Goal: Task Accomplishment & Management: Manage account settings

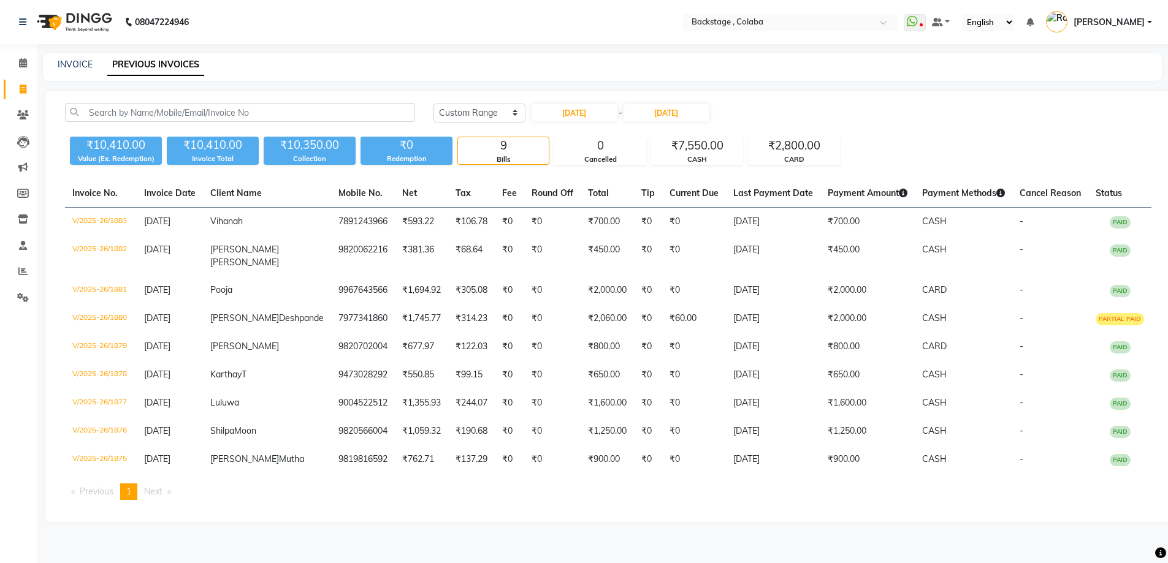
select select "range"
click at [18, 63] on span at bounding box center [22, 63] width 21 height 14
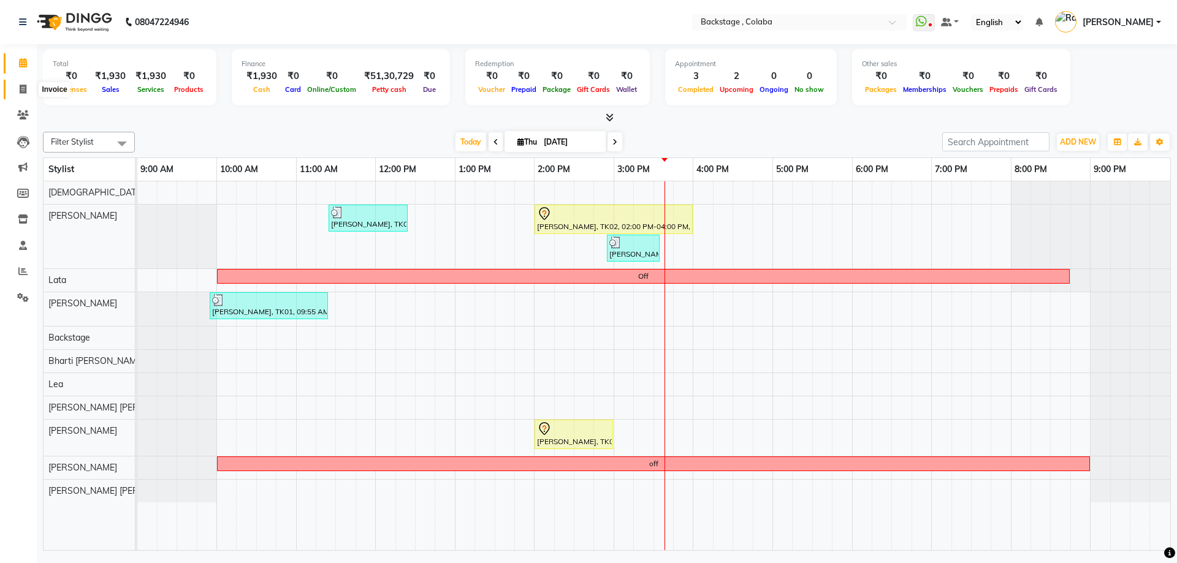
click at [18, 91] on span at bounding box center [22, 90] width 21 height 14
select select "service"
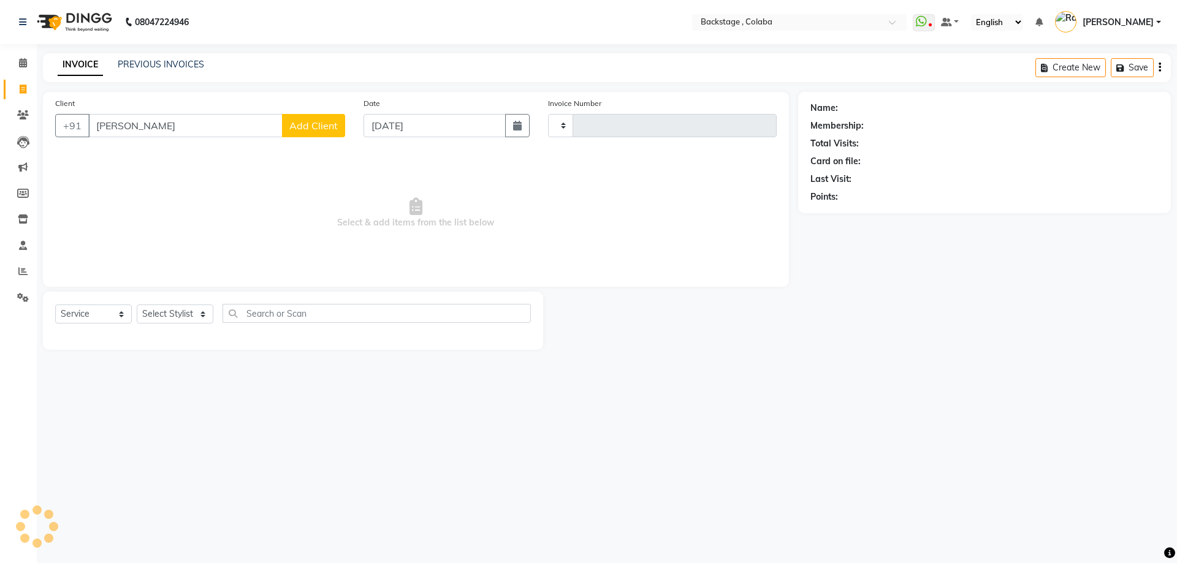
type input "vinita"
type input "1885"
select select "5451"
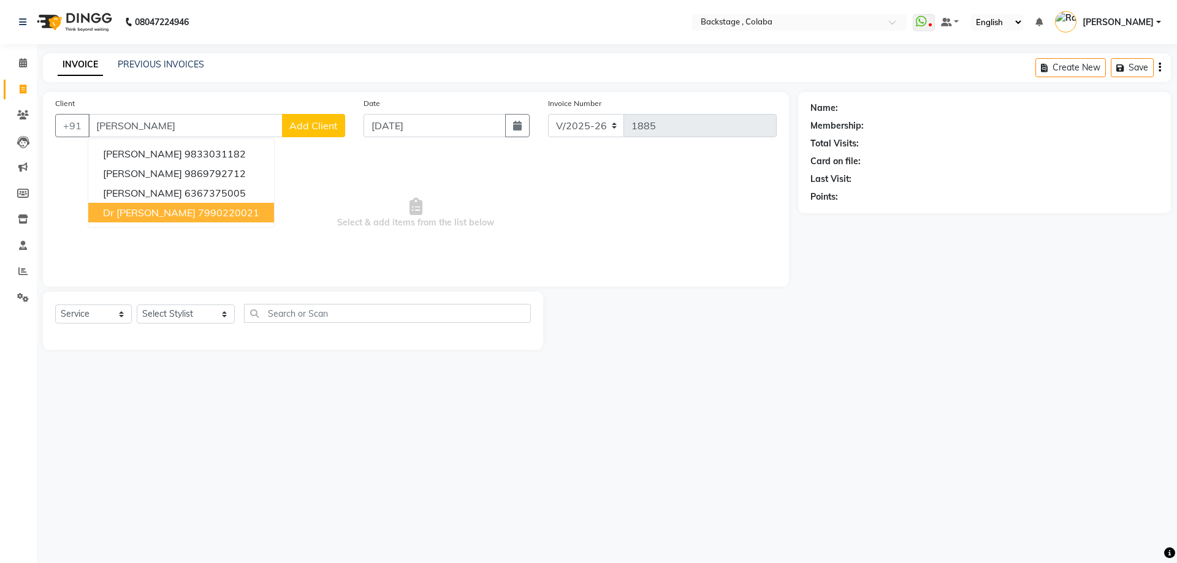
click at [147, 208] on span "Dr Vinita Meena" at bounding box center [149, 213] width 93 height 12
type input "7990220021"
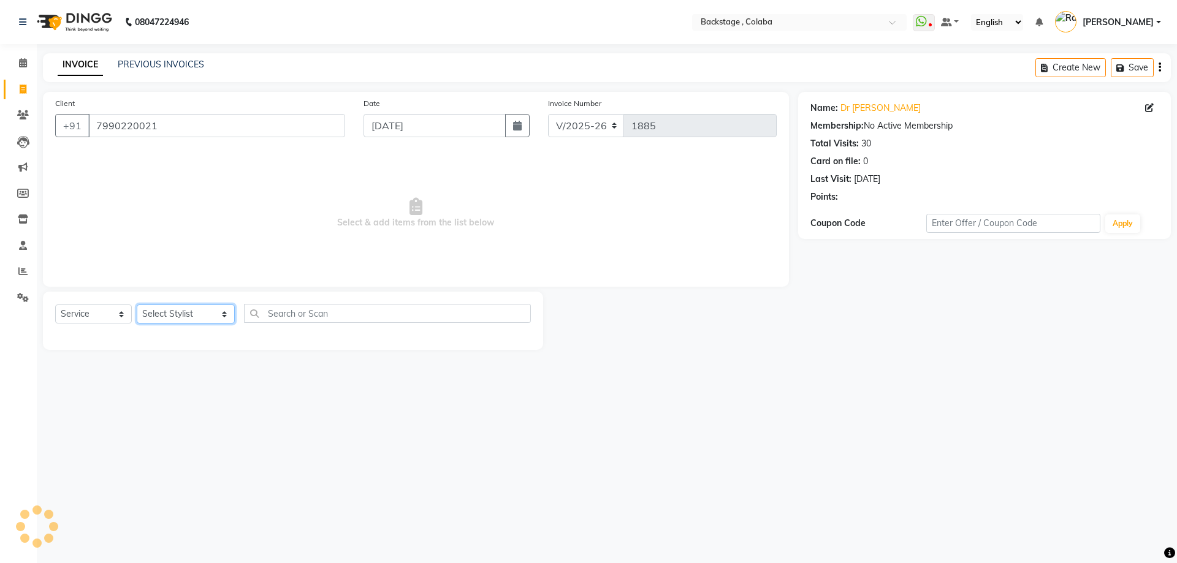
click at [176, 323] on select "Select Stylist Backstage Bharti [PERSON_NAME] [PERSON_NAME] [PERSON_NAME] [PERS…" at bounding box center [186, 314] width 98 height 19
select select "88168"
click at [137, 305] on select "Select Stylist Backstage Bharti [PERSON_NAME] [PERSON_NAME] [PERSON_NAME] [PERS…" at bounding box center [186, 314] width 98 height 19
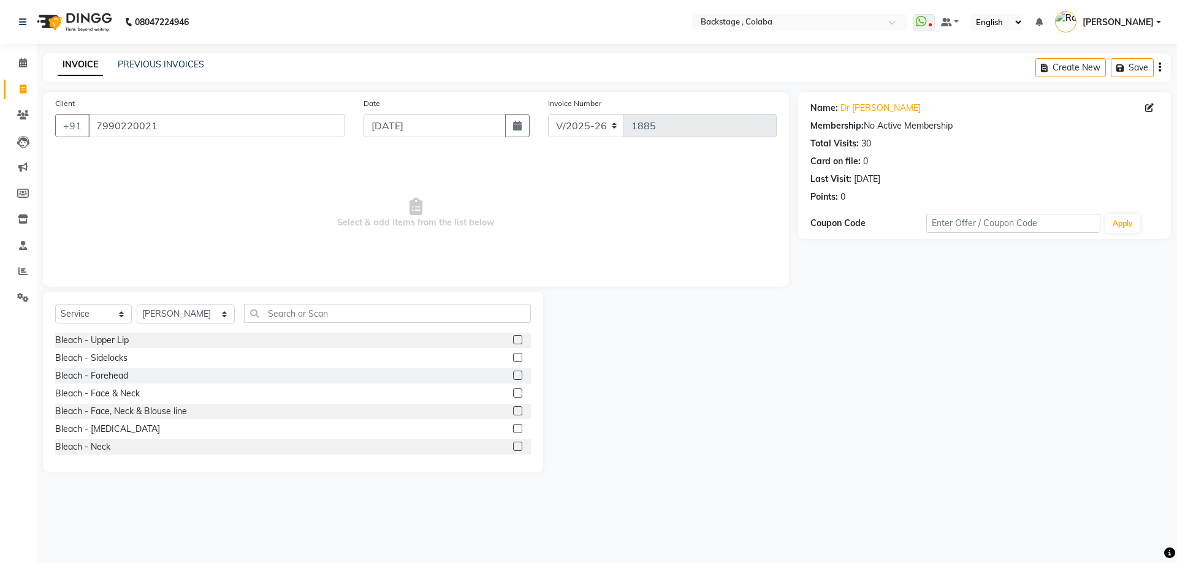
click at [263, 302] on div "Select Service Product Membership Package Voucher Prepaid Gift Card Select Styl…" at bounding box center [293, 382] width 500 height 181
click at [267, 314] on input "text" at bounding box center [387, 313] width 287 height 19
type input "blea"
click at [109, 395] on div "Bleach - Face & Neck" at bounding box center [97, 394] width 85 height 13
checkbox input "false"
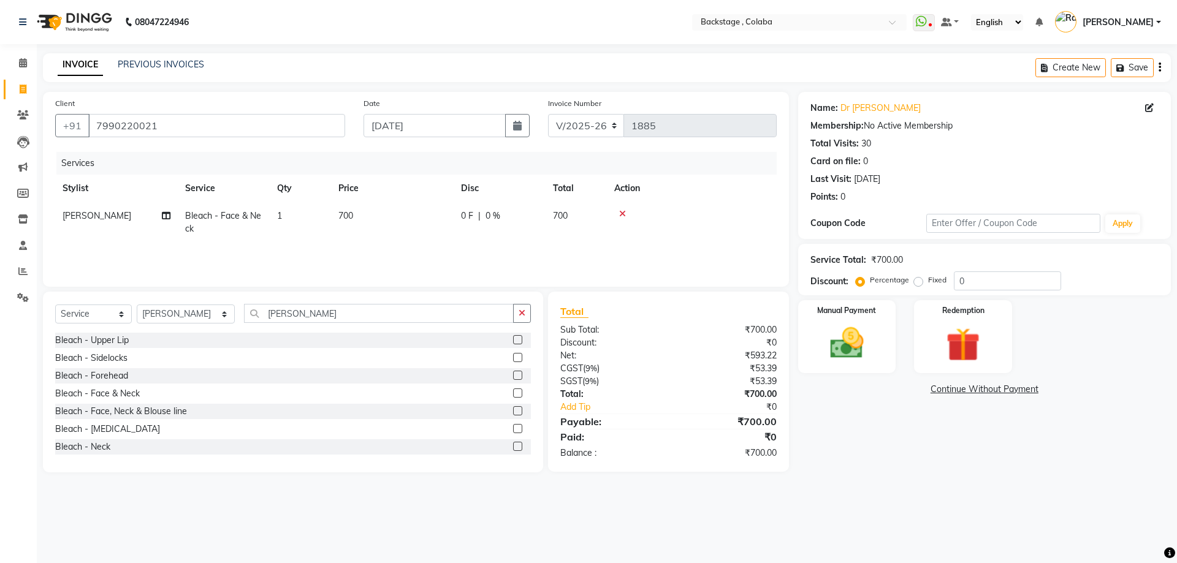
drag, startPoint x: 429, startPoint y: 235, endPoint x: 431, endPoint y: 229, distance: 7.0
click at [429, 235] on td "700" at bounding box center [392, 222] width 123 height 40
select select "88168"
click at [147, 412] on div "Bleach - Face, Neck & Blouse line" at bounding box center [121, 411] width 132 height 13
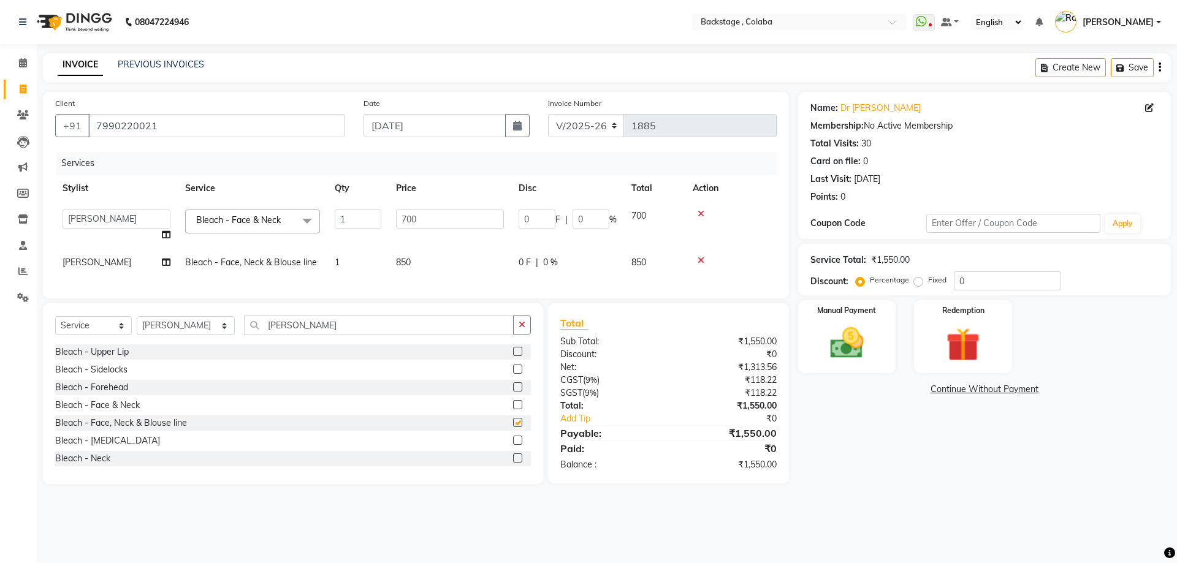
checkbox input "false"
click at [702, 216] on icon at bounding box center [701, 214] width 7 height 9
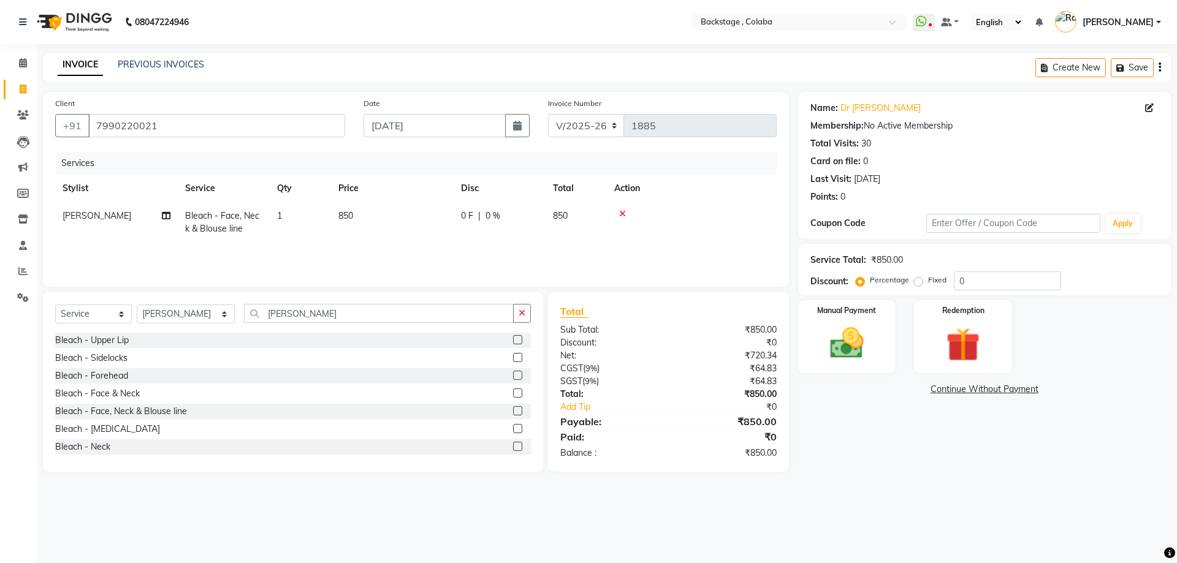
click at [523, 218] on div "0 F | 0 %" at bounding box center [499, 216] width 77 height 13
select select "88168"
drag, startPoint x: 532, startPoint y: 219, endPoint x: 508, endPoint y: 223, distance: 24.3
click at [508, 223] on tr "Backstage Bharti Nitesh Gohar Jayesh Anil Karekar Kalavati Sharma Ketan Kamalak…" at bounding box center [416, 228] width 722 height 52
type input "50"
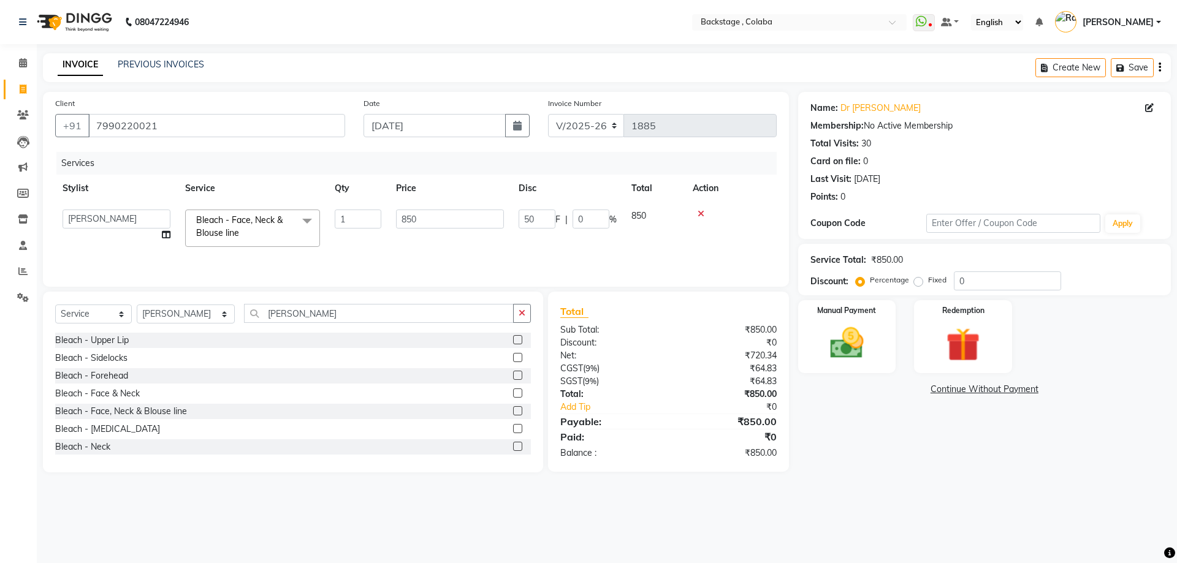
click at [351, 278] on div "Client +91 7990220021 Date 04-09-2025 Invoice Number V/2025 V/2025-26 1885 Serv…" at bounding box center [416, 189] width 746 height 195
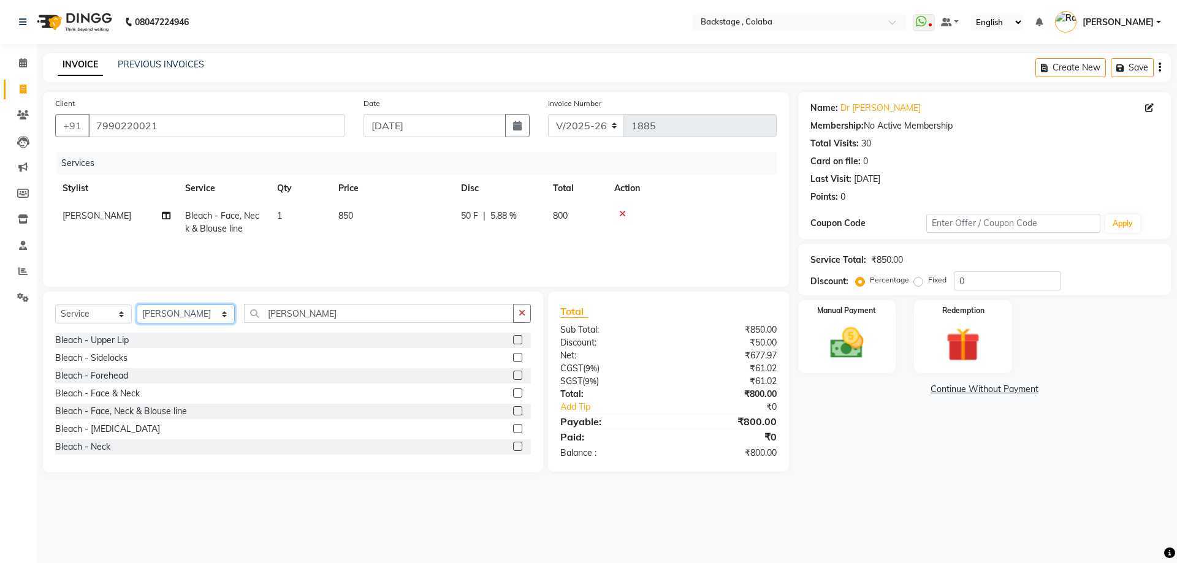
click at [151, 319] on select "Select Stylist Backstage Bharti [PERSON_NAME] [PERSON_NAME] [PERSON_NAME] [PERS…" at bounding box center [186, 314] width 98 height 19
click at [137, 305] on select "Select Stylist Backstage Bharti [PERSON_NAME] [PERSON_NAME] [PERSON_NAME] [PERS…" at bounding box center [186, 314] width 98 height 19
click at [281, 316] on input "blea" at bounding box center [379, 313] width 270 height 19
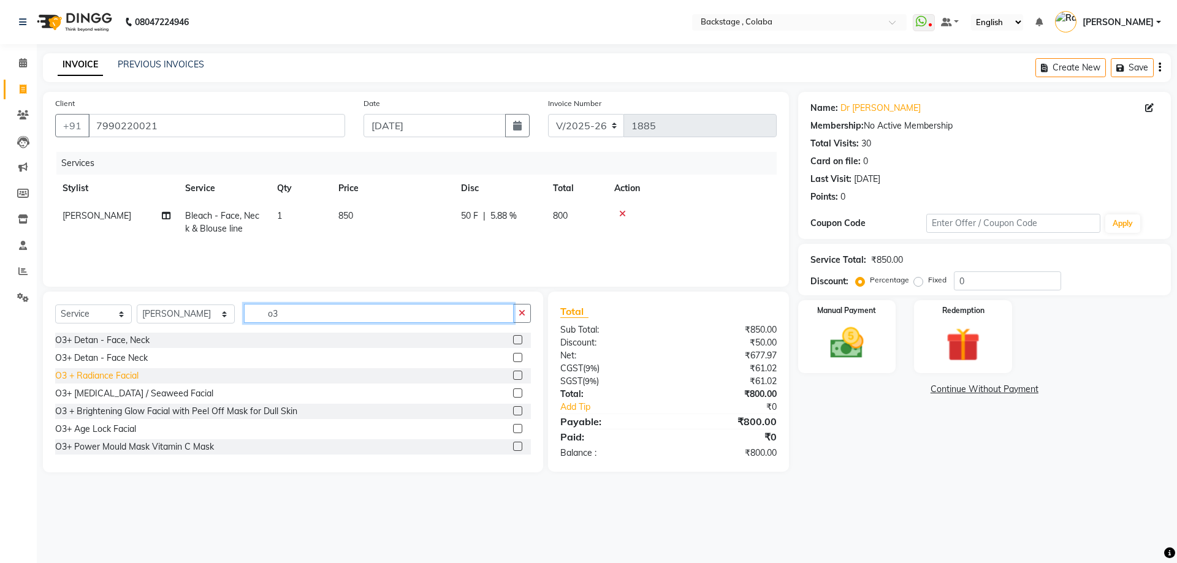
type input "o3"
click at [128, 377] on div "O3 + Radiance Facial" at bounding box center [96, 376] width 83 height 13
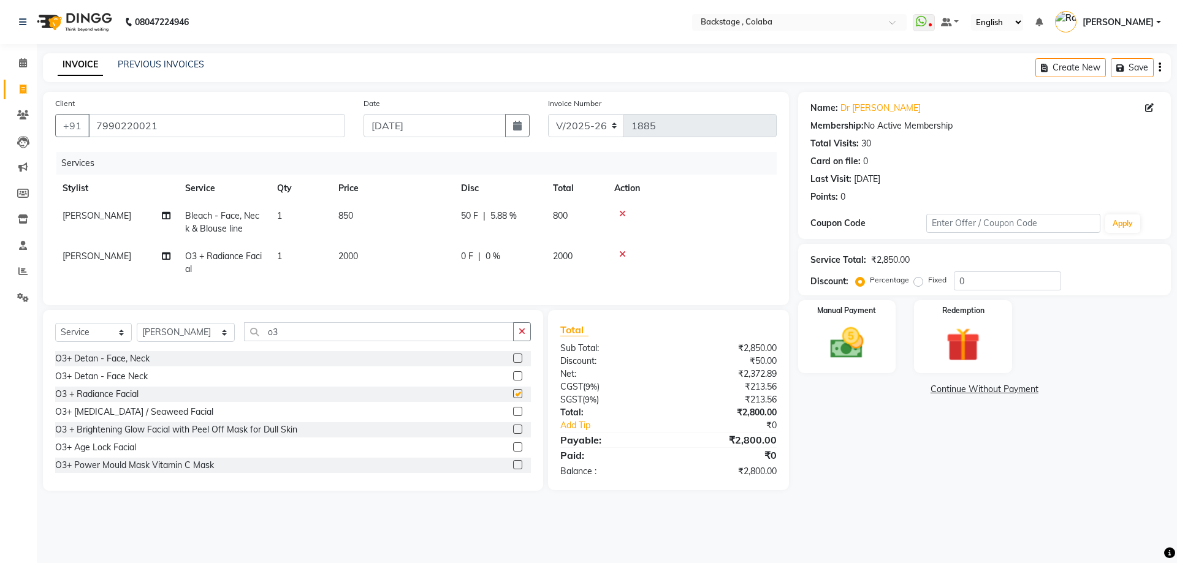
checkbox input "false"
drag, startPoint x: 171, startPoint y: 419, endPoint x: 164, endPoint y: 424, distance: 8.0
click at [170, 419] on div "O3+ Whitening / Seaweed Facial" at bounding box center [134, 412] width 158 height 13
checkbox input "false"
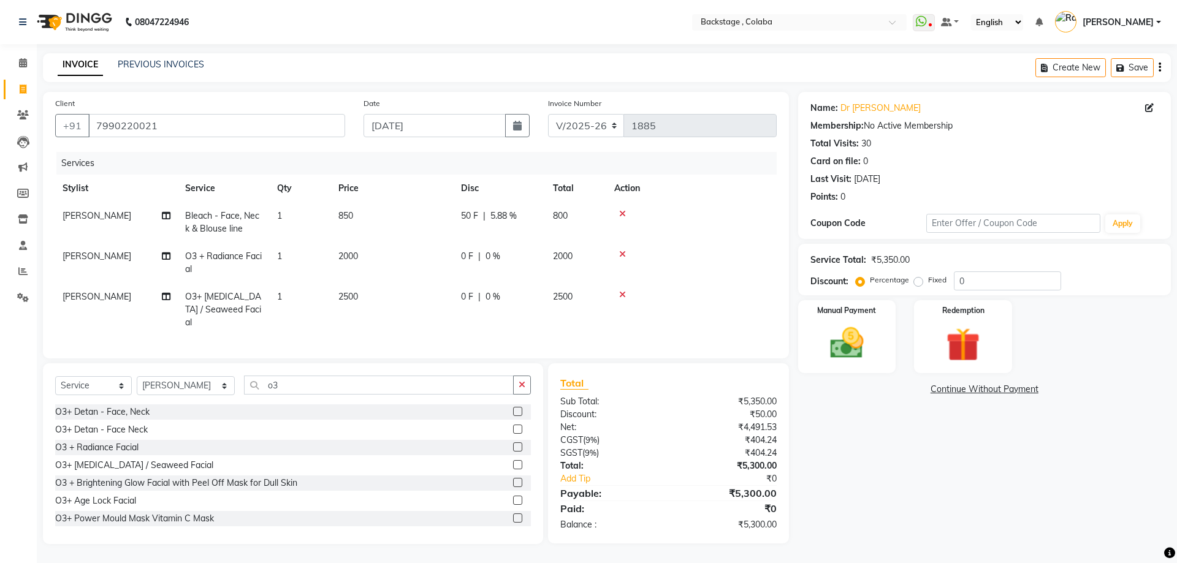
click at [621, 250] on icon at bounding box center [622, 254] width 7 height 9
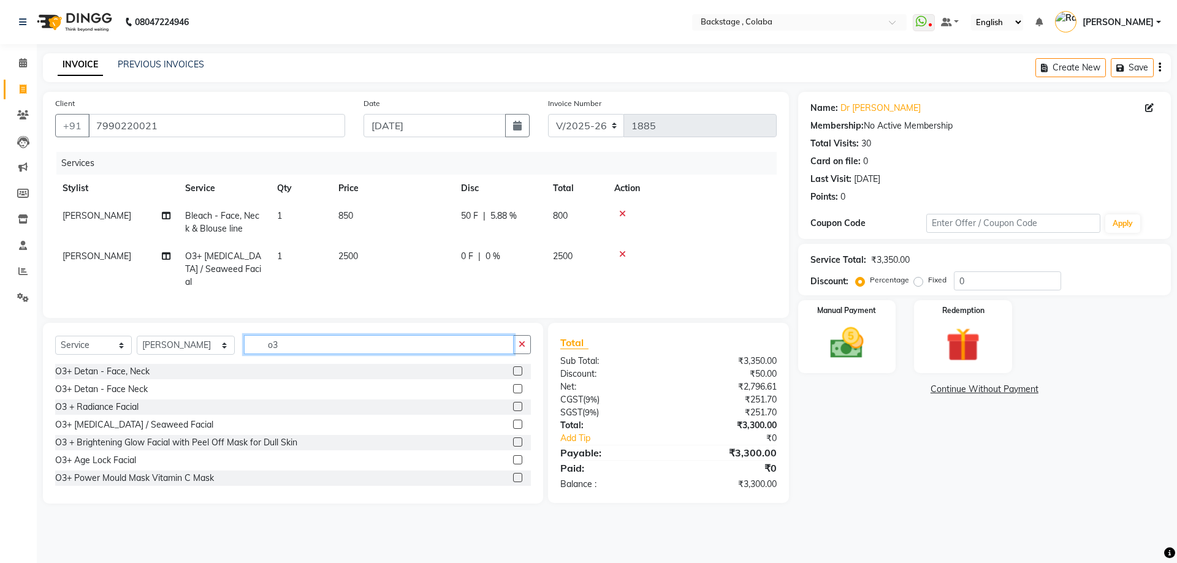
click at [311, 344] on input "o3" at bounding box center [379, 344] width 270 height 19
click at [170, 478] on div "O3+ Power Mould Mask Vitamin C Mask" at bounding box center [134, 478] width 159 height 13
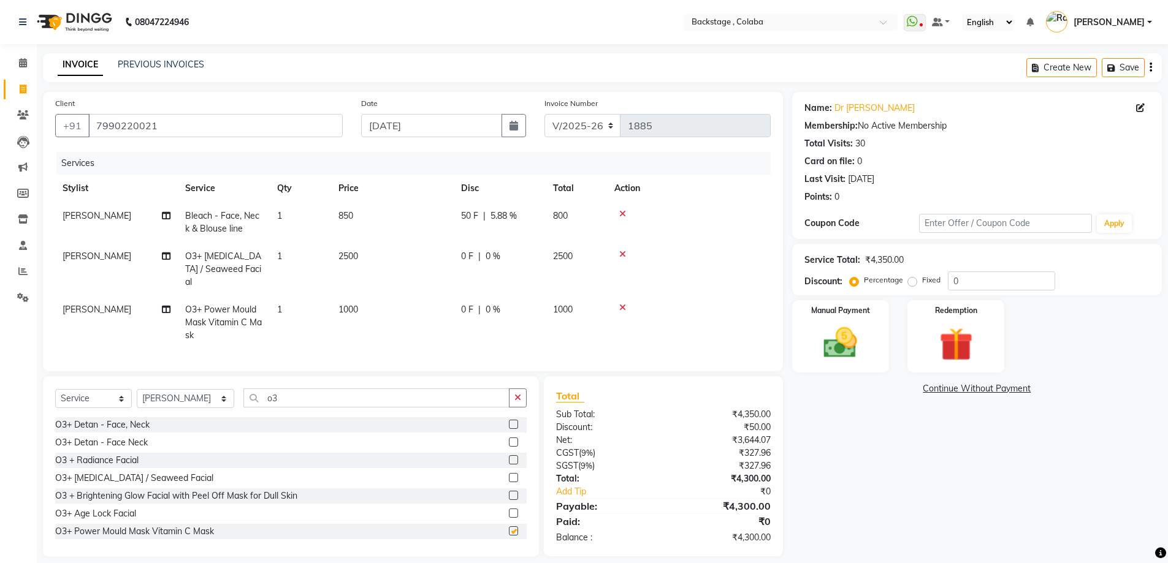
checkbox input "false"
click at [378, 300] on td "1000" at bounding box center [392, 322] width 123 height 53
select select "88168"
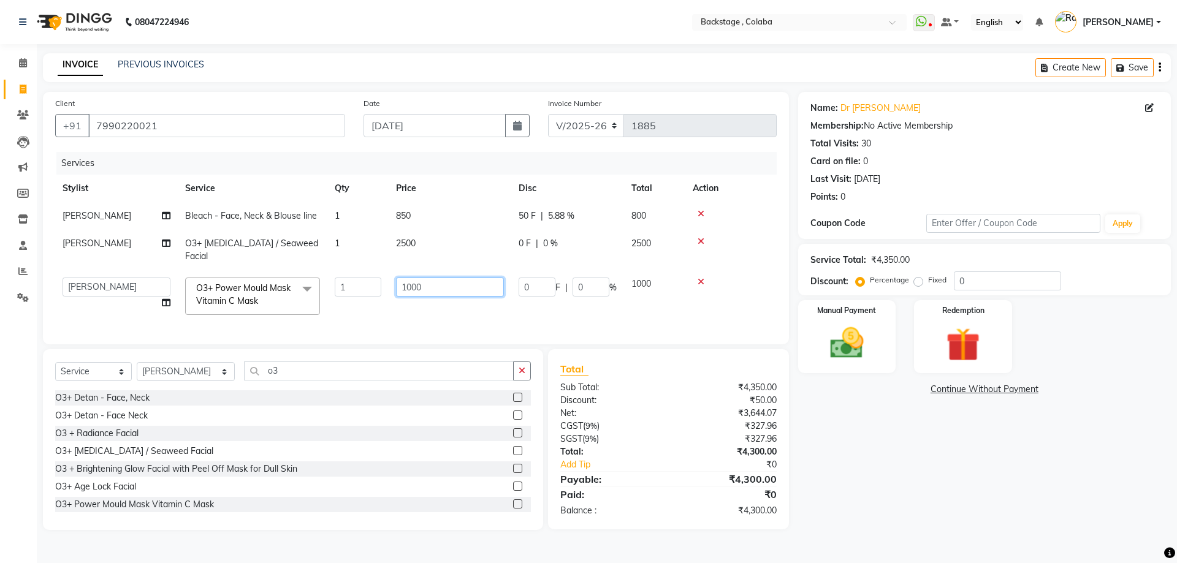
click at [440, 278] on input "1000" at bounding box center [450, 287] width 108 height 19
type input "1700"
click at [428, 299] on td "1700" at bounding box center [450, 296] width 123 height 52
select select "88168"
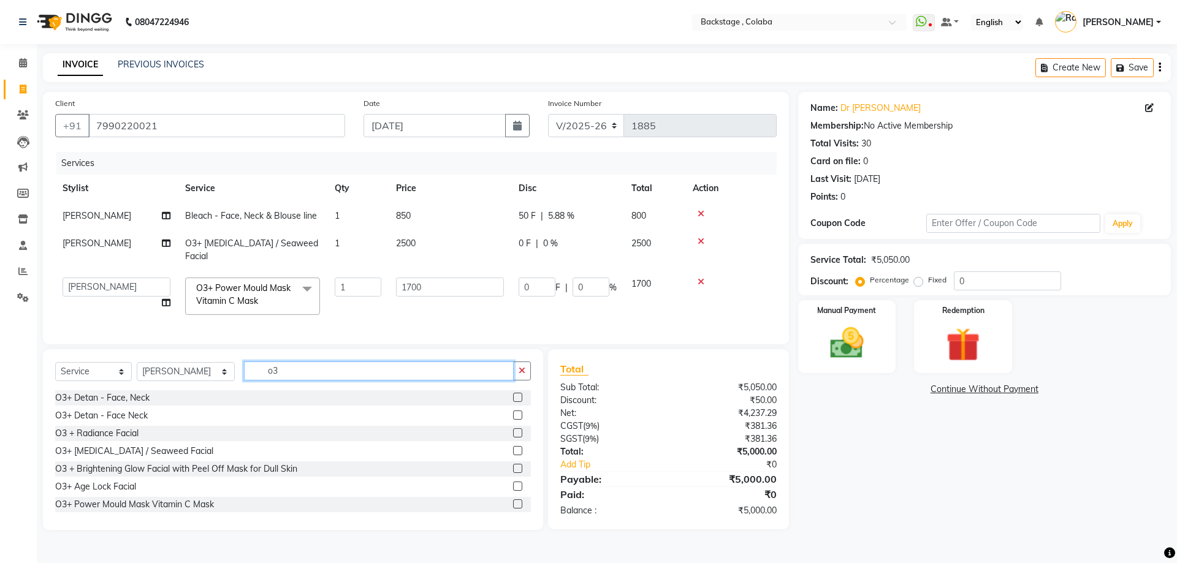
click at [283, 366] on input "o3" at bounding box center [379, 371] width 270 height 19
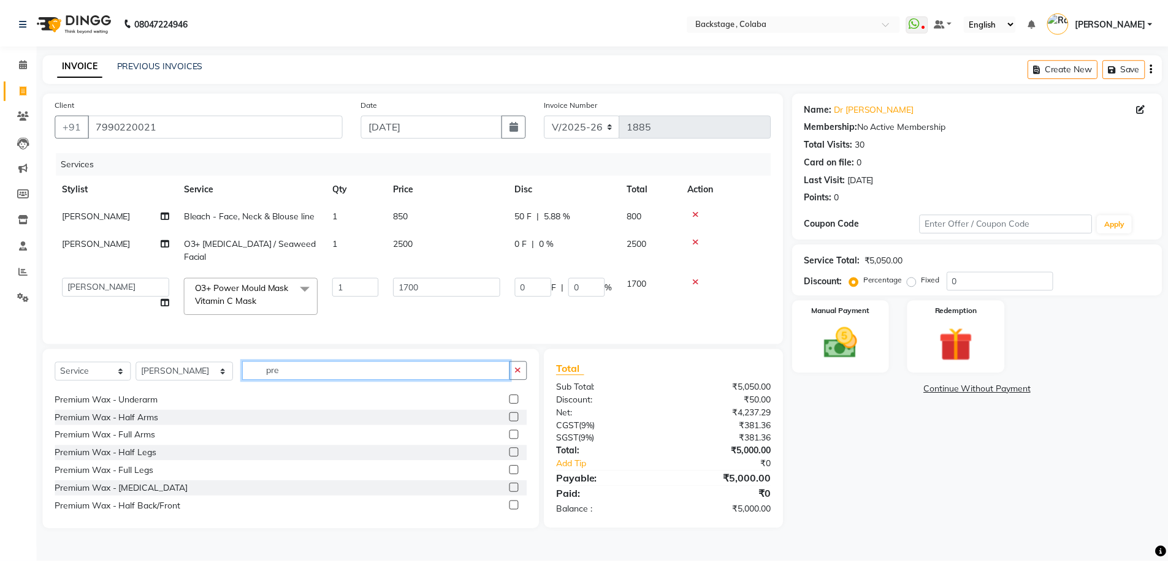
scroll to position [123, 0]
type input "pre"
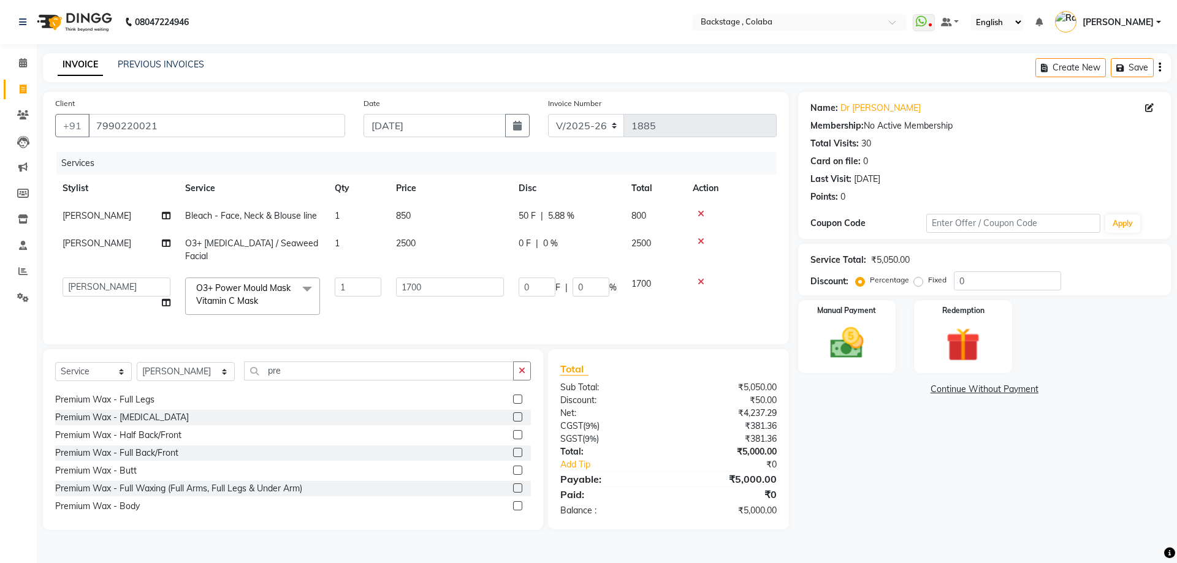
drag, startPoint x: 193, startPoint y: 492, endPoint x: 196, endPoint y: 484, distance: 8.8
click at [193, 491] on div "Premium Wax - Full Waxing (Full Arms, Full Legs & Under Arm)" at bounding box center [293, 488] width 476 height 15
click at [197, 483] on div "Premium Wax - Full Waxing (Full Arms, Full Legs & Under Arm)" at bounding box center [178, 489] width 247 height 13
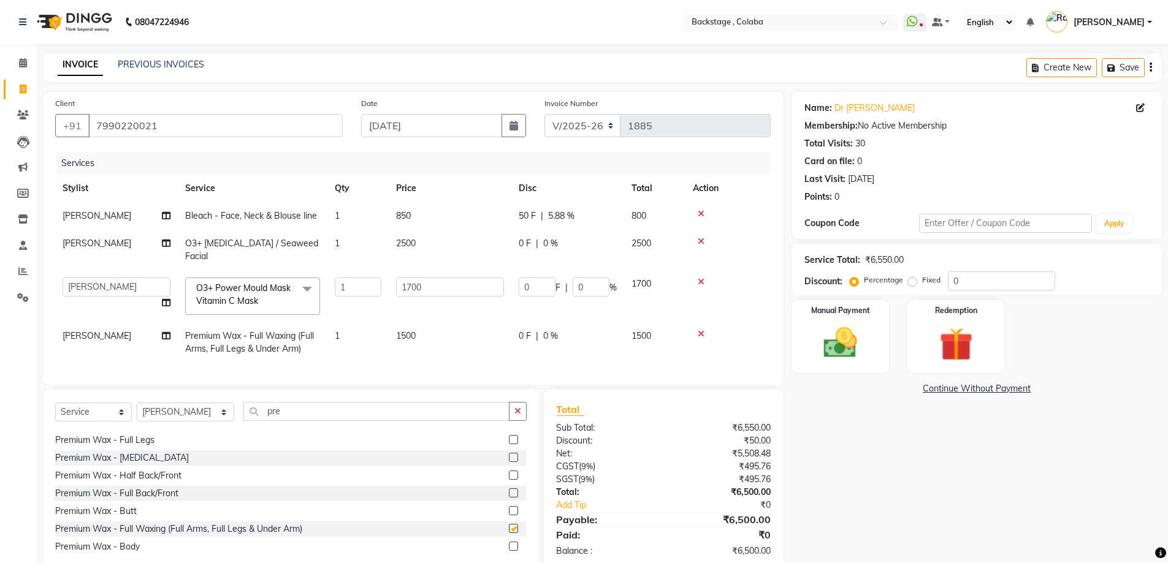
checkbox input "false"
click at [441, 323] on td "1500" at bounding box center [450, 343] width 123 height 40
select select "88168"
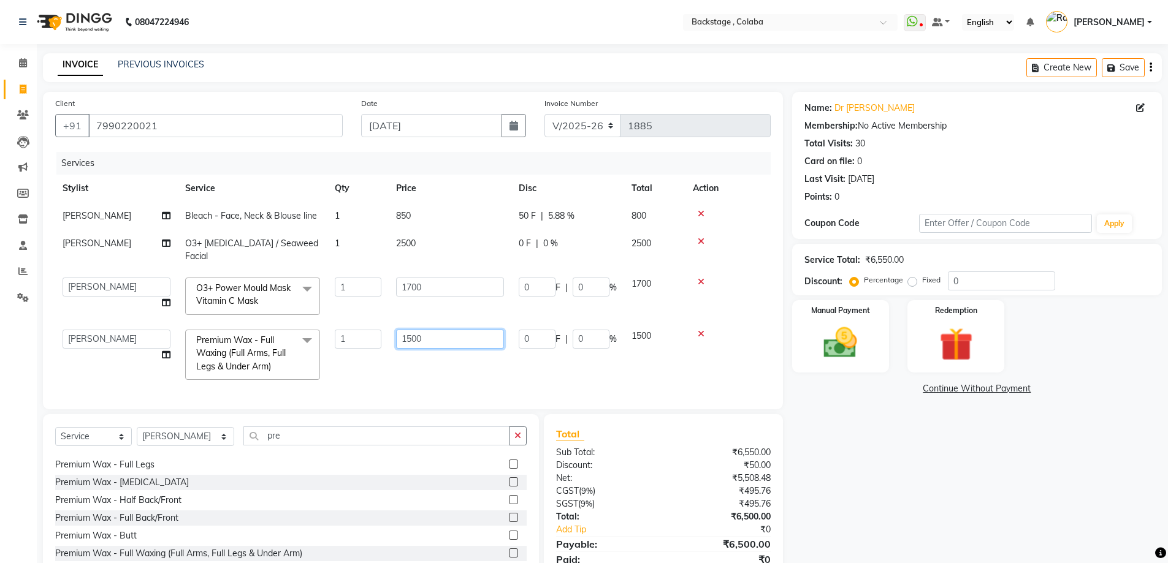
drag, startPoint x: 472, startPoint y: 319, endPoint x: 372, endPoint y: 321, distance: 100.6
click at [372, 323] on tr "Backstage Bharti Nitesh Gohar Jayesh Anil Karekar Kalavati Sharma Ketan Kamalak…" at bounding box center [413, 355] width 716 height 65
type input "2000"
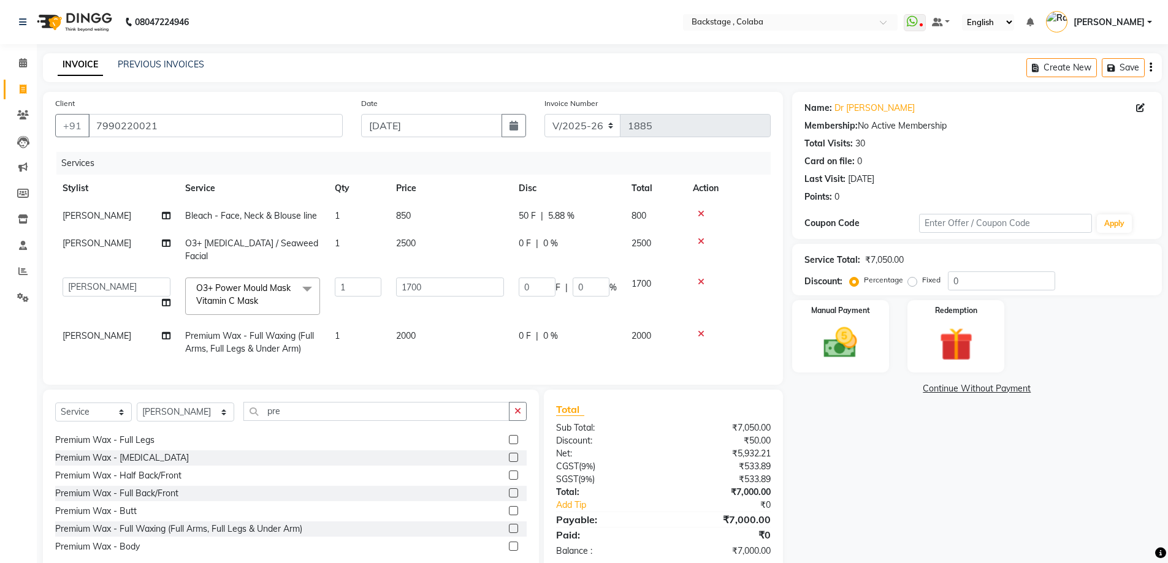
click at [370, 349] on td "1" at bounding box center [357, 343] width 61 height 40
select select "88168"
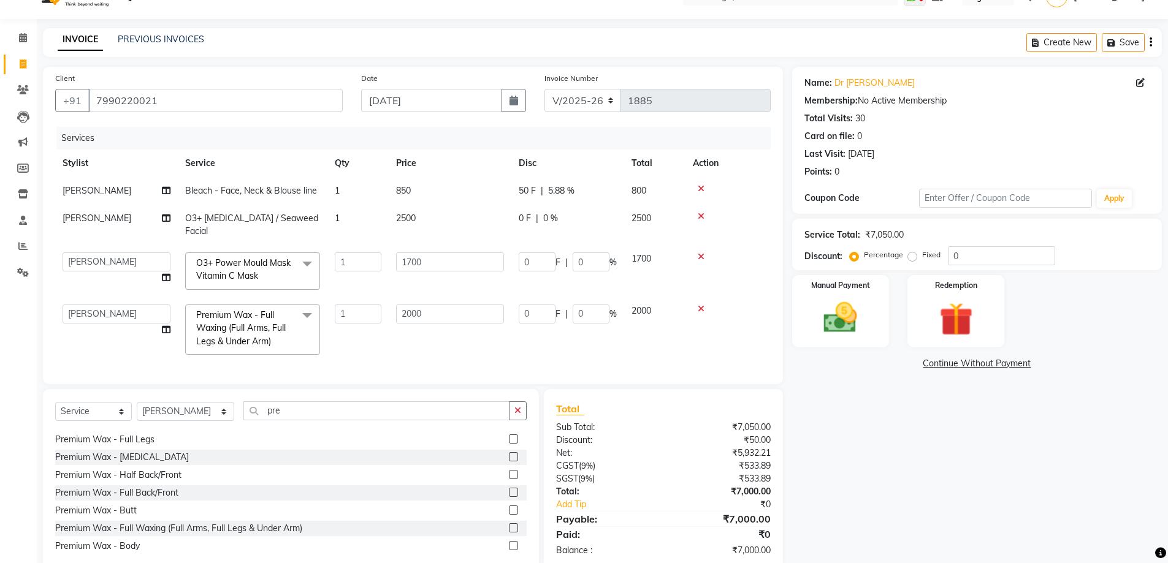
scroll to position [47, 0]
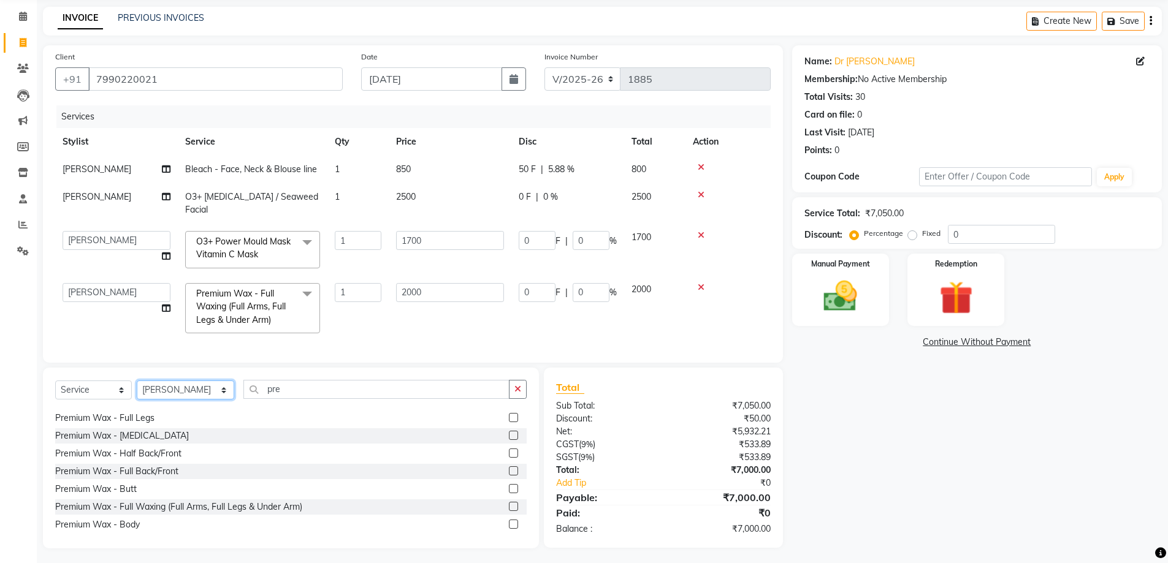
click at [212, 381] on select "Select Stylist Backstage Bharti Nitesh Gohar Jayesh Anil Karekar Kalavati Sharm…" at bounding box center [185, 390] width 97 height 19
select select "37596"
click at [137, 381] on select "Select Stylist Backstage Bharti Nitesh Gohar Jayesh Anil Karekar Kalavati Sharm…" at bounding box center [185, 390] width 97 height 19
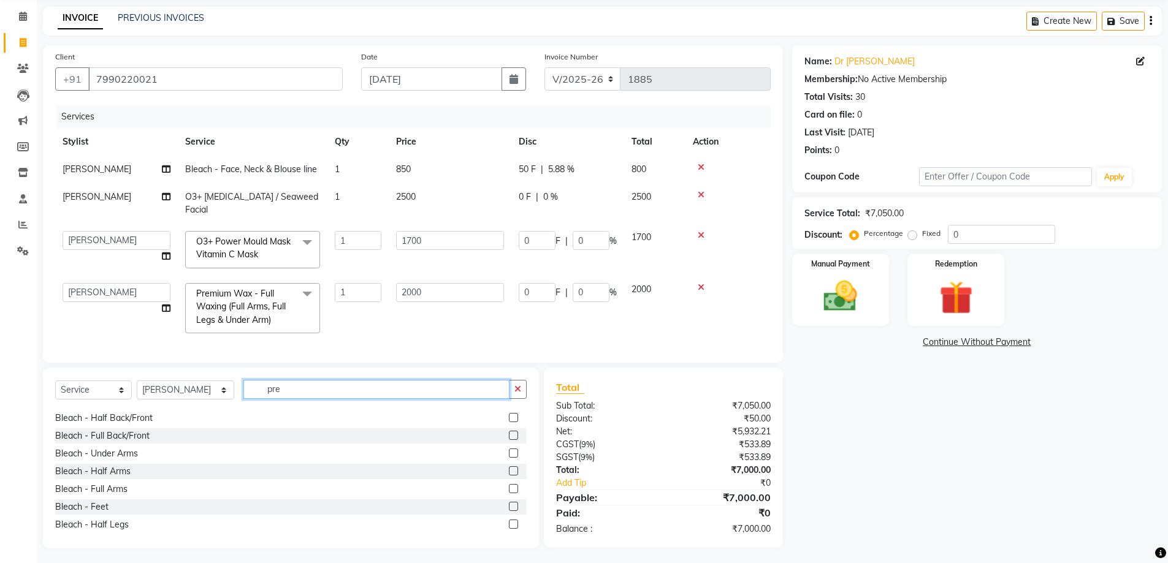
drag, startPoint x: 277, startPoint y: 391, endPoint x: 237, endPoint y: 391, distance: 39.9
click at [243, 391] on input "pre" at bounding box center [376, 389] width 266 height 19
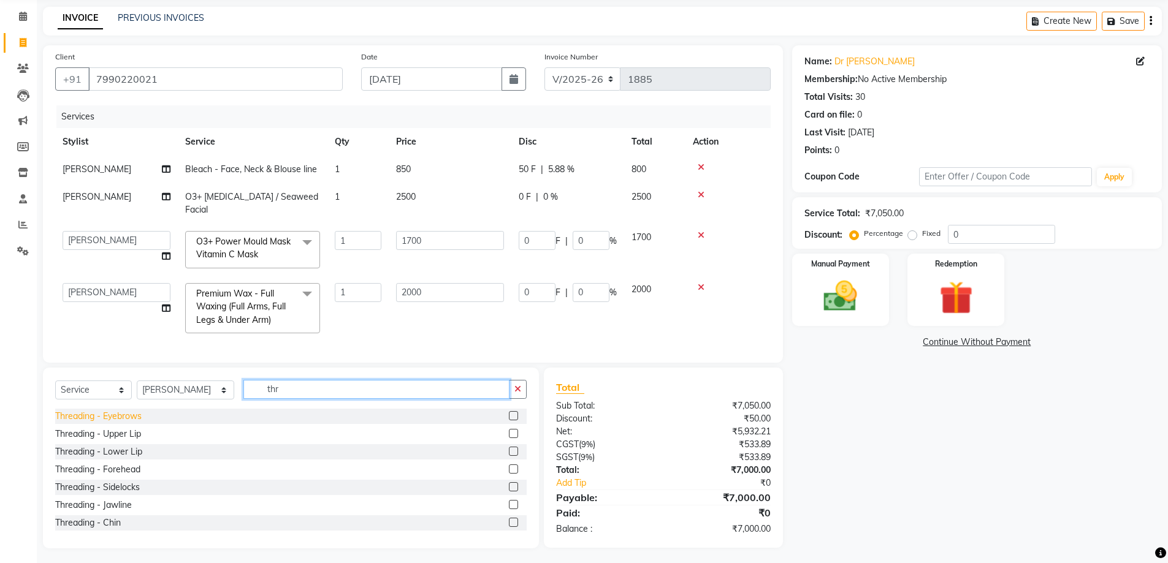
type input "thr"
click at [126, 413] on div "Threading - Eyebrows" at bounding box center [98, 416] width 86 height 13
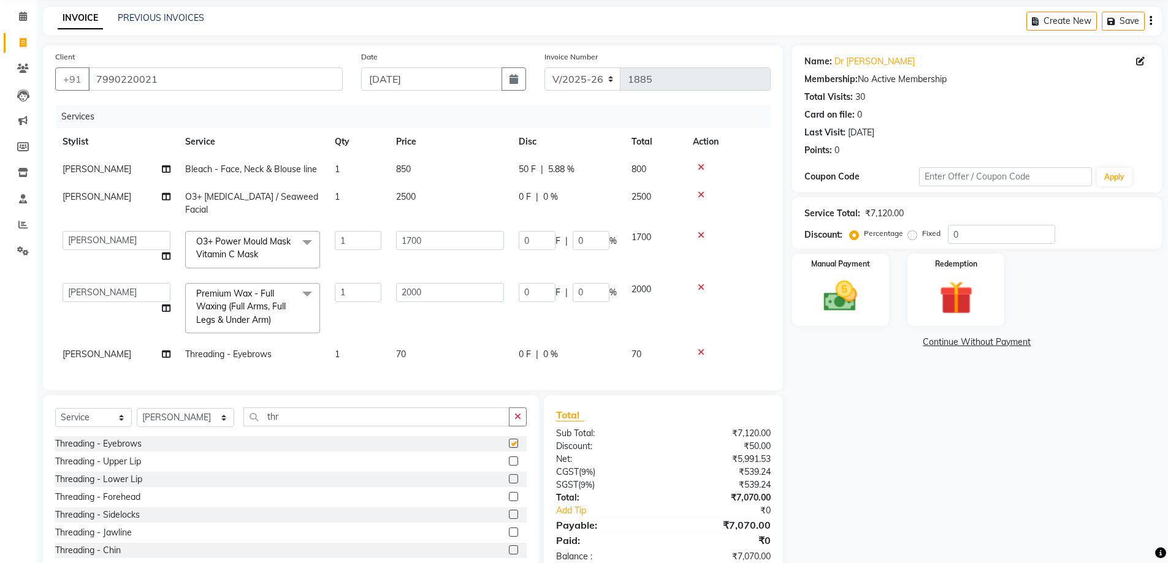
checkbox input "false"
click at [127, 464] on div "Threading - Upper Lip" at bounding box center [98, 462] width 86 height 13
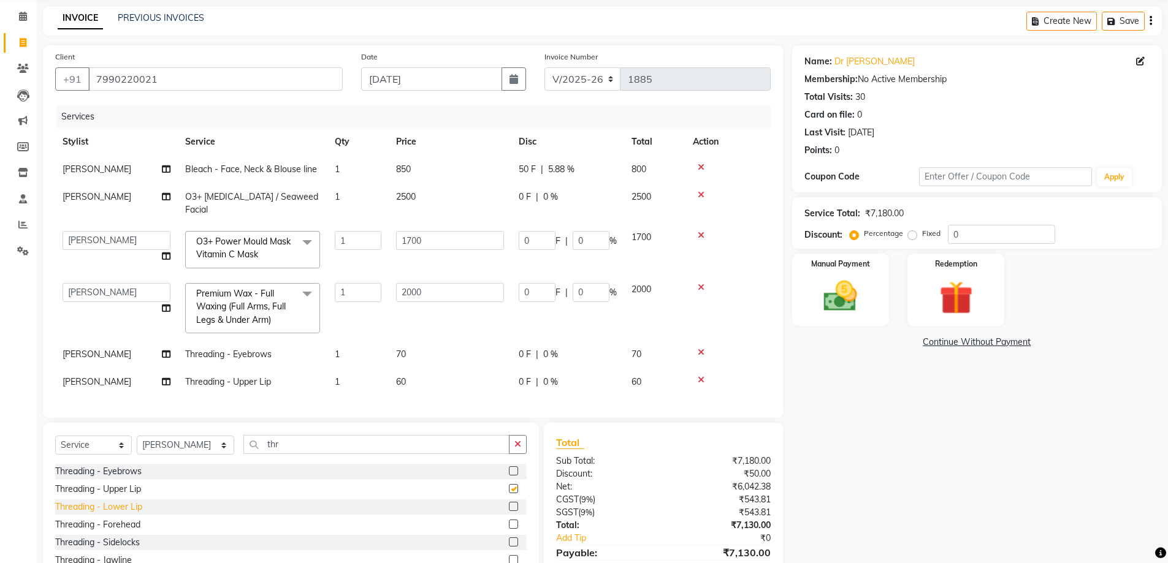
checkbox input "false"
click at [129, 519] on div "Threading - Forehead" at bounding box center [97, 525] width 85 height 13
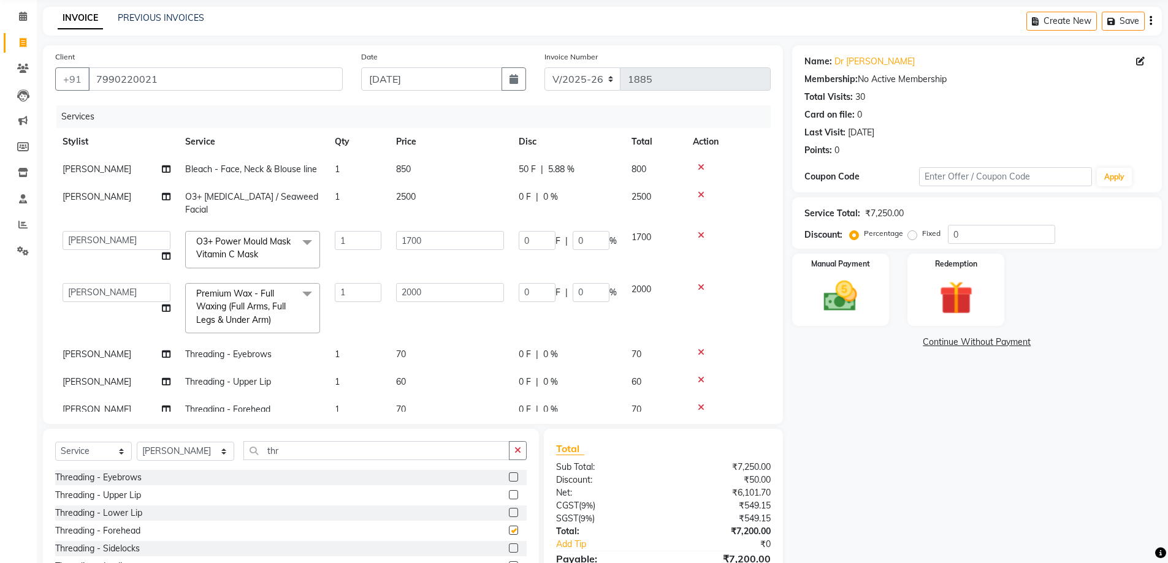
checkbox input "false"
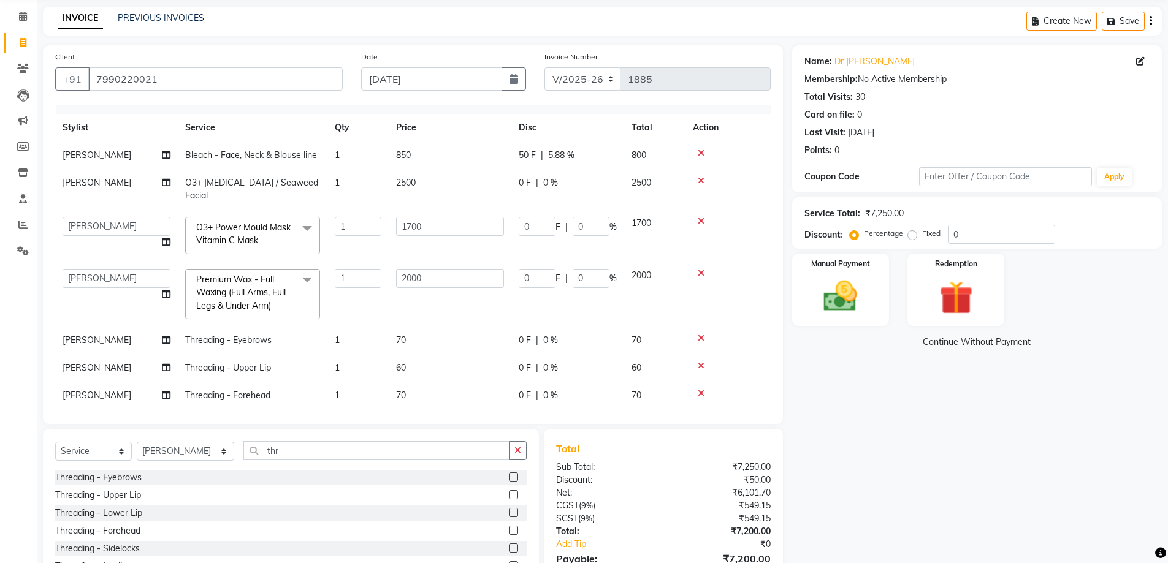
scroll to position [18, 0]
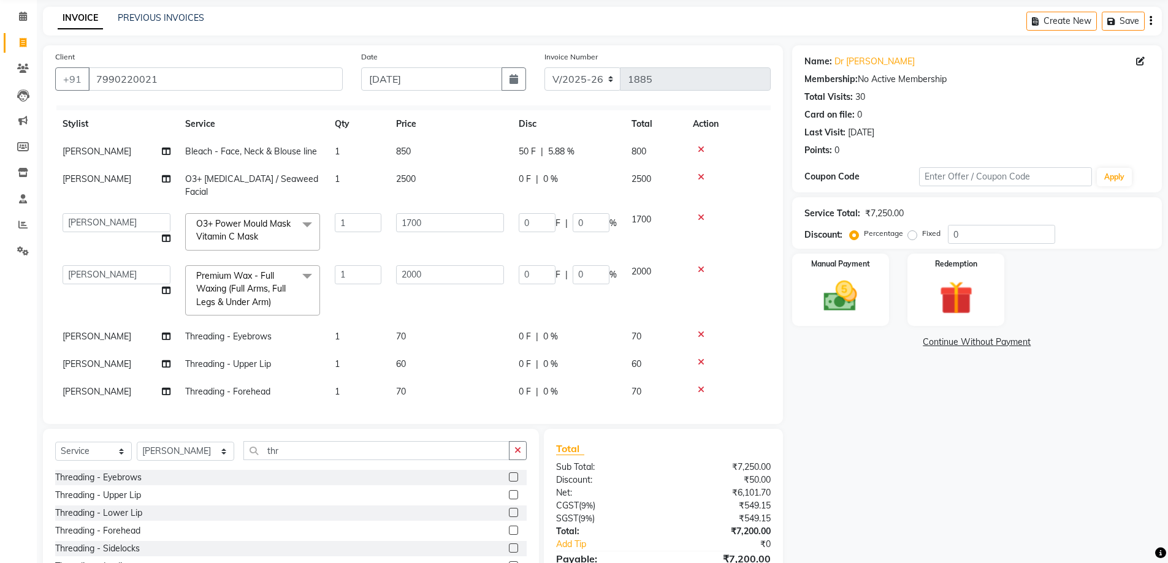
click at [412, 351] on td "60" at bounding box center [450, 365] width 123 height 28
select select "37596"
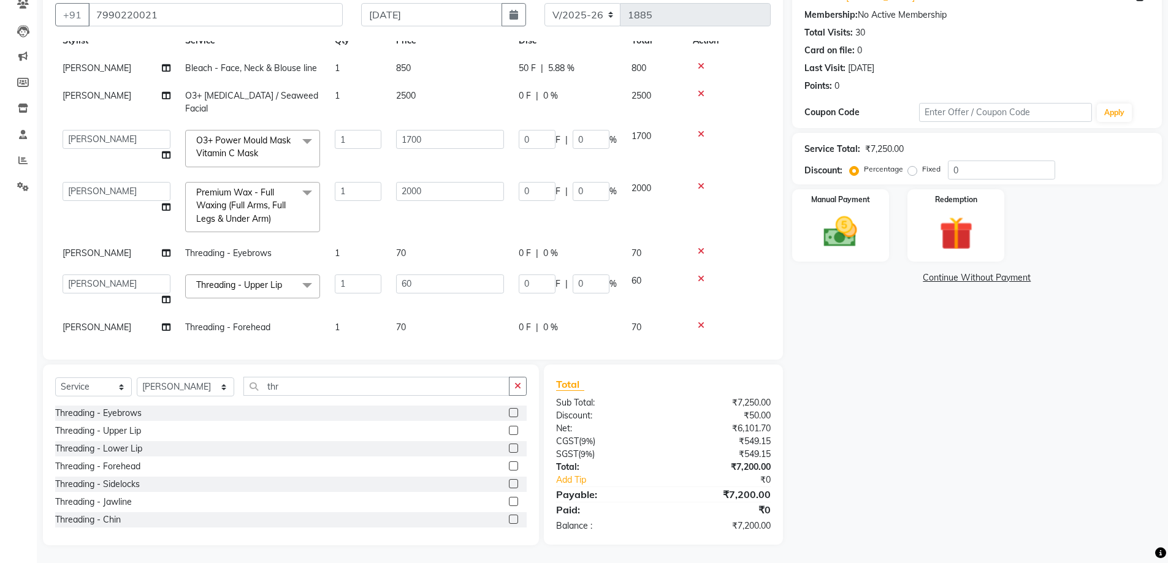
scroll to position [112, 0]
click at [869, 243] on div "Manual Payment" at bounding box center [840, 225] width 101 height 75
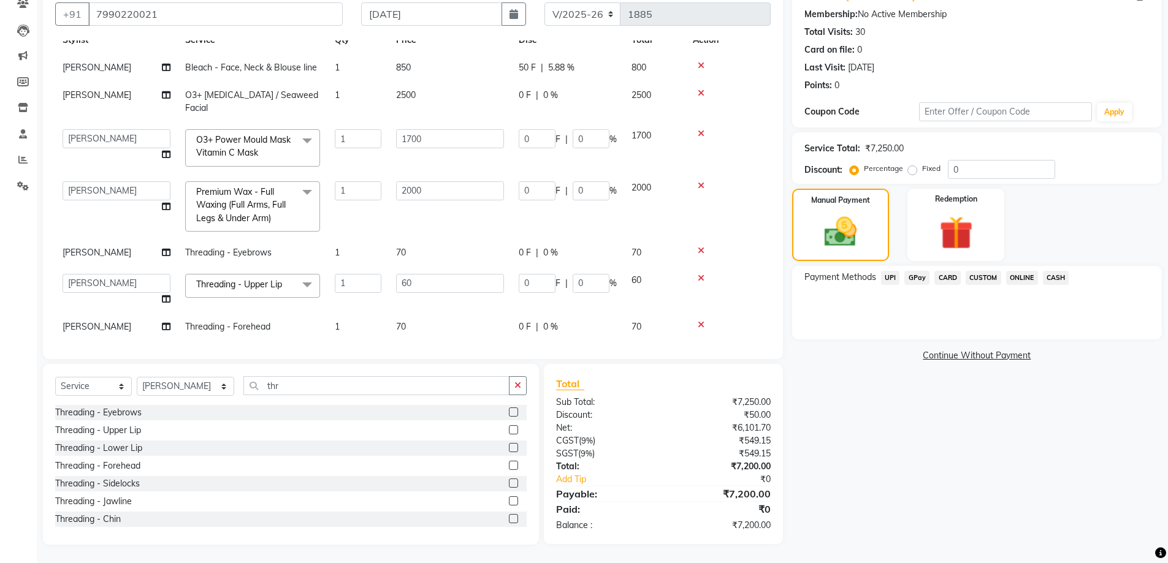
click at [1052, 278] on span "CASH" at bounding box center [1056, 278] width 26 height 14
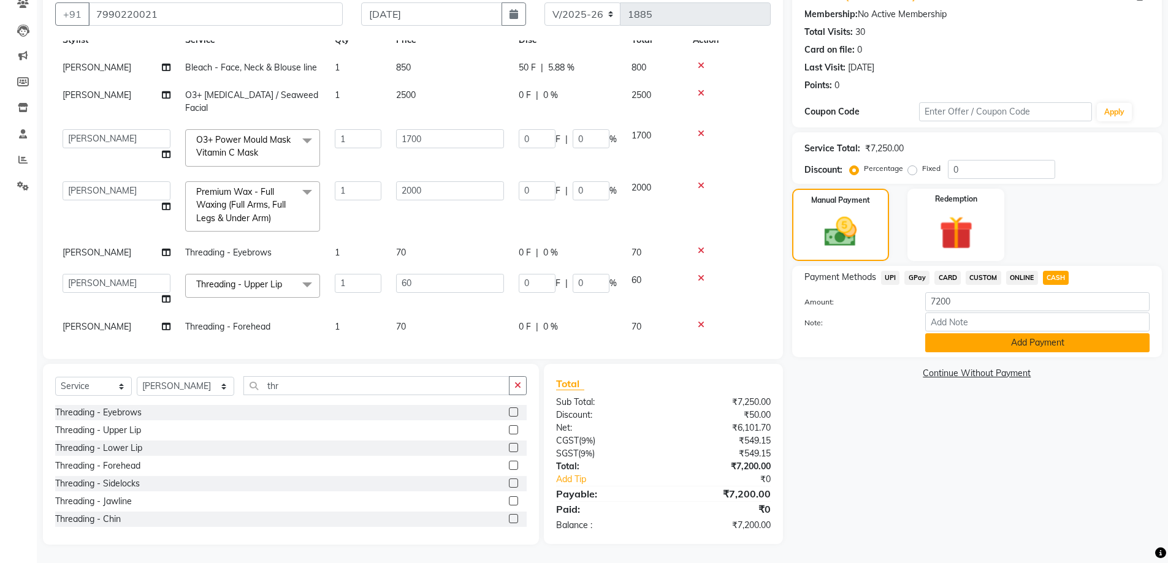
click at [1039, 350] on button "Add Payment" at bounding box center [1037, 343] width 224 height 19
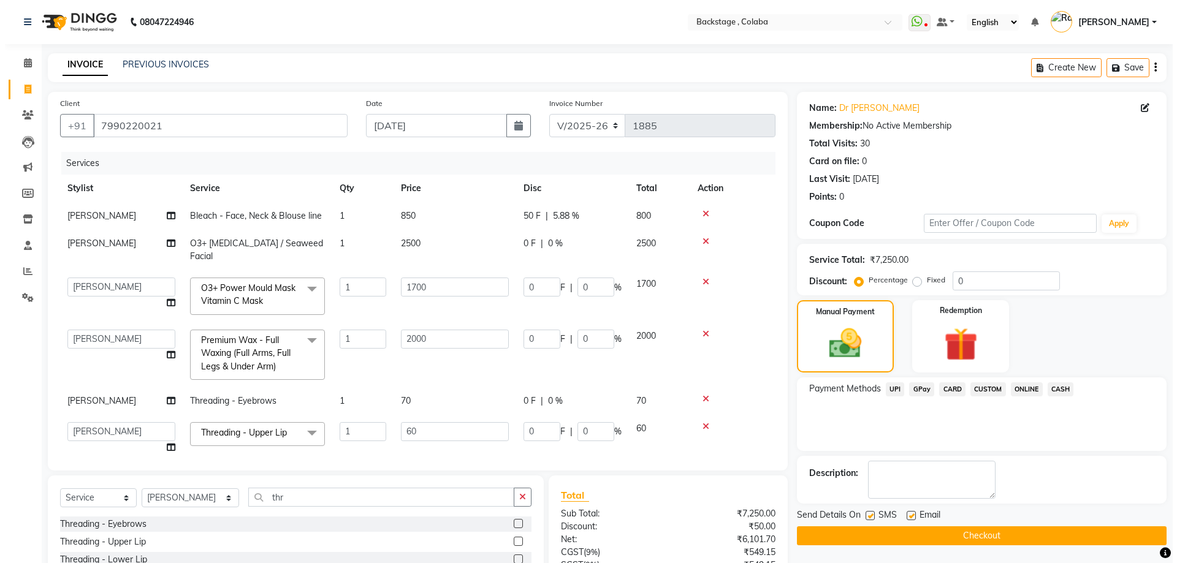
scroll to position [37, 0]
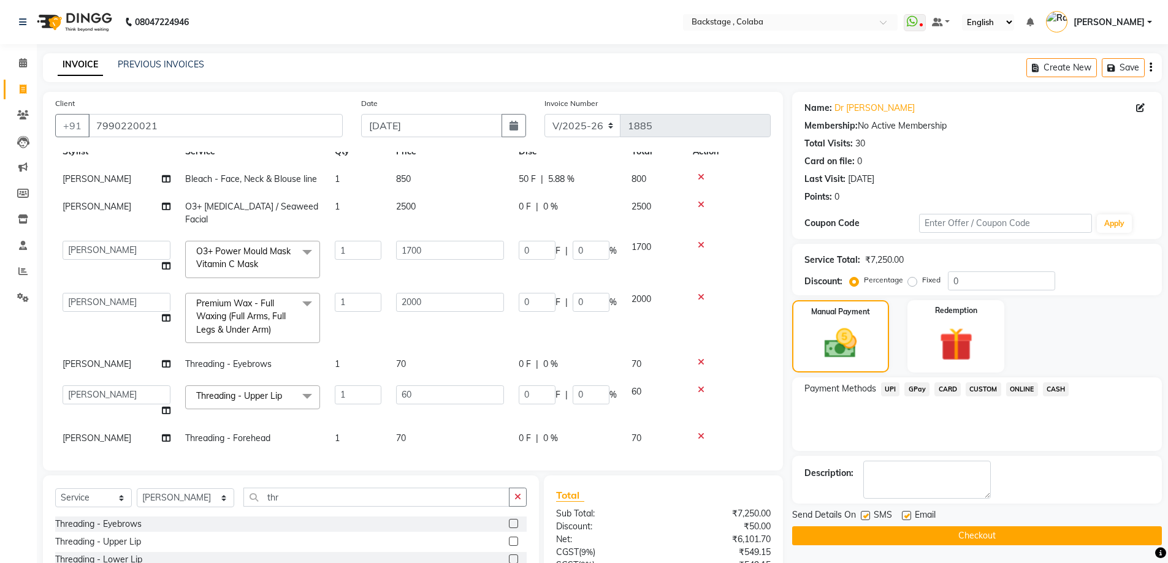
click at [870, 535] on button "Checkout" at bounding box center [977, 536] width 370 height 19
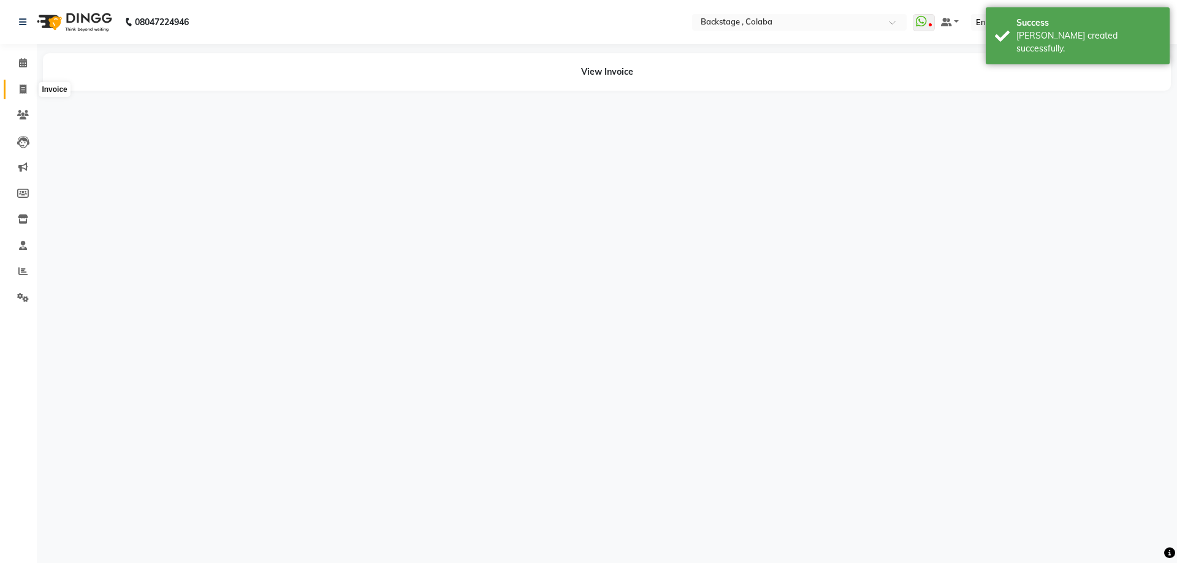
click at [28, 93] on span at bounding box center [22, 90] width 21 height 14
select select "service"
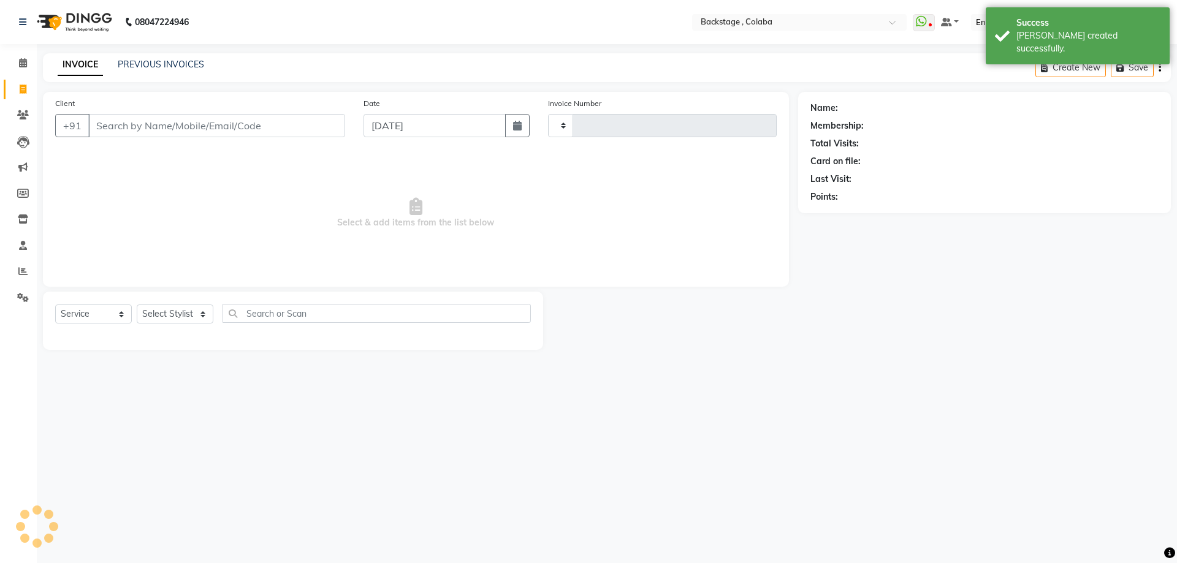
type input "1886"
select select "5451"
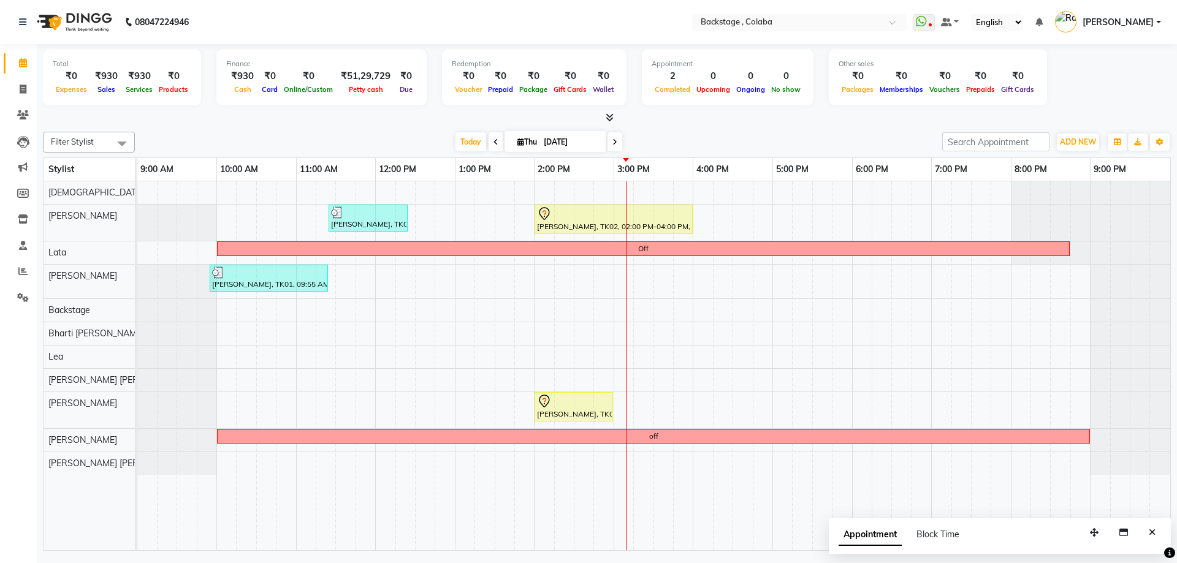
click at [616, 149] on span at bounding box center [615, 141] width 15 height 19
type input "[DATE]"
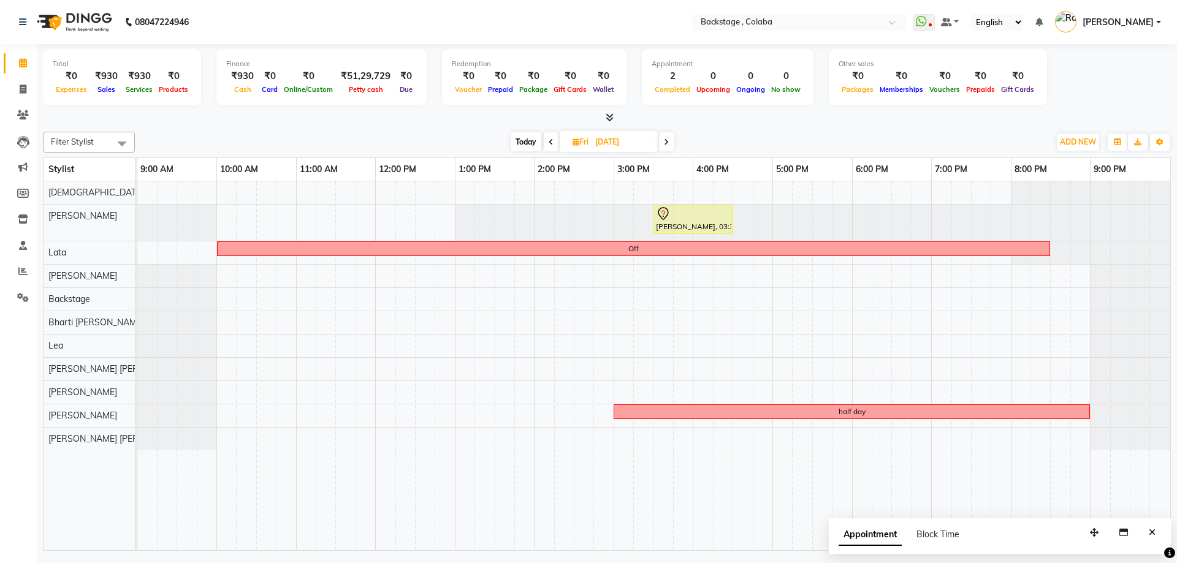
click at [302, 369] on div "[PERSON_NAME], 03:30 PM-04:30 PM, Wash & Blast Dry - Upto Midback Off half day" at bounding box center [653, 365] width 1033 height 369
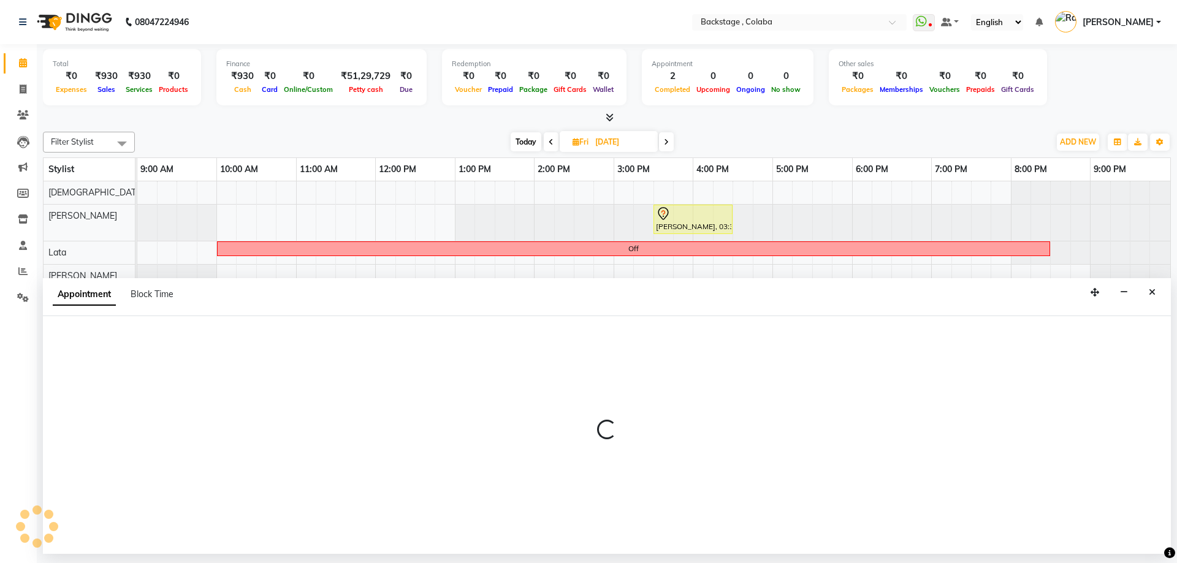
select select "83246"
select select "660"
select select "tentative"
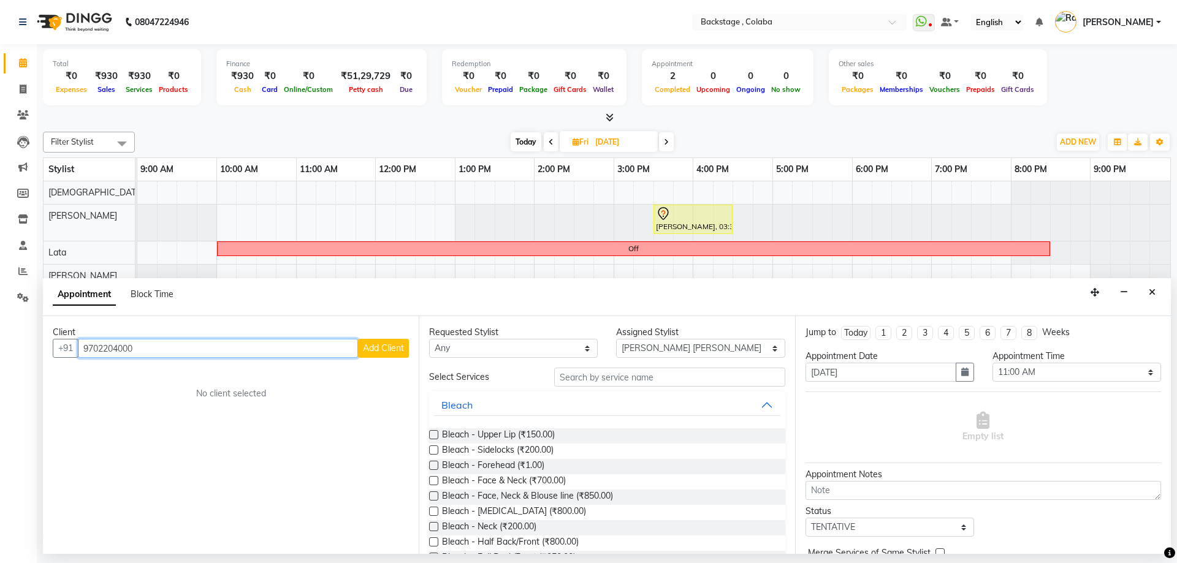
type input "9702204000"
click at [379, 346] on span "Add Client" at bounding box center [383, 348] width 41 height 11
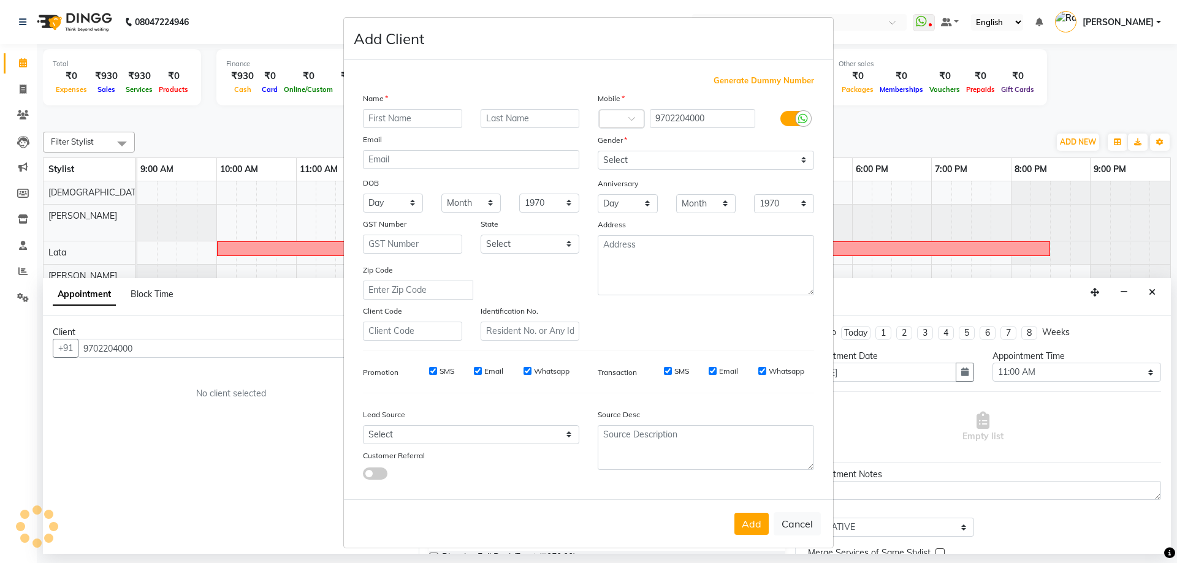
click at [418, 128] on input "text" at bounding box center [412, 118] width 99 height 19
type input "Addarsh"
click at [546, 120] on input "text" at bounding box center [530, 118] width 99 height 19
type input "Shrivastava"
drag, startPoint x: 692, startPoint y: 162, endPoint x: 692, endPoint y: 169, distance: 7.4
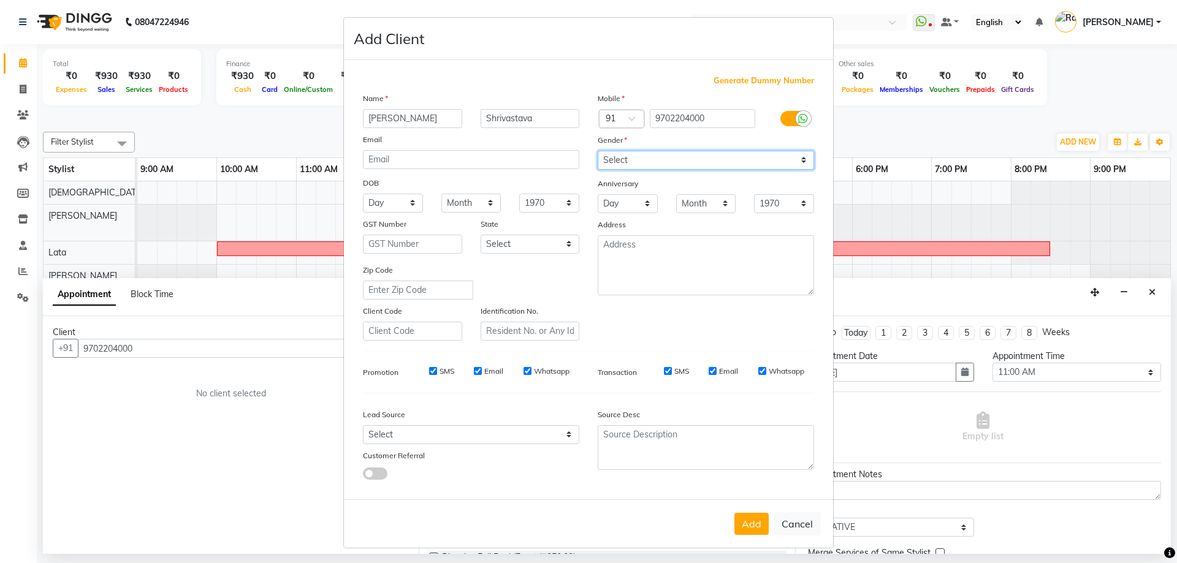
click at [692, 162] on select "Select Male Female Other Prefer Not To Say" at bounding box center [706, 160] width 216 height 19
select select "male"
click at [598, 151] on select "Select Male Female Other Prefer Not To Say" at bounding box center [706, 160] width 216 height 19
click at [748, 522] on button "Add" at bounding box center [752, 524] width 34 height 22
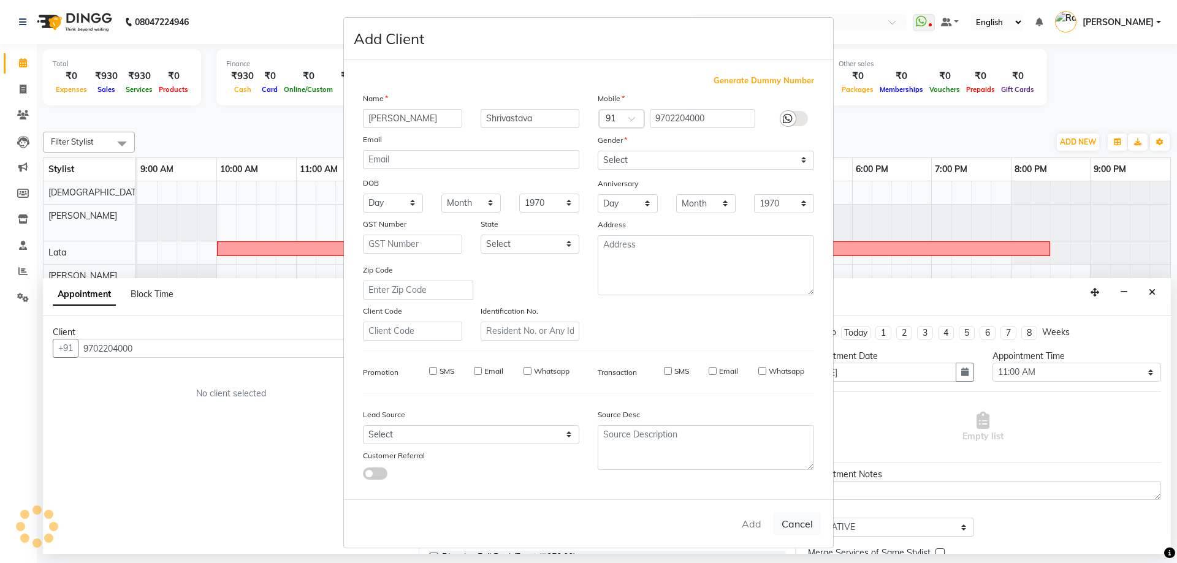
select select
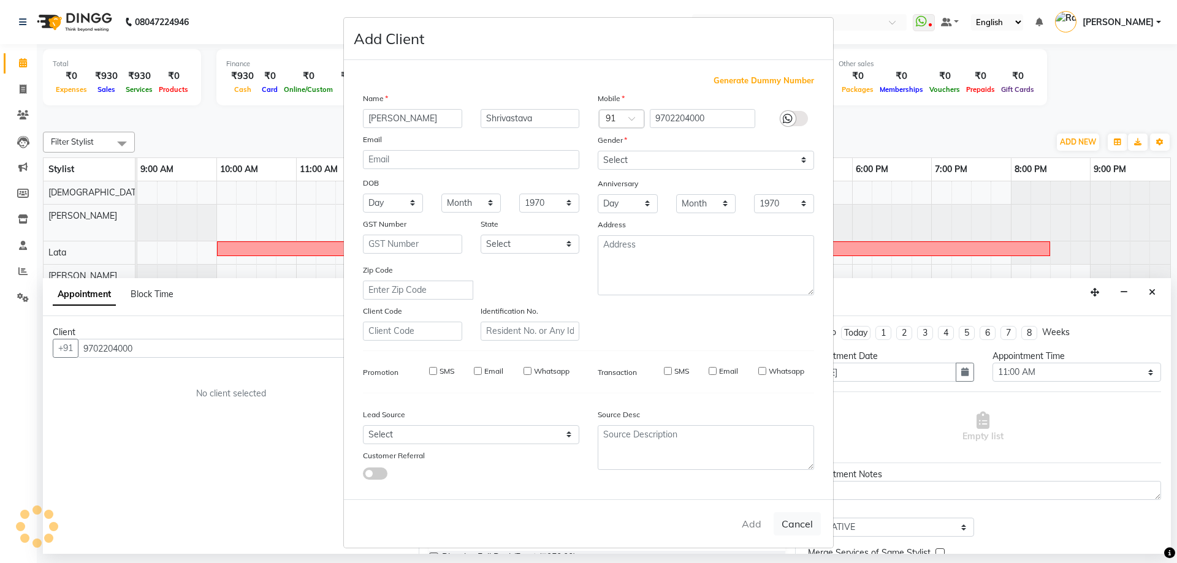
select select
checkbox input "false"
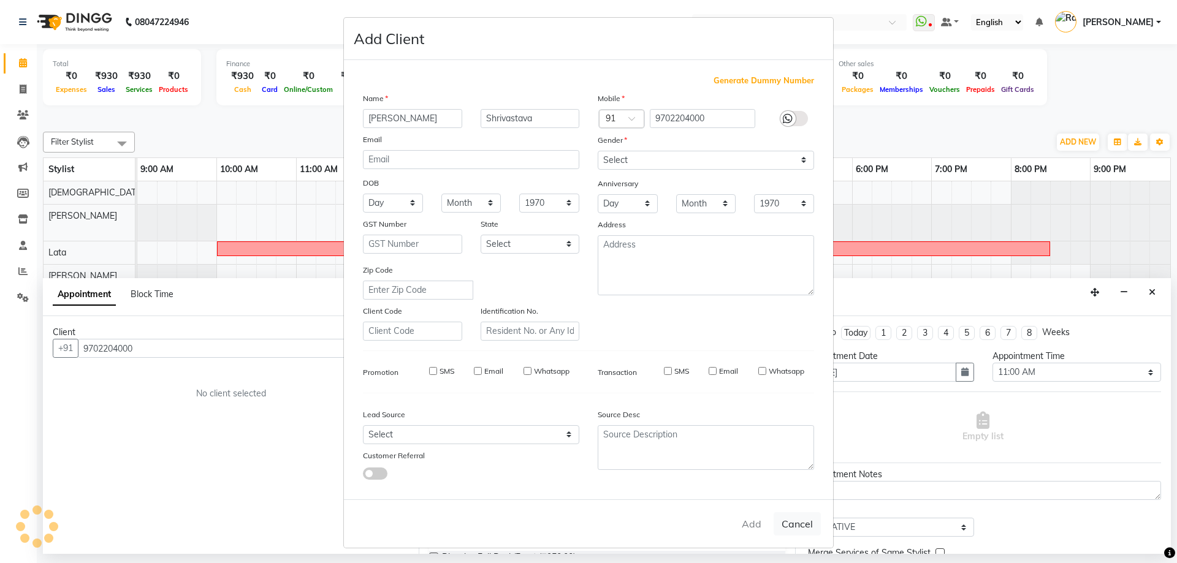
checkbox input "false"
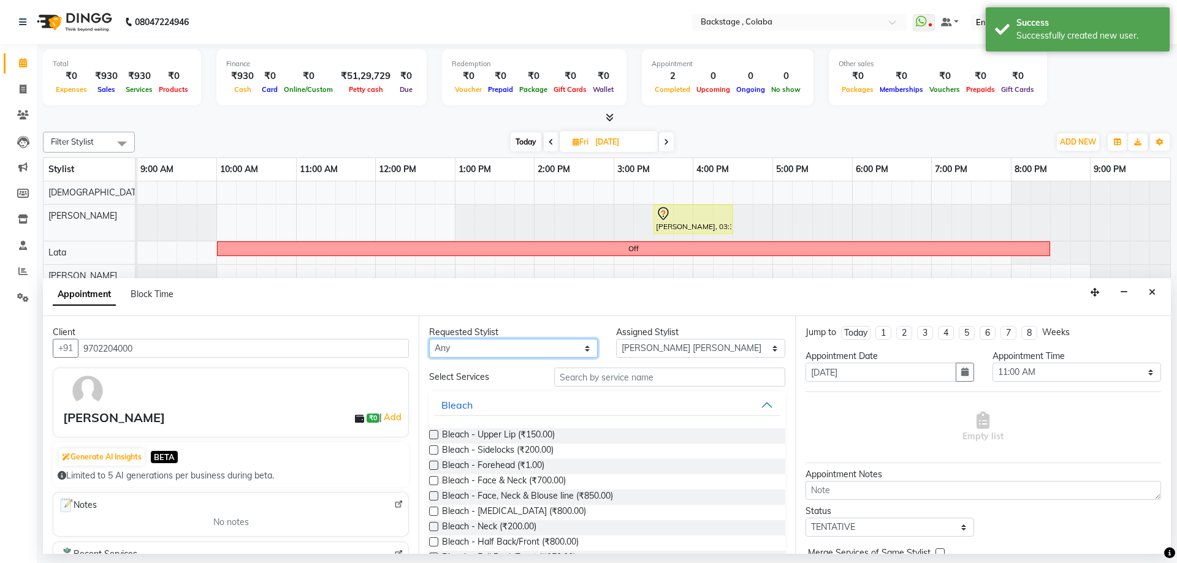
drag, startPoint x: 553, startPoint y: 349, endPoint x: 550, endPoint y: 357, distance: 8.5
click at [553, 349] on select "Any Backstage Bharti Nitesh Gohar Jayesh Anil Karekar Kalavati Sharma Ketan Kam…" at bounding box center [513, 348] width 169 height 19
select select "83246"
click at [429, 339] on select "Any Backstage Bharti Nitesh Gohar Jayesh Anil Karekar Kalavati Sharma Ketan Kam…" at bounding box center [513, 348] width 169 height 19
drag, startPoint x: 622, startPoint y: 388, endPoint x: 627, endPoint y: 381, distance: 8.0
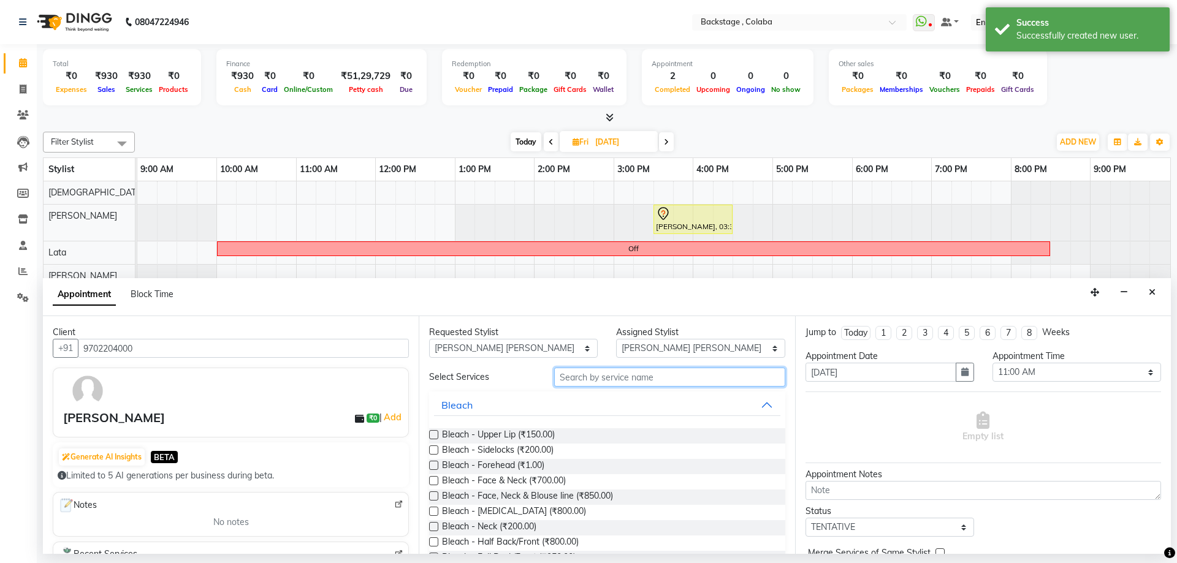
click at [627, 381] on input "text" at bounding box center [669, 377] width 231 height 19
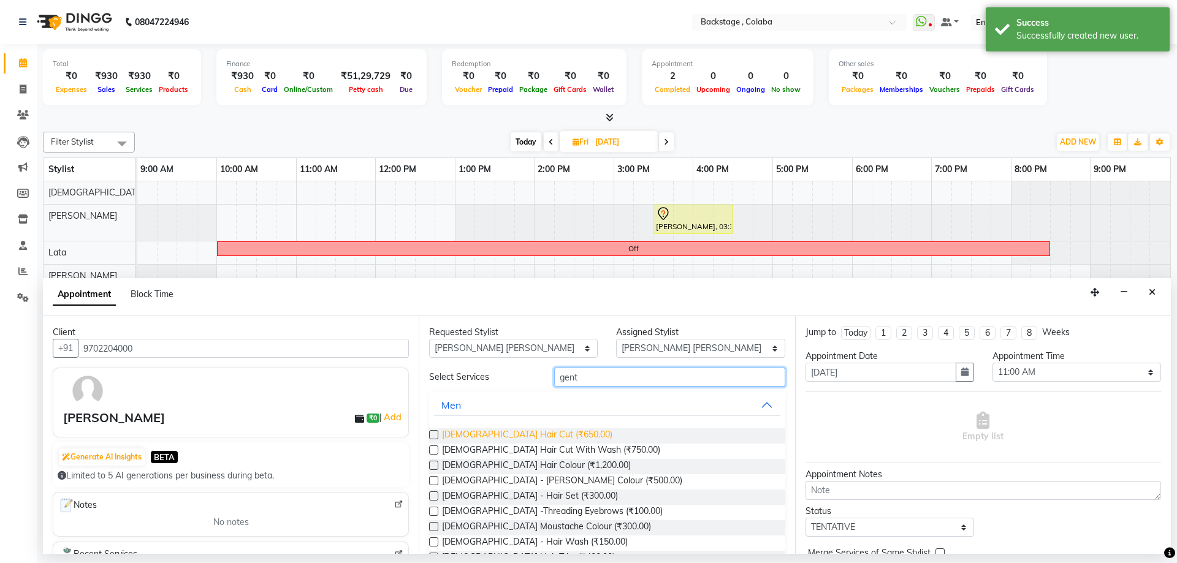
type input "gent"
click at [505, 433] on span "Gents Hair Cut (₹650.00)" at bounding box center [527, 436] width 170 height 15
checkbox input "false"
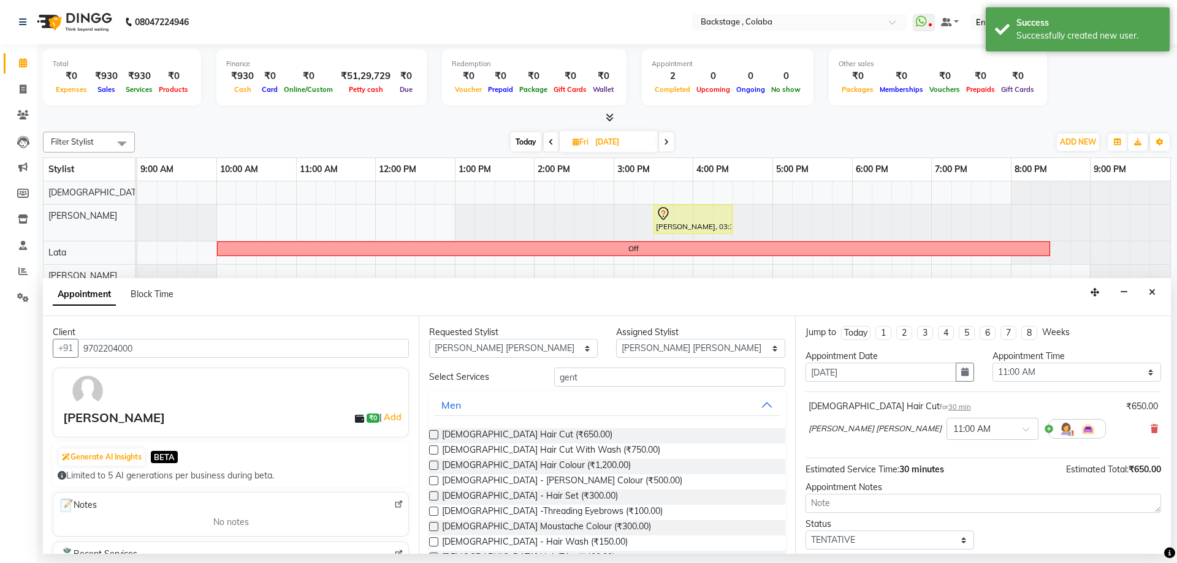
scroll to position [73, 0]
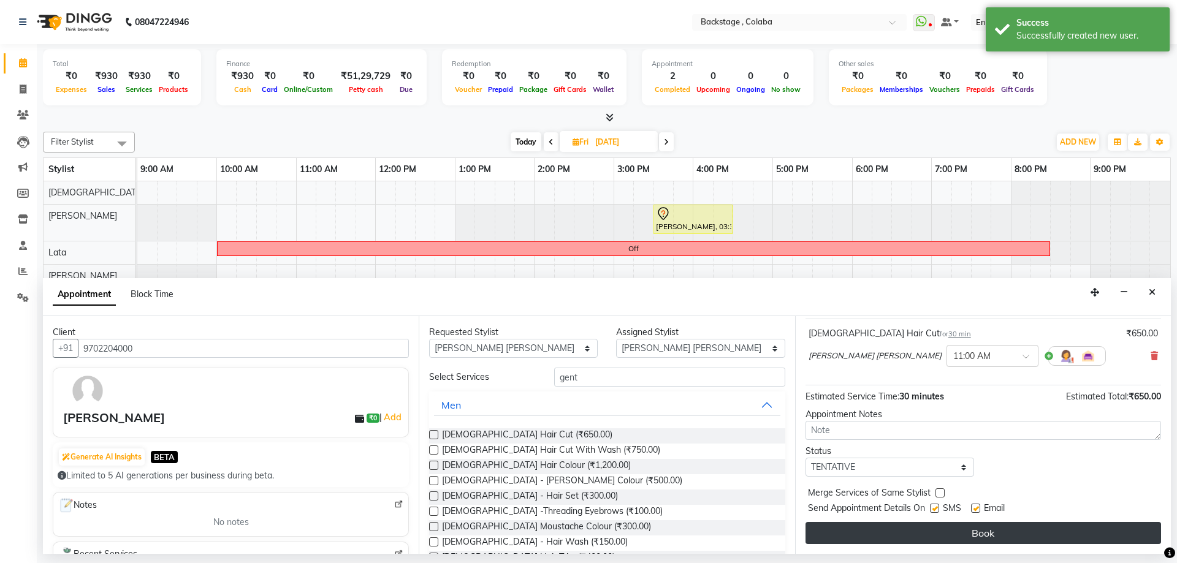
click at [856, 533] on button "Book" at bounding box center [984, 533] width 356 height 22
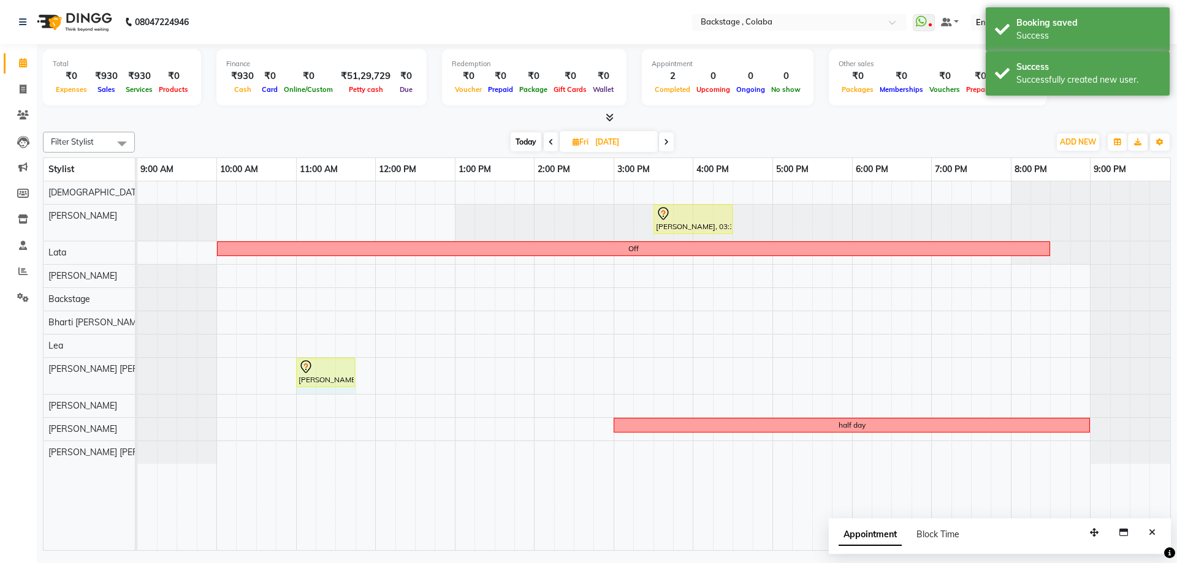
drag, startPoint x: 335, startPoint y: 372, endPoint x: 375, endPoint y: 376, distance: 40.0
click at [137, 376] on div "Addarsh Shrivastava, 11:00 AM-11:30 AM, Gents Hair Cut Addarsh Shrivastava, 11:…" at bounding box center [137, 376] width 0 height 36
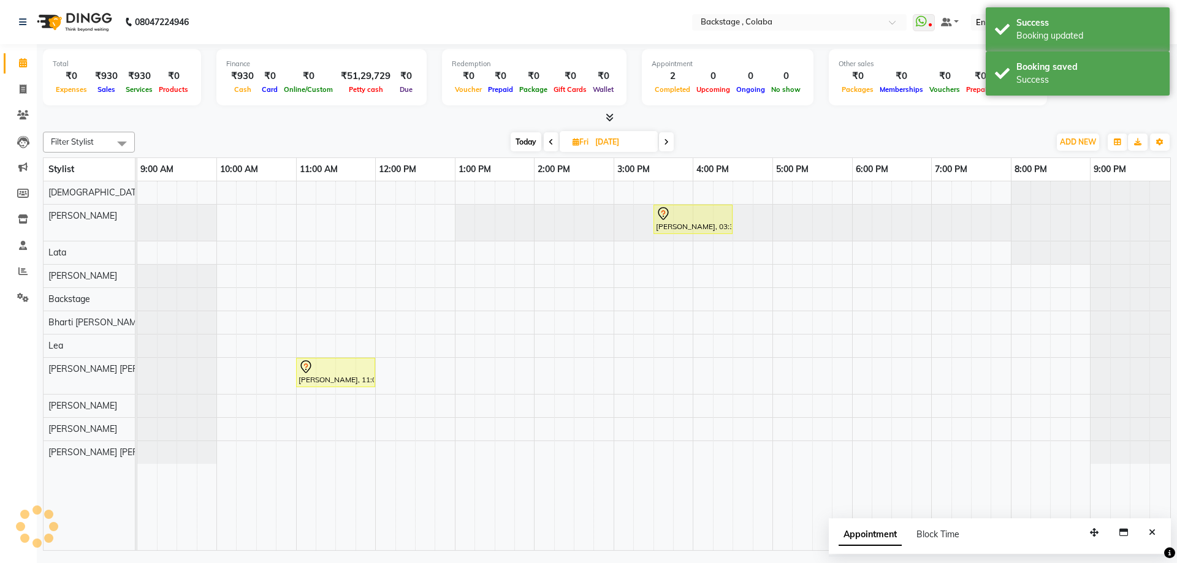
click at [521, 144] on span "Today" at bounding box center [526, 141] width 31 height 19
type input "[DATE]"
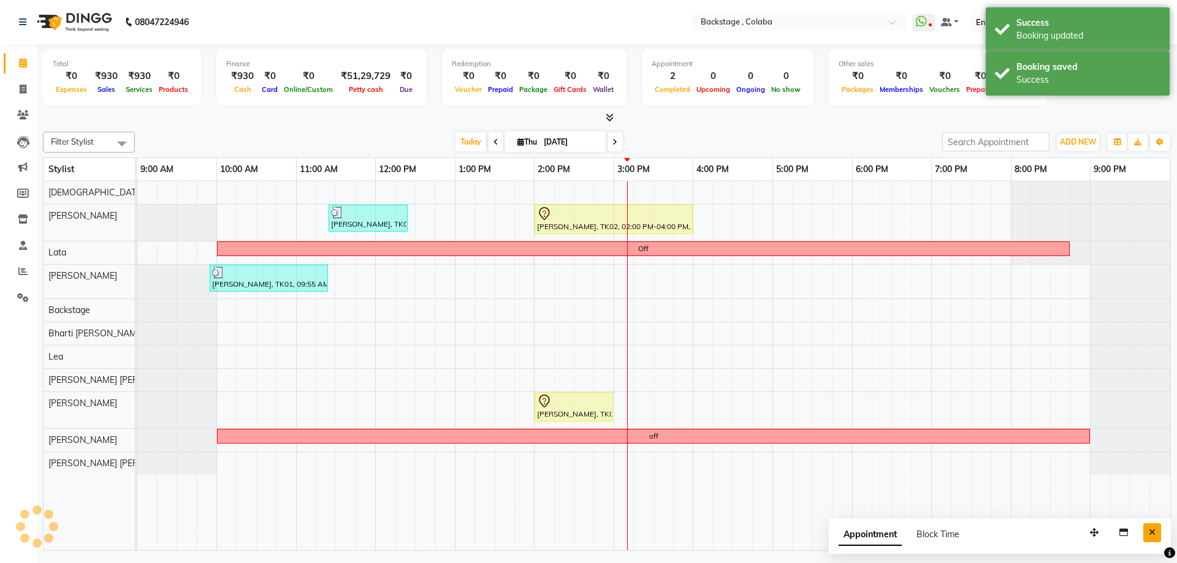
click at [1149, 533] on icon "Close" at bounding box center [1152, 533] width 7 height 9
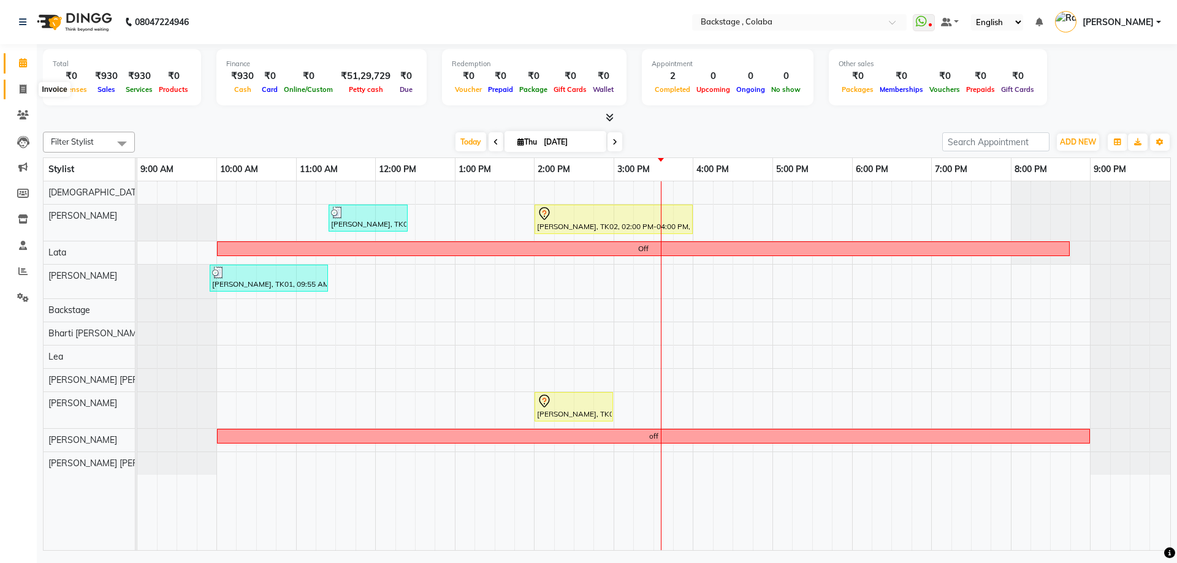
click at [25, 89] on icon at bounding box center [23, 89] width 7 height 9
select select "service"
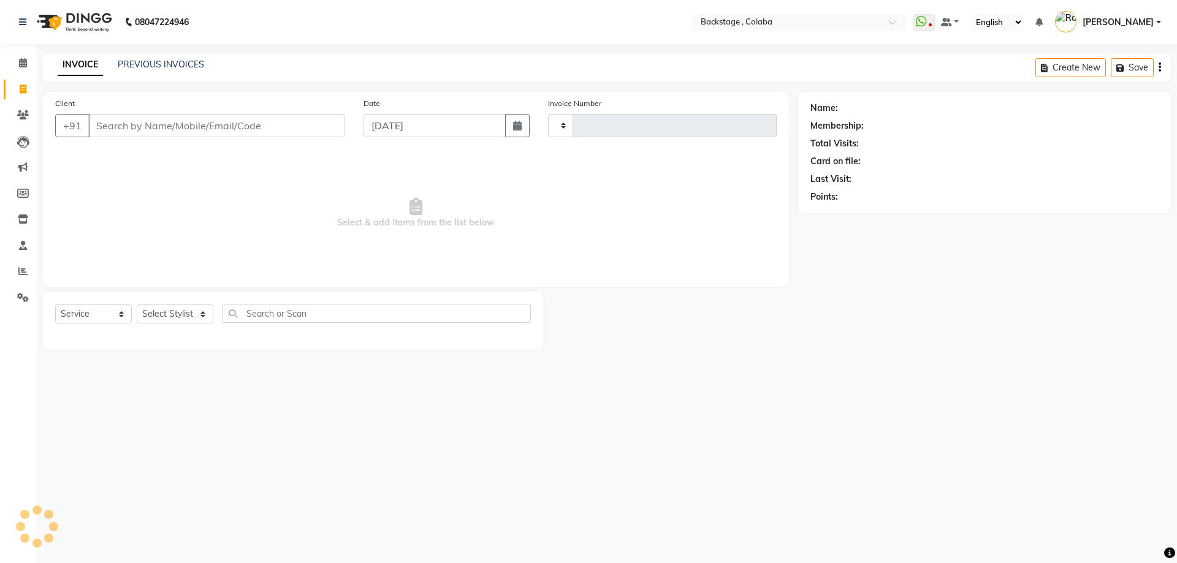
type input "1884"
select select "5451"
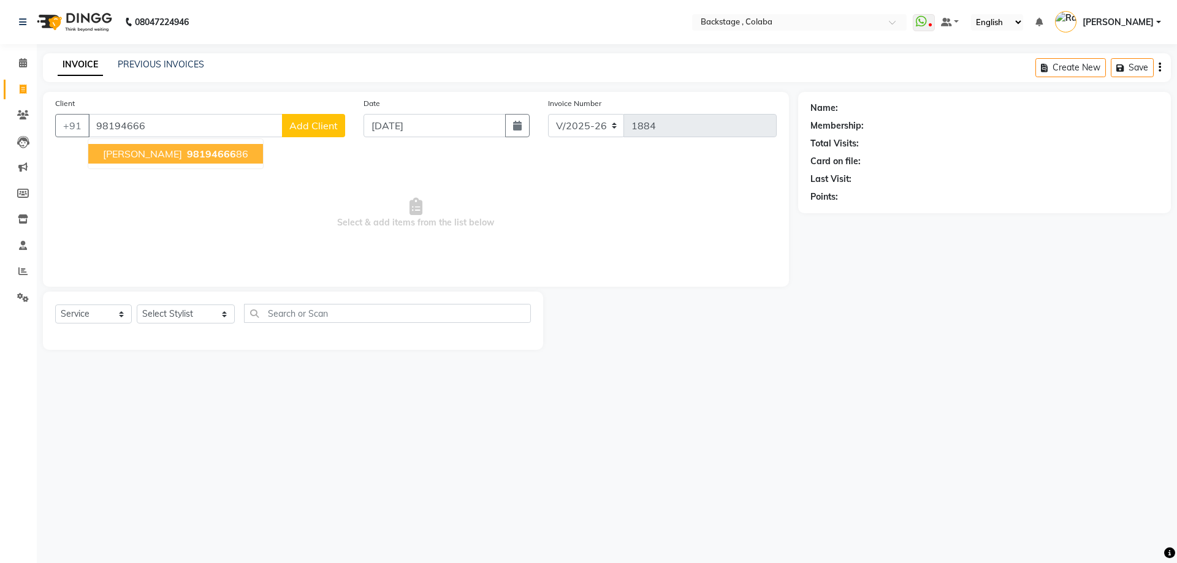
click at [128, 149] on span "[PERSON_NAME]" at bounding box center [142, 154] width 79 height 12
type input "9819466686"
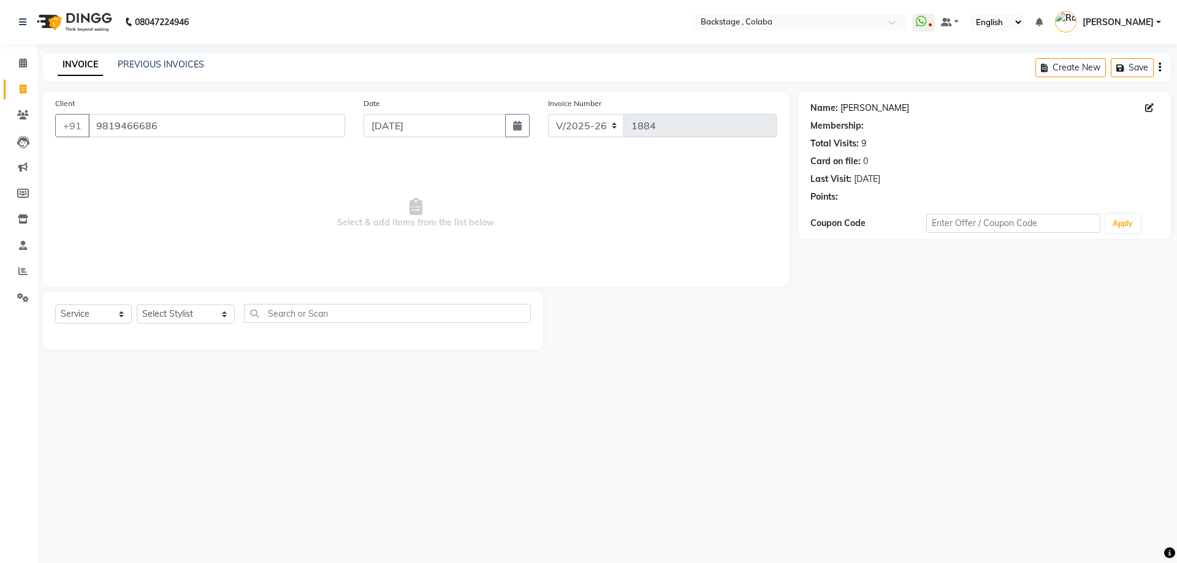
click at [863, 110] on link "[PERSON_NAME]" at bounding box center [875, 108] width 69 height 13
click at [200, 317] on select "Select Stylist Backstage Bharti [PERSON_NAME] [PERSON_NAME] [PERSON_NAME] [PERS…" at bounding box center [186, 314] width 98 height 19
select select "36480"
click at [137, 305] on select "Select Stylist Backstage Bharti [PERSON_NAME] [PERSON_NAME] [PERSON_NAME] [PERS…" at bounding box center [186, 314] width 98 height 19
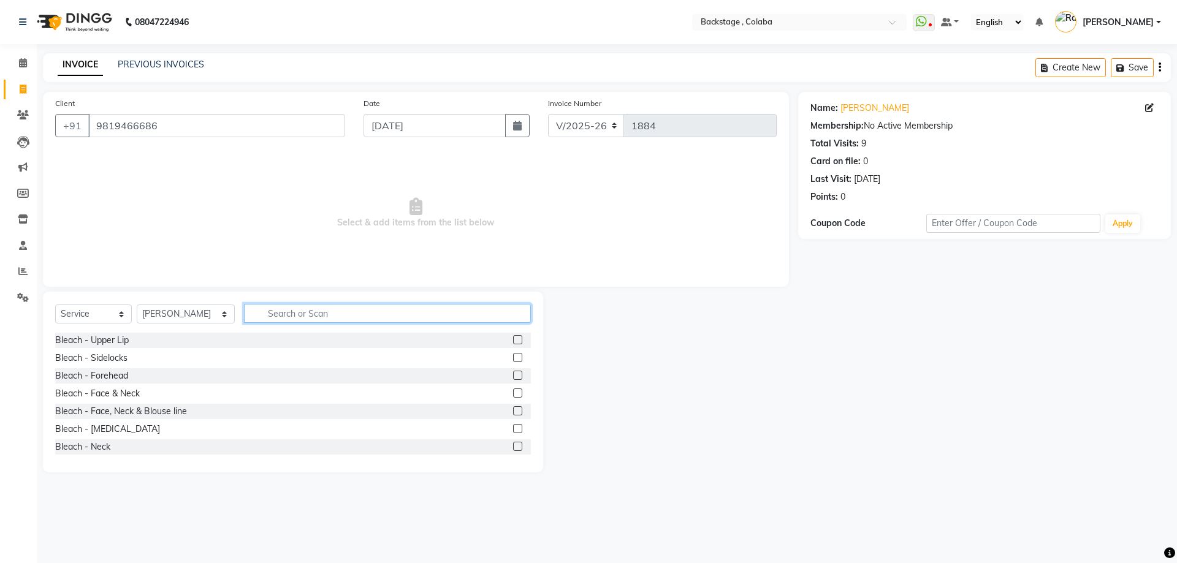
click at [273, 318] on input "text" at bounding box center [387, 313] width 287 height 19
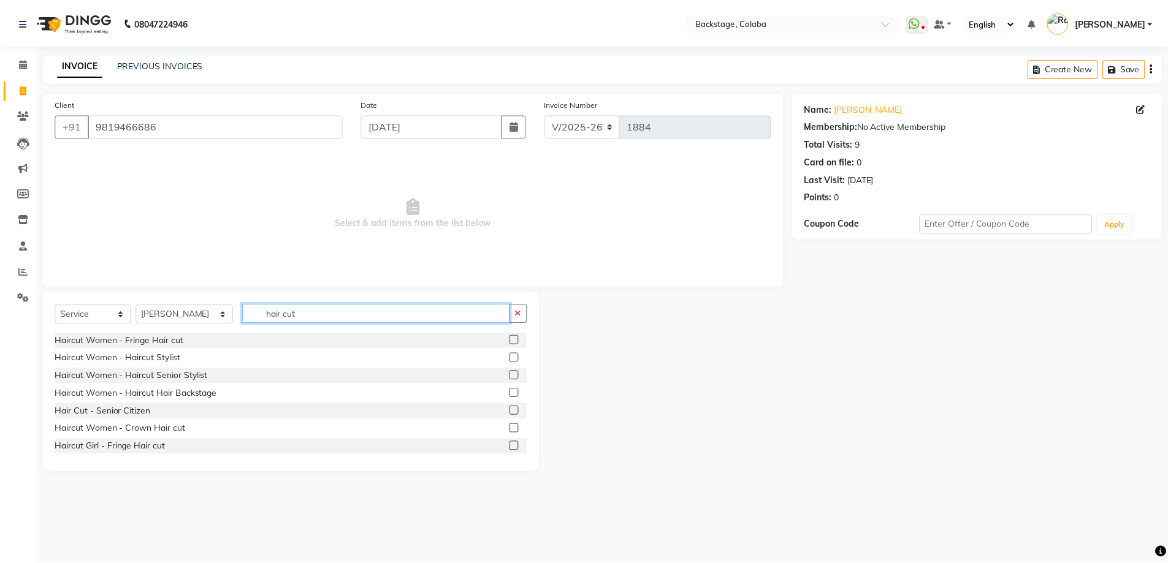
scroll to position [61, 0]
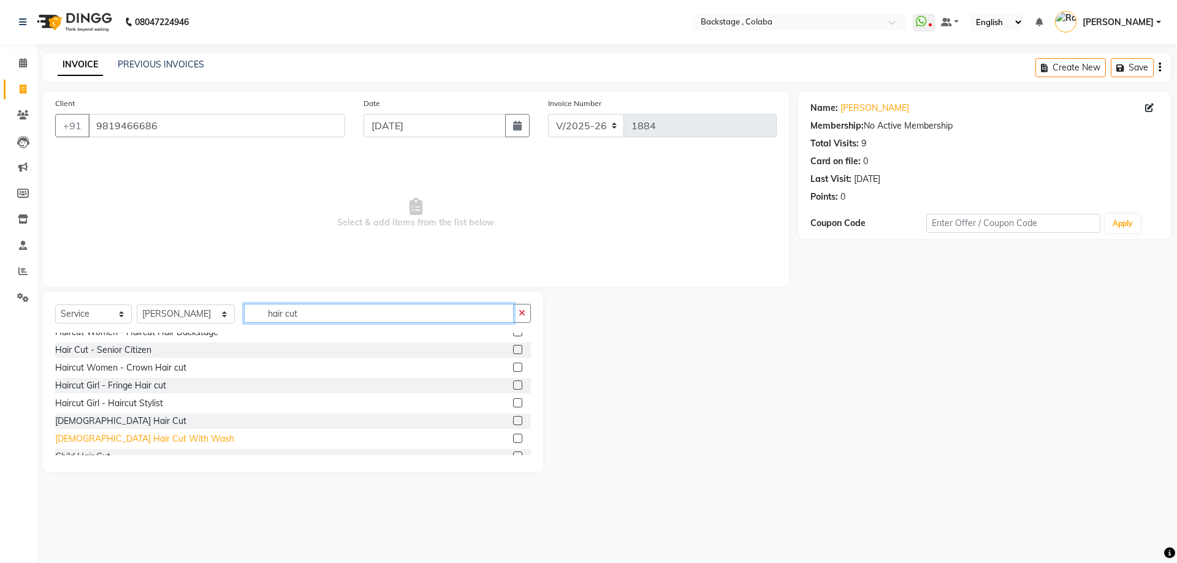
type input "hair cut"
click at [143, 441] on div "[DEMOGRAPHIC_DATA] Hair Cut With Wash" at bounding box center [144, 439] width 179 height 13
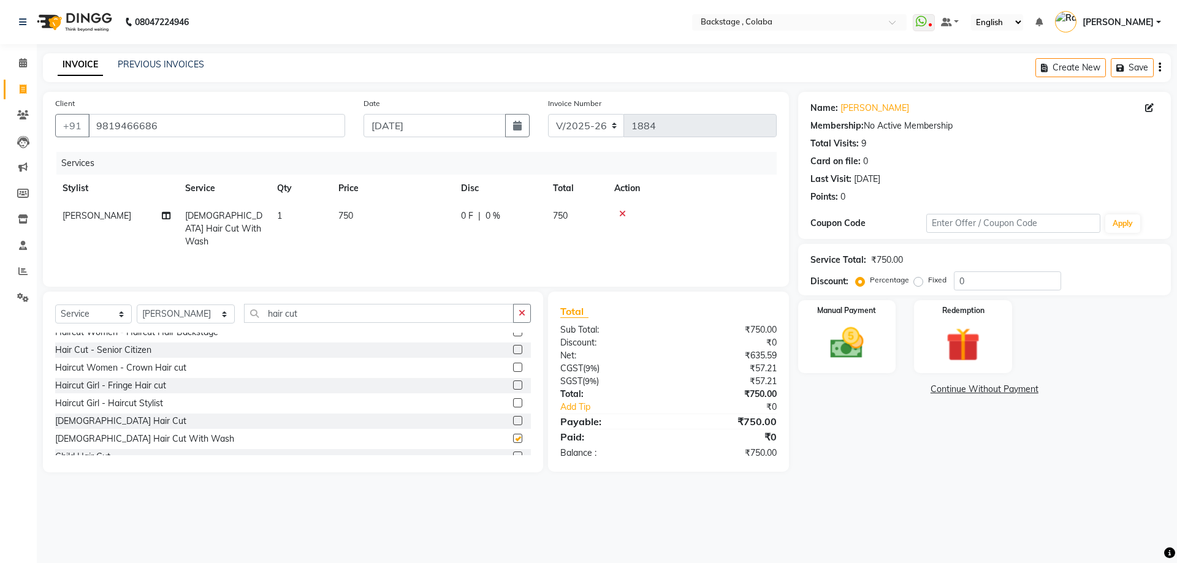
checkbox input "false"
click at [443, 226] on td "750" at bounding box center [392, 228] width 123 height 53
select select "36480"
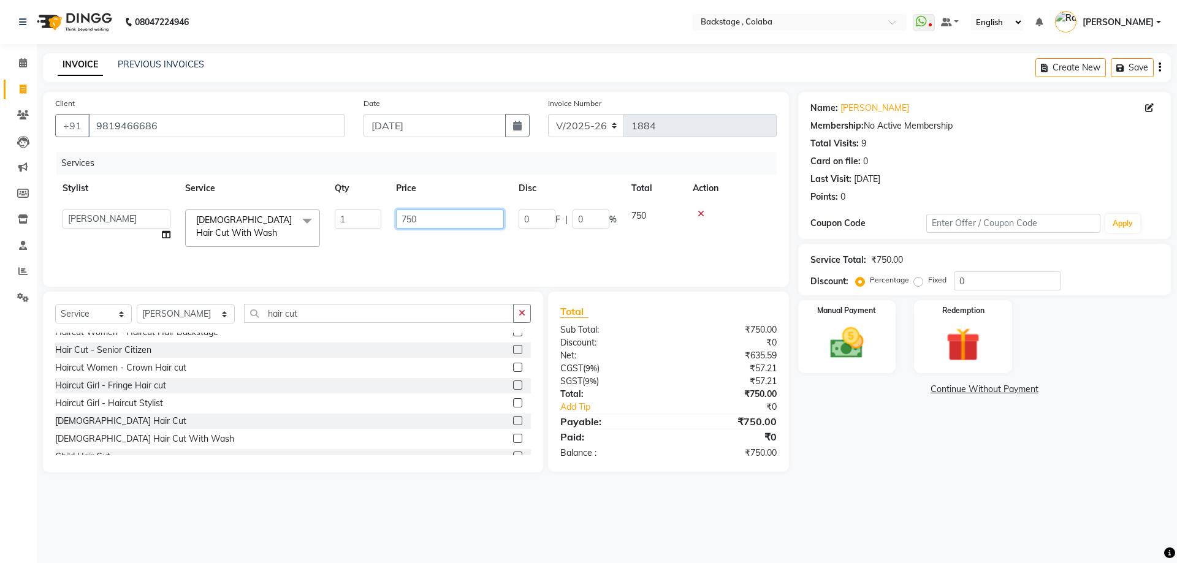
drag, startPoint x: 416, startPoint y: 218, endPoint x: 382, endPoint y: 215, distance: 33.8
click at [382, 215] on tr "Backstage Bharti Nitesh Gohar Jayesh Anil Karekar Kalavati Sharma Ketan Kamalak…" at bounding box center [416, 228] width 722 height 52
type input "1000"
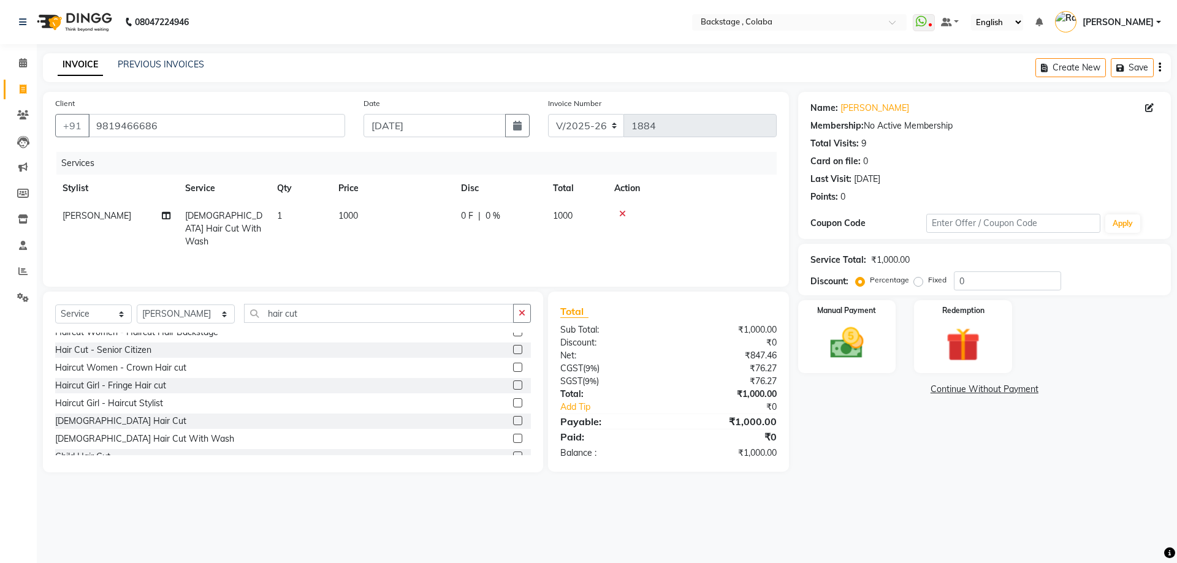
drag, startPoint x: 945, startPoint y: 495, endPoint x: 887, endPoint y: 415, distance: 99.6
click at [944, 493] on div "08047224946 Select Location × Backstage , Colaba WhatsApp Status ✕ Status: Disc…" at bounding box center [588, 281] width 1177 height 563
click at [879, 358] on div "Manual Payment" at bounding box center [847, 336] width 102 height 75
click at [1069, 390] on span "CASH" at bounding box center [1062, 390] width 26 height 14
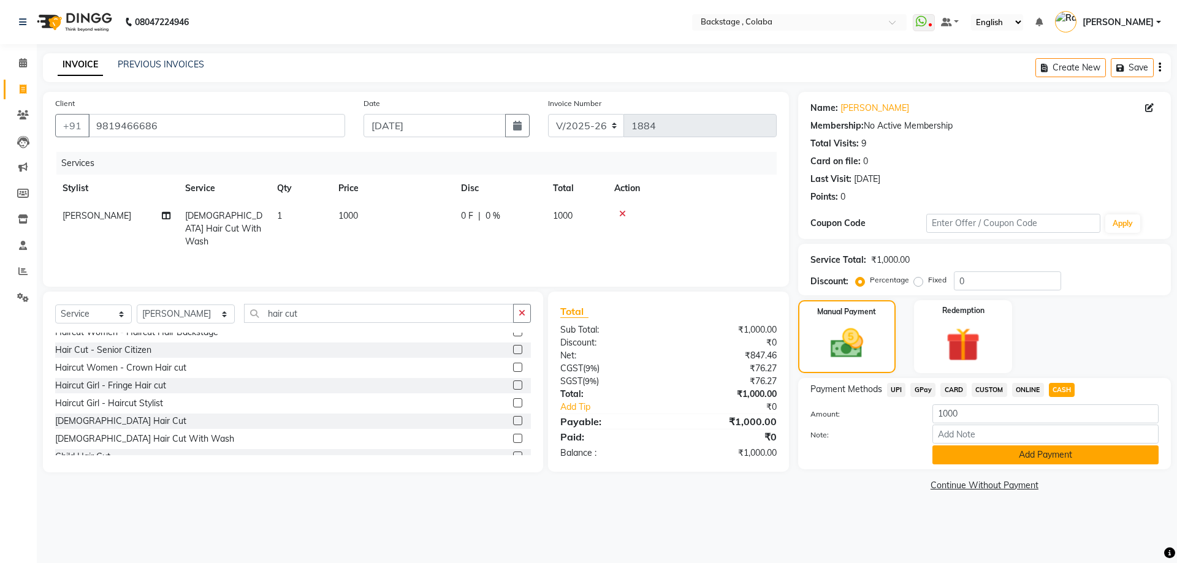
click at [1018, 460] on button "Add Payment" at bounding box center [1046, 455] width 226 height 19
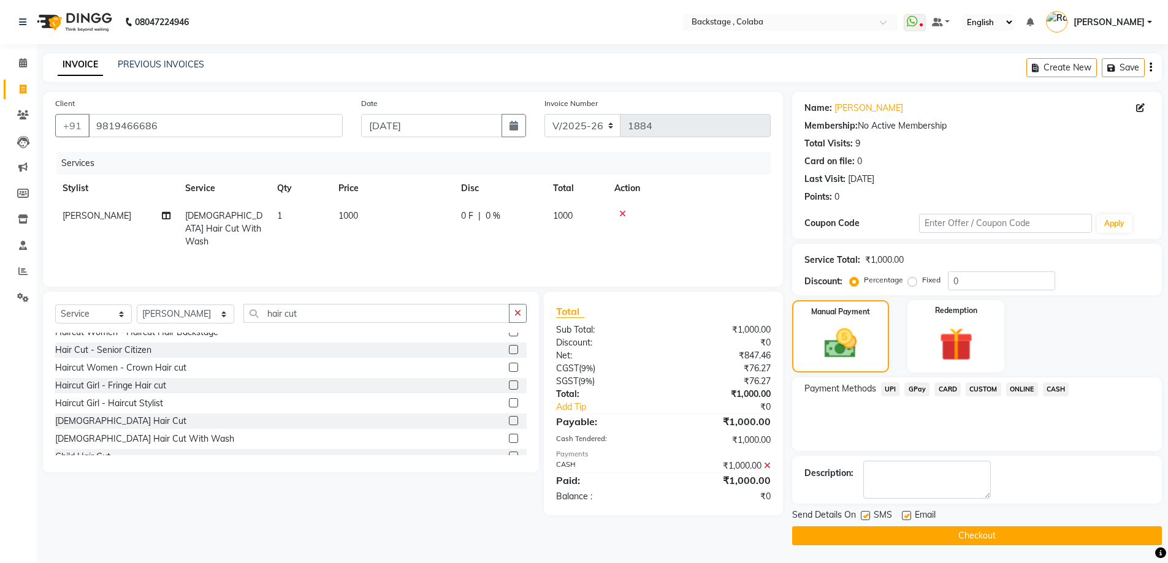
scroll to position [1, 0]
click at [957, 530] on button "Checkout" at bounding box center [977, 535] width 370 height 19
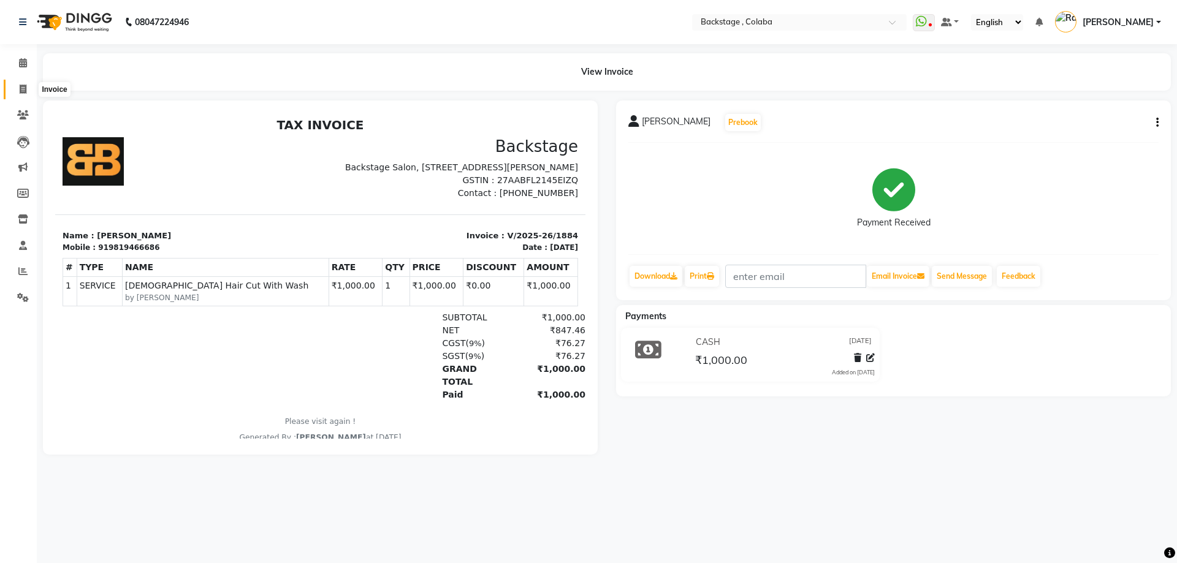
click at [16, 95] on span at bounding box center [22, 90] width 21 height 14
select select "service"
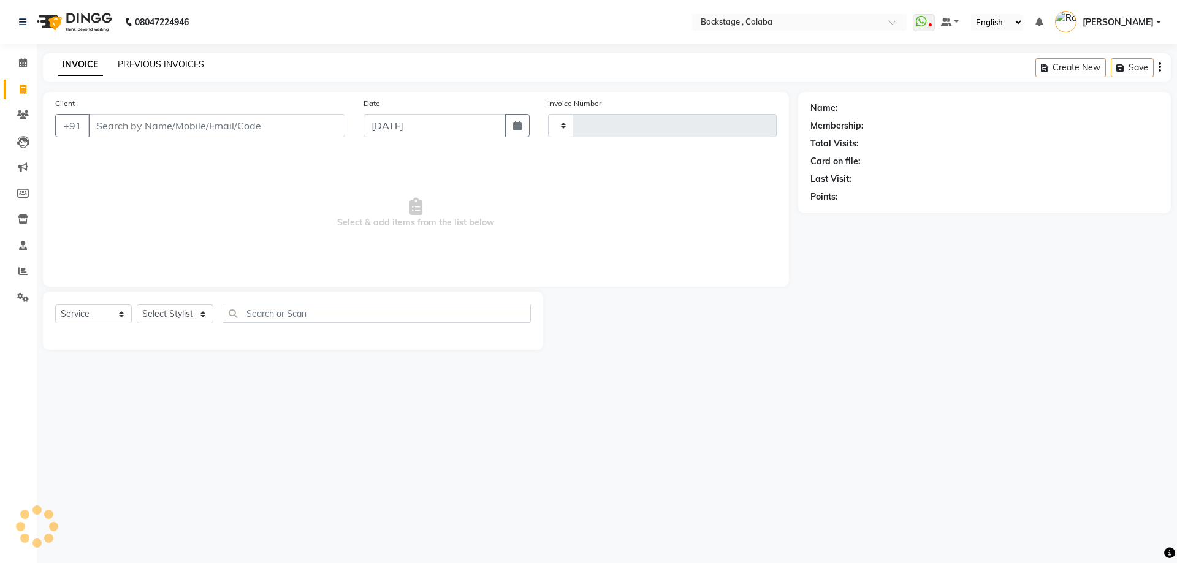
click at [170, 64] on link "PREVIOUS INVOICES" at bounding box center [161, 64] width 86 height 11
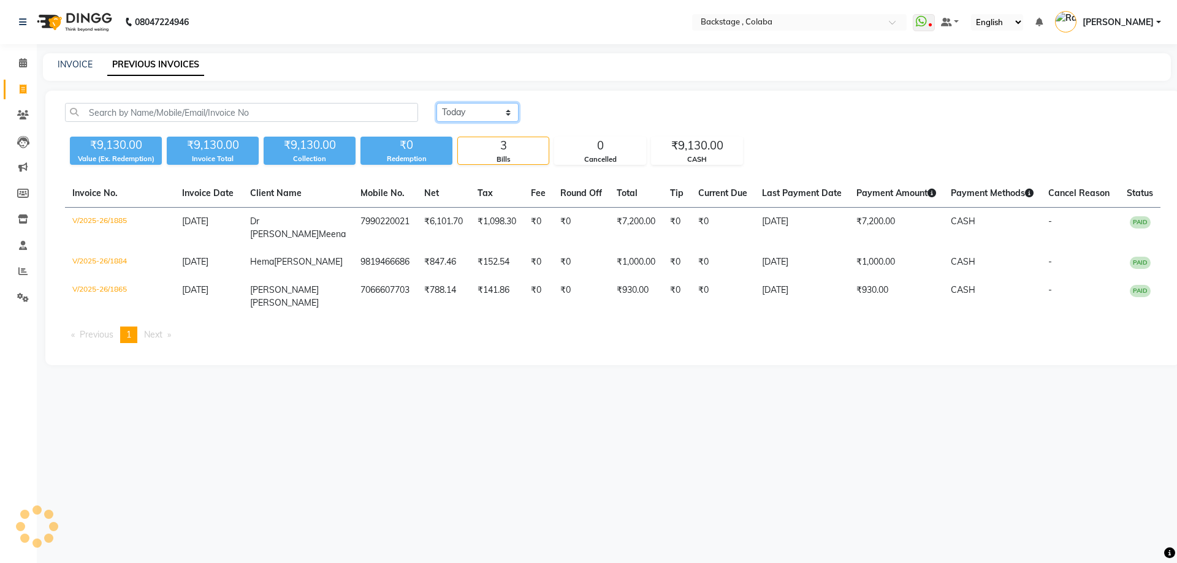
drag, startPoint x: 465, startPoint y: 114, endPoint x: 465, endPoint y: 120, distance: 6.2
click at [465, 114] on select "[DATE] [DATE] Custom Range" at bounding box center [478, 112] width 82 height 19
select select "range"
click at [437, 103] on select "[DATE] [DATE] Custom Range" at bounding box center [478, 112] width 82 height 19
click at [574, 111] on input "[DATE]" at bounding box center [578, 112] width 86 height 17
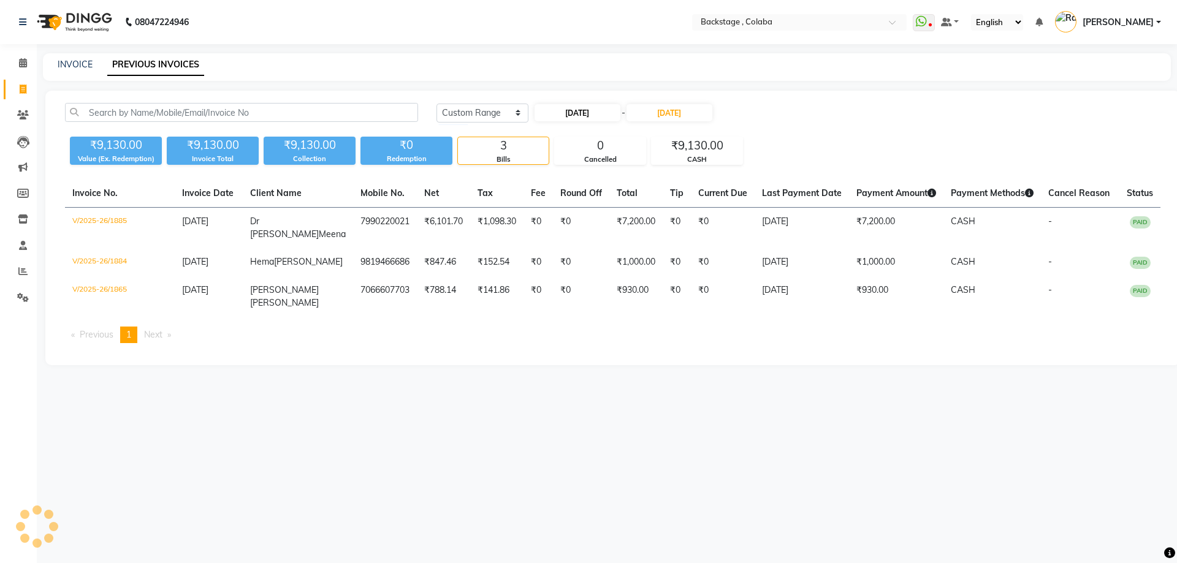
select select "9"
select select "2025"
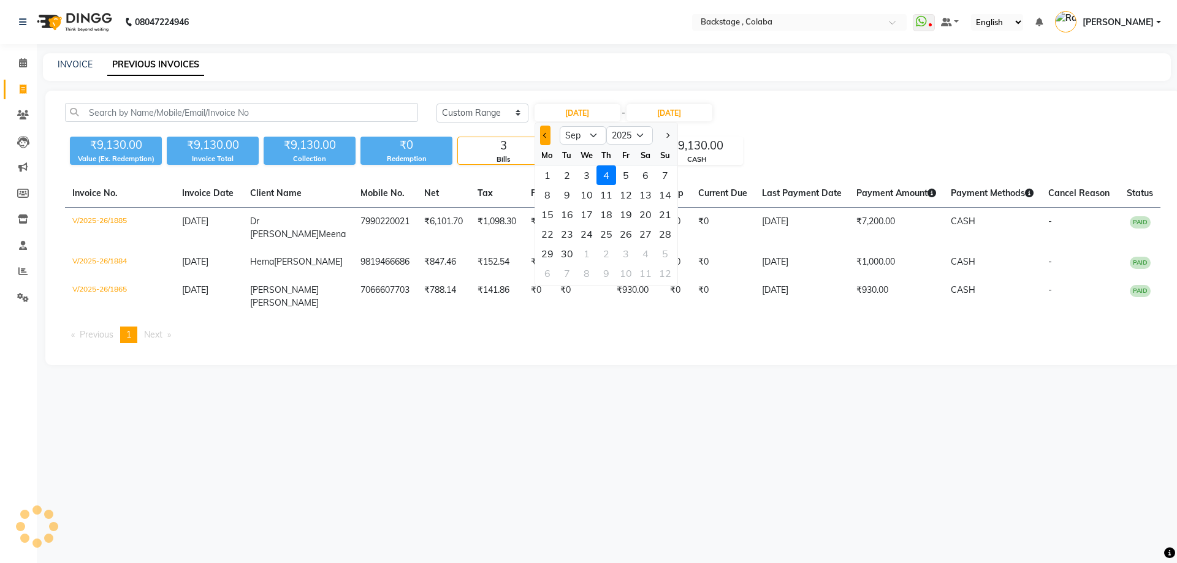
click at [542, 135] on button "Previous month" at bounding box center [545, 136] width 10 height 20
click at [545, 137] on span "Previous month" at bounding box center [545, 135] width 5 height 5
select select "6"
click at [663, 199] on div "8" at bounding box center [665, 195] width 20 height 20
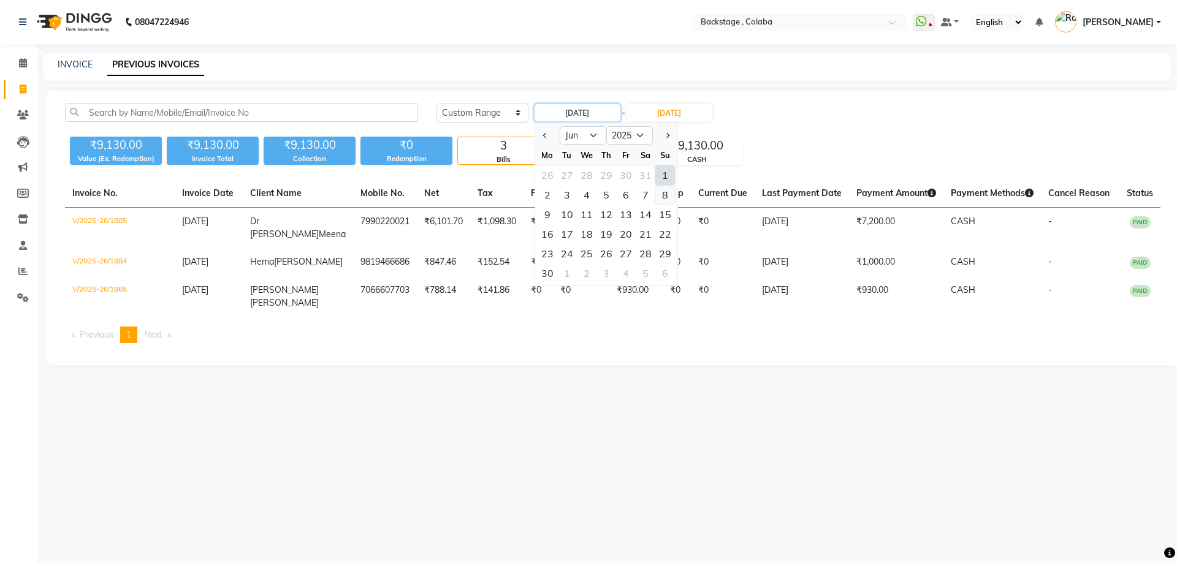
type input "08-06-2025"
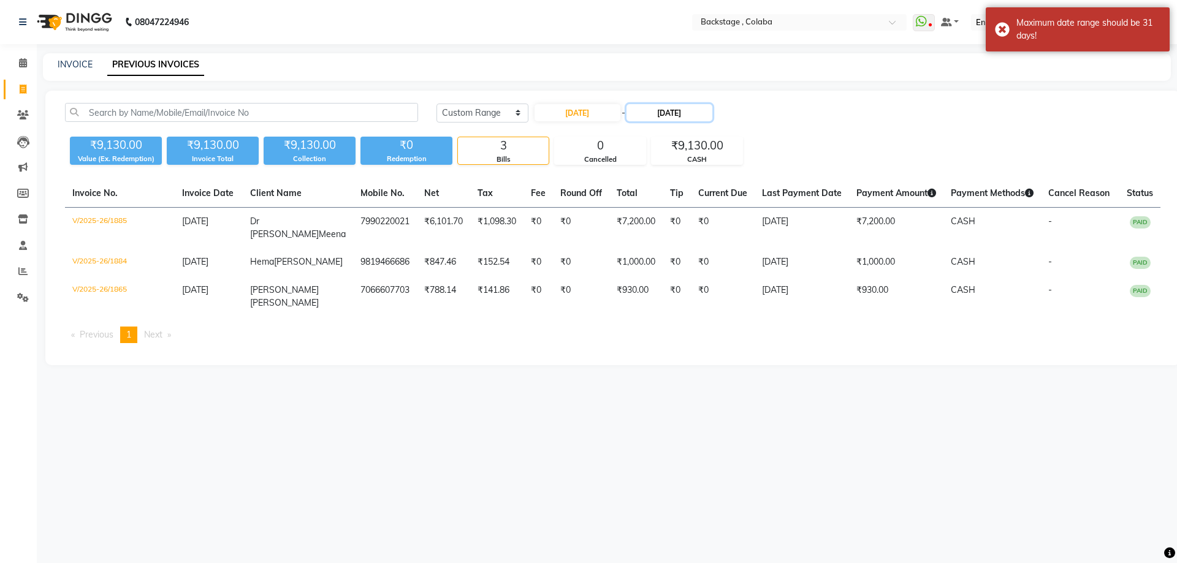
click at [669, 115] on input "[DATE]" at bounding box center [670, 112] width 86 height 17
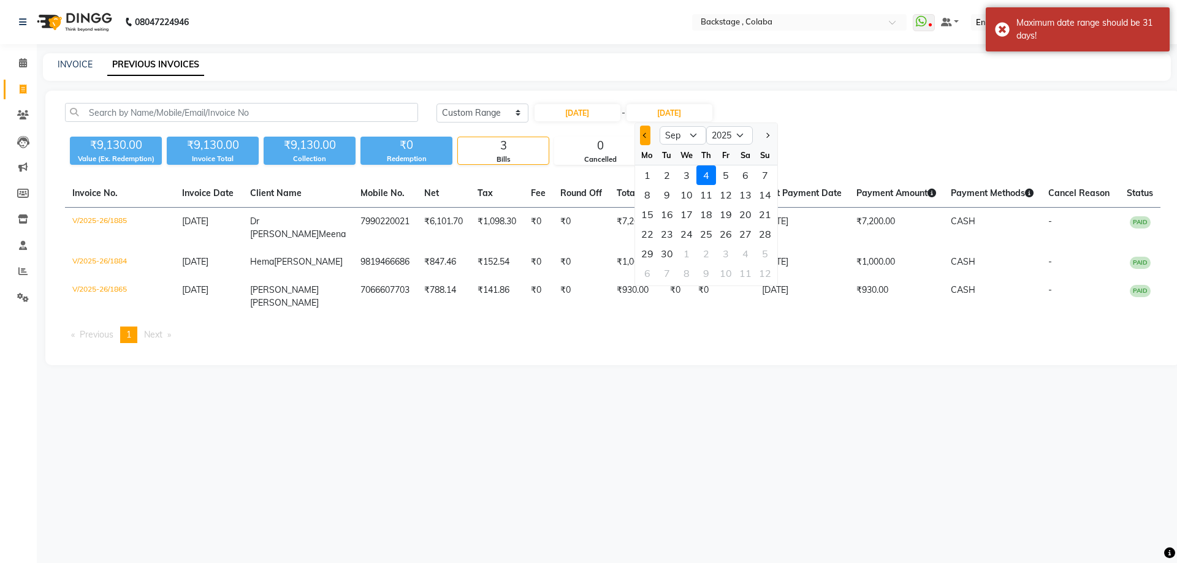
click at [649, 139] on button "Previous month" at bounding box center [645, 136] width 10 height 20
click at [649, 138] on button "Previous month" at bounding box center [645, 136] width 10 height 20
select select "6"
click at [763, 197] on div "8" at bounding box center [765, 195] width 20 height 20
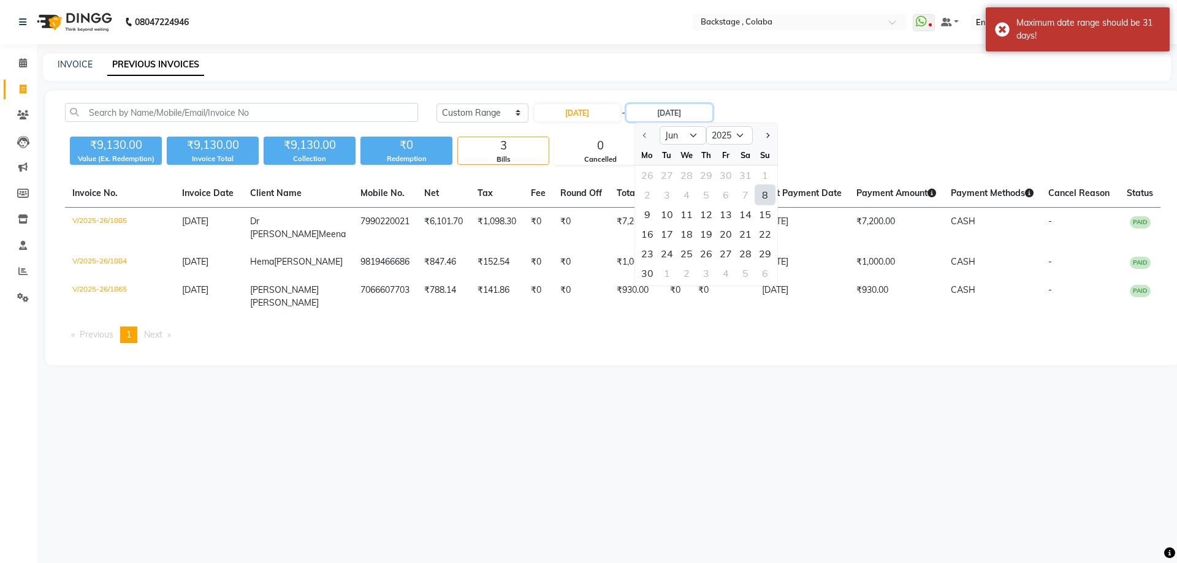
type input "08-06-2025"
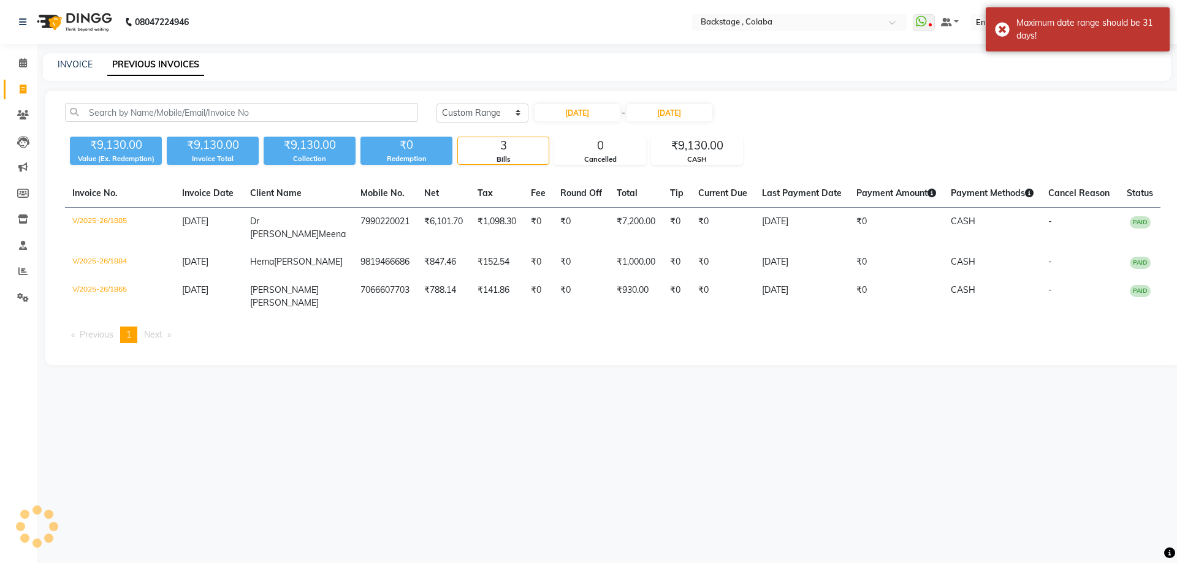
click at [780, 144] on div "₹9,130.00 Value (Ex. Redemption) ₹9,130.00 Invoice Total ₹9,130.00 Collection ₹…" at bounding box center [613, 148] width 1096 height 33
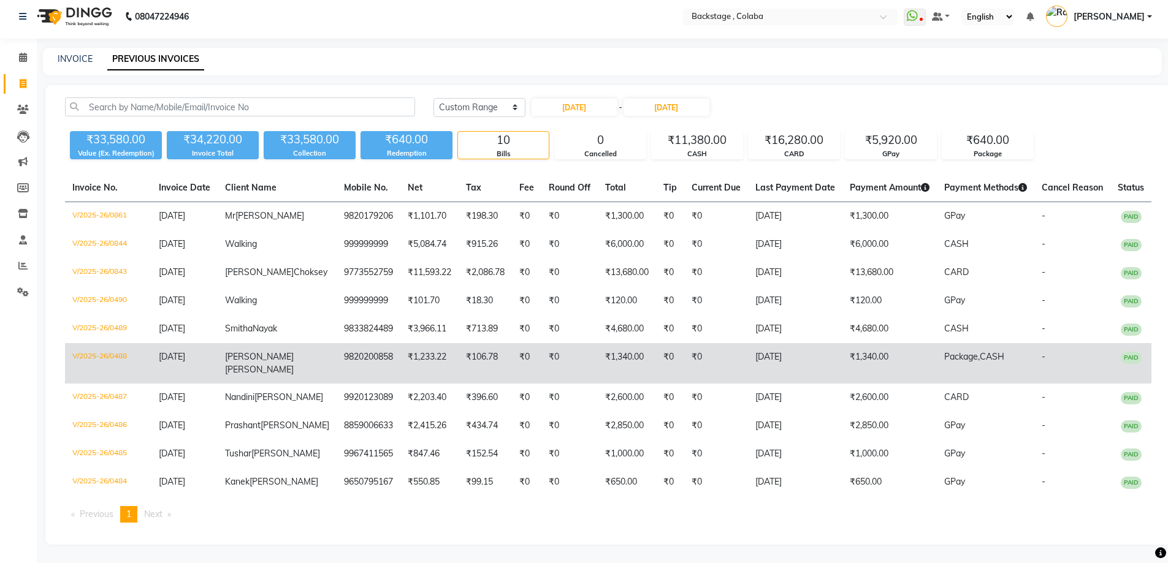
scroll to position [79, 0]
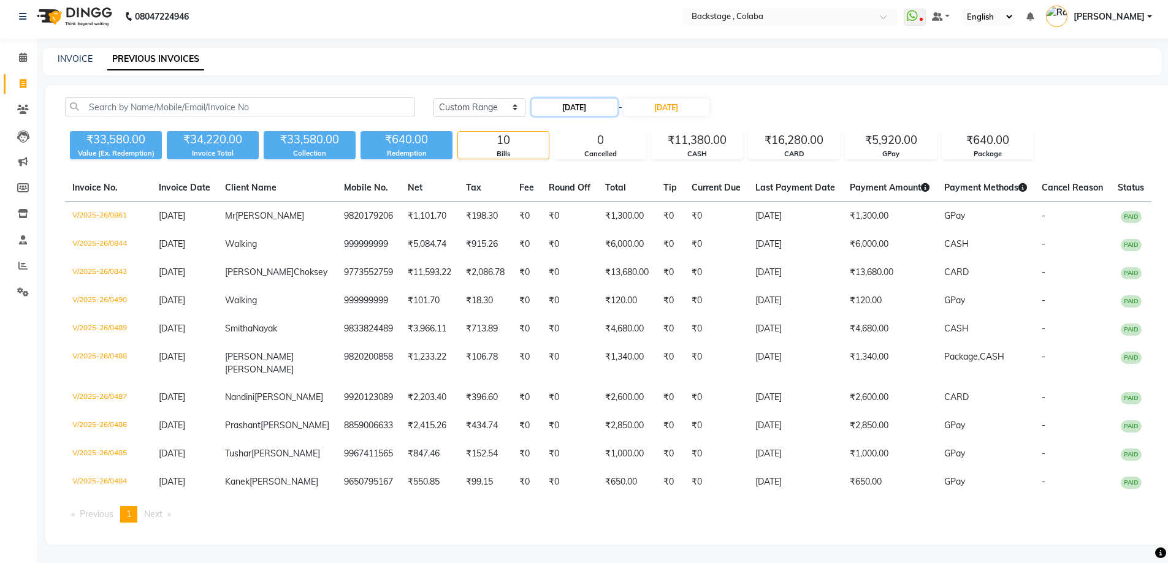
click at [592, 99] on input "08-06-2025" at bounding box center [575, 107] width 86 height 17
select select "6"
select select "2025"
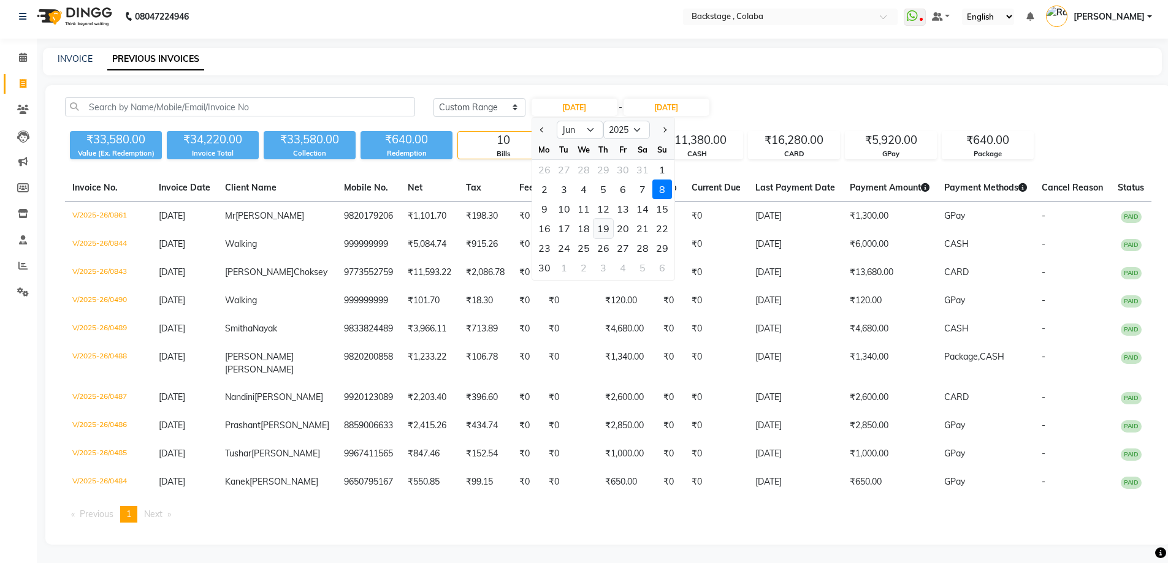
click at [606, 219] on div "19" at bounding box center [604, 229] width 20 height 20
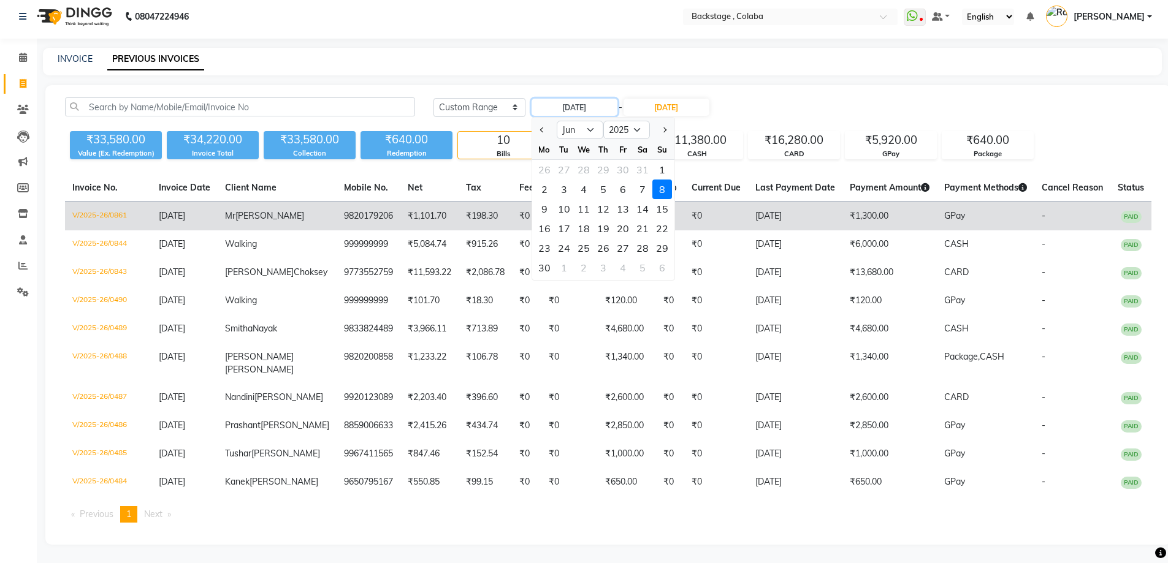
type input "19-06-2025"
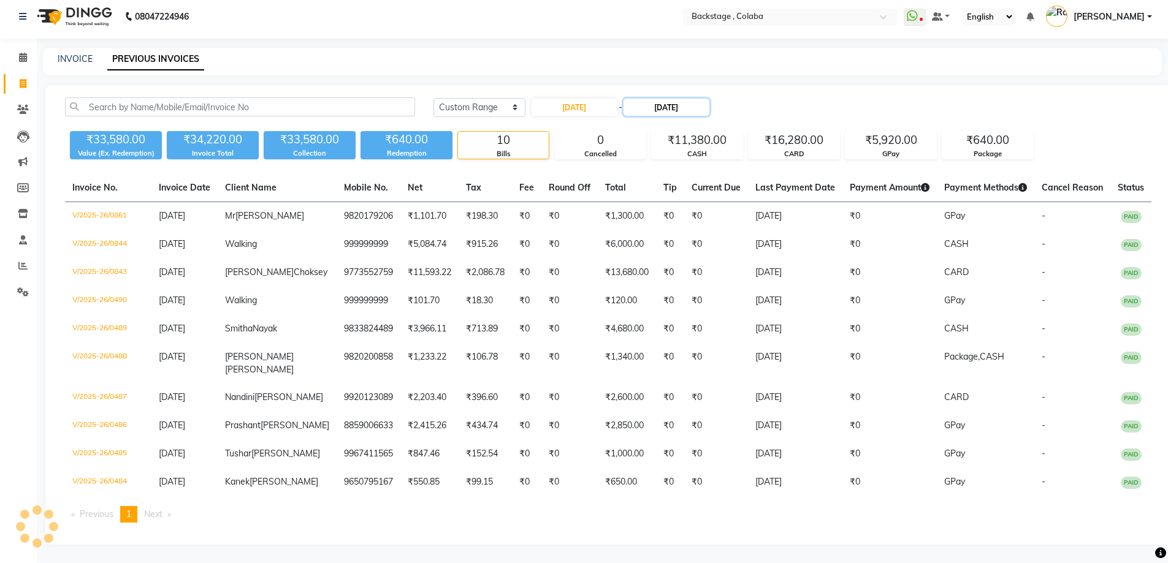
click at [663, 99] on input "08-06-2025" at bounding box center [667, 107] width 86 height 17
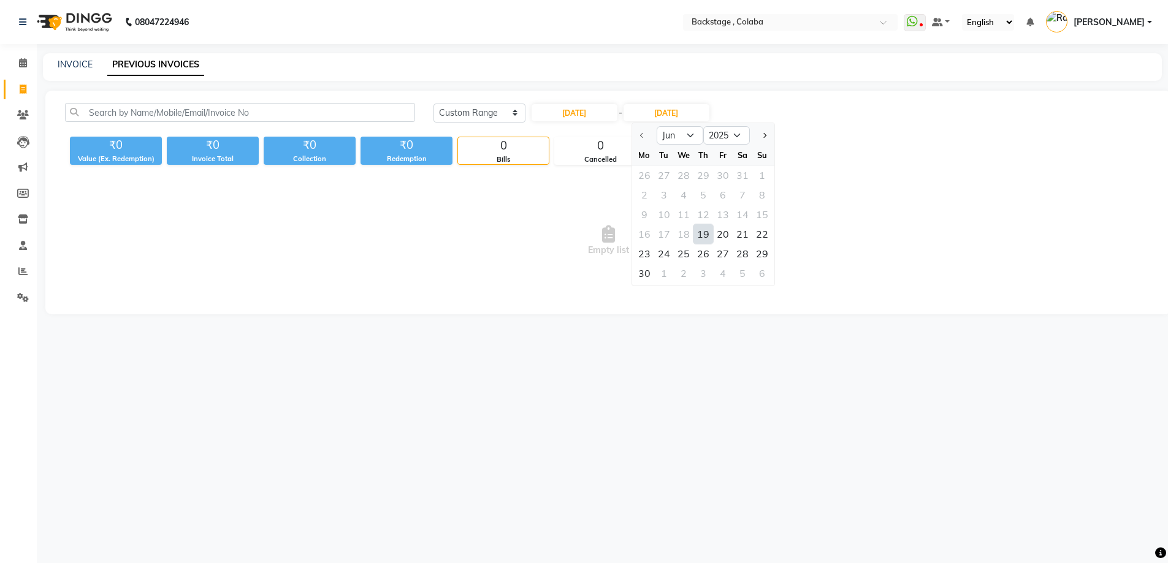
scroll to position [0, 0]
click at [766, 136] on span "Next month" at bounding box center [766, 135] width 5 height 5
select select "7"
click at [750, 217] on div "19" at bounding box center [746, 215] width 20 height 20
type input "19-07-2025"
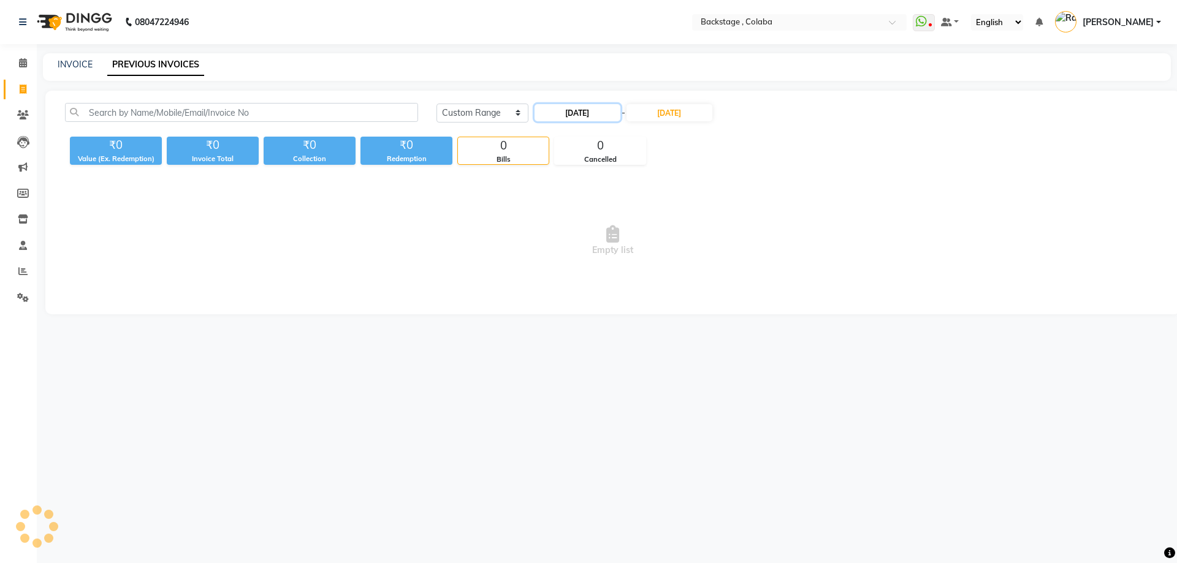
click at [589, 120] on input "19-06-2025" at bounding box center [578, 112] width 86 height 17
select select "6"
select select "2025"
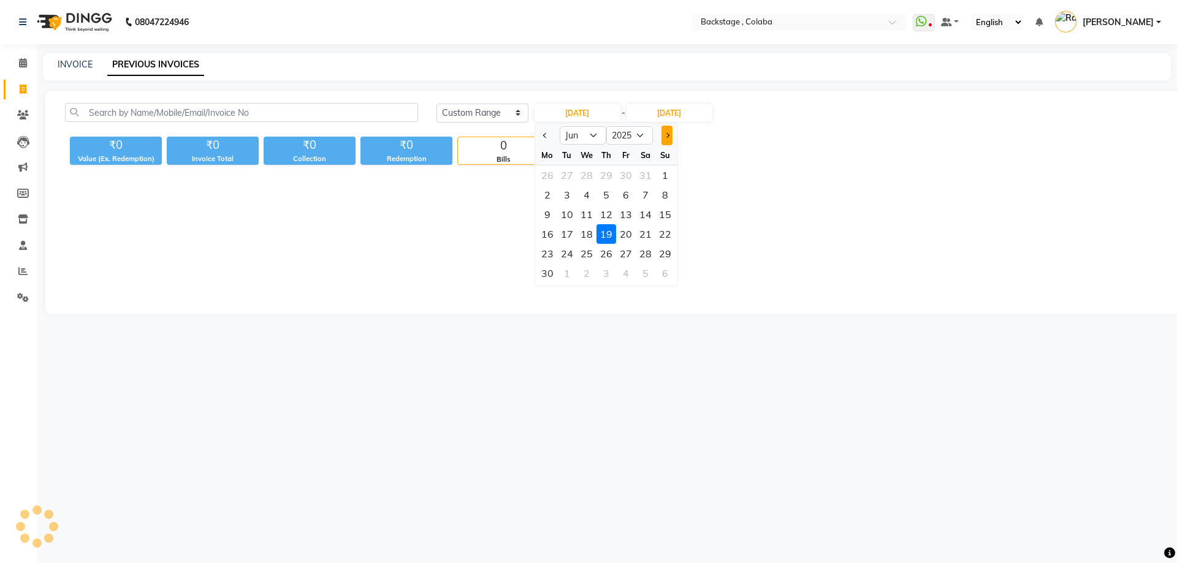
click at [663, 139] on button "Next month" at bounding box center [667, 136] width 10 height 20
select select "7"
click at [644, 210] on div "19" at bounding box center [646, 215] width 20 height 20
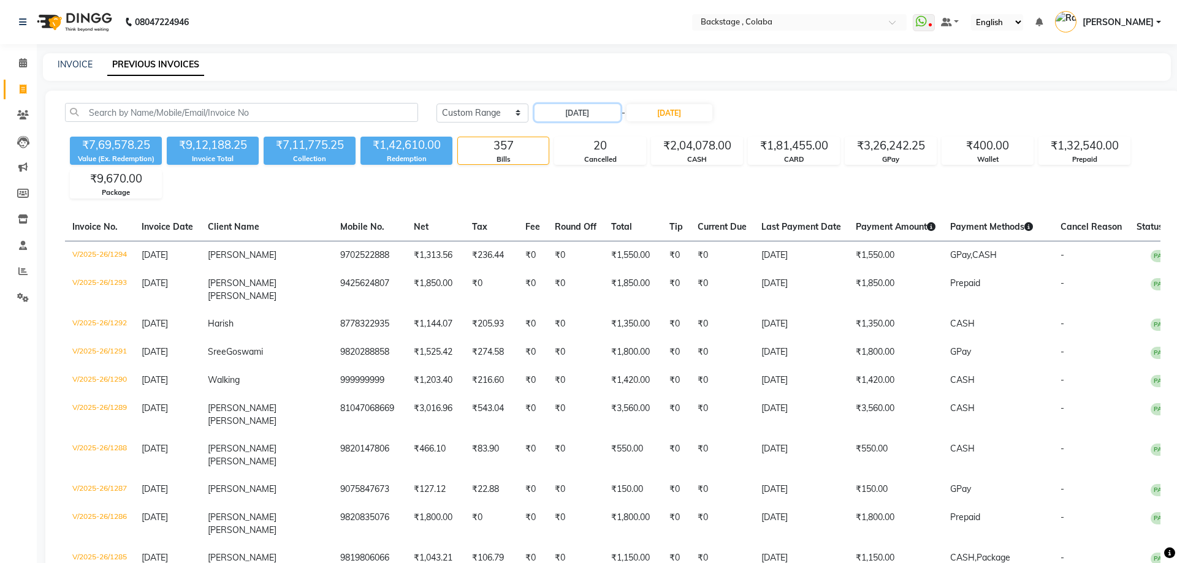
type input "19-07-2025"
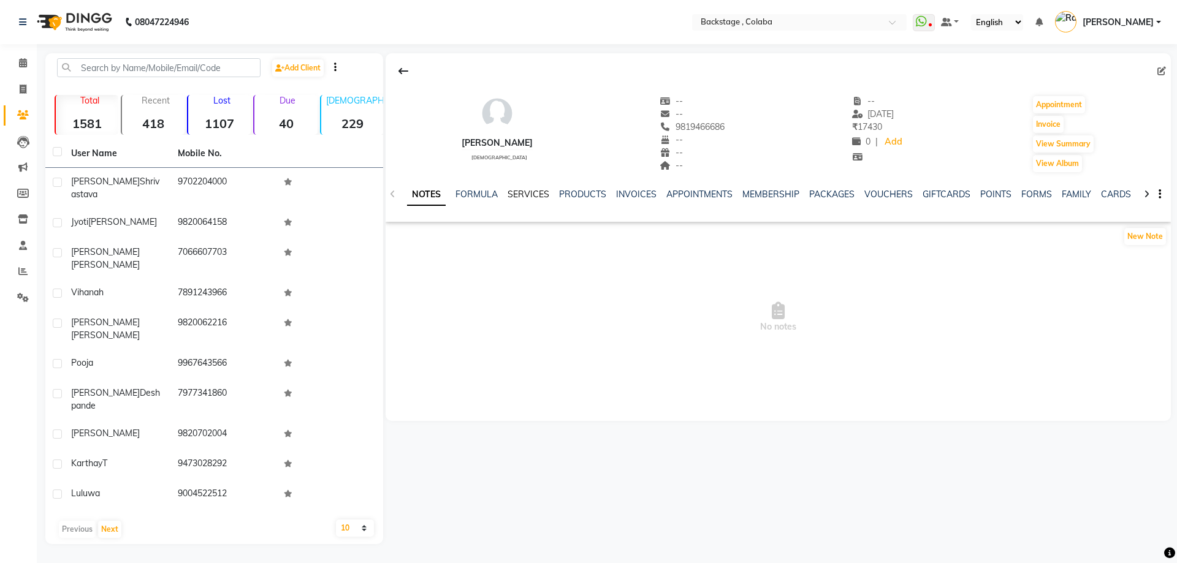
click at [531, 194] on link "SERVICES" at bounding box center [529, 194] width 42 height 11
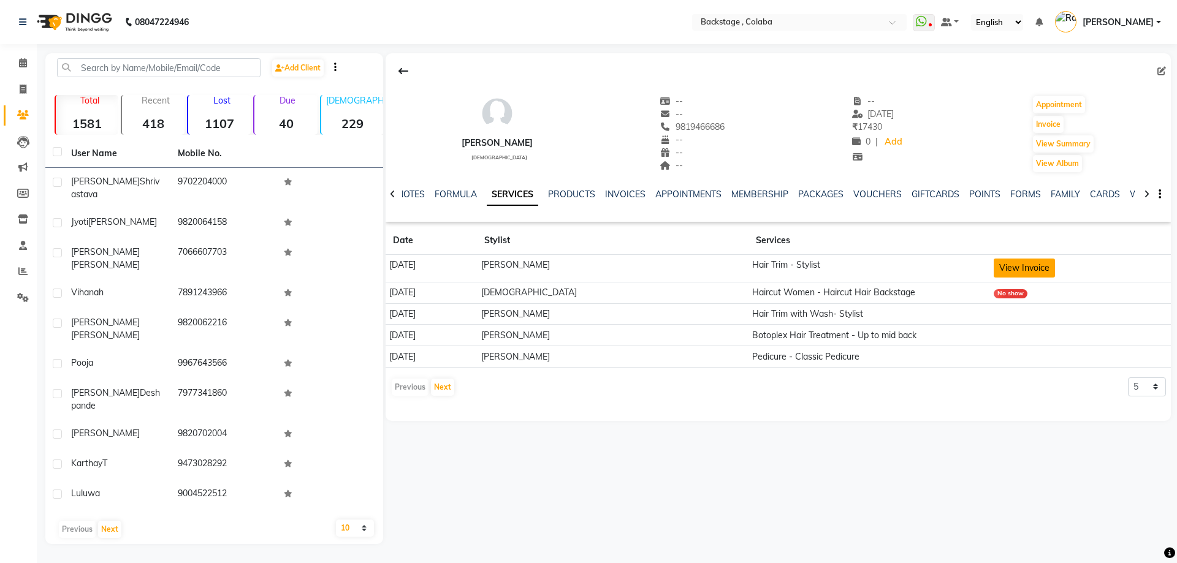
click at [1010, 265] on button "View Invoice" at bounding box center [1024, 268] width 61 height 19
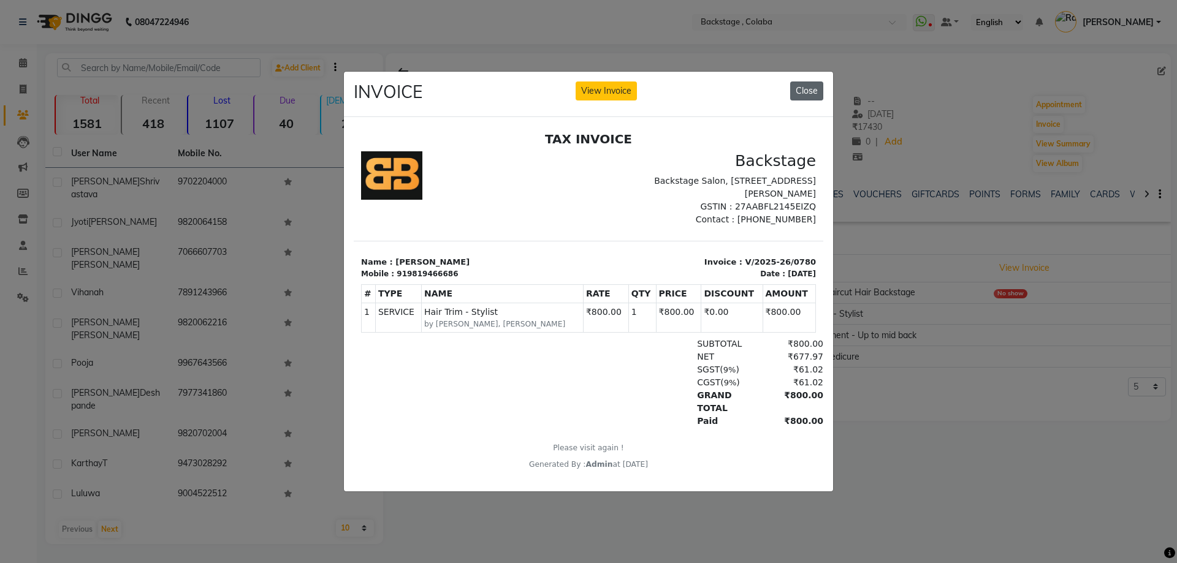
drag, startPoint x: 802, startPoint y: 90, endPoint x: 448, endPoint y: 32, distance: 359.0
click at [802, 90] on button "Close" at bounding box center [806, 91] width 33 height 19
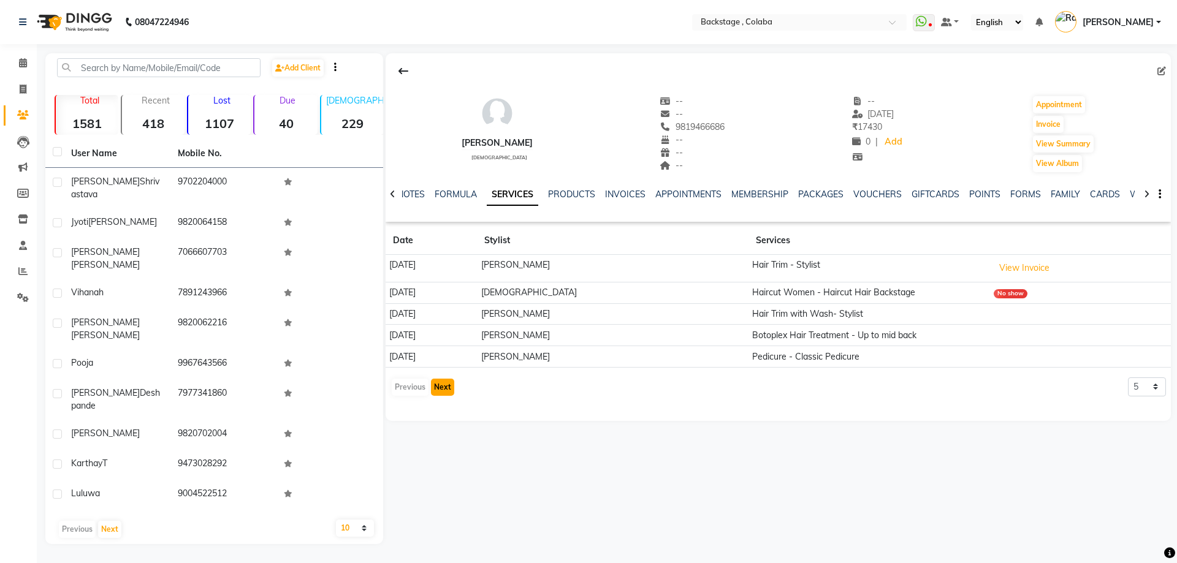
click at [449, 389] on button "Next" at bounding box center [442, 387] width 23 height 17
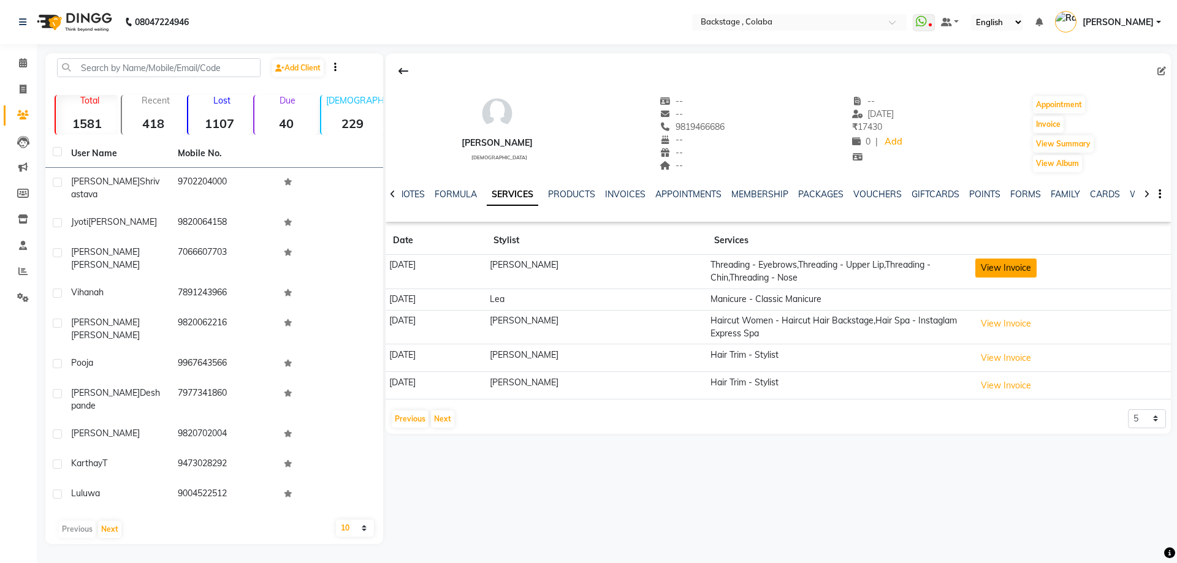
click at [1028, 268] on button "View Invoice" at bounding box center [1006, 268] width 61 height 19
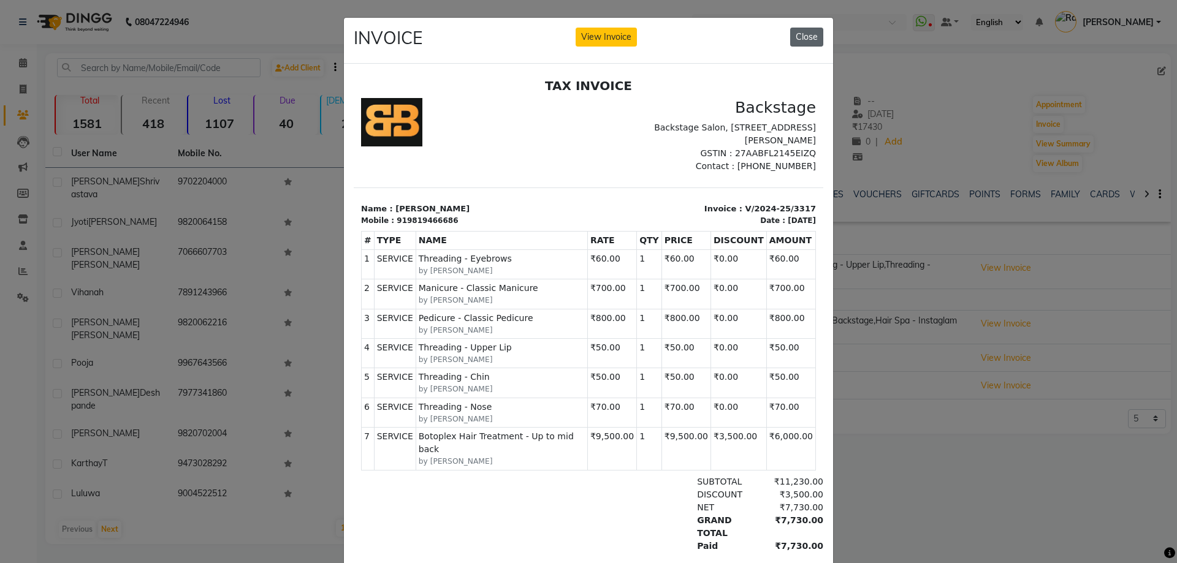
click at [797, 44] on button "Close" at bounding box center [806, 37] width 33 height 19
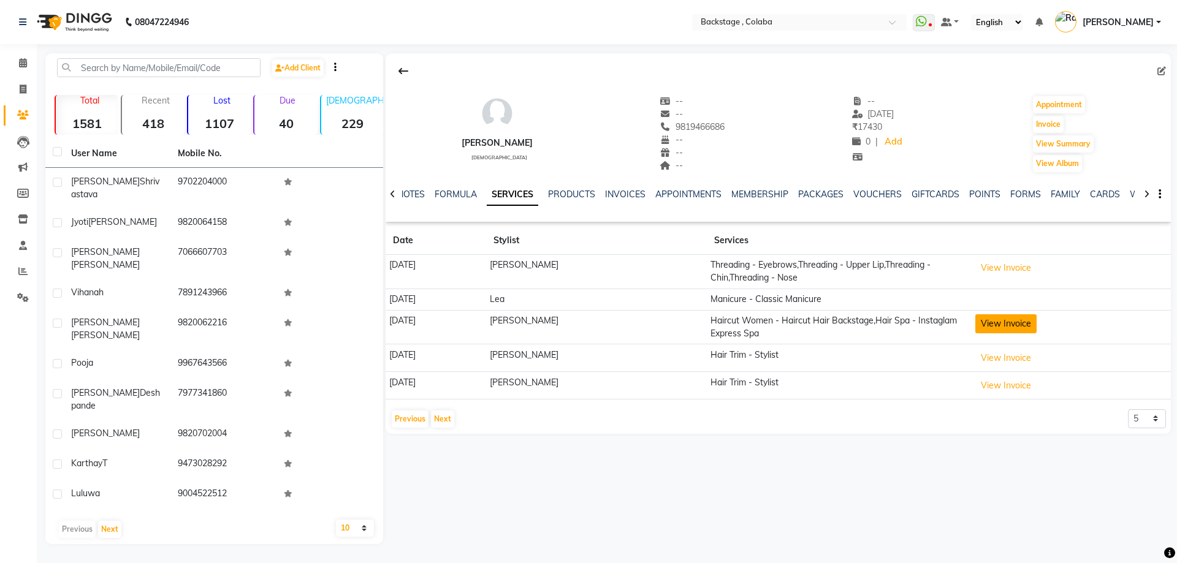
click at [1017, 328] on button "View Invoice" at bounding box center [1006, 324] width 61 height 19
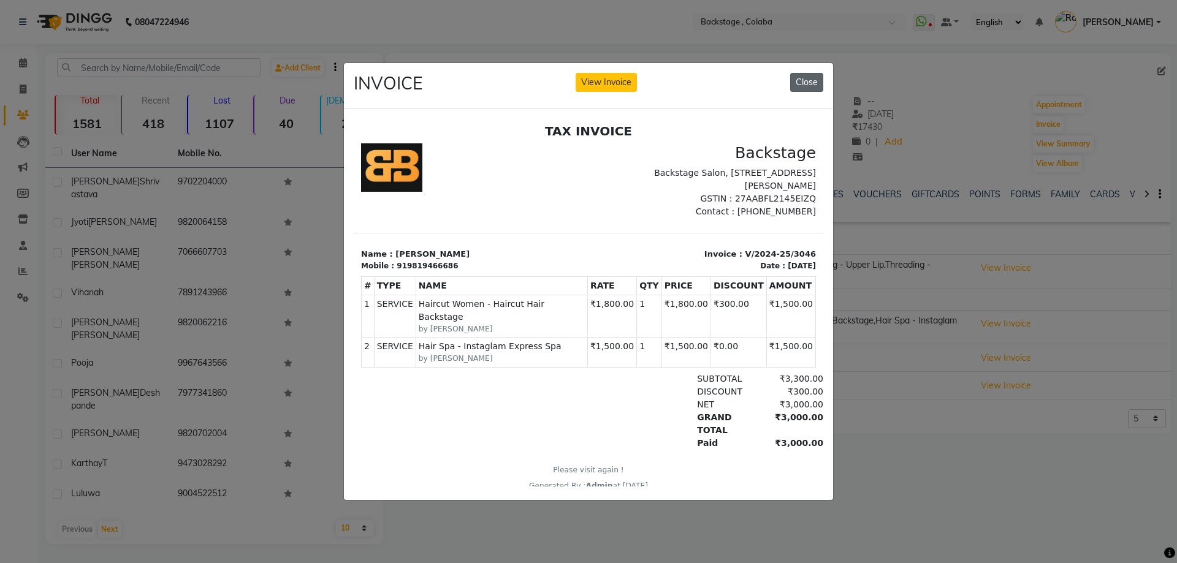
click at [804, 80] on button "Close" at bounding box center [806, 82] width 33 height 19
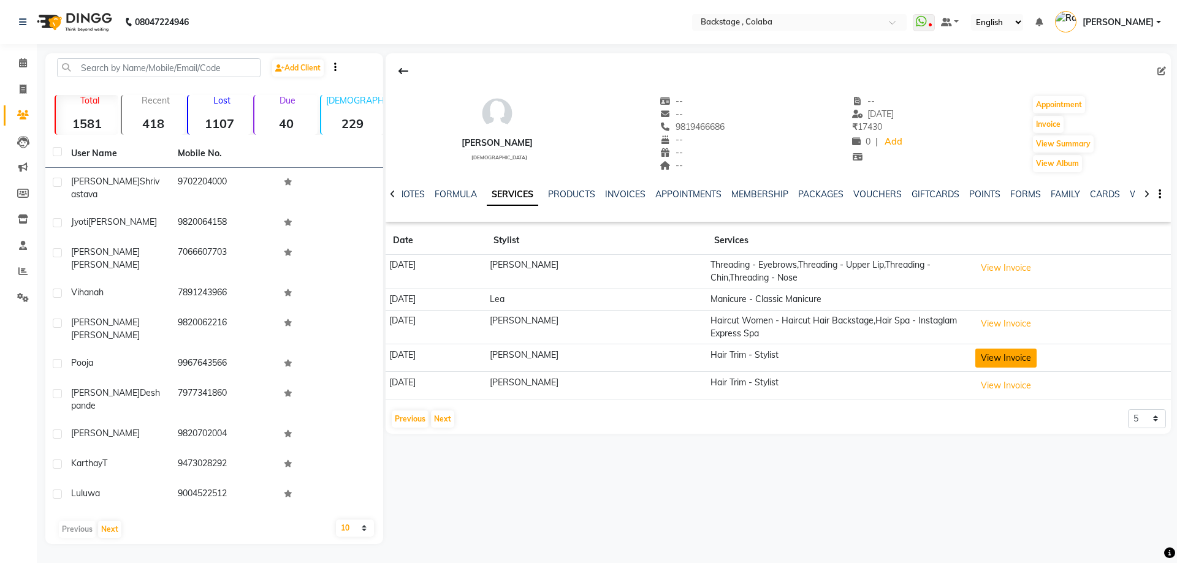
click at [1022, 361] on button "View Invoice" at bounding box center [1006, 358] width 61 height 19
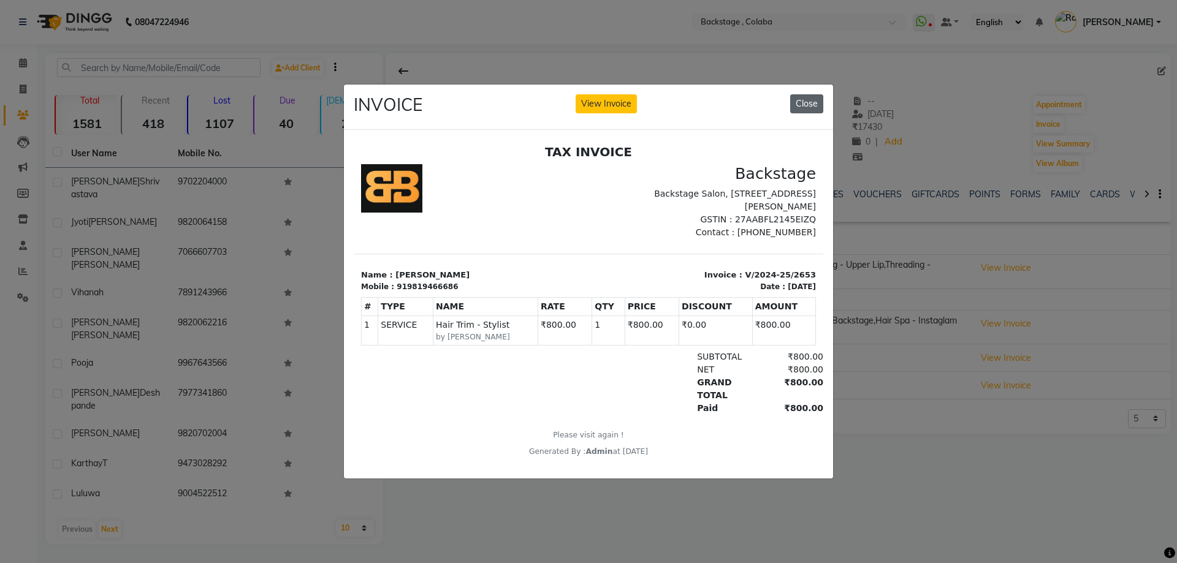
click at [805, 101] on button "Close" at bounding box center [806, 103] width 33 height 19
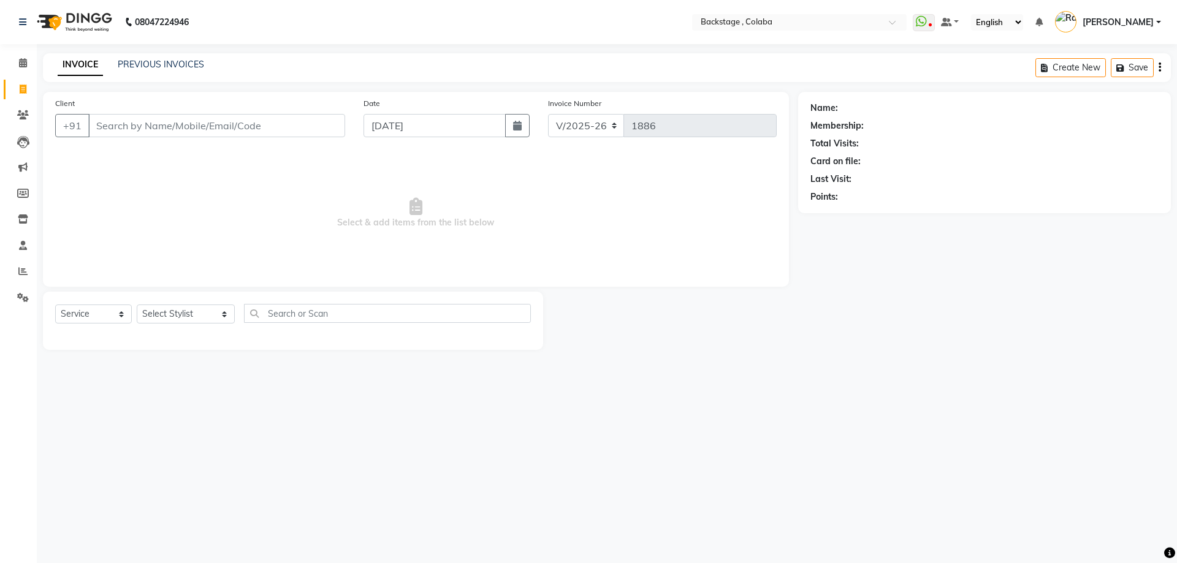
select select "5451"
select select "service"
click at [183, 67] on link "PREVIOUS INVOICES" at bounding box center [161, 64] width 86 height 11
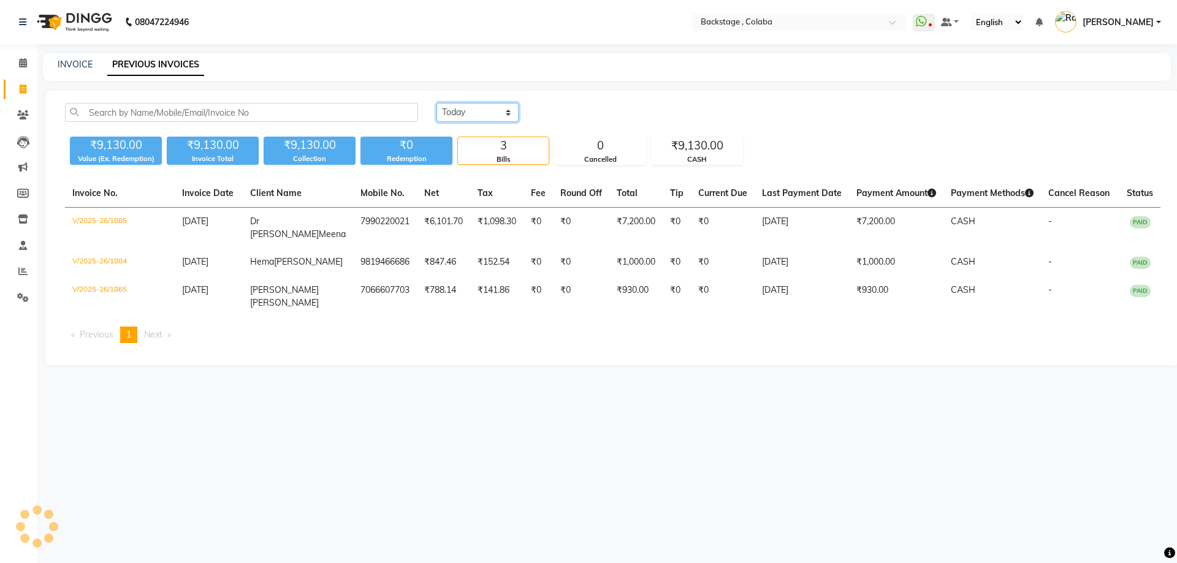
click at [476, 115] on select "[DATE] [DATE] Custom Range" at bounding box center [478, 112] width 82 height 19
select select "range"
click at [437, 103] on select "[DATE] [DATE] Custom Range" at bounding box center [478, 112] width 82 height 19
click at [596, 107] on input "[DATE]" at bounding box center [578, 112] width 86 height 17
select select "9"
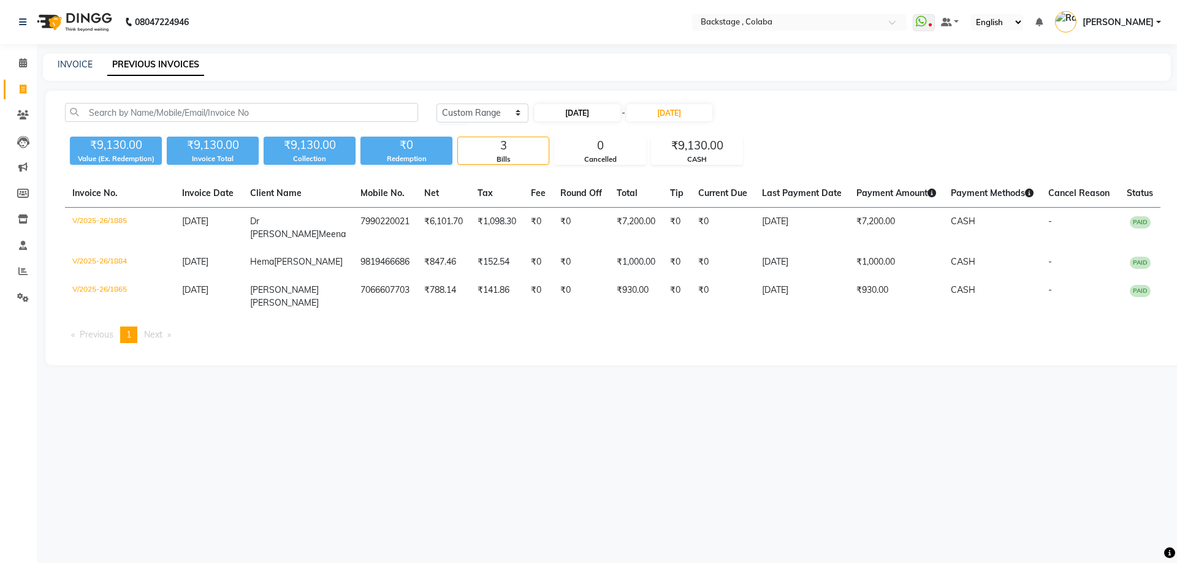
select select "2025"
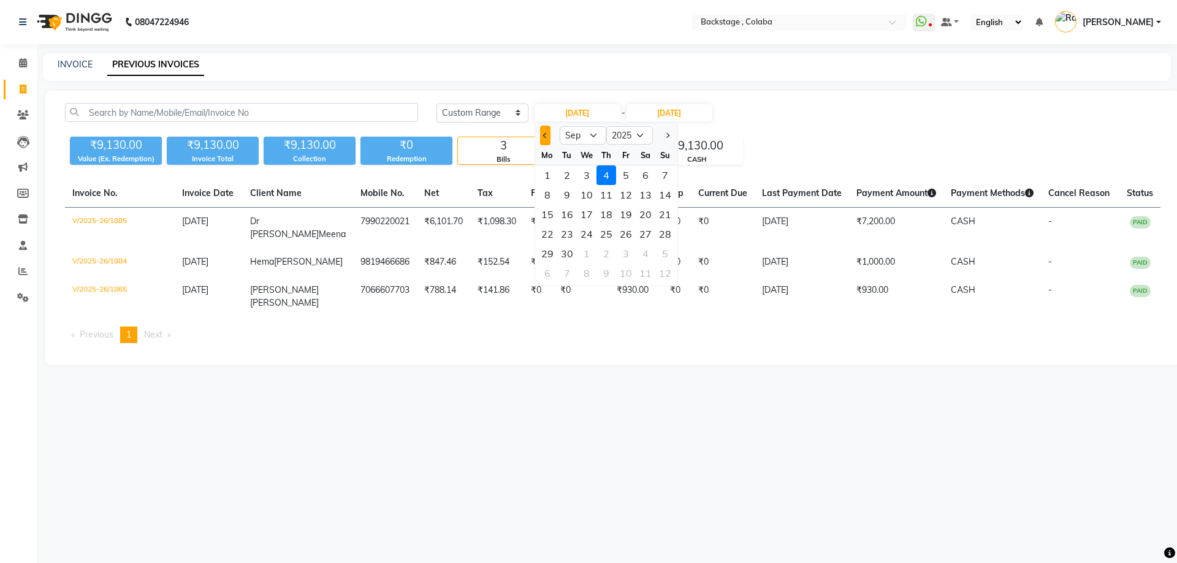
click at [545, 135] on span "Previous month" at bounding box center [545, 135] width 5 height 5
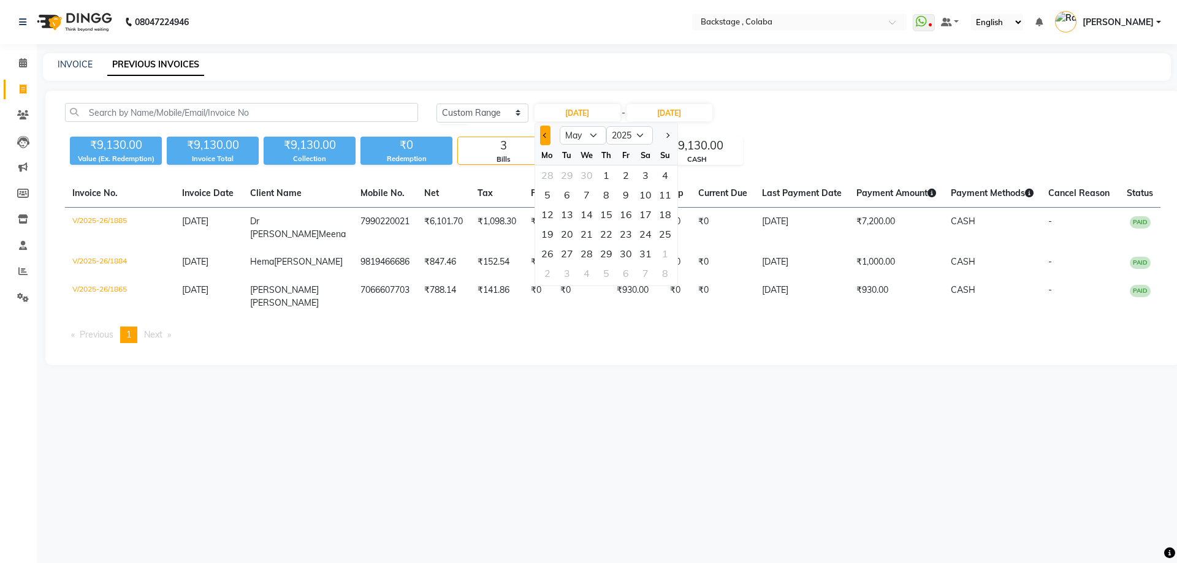
select select "4"
click at [644, 239] on div "26" at bounding box center [646, 234] width 20 height 20
type input "26-04-2025"
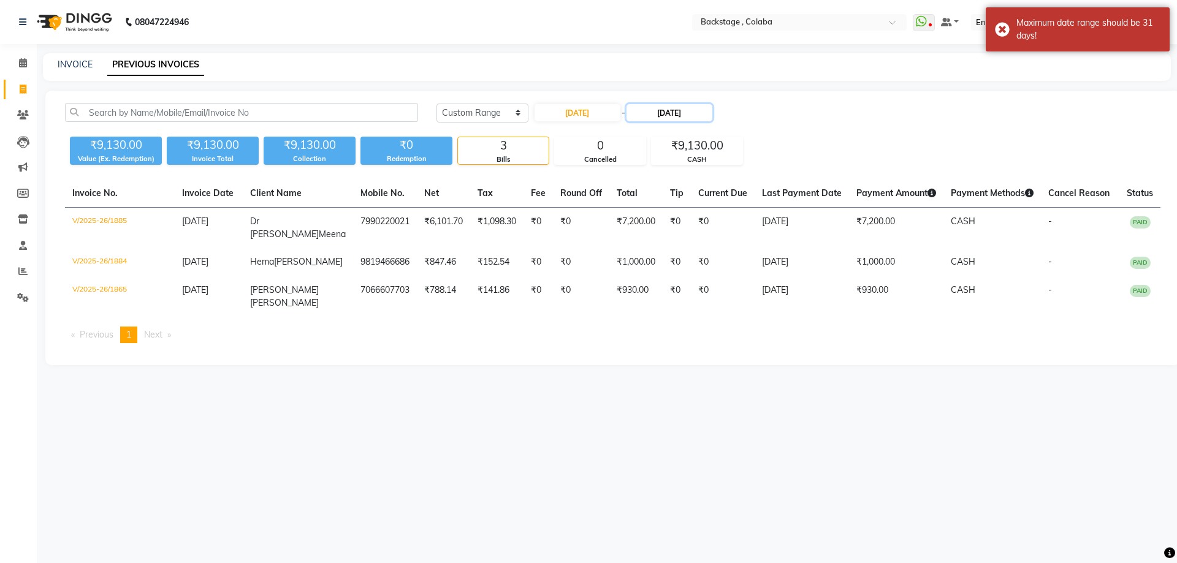
click at [673, 110] on input "[DATE]" at bounding box center [670, 112] width 86 height 17
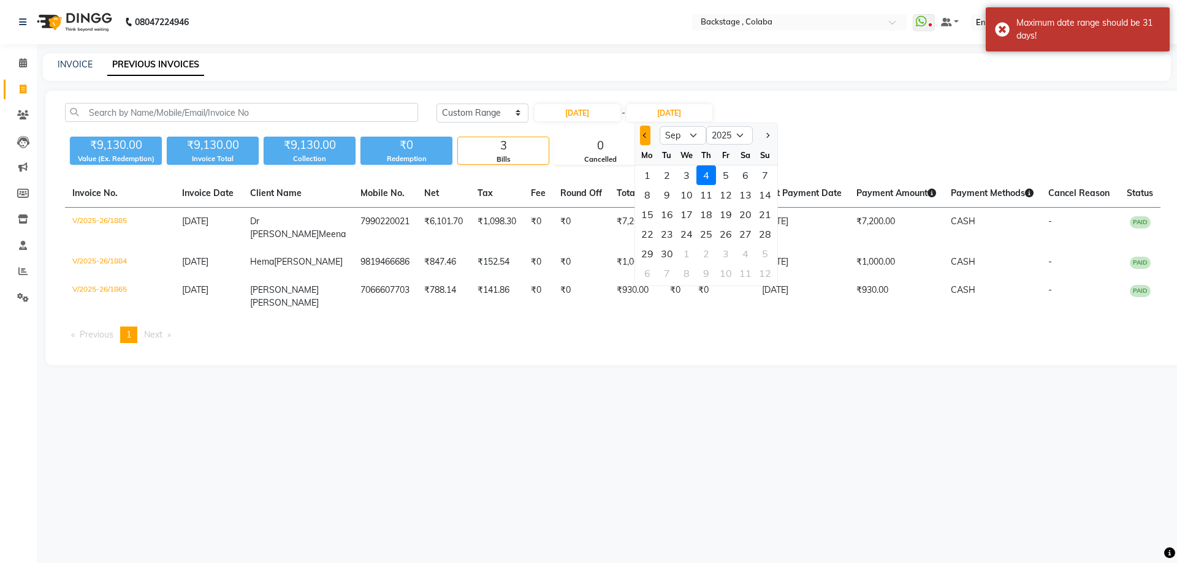
click at [643, 136] on span "Previous month" at bounding box center [645, 135] width 5 height 5
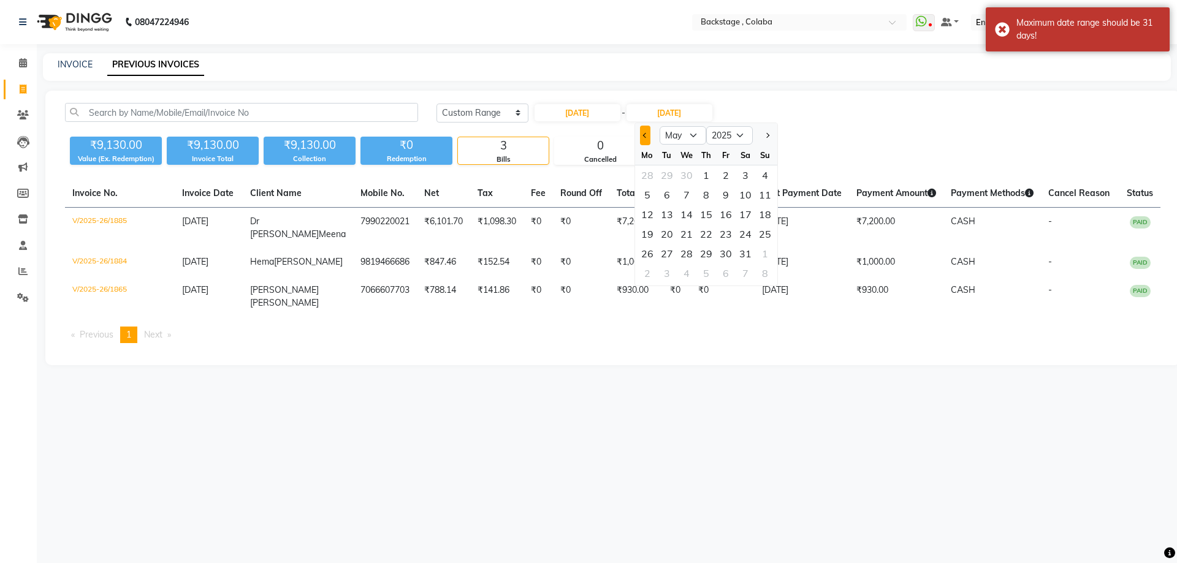
select select "4"
click at [748, 237] on div "26" at bounding box center [746, 234] width 20 height 20
type input "[DATE]"
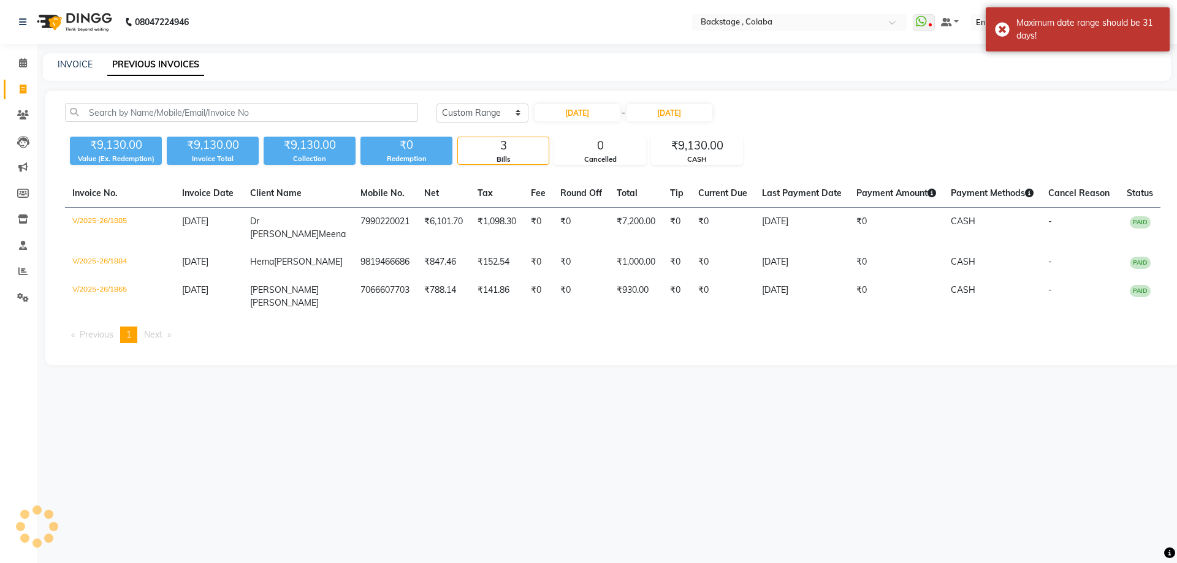
click at [774, 118] on div "[DATE] [DATE] Custom Range [DATE] - [DATE]" at bounding box center [799, 113] width 724 height 20
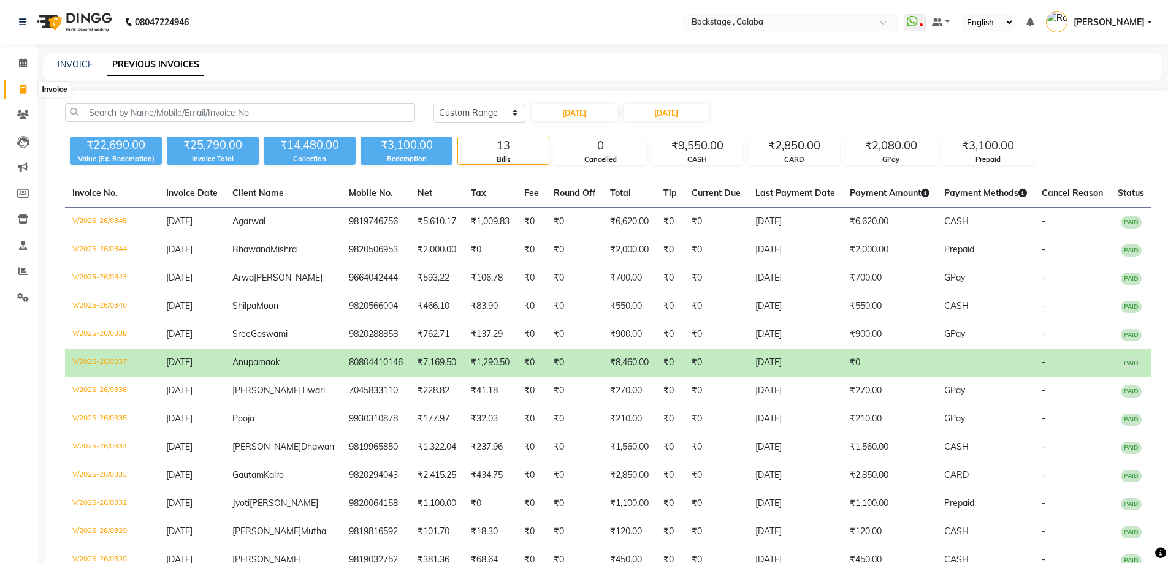
click at [20, 90] on icon at bounding box center [23, 89] width 7 height 9
select select "service"
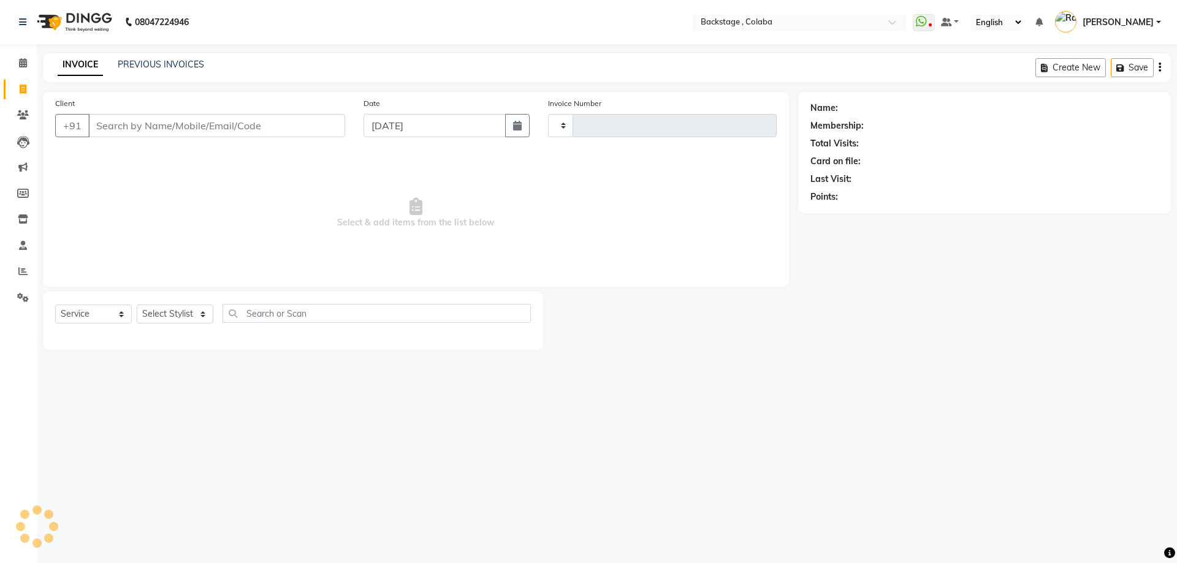
click at [139, 121] on input "Client" at bounding box center [216, 125] width 257 height 23
select select "5451"
type input "1886"
click at [519, 135] on button "button" at bounding box center [517, 125] width 25 height 23
select select "9"
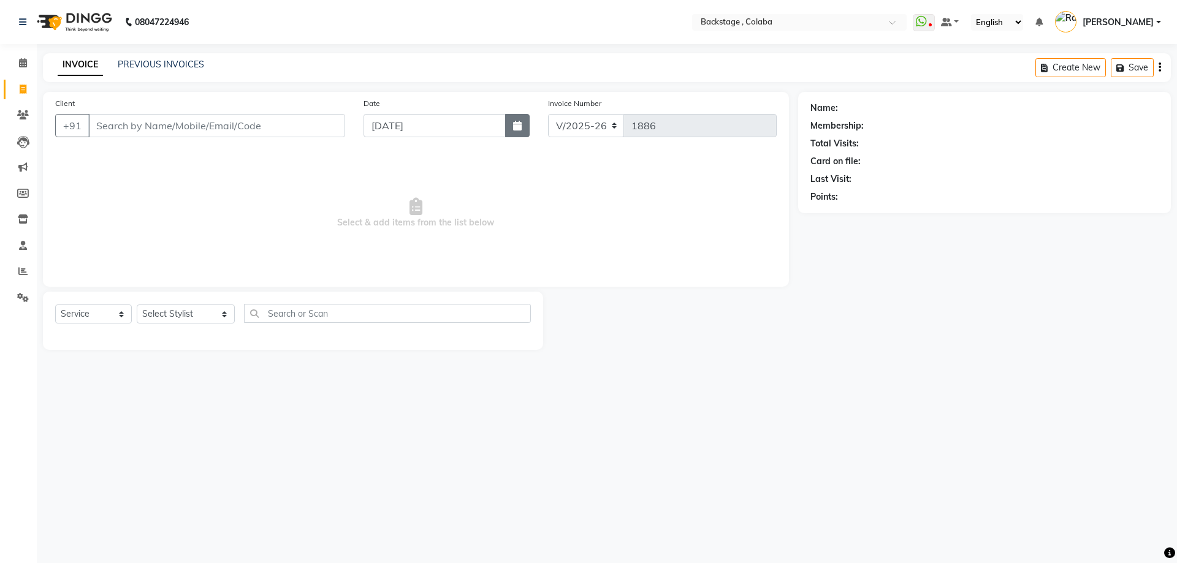
select select "2025"
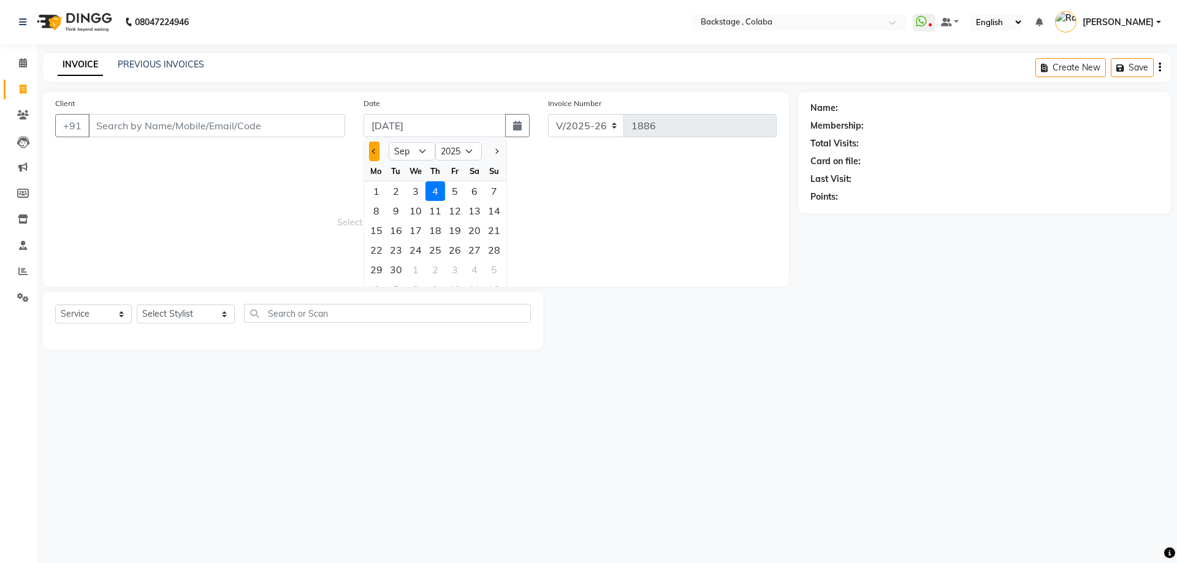
click at [368, 155] on div at bounding box center [376, 152] width 25 height 20
click at [372, 155] on button "Previous month" at bounding box center [374, 152] width 10 height 20
click at [369, 156] on button "Previous month" at bounding box center [374, 152] width 10 height 20
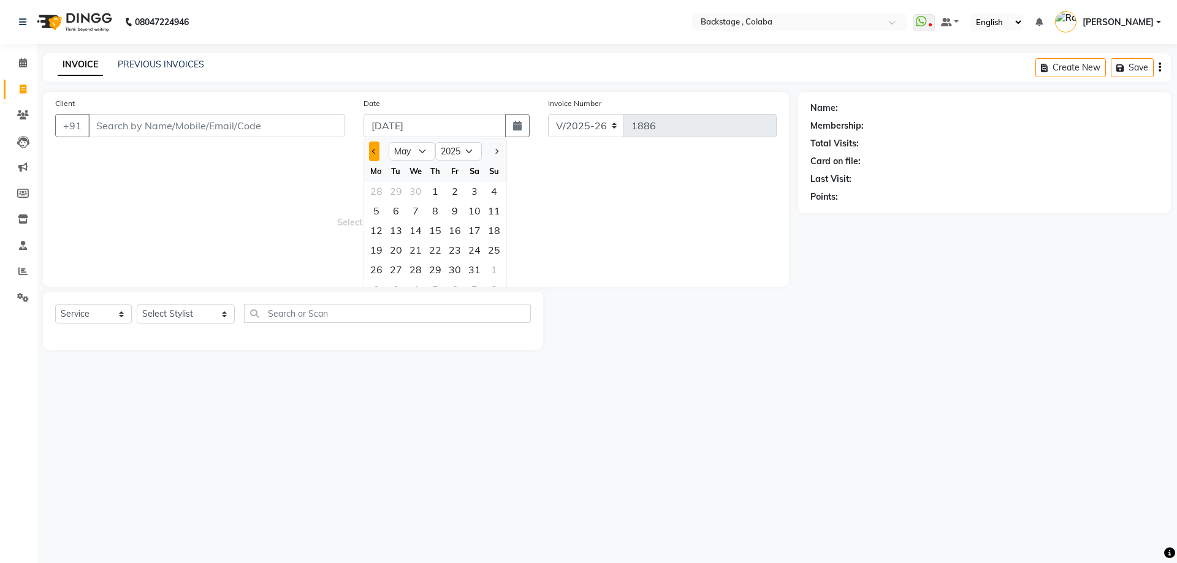
click at [369, 156] on button "Previous month" at bounding box center [374, 152] width 10 height 20
select select "4"
click at [481, 254] on div "26" at bounding box center [475, 250] width 20 height 20
type input "[DATE]"
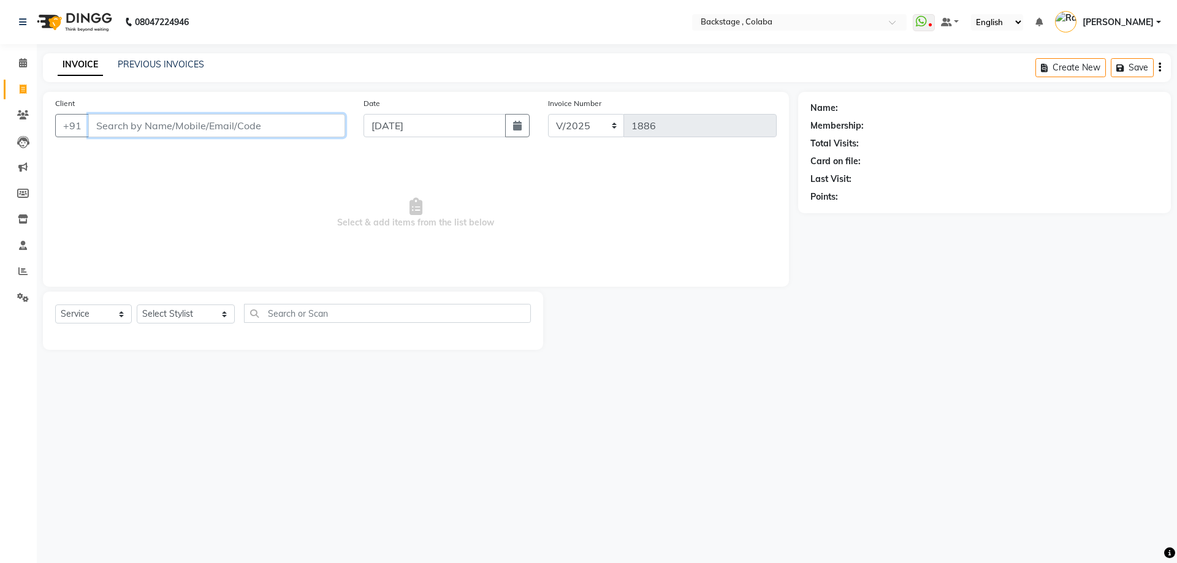
click at [134, 128] on input "Client" at bounding box center [216, 125] width 257 height 23
click at [134, 128] on input "waxing" at bounding box center [185, 125] width 194 height 23
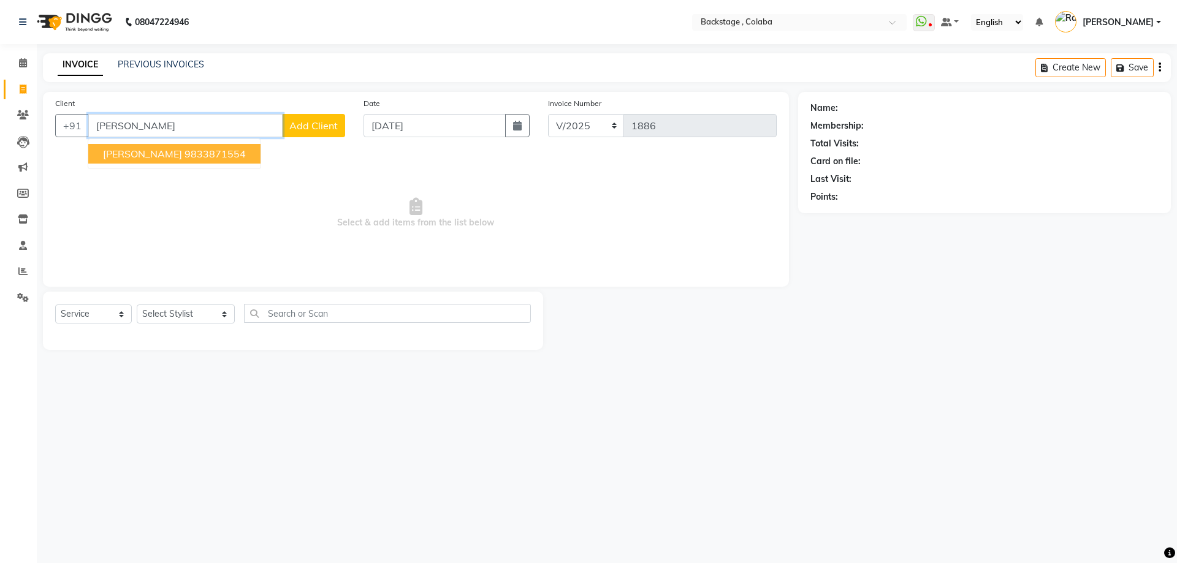
click at [169, 158] on span "Ananya Kamani" at bounding box center [142, 154] width 79 height 12
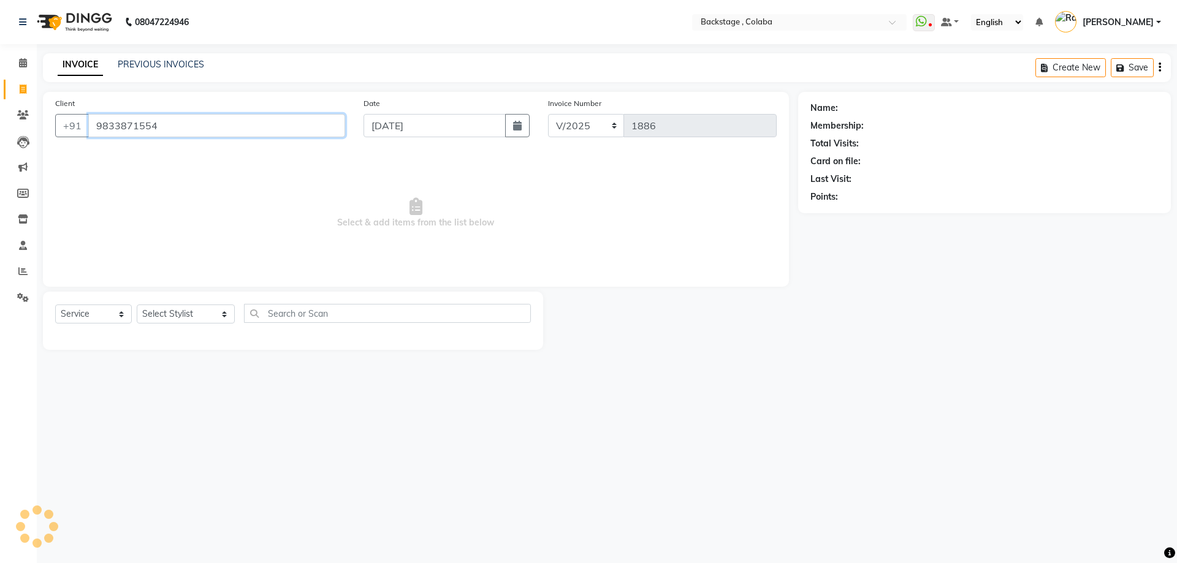
type input "9833871554"
click at [162, 125] on input "9833871554" at bounding box center [216, 125] width 257 height 23
click at [162, 124] on input "9833871554" at bounding box center [216, 125] width 257 height 23
click at [153, 151] on span "Samad Kassim" at bounding box center [142, 154] width 79 height 12
type input "9773438068"
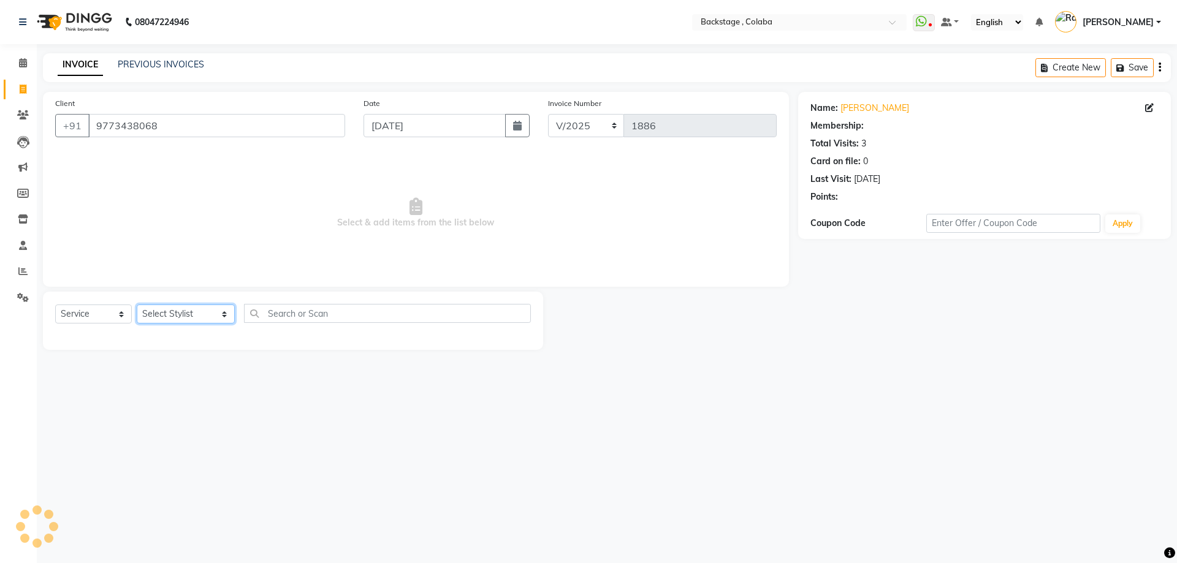
click at [180, 322] on select "Select Stylist Backstage Bharti Nitesh Gohar Jayesh Anil Karekar Kalavati Sharm…" at bounding box center [186, 314] width 98 height 19
select select "83250"
click at [137, 305] on select "Select Stylist Backstage Bharti Nitesh Gohar Jayesh Anil Karekar Kalavati Sharm…" at bounding box center [186, 314] width 98 height 19
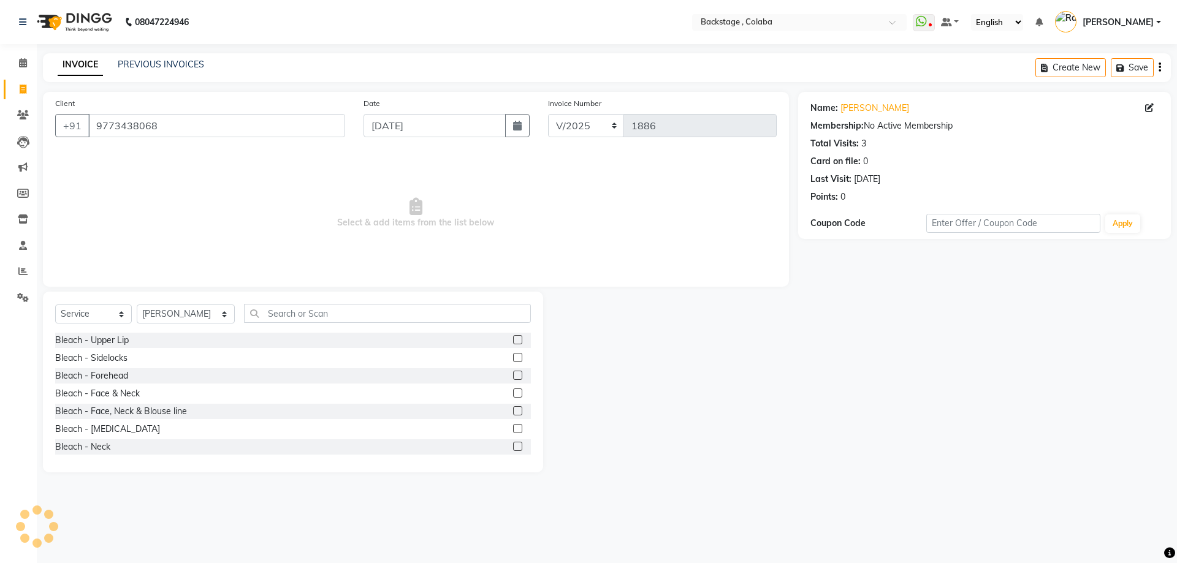
click at [269, 323] on div "Select Service Product Membership Package Voucher Prepaid Gift Card Select Styl…" at bounding box center [293, 318] width 476 height 29
click at [274, 311] on input "text" at bounding box center [387, 313] width 287 height 19
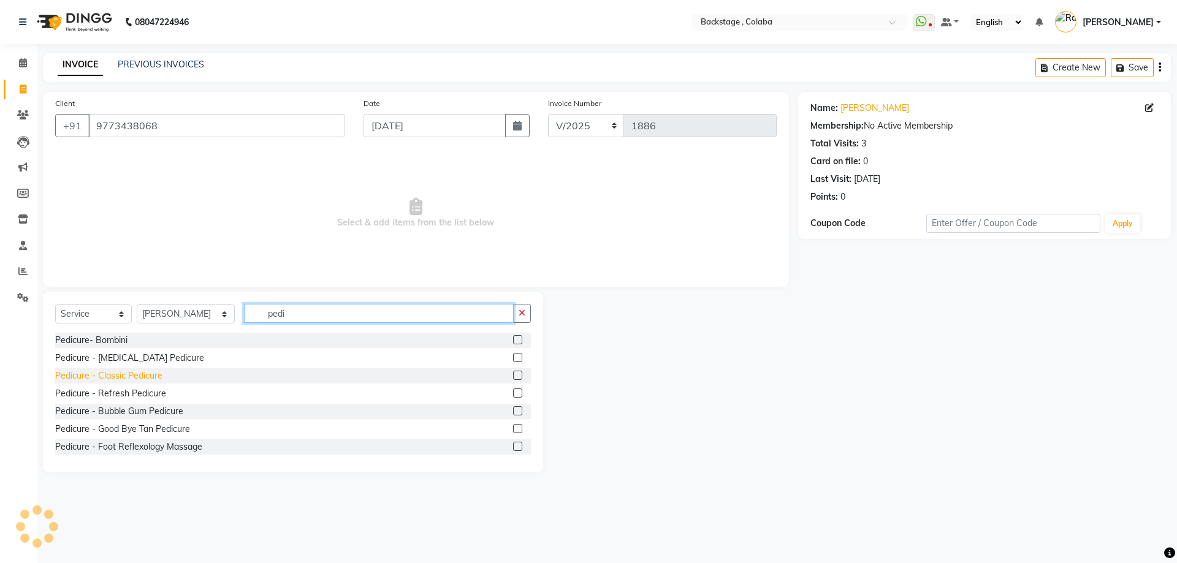
type input "pedi"
click at [161, 380] on div "Pedicure - Classic Pedicure" at bounding box center [108, 376] width 107 height 13
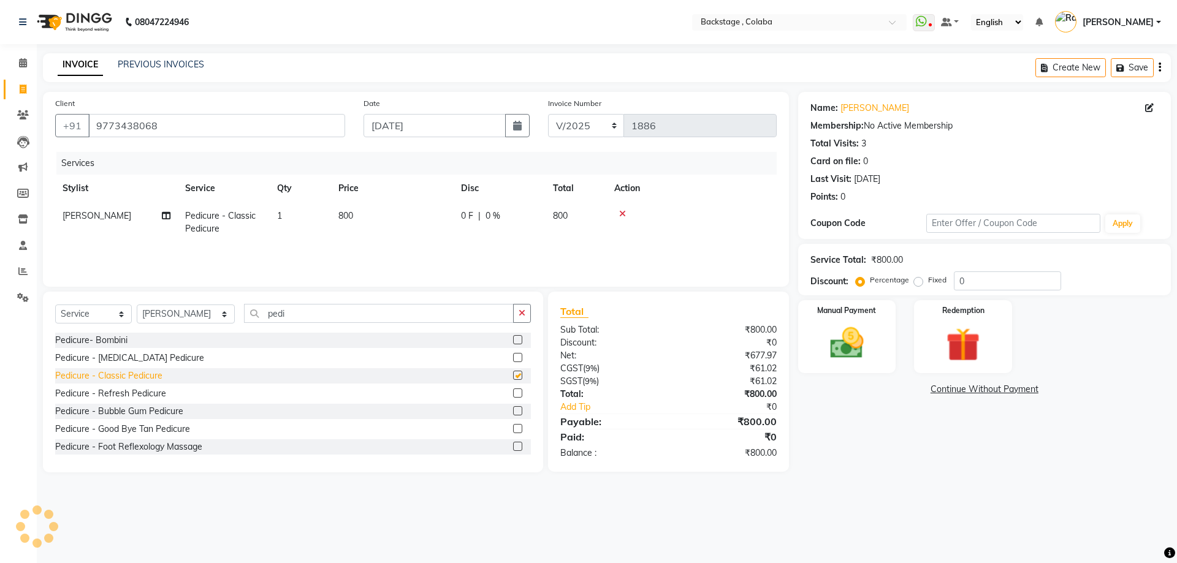
checkbox input "false"
click at [417, 240] on td "800" at bounding box center [392, 222] width 123 height 40
select select "83250"
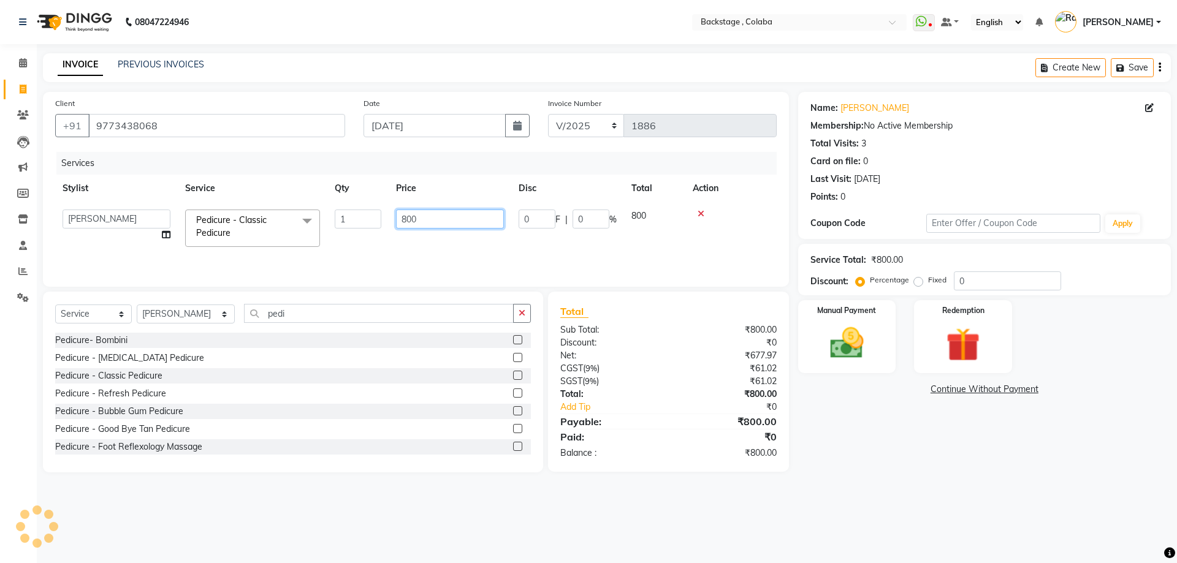
drag, startPoint x: 437, startPoint y: 219, endPoint x: 388, endPoint y: 215, distance: 49.8
click at [388, 215] on tr "Backstage Bharti Nitesh Gohar Jayesh Anil Karekar Kalavati Sharma Ketan Kamalak…" at bounding box center [416, 228] width 722 height 52
type input "1000"
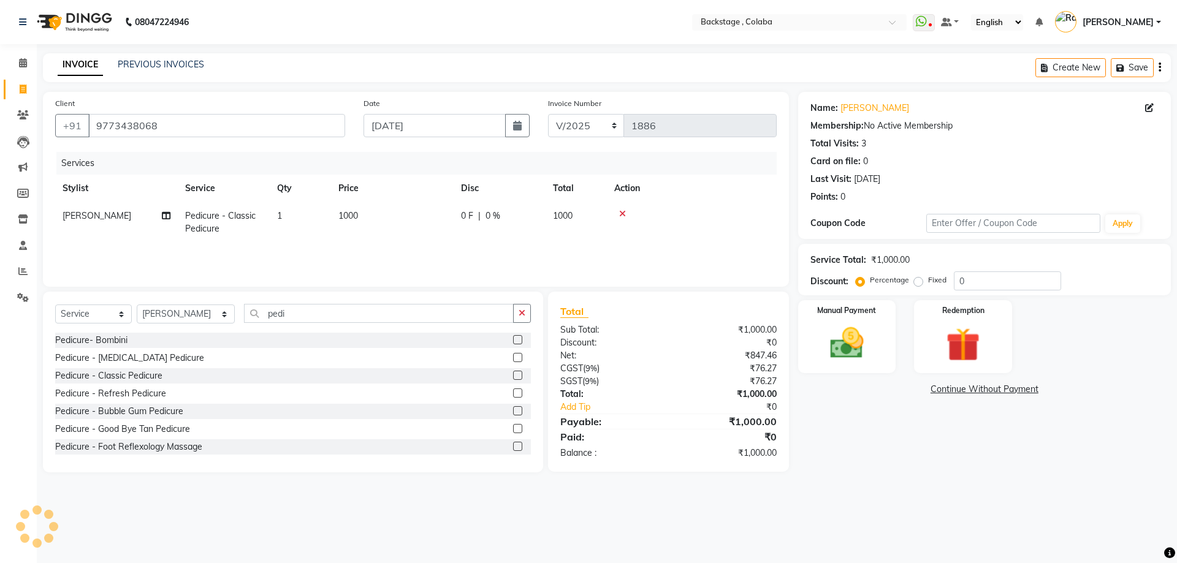
click at [411, 243] on div "Services Stylist Service Qty Price Disc Total Action Kumar Utkar Pedicure - Cla…" at bounding box center [416, 213] width 722 height 123
click at [843, 371] on div "Manual Payment" at bounding box center [847, 336] width 102 height 75
click at [1057, 387] on span "CASH" at bounding box center [1062, 390] width 26 height 14
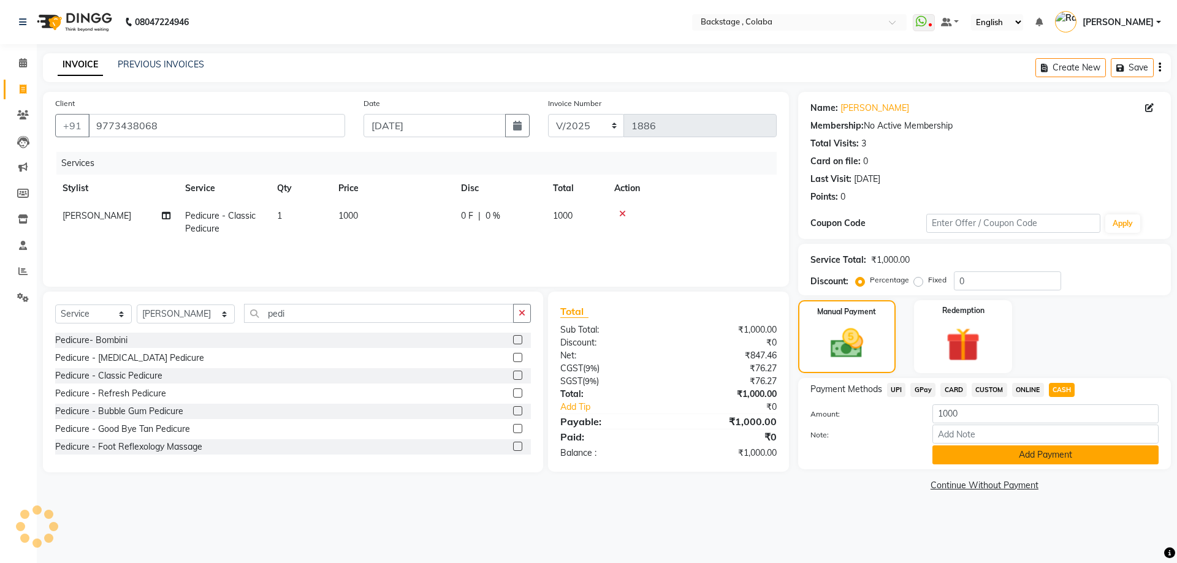
click at [1030, 458] on button "Add Payment" at bounding box center [1046, 455] width 226 height 19
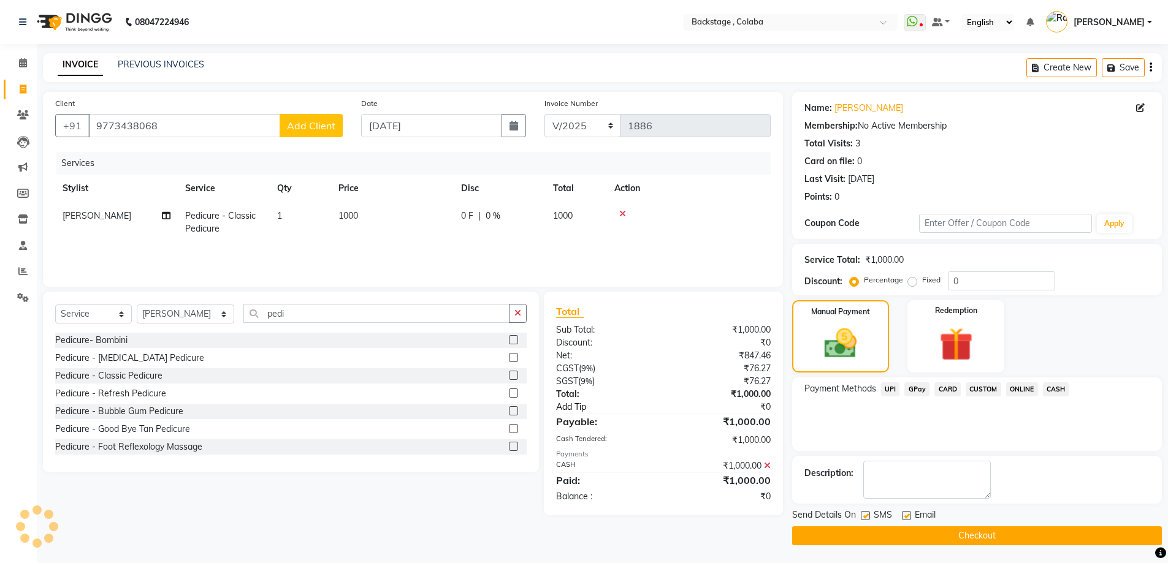
scroll to position [1, 0]
click at [867, 541] on button "Checkout" at bounding box center [977, 535] width 370 height 19
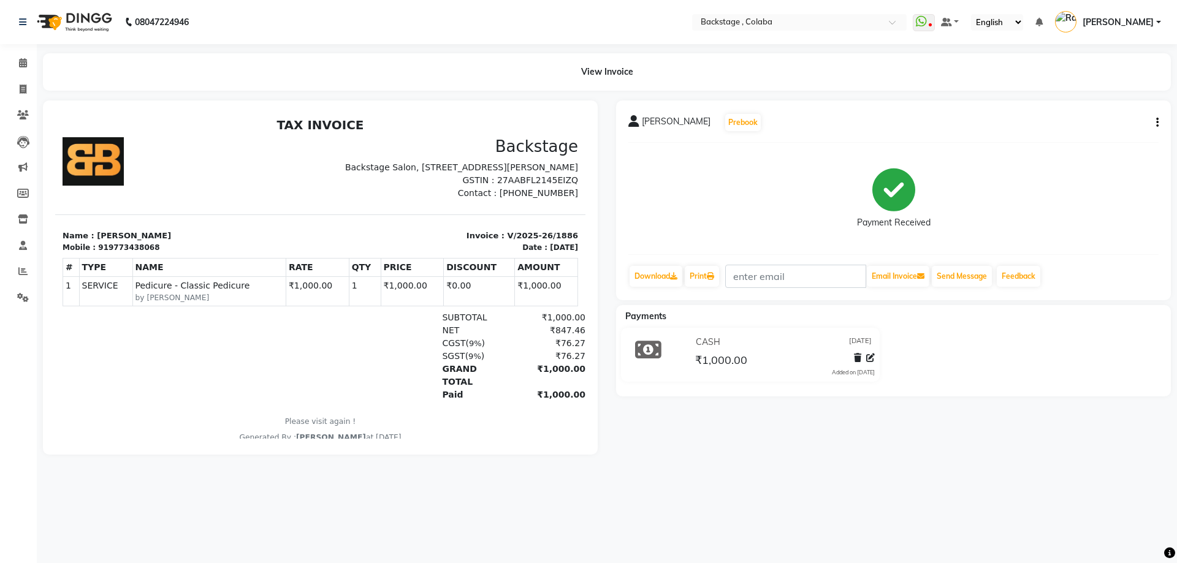
click at [1159, 126] on div "Samad Kassim Prebook Payment Received Download Print Email Invoice Send Message…" at bounding box center [893, 201] width 555 height 200
click at [1157, 123] on icon "button" at bounding box center [1157, 123] width 2 height 1
click at [1079, 96] on div "Cancel Invoice" at bounding box center [1097, 92] width 84 height 15
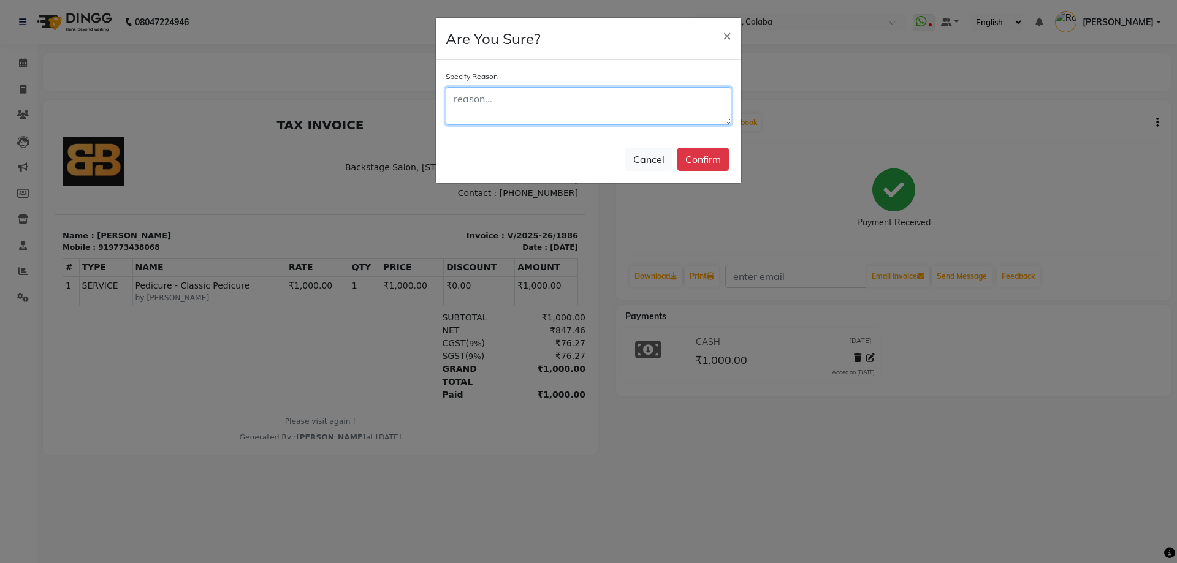
click at [636, 118] on textarea at bounding box center [589, 106] width 286 height 38
type textarea "wrong date"
click at [713, 156] on button "Confirm" at bounding box center [704, 159] width 52 height 23
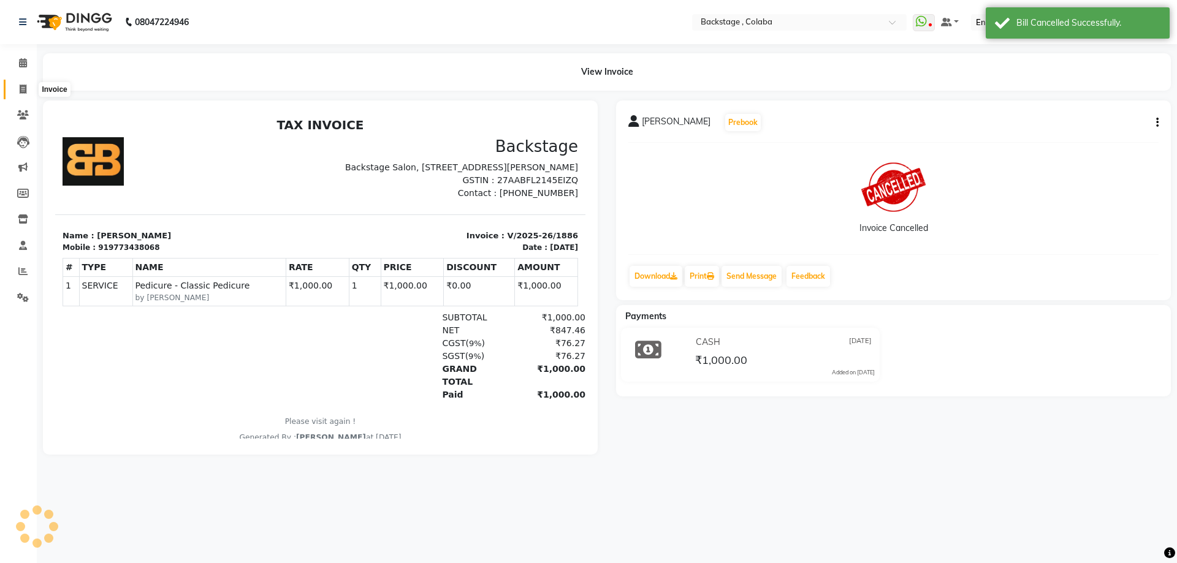
click at [18, 88] on span at bounding box center [22, 90] width 21 height 14
select select "service"
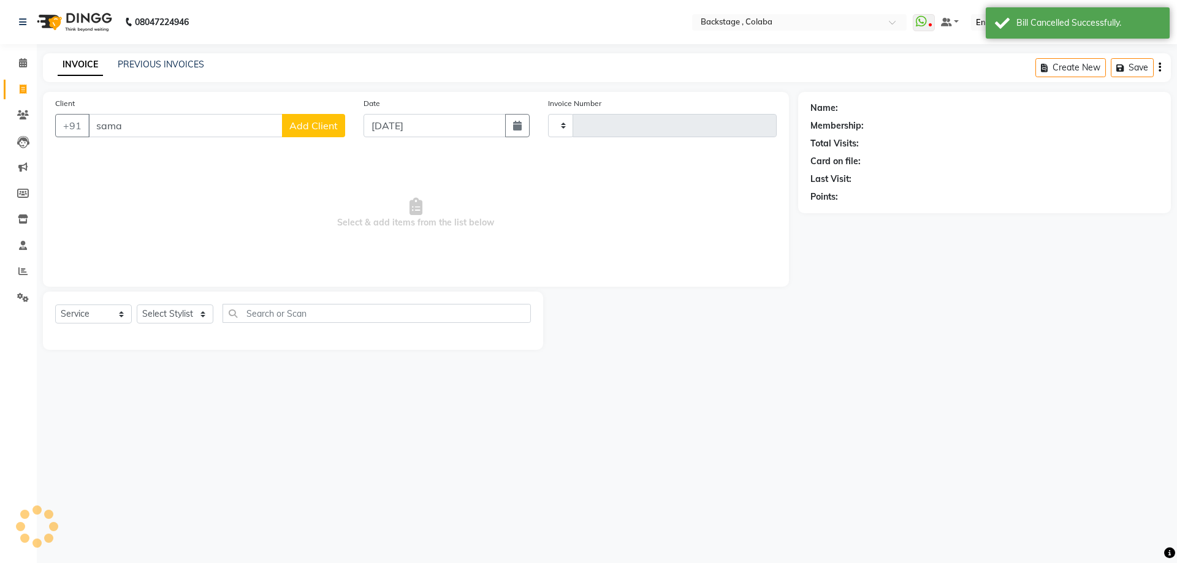
type input "samad"
type input "1887"
select select "5451"
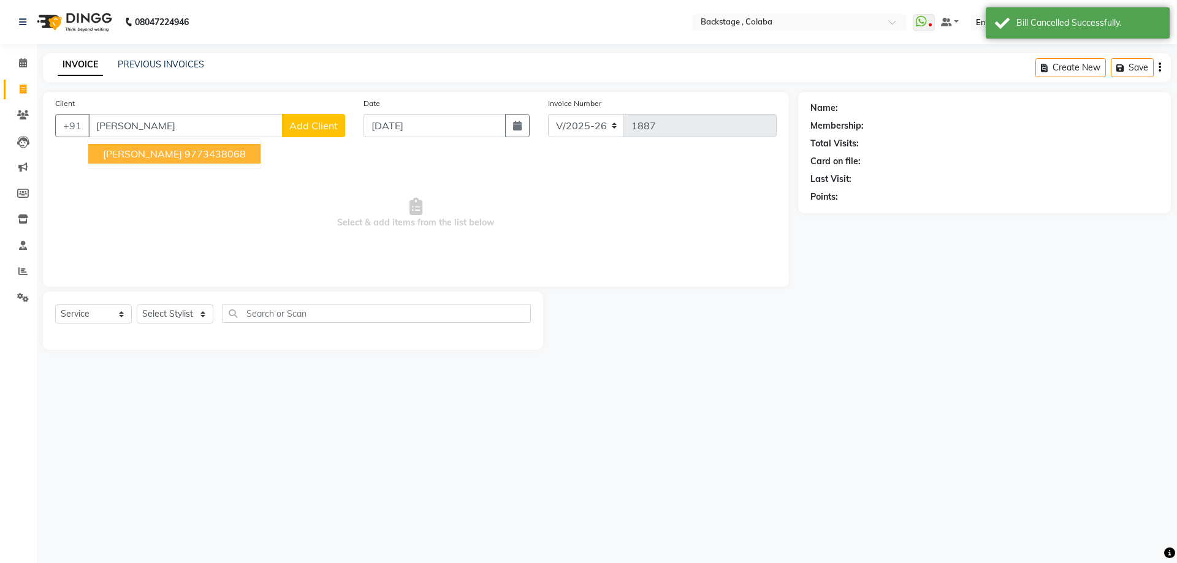
click at [188, 156] on ngb-highlight "9773438068" at bounding box center [215, 154] width 61 height 12
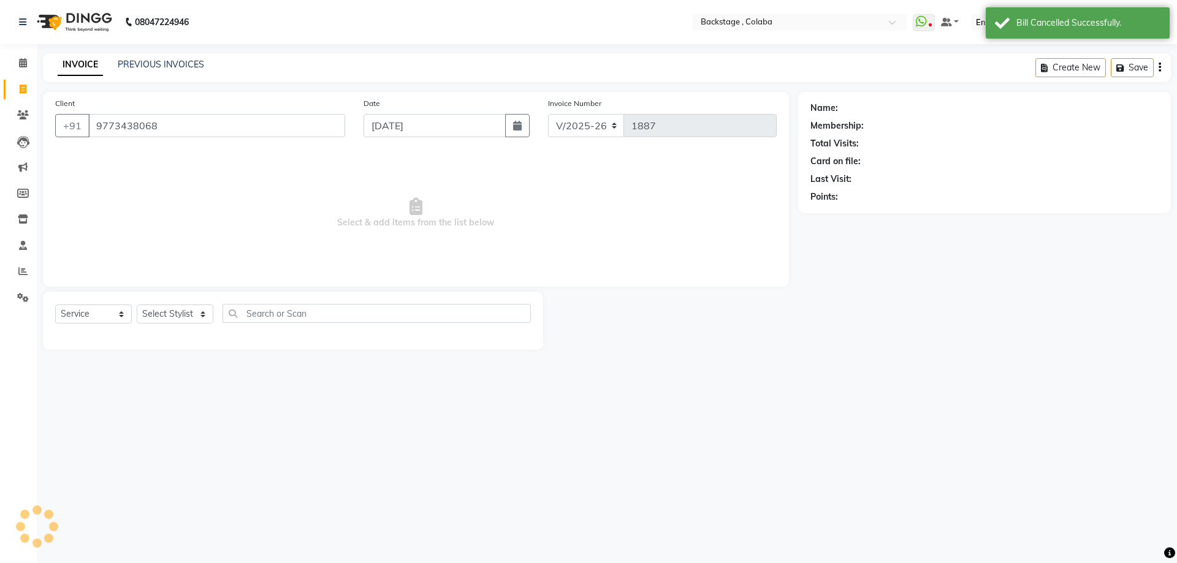
type input "9773438068"
click at [165, 304] on div "Select Service Product Membership Package Voucher Prepaid Gift Card Select Styl…" at bounding box center [293, 321] width 500 height 58
click at [165, 306] on select "Select Stylist Backstage Bharti [PERSON_NAME] [PERSON_NAME] [PERSON_NAME] [PERS…" at bounding box center [186, 314] width 98 height 19
select select "36480"
click at [137, 305] on select "Select Stylist Backstage Bharti [PERSON_NAME] [PERSON_NAME] [PERSON_NAME] [PERS…" at bounding box center [186, 314] width 98 height 19
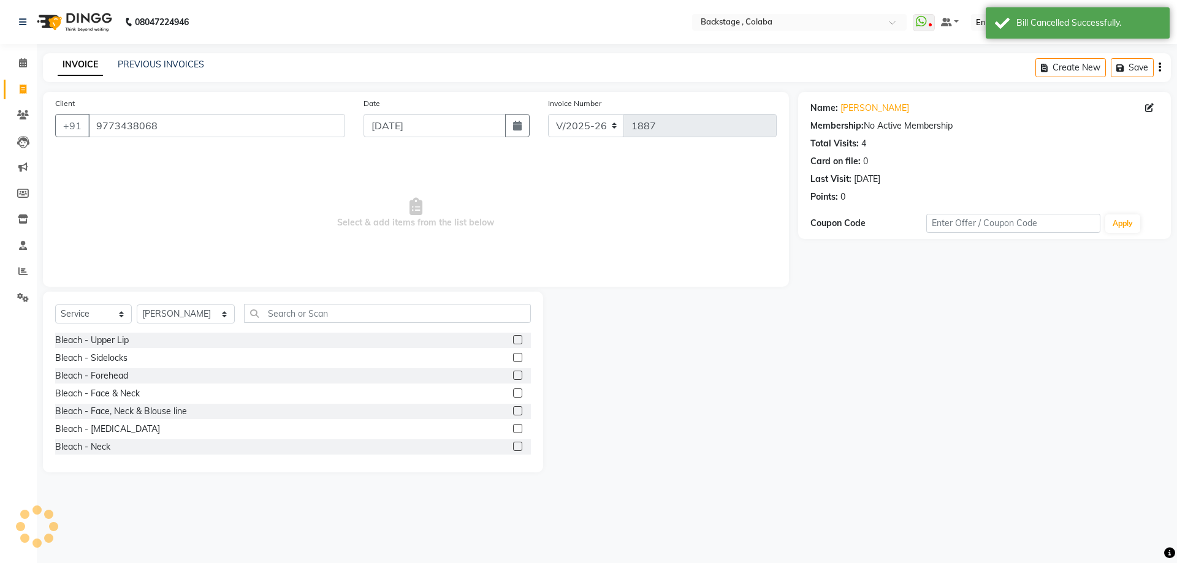
click at [261, 324] on div "Select Service Product Membership Package Voucher Prepaid Gift Card Select Styl…" at bounding box center [293, 318] width 476 height 29
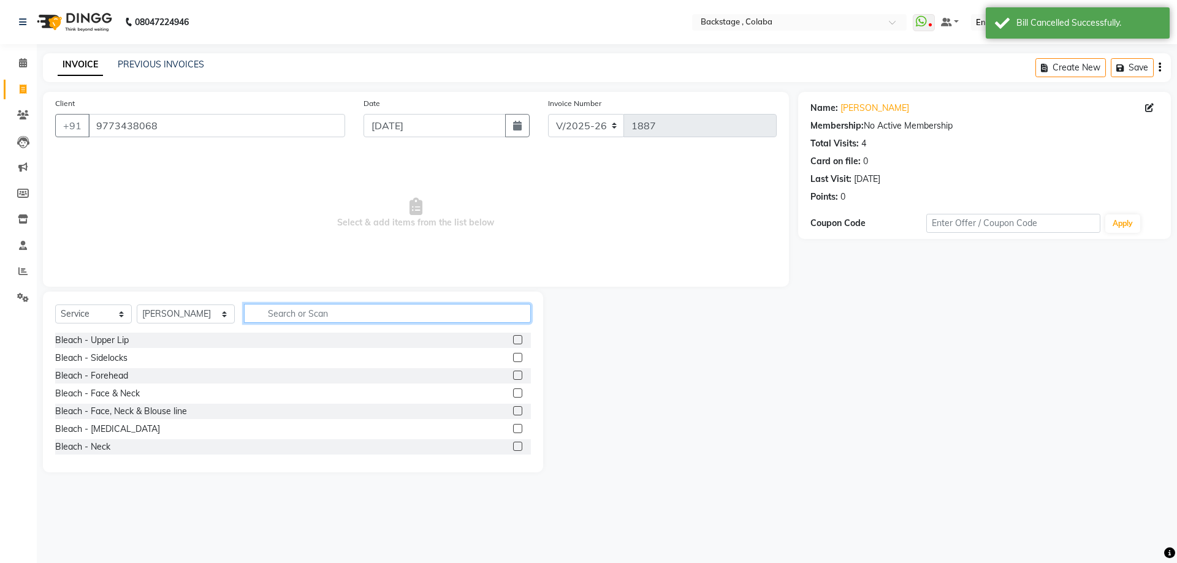
click at [264, 318] on input "text" at bounding box center [387, 313] width 287 height 19
type input "ped"
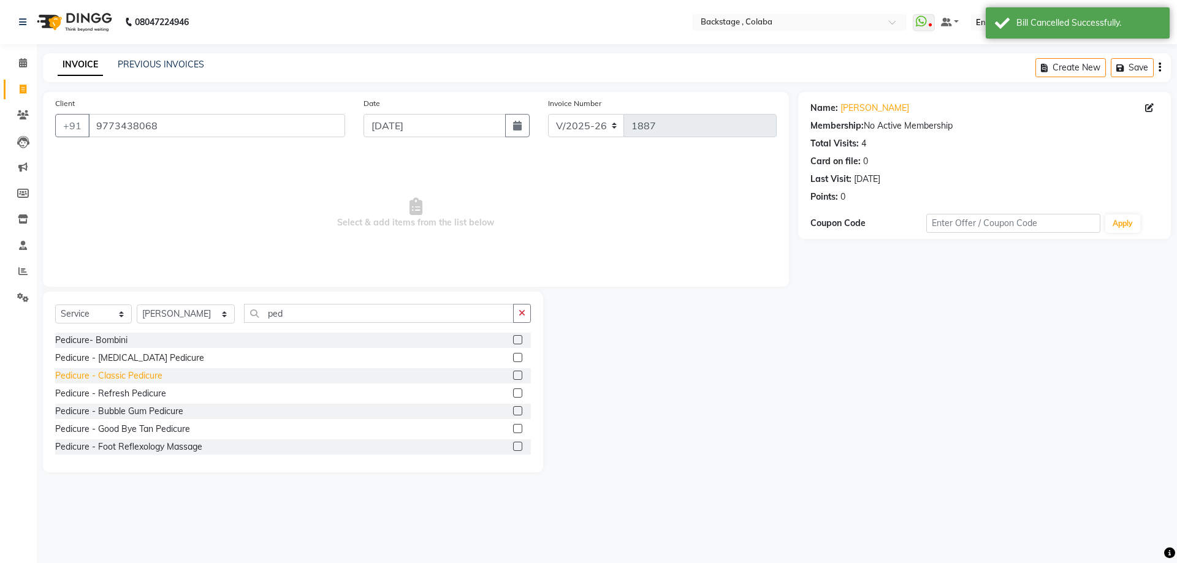
click at [127, 377] on div "Pedicure - Classic Pedicure" at bounding box center [108, 376] width 107 height 13
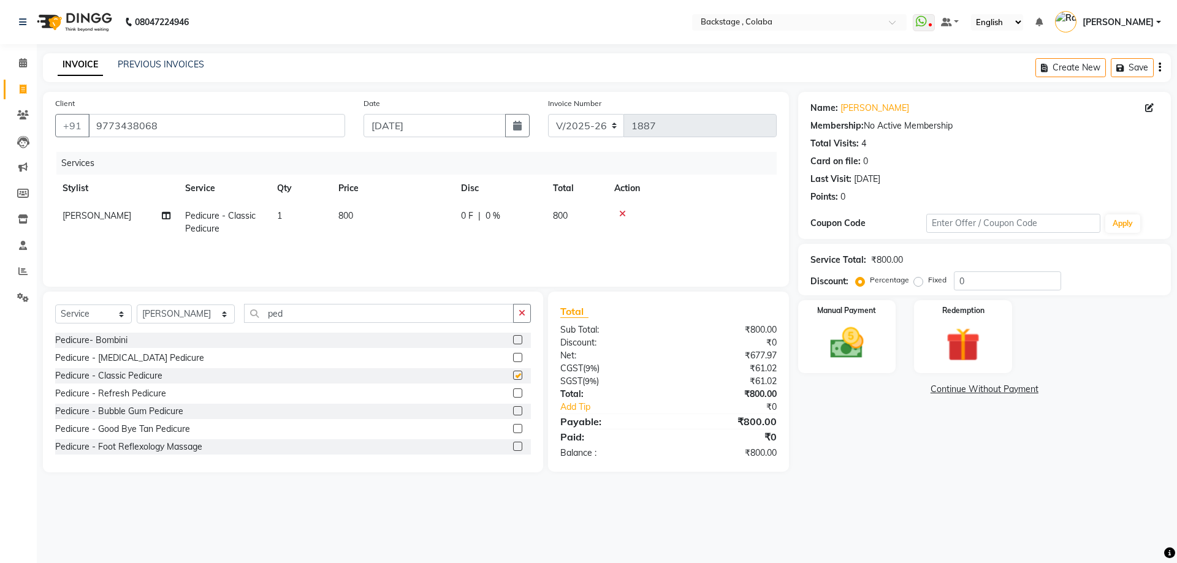
checkbox input "false"
drag, startPoint x: 356, startPoint y: 232, endPoint x: 392, endPoint y: 223, distance: 36.6
click at [363, 229] on td "800" at bounding box center [392, 222] width 123 height 40
select select "36480"
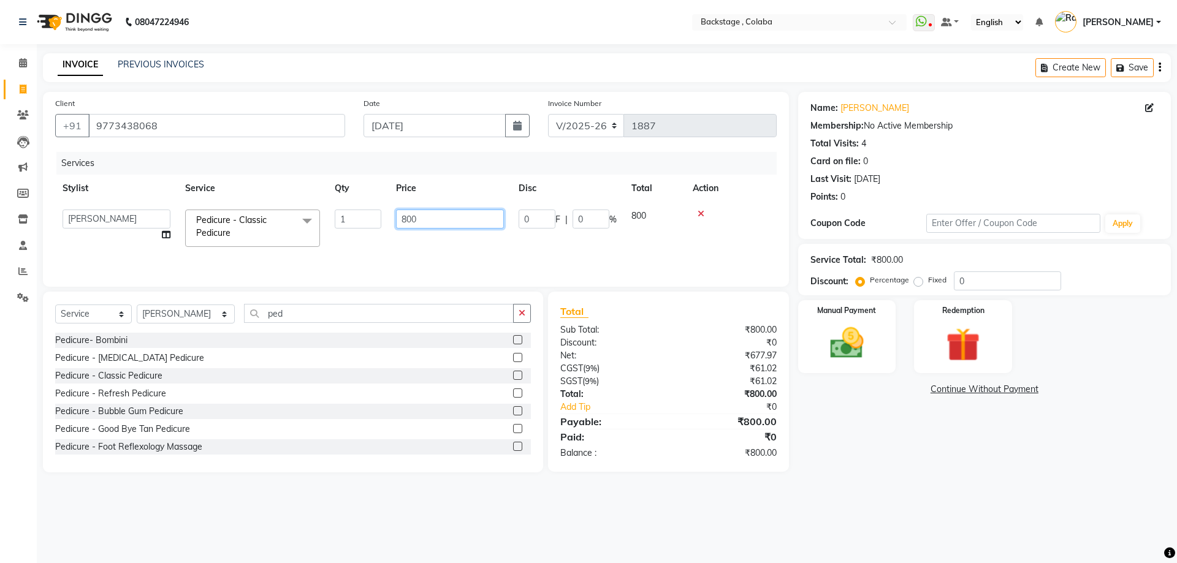
drag, startPoint x: 442, startPoint y: 213, endPoint x: 380, endPoint y: 212, distance: 61.9
click at [380, 212] on tr "Backstage Bharti Nitesh Gohar Jayesh Anil Karekar Kalavati Sharma Ketan Kamalak…" at bounding box center [416, 228] width 722 height 52
type input "1000"
drag, startPoint x: 439, startPoint y: 243, endPoint x: 496, endPoint y: 255, distance: 58.3
click at [441, 243] on div "Services Stylist Service Qty Price Disc Total Action Backstage Bharti Nitesh Go…" at bounding box center [416, 213] width 722 height 123
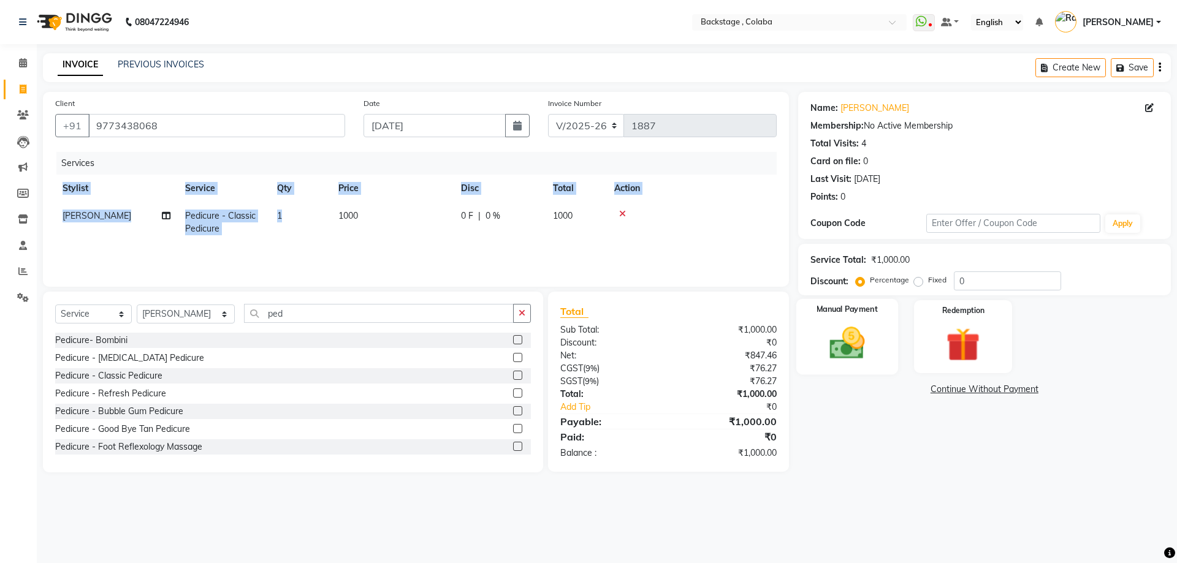
drag, startPoint x: 853, startPoint y: 362, endPoint x: 922, endPoint y: 375, distance: 69.8
click at [853, 362] on img at bounding box center [847, 343] width 57 height 40
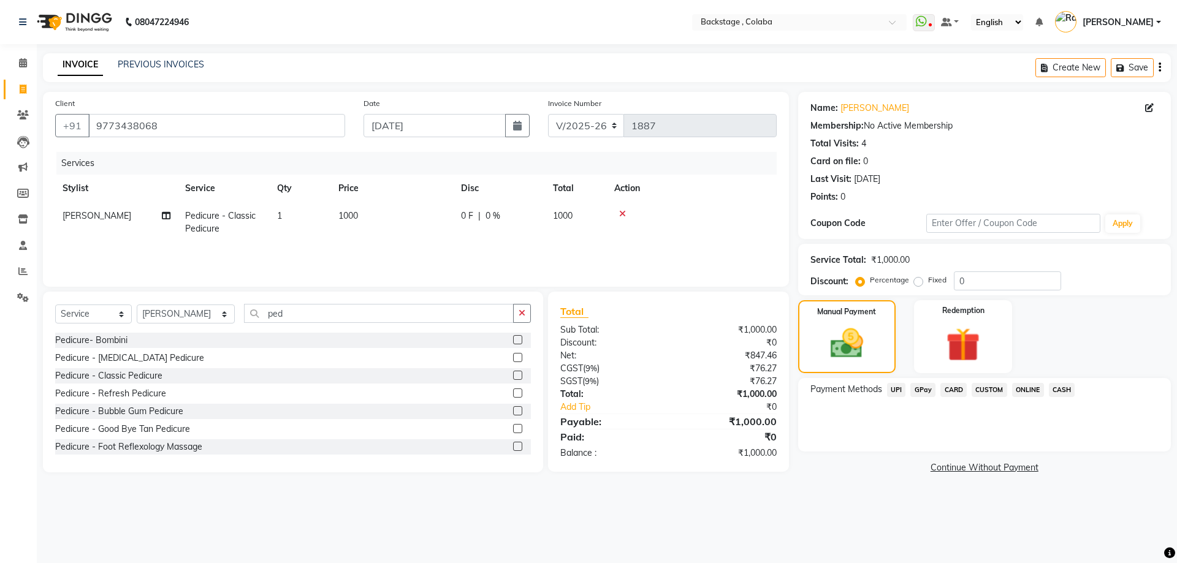
click at [1056, 390] on span "CASH" at bounding box center [1062, 390] width 26 height 14
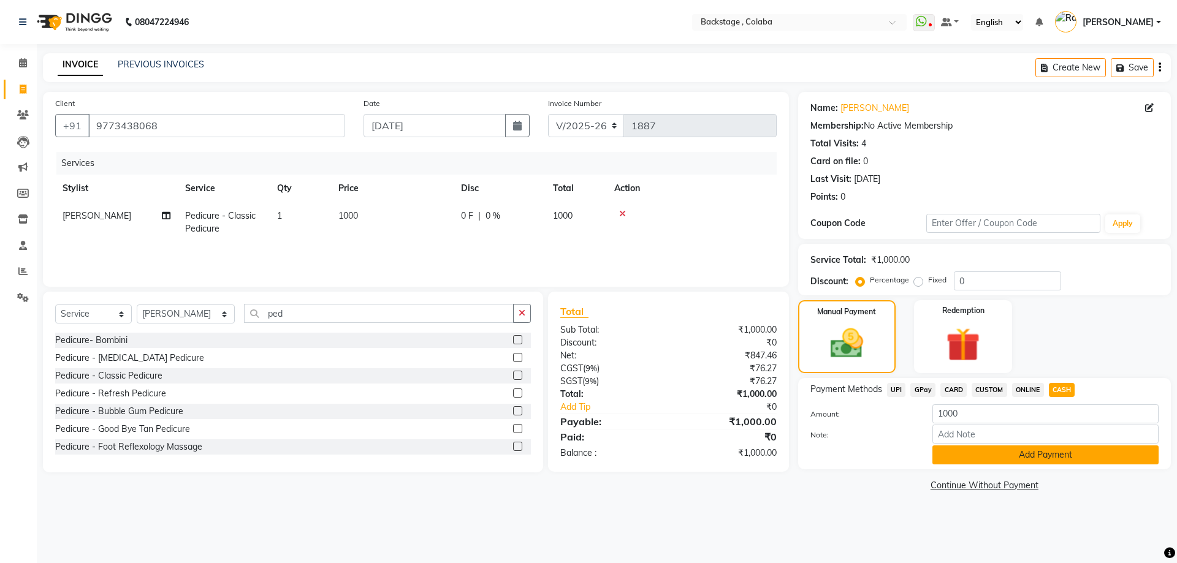
click at [1026, 462] on button "Add Payment" at bounding box center [1046, 455] width 226 height 19
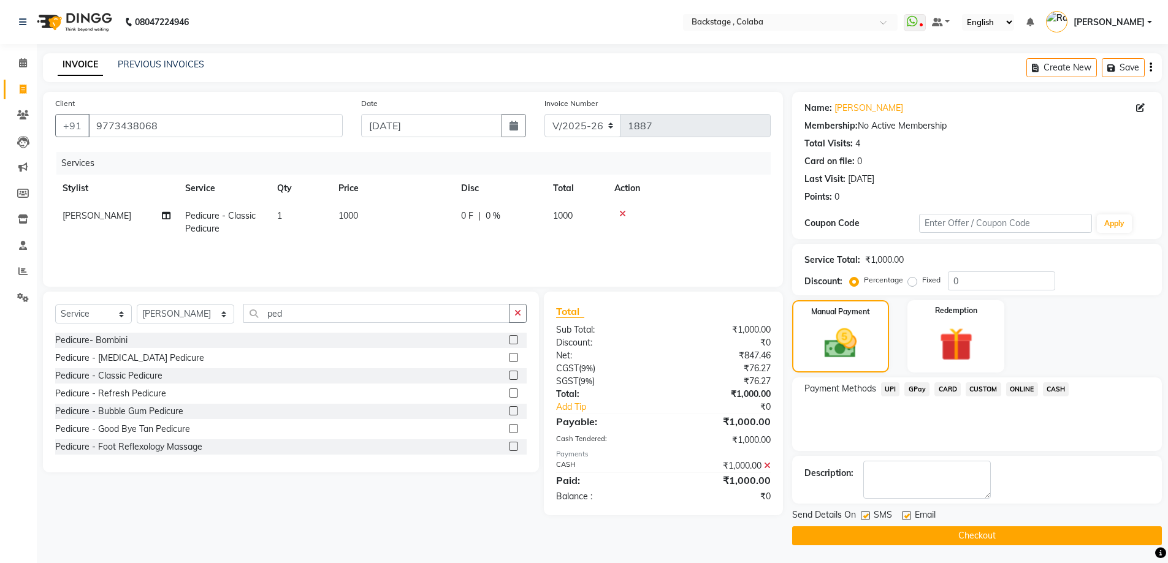
scroll to position [1, 0]
click at [996, 538] on button "Checkout" at bounding box center [977, 535] width 370 height 19
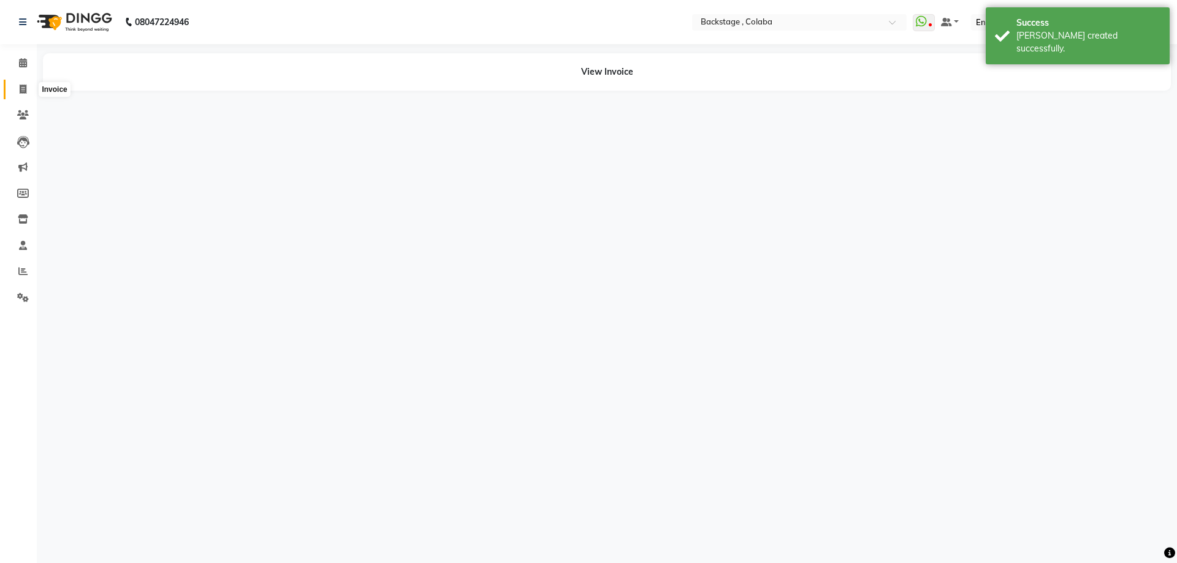
click at [22, 87] on icon at bounding box center [23, 89] width 7 height 9
select select "service"
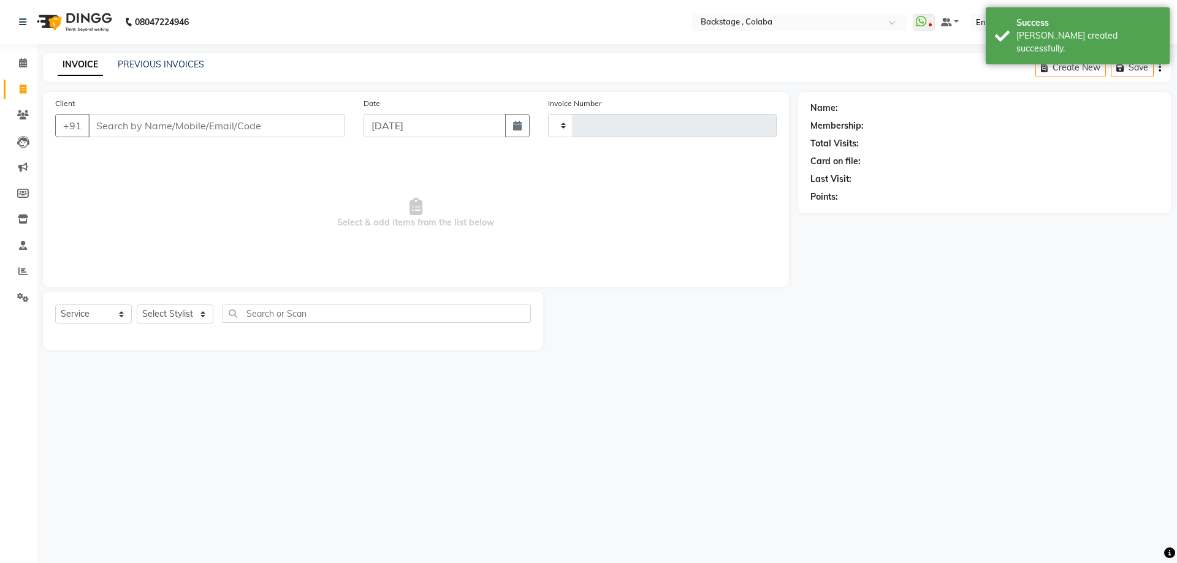
type input "1888"
select select "5451"
click at [515, 118] on button "button" at bounding box center [517, 125] width 25 height 23
select select "9"
select select "2025"
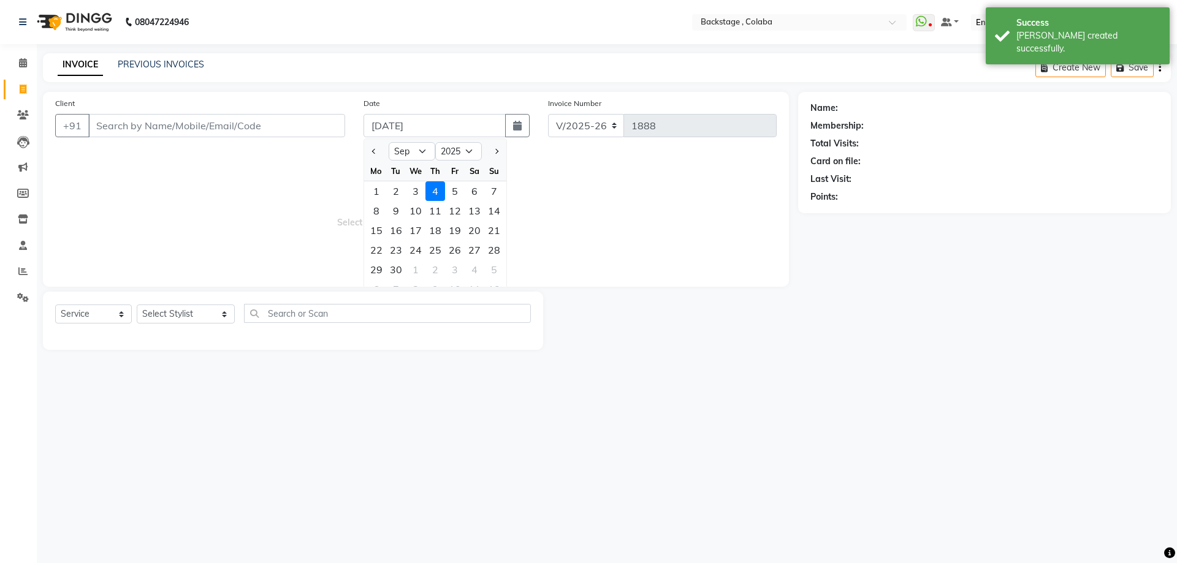
click at [380, 151] on div at bounding box center [376, 152] width 25 height 20
click at [375, 155] on button "Previous month" at bounding box center [374, 152] width 10 height 20
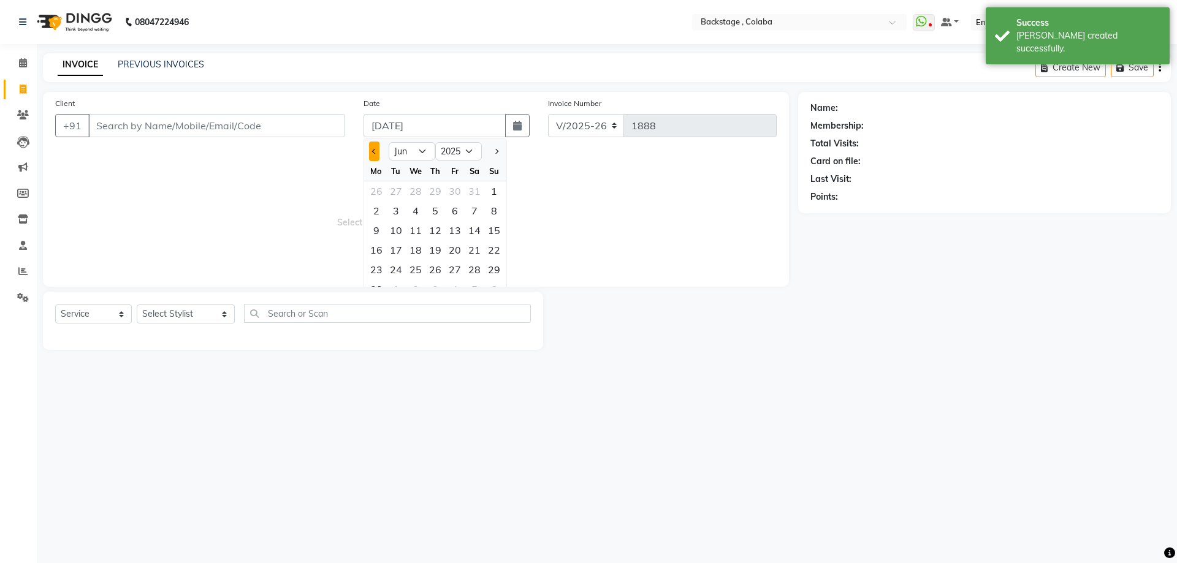
click at [375, 155] on button "Previous month" at bounding box center [374, 152] width 10 height 20
select select "4"
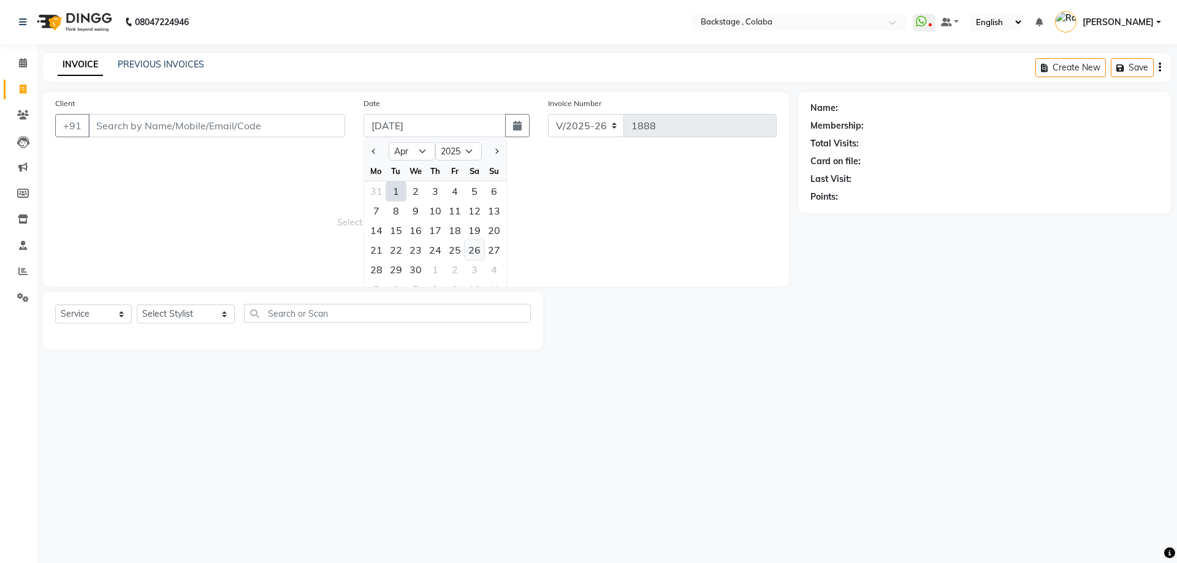
click at [478, 253] on div "26" at bounding box center [475, 250] width 20 height 20
type input "26-04-2025"
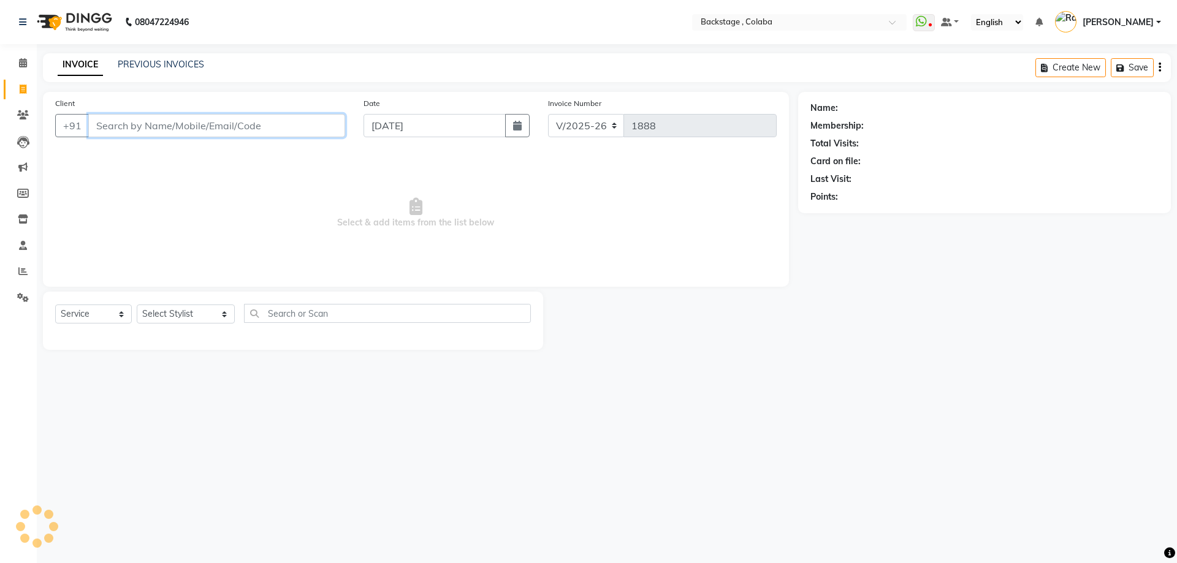
click at [208, 129] on input "Client" at bounding box center [216, 125] width 257 height 23
click at [145, 123] on input "waxing" at bounding box center [185, 125] width 194 height 23
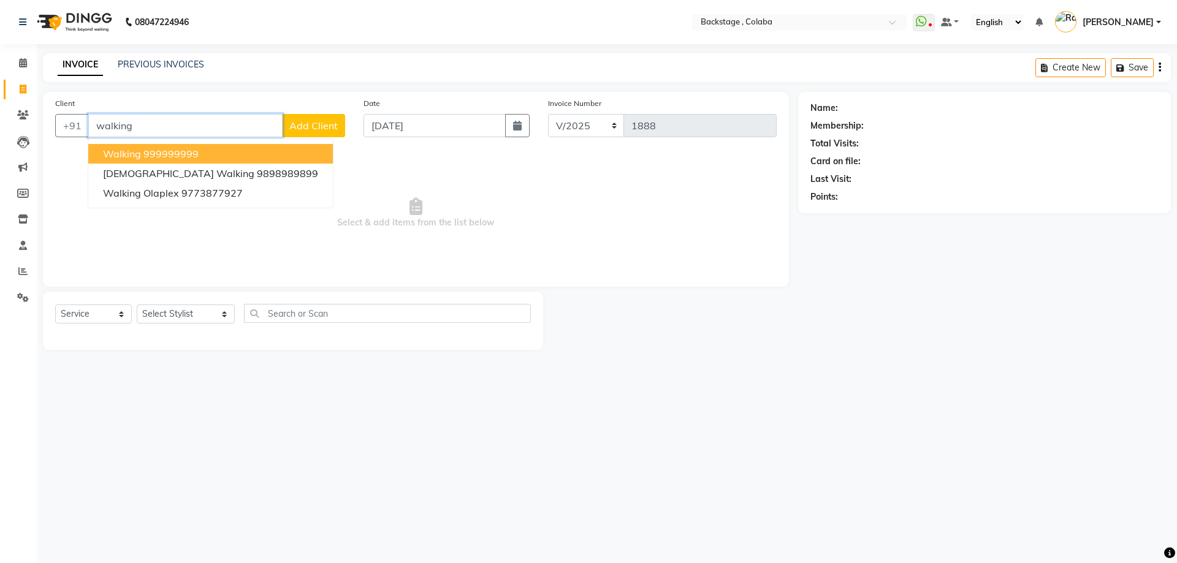
click at [126, 161] on button "Walking 999999999" at bounding box center [210, 154] width 245 height 20
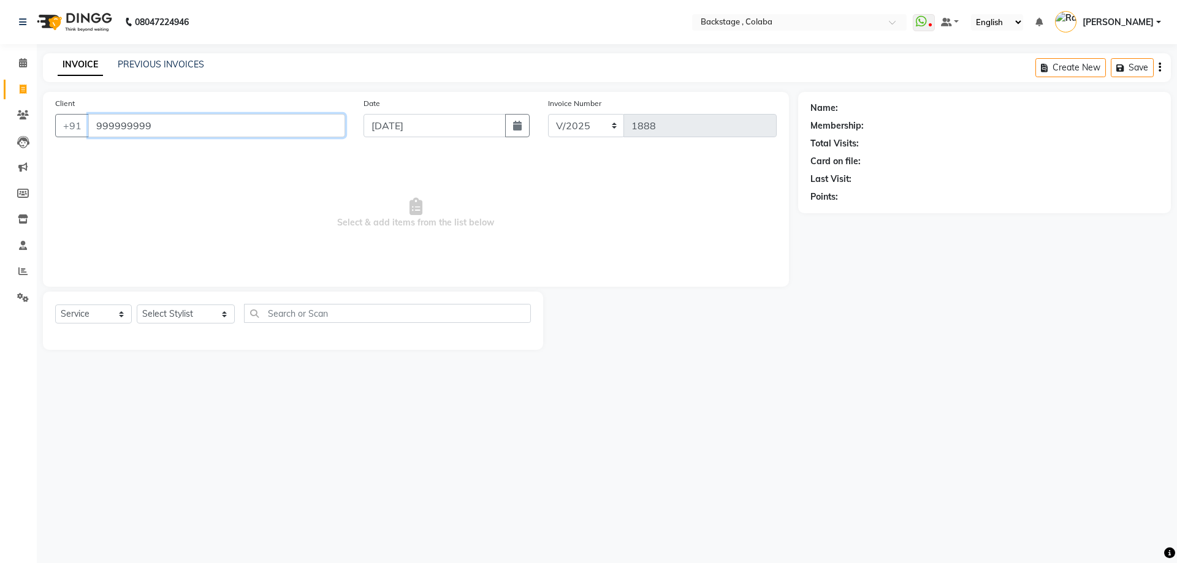
type input "999999999"
click at [151, 311] on select "Select Stylist Backstage Bharti [PERSON_NAME] [PERSON_NAME] [PERSON_NAME] [PERS…" at bounding box center [186, 314] width 98 height 19
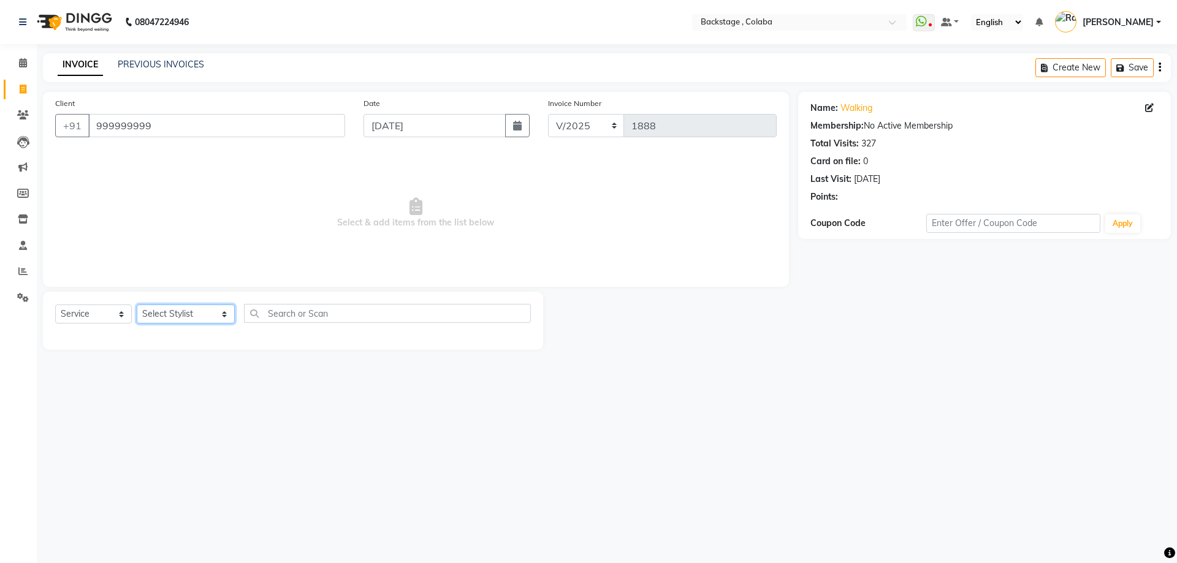
select select "36479"
click at [137, 305] on select "Select Stylist Backstage Bharti [PERSON_NAME] [PERSON_NAME] [PERSON_NAME] [PERS…" at bounding box center [186, 314] width 98 height 19
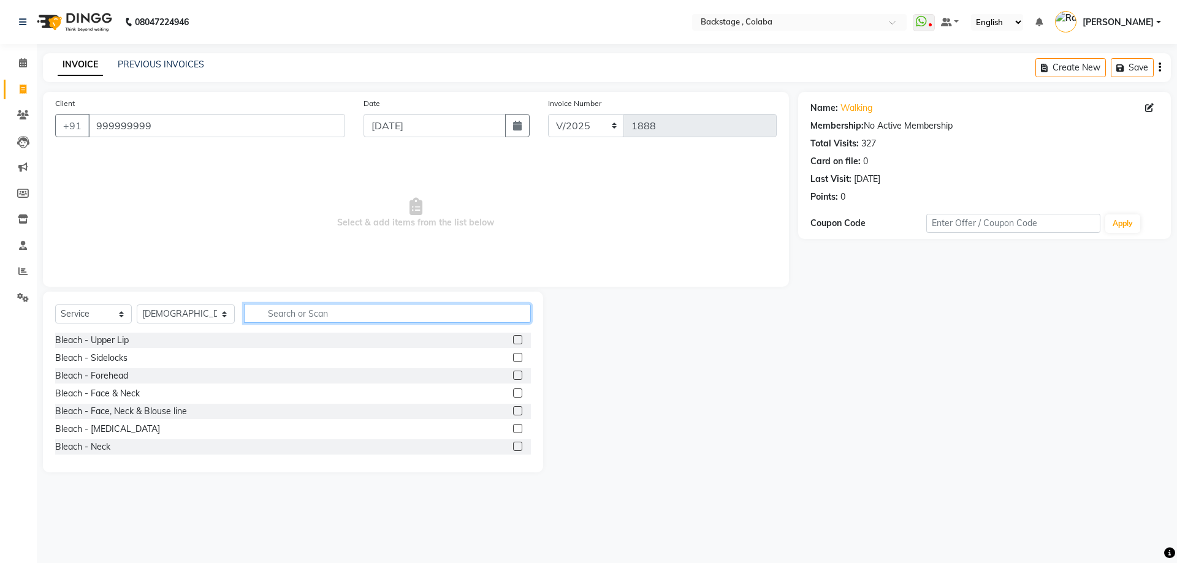
click at [261, 313] on input "text" at bounding box center [387, 313] width 287 height 19
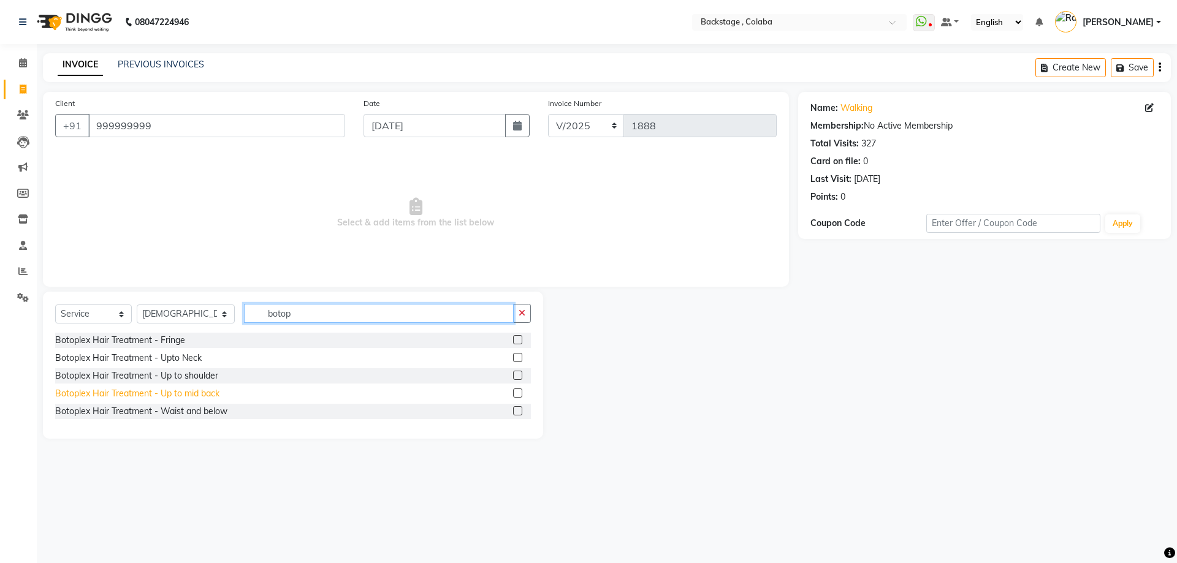
type input "botop"
click at [178, 396] on div "Botoplex Hair Treatment - Up to mid back" at bounding box center [137, 394] width 164 height 13
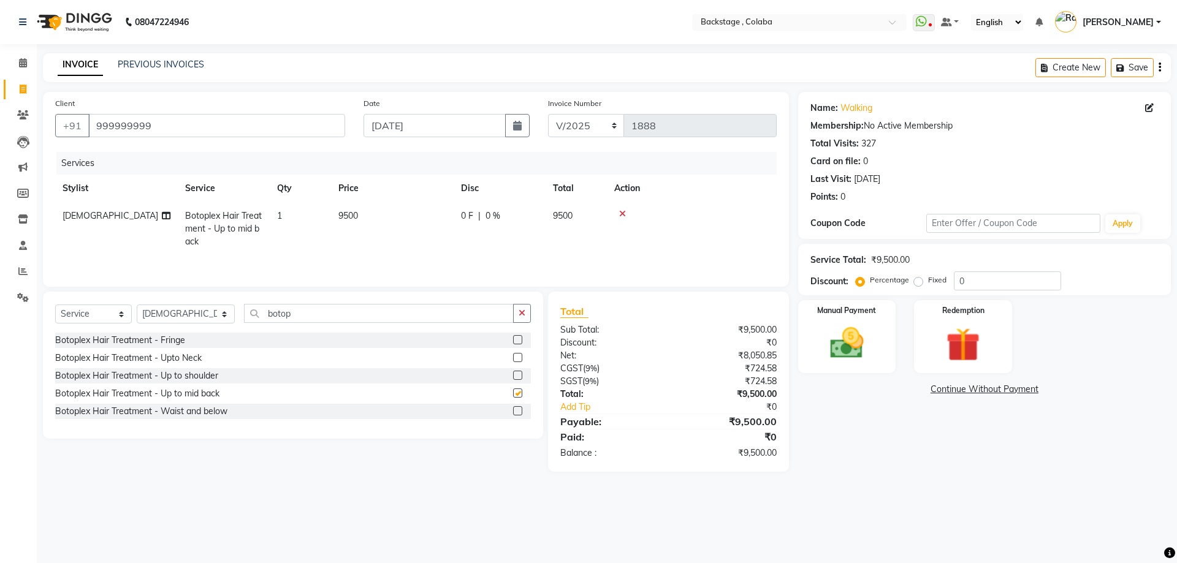
checkbox input "false"
click at [372, 240] on td "9500" at bounding box center [392, 228] width 123 height 53
select select "36479"
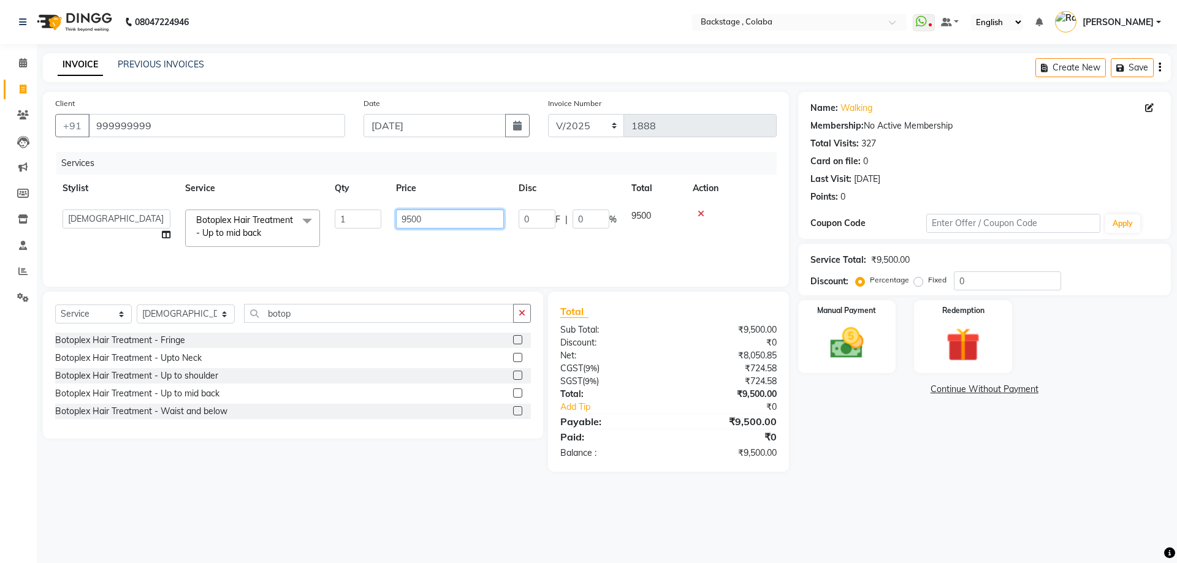
drag, startPoint x: 432, startPoint y: 221, endPoint x: 392, endPoint y: 218, distance: 39.3
click at [388, 220] on tr "Backstage Bharti Nitesh Gohar Jayesh Anil Karekar Kalavati Sharma Ketan Kamalak…" at bounding box center [416, 228] width 722 height 52
type input "10000"
click at [192, 320] on select "Select Stylist Backstage Bharti [PERSON_NAME] [PERSON_NAME] [PERSON_NAME] [PERS…" at bounding box center [186, 314] width 98 height 19
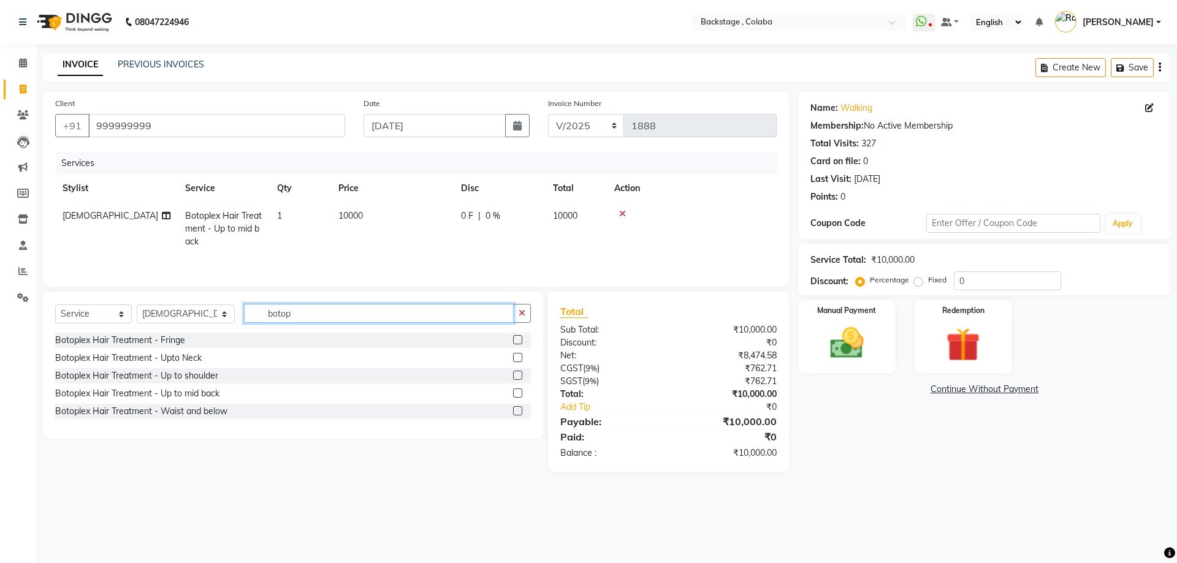
click at [301, 313] on input "botop" at bounding box center [379, 313] width 270 height 19
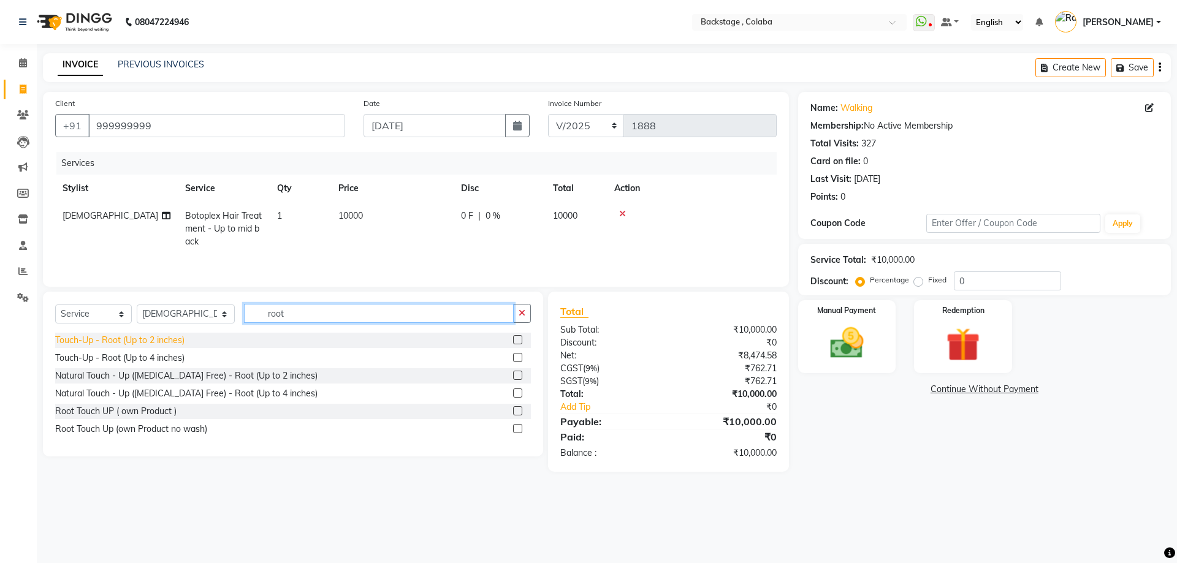
type input "root"
click at [131, 337] on div "Touch-Up - Root (Up to 2 inches)" at bounding box center [119, 340] width 129 height 13
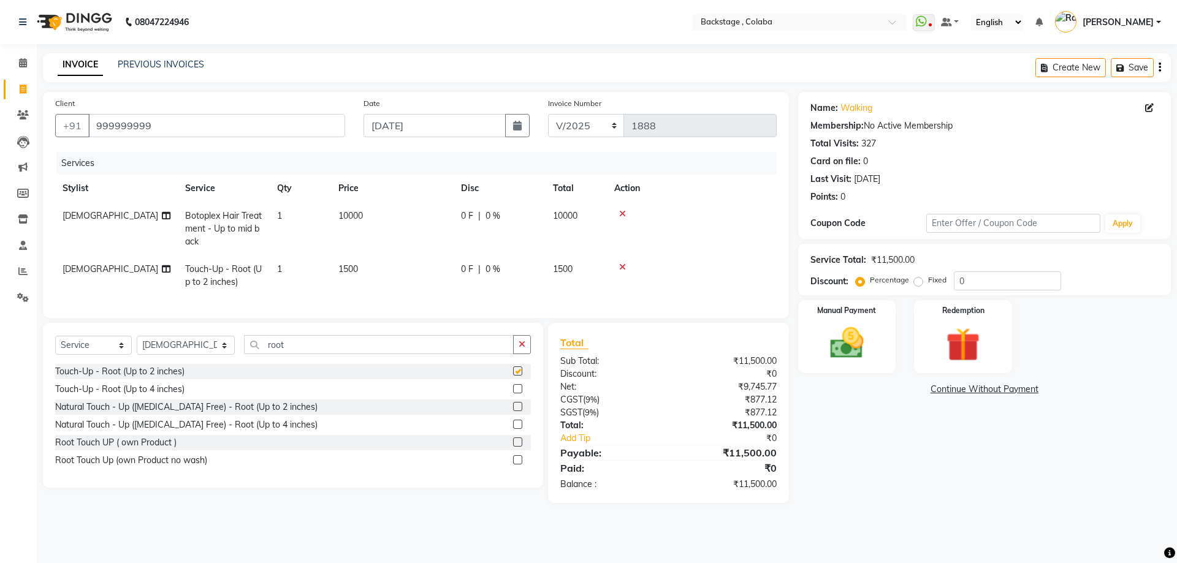
checkbox input "false"
drag, startPoint x: 219, startPoint y: 354, endPoint x: 203, endPoint y: 354, distance: 15.9
click at [203, 354] on div "Select Service Product Membership Package Voucher Prepaid Gift Card Select Styl…" at bounding box center [293, 349] width 476 height 29
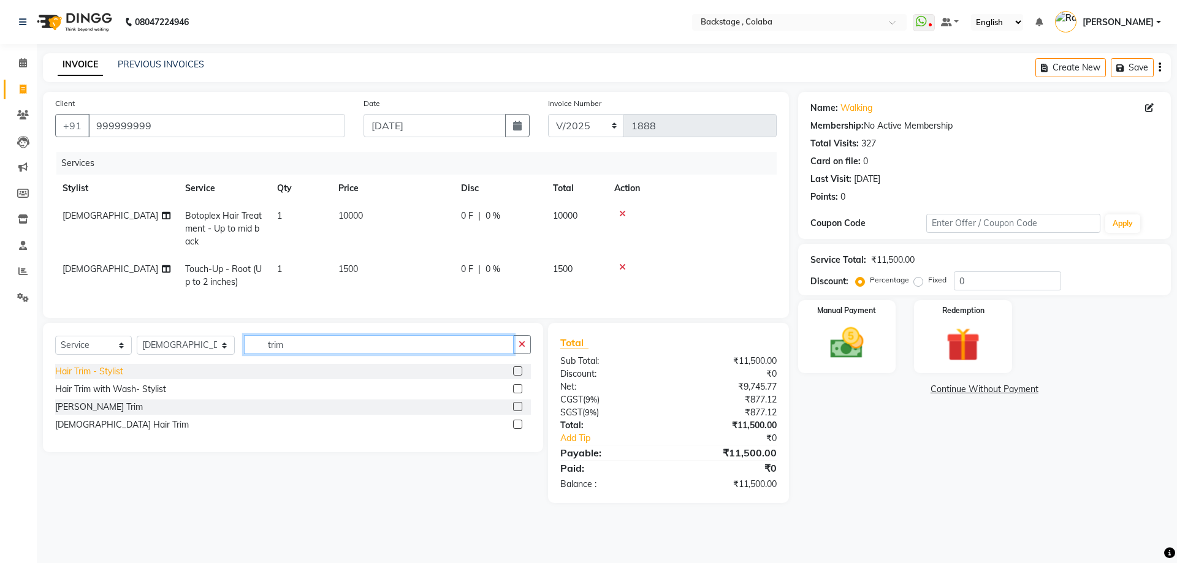
type input "trim"
click at [108, 378] on div "Hair Trim - Stylist" at bounding box center [89, 371] width 68 height 13
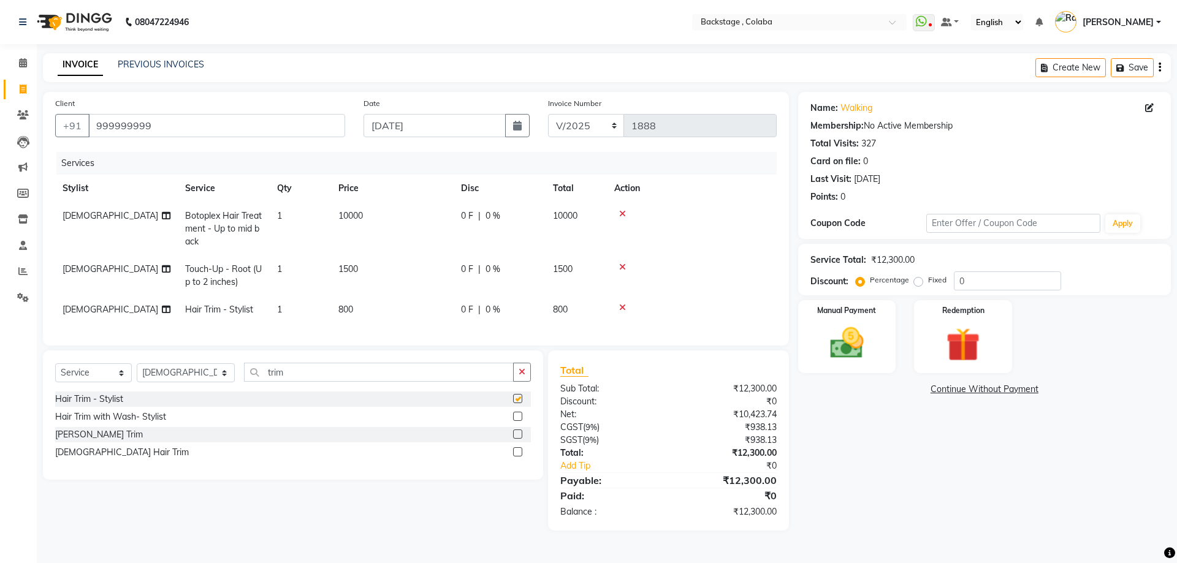
checkbox input "false"
click at [340, 311] on span "800" at bounding box center [345, 309] width 15 height 11
select select "36479"
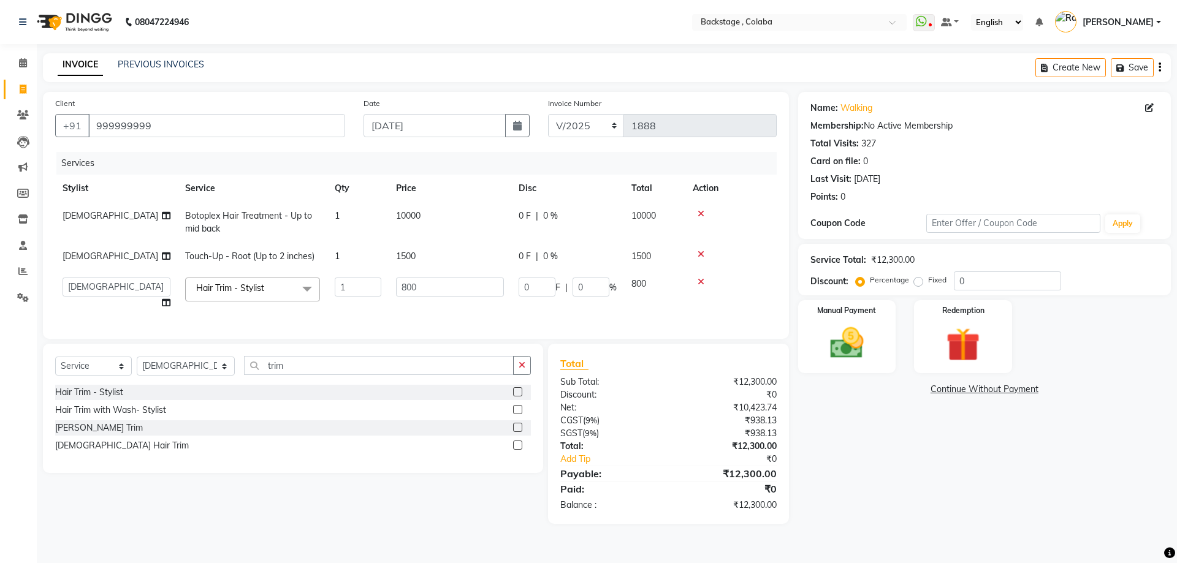
click at [388, 316] on td "1" at bounding box center [357, 293] width 61 height 47
click at [438, 282] on input "800" at bounding box center [450, 287] width 108 height 19
type input "8"
type input "1000"
drag, startPoint x: 161, startPoint y: 378, endPoint x: 158, endPoint y: 423, distance: 44.8
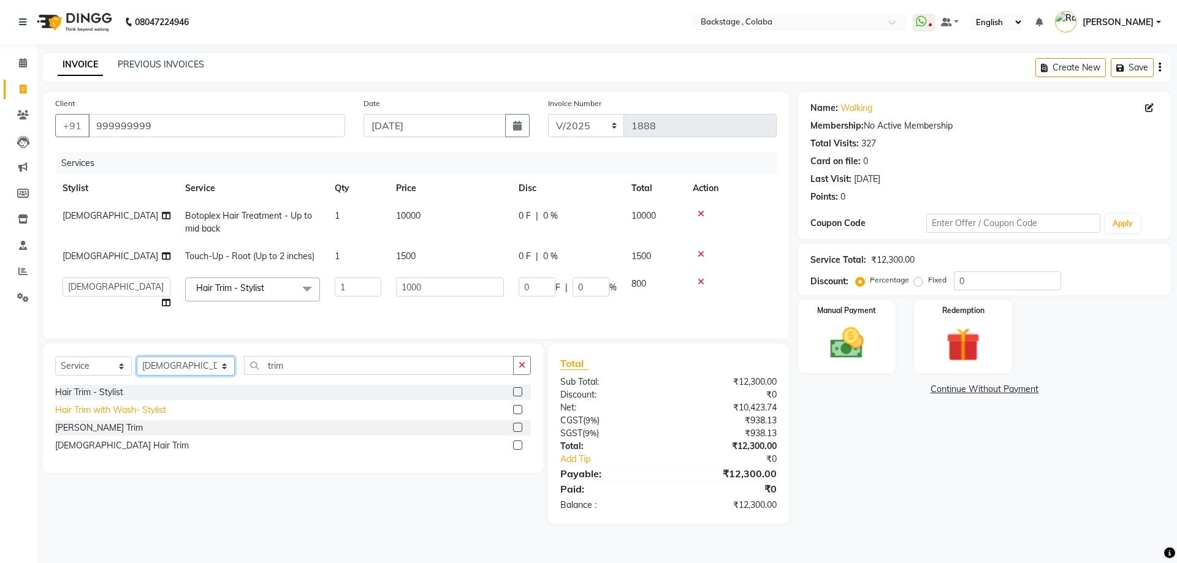
click at [161, 376] on select "Select Stylist Backstage Bharti [PERSON_NAME] [PERSON_NAME] [PERSON_NAME] [PERS…" at bounding box center [186, 366] width 98 height 19
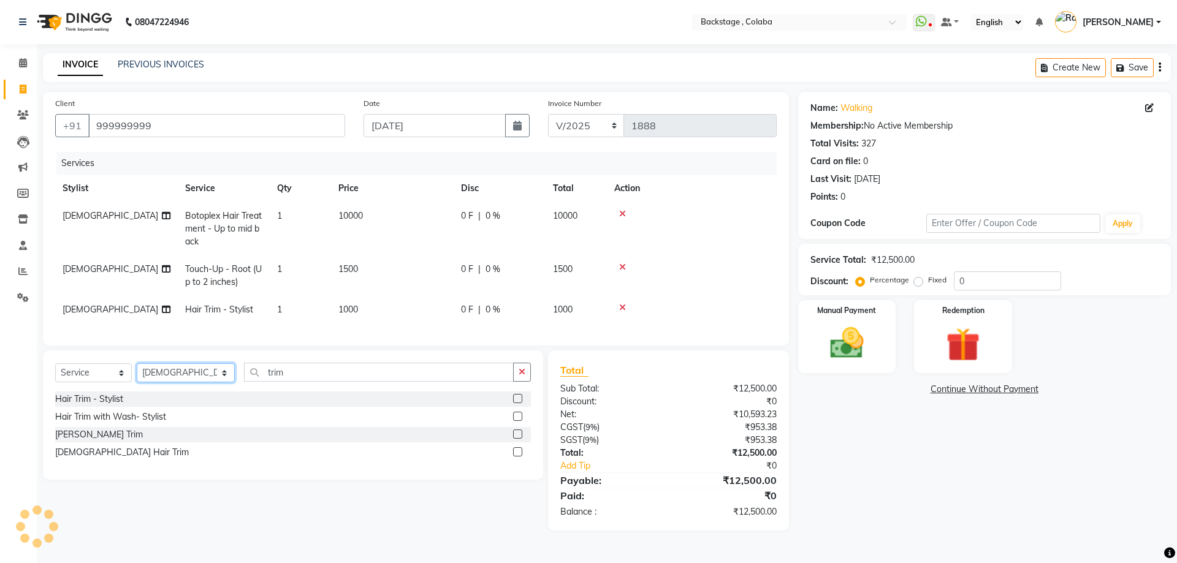
select select "47129"
click at [137, 373] on select "Select Stylist Backstage Bharti [PERSON_NAME] [PERSON_NAME] [PERSON_NAME] [PERS…" at bounding box center [186, 373] width 98 height 19
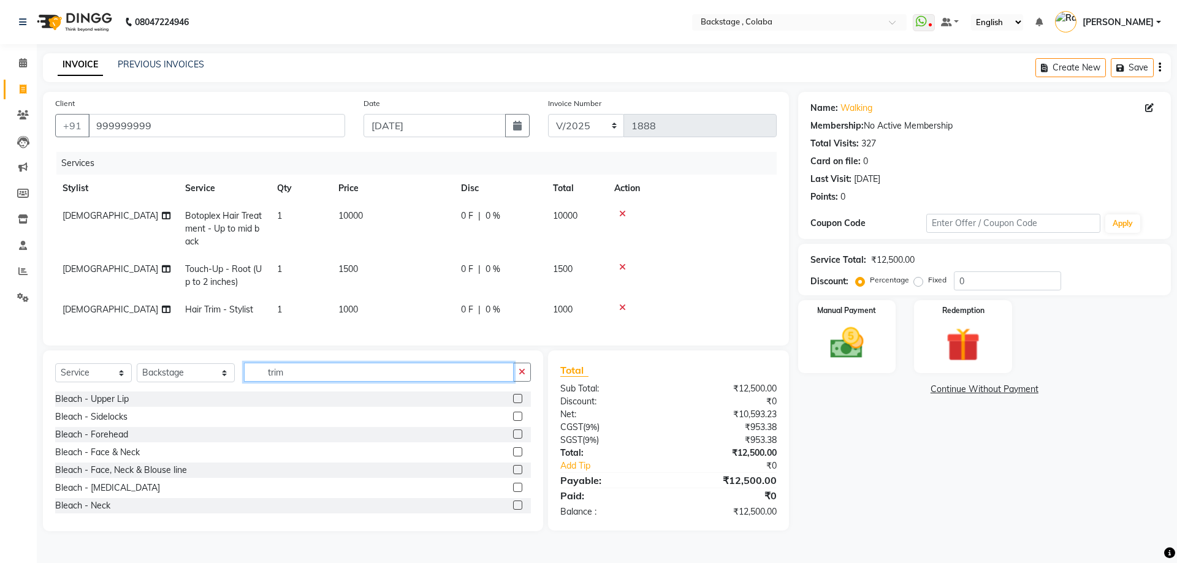
click at [278, 381] on input "trim" at bounding box center [379, 372] width 270 height 19
type input "pedi"
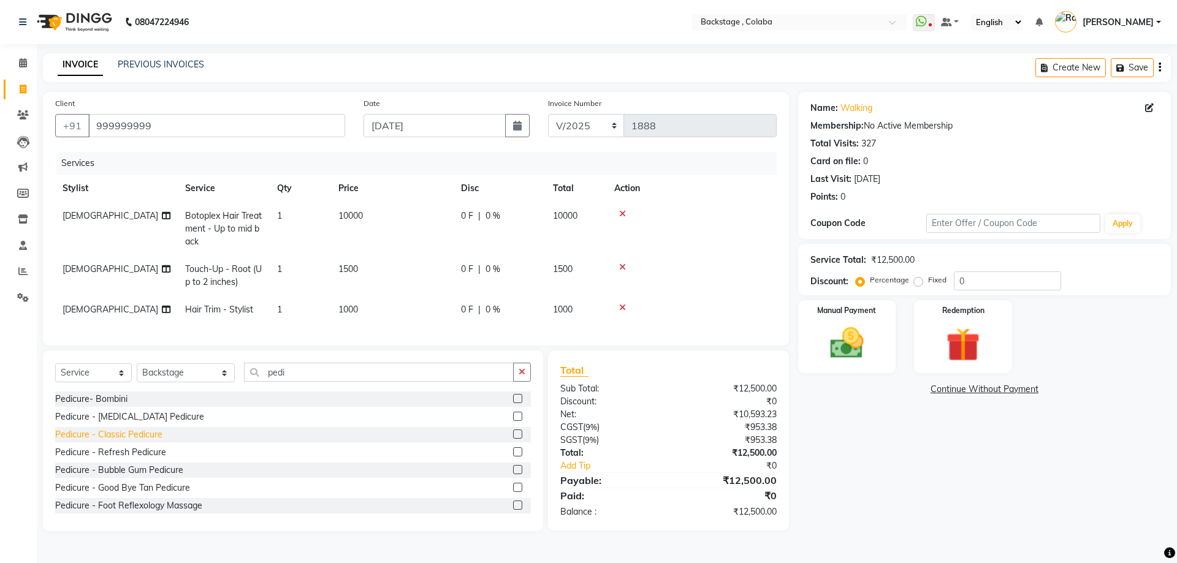
click at [134, 441] on div "Pedicure - Classic Pedicure" at bounding box center [108, 435] width 107 height 13
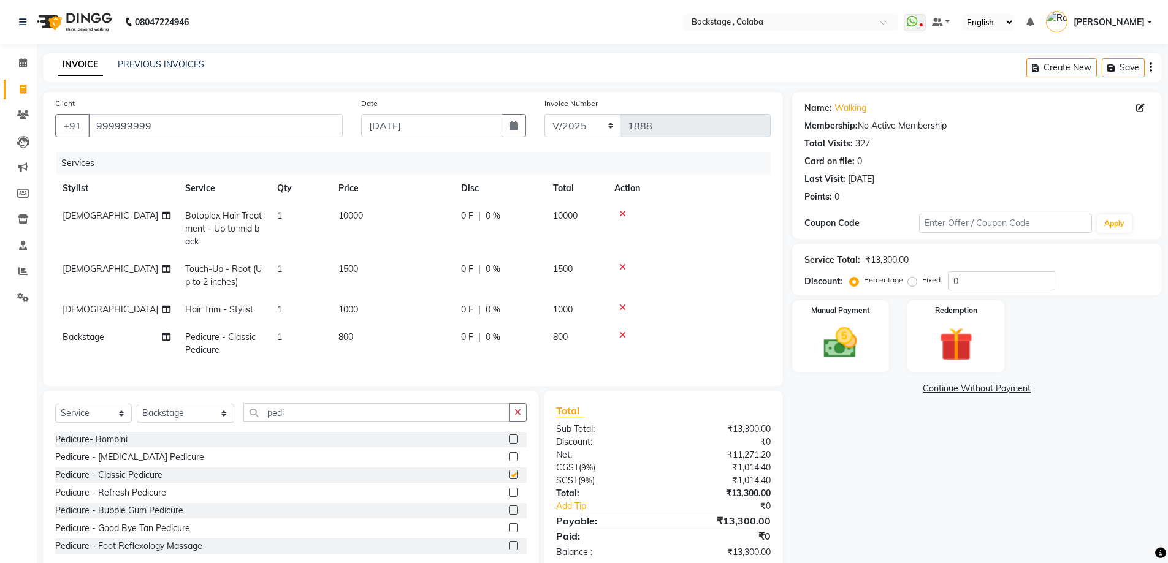
checkbox input "false"
click at [362, 345] on td "800" at bounding box center [392, 344] width 123 height 40
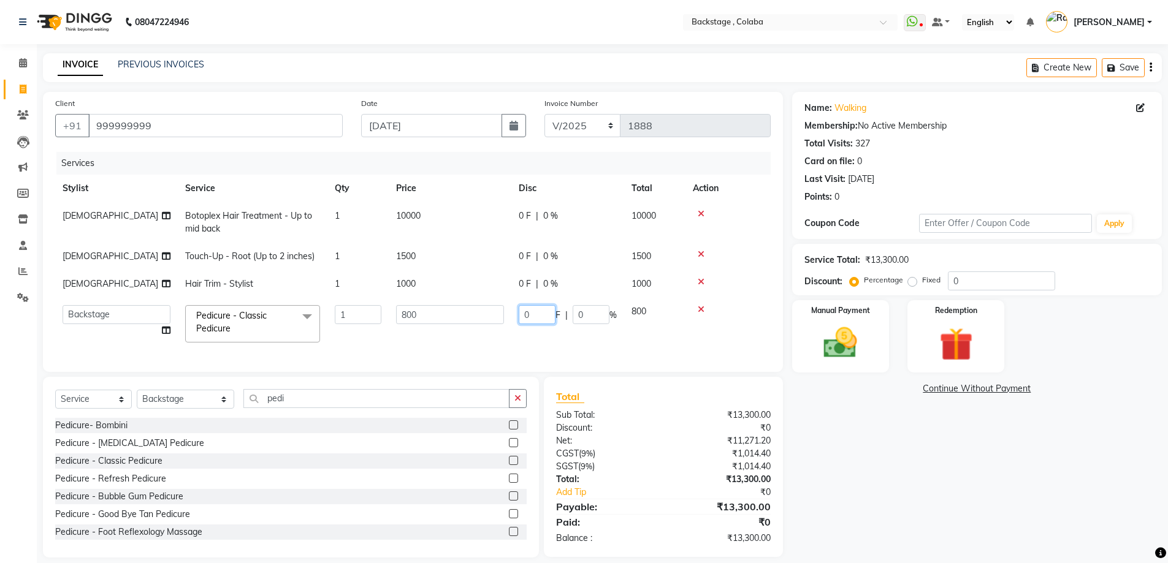
click at [522, 306] on input "0" at bounding box center [537, 314] width 37 height 19
type input "100"
click at [90, 411] on div "Select Service Product Membership Package Voucher Prepaid Gift Card Select Styl…" at bounding box center [291, 467] width 496 height 181
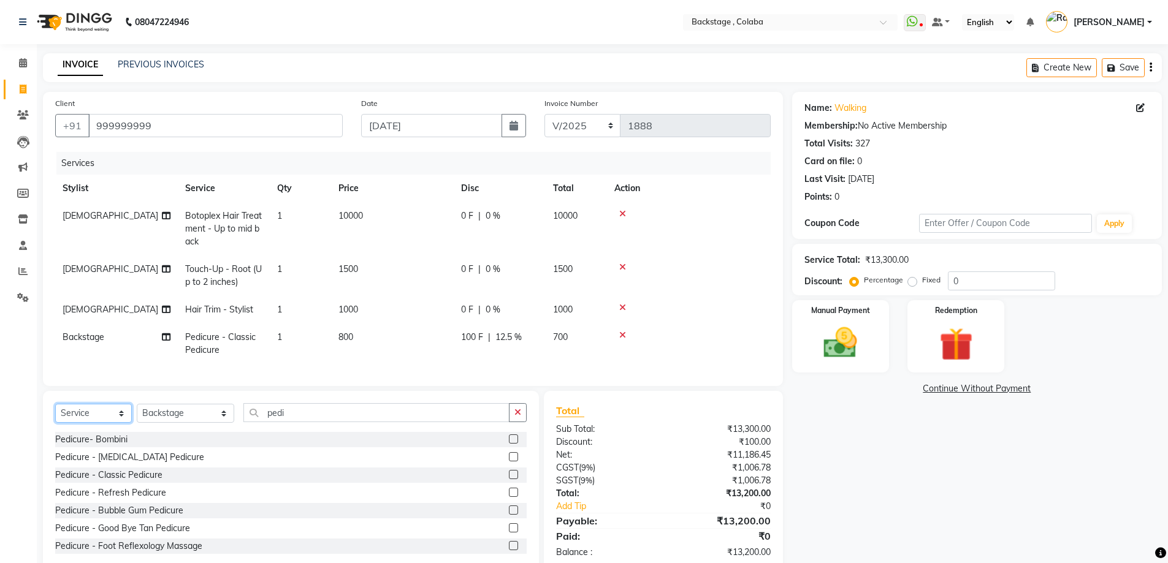
select select "product"
click at [55, 413] on select "Select Service Product Membership Package Voucher Prepaid Gift Card" at bounding box center [93, 413] width 77 height 19
click at [167, 423] on select "Select Stylist Backstage Bharti [PERSON_NAME] [PERSON_NAME] [PERSON_NAME] [PERS…" at bounding box center [185, 413] width 97 height 19
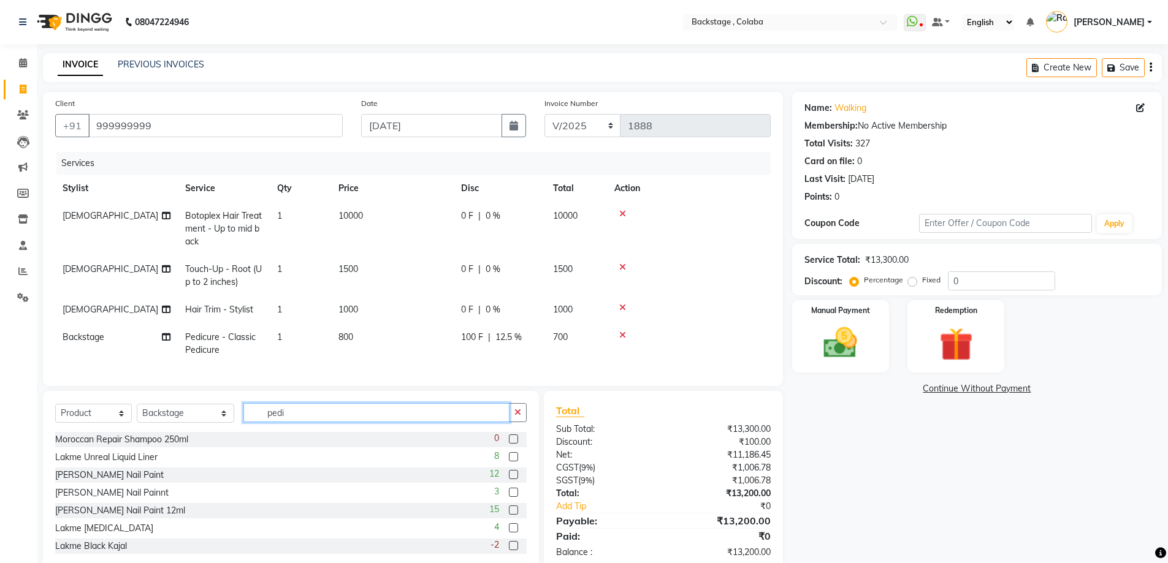
click at [287, 422] on input "pedi" at bounding box center [376, 412] width 266 height 19
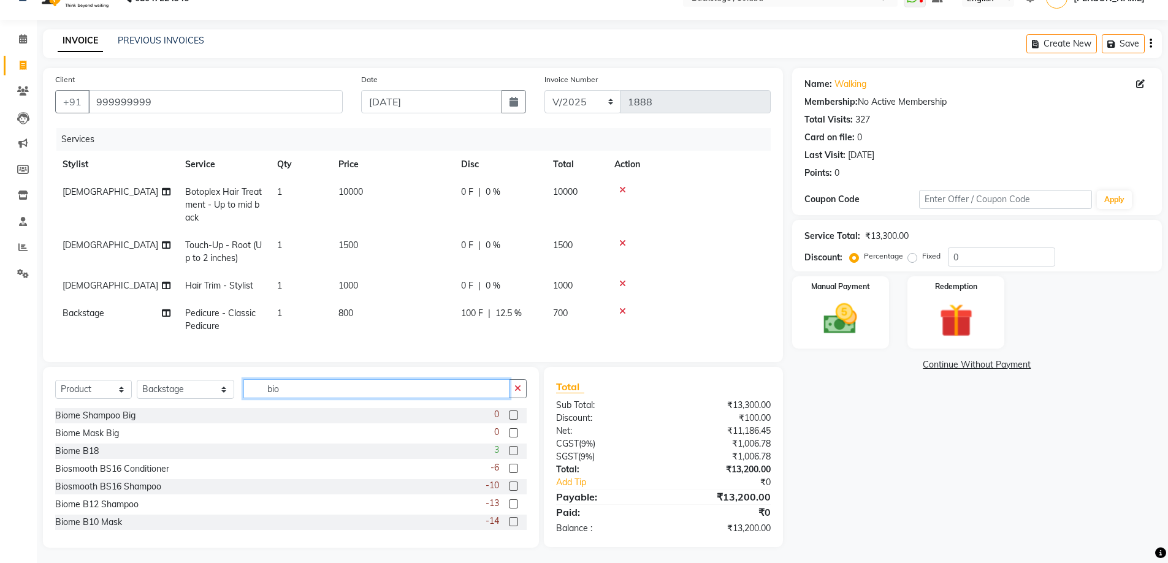
scroll to position [36, 0]
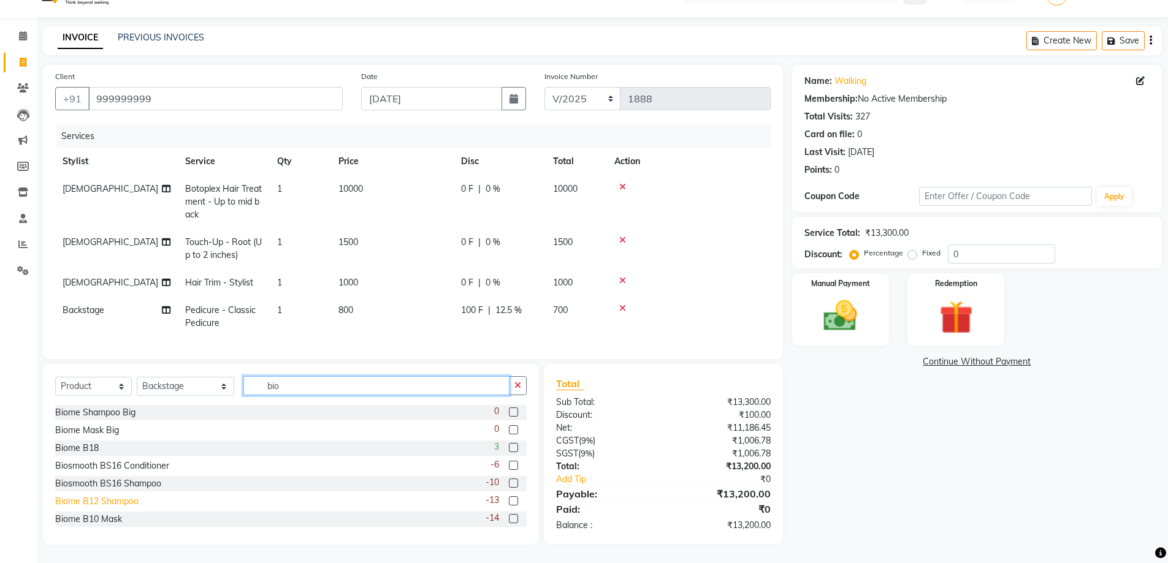
type input "bio"
click at [128, 505] on div "Biome B12 Shampoo" at bounding box center [96, 501] width 83 height 13
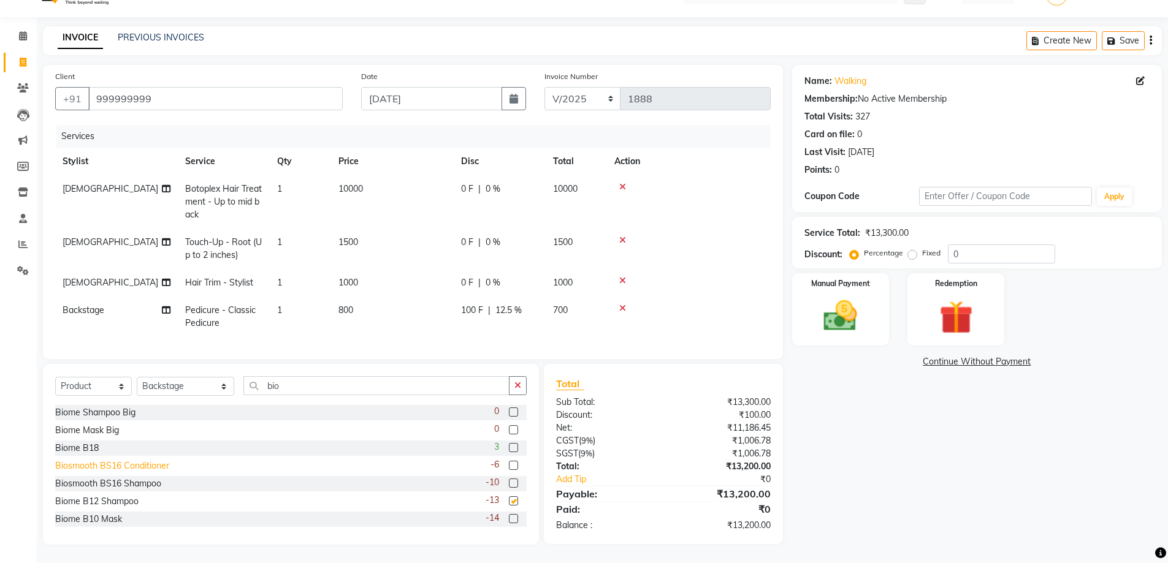
checkbox input "false"
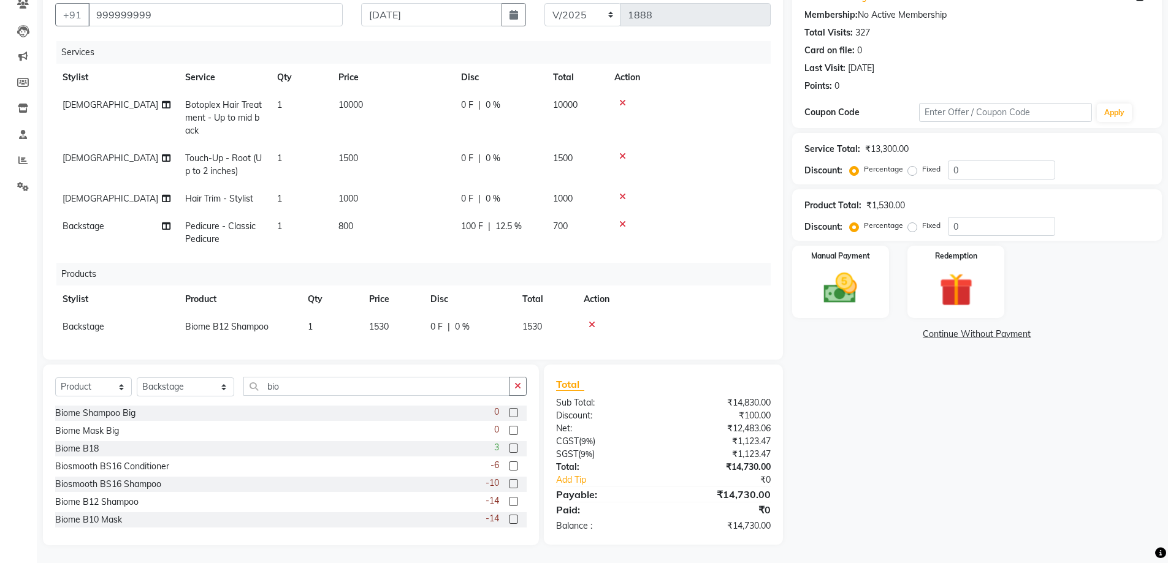
scroll to position [112, 0]
click at [112, 523] on div "Biome B10 Mask" at bounding box center [88, 519] width 67 height 13
checkbox input "false"
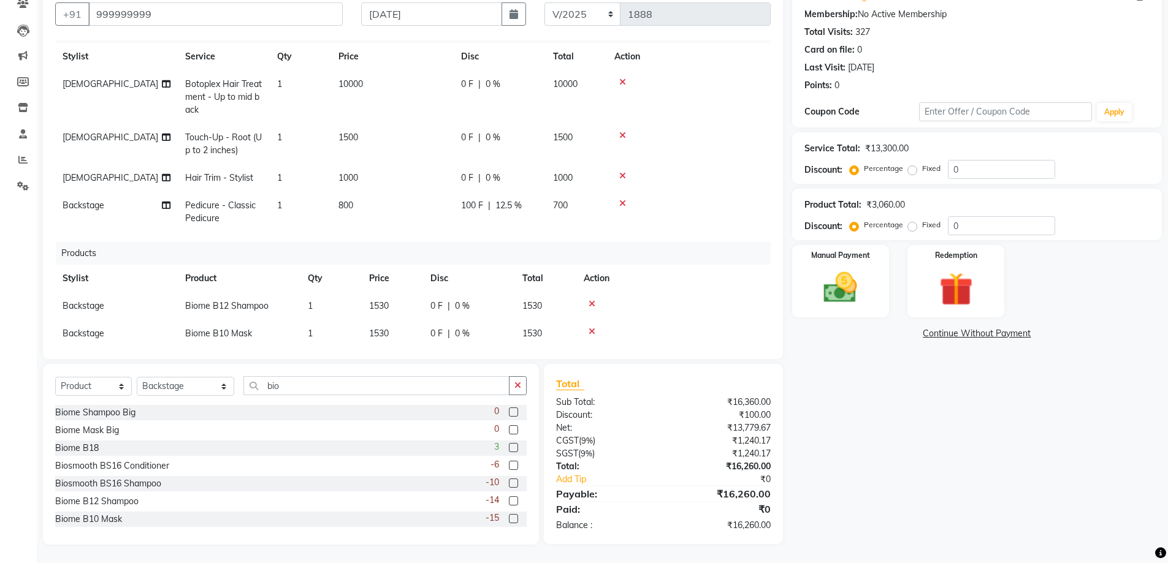
scroll to position [40, 0]
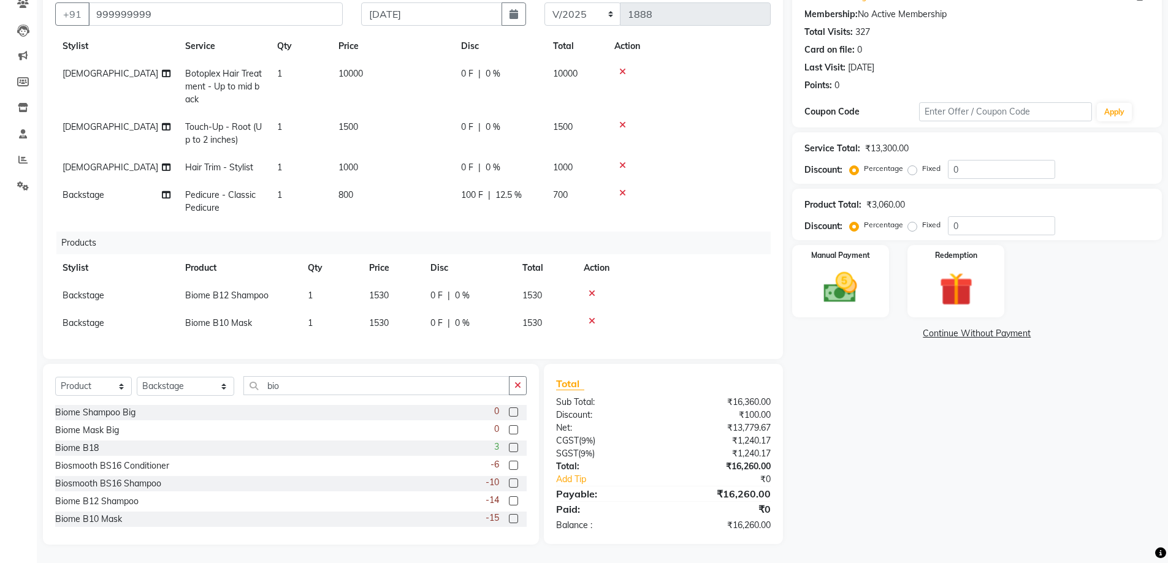
click at [483, 292] on div "0 F | 0 %" at bounding box center [468, 295] width 77 height 13
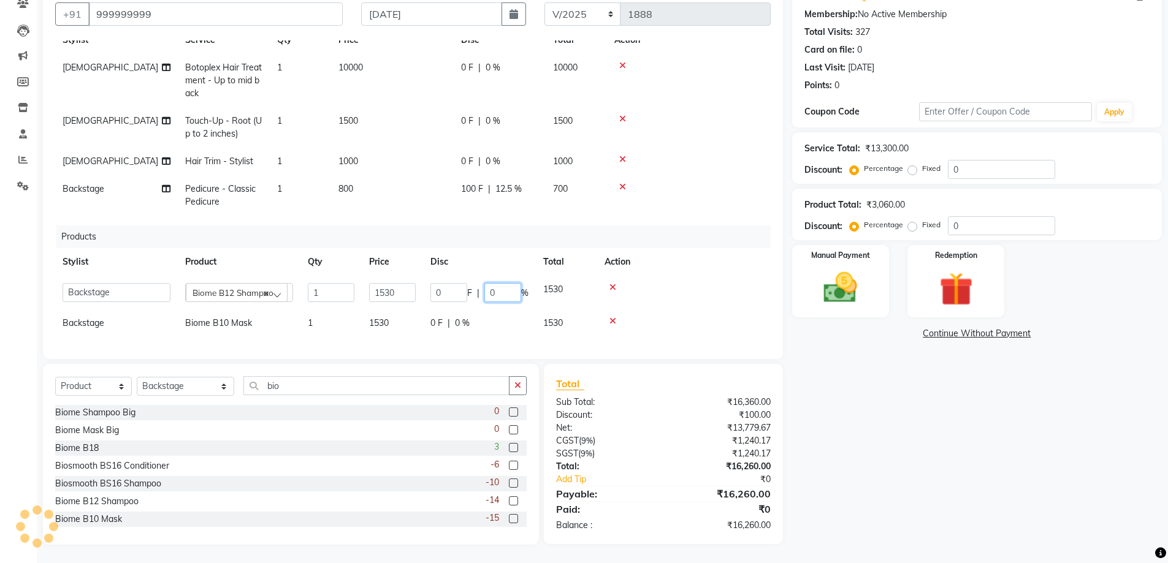
drag, startPoint x: 505, startPoint y: 286, endPoint x: 491, endPoint y: 286, distance: 14.1
click at [491, 286] on input "0" at bounding box center [502, 292] width 37 height 19
type input "10"
click at [562, 316] on td "1530" at bounding box center [566, 324] width 61 height 28
click at [546, 324] on td "1530" at bounding box center [566, 321] width 61 height 34
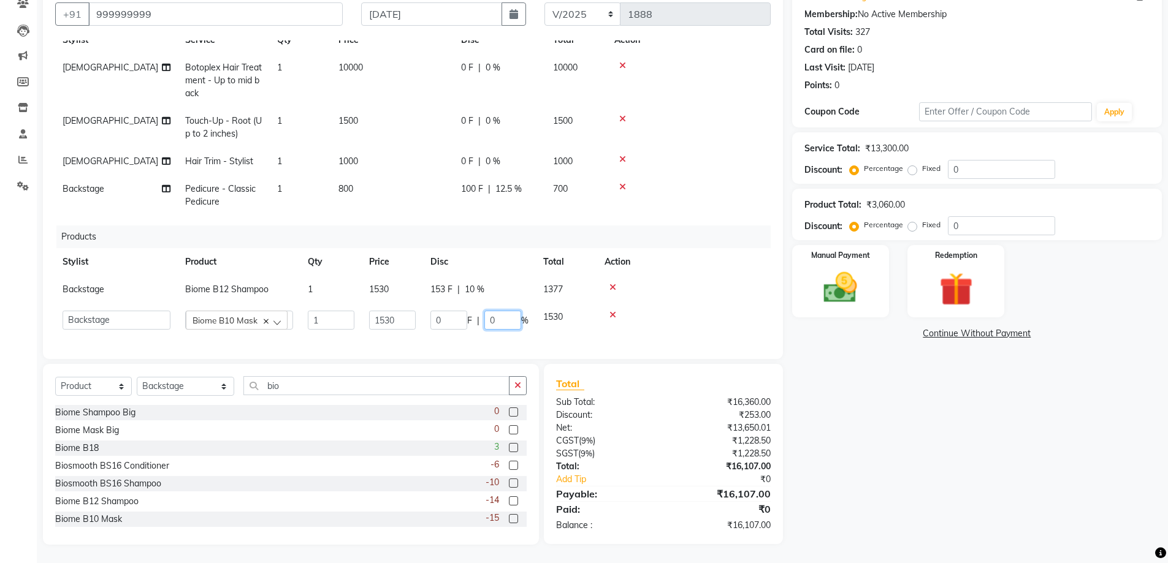
click at [517, 322] on input "0" at bounding box center [502, 320] width 37 height 19
type input "10"
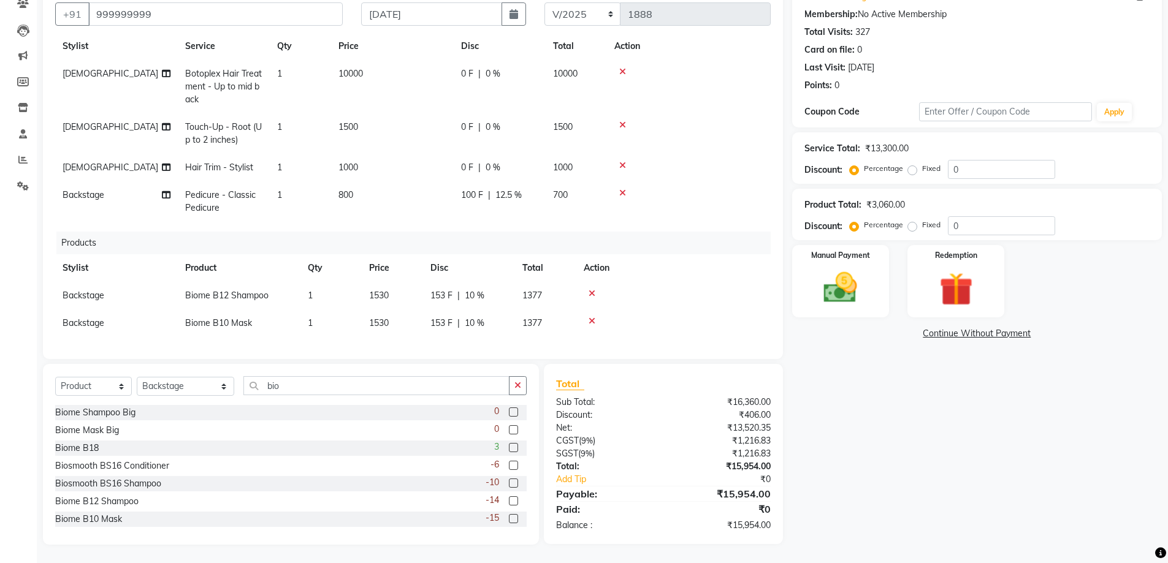
click at [916, 351] on div "Name: Walking Membership: No Active Membership Total Visits: 327 Card on file: …" at bounding box center [981, 262] width 379 height 565
click at [851, 301] on img at bounding box center [840, 288] width 56 height 40
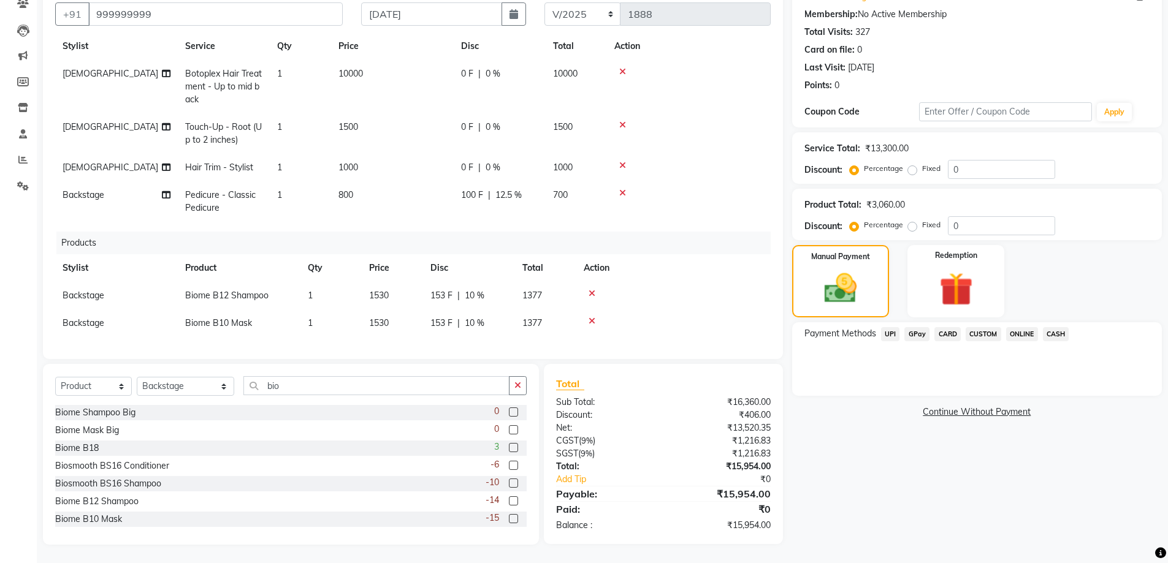
click at [1061, 329] on span "CASH" at bounding box center [1056, 334] width 26 height 14
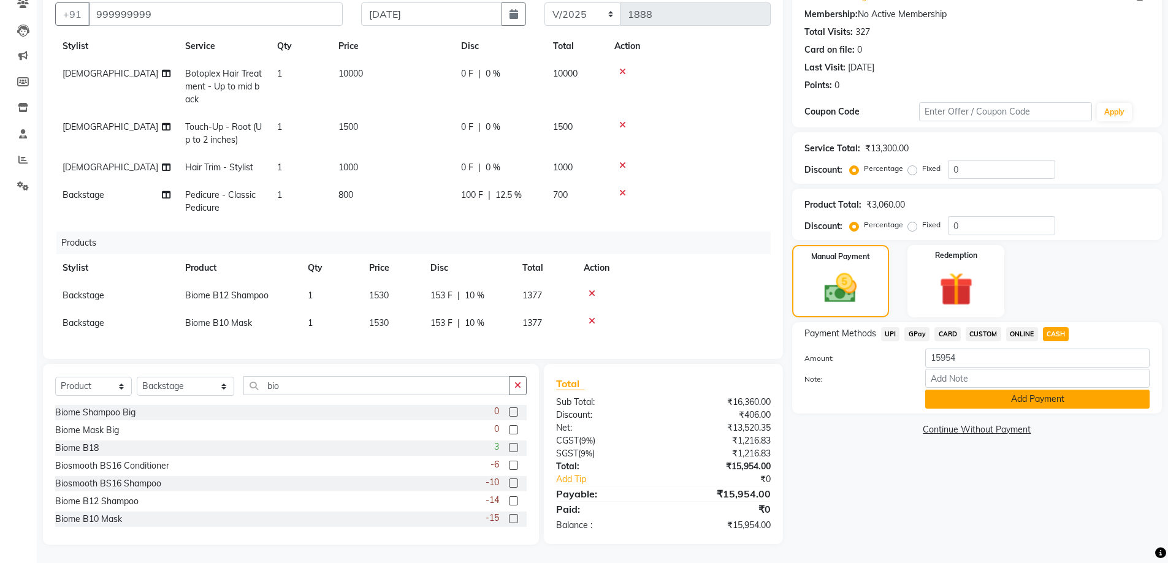
click at [1010, 396] on button "Add Payment" at bounding box center [1037, 399] width 224 height 19
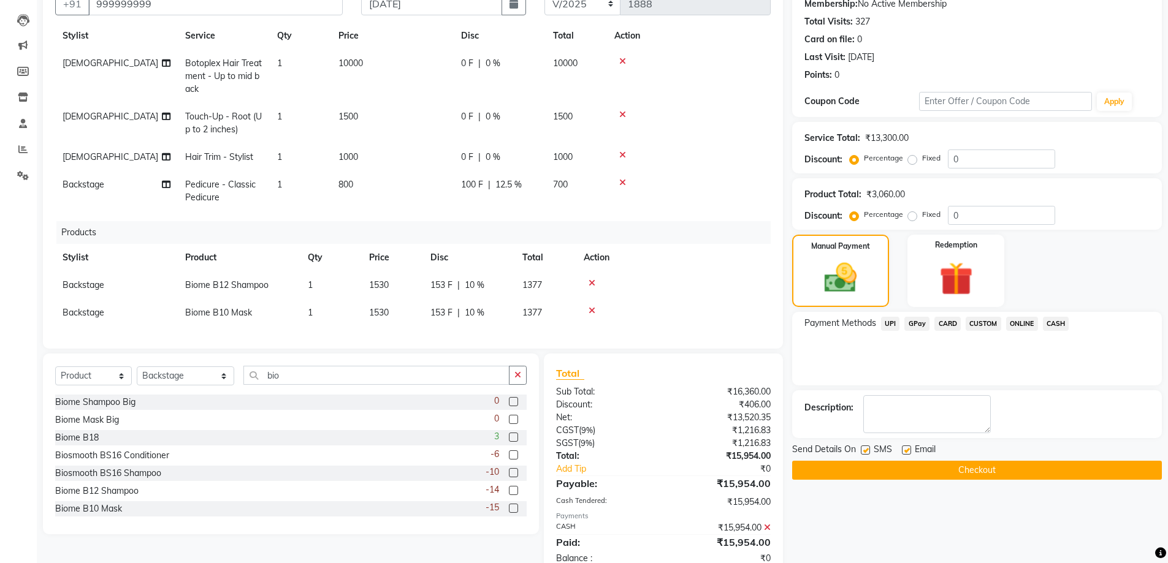
scroll to position [155, 0]
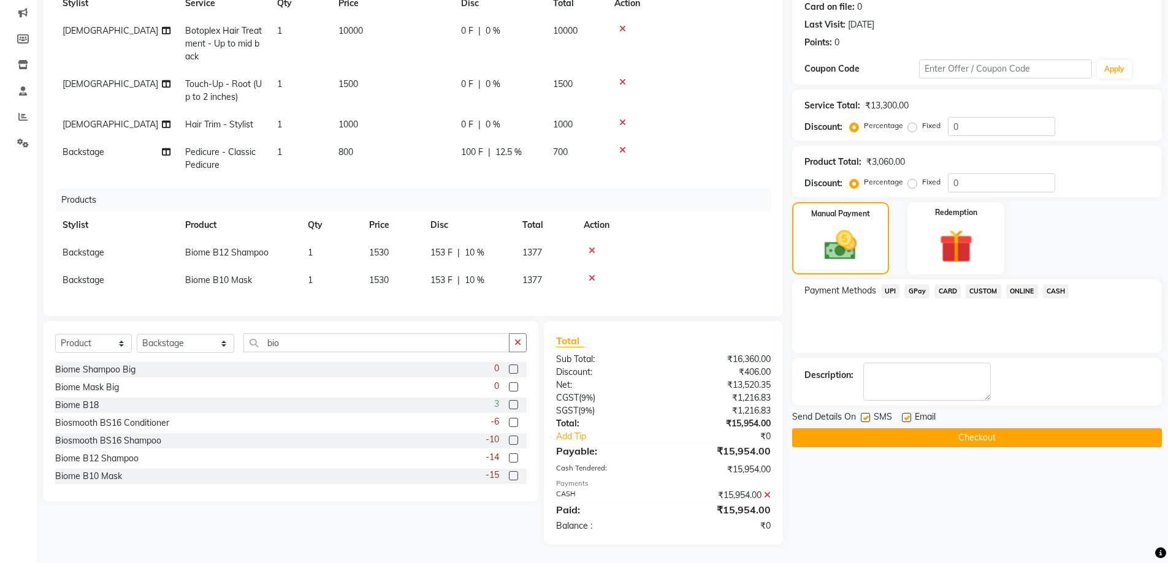
drag, startPoint x: 991, startPoint y: 440, endPoint x: 825, endPoint y: 408, distance: 169.9
click at [991, 440] on button "Checkout" at bounding box center [977, 438] width 370 height 19
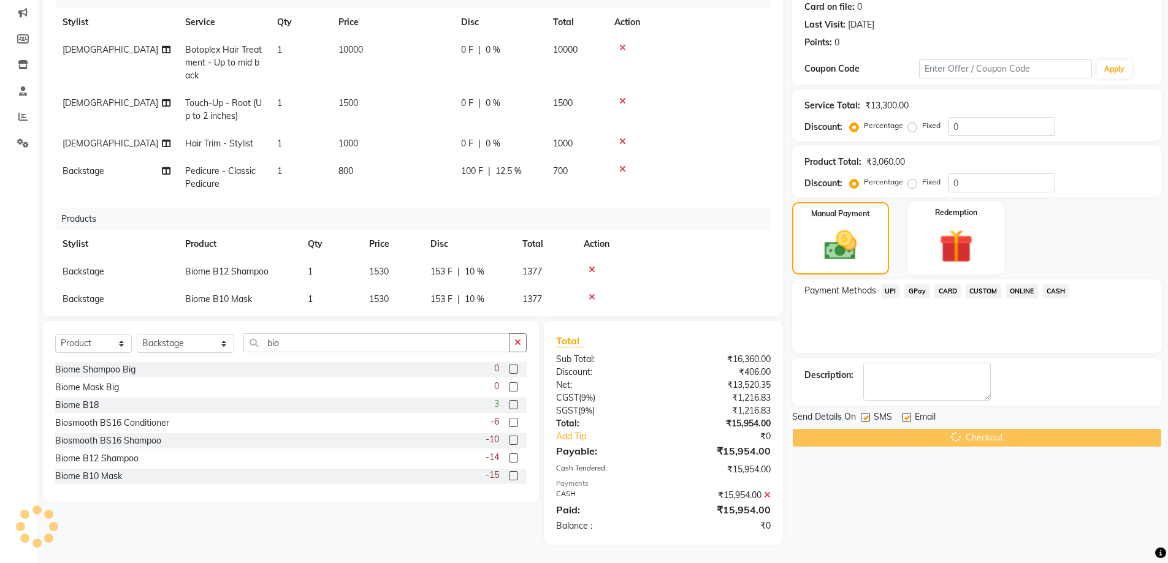
scroll to position [0, 0]
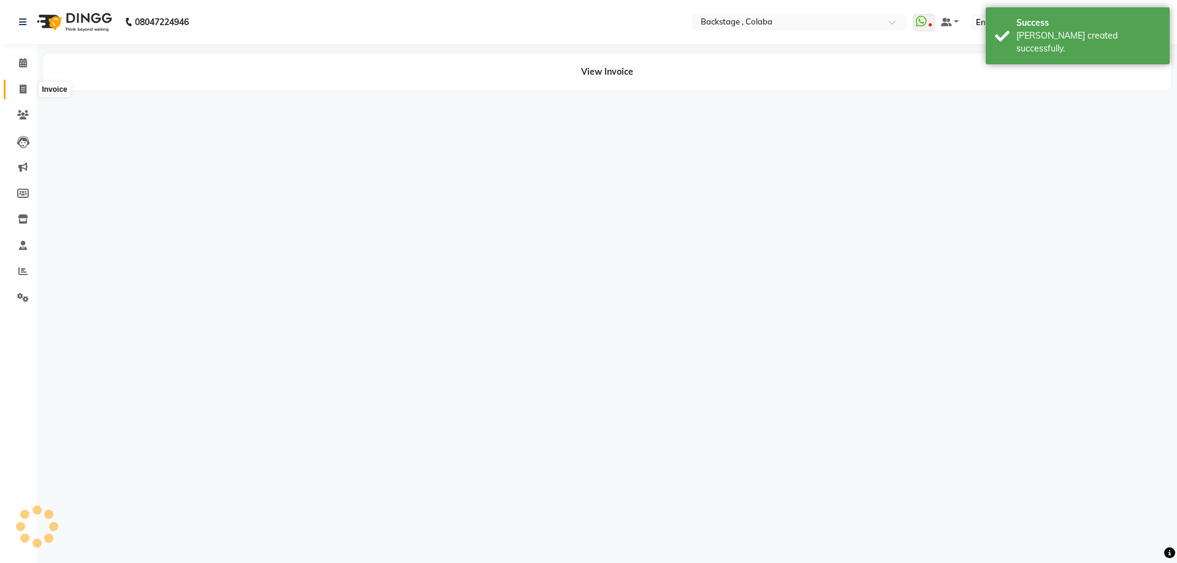
click at [21, 90] on icon at bounding box center [23, 89] width 7 height 9
select select "service"
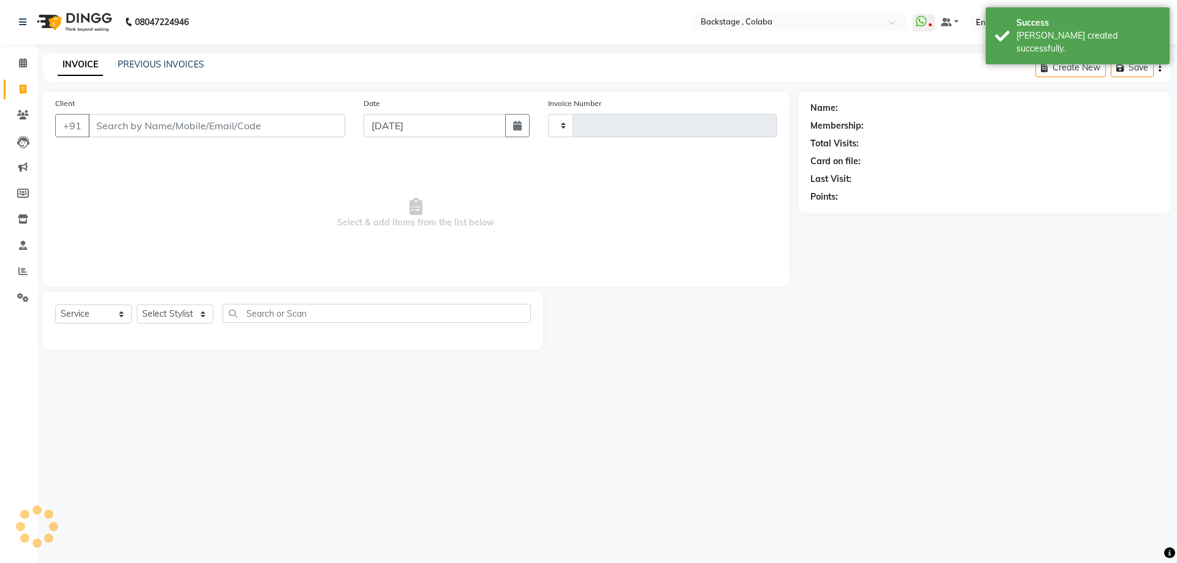
type input "1889"
click at [111, 121] on input "Client" at bounding box center [216, 125] width 257 height 23
select select "5451"
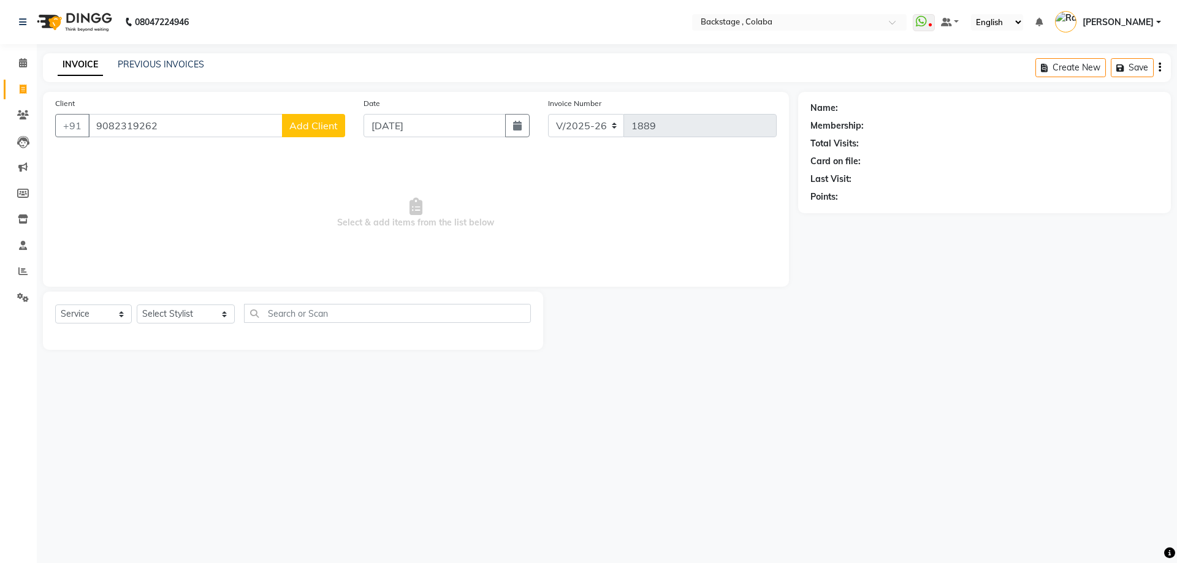
type input "9082319262"
click at [333, 129] on span "Add Client" at bounding box center [313, 126] width 48 height 12
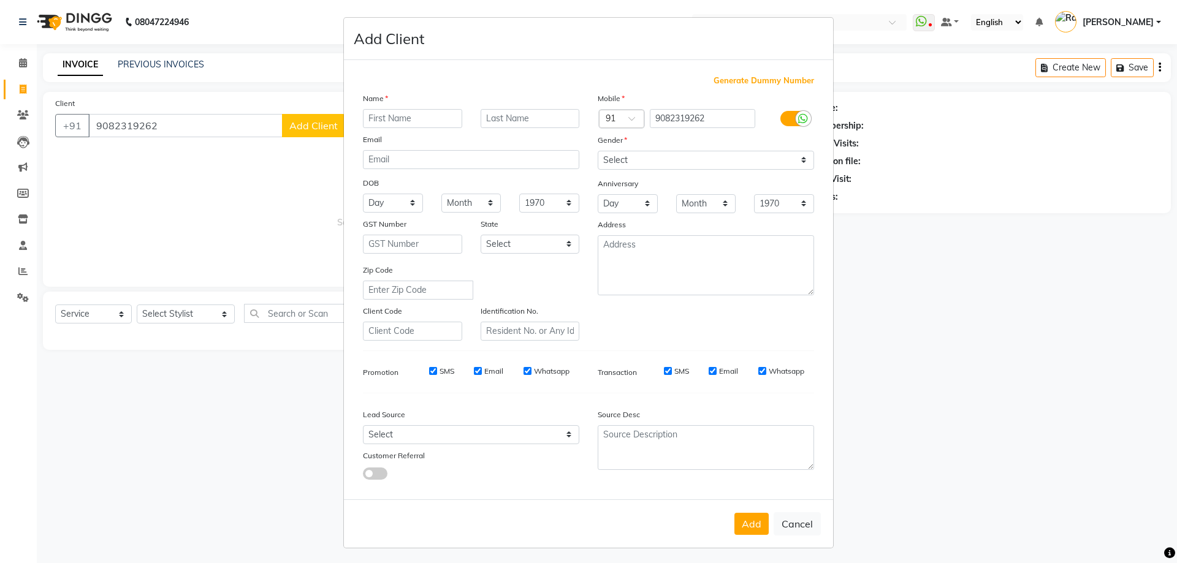
click at [252, 169] on ngb-modal-window "Add Client Generate Dummy Number Name Email DOB Day 01 02 03 04 05 06 07 08 09 …" at bounding box center [588, 281] width 1177 height 563
click at [395, 119] on input "text" at bounding box center [412, 118] width 99 height 19
type input "Renuka"
click at [606, 158] on select "Select Male Female Other Prefer Not To Say" at bounding box center [706, 160] width 216 height 19
select select "[DEMOGRAPHIC_DATA]"
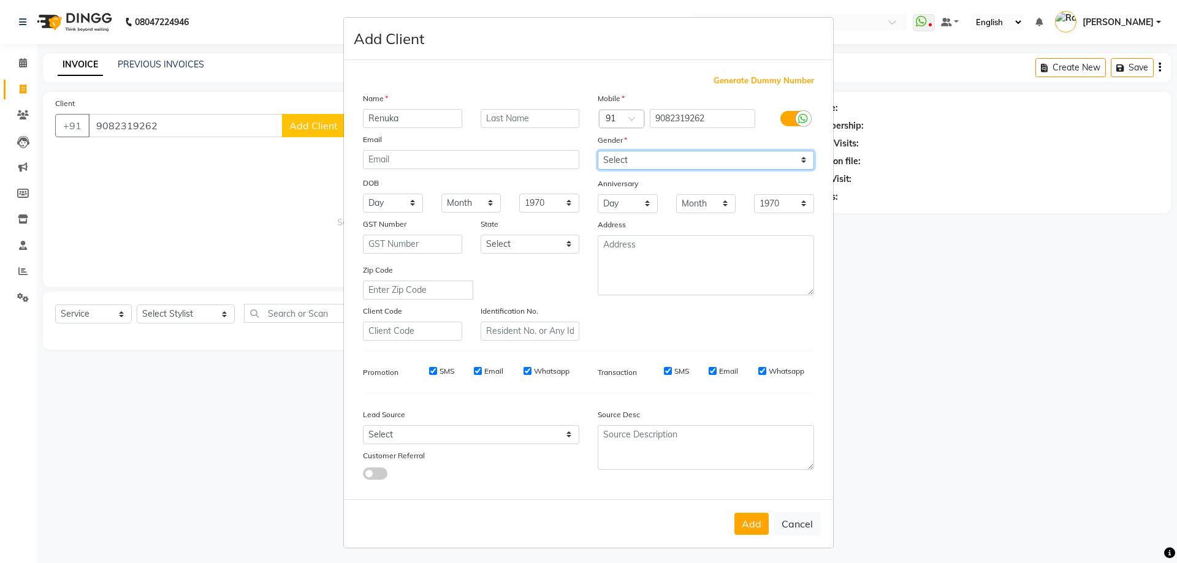
click at [598, 151] on select "Select Male Female Other Prefer Not To Say" at bounding box center [706, 160] width 216 height 19
click at [744, 532] on button "Add" at bounding box center [752, 524] width 34 height 22
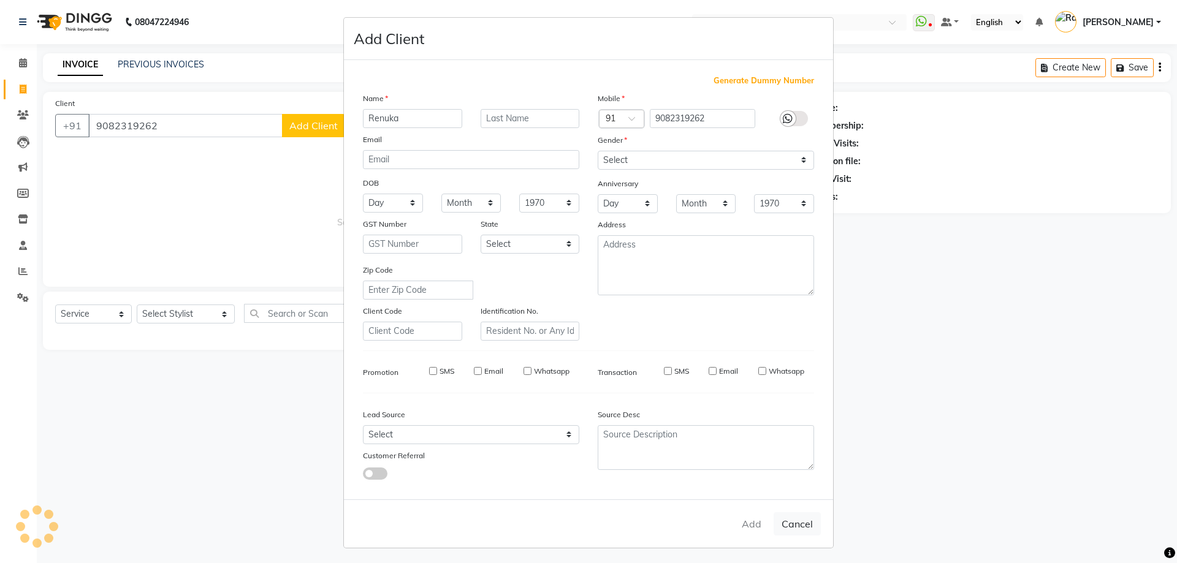
select select
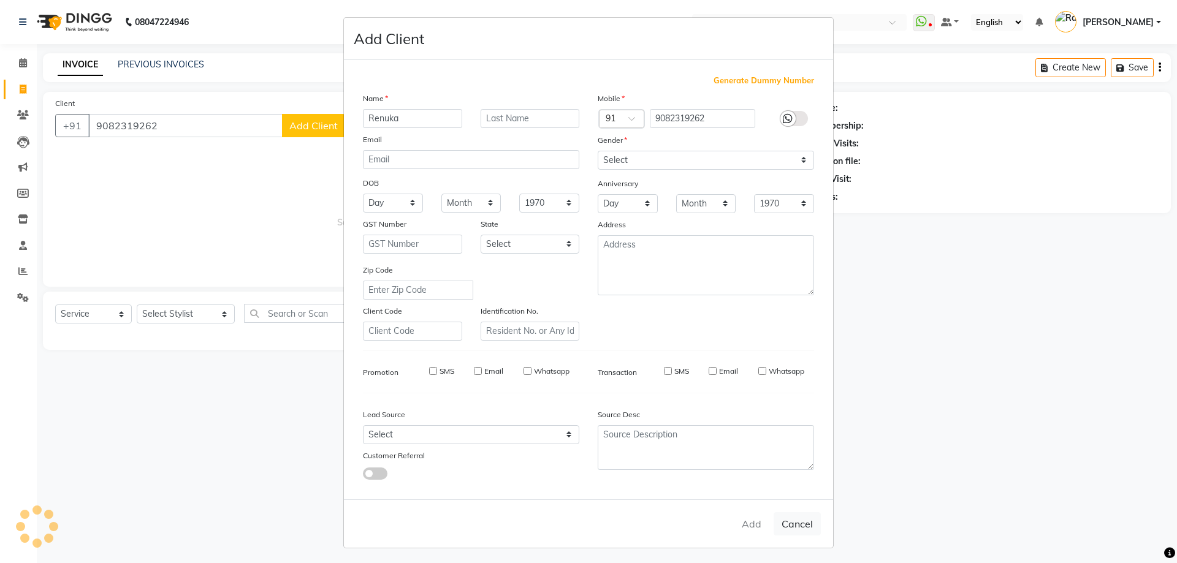
select select
checkbox input "false"
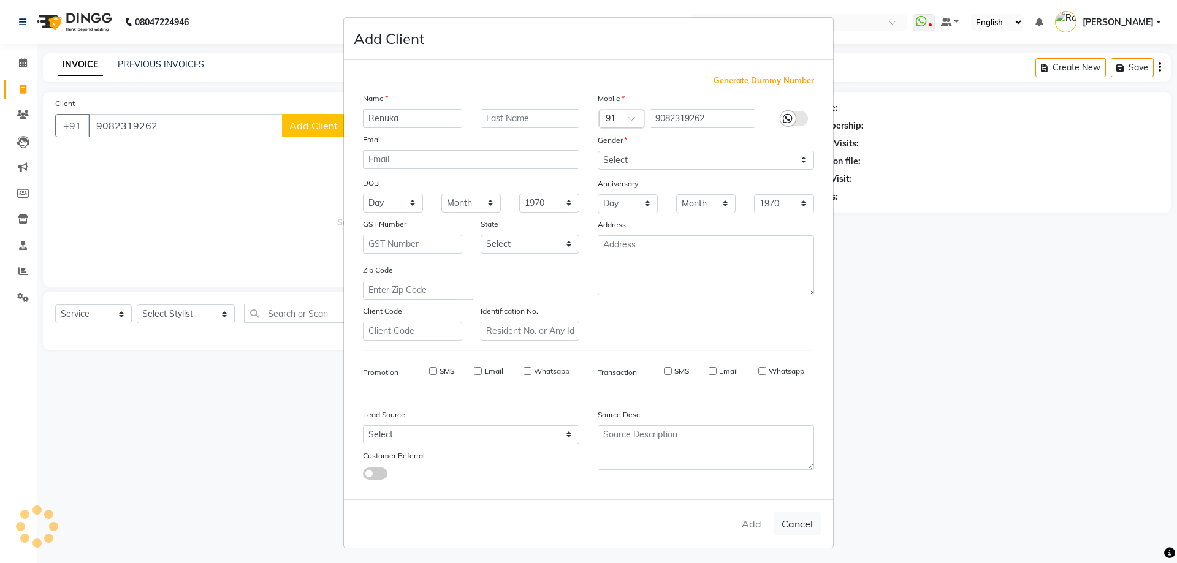
checkbox input "false"
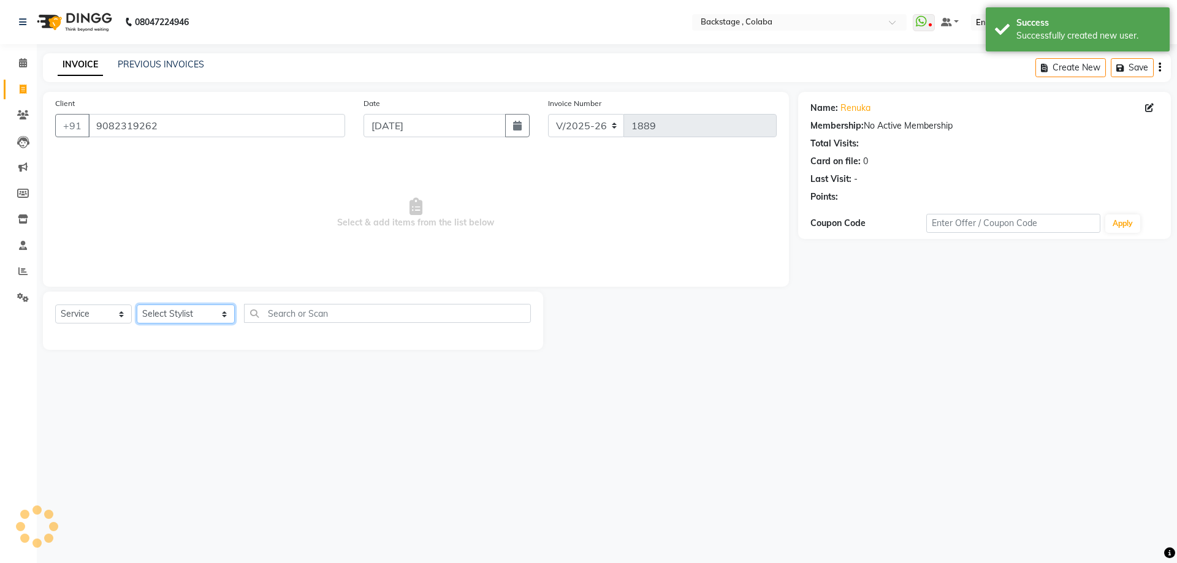
click at [191, 314] on select "Select Stylist Backstage Bharti [PERSON_NAME] [PERSON_NAME] [PERSON_NAME] [PERS…" at bounding box center [186, 314] width 98 height 19
select select "37138"
click at [137, 305] on select "Select Stylist Backstage Bharti [PERSON_NAME] [PERSON_NAME] [PERSON_NAME] [PERS…" at bounding box center [186, 314] width 98 height 19
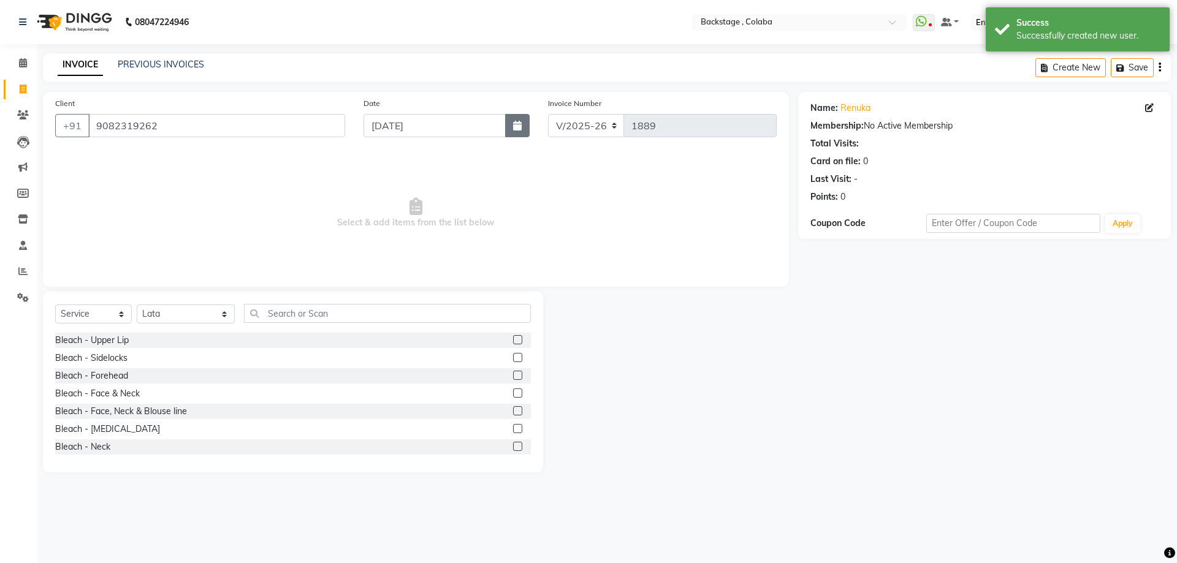
click at [513, 125] on button "button" at bounding box center [517, 125] width 25 height 23
select select "9"
select select "2025"
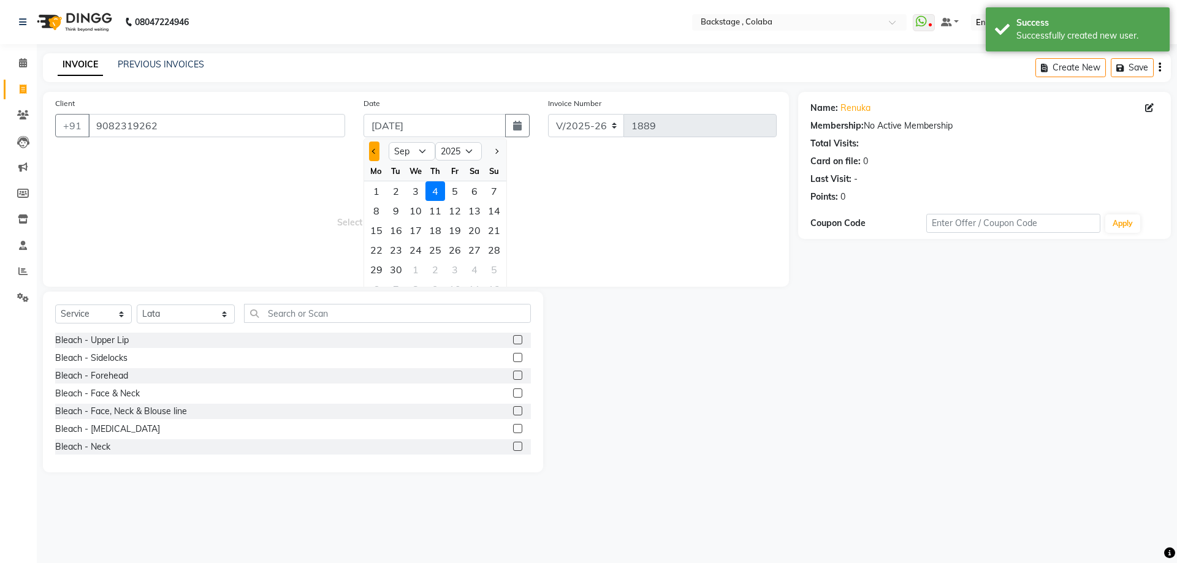
click at [377, 154] on button "Previous month" at bounding box center [374, 152] width 10 height 20
click at [375, 155] on button "Previous month" at bounding box center [374, 152] width 10 height 20
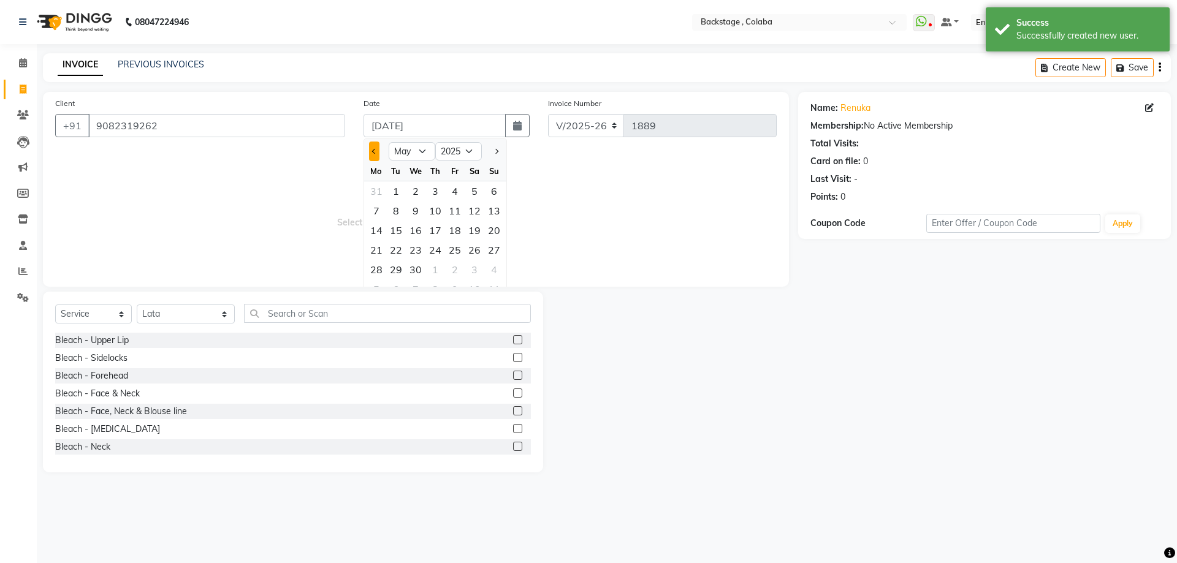
select select "4"
click at [472, 254] on div "26" at bounding box center [475, 250] width 20 height 20
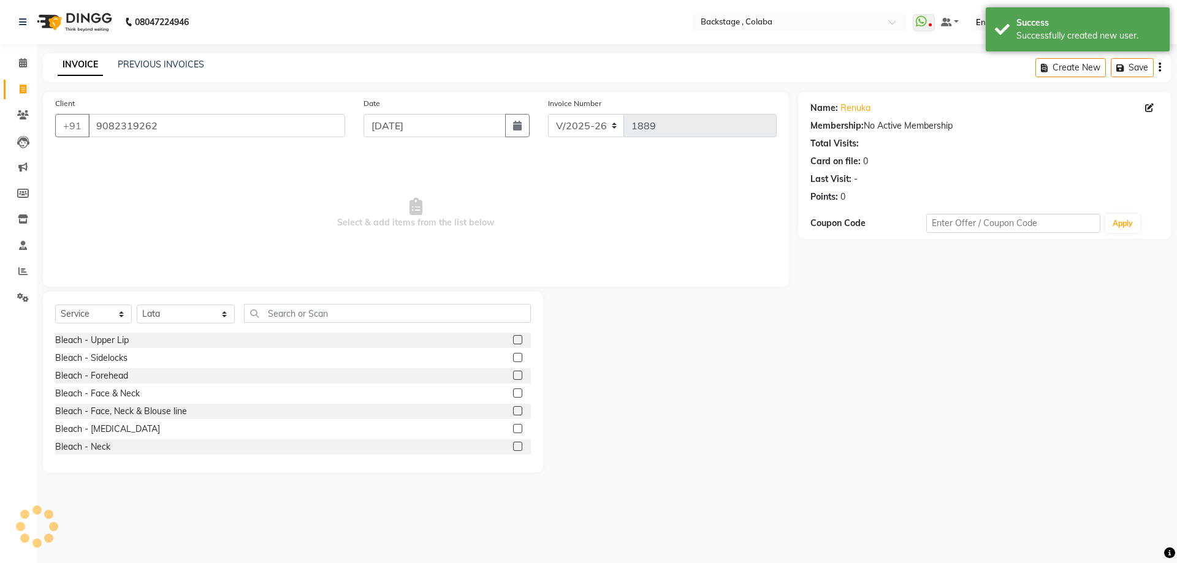
type input "26-04-2025"
click at [586, 243] on span "Select & add items from the list below" at bounding box center [416, 213] width 722 height 123
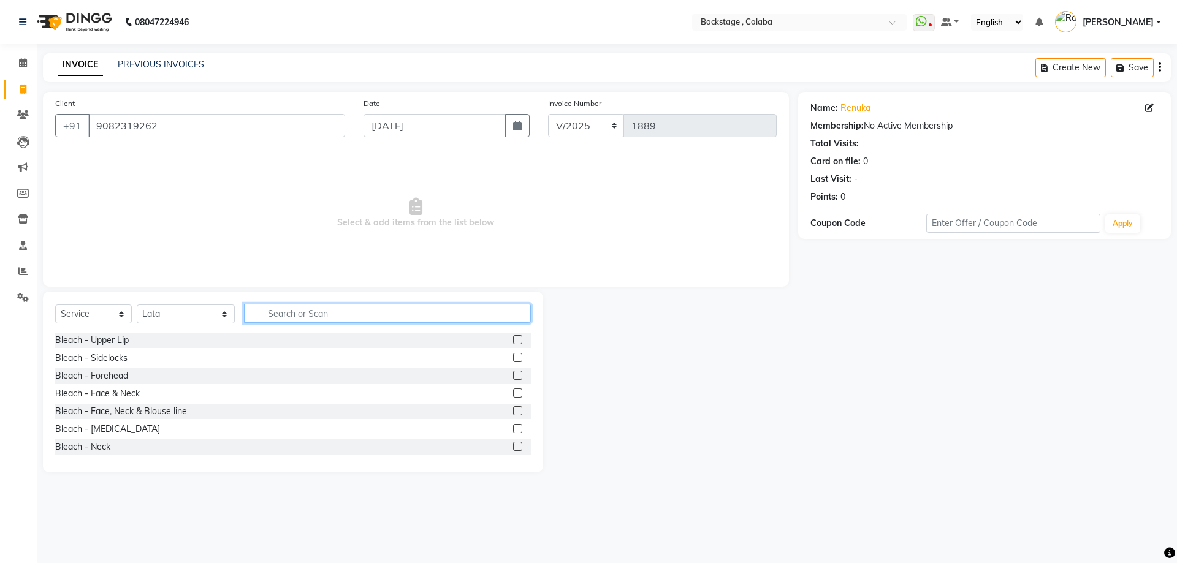
click at [264, 316] on input "text" at bounding box center [387, 313] width 287 height 19
type input "thre"
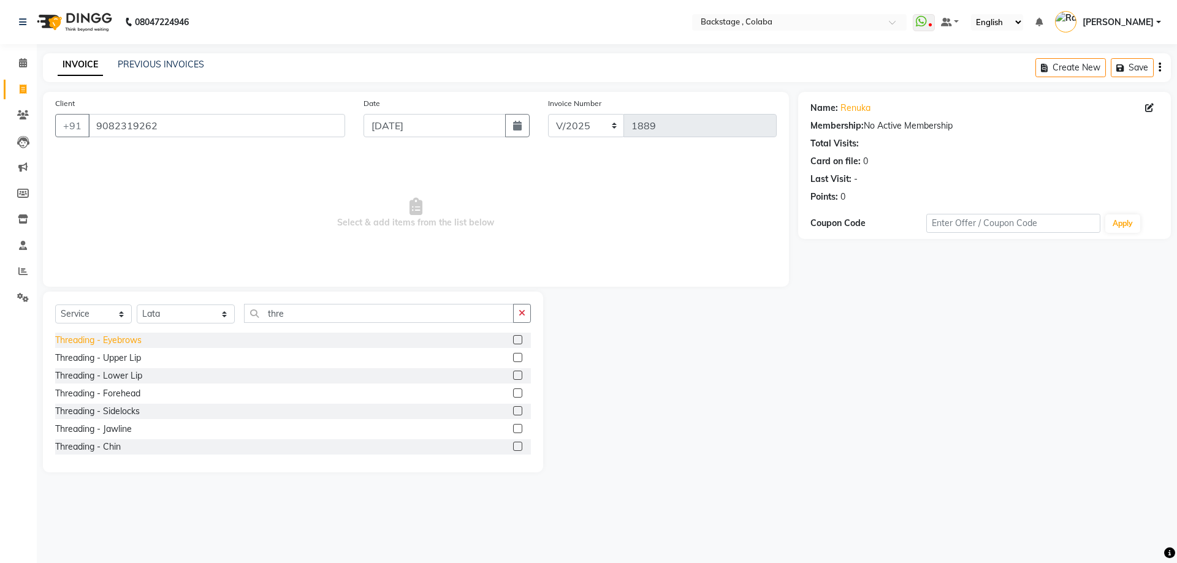
click at [130, 338] on div "Threading - Eyebrows" at bounding box center [98, 340] width 86 height 13
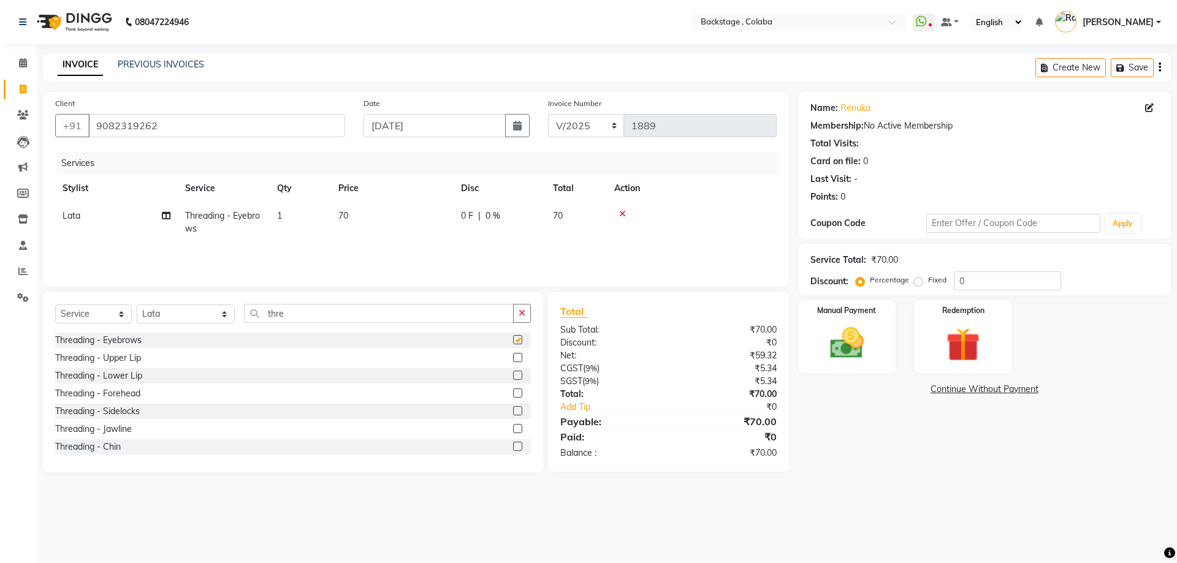
checkbox input "false"
click at [414, 222] on td "70" at bounding box center [392, 222] width 123 height 40
select select "37138"
drag, startPoint x: 433, startPoint y: 221, endPoint x: 392, endPoint y: 219, distance: 41.7
click at [392, 219] on td "70" at bounding box center [450, 225] width 123 height 47
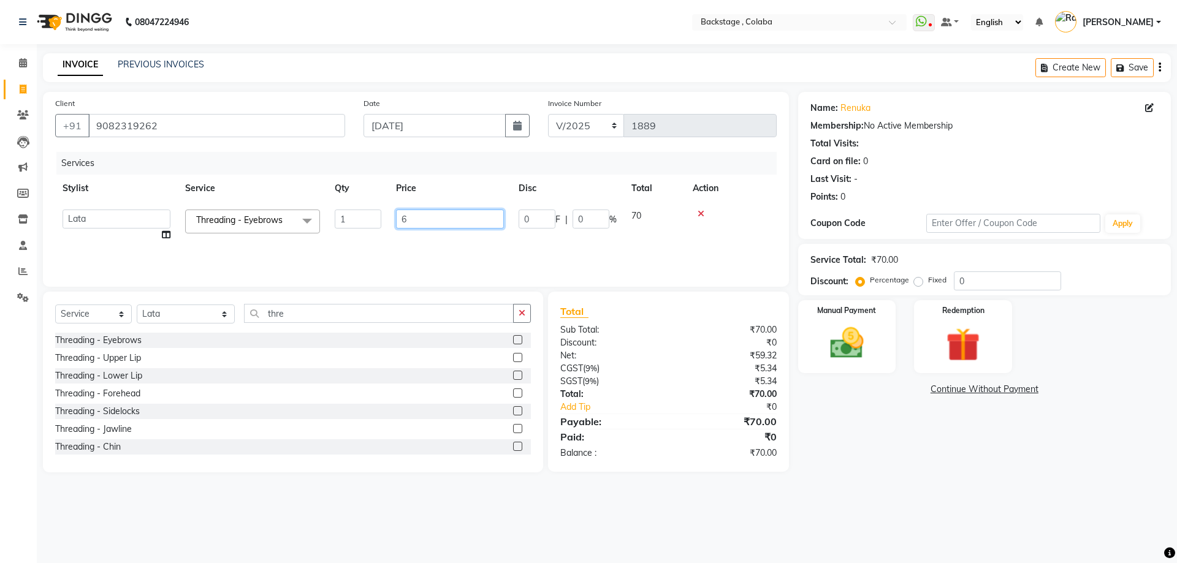
type input "60"
drag, startPoint x: 871, startPoint y: 410, endPoint x: 871, endPoint y: 399, distance: 11.0
click at [872, 410] on div "Name: Renuka Membership: No Active Membership Total Visits: Card on file: 0 Las…" at bounding box center [989, 282] width 382 height 381
click at [859, 358] on img at bounding box center [847, 343] width 57 height 40
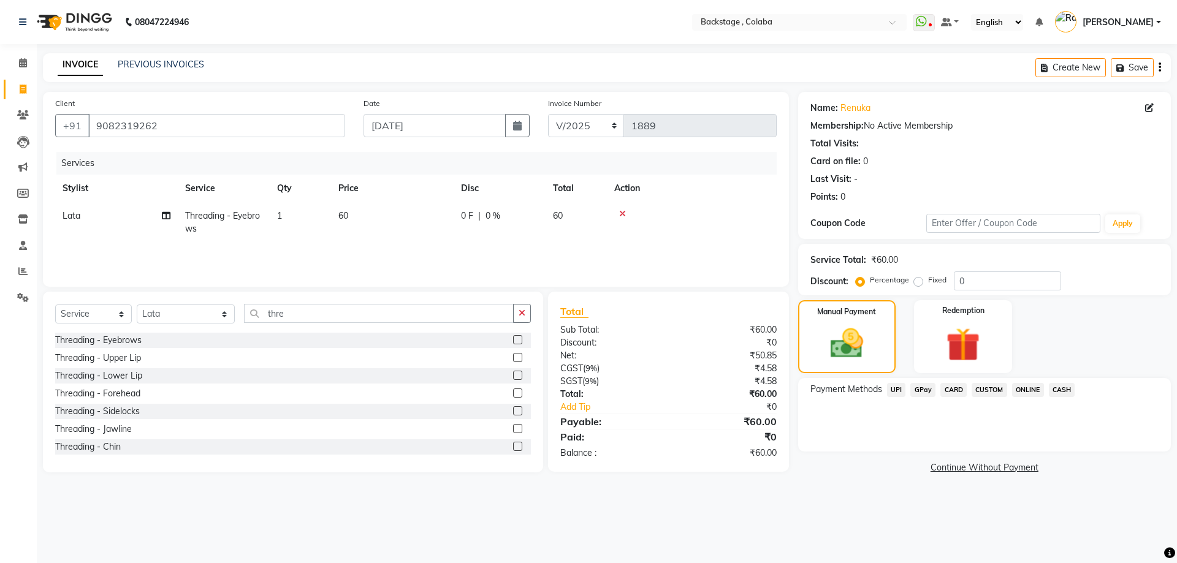
click at [1072, 391] on span "CASH" at bounding box center [1062, 390] width 26 height 14
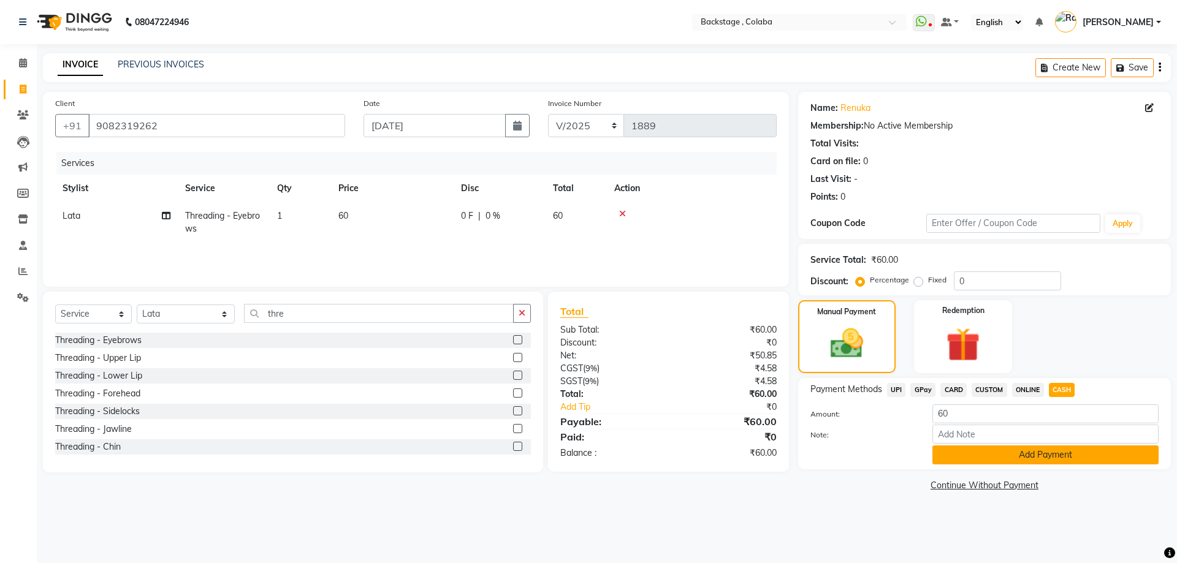
click at [1048, 455] on button "Add Payment" at bounding box center [1046, 455] width 226 height 19
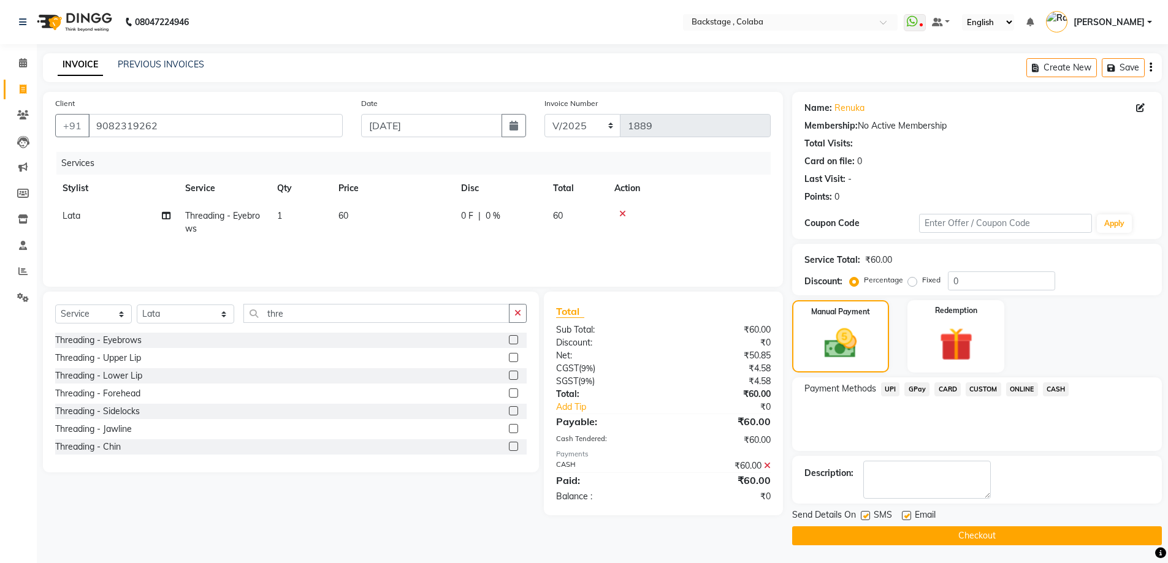
click at [1028, 537] on button "Checkout" at bounding box center [977, 536] width 370 height 19
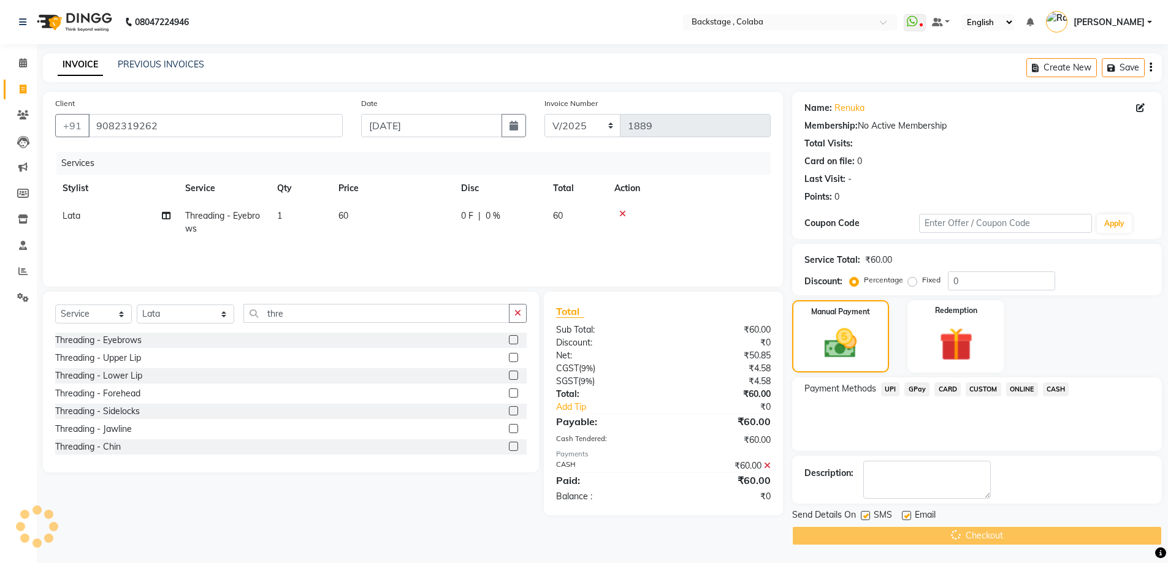
scroll to position [1, 0]
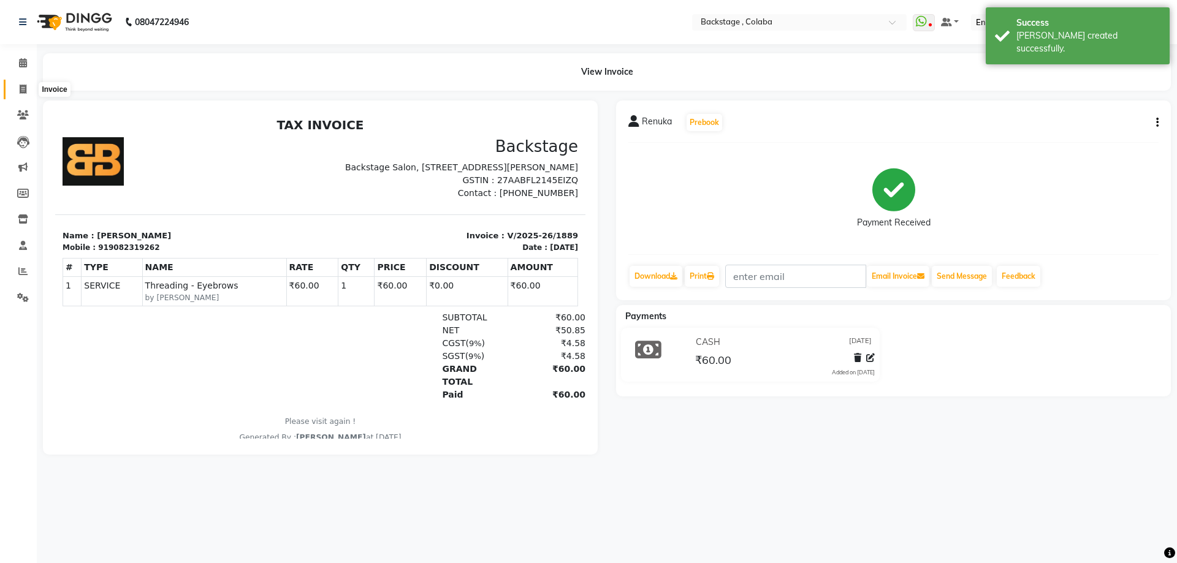
click at [21, 94] on span at bounding box center [22, 90] width 21 height 14
select select "service"
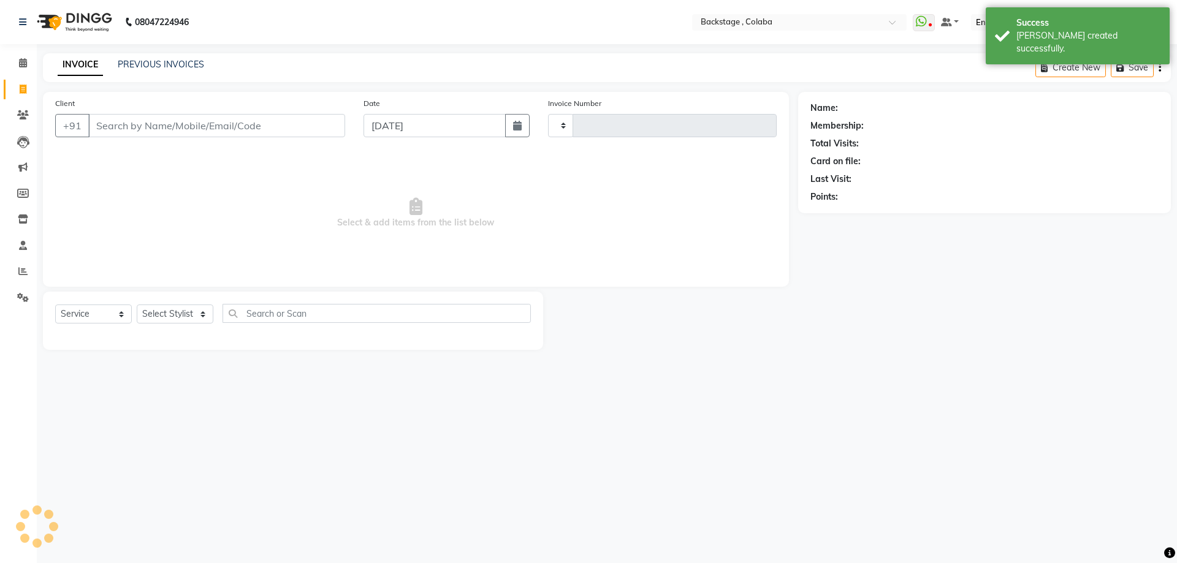
type input "1890"
select select "5451"
click at [120, 129] on input "Client" at bounding box center [216, 125] width 257 height 23
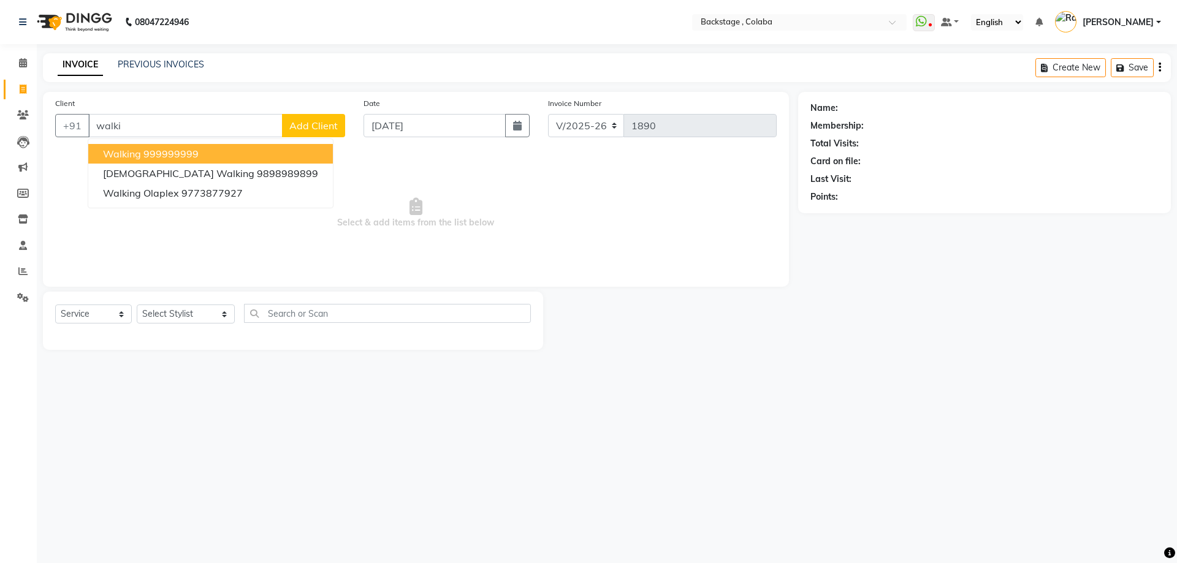
click at [130, 153] on span "Walking" at bounding box center [122, 154] width 38 height 12
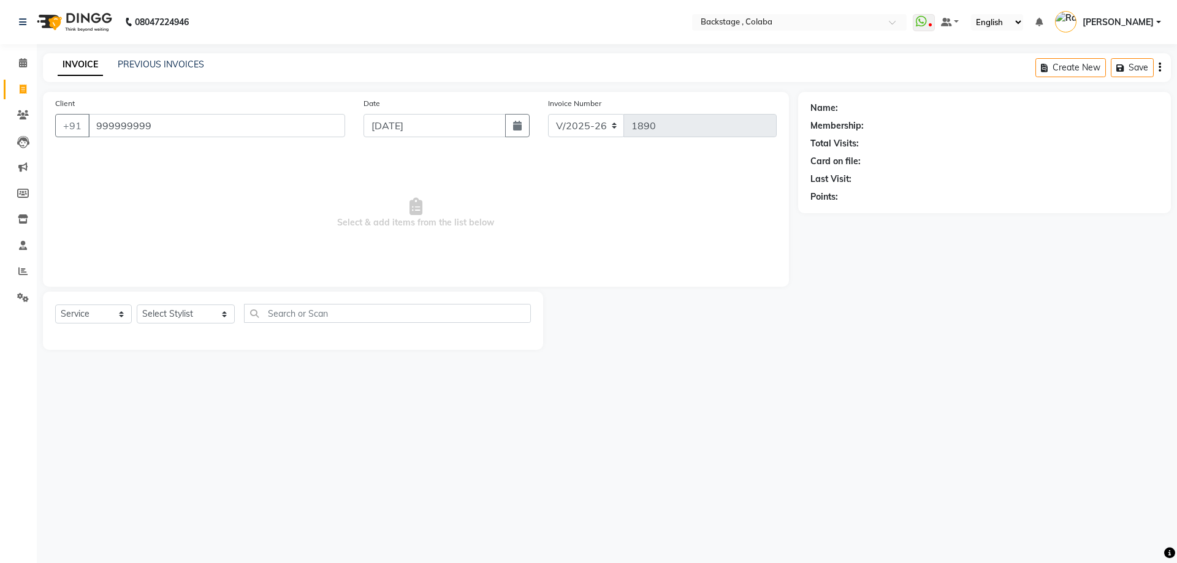
type input "999999999"
drag, startPoint x: 519, startPoint y: 128, endPoint x: 508, endPoint y: 133, distance: 12.1
click at [520, 128] on icon "button" at bounding box center [517, 126] width 9 height 10
select select "9"
select select "2025"
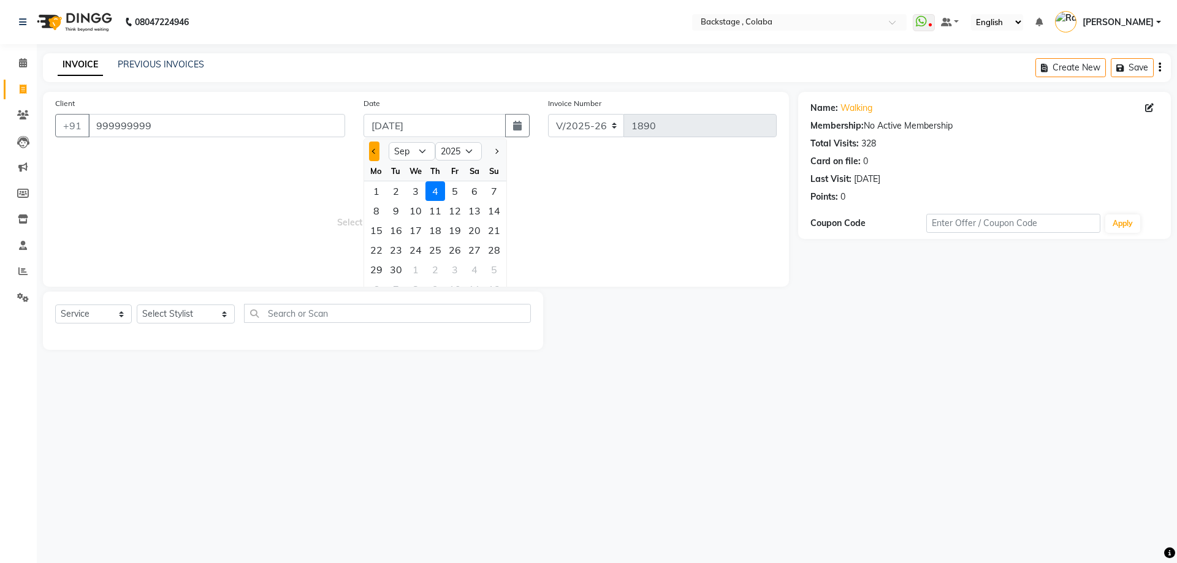
click at [369, 153] on button "Previous month" at bounding box center [374, 152] width 10 height 20
click at [369, 150] on div at bounding box center [376, 152] width 25 height 20
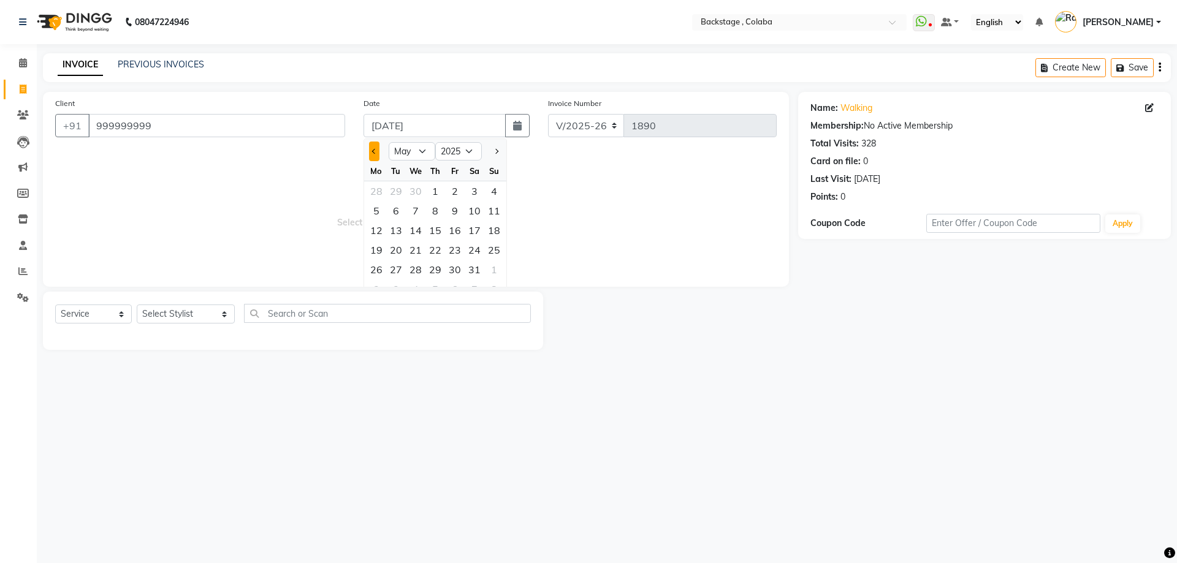
click at [369, 150] on button "Previous month" at bounding box center [374, 152] width 10 height 20
select select "4"
drag, startPoint x: 476, startPoint y: 249, endPoint x: 432, endPoint y: 250, distance: 44.2
click at [475, 249] on div "26" at bounding box center [475, 250] width 20 height 20
type input "26-04-2025"
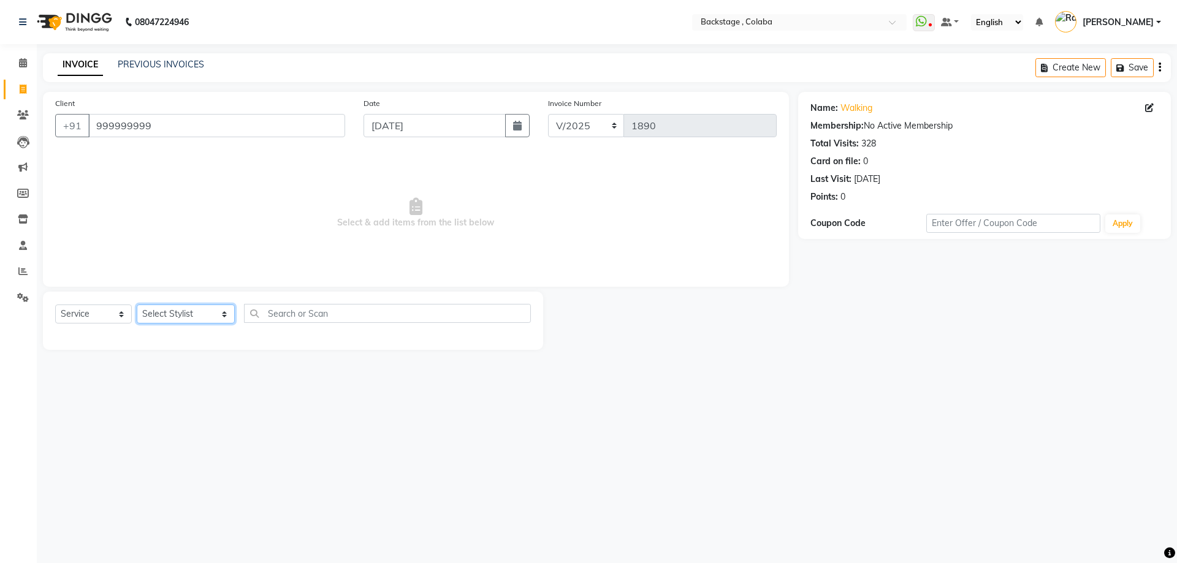
click at [164, 315] on select "Select Stylist Backstage Bharti Nitesh Gohar Jayesh Anil Karekar Kalavati Sharm…" at bounding box center [186, 314] width 98 height 19
select select "36479"
click at [137, 305] on select "Select Stylist Backstage Bharti Nitesh Gohar Jayesh Anil Karekar Kalavati Sharm…" at bounding box center [186, 314] width 98 height 19
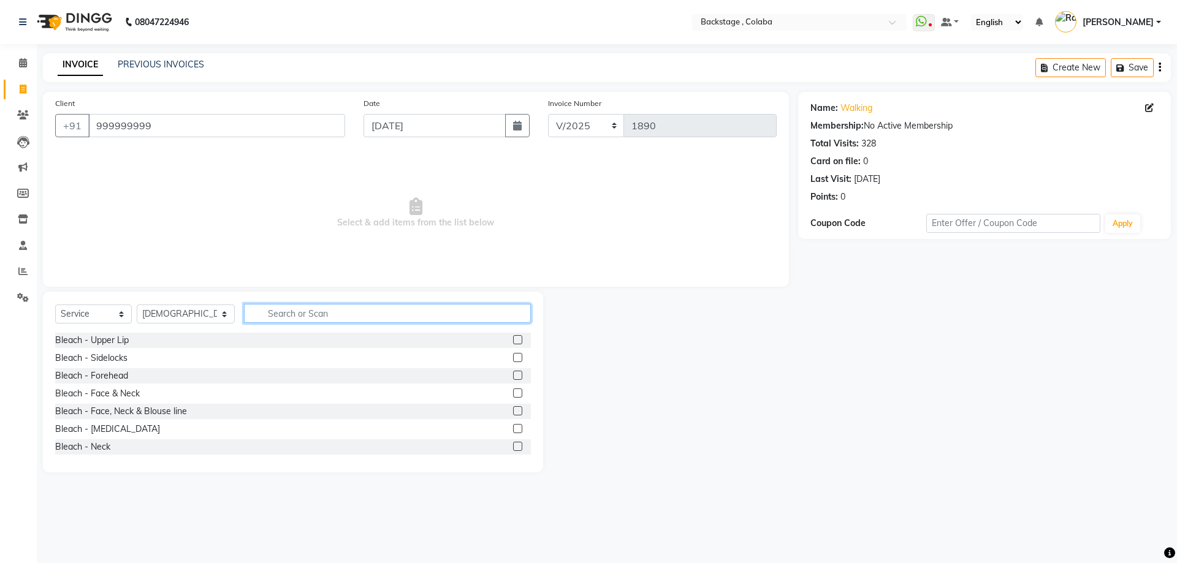
click at [302, 313] on input "text" at bounding box center [387, 313] width 287 height 19
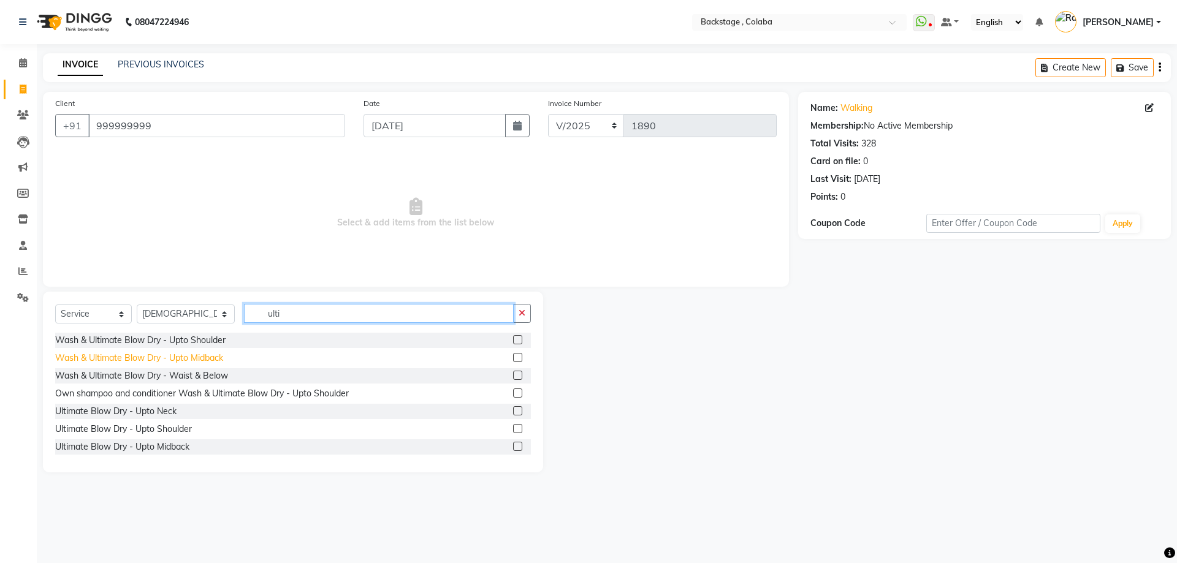
type input "ulti"
click at [163, 359] on div "Wash & Ultimate Blow Dry - Upto Midback" at bounding box center [139, 358] width 168 height 13
checkbox input "false"
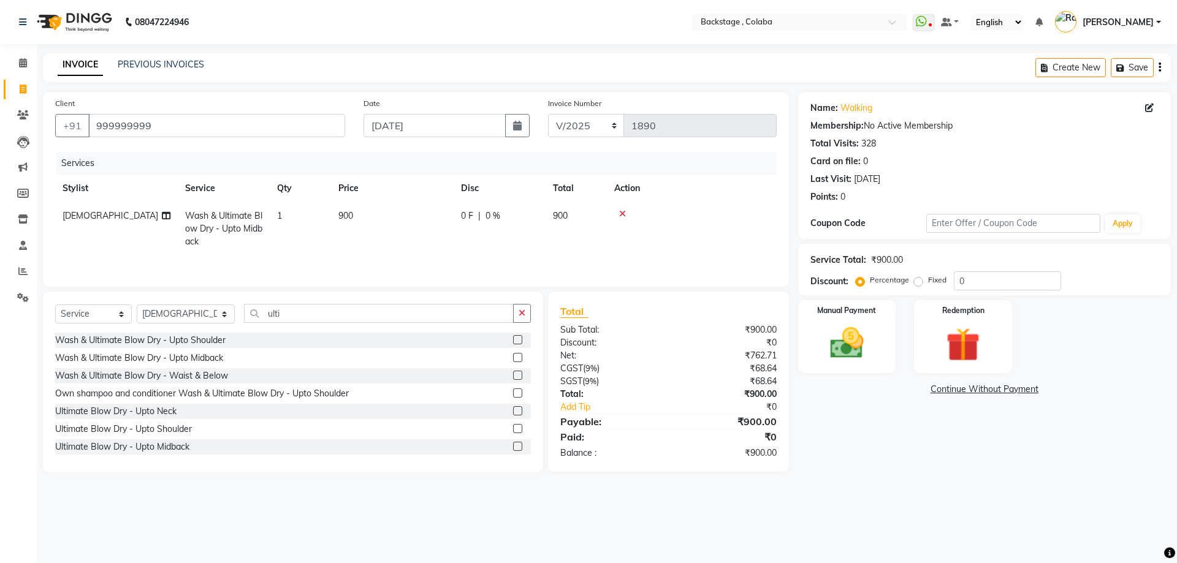
click at [388, 232] on td "900" at bounding box center [392, 228] width 123 height 53
select select "36479"
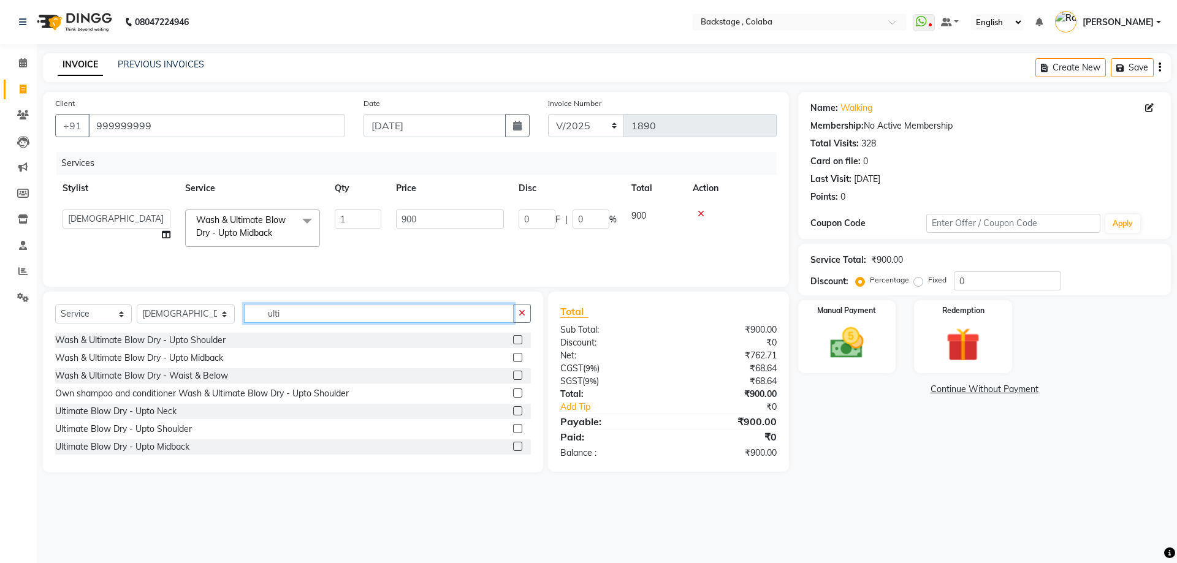
drag, startPoint x: 280, startPoint y: 312, endPoint x: 229, endPoint y: 313, distance: 50.9
click at [244, 313] on input "ulti" at bounding box center [379, 313] width 270 height 19
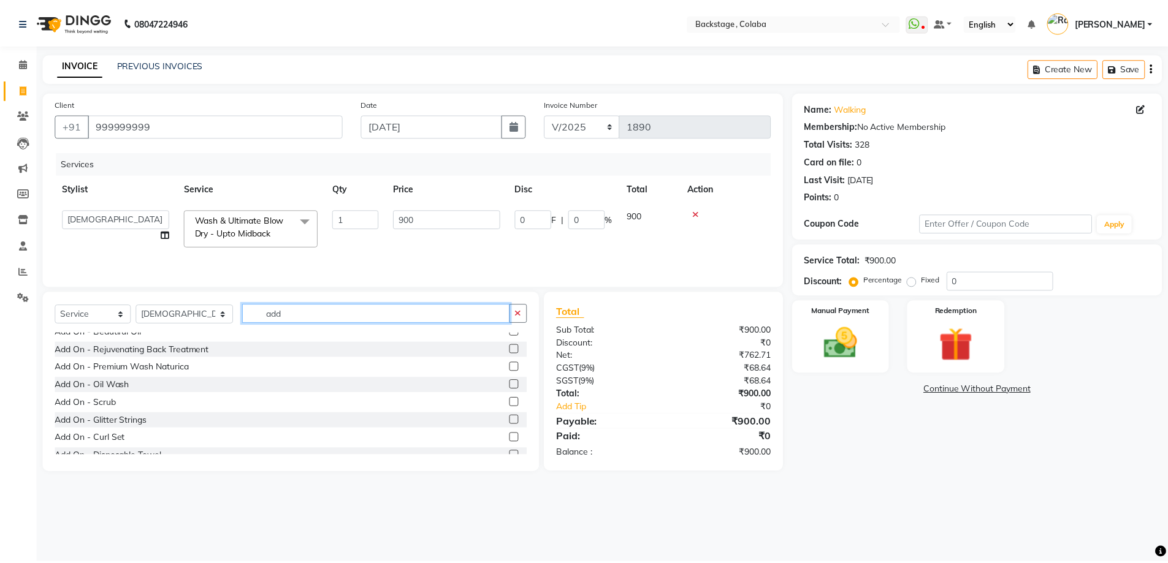
scroll to position [61, 0]
type input "add"
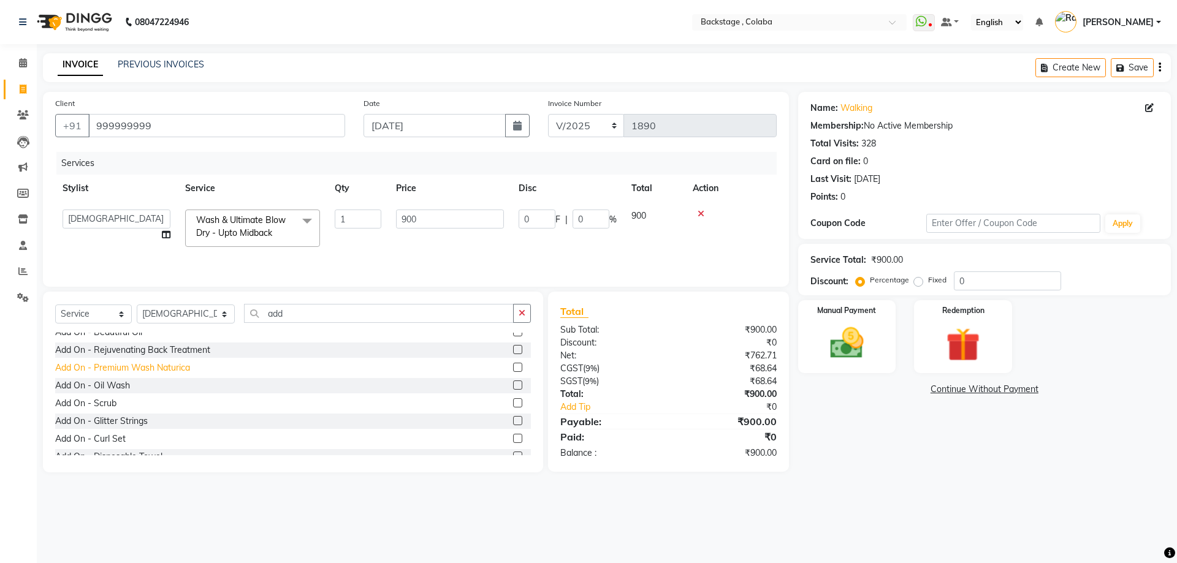
click at [180, 373] on div "Add On - Premium Wash Naturica" at bounding box center [122, 368] width 135 height 13
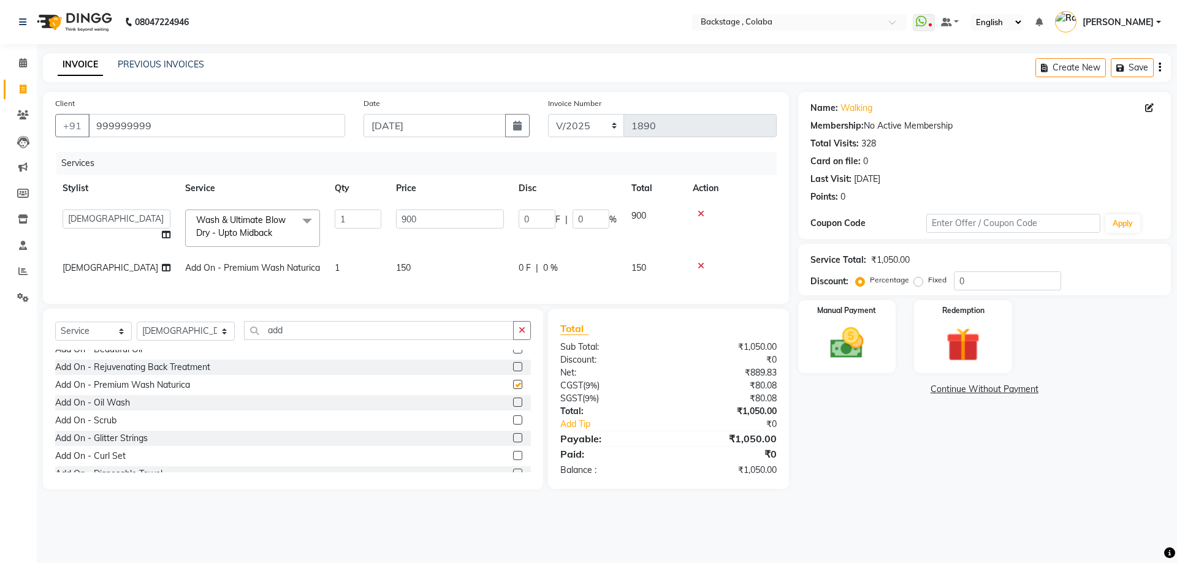
checkbox input "false"
click at [408, 268] on span "150" at bounding box center [403, 267] width 15 height 11
select select "36479"
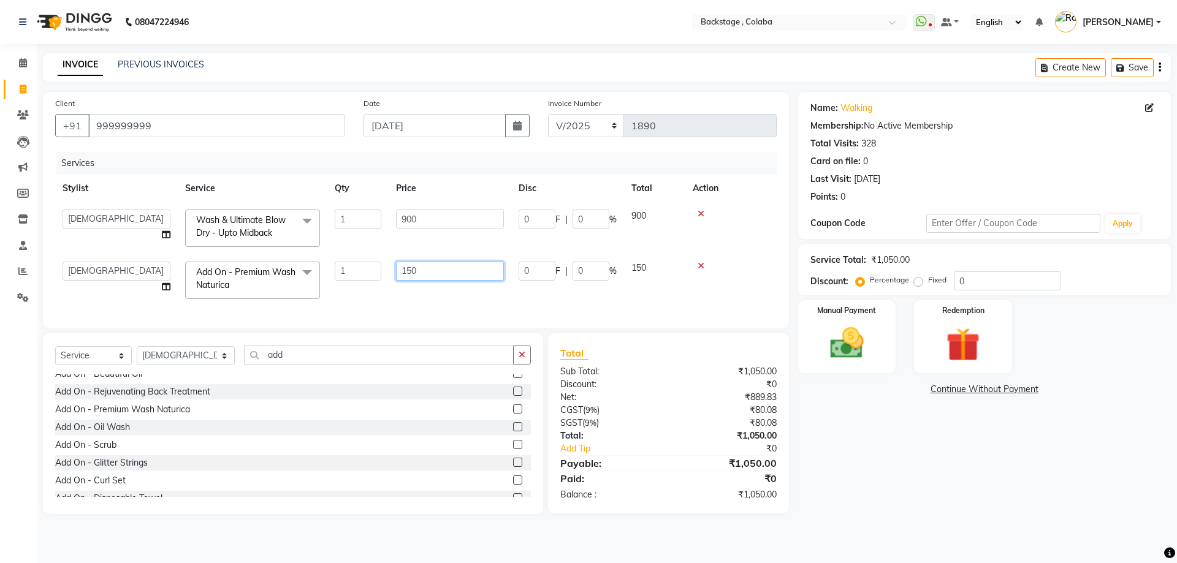
drag, startPoint x: 402, startPoint y: 271, endPoint x: 392, endPoint y: 272, distance: 9.8
click at [392, 272] on td "150" at bounding box center [450, 280] width 123 height 52
type input "250"
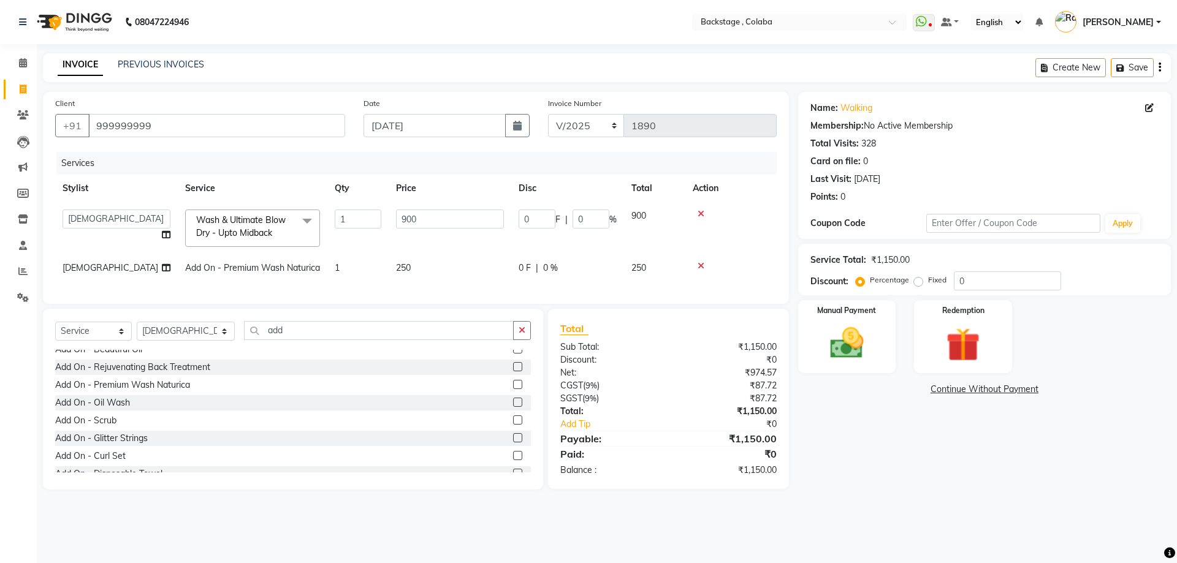
click at [468, 292] on div "Services Stylist Service Qty Price Disc Total Action Backstage Bharti Nitesh Go…" at bounding box center [416, 222] width 722 height 140
click at [868, 334] on img at bounding box center [847, 343] width 57 height 40
click at [1062, 388] on span "CASH" at bounding box center [1062, 390] width 26 height 14
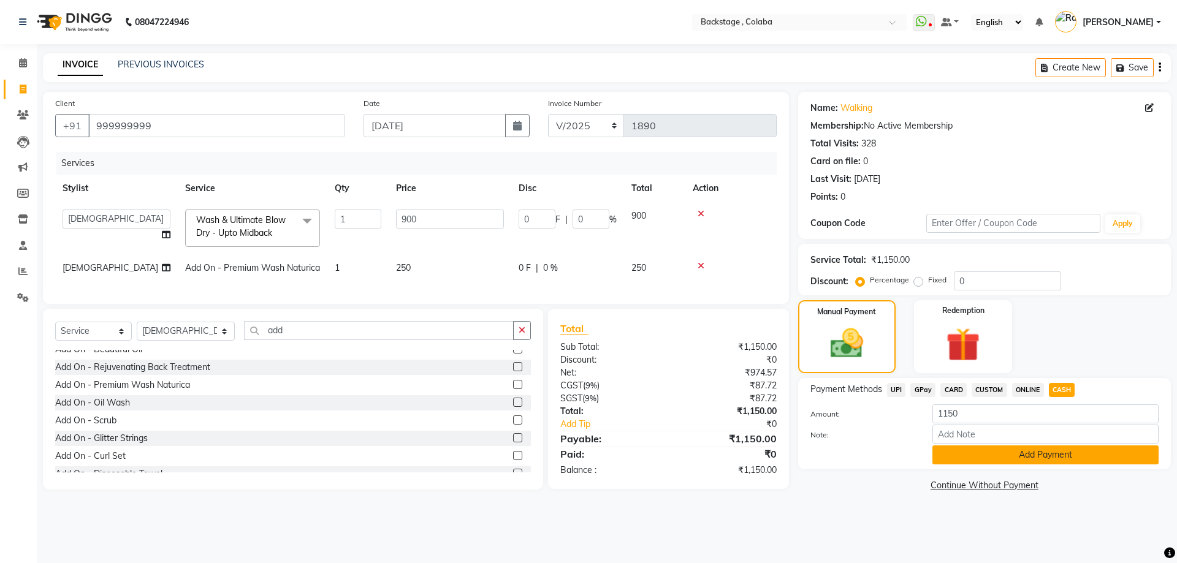
click at [1044, 460] on button "Add Payment" at bounding box center [1046, 455] width 226 height 19
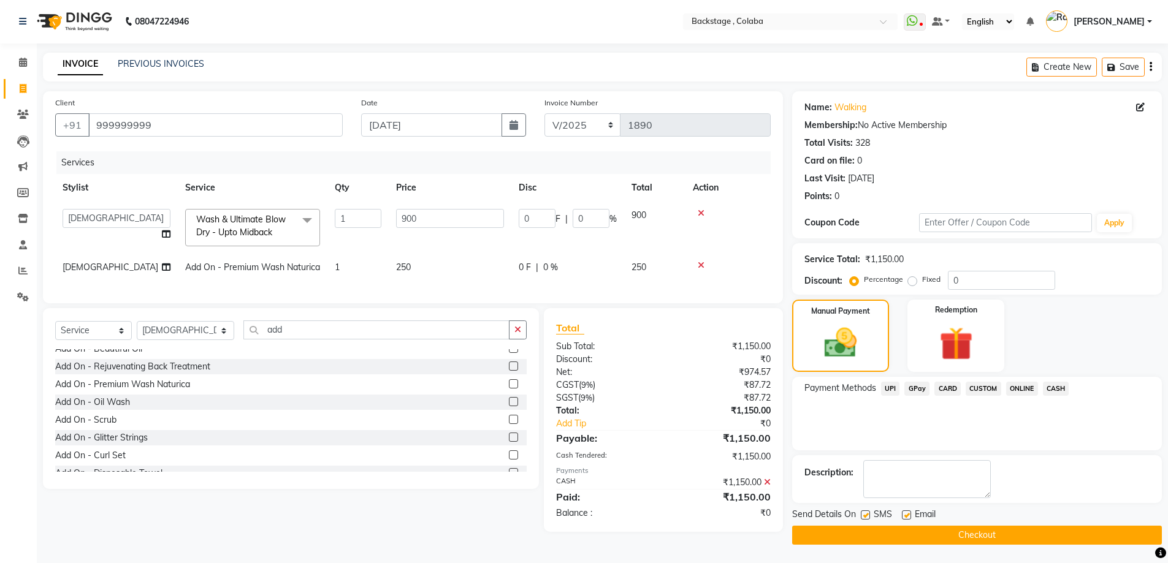
scroll to position [10, 0]
click at [976, 527] on button "Checkout" at bounding box center [977, 535] width 370 height 19
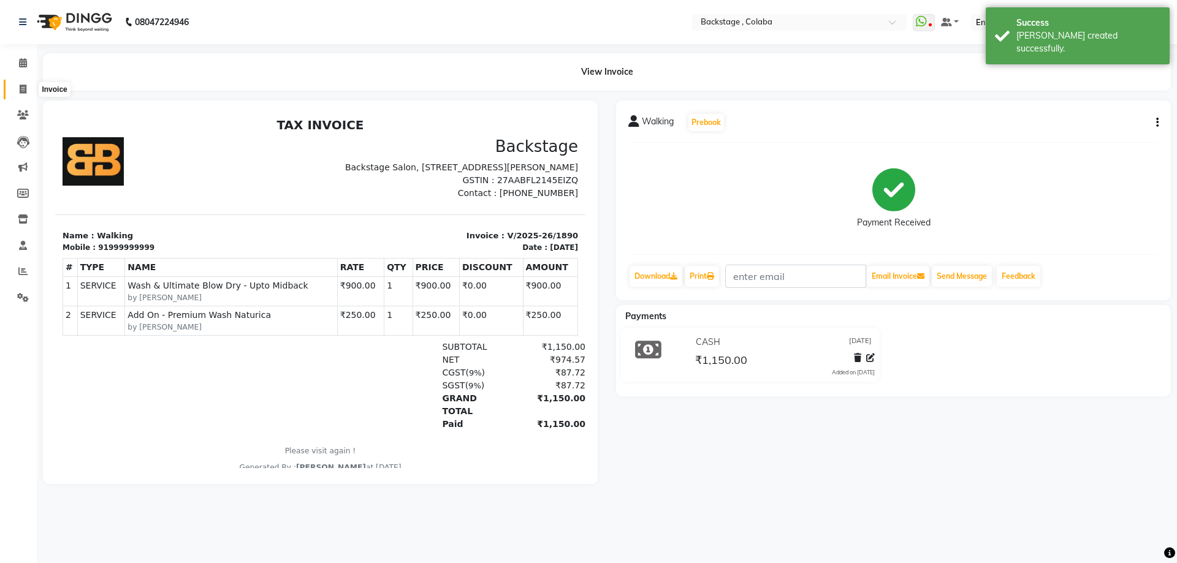
click at [23, 91] on icon at bounding box center [23, 89] width 7 height 9
select select "service"
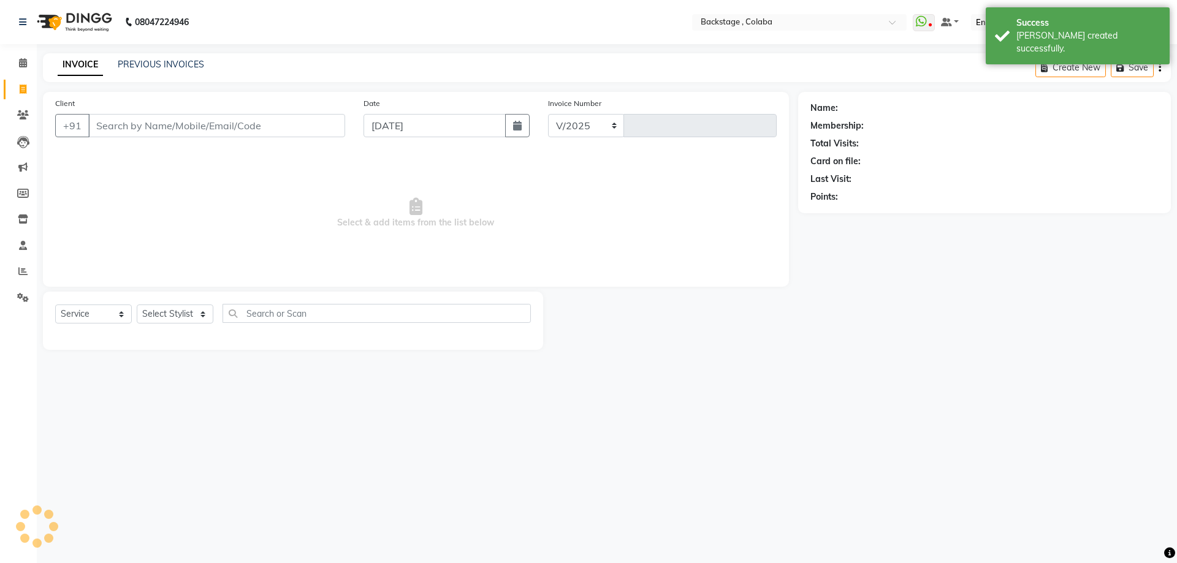
select select "5451"
type input "1891"
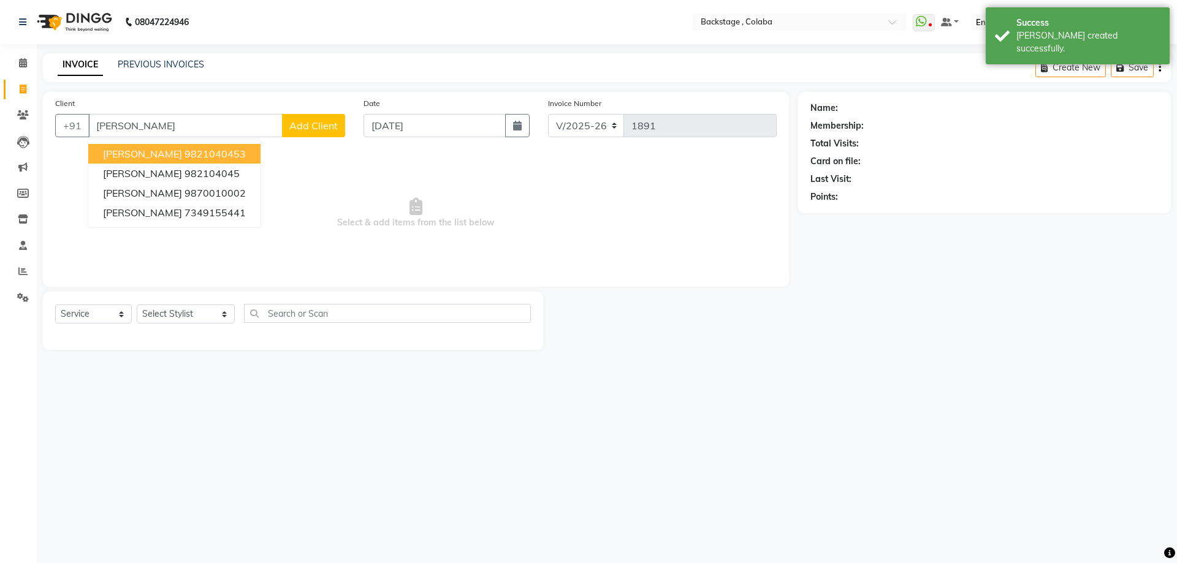
drag, startPoint x: 197, startPoint y: 150, endPoint x: 180, endPoint y: 196, distance: 48.5
click at [191, 151] on ngb-highlight "9821040453" at bounding box center [215, 154] width 61 height 12
type input "9821040453"
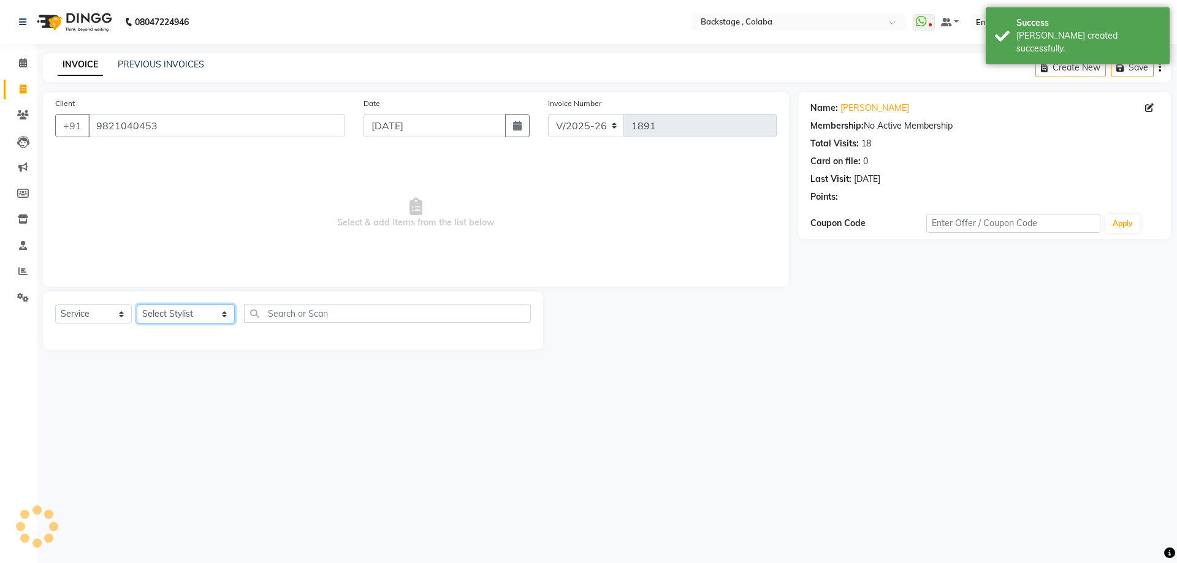
drag, startPoint x: 166, startPoint y: 313, endPoint x: 294, endPoint y: 247, distance: 143.7
click at [168, 316] on select "Select Stylist Backstage Bharti Nitesh Gohar Jayesh Anil Karekar Kalavati Sharm…" at bounding box center [186, 314] width 98 height 19
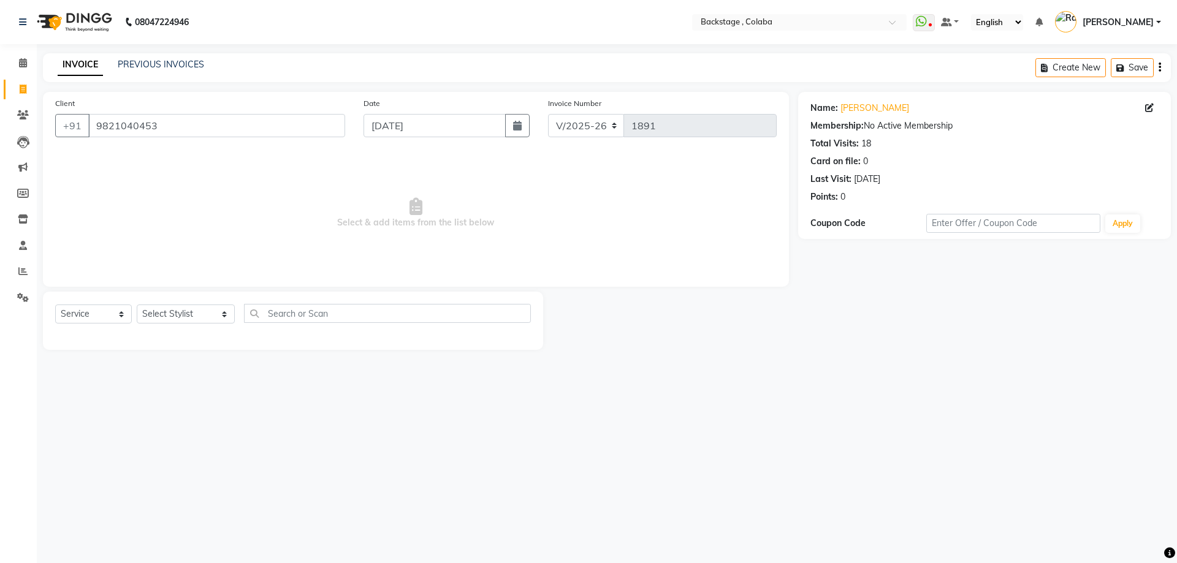
drag, startPoint x: 523, startPoint y: 130, endPoint x: 502, endPoint y: 137, distance: 22.7
click at [522, 131] on button "button" at bounding box center [517, 125] width 25 height 23
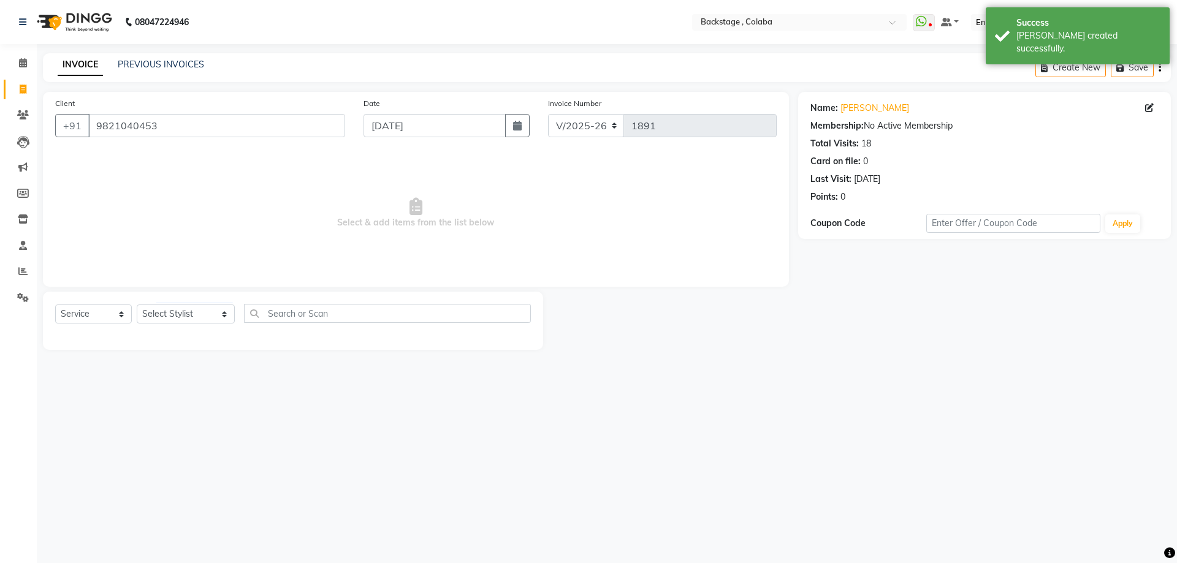
select select "9"
select select "2025"
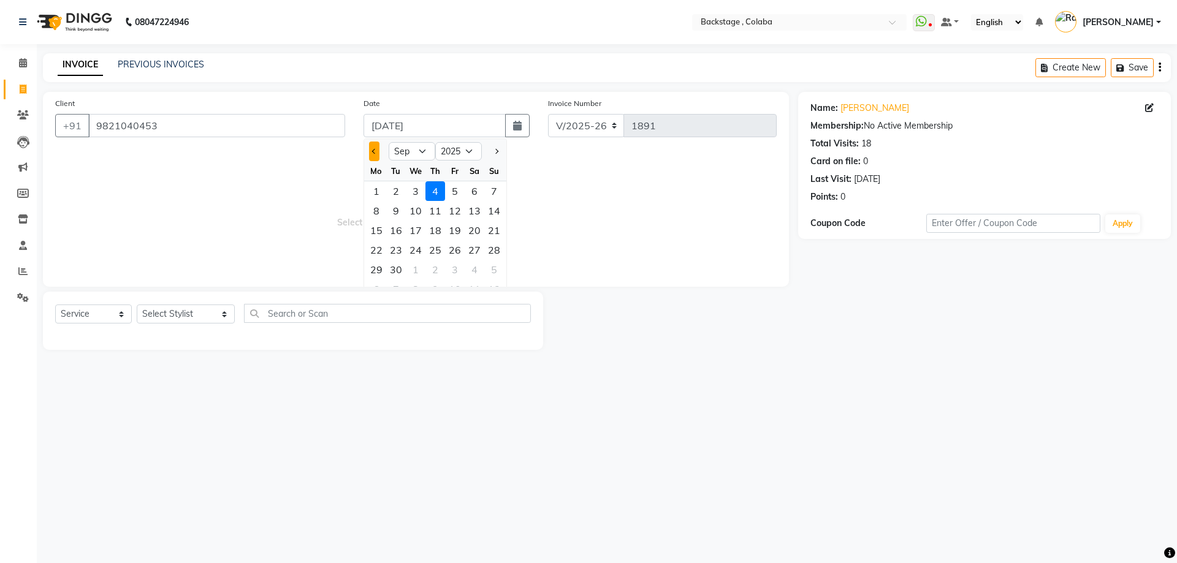
click at [376, 154] on button "Previous month" at bounding box center [374, 152] width 10 height 20
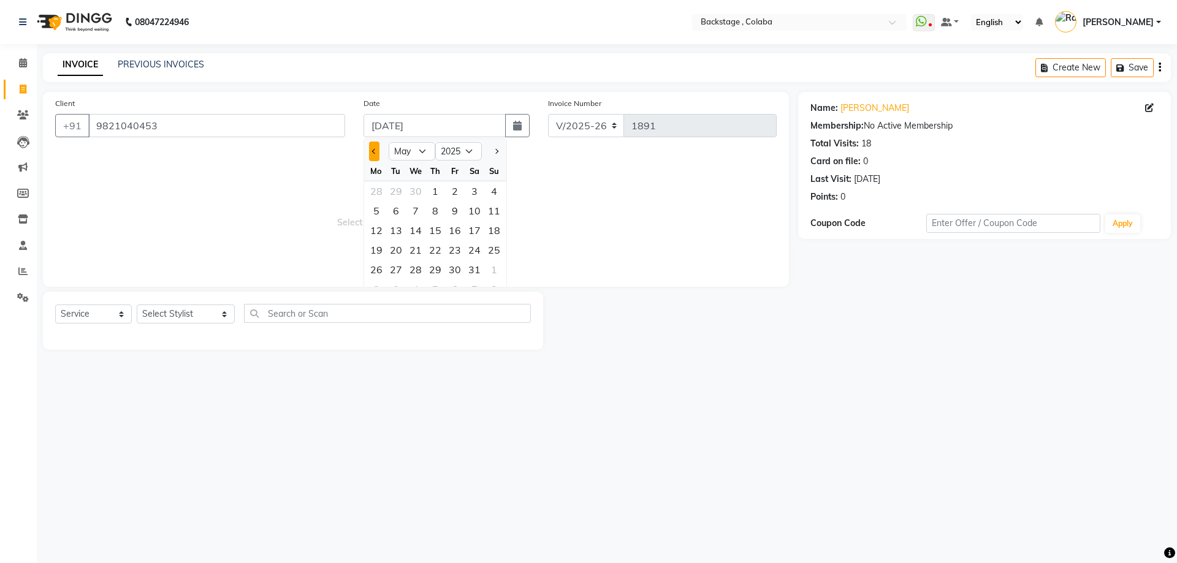
select select "4"
click at [473, 251] on div "26" at bounding box center [475, 250] width 20 height 20
type input "26-04-2025"
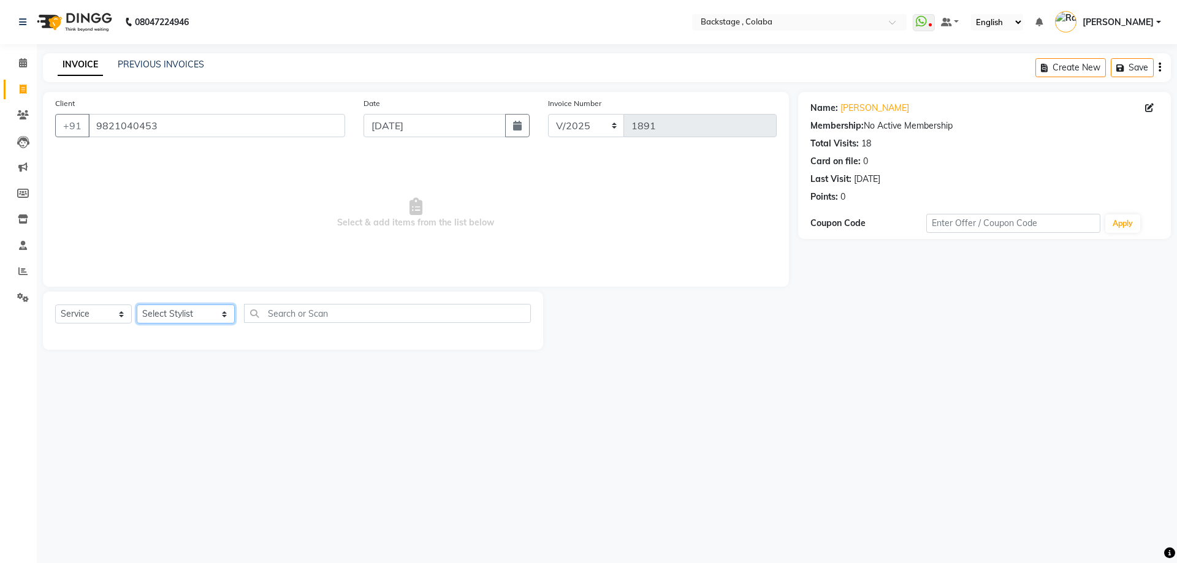
click at [193, 307] on select "Select Stylist Backstage Bharti Nitesh Gohar Jayesh Anil Karekar Kalavati Sharm…" at bounding box center [186, 314] width 98 height 19
select select "36480"
click at [137, 305] on select "Select Stylist Backstage Bharti Nitesh Gohar Jayesh Anil Karekar Kalavati Sharm…" at bounding box center [186, 314] width 98 height 19
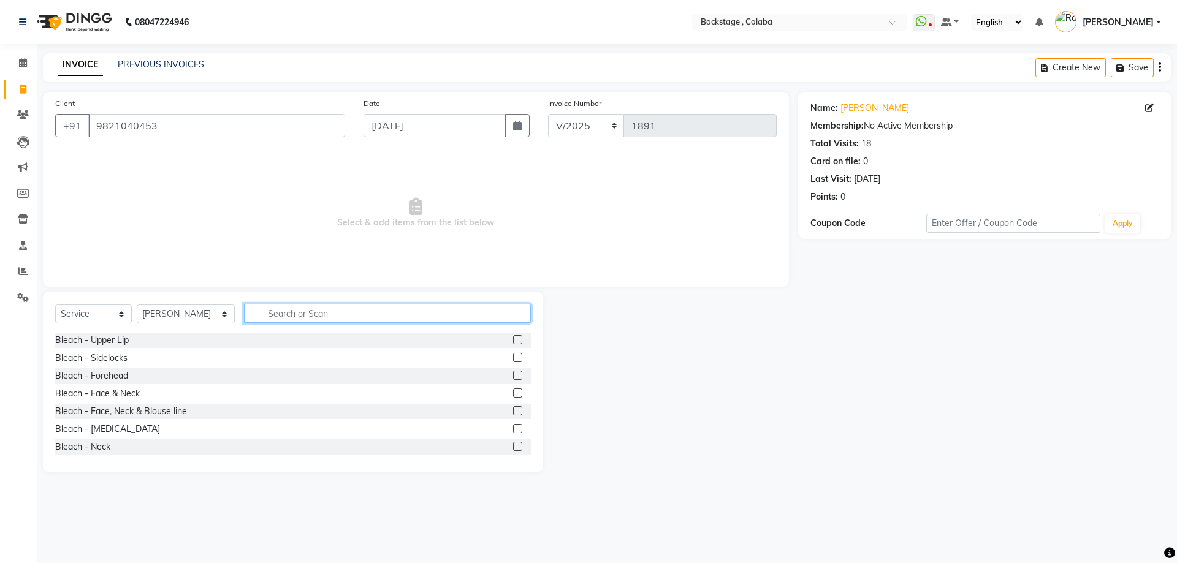
click at [367, 318] on input "text" at bounding box center [387, 313] width 287 height 19
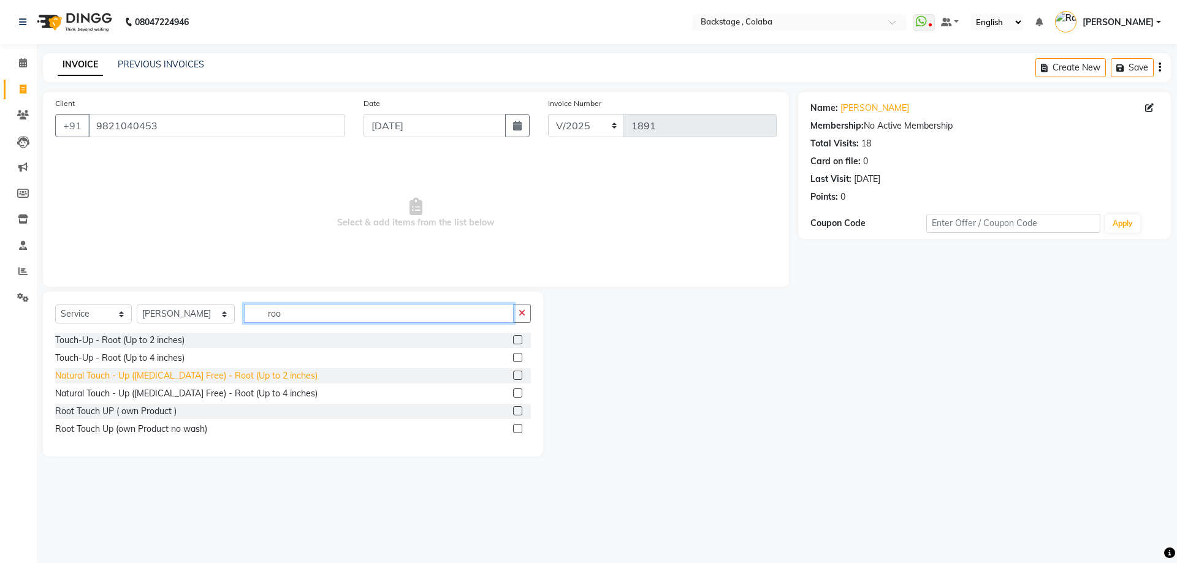
type input "roo"
click at [212, 374] on div "Natural Touch - Up (Ammonia Free) - Root (Up to 2 inches)" at bounding box center [186, 376] width 262 height 13
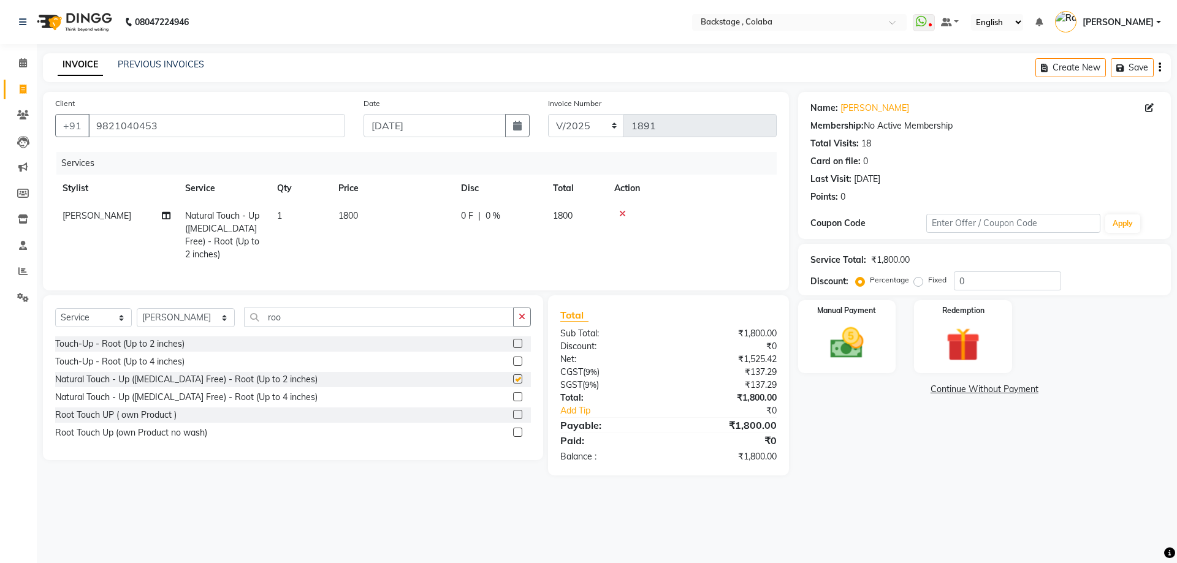
checkbox input "false"
click at [161, 322] on select "Select Stylist Backstage Bharti Nitesh Gohar Jayesh Anil Karekar Kalavati Sharm…" at bounding box center [186, 317] width 98 height 19
click at [137, 318] on select "Select Stylist Backstage Bharti Nitesh Gohar Jayesh Anil Karekar Kalavati Sharm…" at bounding box center [186, 317] width 98 height 19
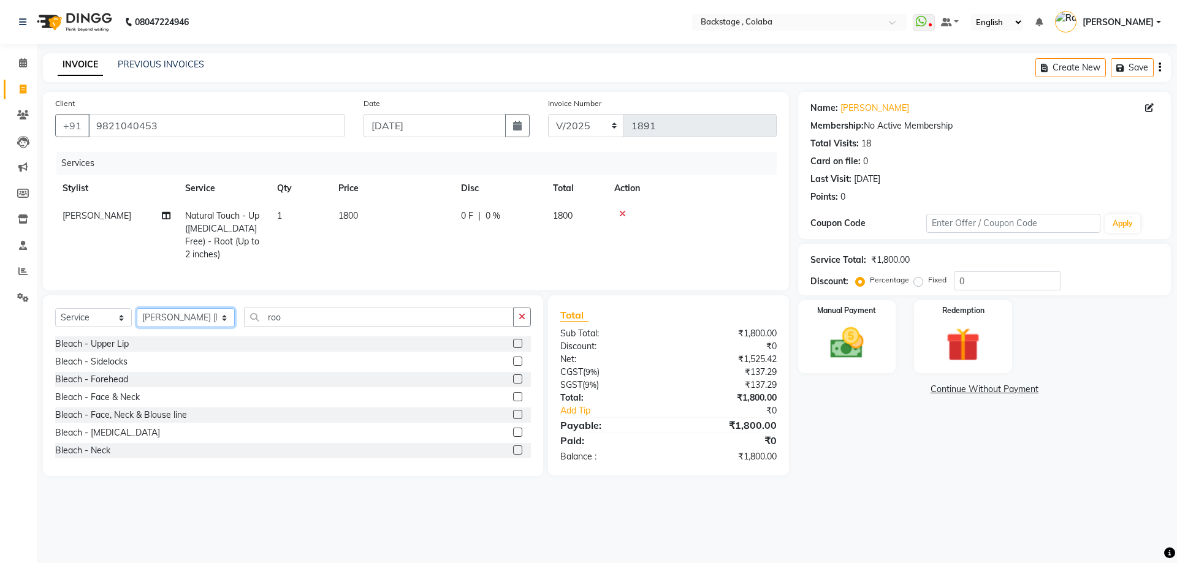
drag, startPoint x: 188, startPoint y: 323, endPoint x: 183, endPoint y: 336, distance: 13.8
click at [186, 327] on select "Select Stylist Backstage Bharti Nitesh Gohar Jayesh Anil Karekar Kalavati Sharm…" at bounding box center [186, 317] width 98 height 19
select select "59642"
click at [137, 318] on select "Select Stylist Backstage Bharti Nitesh Gohar Jayesh Anil Karekar Kalavati Sharm…" at bounding box center [186, 317] width 98 height 19
drag, startPoint x: 294, startPoint y: 318, endPoint x: 234, endPoint y: 323, distance: 60.3
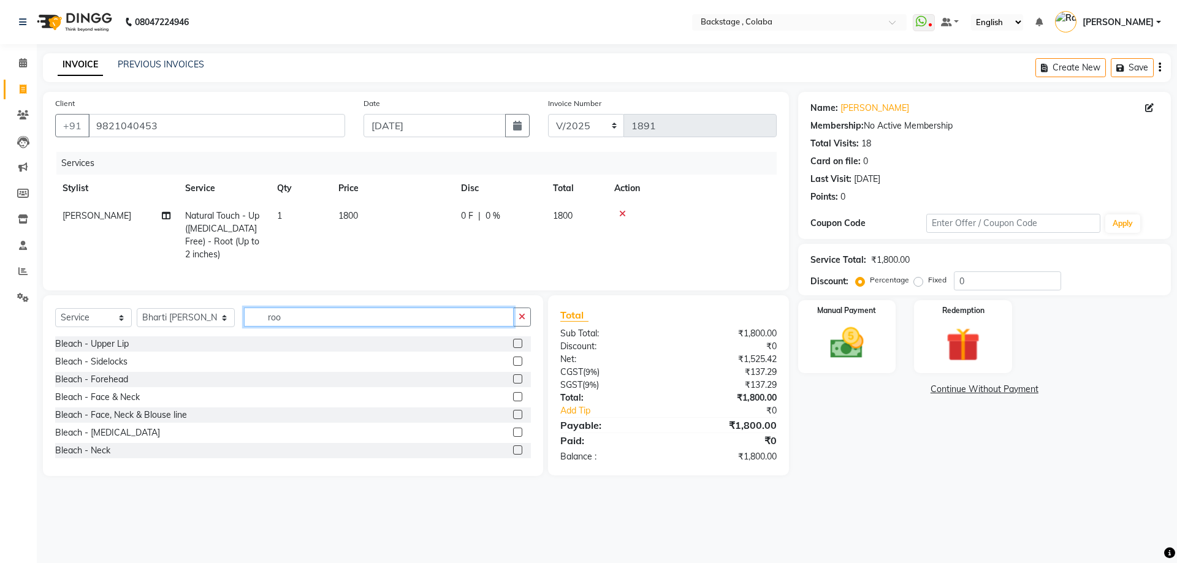
click at [244, 323] on input "roo" at bounding box center [379, 317] width 270 height 19
type input "ped"
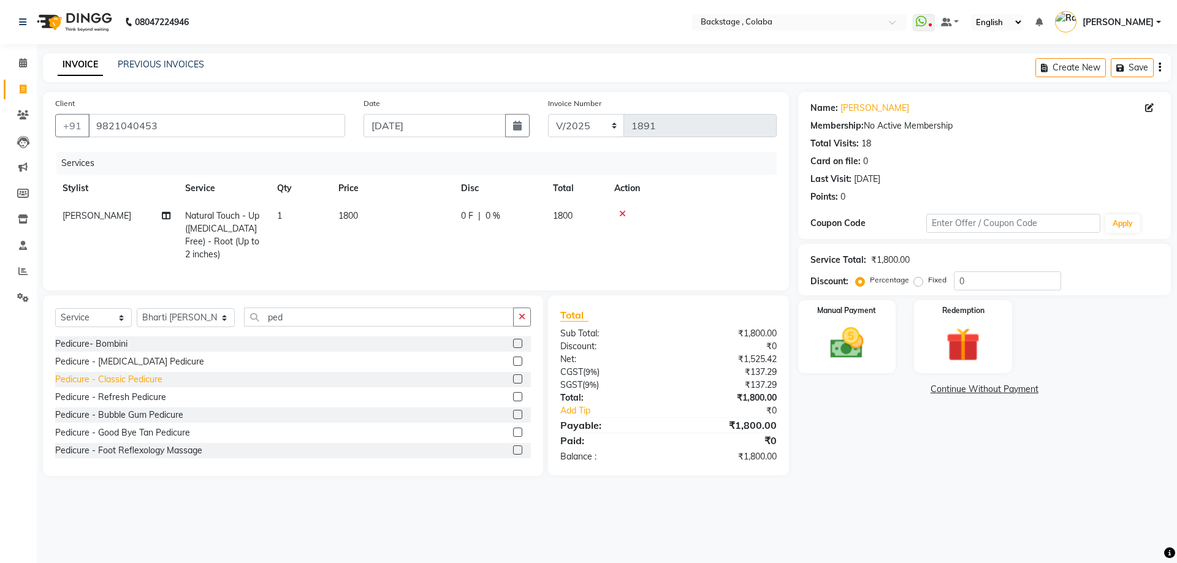
click at [146, 386] on div "Pedicure - Classic Pedicure" at bounding box center [108, 379] width 107 height 13
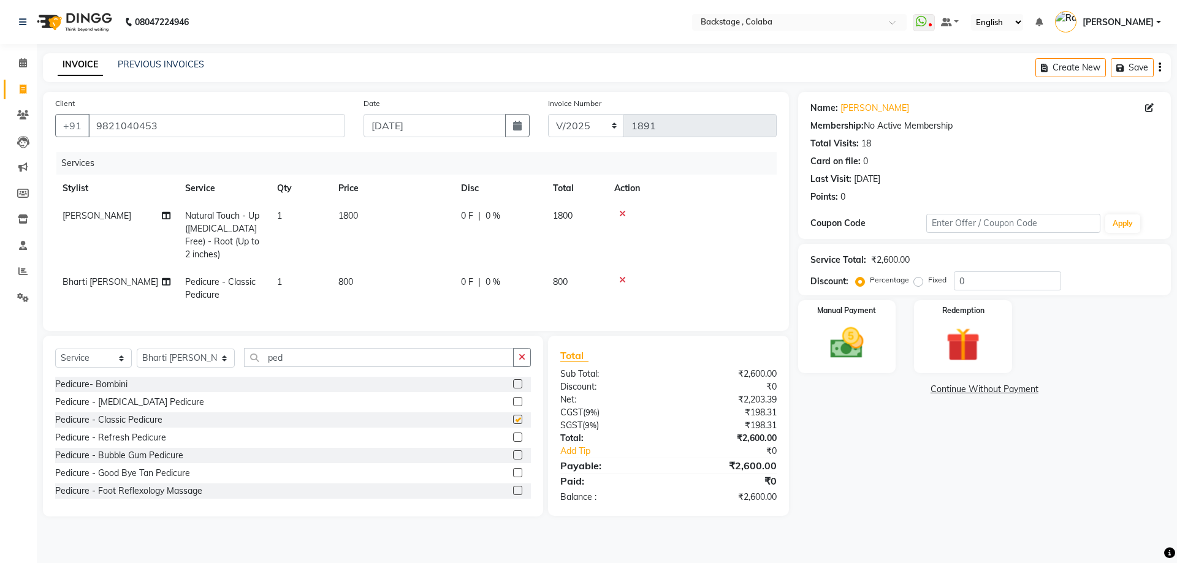
checkbox input "false"
drag, startPoint x: 307, startPoint y: 372, endPoint x: 190, endPoint y: 354, distance: 117.8
click at [190, 354] on div "Select Service Product Membership Package Voucher Prepaid Gift Card Select Styl…" at bounding box center [293, 426] width 500 height 181
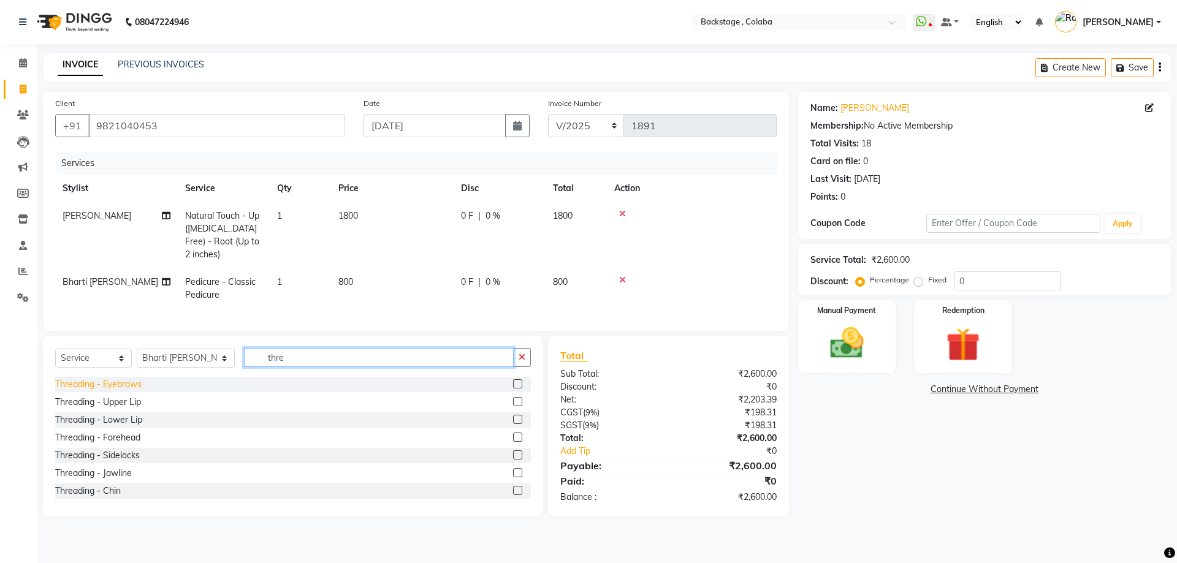
type input "thre"
drag, startPoint x: 113, startPoint y: 390, endPoint x: 118, endPoint y: 410, distance: 20.8
click at [113, 391] on div "Threading - Eyebrows" at bounding box center [98, 384] width 86 height 13
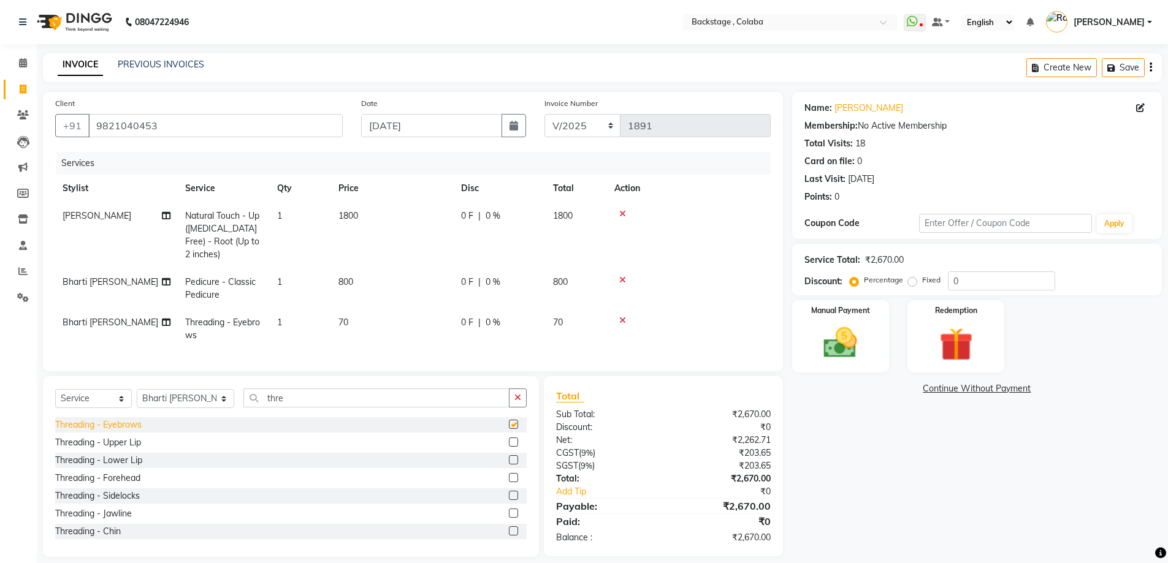
checkbox input "false"
click at [285, 407] on input "thre" at bounding box center [376, 398] width 266 height 19
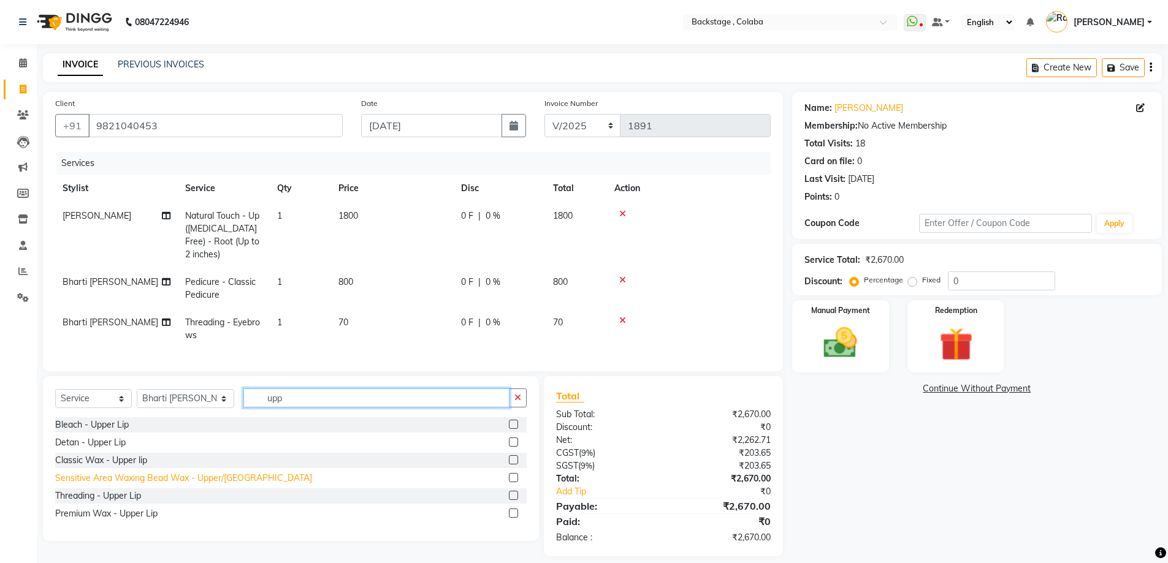
type input "upp"
click at [246, 485] on div "Sensitive Area Waxing Bead Wax - Upper/Lower Lip" at bounding box center [183, 478] width 257 height 13
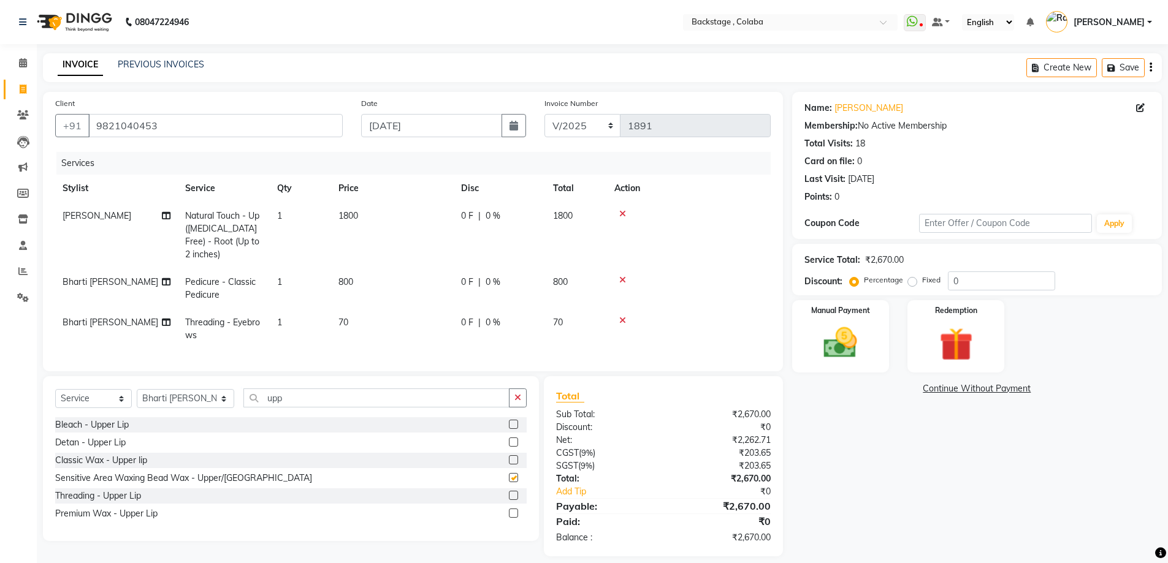
checkbox input "false"
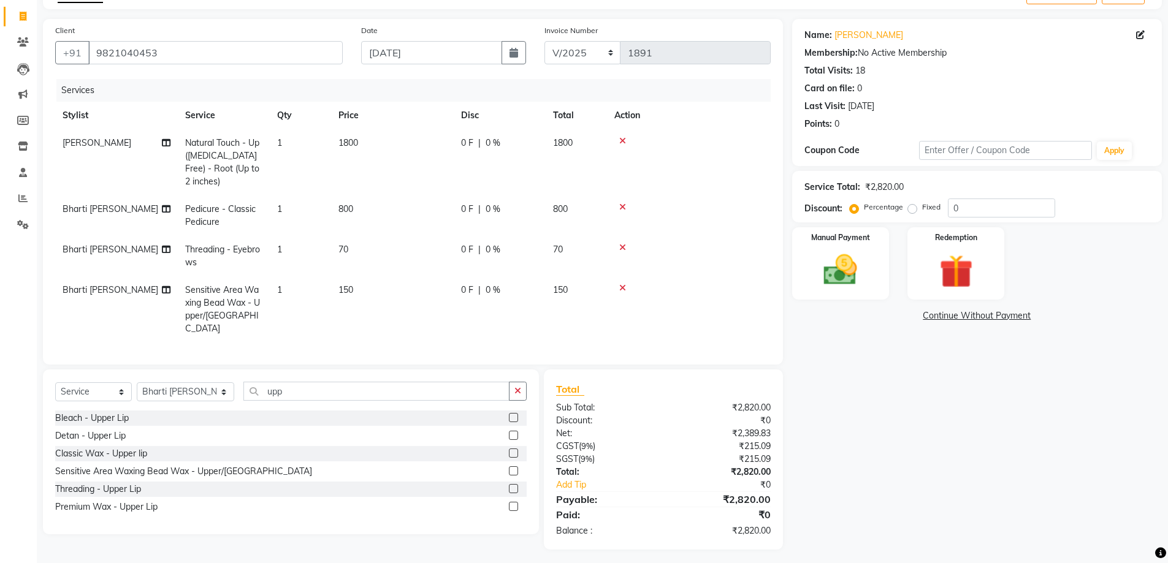
scroll to position [74, 0]
drag, startPoint x: 479, startPoint y: 301, endPoint x: 426, endPoint y: 298, distance: 52.8
click at [470, 307] on td "0 F | 0 %" at bounding box center [500, 308] width 92 height 66
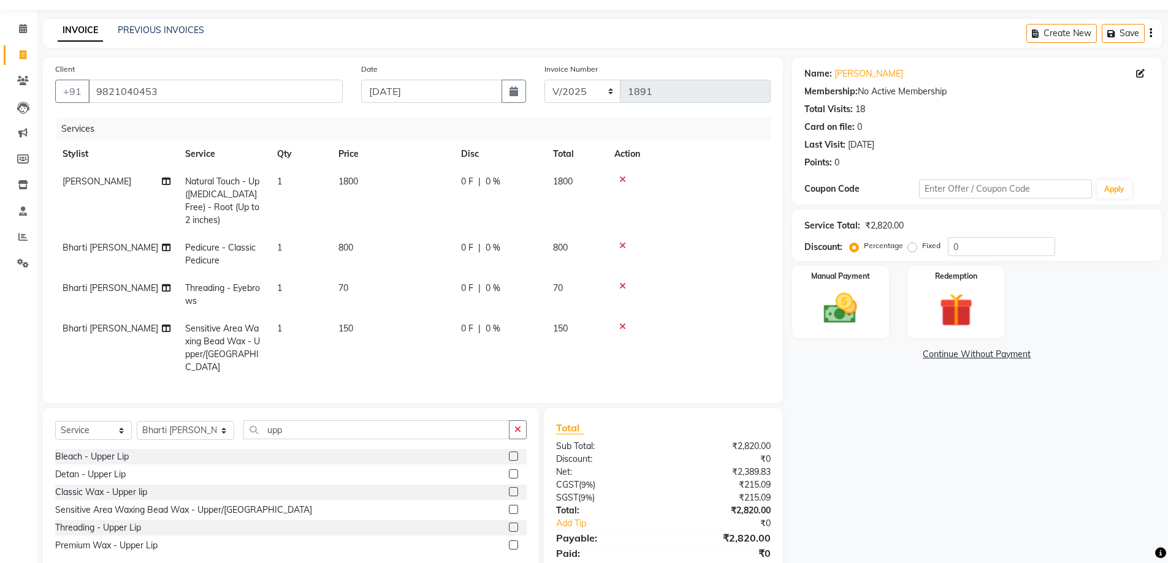
select select "59642"
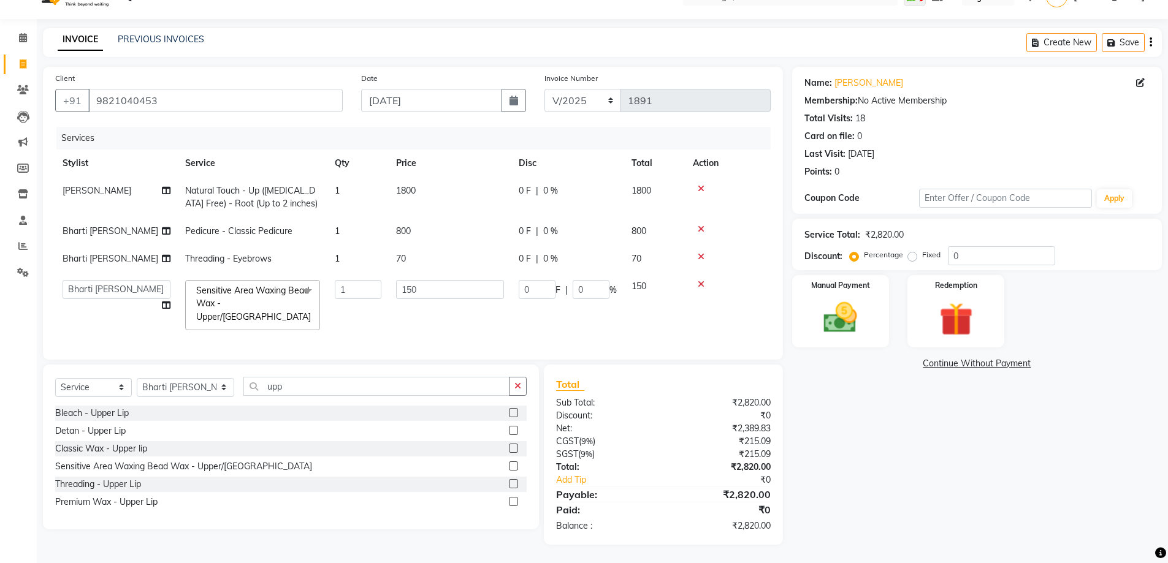
click at [439, 250] on td "70" at bounding box center [450, 259] width 123 height 28
select select "59642"
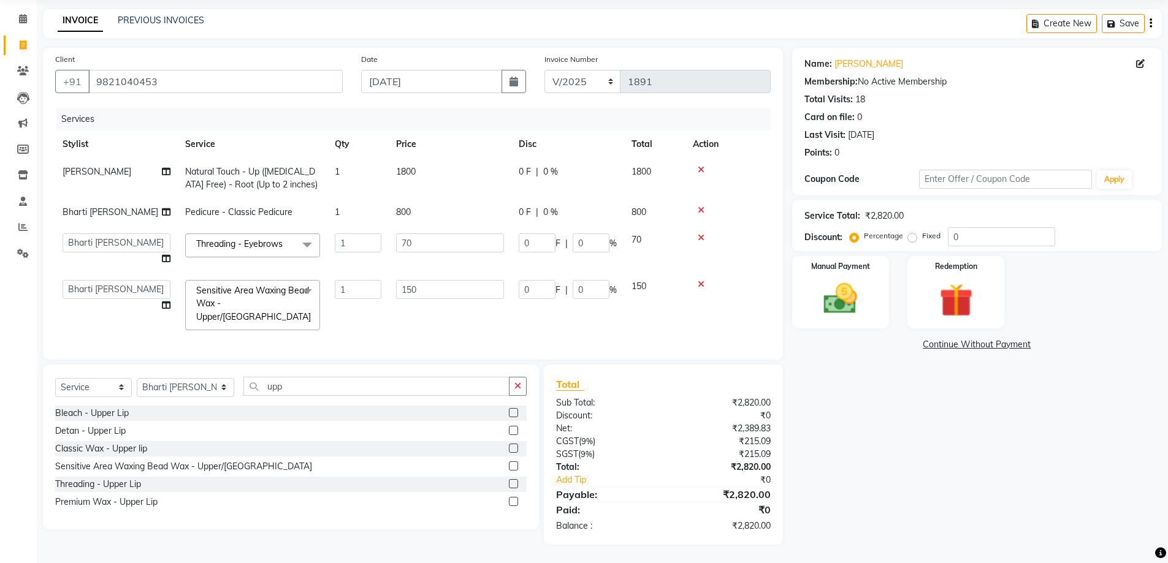
click at [438, 250] on td "70" at bounding box center [450, 249] width 123 height 47
click at [446, 234] on input "70" at bounding box center [450, 243] width 108 height 19
type input "60"
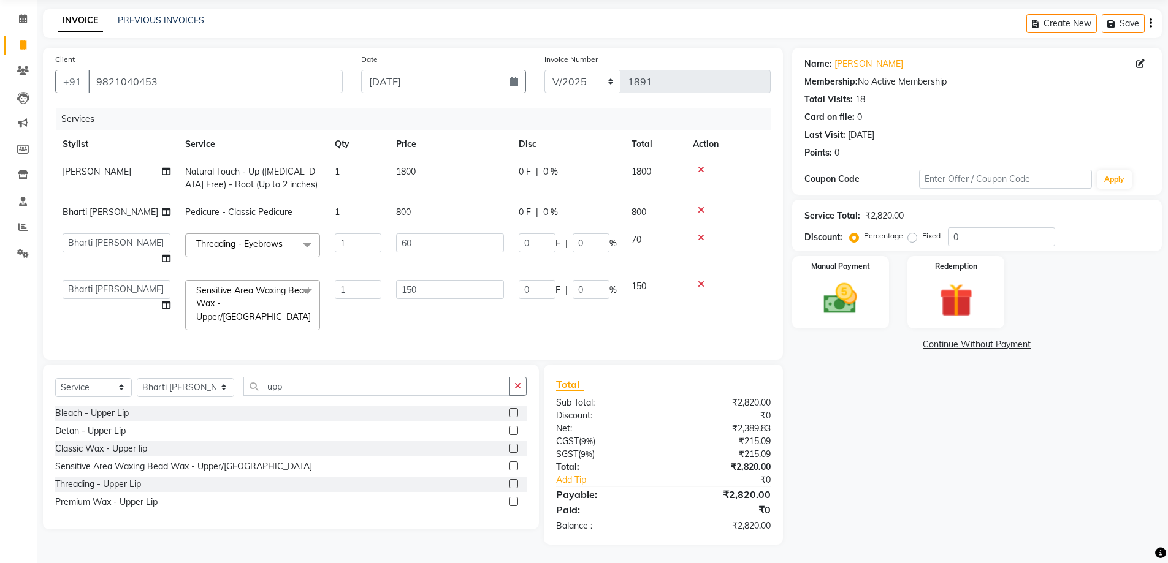
click at [444, 258] on td "60" at bounding box center [450, 249] width 123 height 47
select select "59642"
click at [832, 304] on img at bounding box center [840, 299] width 56 height 40
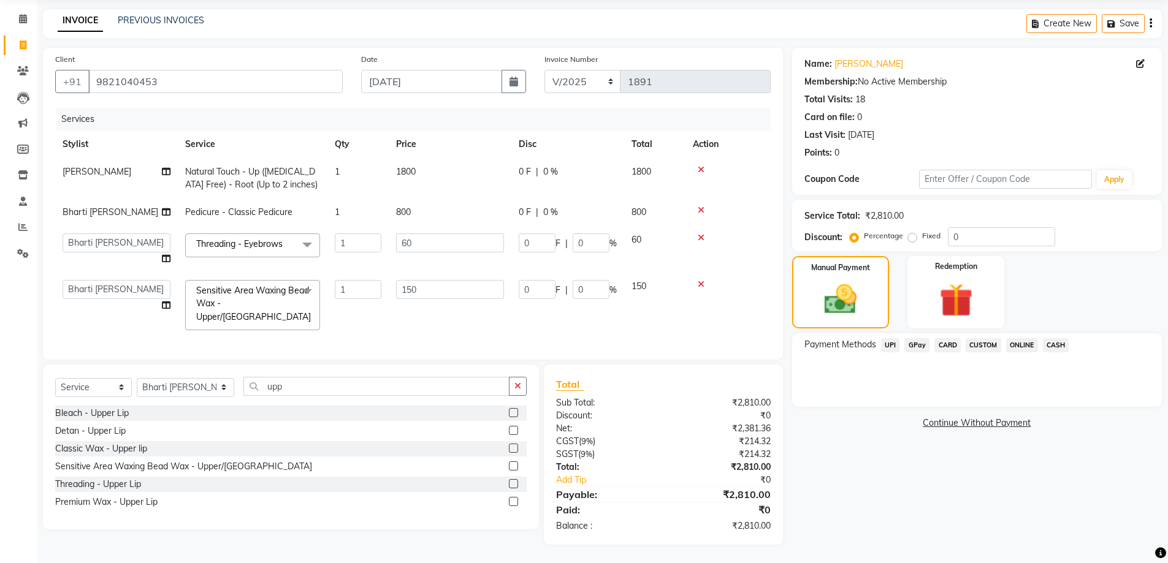
click at [1052, 338] on span "CASH" at bounding box center [1056, 345] width 26 height 14
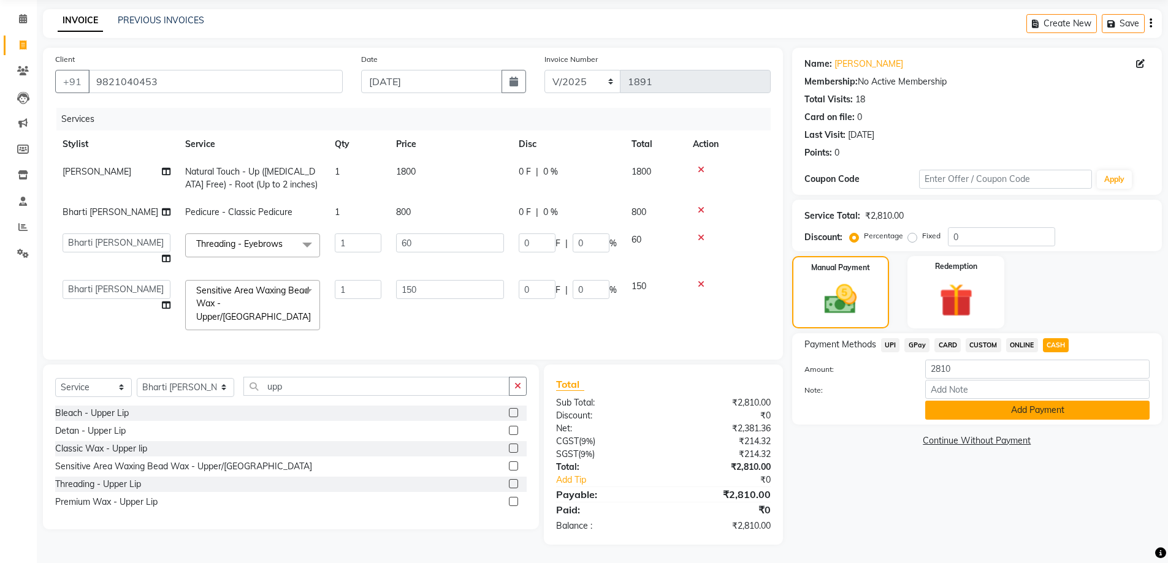
click at [1024, 405] on button "Add Payment" at bounding box center [1037, 410] width 224 height 19
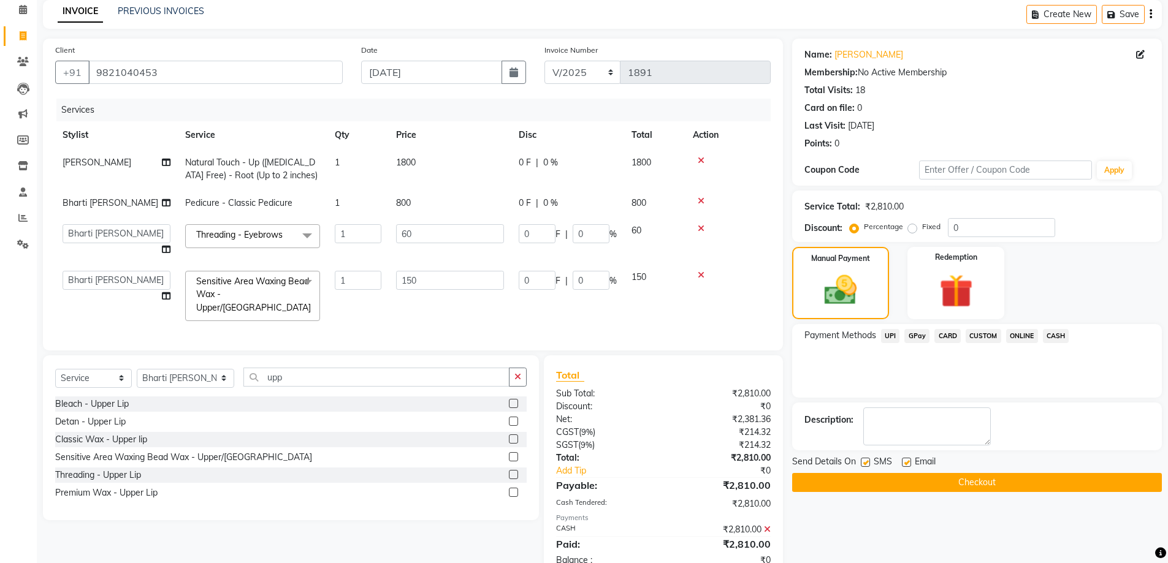
click at [1000, 486] on button "Checkout" at bounding box center [977, 482] width 370 height 19
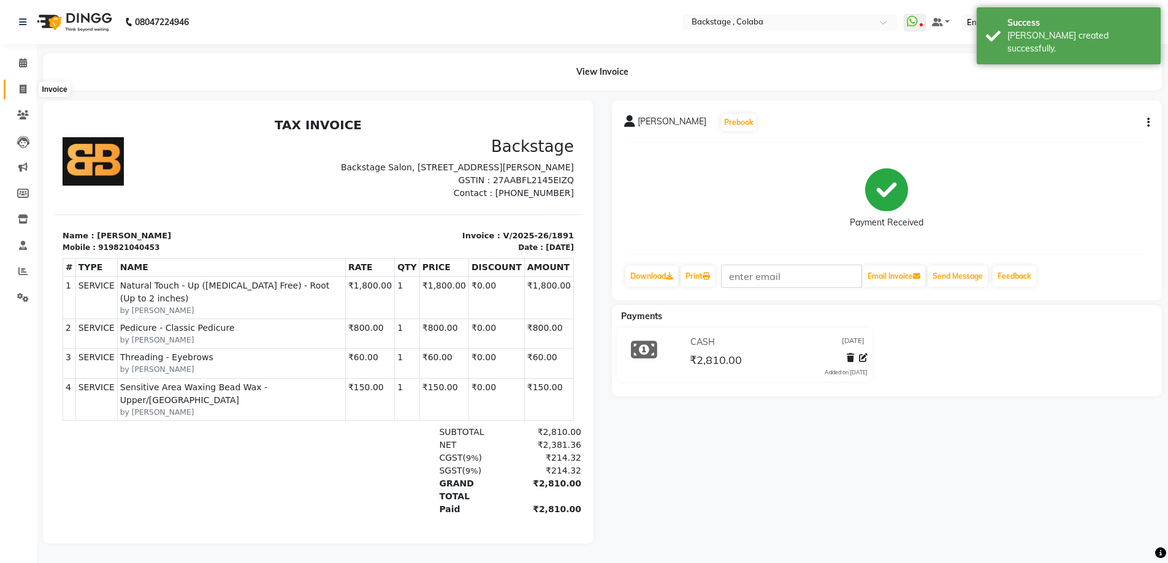
click at [25, 91] on icon at bounding box center [23, 89] width 7 height 9
select select "service"
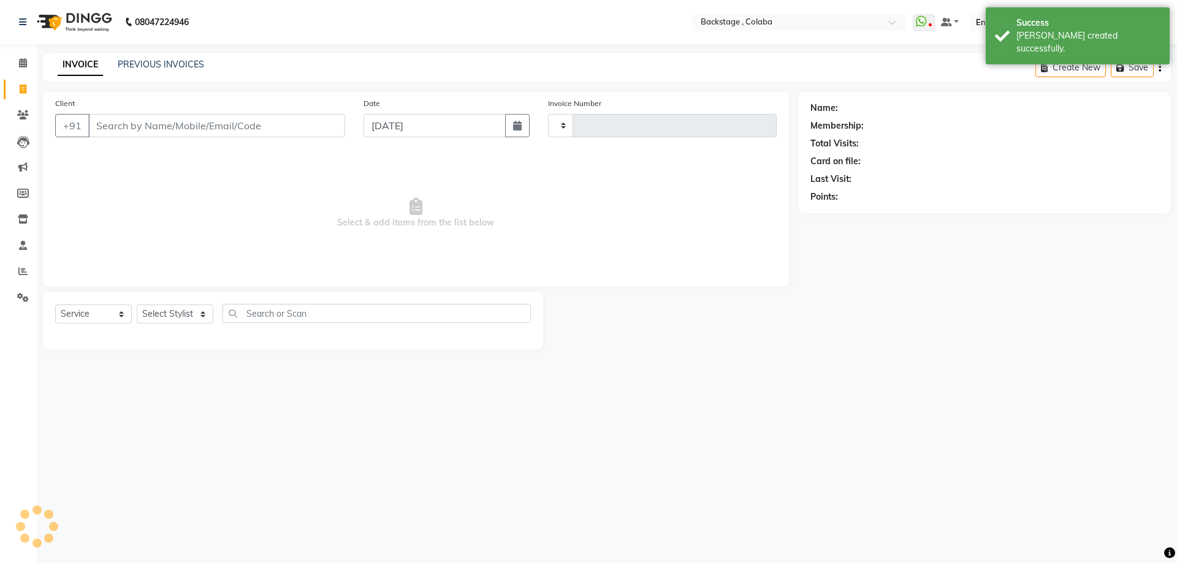
type input "1892"
select select "5451"
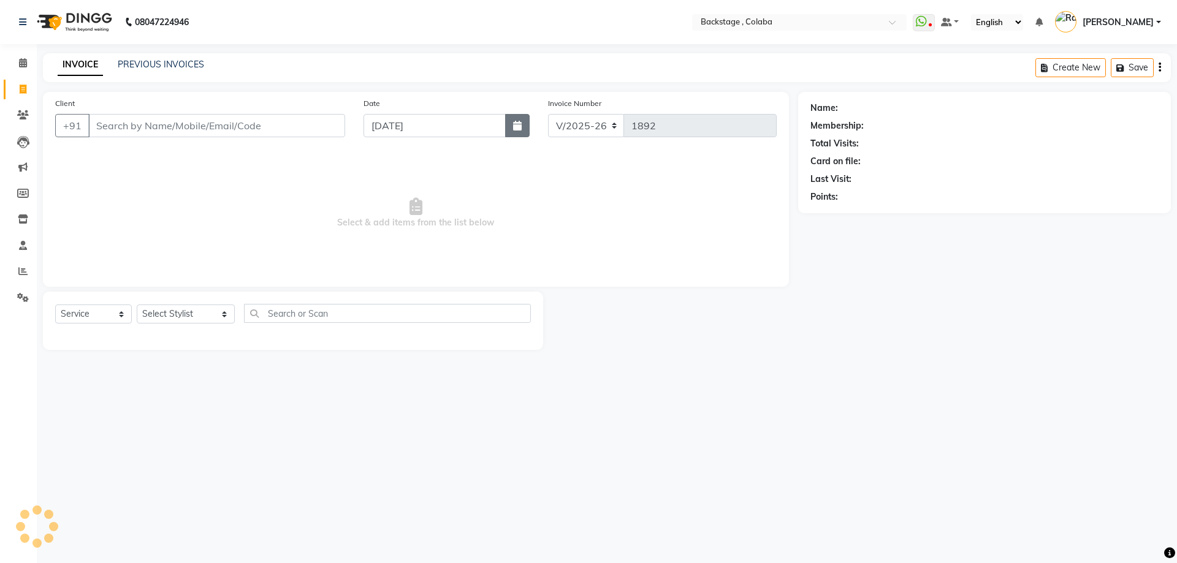
click at [516, 125] on icon "button" at bounding box center [517, 126] width 9 height 10
select select "9"
select select "2025"
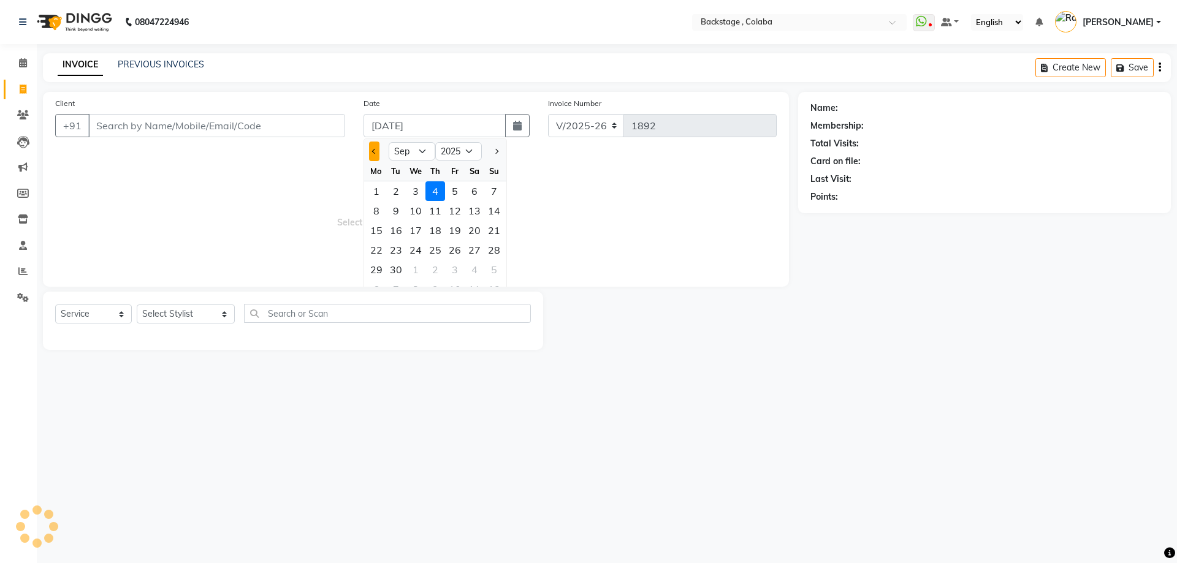
click at [375, 152] on span "Previous month" at bounding box center [374, 151] width 5 height 5
click at [376, 146] on button "Previous month" at bounding box center [374, 152] width 10 height 20
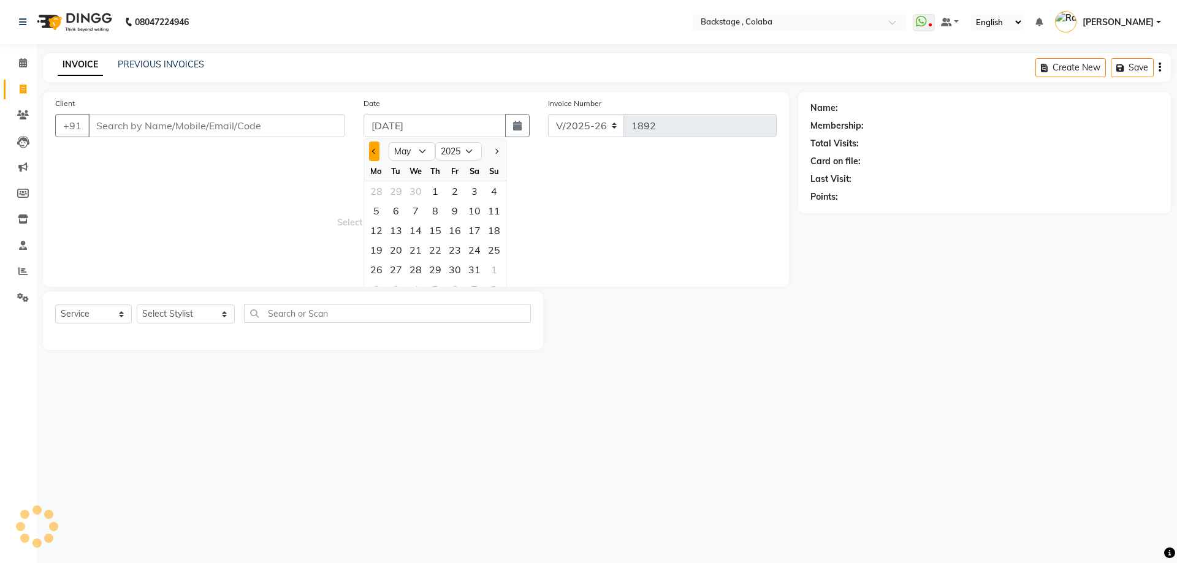
select select "4"
click at [479, 253] on div "26" at bounding box center [475, 250] width 20 height 20
type input "26-04-2025"
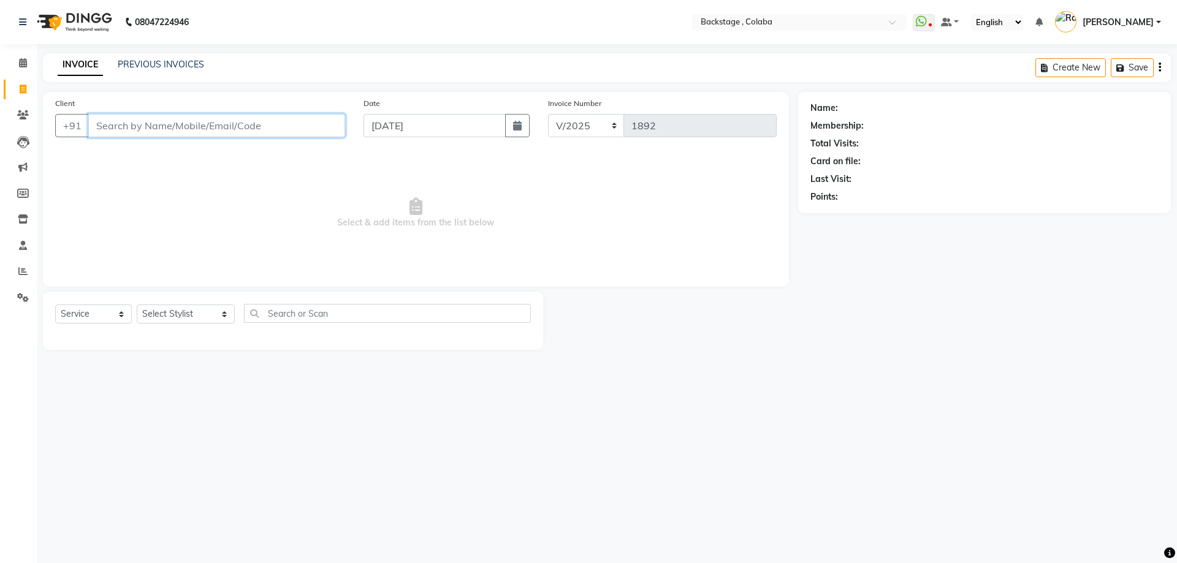
click at [227, 126] on input "Client" at bounding box center [216, 125] width 257 height 23
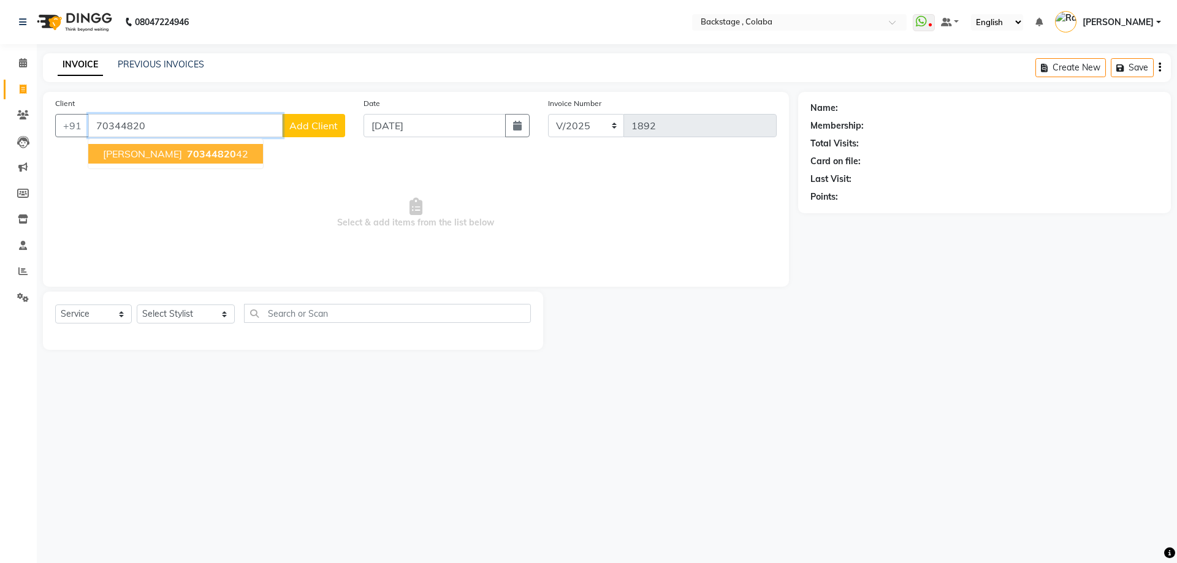
click at [156, 162] on button "Ryan 70344820 42" at bounding box center [175, 154] width 175 height 20
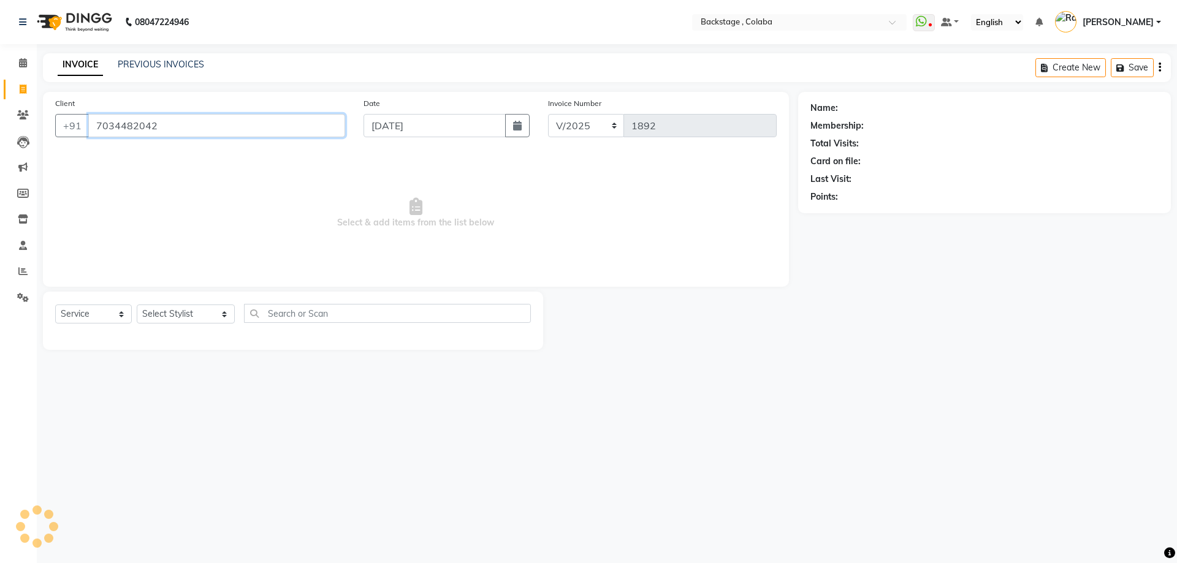
type input "7034482042"
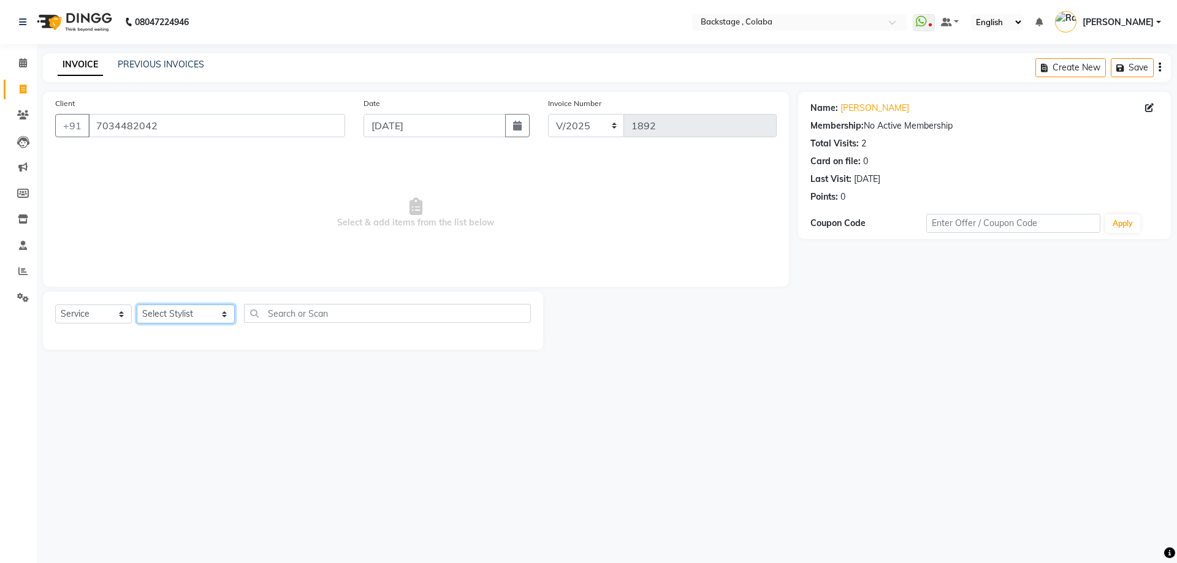
click at [185, 307] on select "Select Stylist Backstage Bharti Nitesh Gohar Jayesh Anil Karekar Kalavati Sharm…" at bounding box center [186, 314] width 98 height 19
click at [137, 305] on select "Select Stylist Backstage Bharti Nitesh Gohar Jayesh Anil Karekar Kalavati Sharm…" at bounding box center [186, 314] width 98 height 19
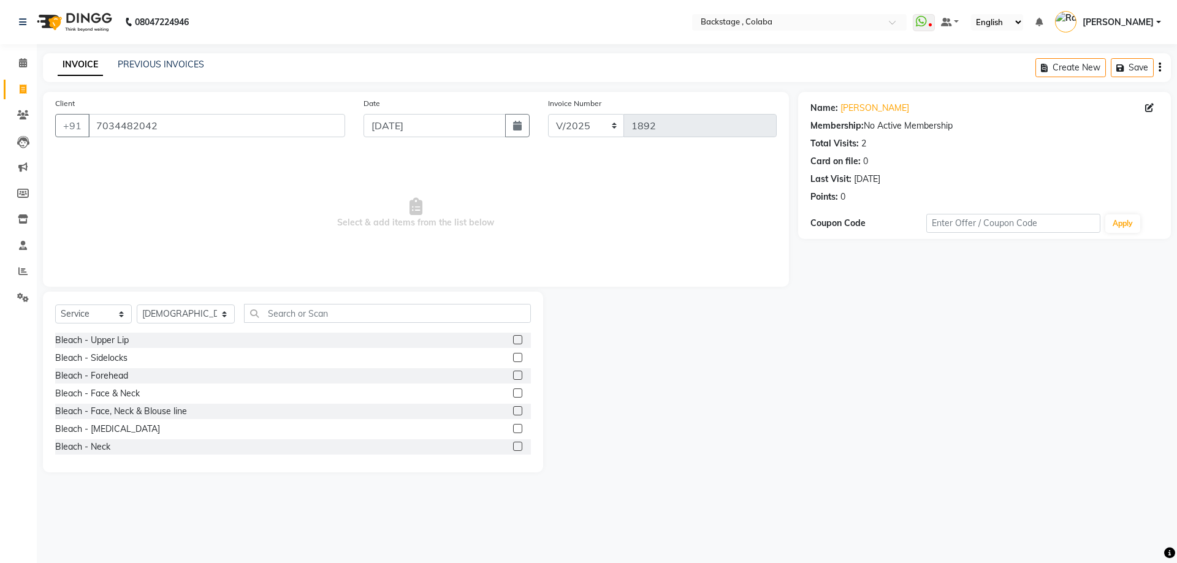
drag, startPoint x: 153, startPoint y: 502, endPoint x: 155, endPoint y: 403, distance: 98.1
click at [155, 453] on div "08047224946 Select Location × Backstage , Colaba WhatsApp Status ✕ Status: Disc…" at bounding box center [588, 281] width 1177 height 563
click at [159, 303] on div "Select Service Product Membership Package Voucher Prepaid Gift Card Select Styl…" at bounding box center [293, 382] width 500 height 181
click at [161, 321] on select "Select Stylist Backstage Bharti Nitesh Gohar Jayesh Anil Karekar Kalavati Sharm…" at bounding box center [186, 314] width 98 height 19
select select "36480"
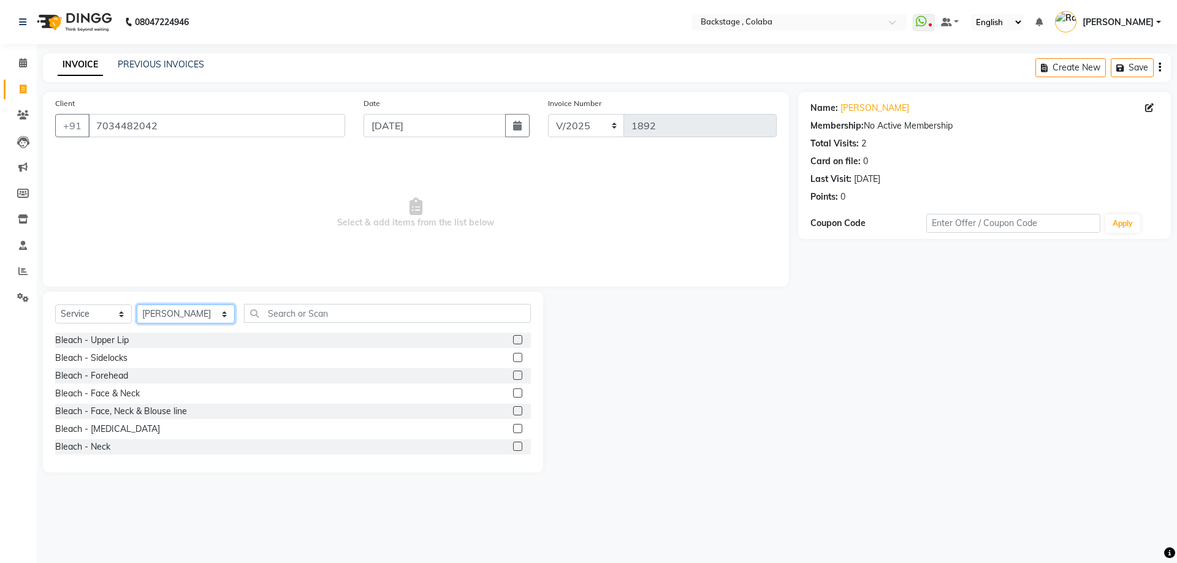
click at [137, 305] on select "Select Stylist Backstage Bharti Nitesh Gohar Jayesh Anil Karekar Kalavati Sharm…" at bounding box center [186, 314] width 98 height 19
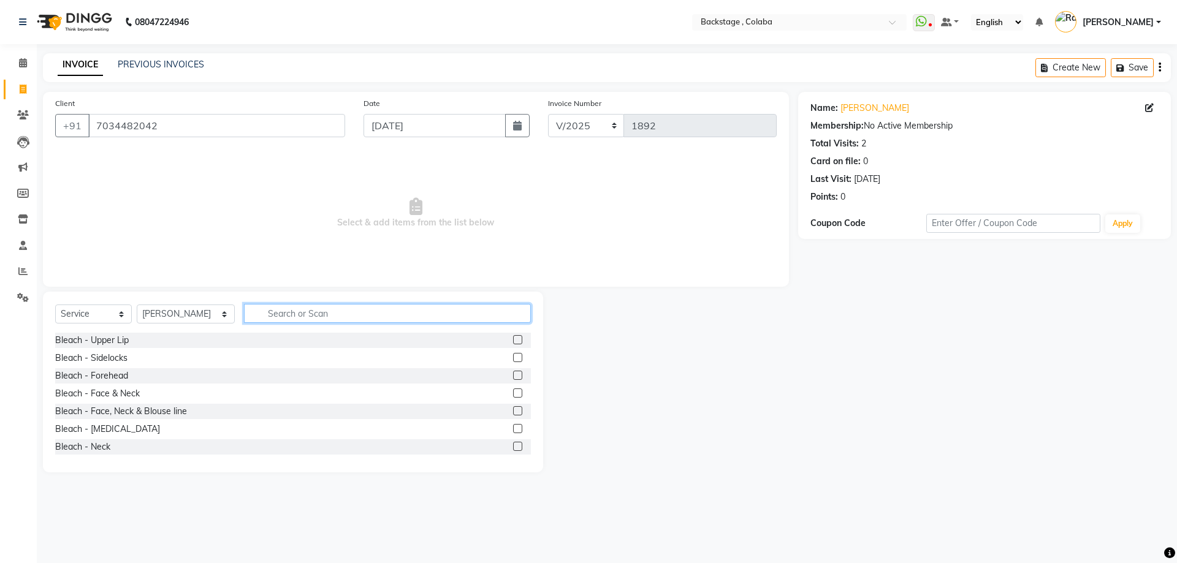
click at [266, 312] on input "text" at bounding box center [387, 313] width 287 height 19
click at [268, 311] on input "text" at bounding box center [387, 313] width 287 height 19
click at [265, 305] on input "text" at bounding box center [387, 313] width 287 height 19
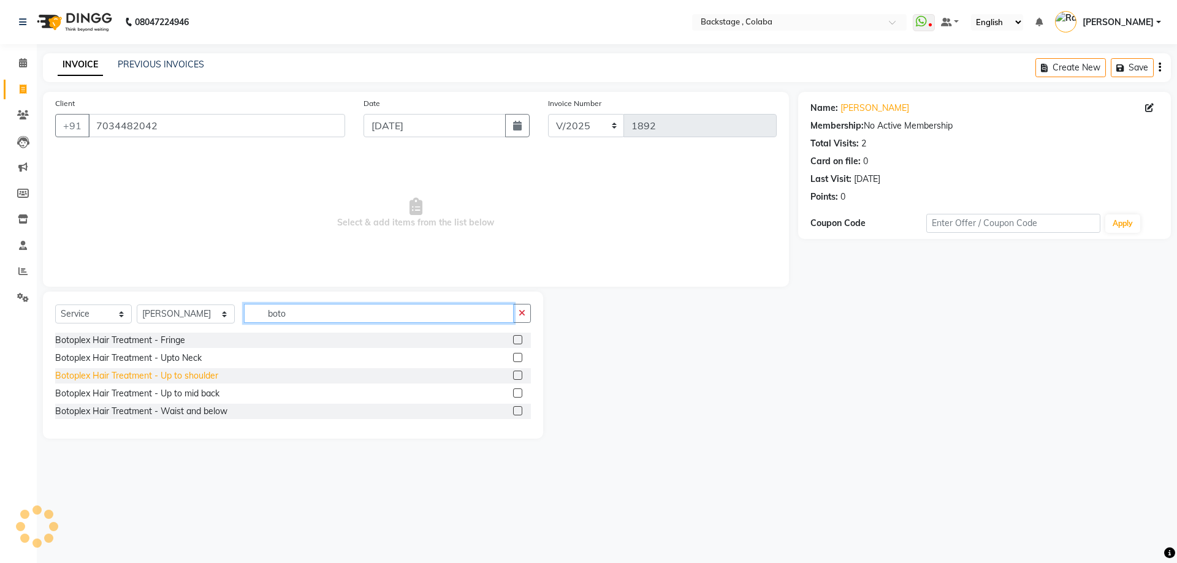
type input "boto"
click at [208, 381] on div "Botoplex Hair Treatment - Up to shoulder" at bounding box center [136, 376] width 163 height 13
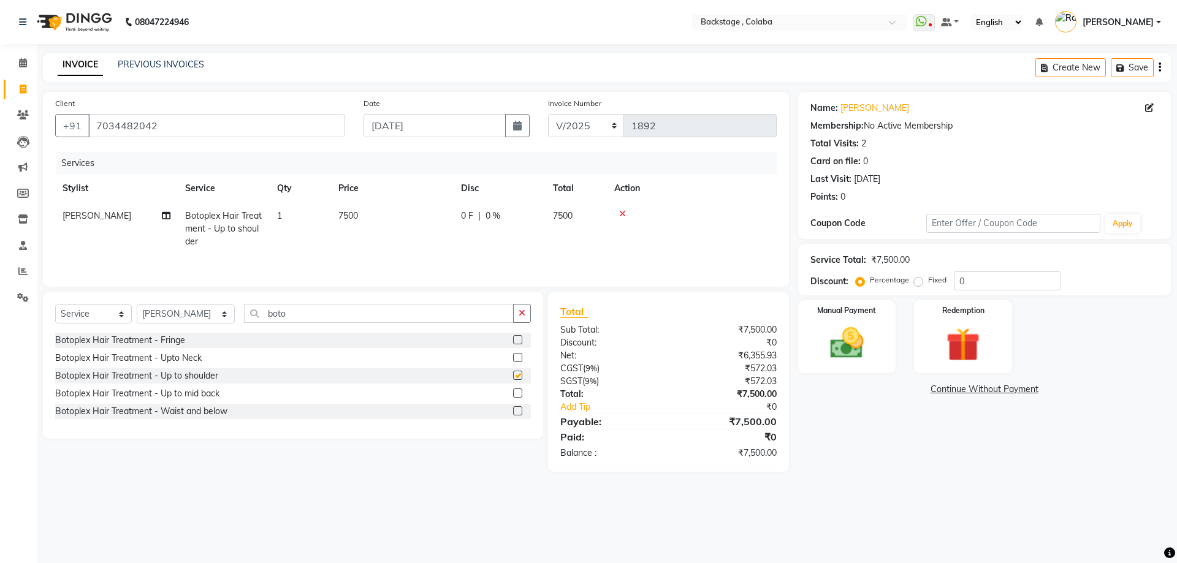
checkbox input "false"
click at [346, 239] on td "7500" at bounding box center [392, 228] width 123 height 53
select select "36480"
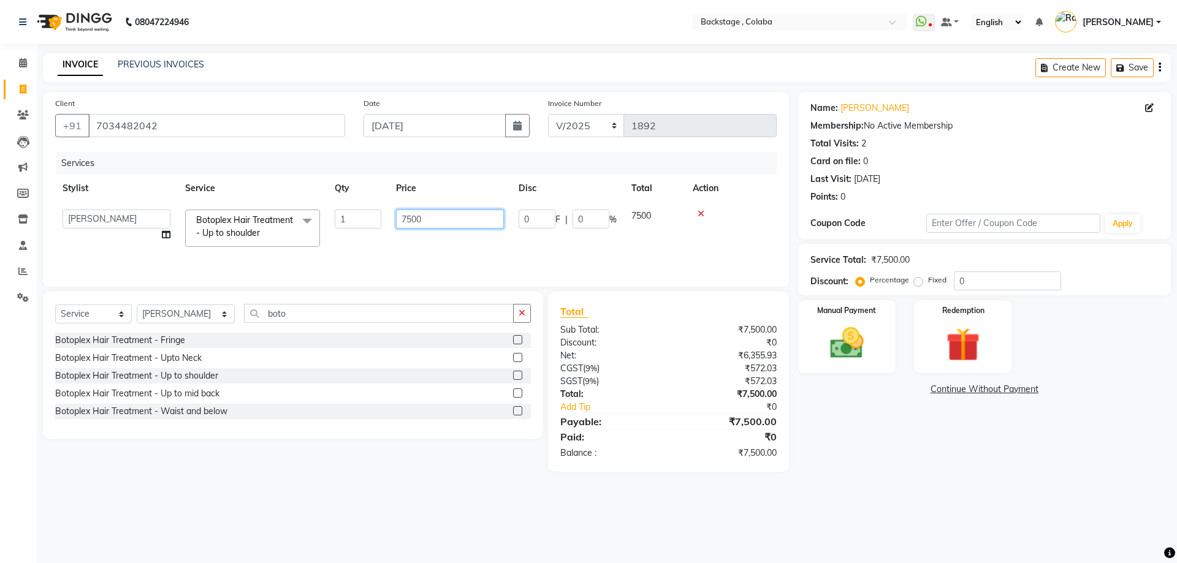
drag, startPoint x: 454, startPoint y: 223, endPoint x: 386, endPoint y: 223, distance: 68.7
click at [386, 223] on tr "Backstage Bharti Nitesh Gohar Jayesh Anil Karekar Kalavati Sharma Ketan Kamalak…" at bounding box center [416, 228] width 722 height 52
type input "8000"
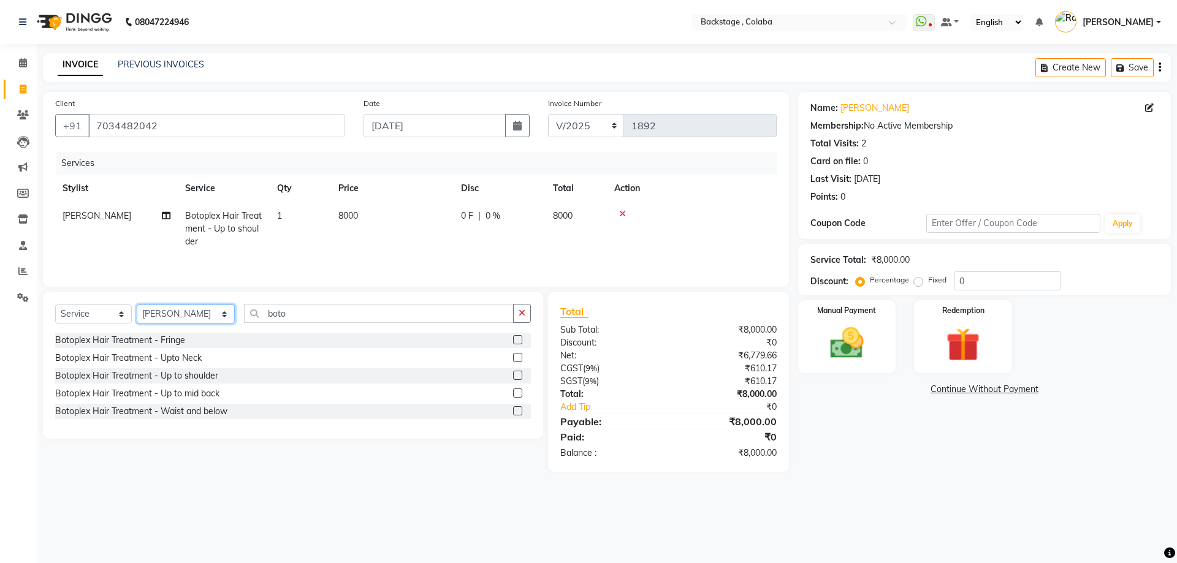
click at [193, 314] on select "Select Stylist Backstage Bharti Nitesh Gohar Jayesh Anil Karekar Kalavati Sharm…" at bounding box center [186, 314] width 98 height 19
select select "47129"
click at [137, 305] on select "Select Stylist Backstage Bharti Nitesh Gohar Jayesh Anil Karekar Kalavati Sharm…" at bounding box center [186, 314] width 98 height 19
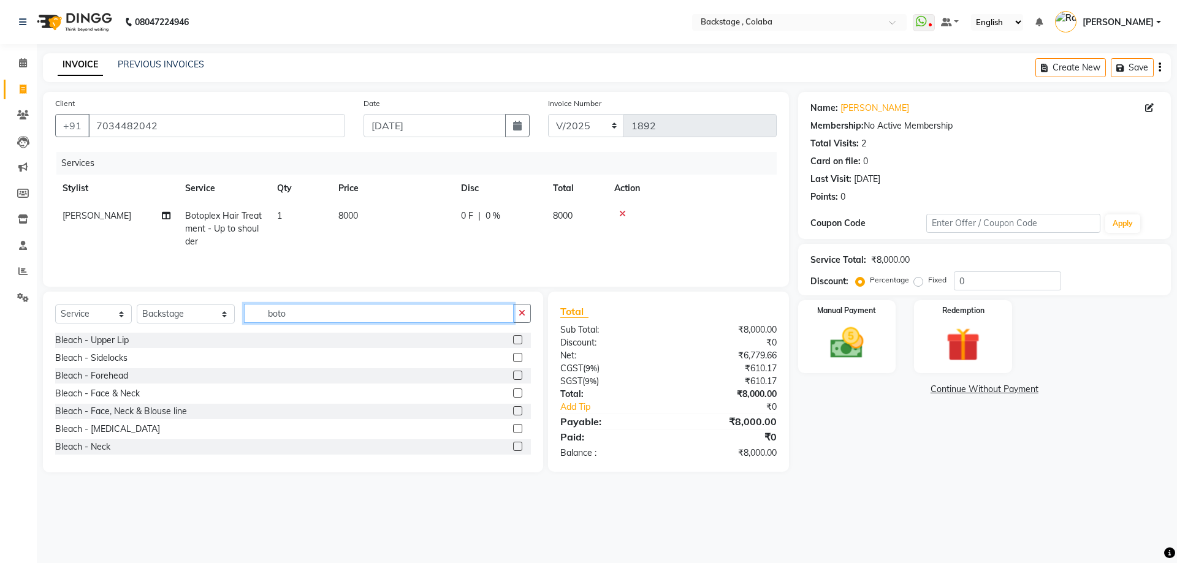
click at [286, 306] on input "boto" at bounding box center [379, 313] width 270 height 19
type input "clean"
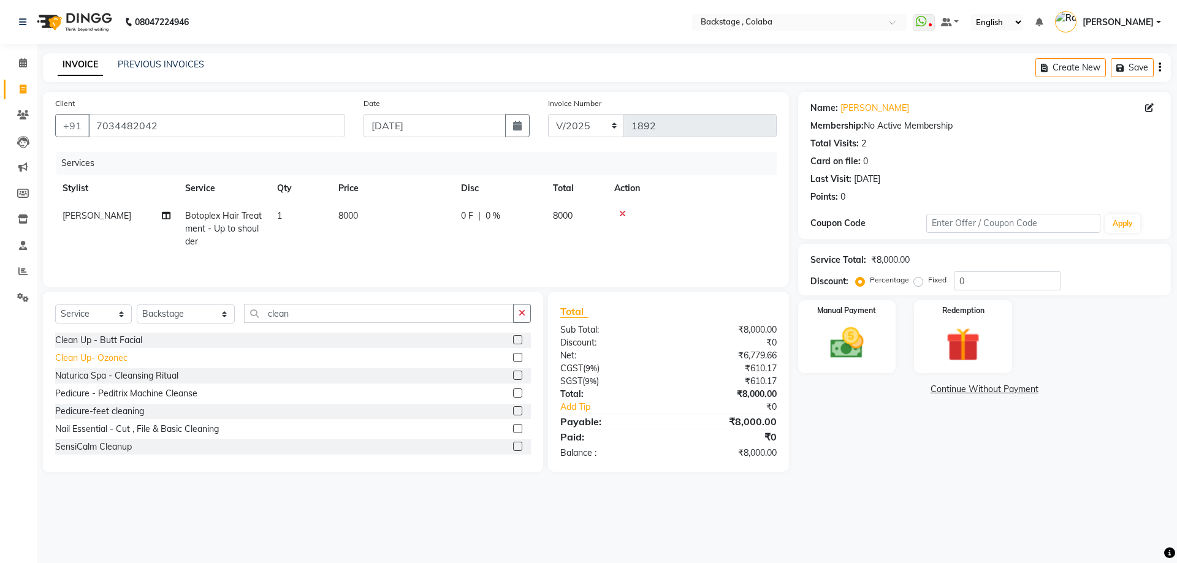
click at [104, 360] on div "Clean Up- Ozonec" at bounding box center [91, 358] width 72 height 13
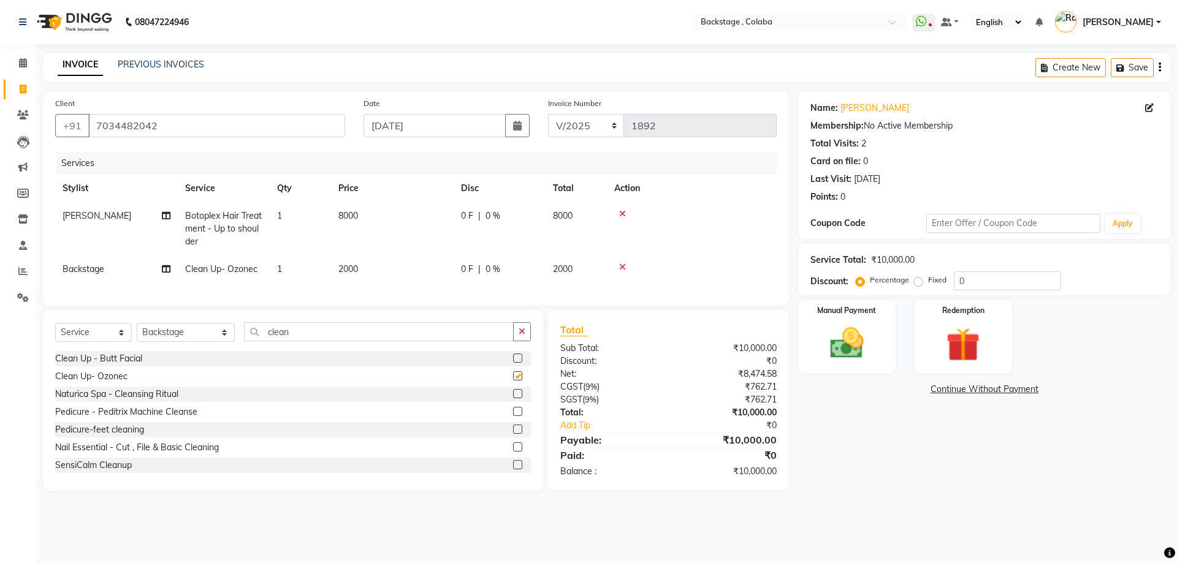
checkbox input "false"
click at [370, 281] on td "2000" at bounding box center [392, 270] width 123 height 28
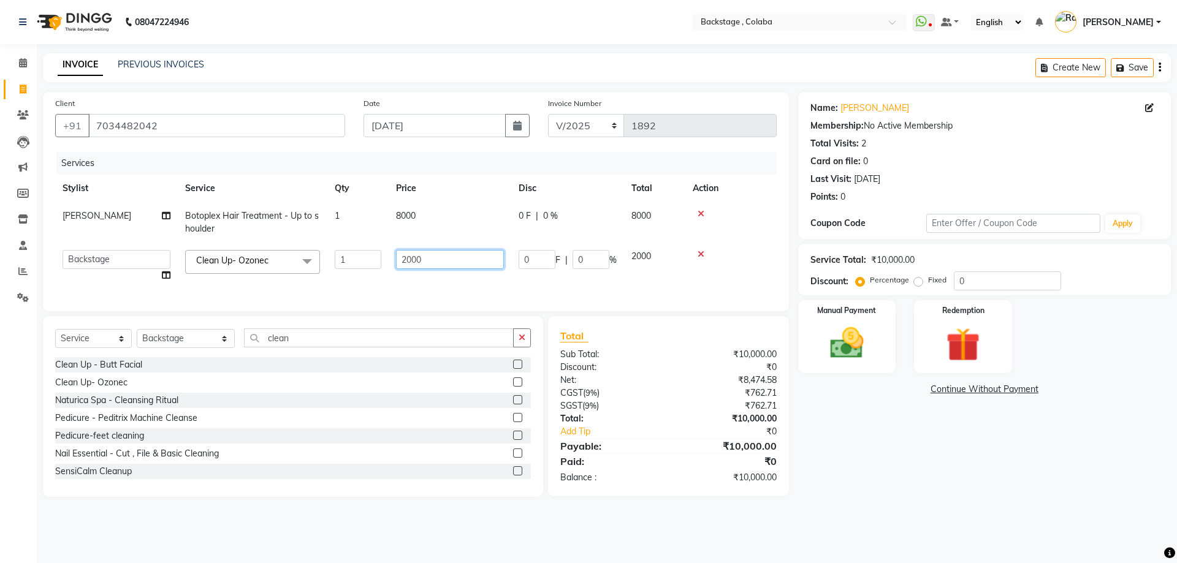
drag, startPoint x: 420, startPoint y: 258, endPoint x: 395, endPoint y: 254, distance: 25.4
click at [395, 254] on td "2000" at bounding box center [450, 266] width 123 height 47
type input "2058"
click at [861, 381] on div "Name: Ryan Membership: No Active Membership Total Visits: 2 Card on file: 0 Las…" at bounding box center [989, 294] width 382 height 405
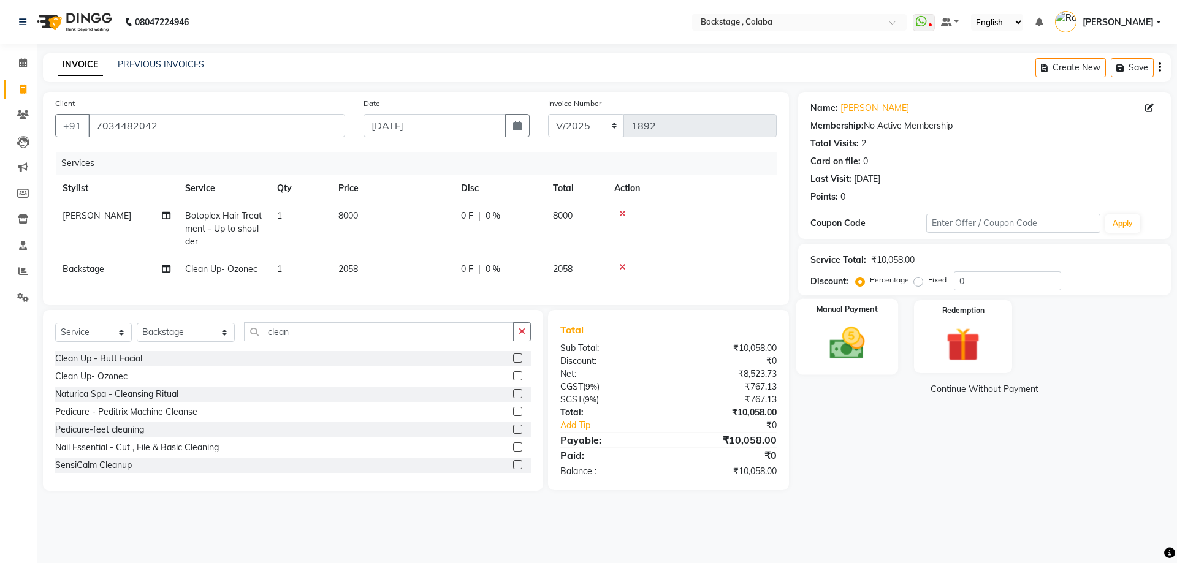
click at [849, 321] on div "Manual Payment" at bounding box center [847, 336] width 102 height 75
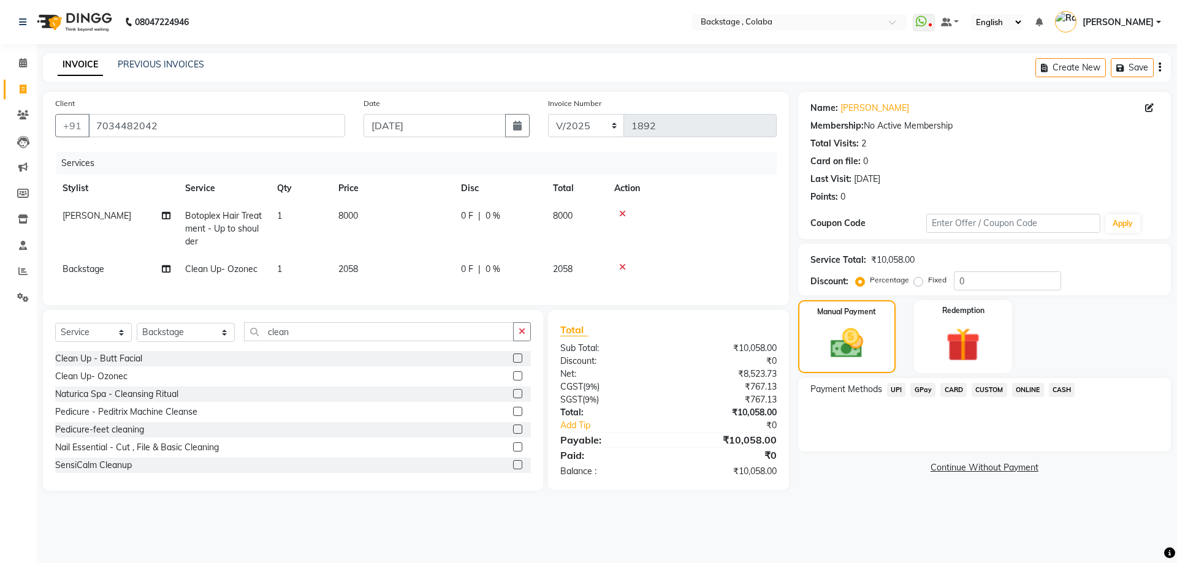
click at [920, 389] on span "GPay" at bounding box center [923, 390] width 25 height 14
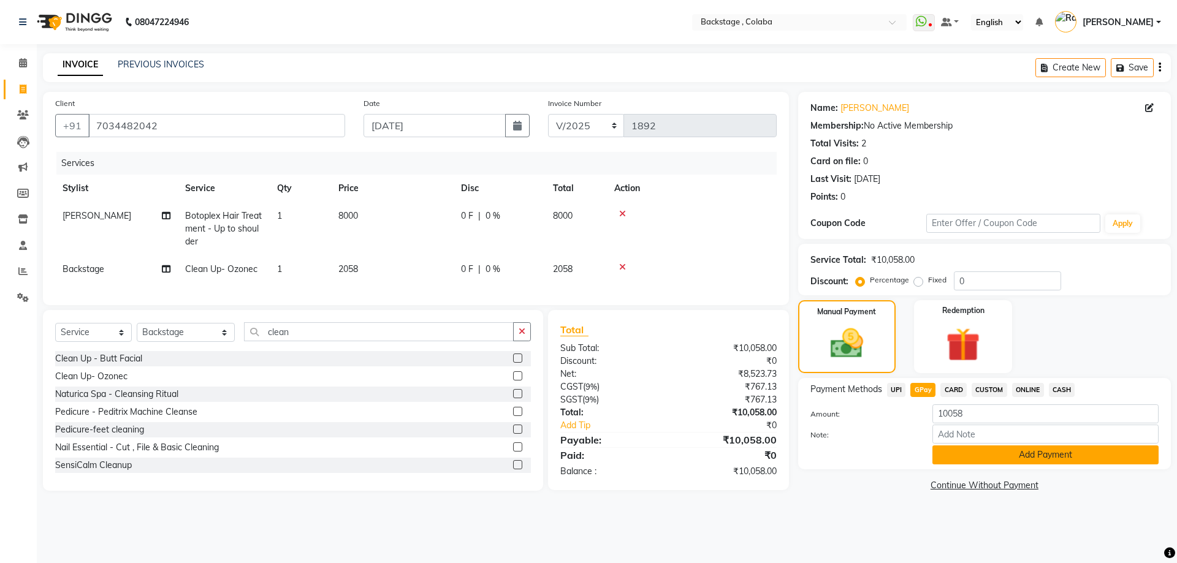
click at [947, 458] on button "Add Payment" at bounding box center [1046, 455] width 226 height 19
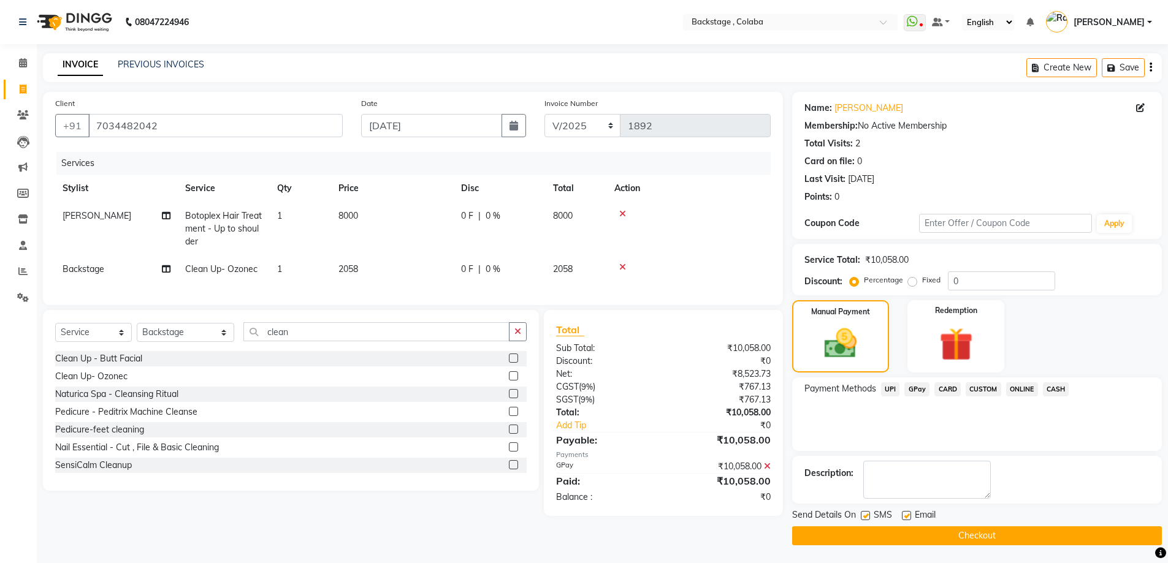
scroll to position [1, 0]
click at [936, 540] on button "Checkout" at bounding box center [977, 535] width 370 height 19
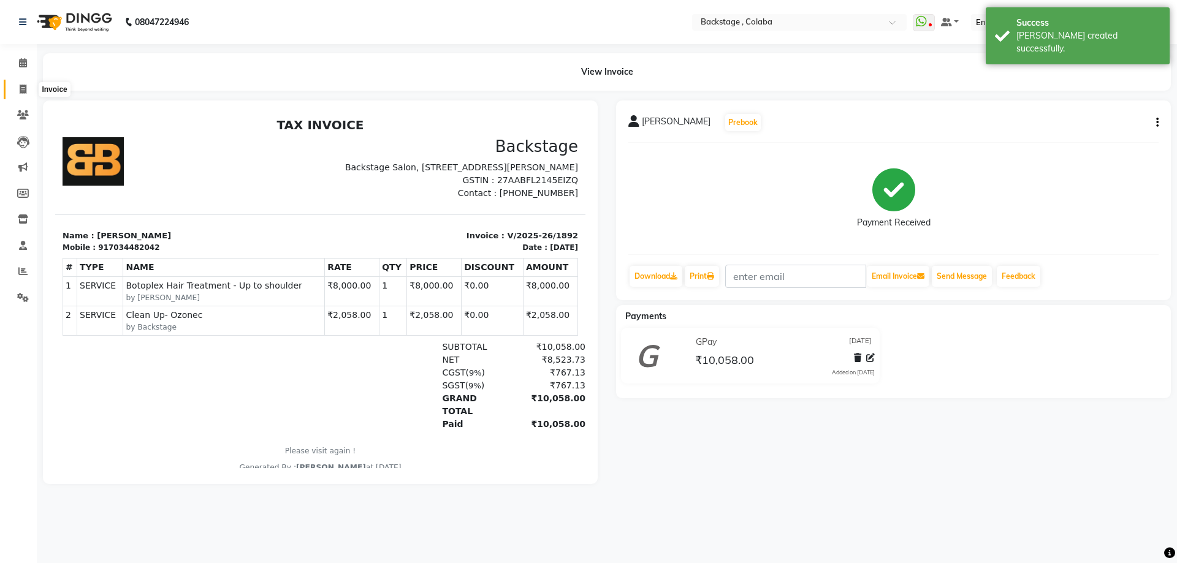
click at [17, 85] on span at bounding box center [22, 90] width 21 height 14
select select "service"
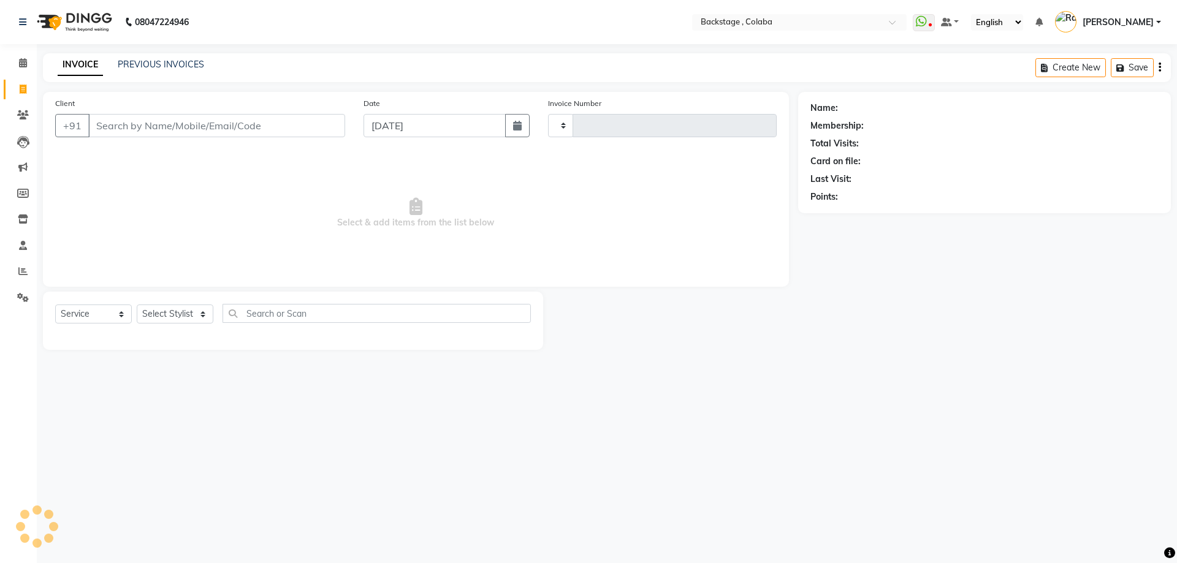
type input "1893"
select select "5451"
click at [158, 118] on input "Client" at bounding box center [216, 125] width 257 height 23
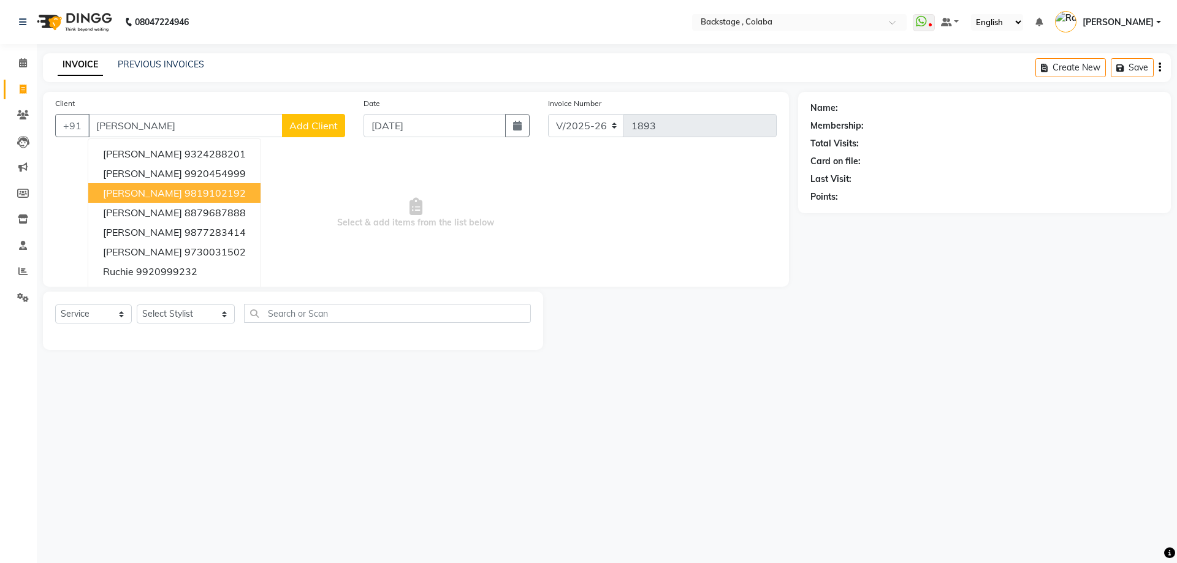
click at [174, 197] on span "Thritty Bharucha" at bounding box center [142, 193] width 79 height 12
type input "9819102192"
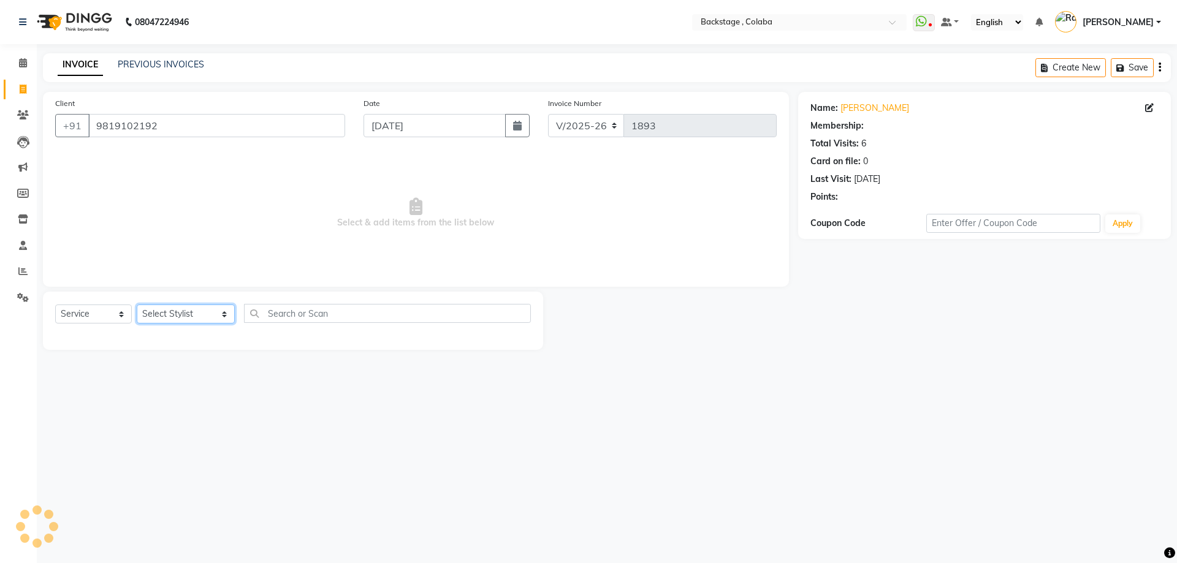
click at [194, 320] on select "Select Stylist Backstage Bharti Nitesh Gohar Jayesh Anil Karekar Kalavati Sharm…" at bounding box center [186, 314] width 98 height 19
click at [512, 123] on button "button" at bounding box center [517, 125] width 25 height 23
select select "9"
select select "2025"
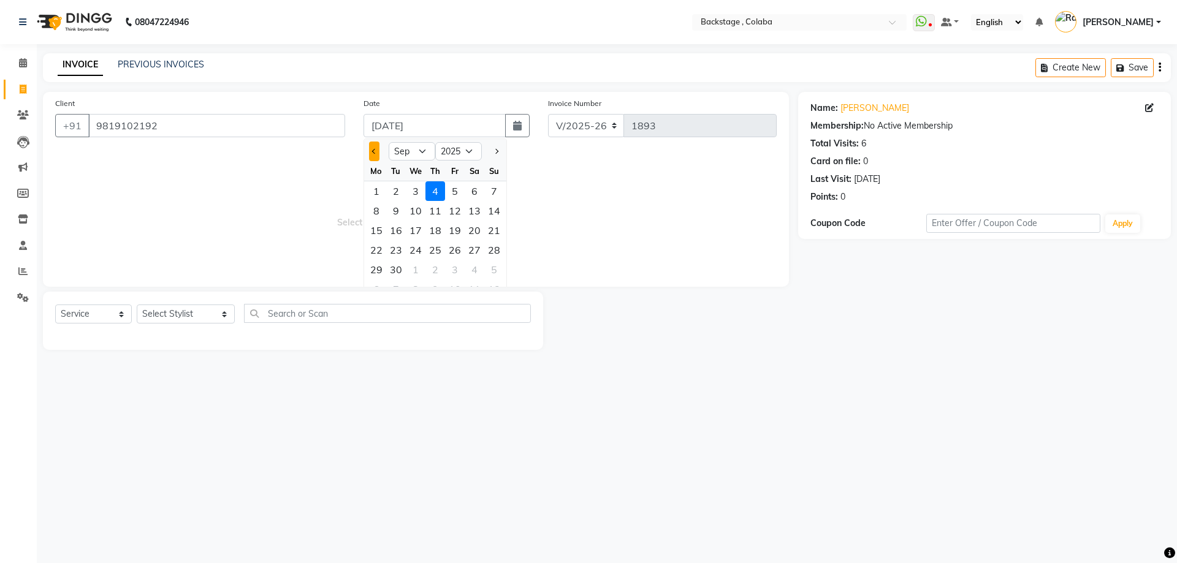
click at [372, 147] on button "Previous month" at bounding box center [374, 152] width 10 height 20
click at [373, 148] on button "Previous month" at bounding box center [374, 152] width 10 height 20
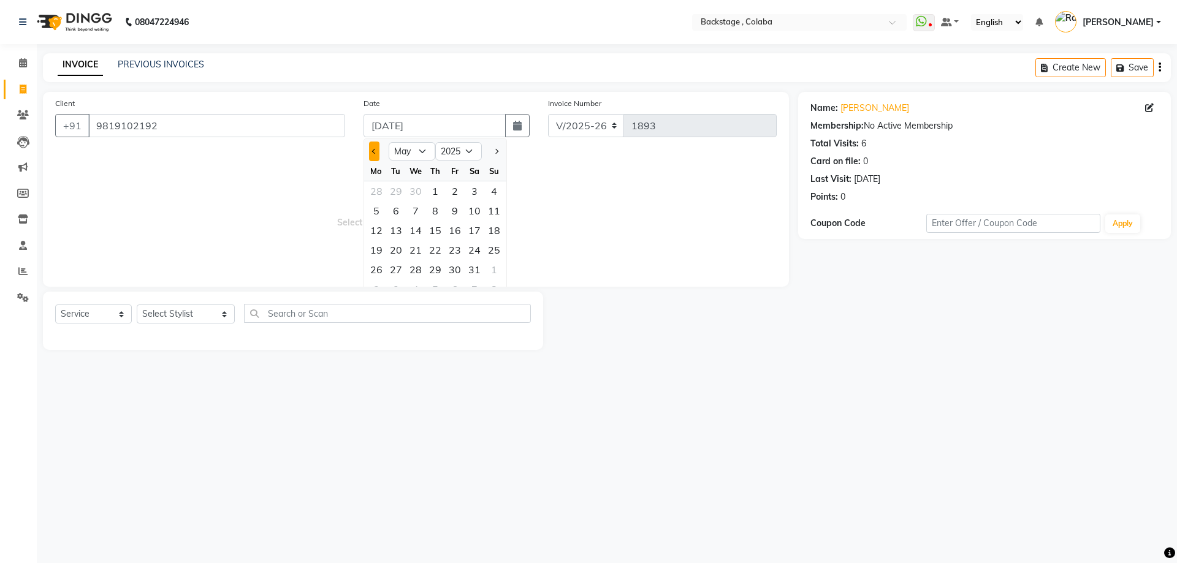
select select "4"
click at [480, 254] on div "26" at bounding box center [475, 250] width 20 height 20
type input "26-04-2025"
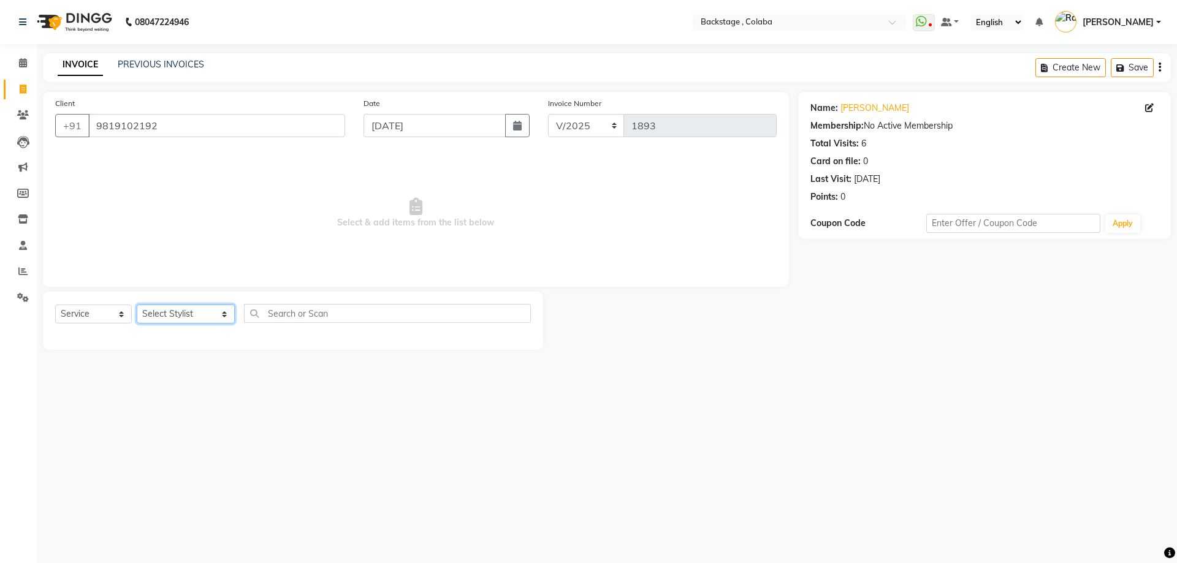
click at [160, 317] on select "Select Stylist Backstage Bharti Nitesh Gohar Jayesh Anil Karekar Kalavati Sharm…" at bounding box center [186, 314] width 98 height 19
click at [200, 118] on input "9819102192" at bounding box center [216, 125] width 257 height 23
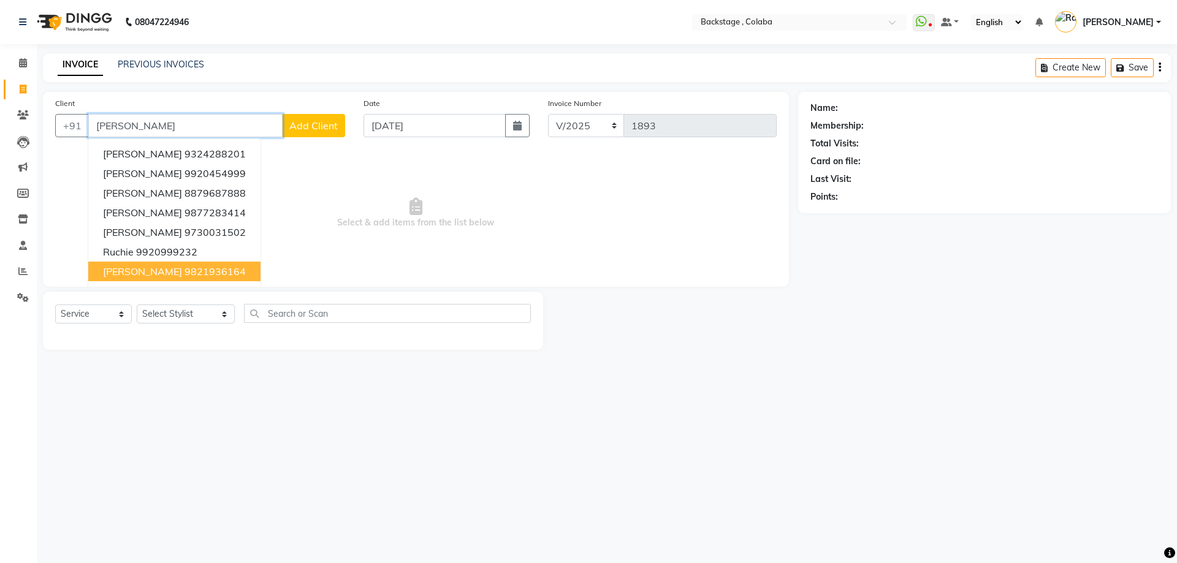
click at [173, 268] on span "ruchi bhuwalka" at bounding box center [142, 271] width 79 height 12
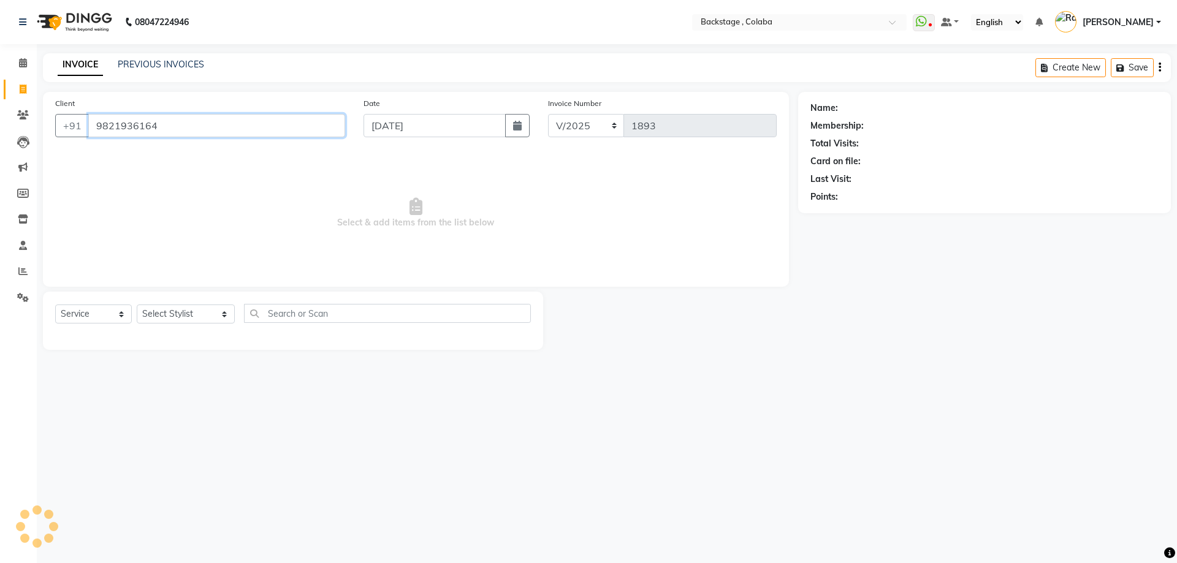
type input "9821936164"
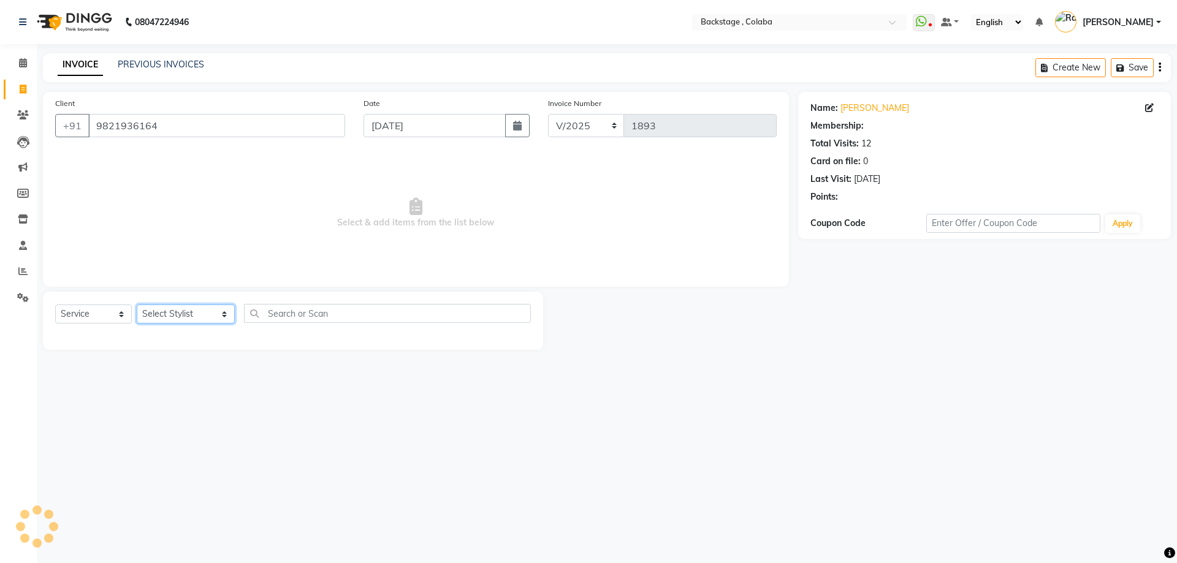
click at [169, 316] on select "Select Stylist Backstage Bharti Nitesh Gohar Jayesh Anil Karekar Kalavati Sharm…" at bounding box center [186, 314] width 98 height 19
select select "36480"
click at [137, 305] on select "Select Stylist Backstage Bharti Nitesh Gohar Jayesh Anil Karekar Kalavati Sharm…" at bounding box center [186, 314] width 98 height 19
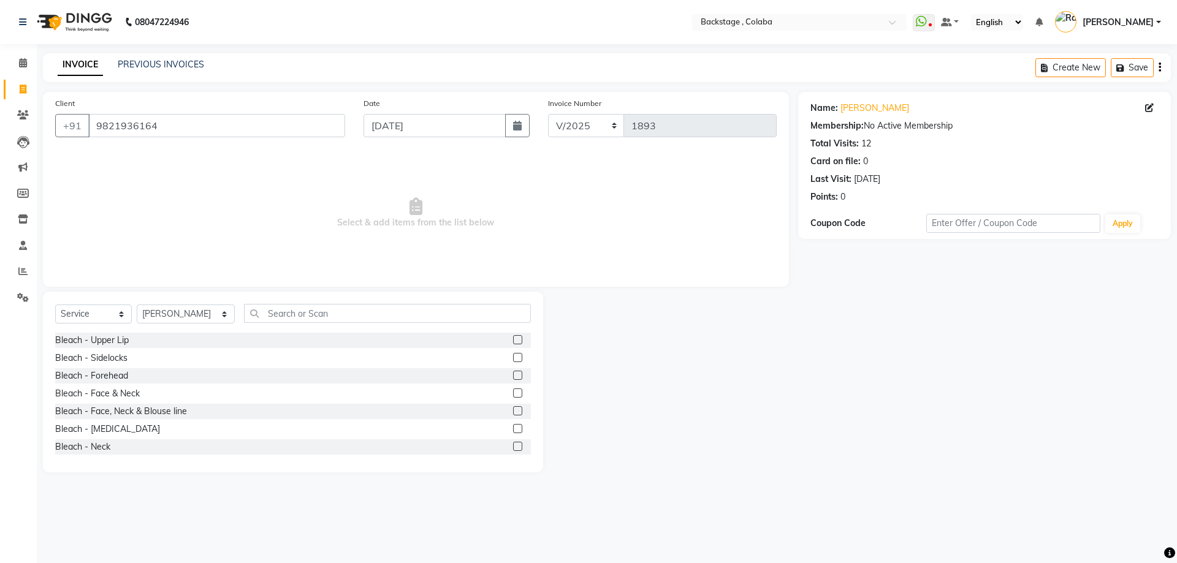
drag, startPoint x: 292, startPoint y: 299, endPoint x: 292, endPoint y: 305, distance: 6.2
click at [292, 300] on div "Select Service Product Membership Package Voucher Prepaid Gift Card Select Styl…" at bounding box center [293, 382] width 500 height 181
click at [291, 312] on input "text" at bounding box center [387, 313] width 287 height 19
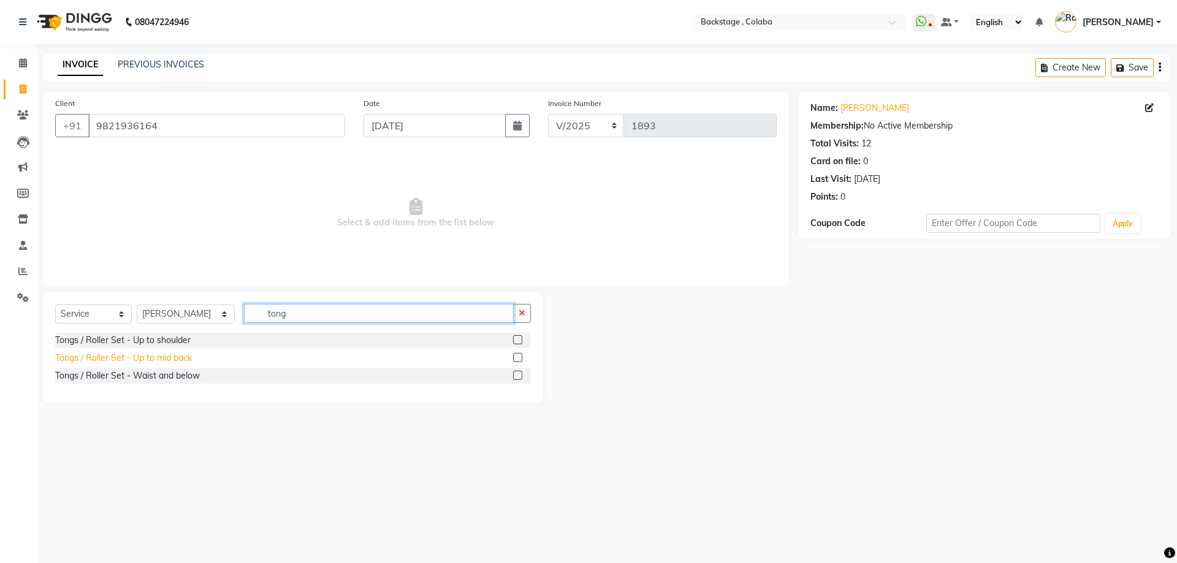
type input "tong"
click at [139, 355] on div "Tongs / Roller Set - Up to mid back" at bounding box center [123, 358] width 137 height 13
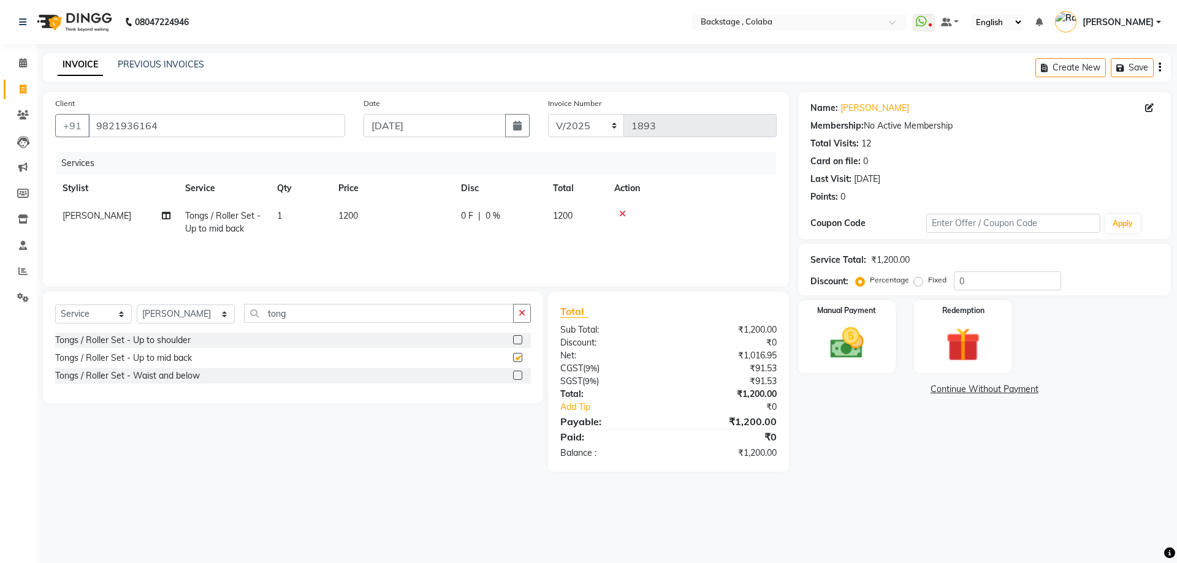
checkbox input "false"
click at [369, 209] on td "1200" at bounding box center [392, 222] width 123 height 40
select select "36480"
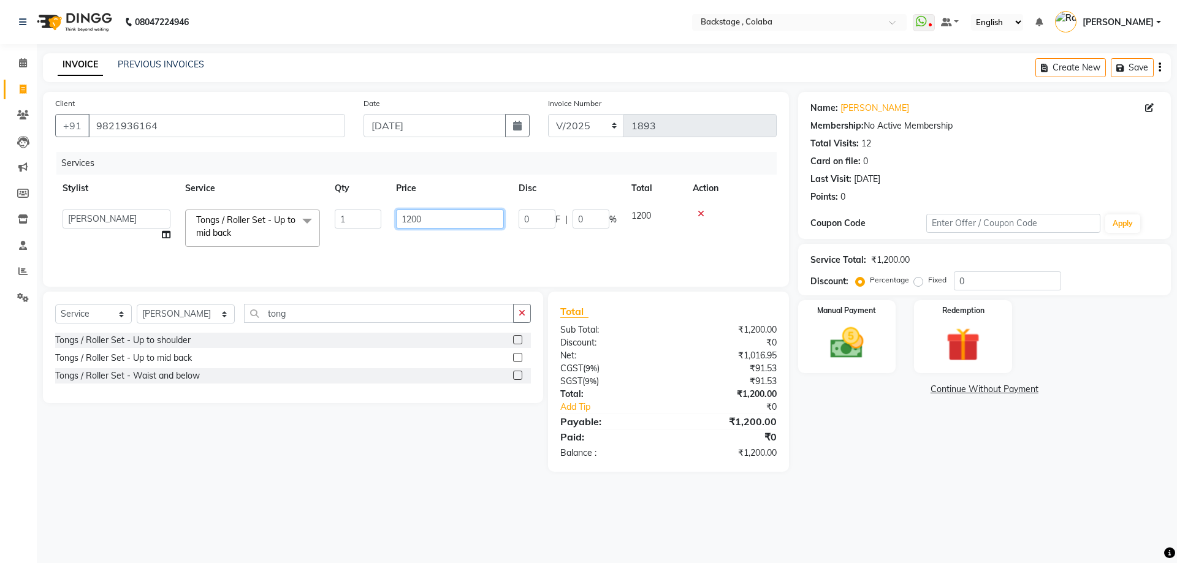
drag, startPoint x: 427, startPoint y: 212, endPoint x: 388, endPoint y: 210, distance: 39.9
click at [388, 210] on tr "Backstage Bharti Nitesh Gohar Jayesh Anil Karekar Kalavati Sharma Ketan Kamalak…" at bounding box center [416, 228] width 722 height 52
type input "1300"
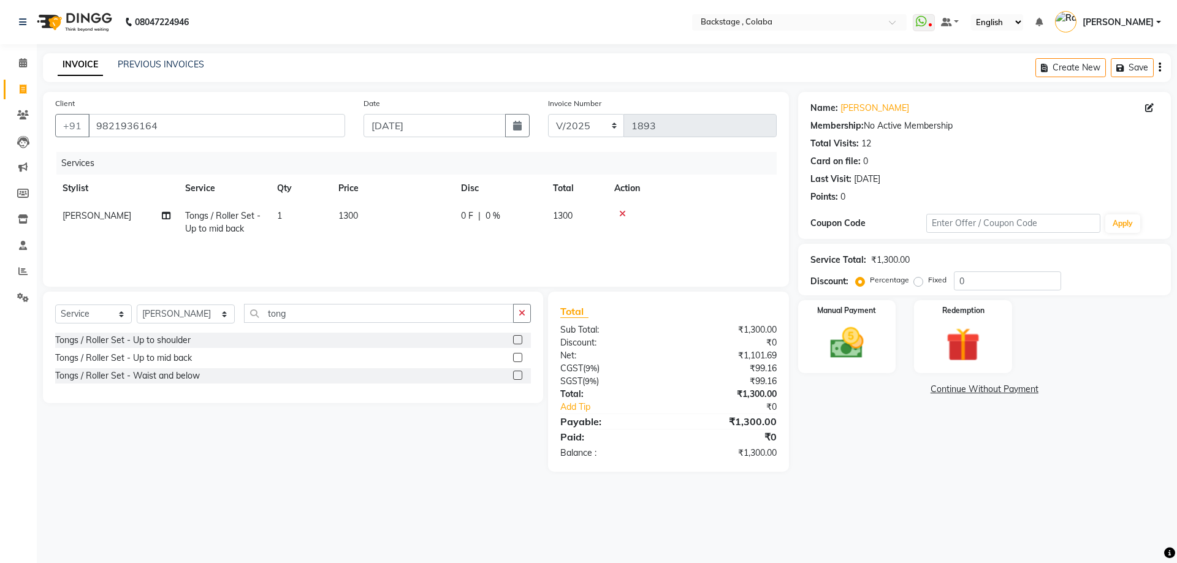
drag, startPoint x: 930, startPoint y: 472, endPoint x: 922, endPoint y: 470, distance: 8.3
click at [927, 472] on main "INVOICE PREVIOUS INVOICES Create New Save Client +91 9821936164 Date 26-04-2025…" at bounding box center [607, 271] width 1140 height 437
click at [869, 346] on img at bounding box center [847, 343] width 57 height 40
click at [932, 394] on span "GPay" at bounding box center [923, 390] width 25 height 14
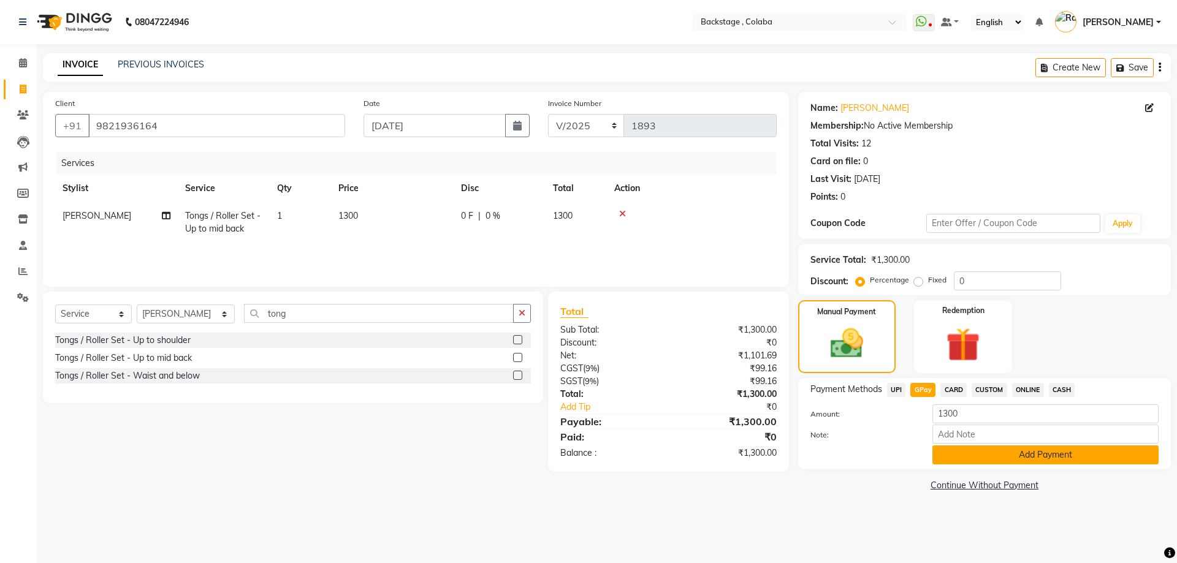
click at [1024, 464] on div "Payment Methods UPI GPay CARD CUSTOM ONLINE CASH Amount: 1300 Note: Add Payment" at bounding box center [984, 423] width 373 height 91
click at [1024, 464] on button "Add Payment" at bounding box center [1046, 455] width 226 height 19
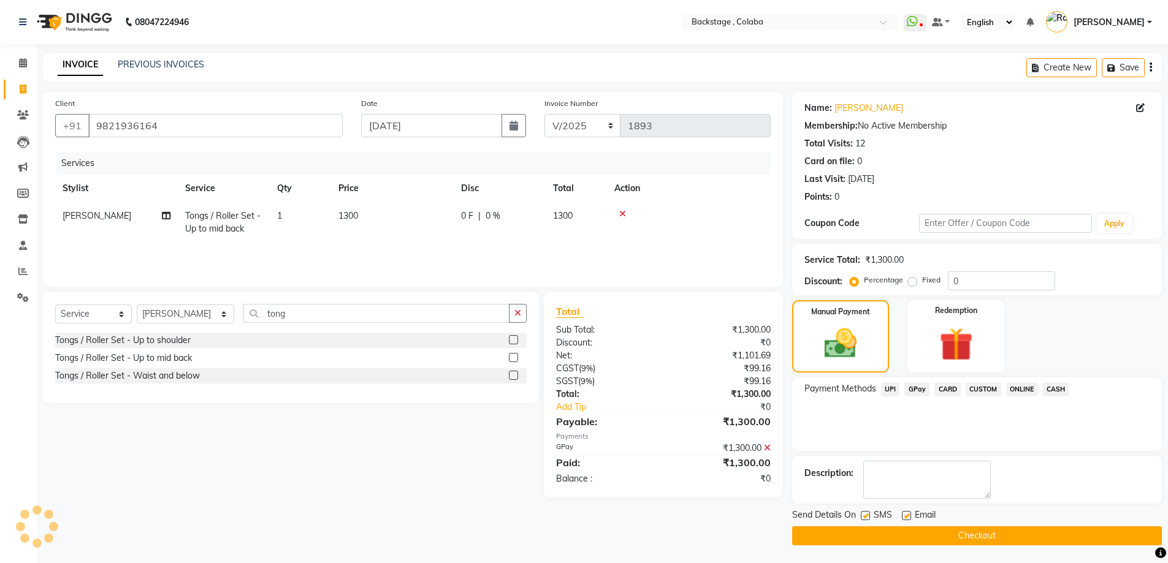
click at [990, 534] on button "Checkout" at bounding box center [977, 536] width 370 height 19
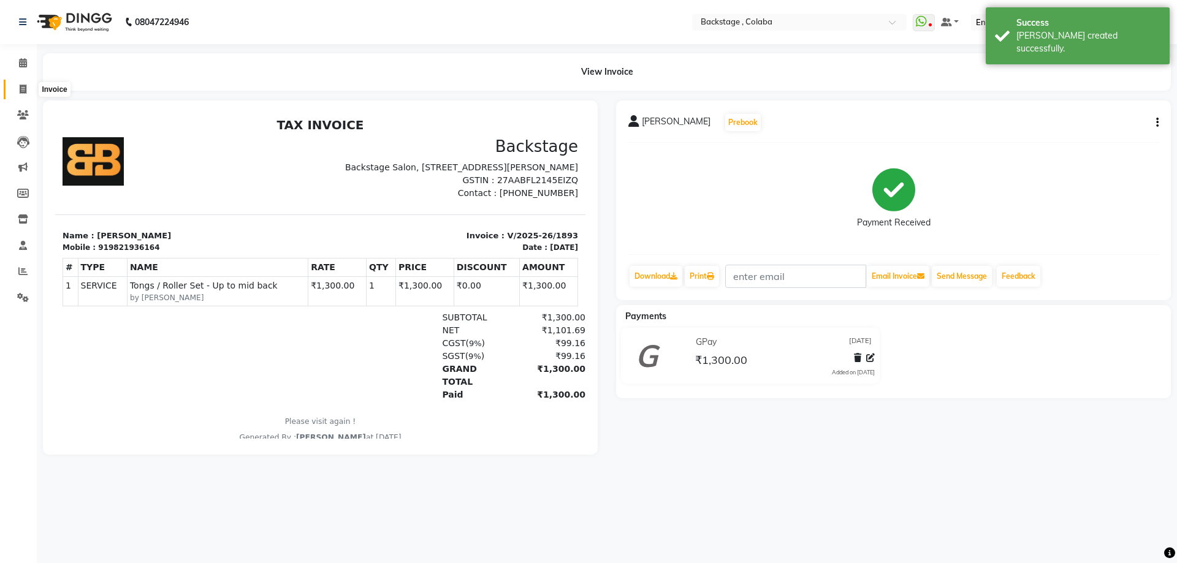
click at [20, 90] on icon at bounding box center [23, 89] width 7 height 9
select select "service"
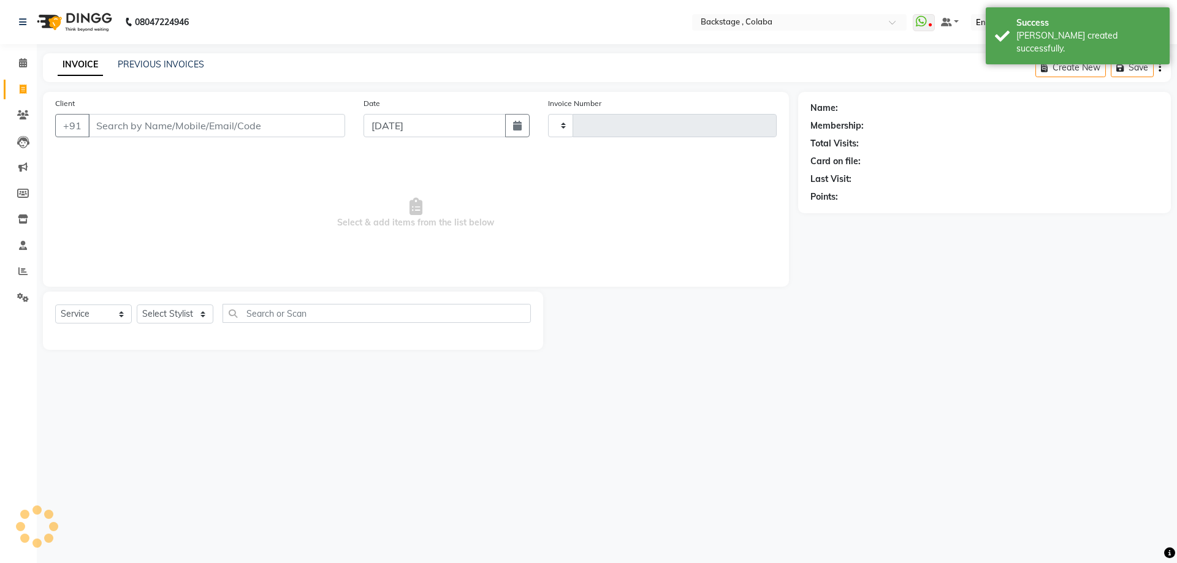
type input "1894"
select select "5451"
click at [518, 124] on icon "button" at bounding box center [517, 126] width 9 height 10
select select "9"
select select "2025"
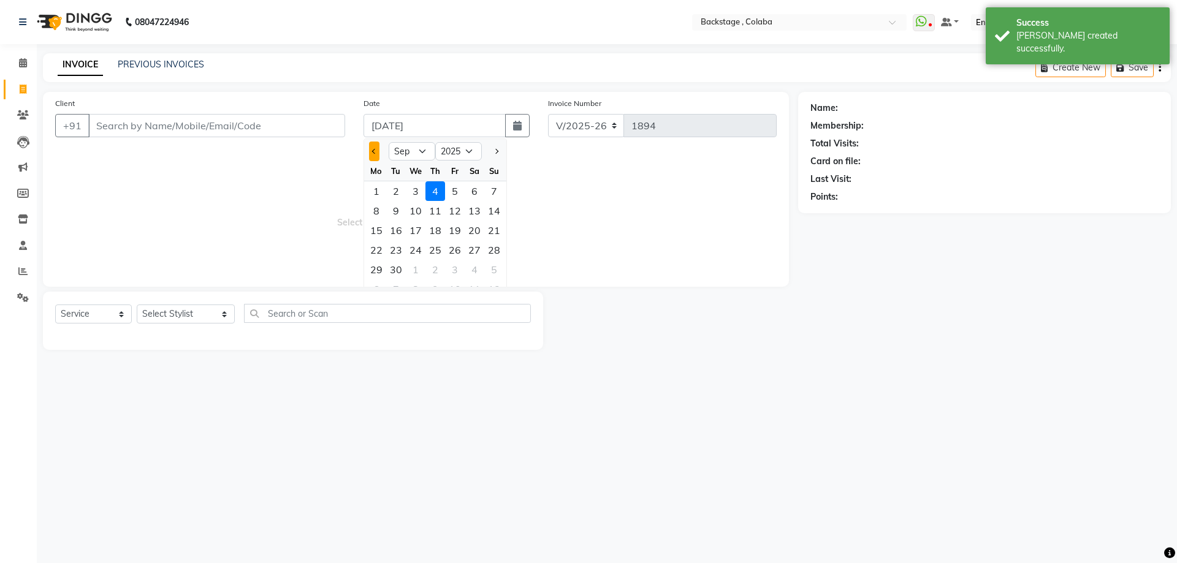
click at [375, 156] on button "Previous month" at bounding box center [374, 152] width 10 height 20
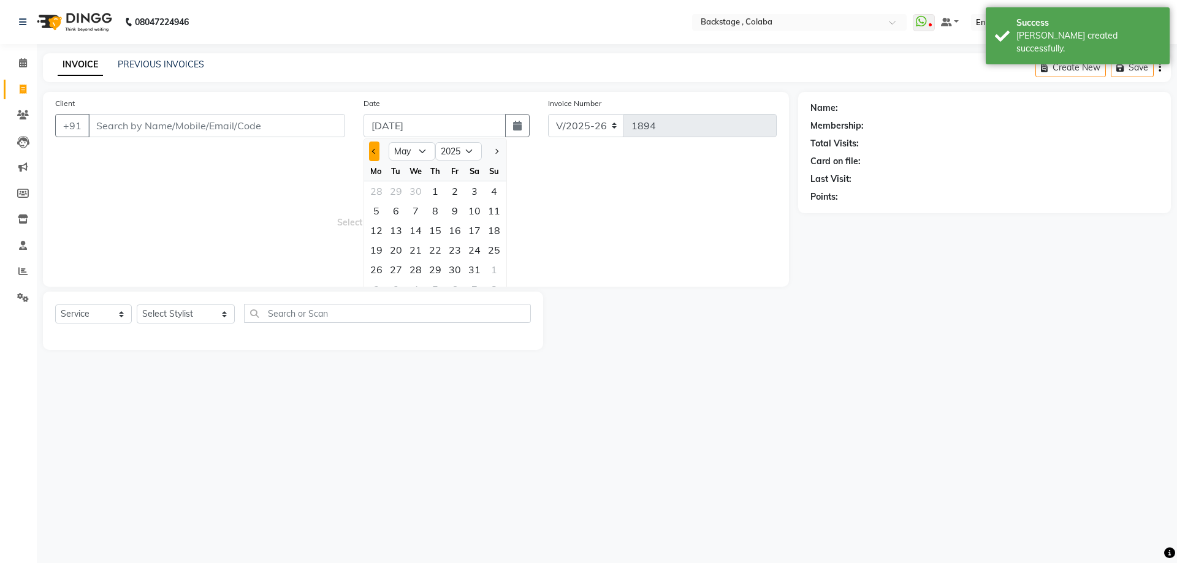
select select "4"
click at [472, 251] on div "26" at bounding box center [475, 250] width 20 height 20
type input "26-04-2025"
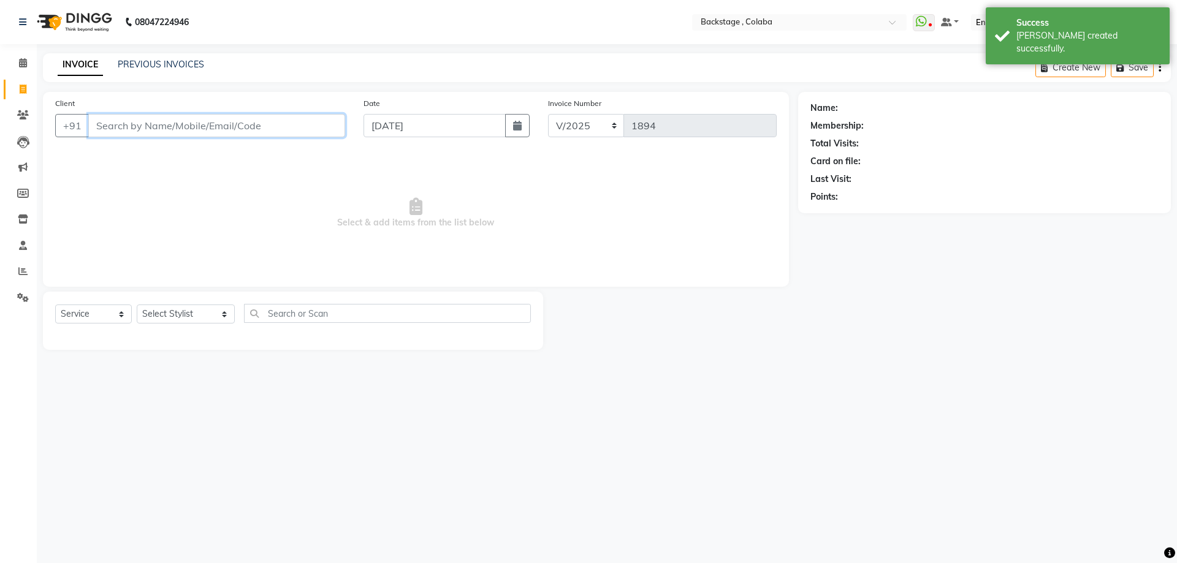
click at [244, 137] on input "Client" at bounding box center [216, 125] width 257 height 23
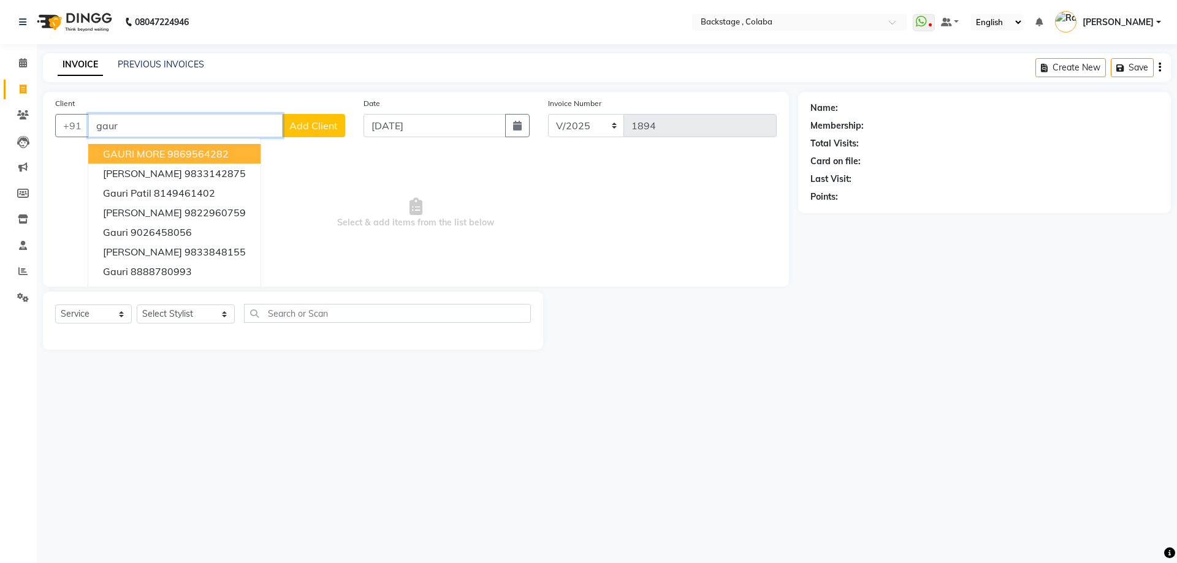
click at [145, 120] on input "gaur" at bounding box center [185, 125] width 194 height 23
click at [147, 158] on span "Pratibha Sharma" at bounding box center [142, 154] width 79 height 12
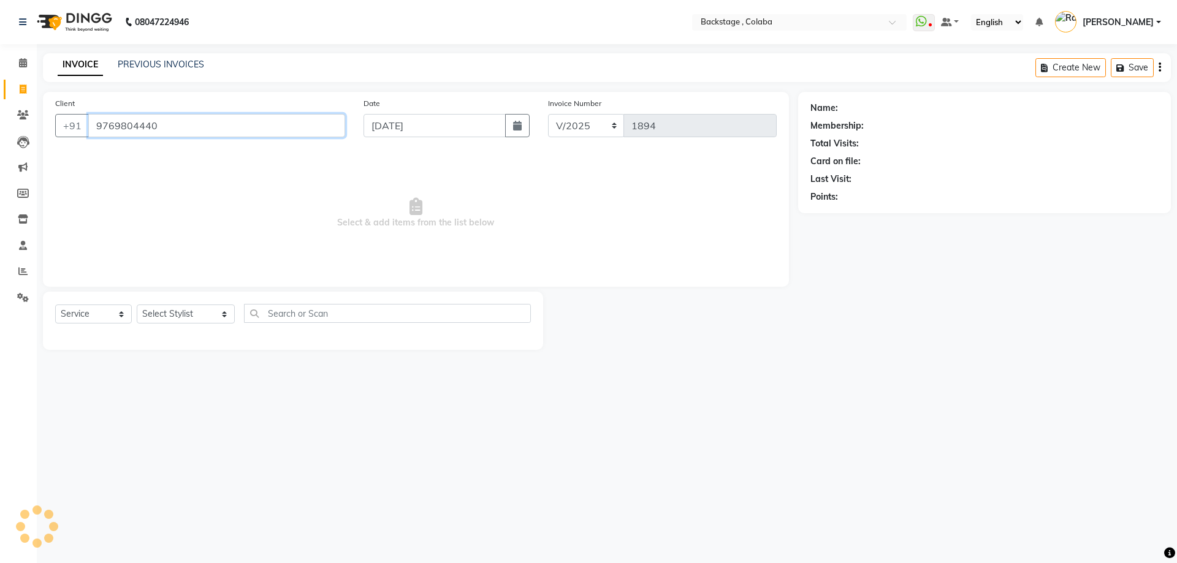
type input "9769804440"
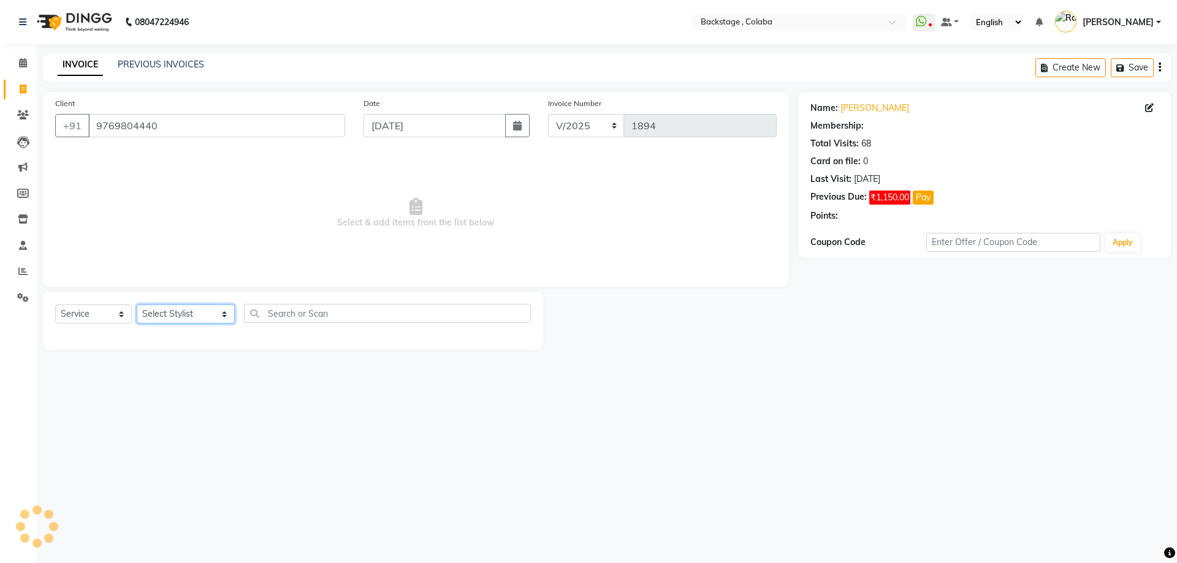
click at [148, 317] on select "Select Stylist Backstage Bharti Nitesh Gohar Jayesh Anil Karekar Kalavati Sharm…" at bounding box center [186, 314] width 98 height 19
select select "37596"
click at [137, 305] on select "Select Stylist Backstage Bharti Nitesh Gohar Jayesh Anil Karekar Kalavati Sharm…" at bounding box center [186, 314] width 98 height 19
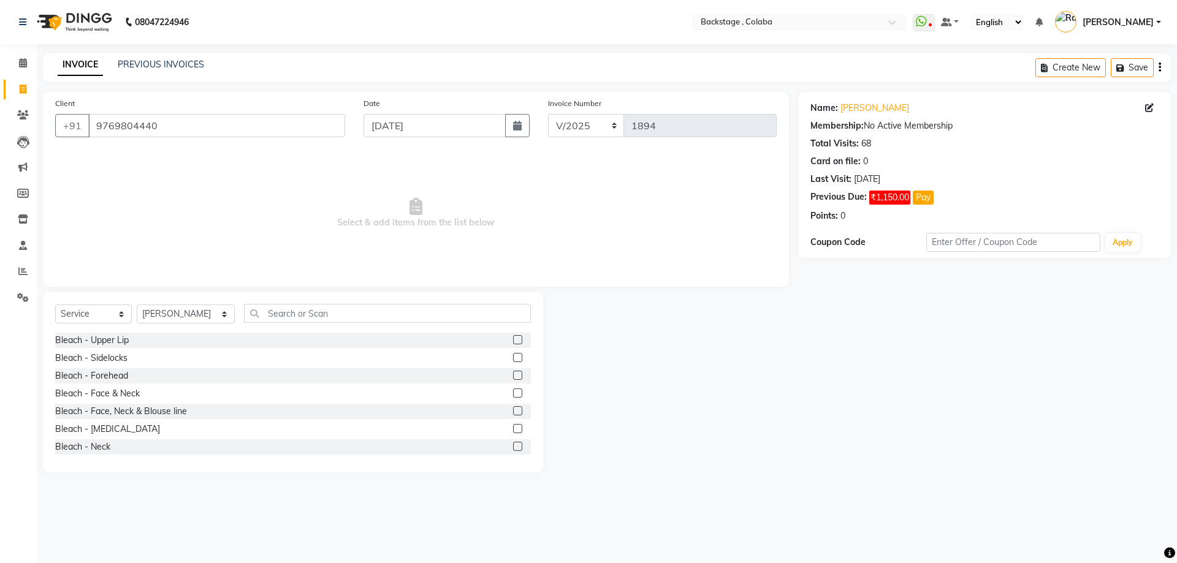
click at [292, 324] on div "Select Service Product Membership Package Voucher Prepaid Gift Card Select Styl…" at bounding box center [293, 318] width 476 height 29
click at [296, 310] on input "text" at bounding box center [387, 313] width 287 height 19
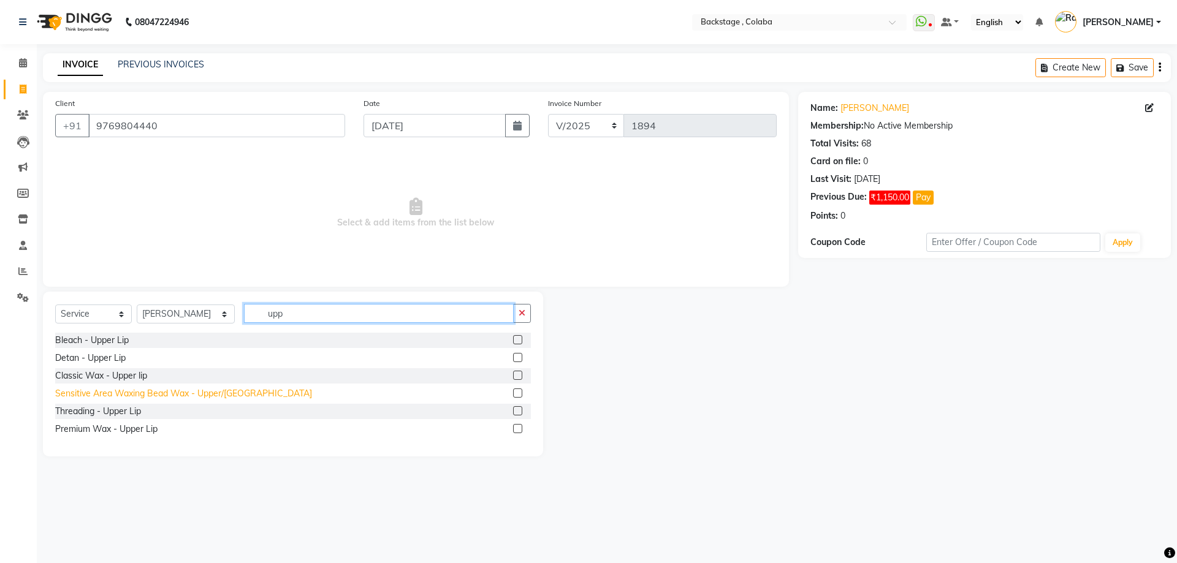
type input "upp"
click at [221, 395] on div "Sensitive Area Waxing Bead Wax - Upper/Lower Lip" at bounding box center [183, 394] width 257 height 13
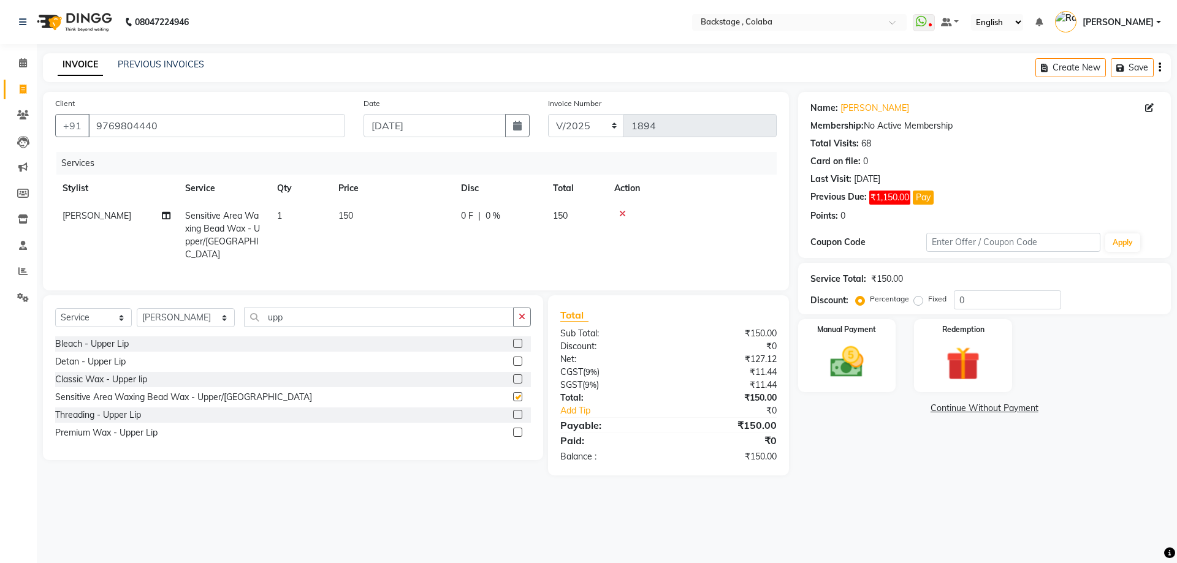
checkbox input "false"
click at [850, 385] on div "Manual Payment" at bounding box center [847, 355] width 102 height 75
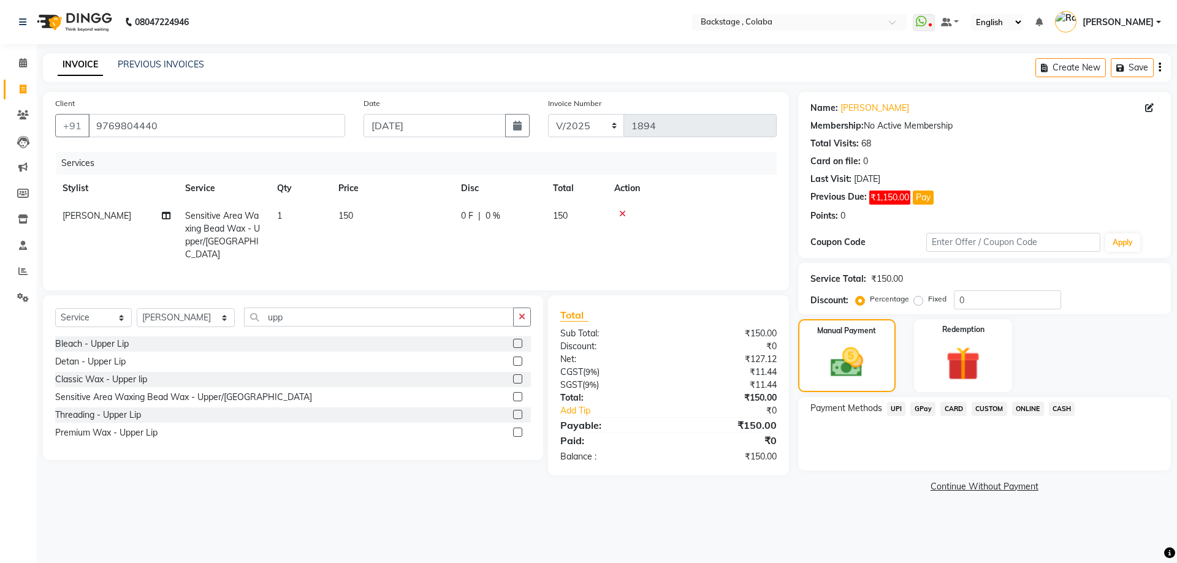
click at [948, 407] on span "CARD" at bounding box center [954, 409] width 26 height 14
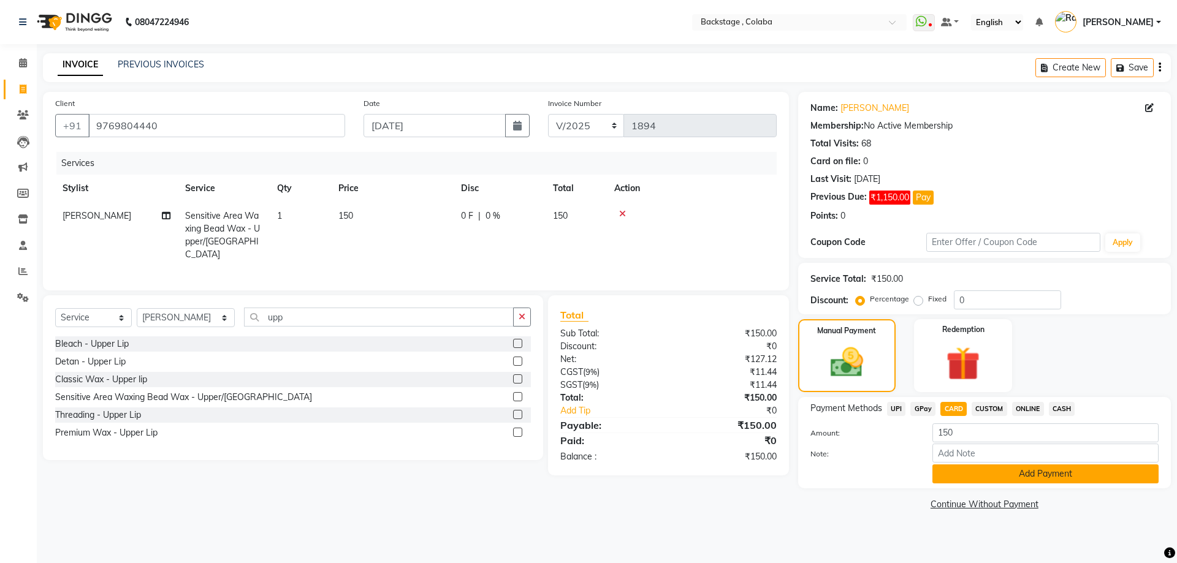
click at [955, 472] on button "Add Payment" at bounding box center [1046, 474] width 226 height 19
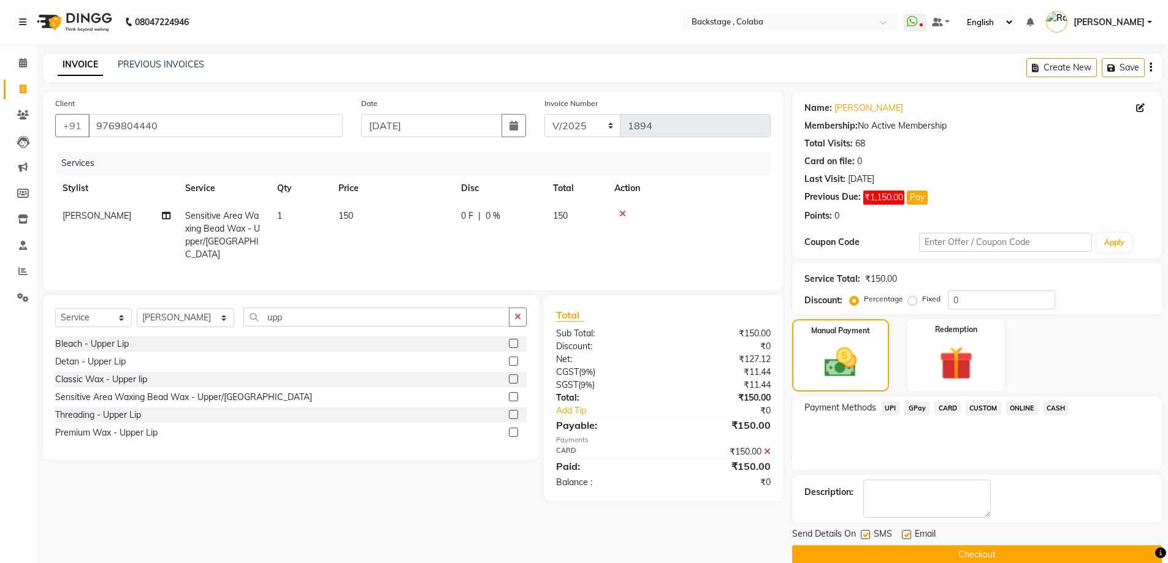
click at [949, 556] on button "Checkout" at bounding box center [977, 555] width 370 height 19
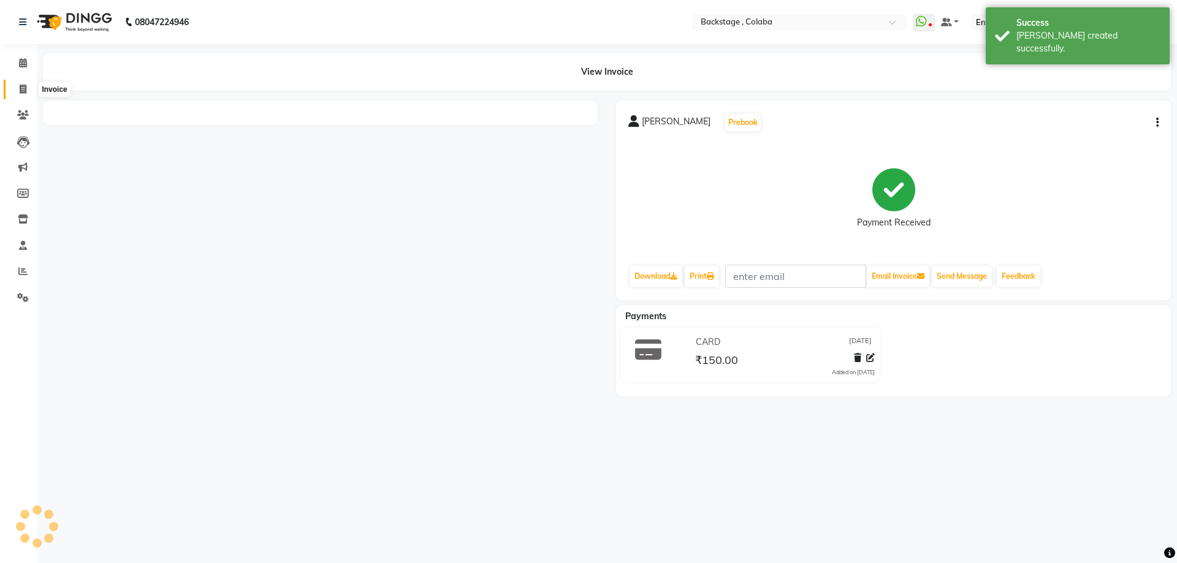
click at [23, 91] on icon at bounding box center [23, 89] width 7 height 9
select select "service"
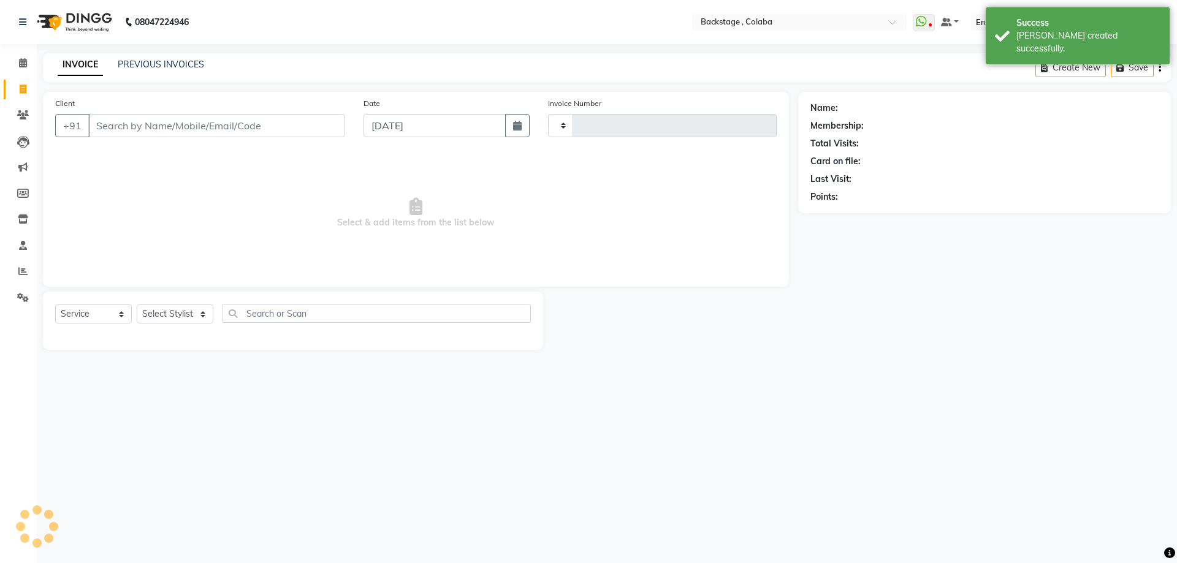
type input "1895"
select select "5451"
type input "ruba"
click at [525, 131] on button "button" at bounding box center [517, 125] width 25 height 23
select select "9"
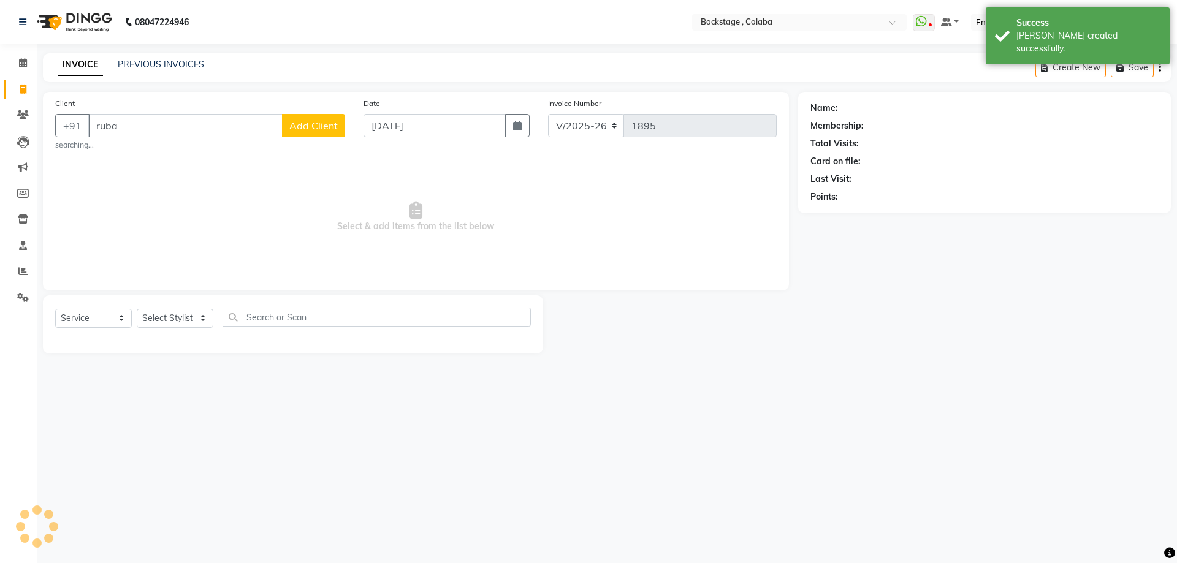
select select "2025"
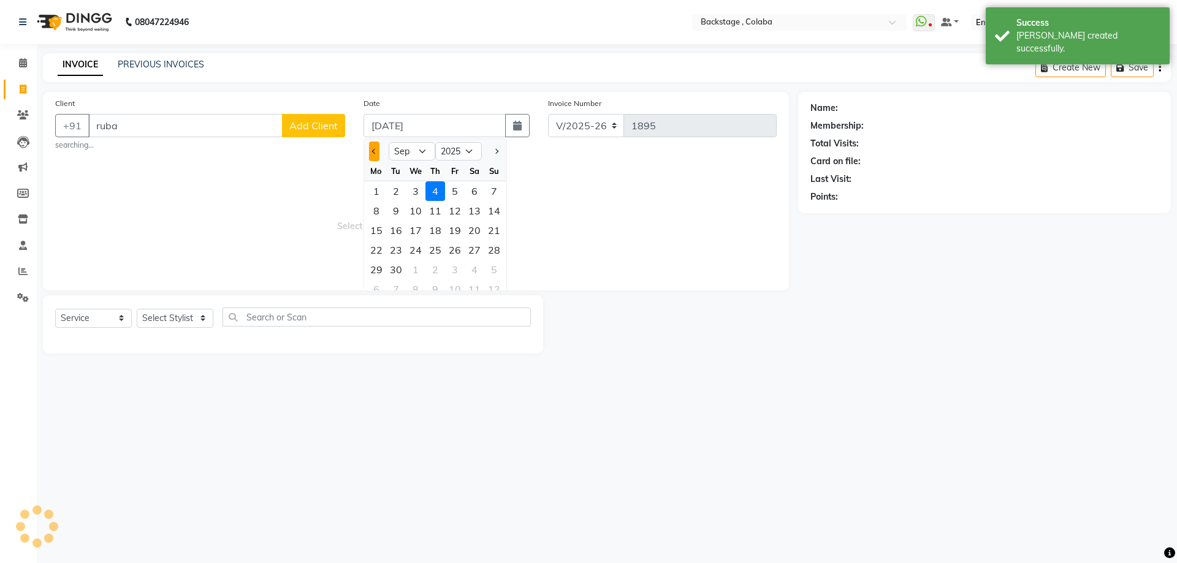
click at [370, 153] on button "Previous month" at bounding box center [374, 152] width 10 height 20
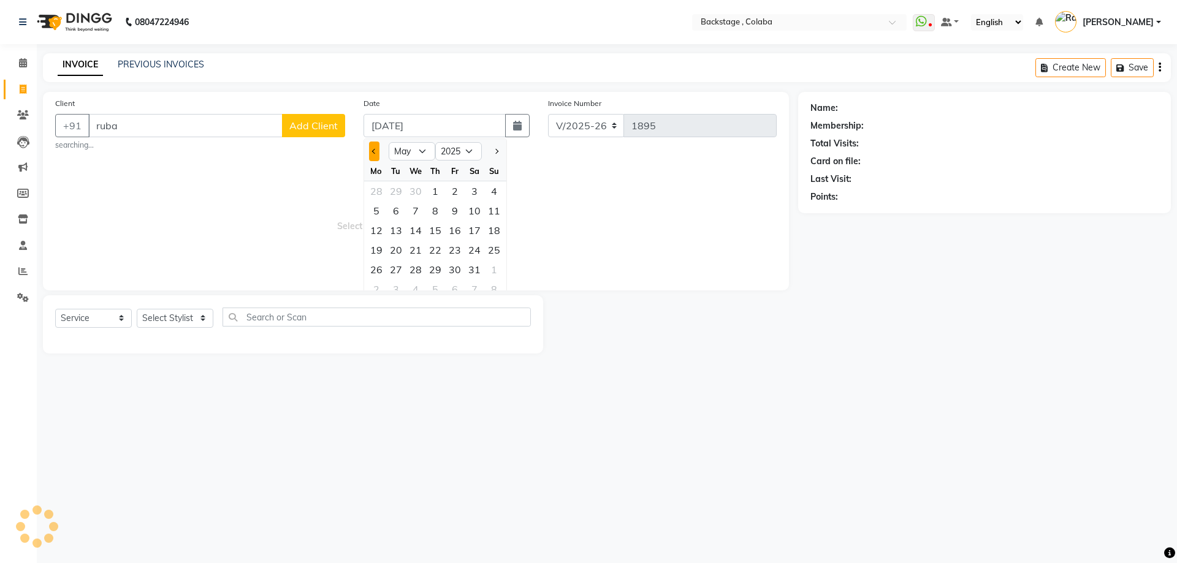
click at [370, 153] on button "Previous month" at bounding box center [374, 152] width 10 height 20
select select "4"
click at [466, 252] on div "26" at bounding box center [475, 250] width 20 height 20
type input "26-04-2025"
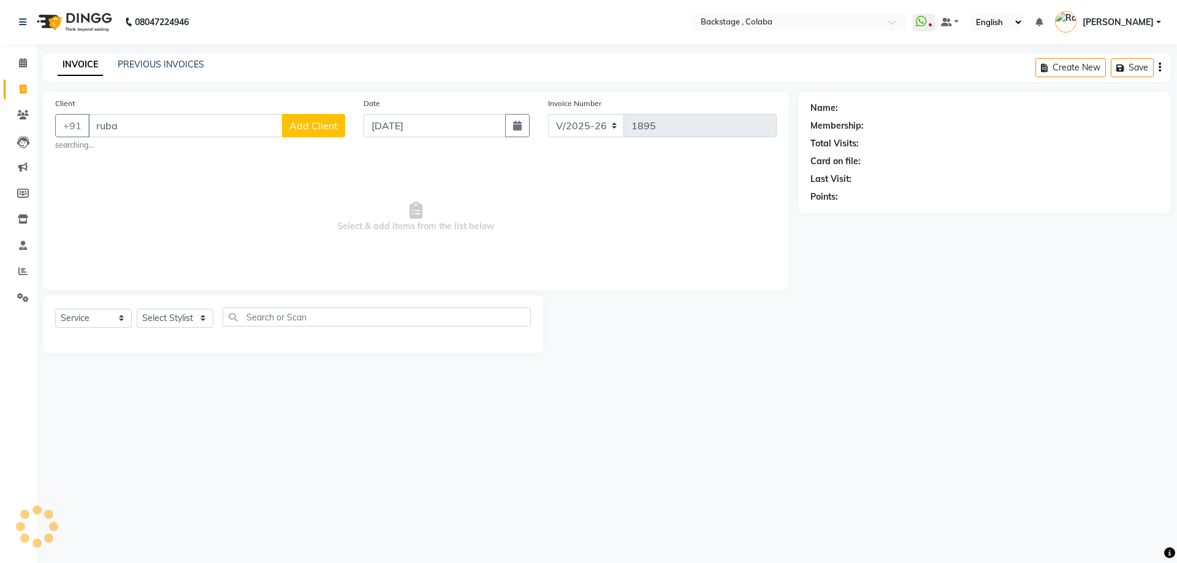
click at [262, 140] on small "searching..." at bounding box center [200, 145] width 290 height 11
click at [245, 131] on input "ruba" at bounding box center [185, 125] width 194 height 23
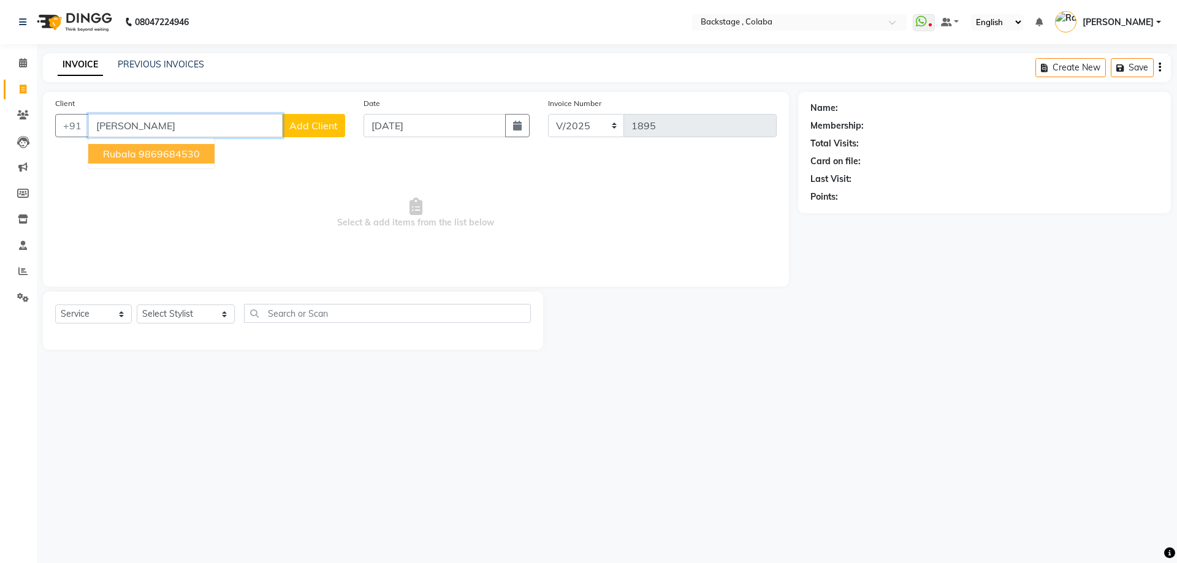
click at [184, 143] on ngb-typeahead-window "Rubala 9869684530" at bounding box center [152, 154] width 128 height 31
click at [178, 159] on ngb-highlight "9869684530" at bounding box center [169, 154] width 61 height 12
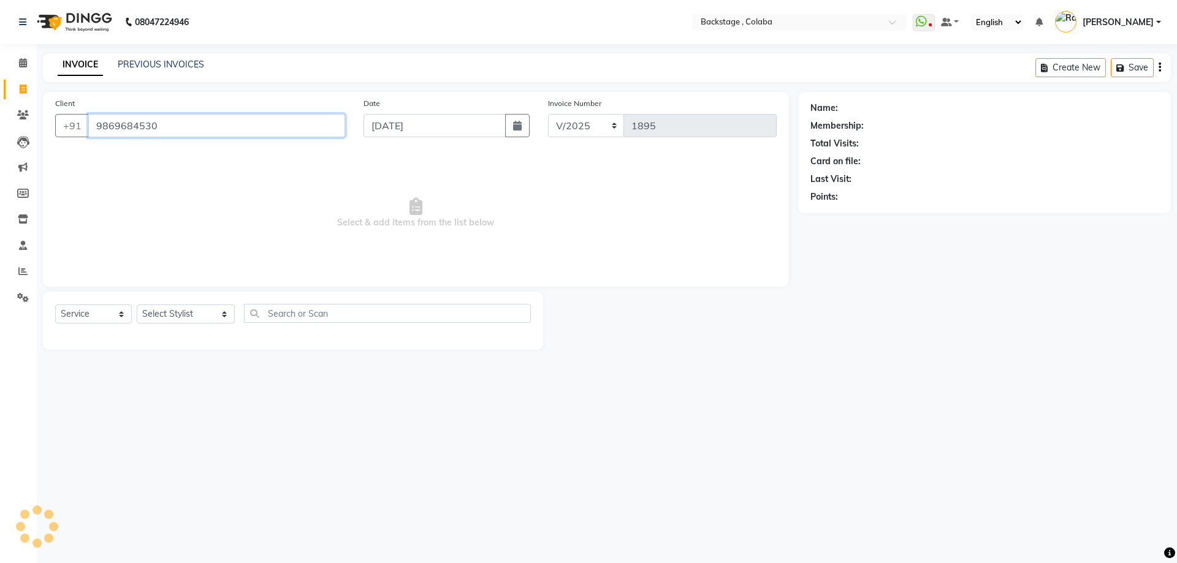
type input "9869684530"
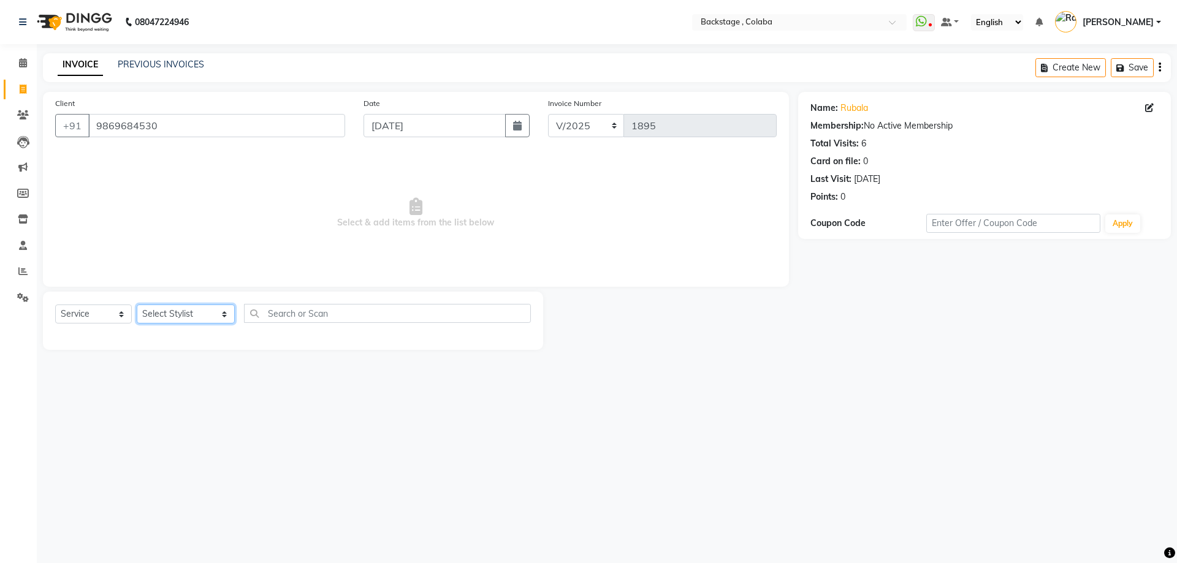
click at [153, 321] on select "Select Stylist Backstage Bharti Nitesh Gohar Jayesh Anil Karekar Kalavati Sharm…" at bounding box center [186, 314] width 98 height 19
click at [137, 305] on select "Select Stylist Backstage Bharti Nitesh Gohar Jayesh Anil Karekar Kalavati Sharm…" at bounding box center [186, 314] width 98 height 19
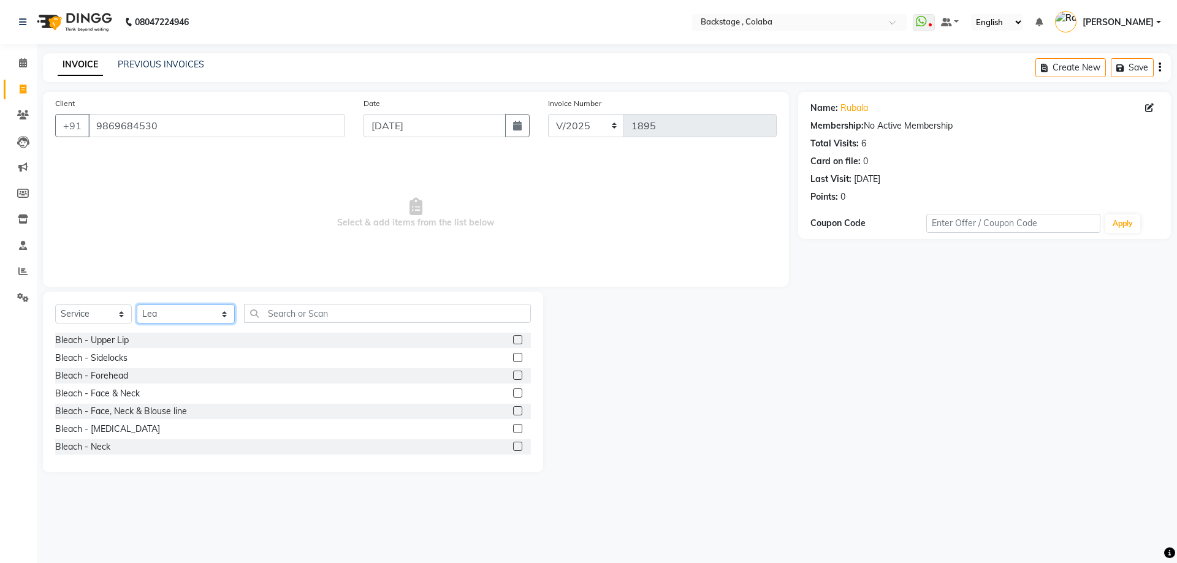
drag, startPoint x: 180, startPoint y: 311, endPoint x: 180, endPoint y: 325, distance: 14.1
click at [180, 325] on div "Select Service Product Membership Package Voucher Prepaid Gift Card Select Styl…" at bounding box center [293, 318] width 476 height 29
click at [137, 305] on select "Select Stylist Backstage Bharti Nitesh Gohar Jayesh Anil Karekar Kalavati Sharm…" at bounding box center [186, 314] width 98 height 19
drag, startPoint x: 181, startPoint y: 313, endPoint x: 181, endPoint y: 321, distance: 7.4
click at [181, 318] on select "Select Stylist Backstage Bharti Nitesh Gohar Jayesh Anil Karekar Kalavati Sharm…" at bounding box center [186, 314] width 98 height 19
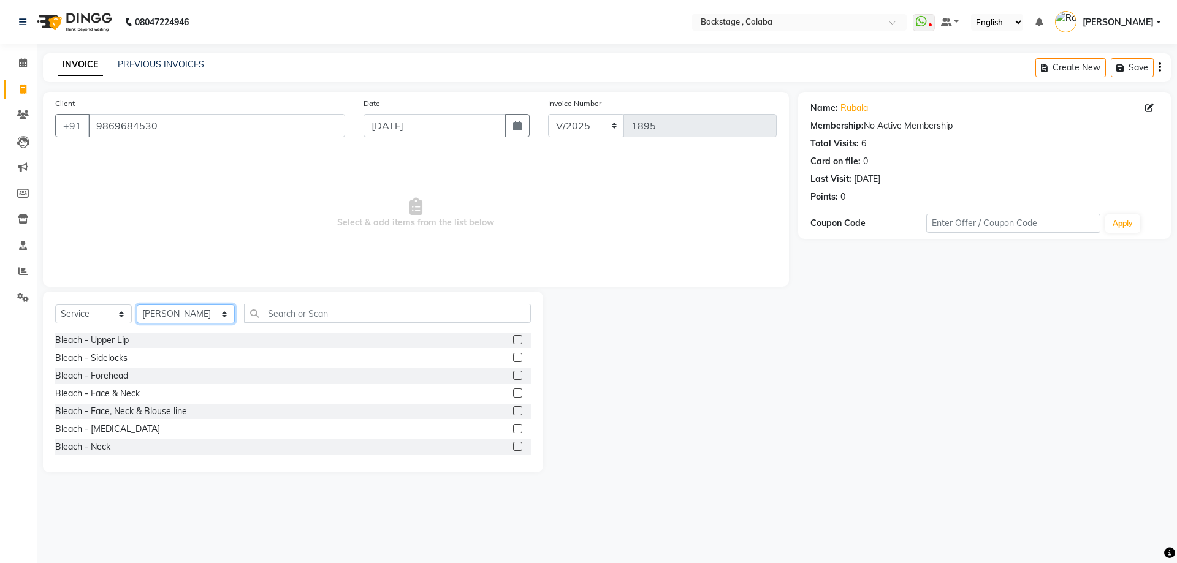
select select "37596"
click at [137, 305] on select "Select Stylist Backstage Bharti Nitesh Gohar Jayesh Anil Karekar Kalavati Sharm…" at bounding box center [186, 314] width 98 height 19
click at [291, 306] on input "text" at bounding box center [387, 313] width 287 height 19
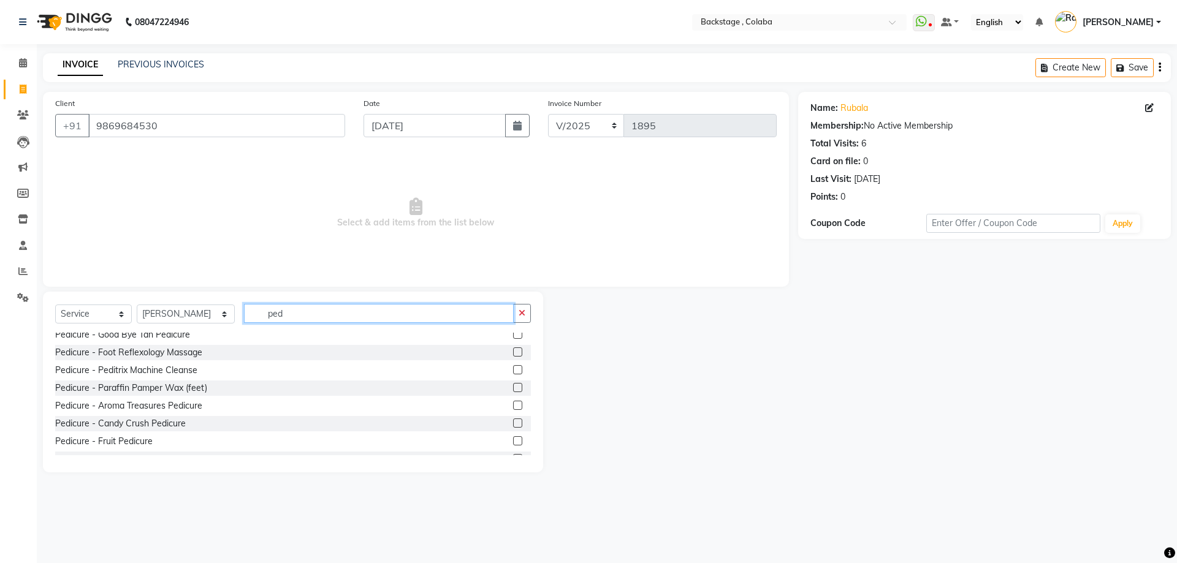
scroll to position [123, 0]
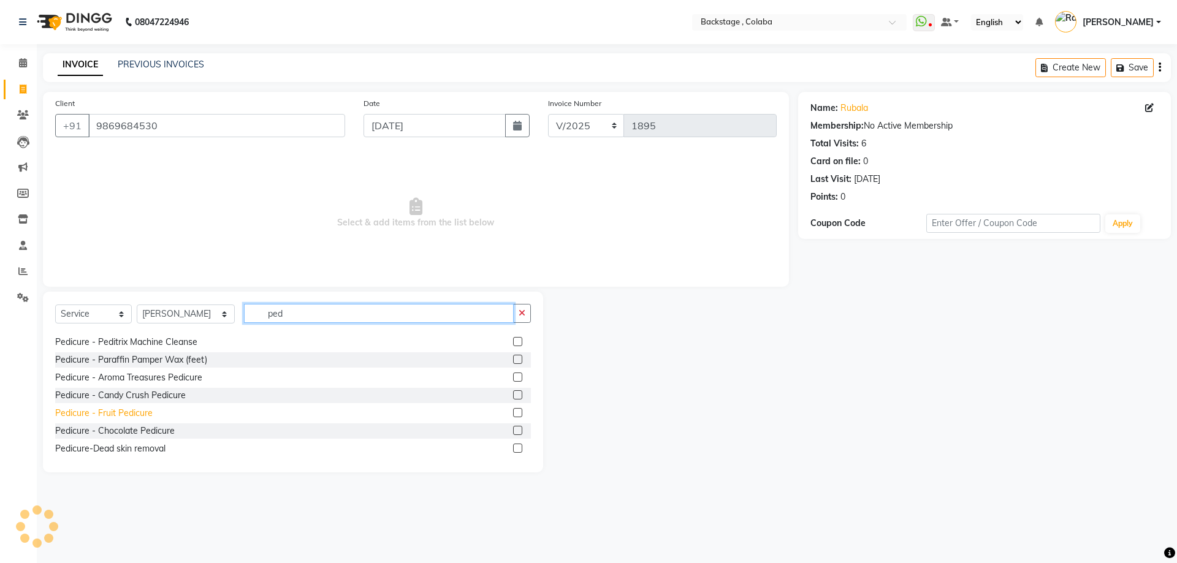
type input "ped"
click at [127, 416] on div "Pedicure - Fruit Pedicure" at bounding box center [103, 413] width 97 height 13
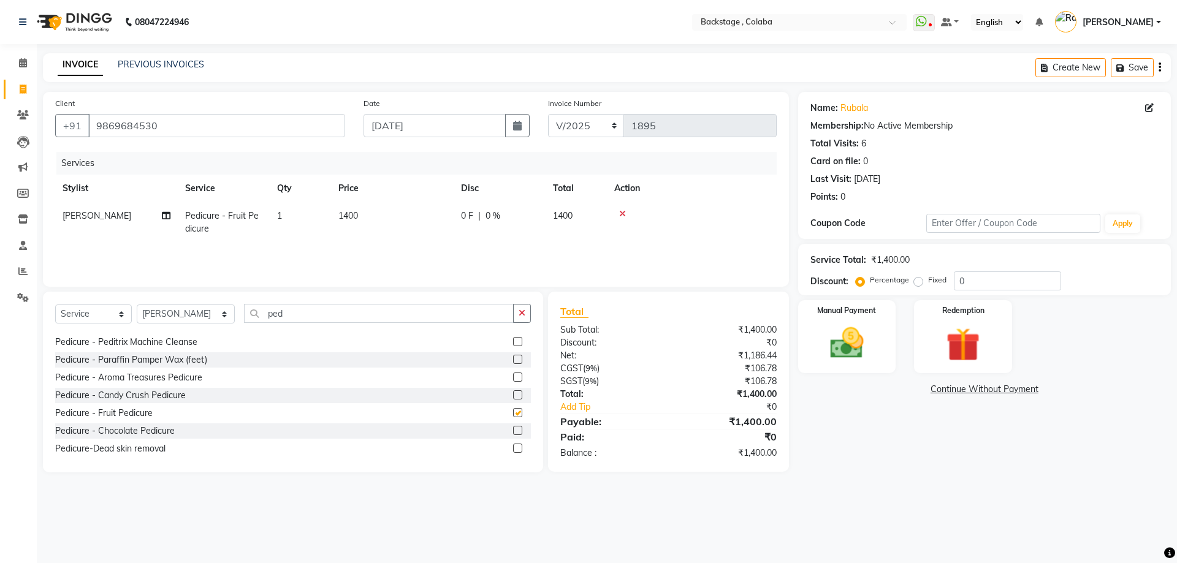
checkbox input "false"
click at [313, 318] on input "ped" at bounding box center [379, 313] width 270 height 19
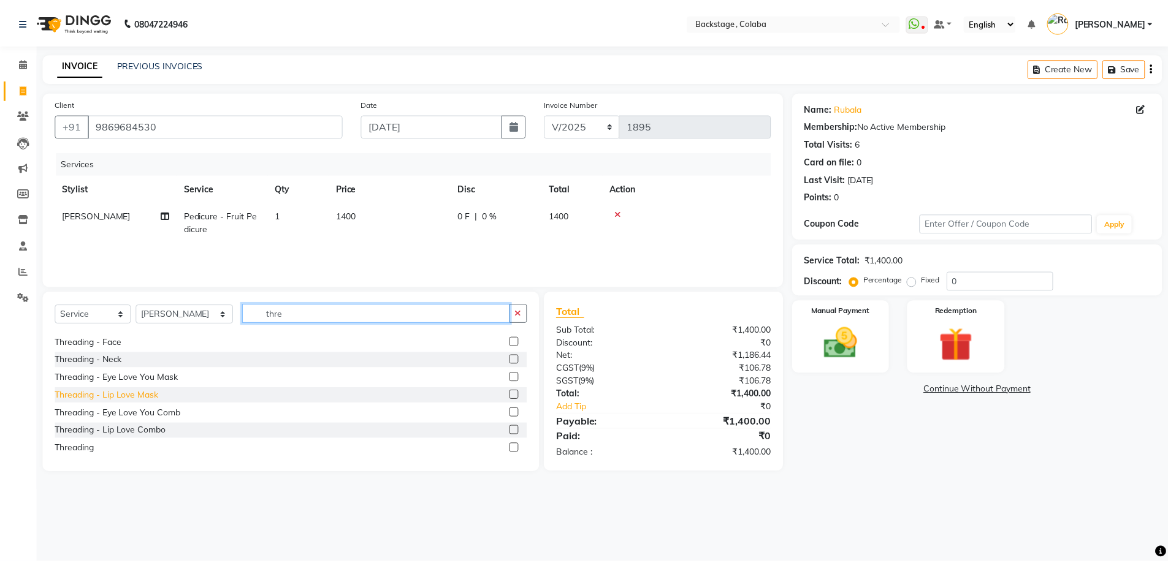
scroll to position [0, 0]
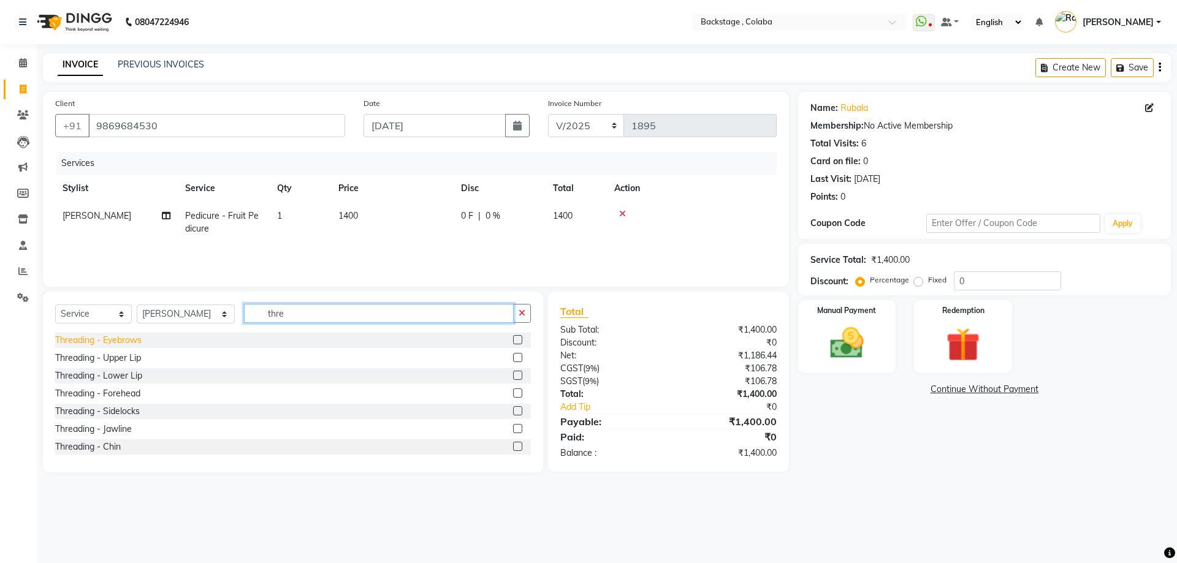
type input "thre"
click at [123, 341] on div "Threading - Eyebrows" at bounding box center [98, 340] width 86 height 13
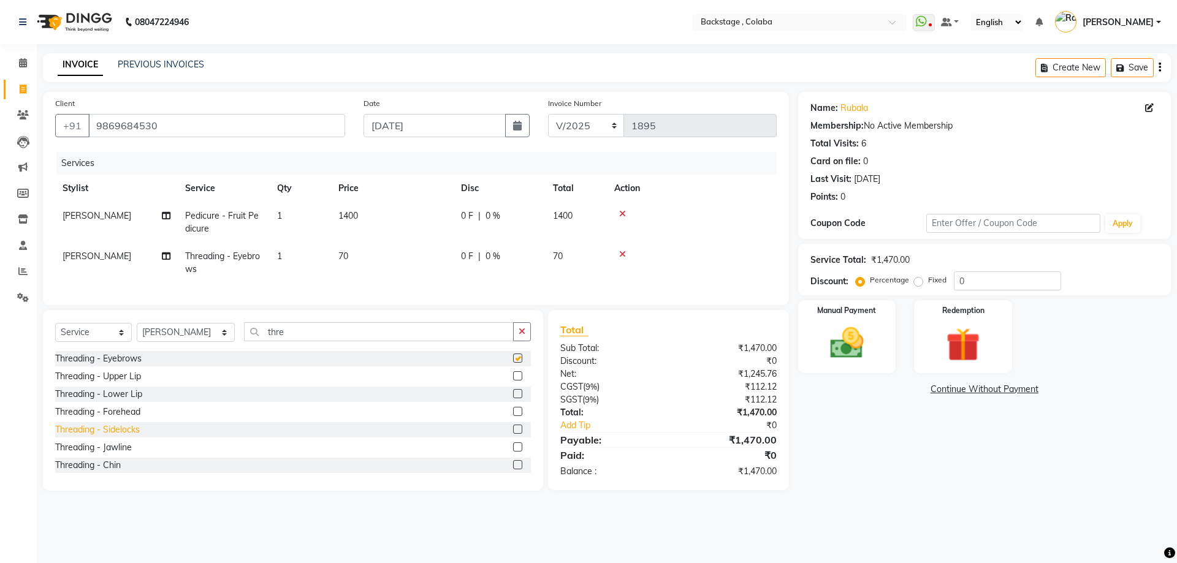
checkbox input "false"
click at [129, 419] on div "Threading - Forehead" at bounding box center [97, 412] width 85 height 13
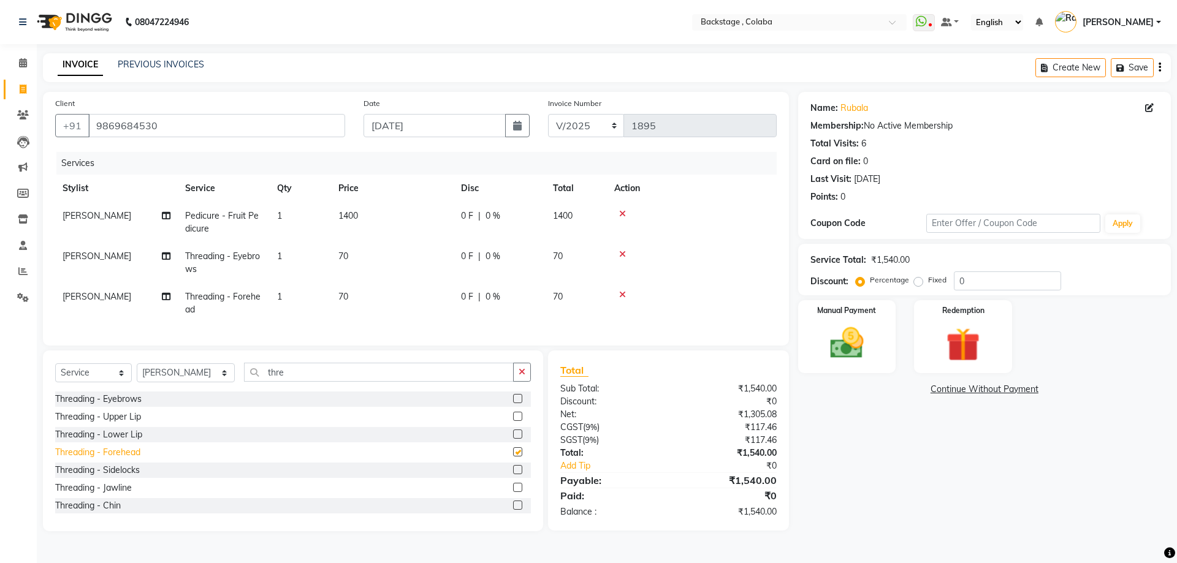
checkbox input "false"
click at [193, 383] on select "Select Stylist Backstage Bharti Nitesh Gohar Jayesh Anil Karekar Kalavati Sharm…" at bounding box center [186, 373] width 98 height 19
select select "61513"
click at [137, 373] on select "Select Stylist Backstage Bharti Nitesh Gohar Jayesh Anil Karekar Kalavati Sharm…" at bounding box center [186, 373] width 98 height 19
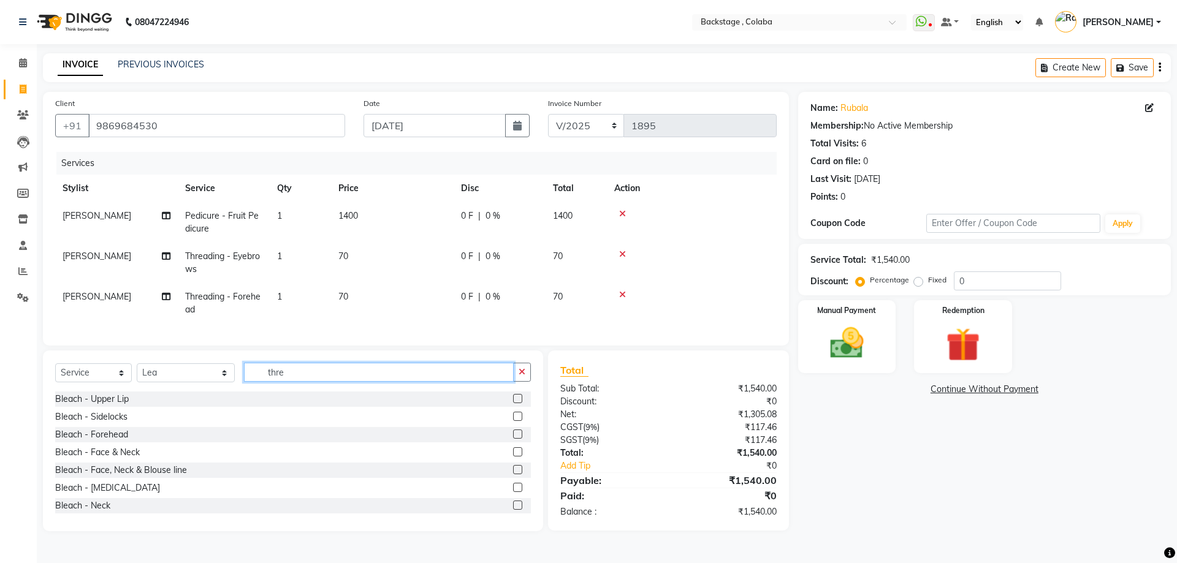
drag, startPoint x: 273, startPoint y: 381, endPoint x: 222, endPoint y: 373, distance: 52.1
click at [222, 373] on div "Select Service Product Membership Package Voucher Prepaid Gift Card Select Styl…" at bounding box center [293, 377] width 476 height 29
type input "exte"
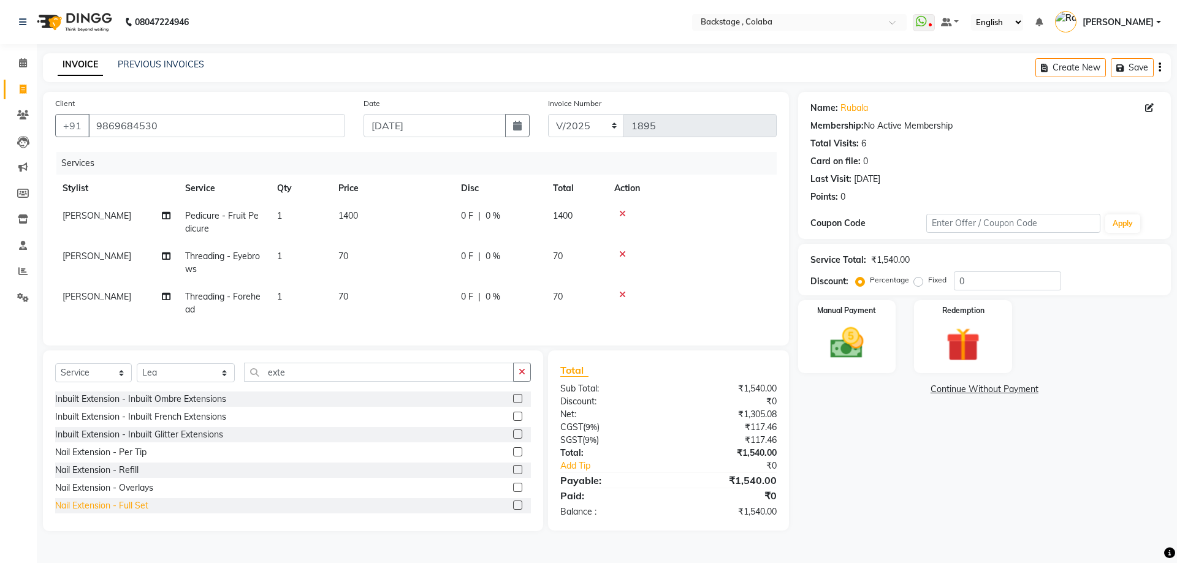
click at [126, 513] on div "Nail Extension - Full Set" at bounding box center [101, 506] width 93 height 13
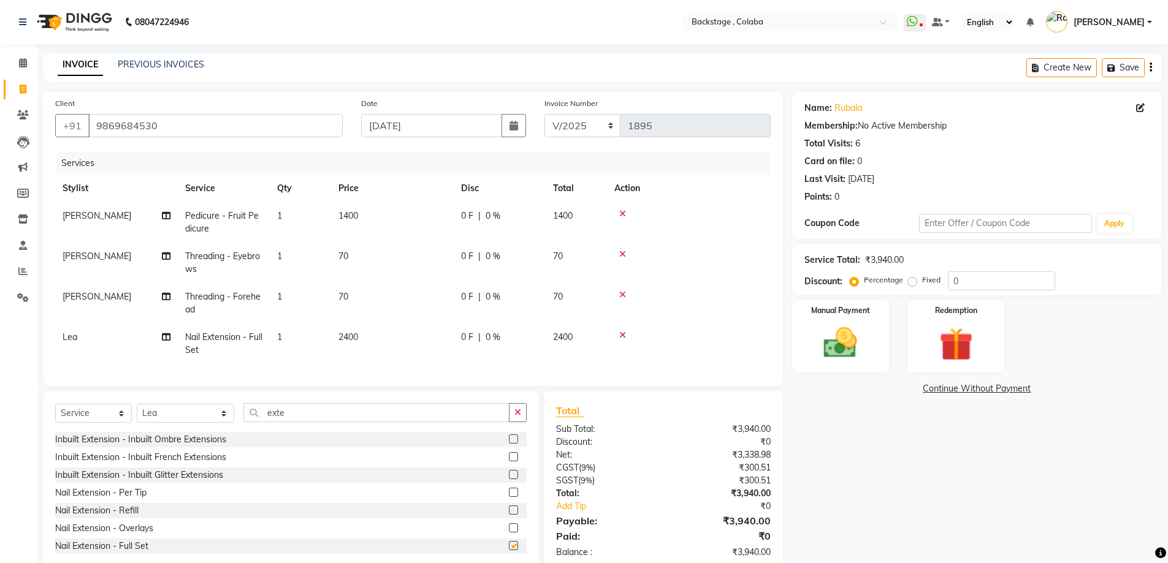
checkbox input "false"
click at [389, 353] on td "2400" at bounding box center [392, 344] width 123 height 40
select select "61513"
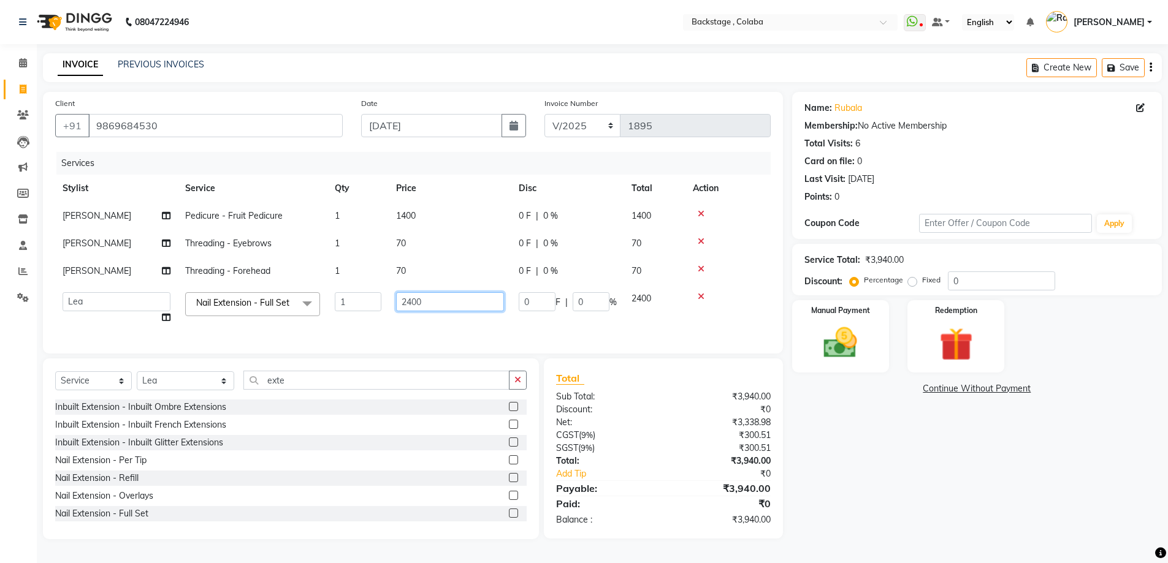
drag, startPoint x: 435, startPoint y: 299, endPoint x: 378, endPoint y: 287, distance: 58.8
click at [378, 287] on tr "Backstage Bharti Nitesh Gohar Jayesh Anil Karekar Kalavati Sharma Ketan Kamalak…" at bounding box center [413, 308] width 716 height 47
type input "3300"
click at [375, 335] on div "Services Stylist Service Qty Price Disc Total Action Rashmi Banerjee Pedicure -…" at bounding box center [413, 246] width 716 height 189
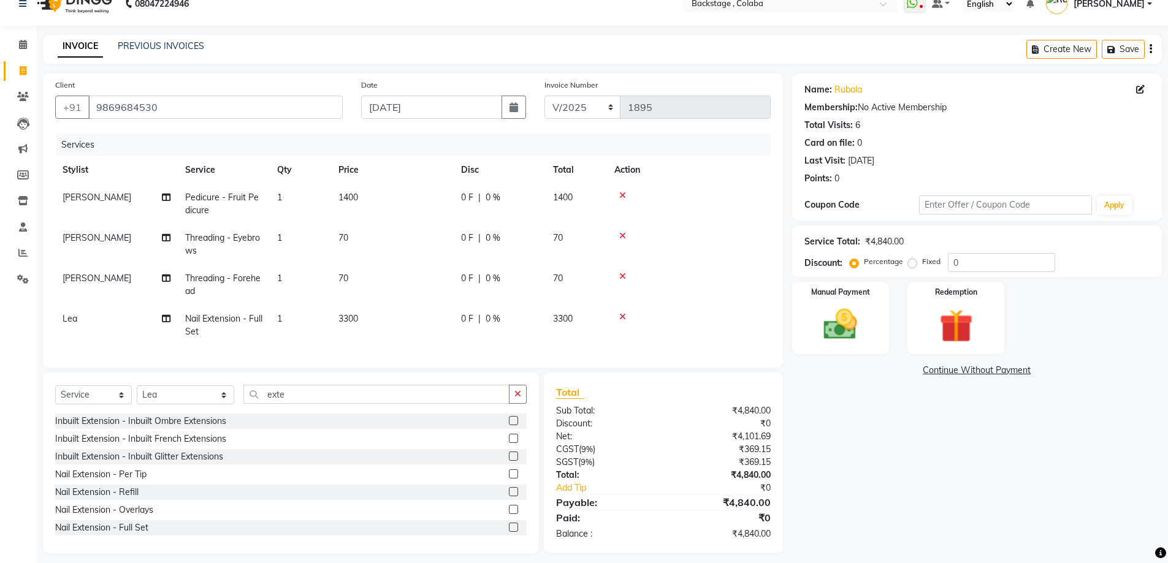
scroll to position [36, 0]
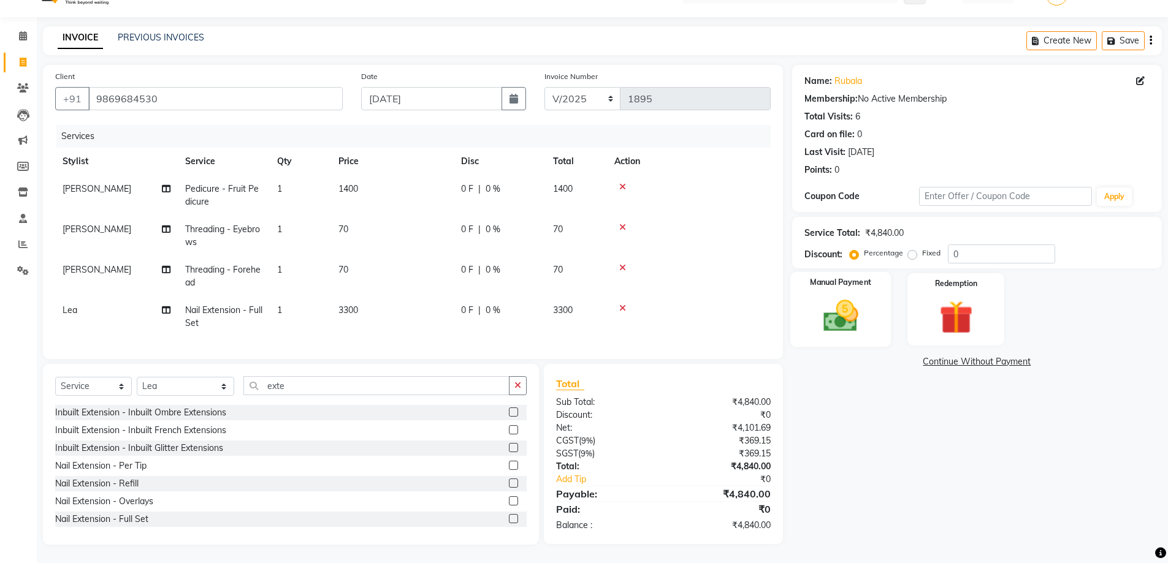
click at [867, 305] on img at bounding box center [840, 316] width 56 height 40
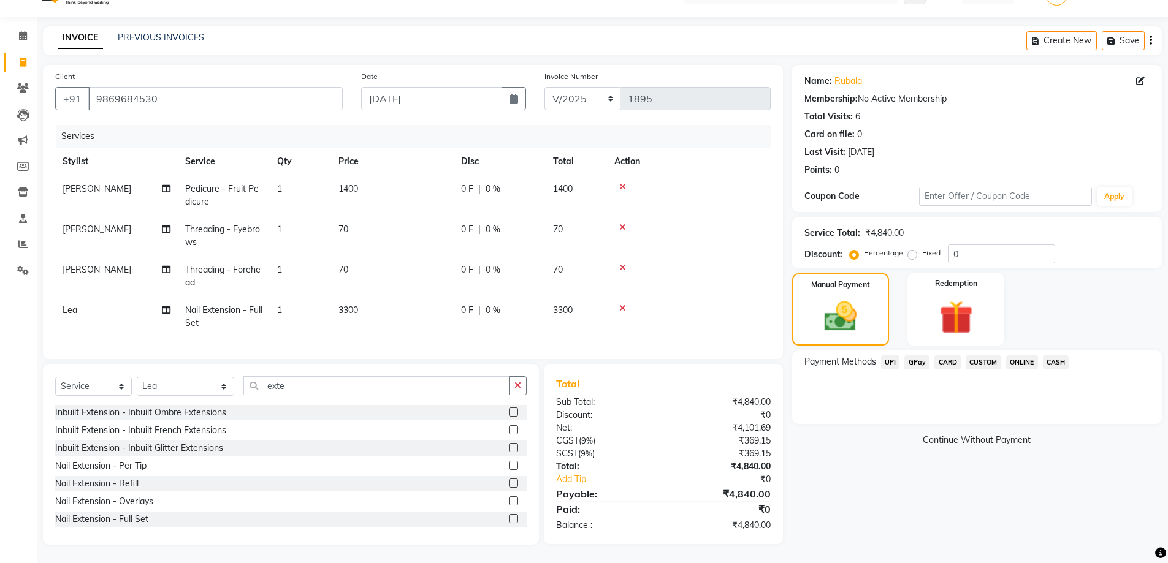
click at [920, 356] on span "GPay" at bounding box center [916, 363] width 25 height 14
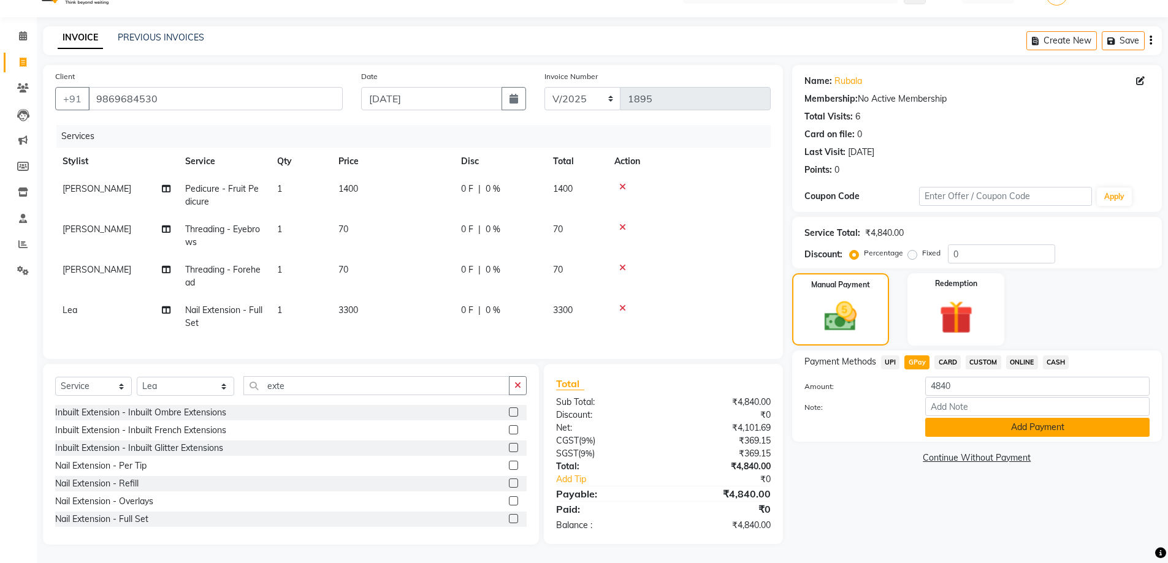
click at [980, 418] on button "Add Payment" at bounding box center [1037, 427] width 224 height 19
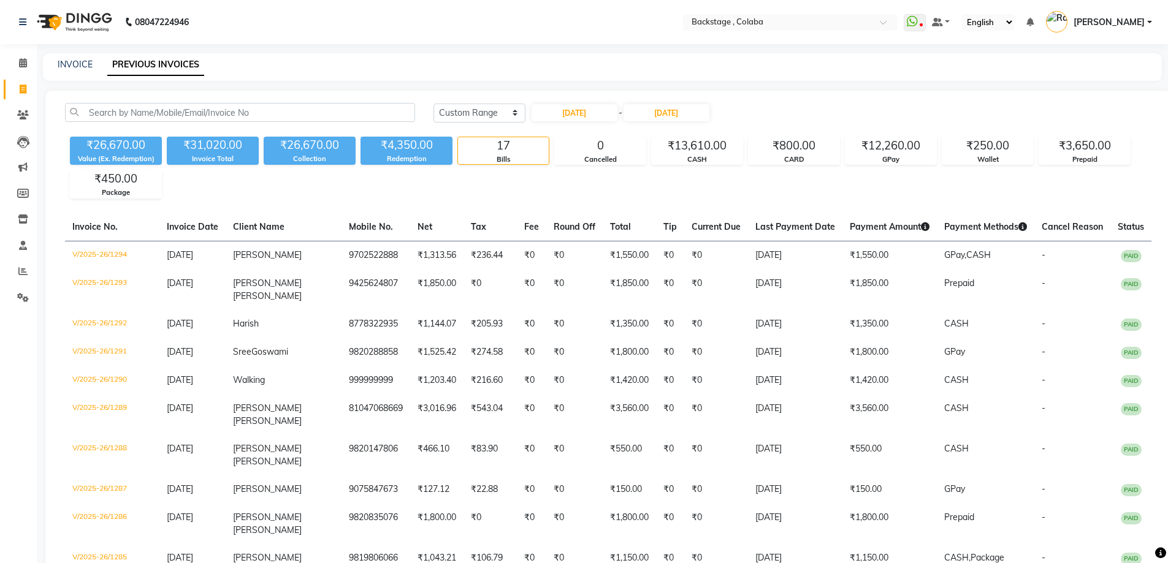
select select "range"
click at [581, 107] on input "[DATE]" at bounding box center [575, 112] width 86 height 17
select select "7"
select select "2025"
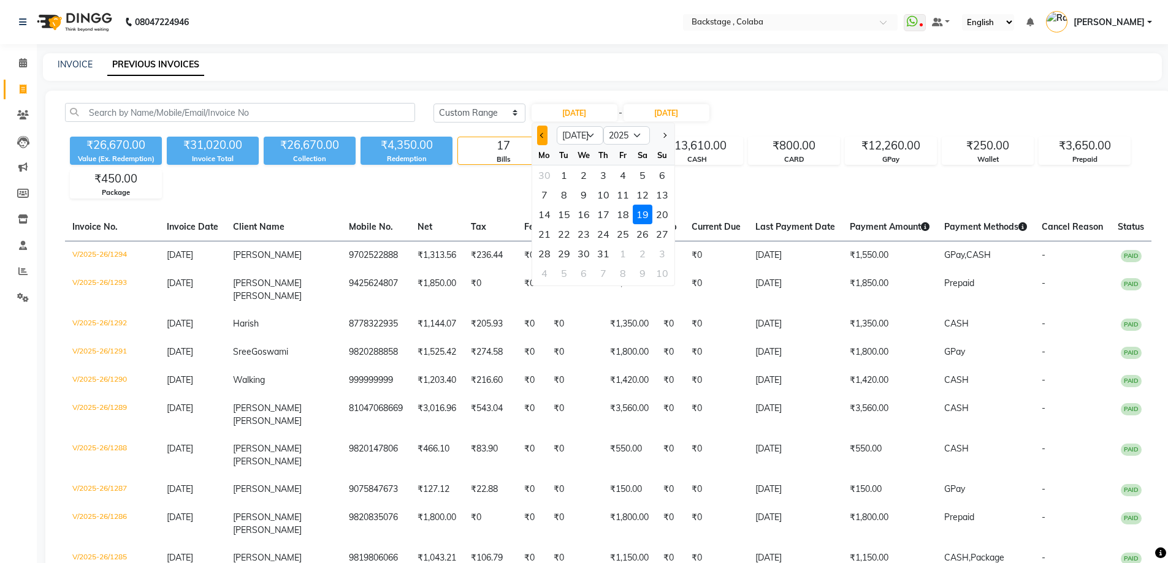
click at [540, 138] on button "Previous month" at bounding box center [542, 136] width 10 height 20
click at [666, 136] on button "Next month" at bounding box center [664, 136] width 10 height 20
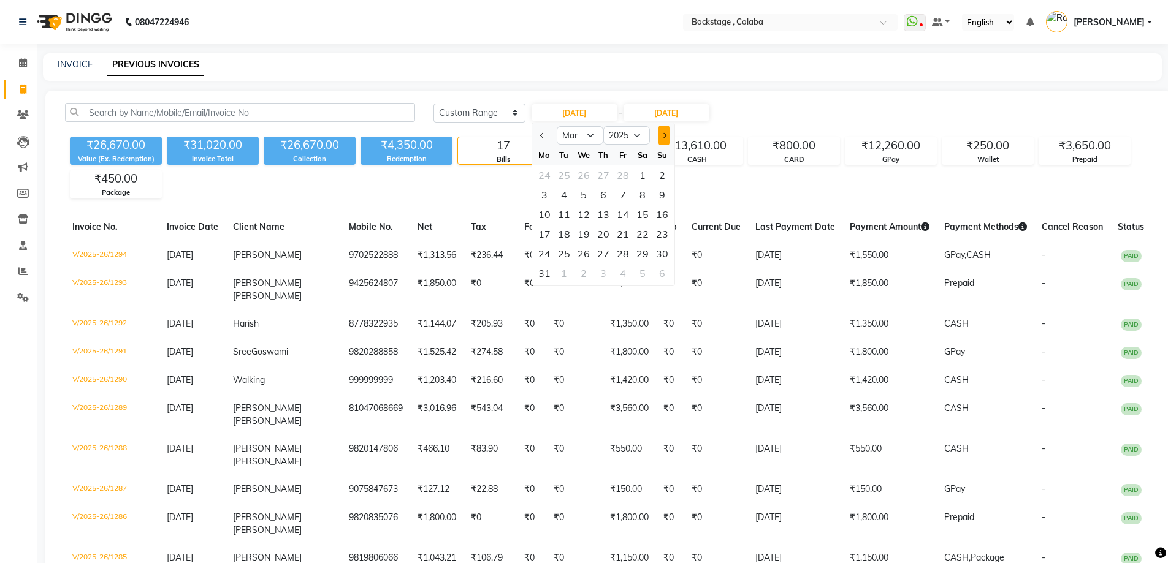
select select "4"
click at [646, 239] on div "26" at bounding box center [643, 234] width 20 height 20
type input "[DATE]"
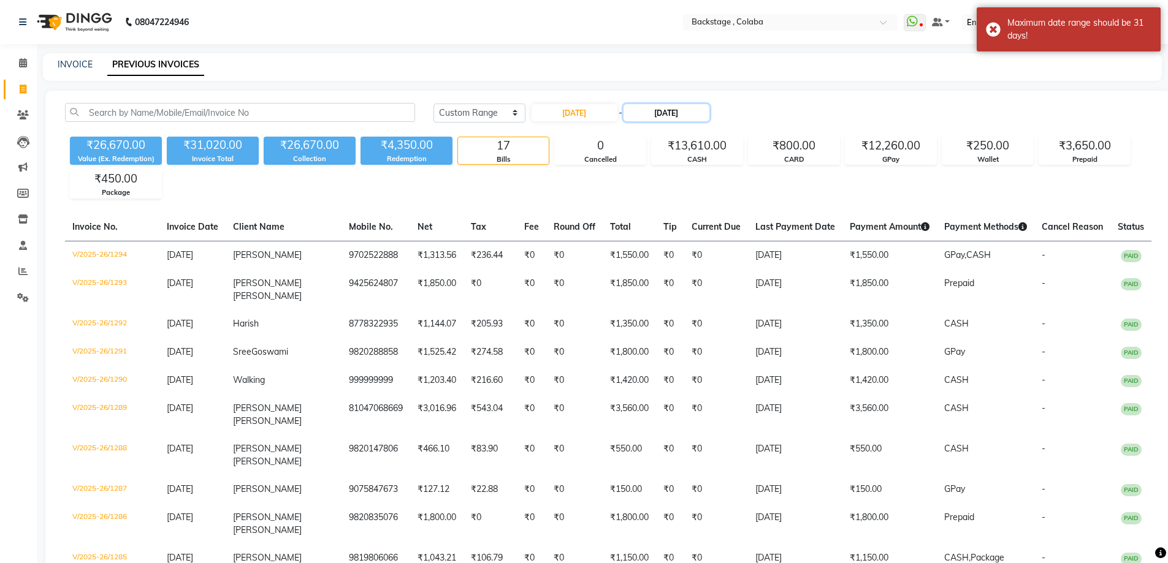
click at [668, 113] on input "19-07-2025" at bounding box center [667, 112] width 86 height 17
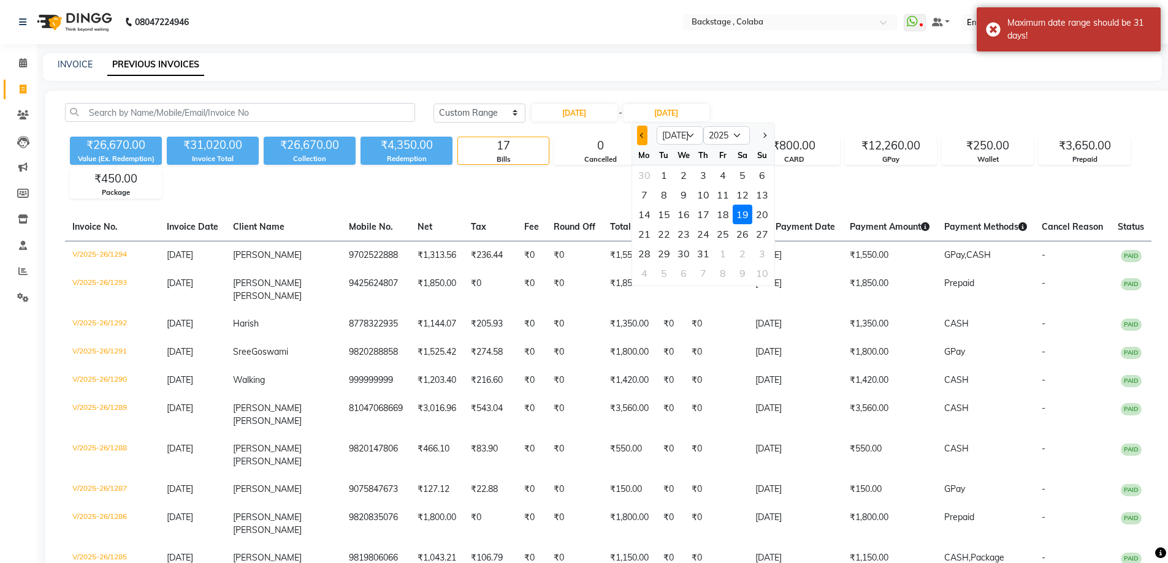
click at [641, 136] on span "Previous month" at bounding box center [642, 135] width 5 height 5
select select "4"
click at [641, 136] on div at bounding box center [644, 136] width 25 height 20
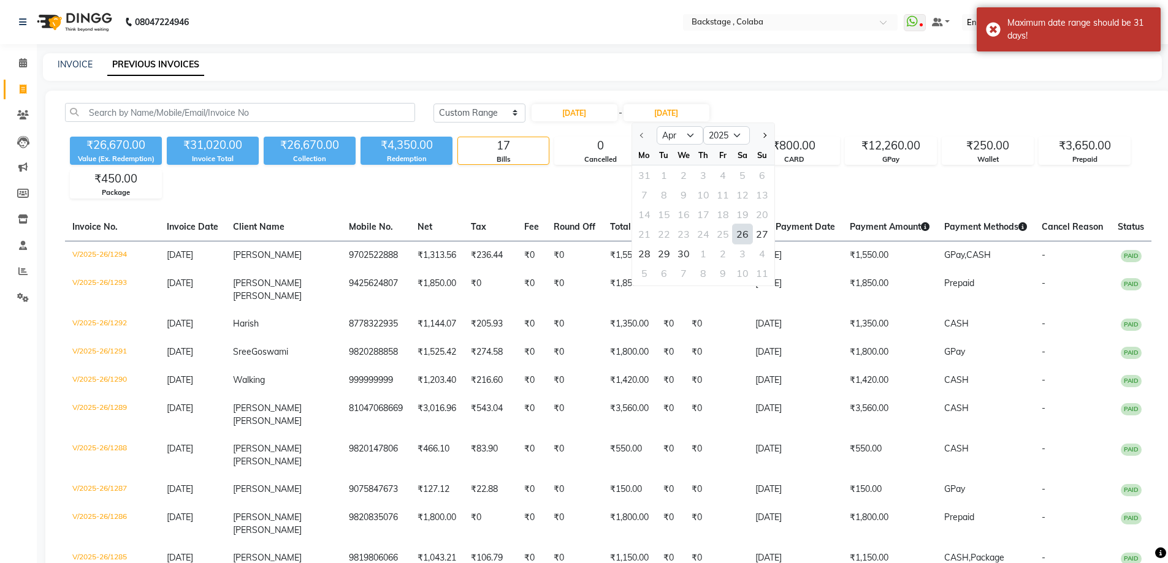
click at [746, 237] on div "26" at bounding box center [743, 234] width 20 height 20
type input "26-04-2025"
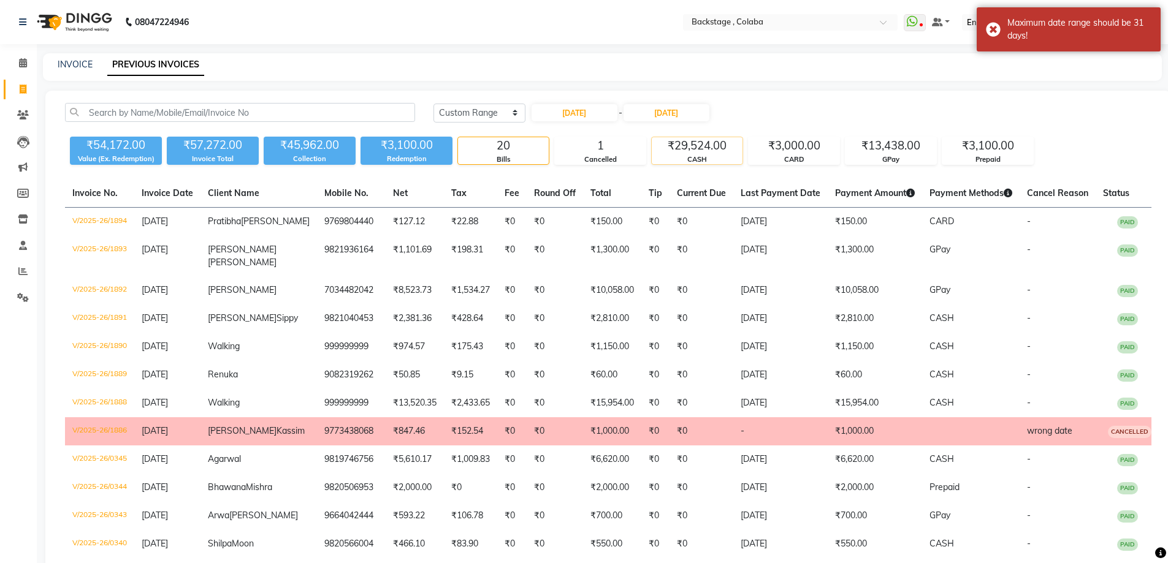
click at [697, 157] on div "CASH" at bounding box center [697, 160] width 91 height 10
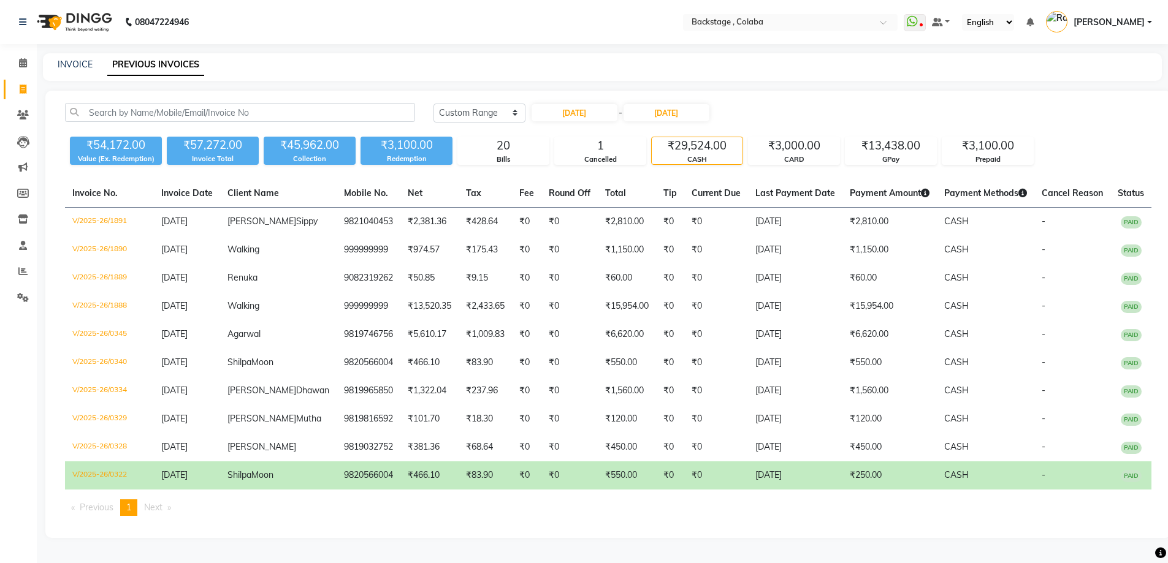
click at [716, 151] on div "₹29,524.00" at bounding box center [697, 145] width 91 height 17
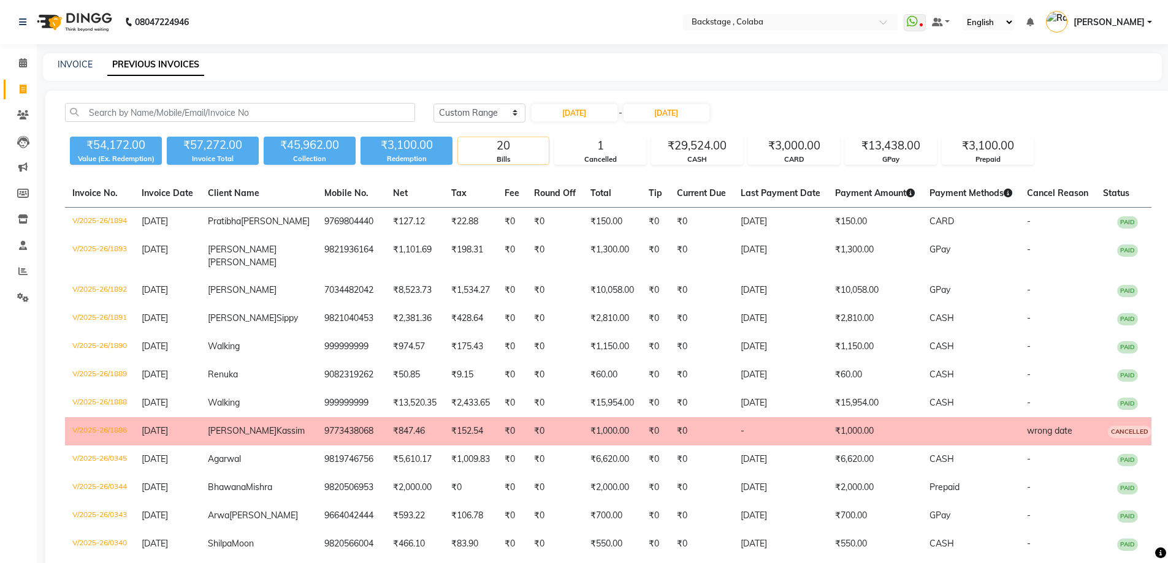
click at [518, 155] on div "Bills" at bounding box center [503, 160] width 91 height 10
click at [782, 125] on div "Today Yesterday Custom Range 26-04-2025 - 26-04-2025" at bounding box center [792, 117] width 736 height 29
click at [821, 111] on div "Today Yesterday Custom Range 26-04-2025 - 26-04-2025" at bounding box center [792, 113] width 718 height 20
click at [572, 112] on input "26-04-2025" at bounding box center [575, 112] width 86 height 17
select select "4"
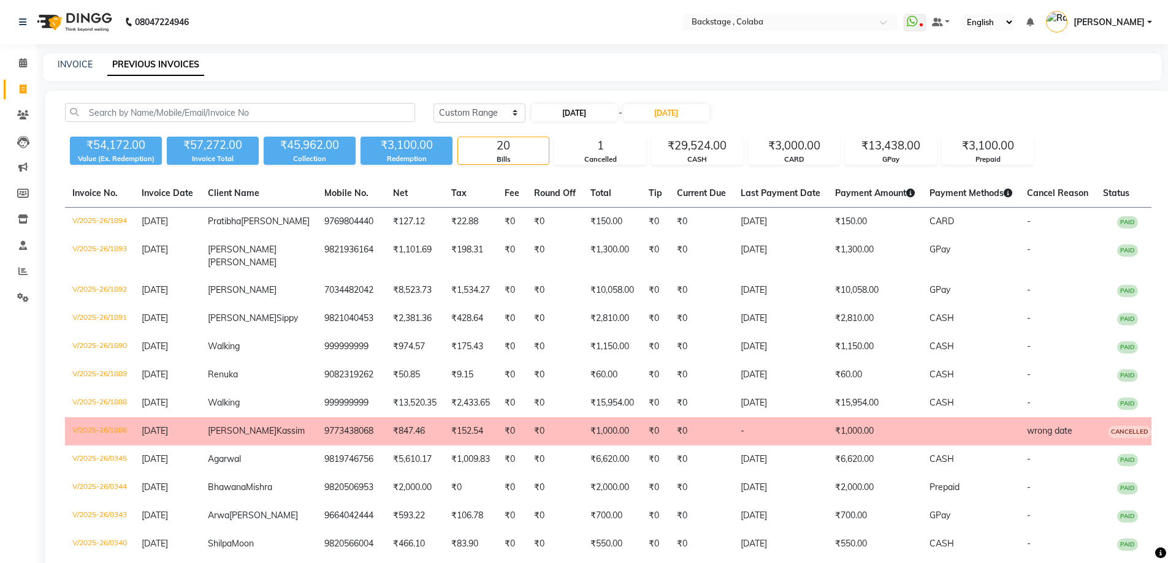
select select "2025"
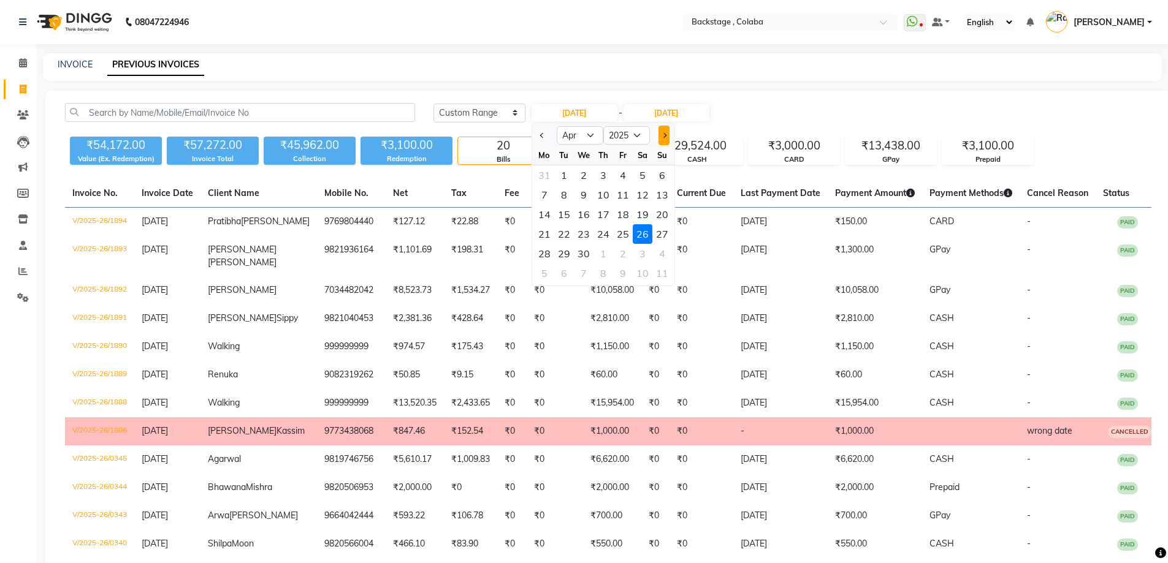
click at [664, 136] on span "Next month" at bounding box center [663, 135] width 5 height 5
select select "5"
click at [643, 215] on div "17" at bounding box center [643, 215] width 20 height 20
type input "[DATE]"
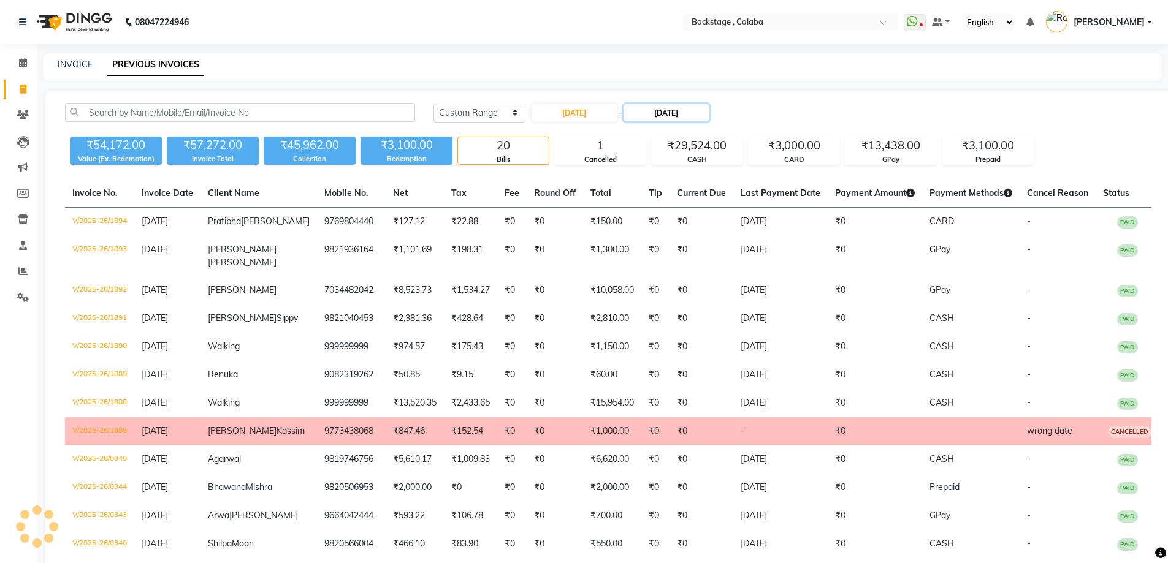
click at [668, 116] on input "26-04-2025" at bounding box center [667, 112] width 86 height 17
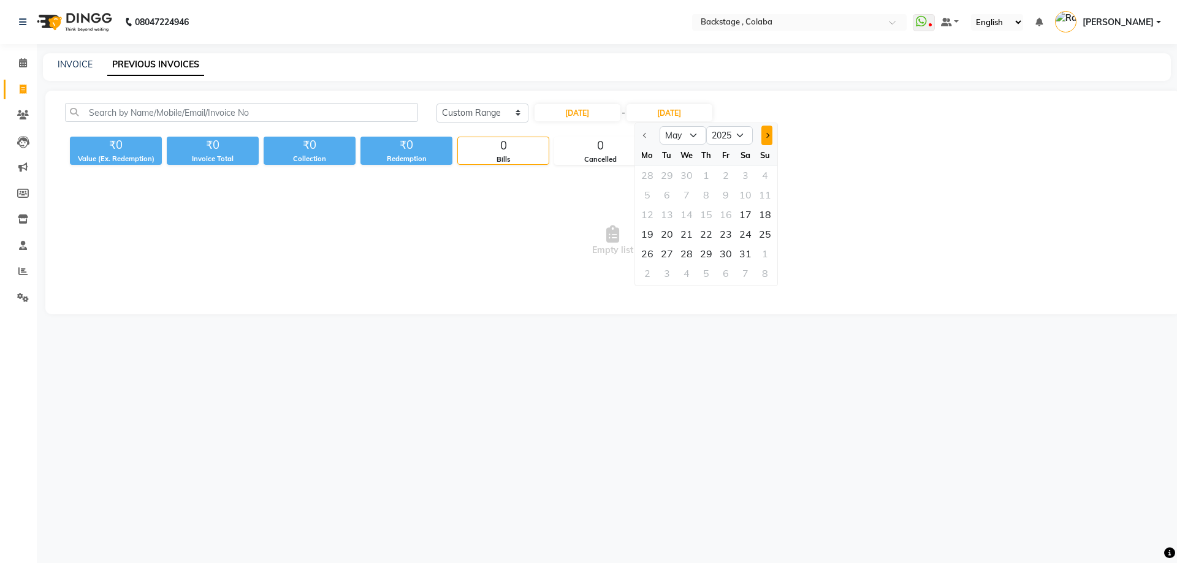
click at [769, 136] on span "Next month" at bounding box center [766, 135] width 5 height 5
click at [640, 136] on button "Previous month" at bounding box center [645, 136] width 10 height 20
select select "5"
click at [740, 213] on div "17" at bounding box center [746, 215] width 20 height 20
type input "[DATE]"
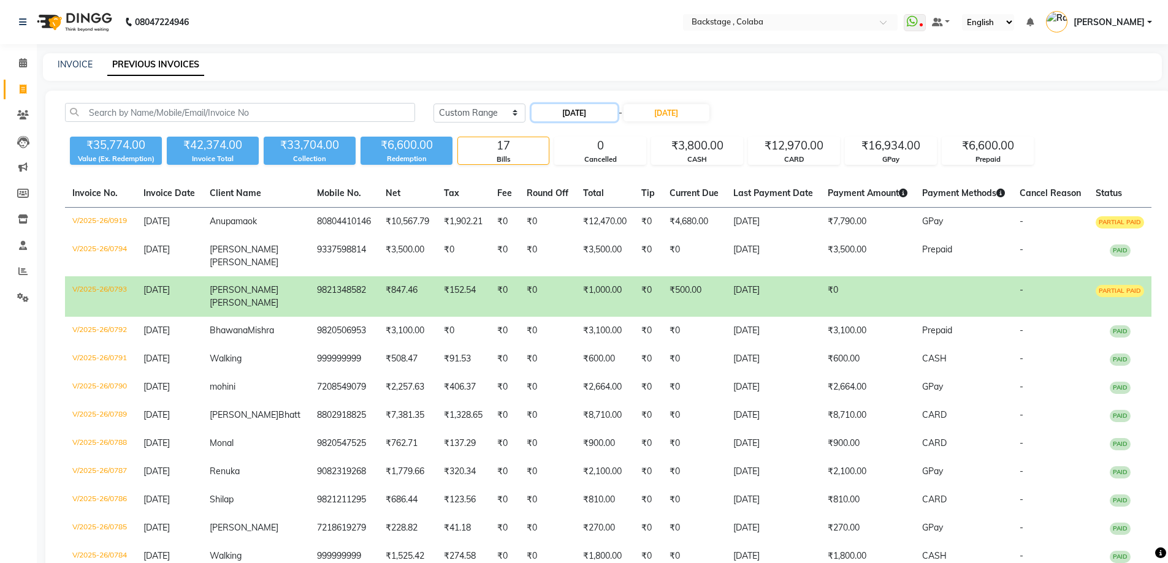
click at [576, 113] on input "[DATE]" at bounding box center [575, 112] width 86 height 17
select select "5"
select select "2025"
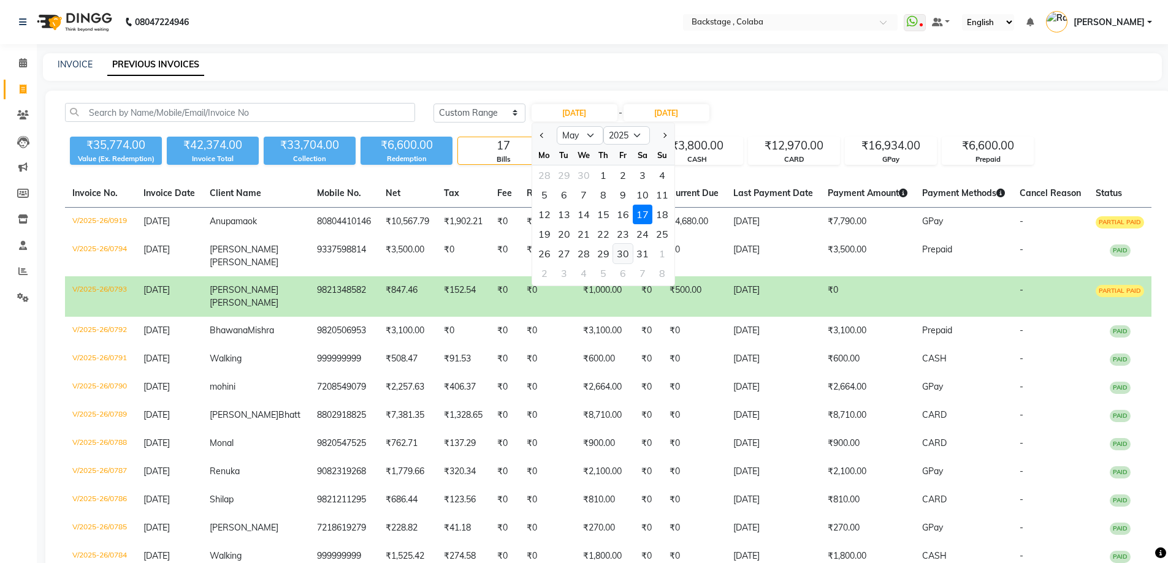
click at [625, 251] on div "30" at bounding box center [623, 254] width 20 height 20
type input "[DATE]"
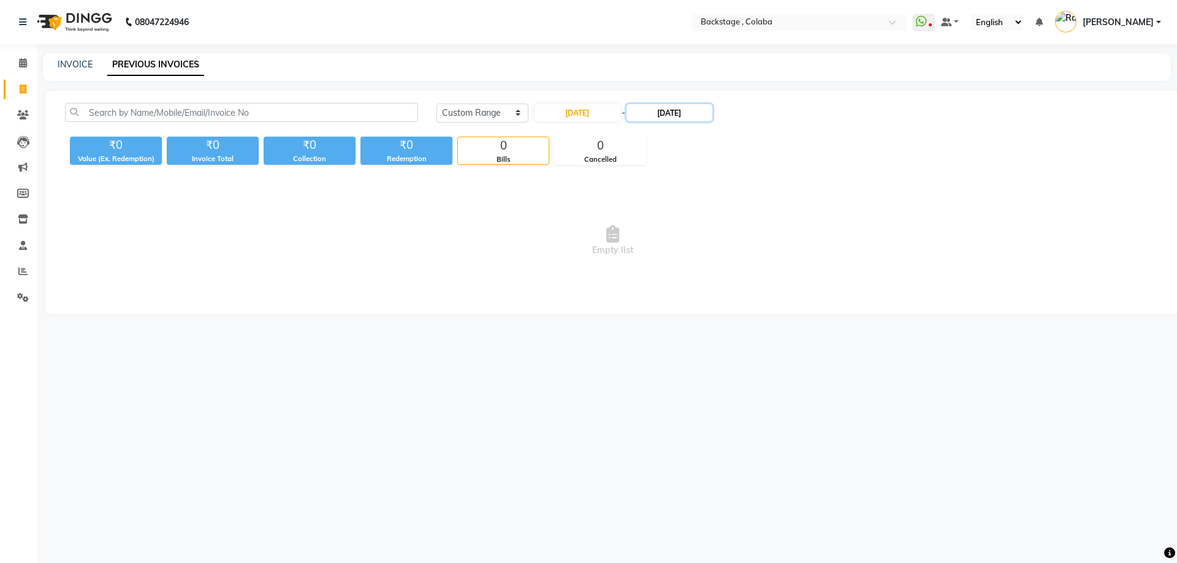
click at [673, 116] on input "[DATE]" at bounding box center [670, 112] width 86 height 17
click at [720, 254] on div "30" at bounding box center [726, 254] width 20 height 20
type input "[DATE]"
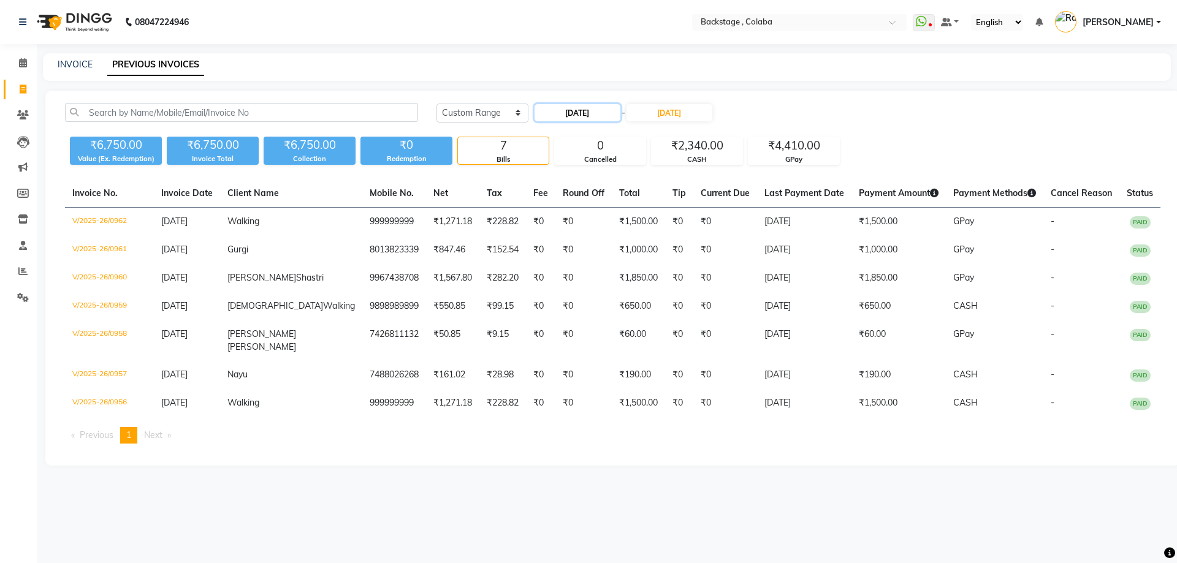
click at [601, 112] on input "[DATE]" at bounding box center [578, 112] width 86 height 17
select select "5"
select select "2025"
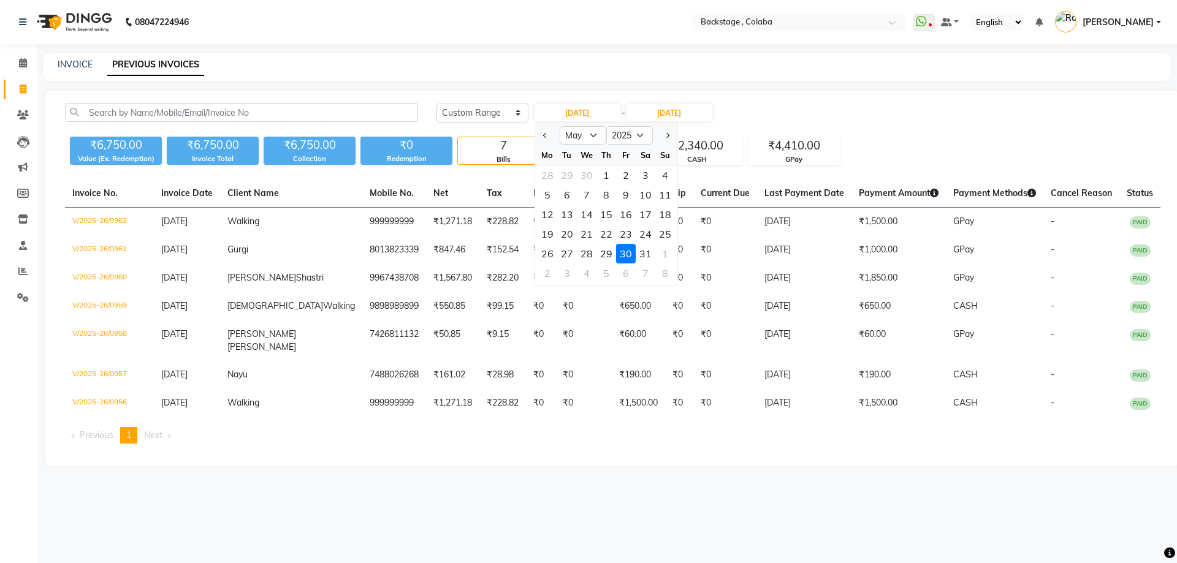
click at [815, 88] on main "INVOICE PREVIOUS INVOICES Today Yesterday Custom Range 30-05-2025 Jan Feb Mar A…" at bounding box center [607, 268] width 1140 height 431
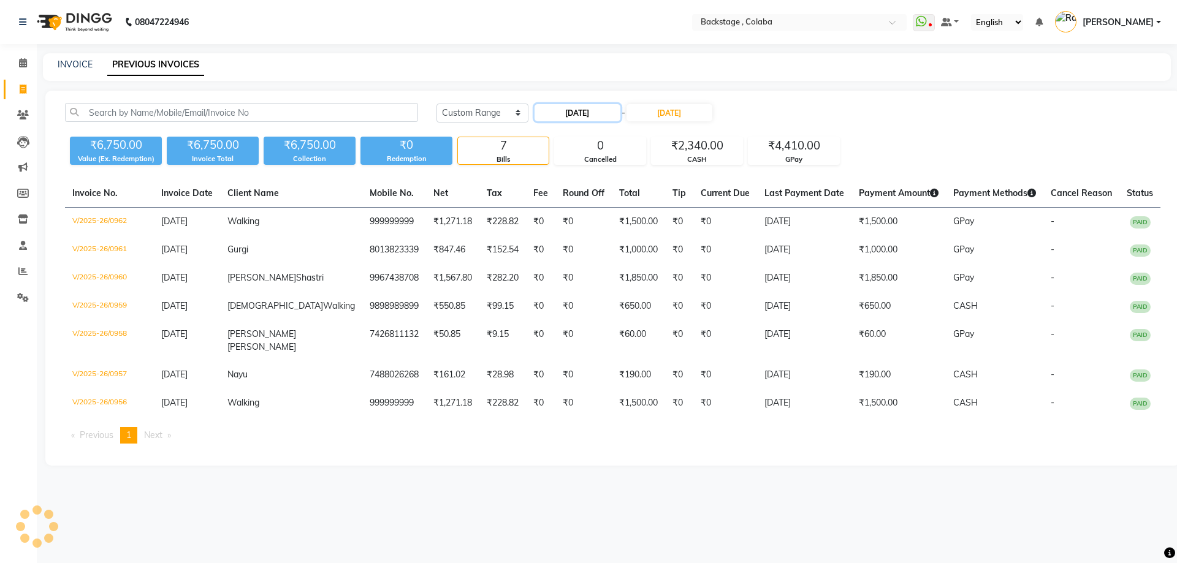
click at [610, 116] on input "[DATE]" at bounding box center [578, 112] width 86 height 17
select select "5"
select select "2025"
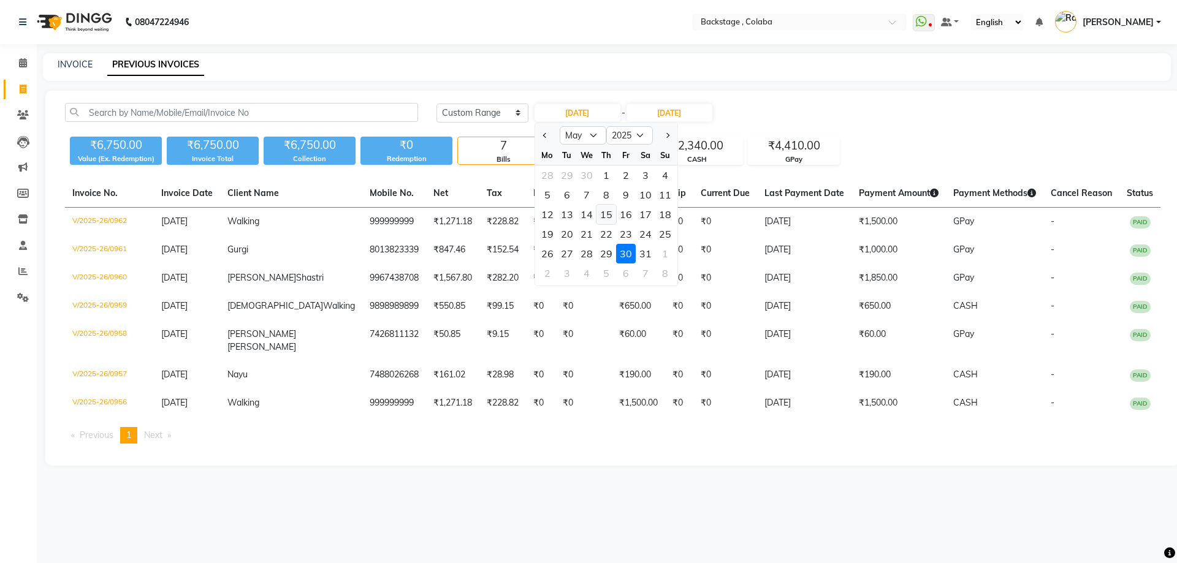
click at [609, 213] on div "15" at bounding box center [607, 215] width 20 height 20
type input "15-05-2025"
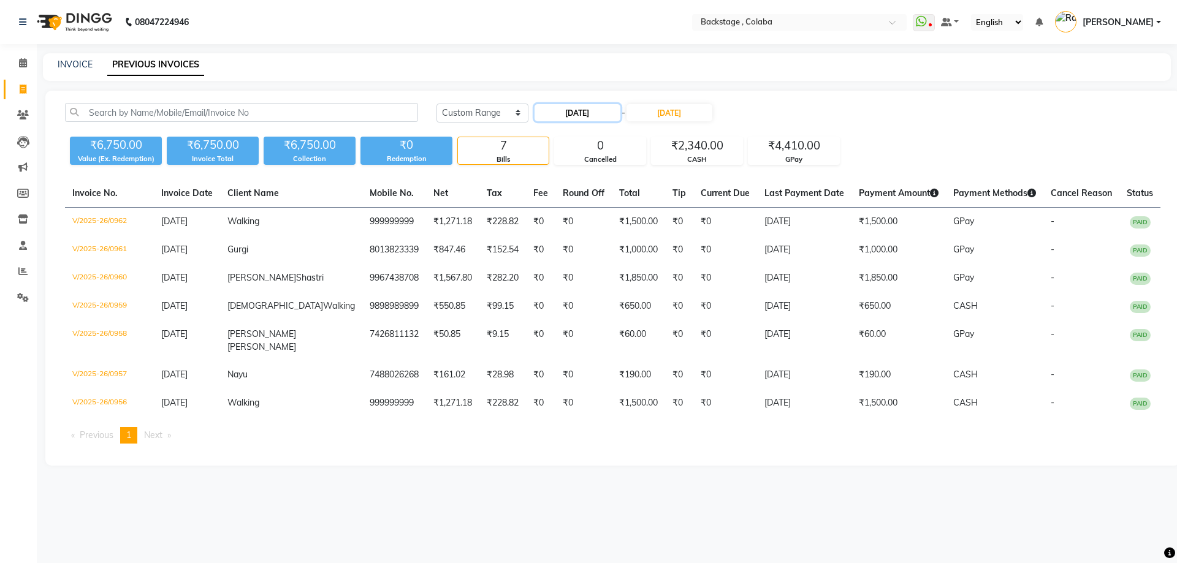
click at [580, 113] on input "15-05-2025" at bounding box center [578, 112] width 86 height 17
select select "5"
select select "2025"
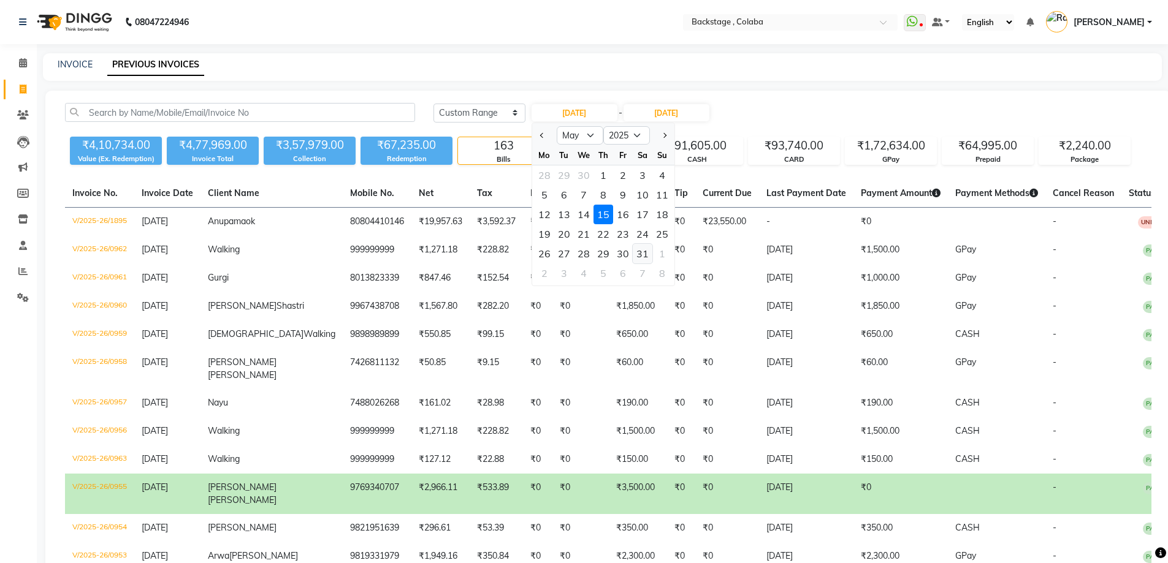
click at [633, 251] on div "31" at bounding box center [643, 254] width 20 height 20
type input "31-05-2025"
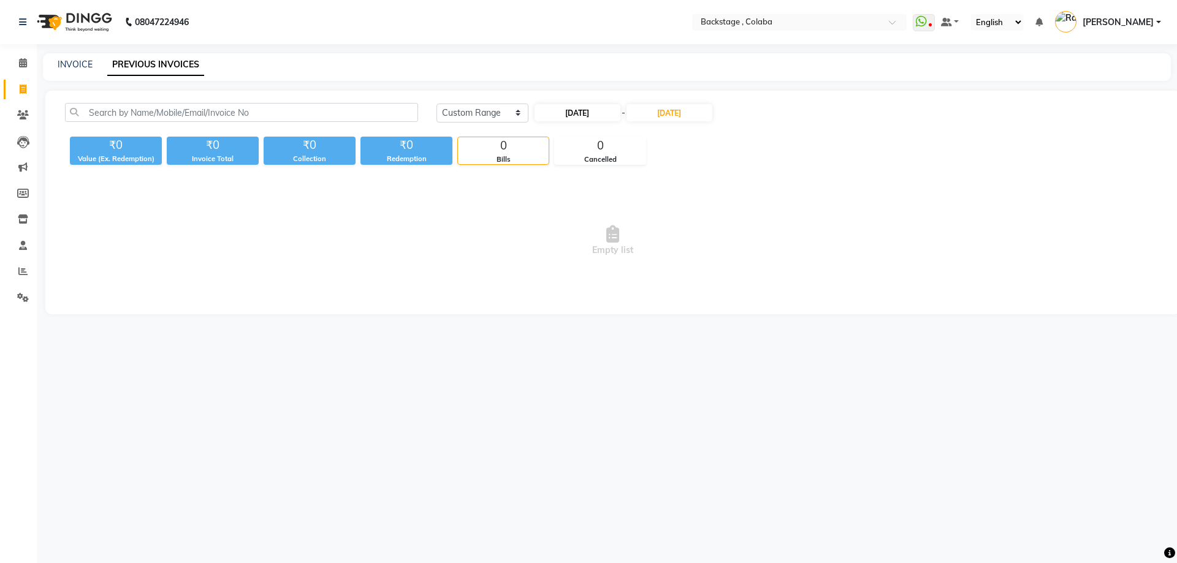
click at [601, 112] on div "Today Yesterday Custom Range 31-05-2025 - 30-05-2025 ₹0 Value (Ex. Redemption) …" at bounding box center [612, 203] width 1135 height 224
click at [601, 112] on input "31-05-2025" at bounding box center [578, 112] width 86 height 17
select select "5"
select select "2025"
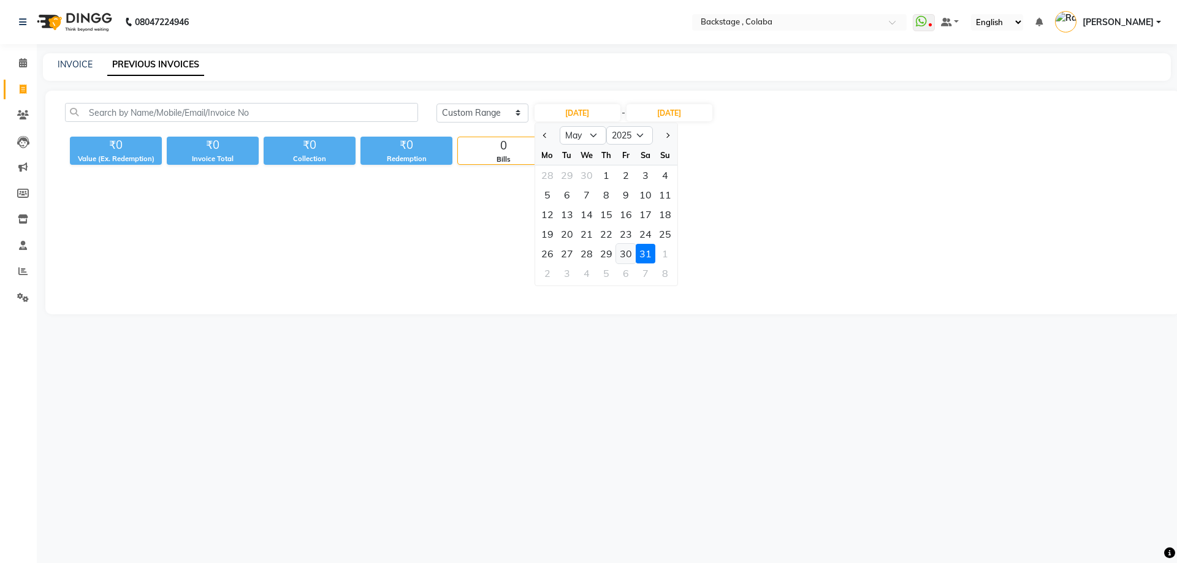
click at [625, 254] on div "30" at bounding box center [626, 254] width 20 height 20
type input "[DATE]"
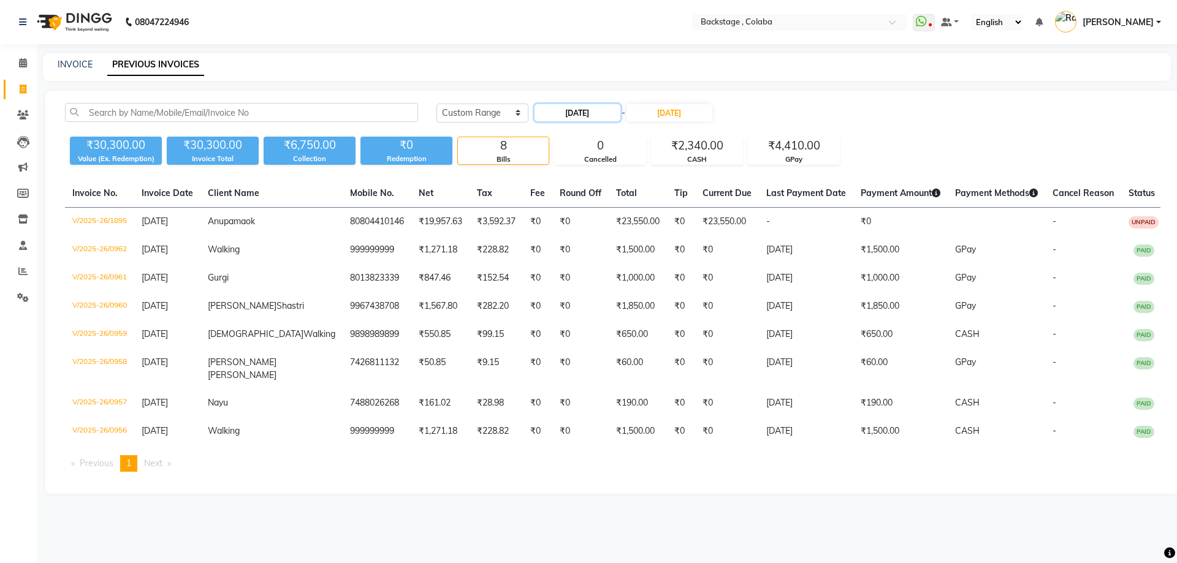
click at [600, 109] on input "[DATE]" at bounding box center [578, 112] width 86 height 17
select select "5"
select select "2025"
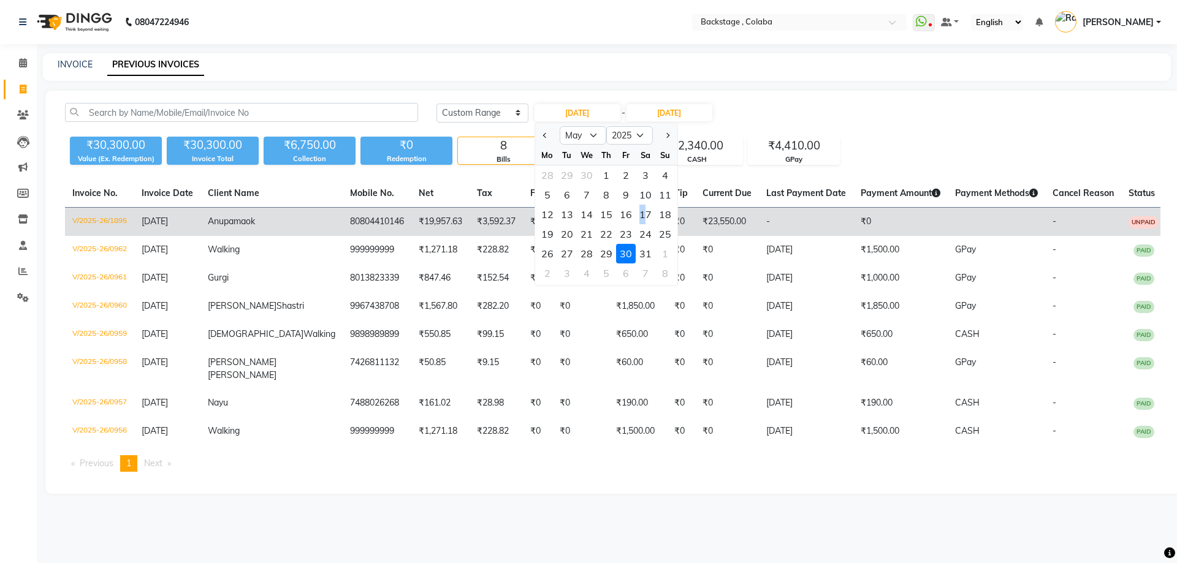
click at [643, 210] on div "17" at bounding box center [646, 215] width 20 height 20
type input "[DATE]"
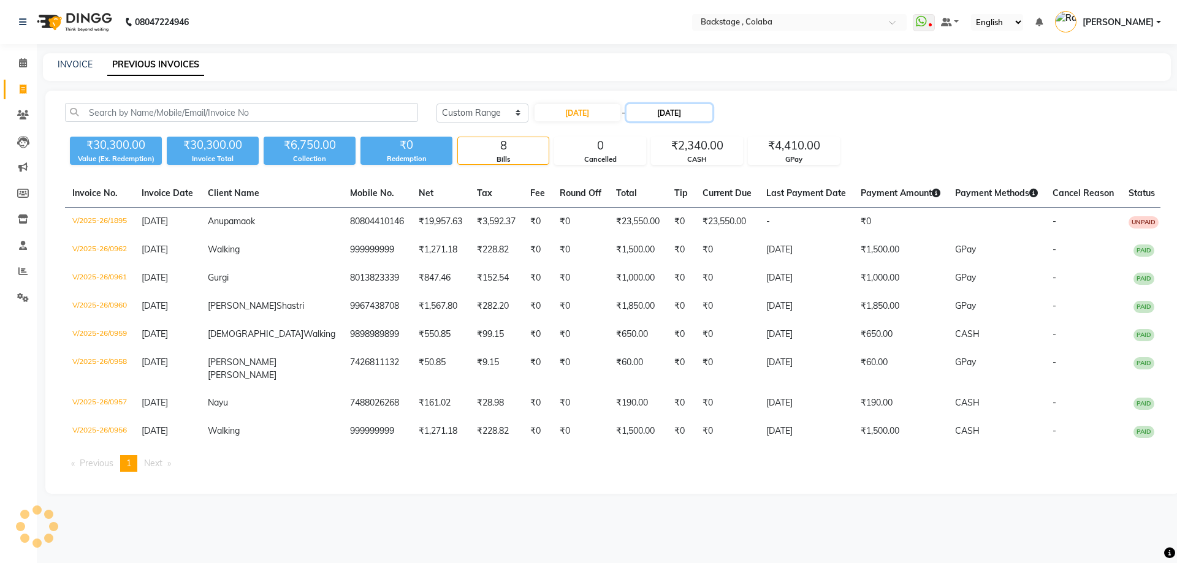
drag, startPoint x: 668, startPoint y: 113, endPoint x: 676, endPoint y: 120, distance: 10.5
click at [668, 113] on input "[DATE]" at bounding box center [670, 112] width 86 height 17
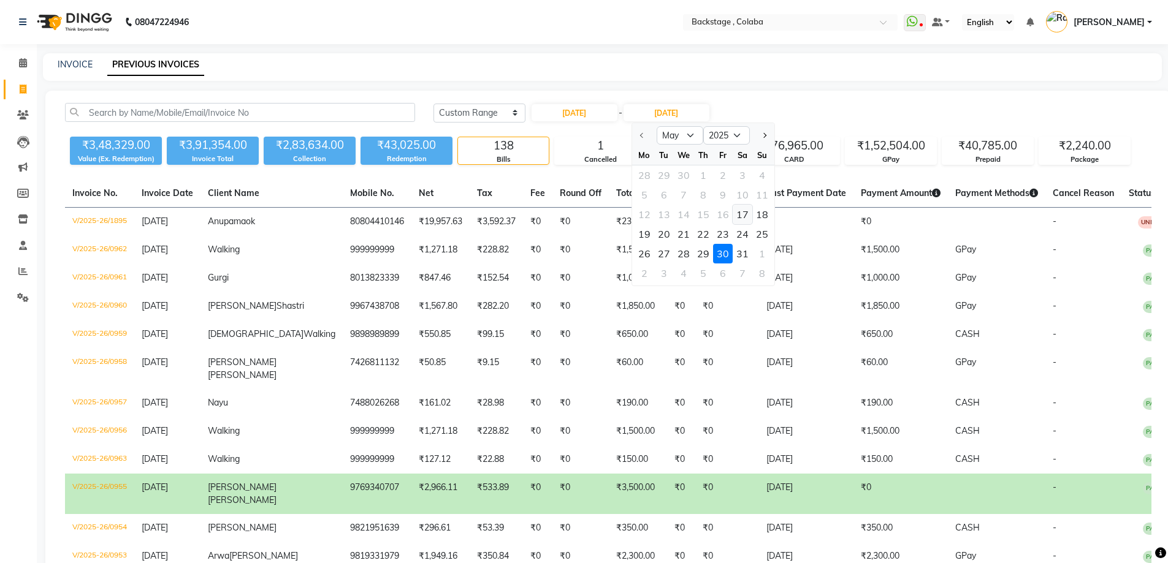
click at [743, 213] on div "17" at bounding box center [743, 215] width 20 height 20
type input "[DATE]"
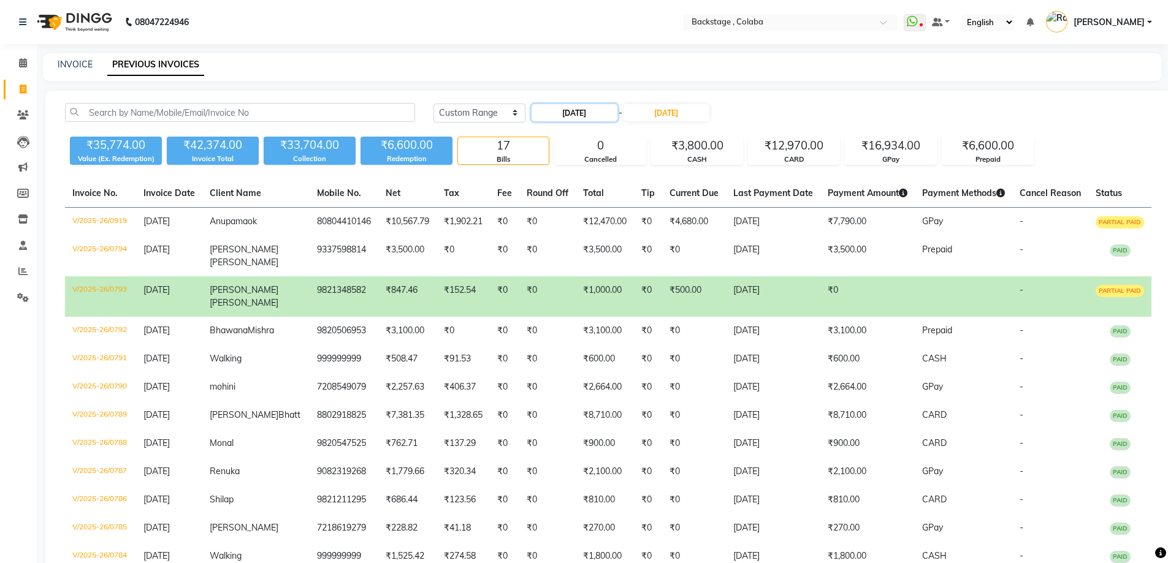
click at [586, 108] on input "17-05-2025" at bounding box center [575, 112] width 86 height 17
select select "5"
select select "2025"
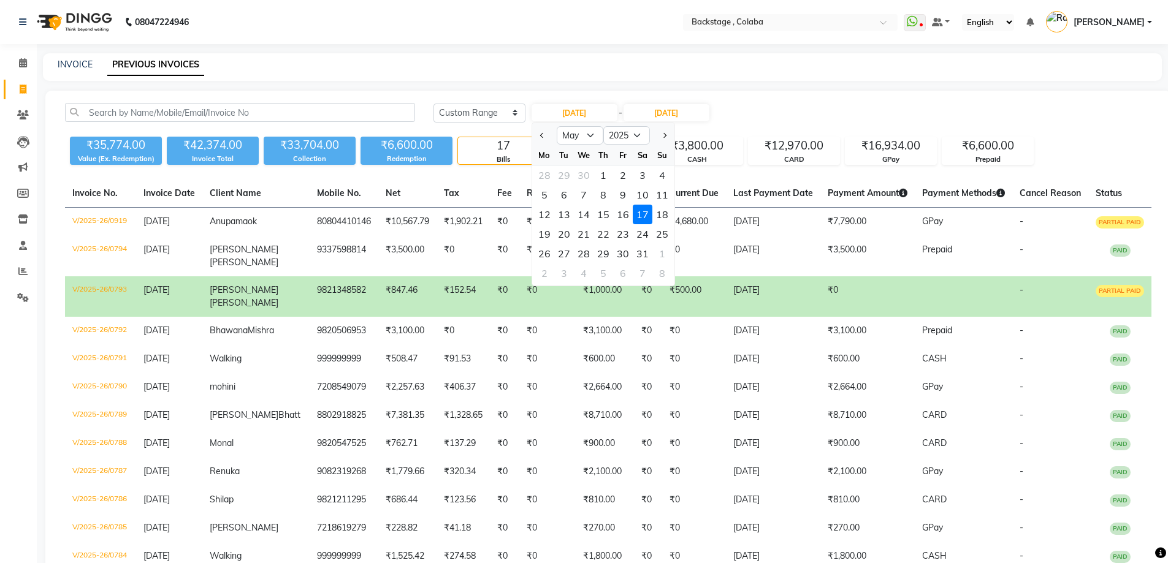
click at [670, 139] on div at bounding box center [662, 136] width 25 height 20
click at [669, 137] on button "Next month" at bounding box center [664, 136] width 10 height 20
select select "6"
click at [659, 177] on div "1" at bounding box center [662, 176] width 20 height 20
type input "01-06-2025"
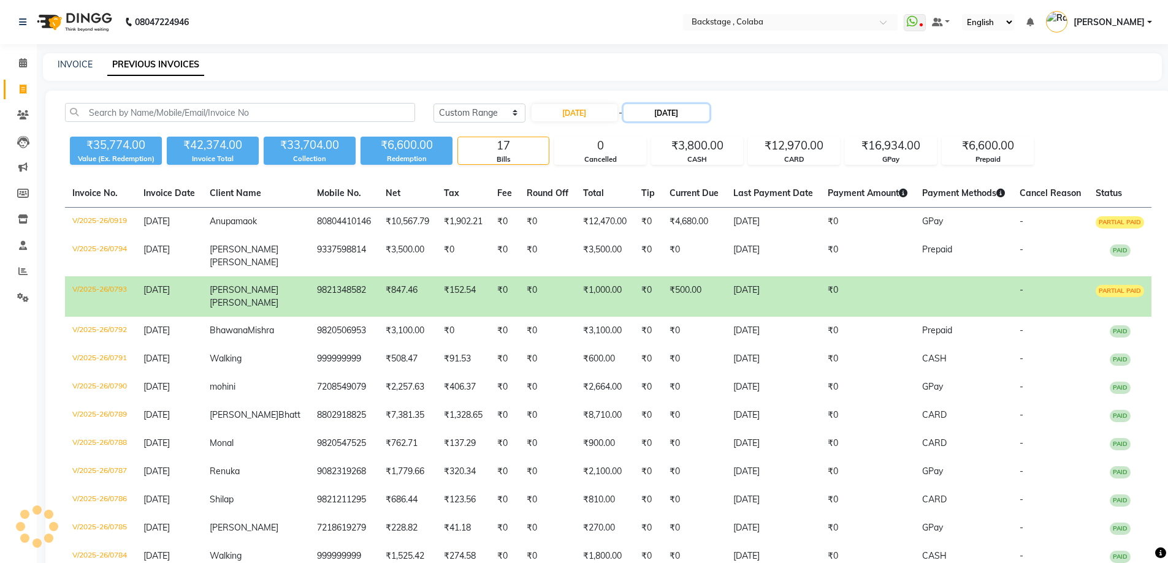
click at [692, 115] on input "17-05-2025" at bounding box center [667, 112] width 86 height 17
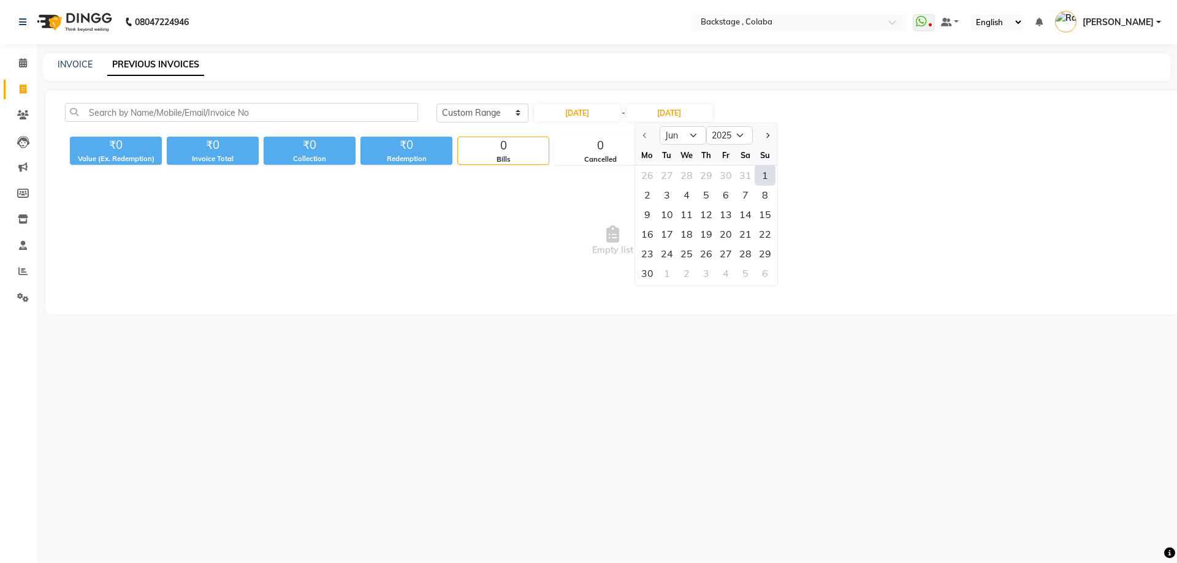
click at [765, 172] on div "1" at bounding box center [765, 176] width 20 height 20
type input "01-06-2025"
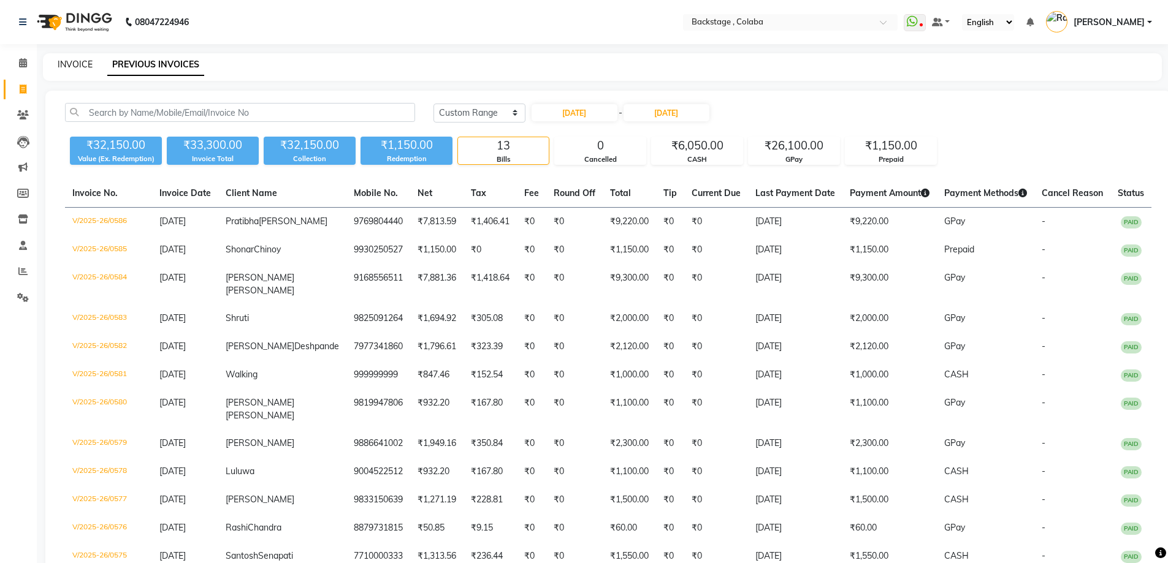
click at [73, 68] on link "INVOICE" at bounding box center [75, 64] width 35 height 11
select select "service"
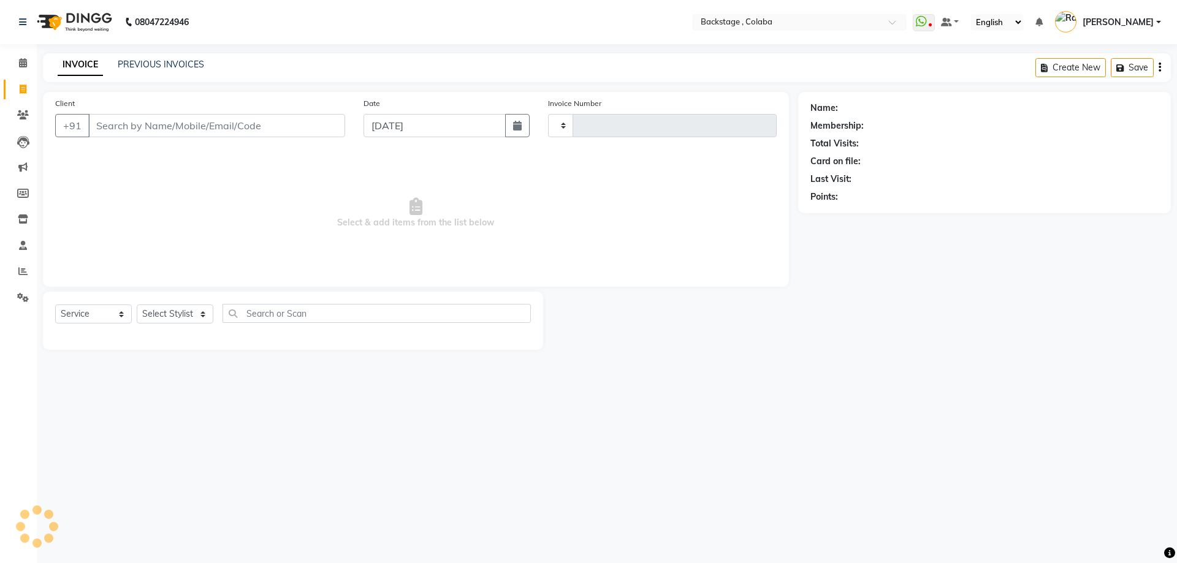
type input "1896"
select select "5451"
drag, startPoint x: 152, startPoint y: 132, endPoint x: 70, endPoint y: 112, distance: 84.8
click at [69, 112] on div "Client +91 bhjaw Add Client" at bounding box center [200, 122] width 308 height 50
type input "n"
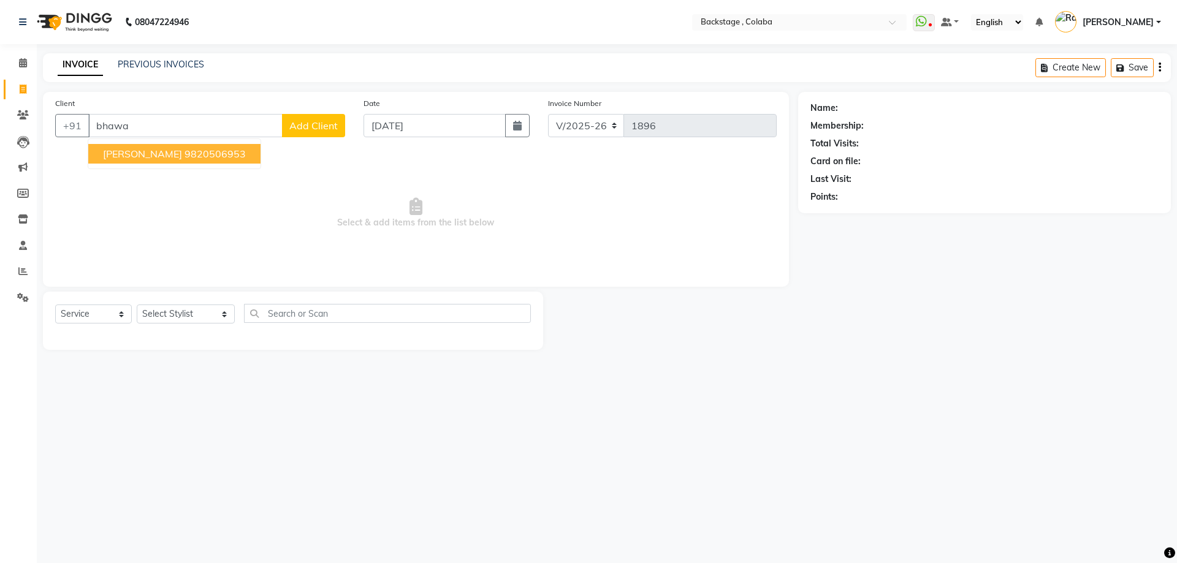
click at [118, 150] on span "[PERSON_NAME]" at bounding box center [142, 154] width 79 height 12
type input "9820506953"
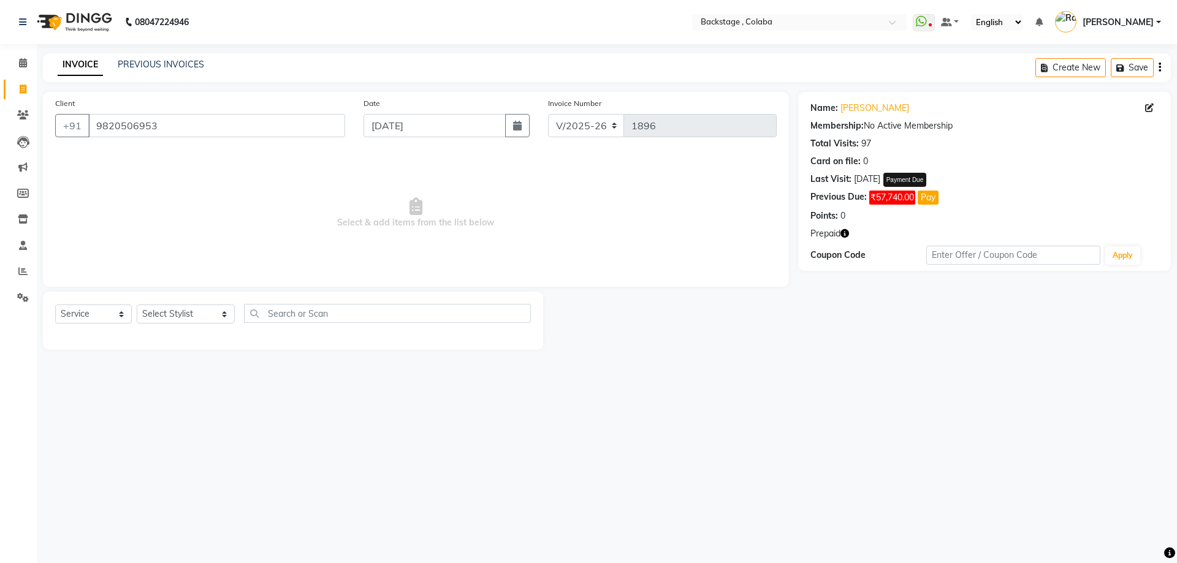
click at [931, 197] on button "Pay" at bounding box center [928, 198] width 21 height 14
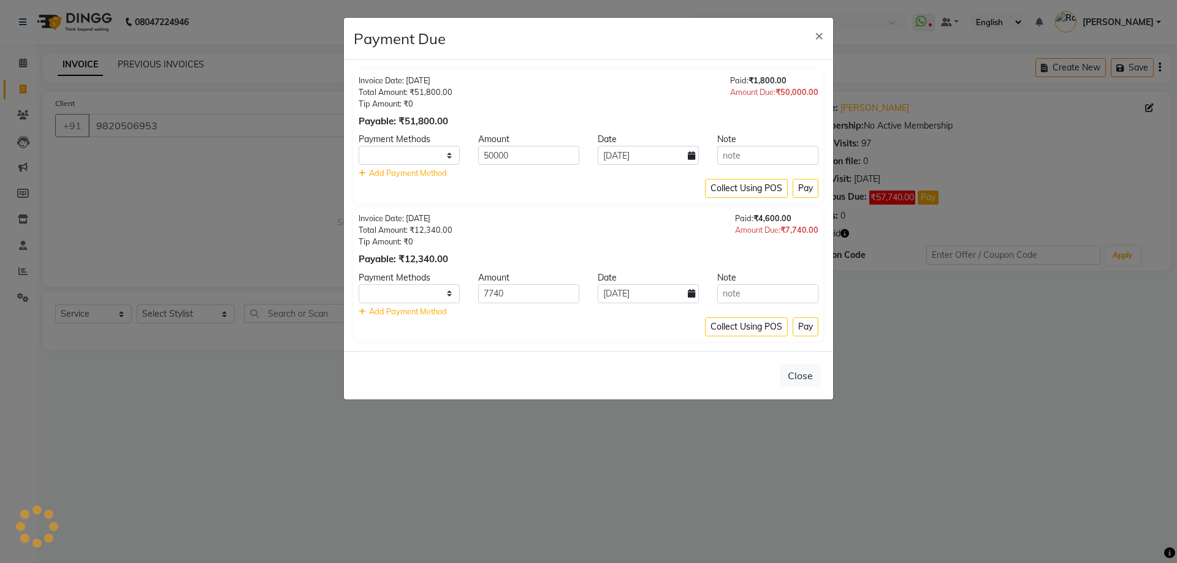
select select "1"
click at [817, 36] on span "×" at bounding box center [819, 35] width 9 height 18
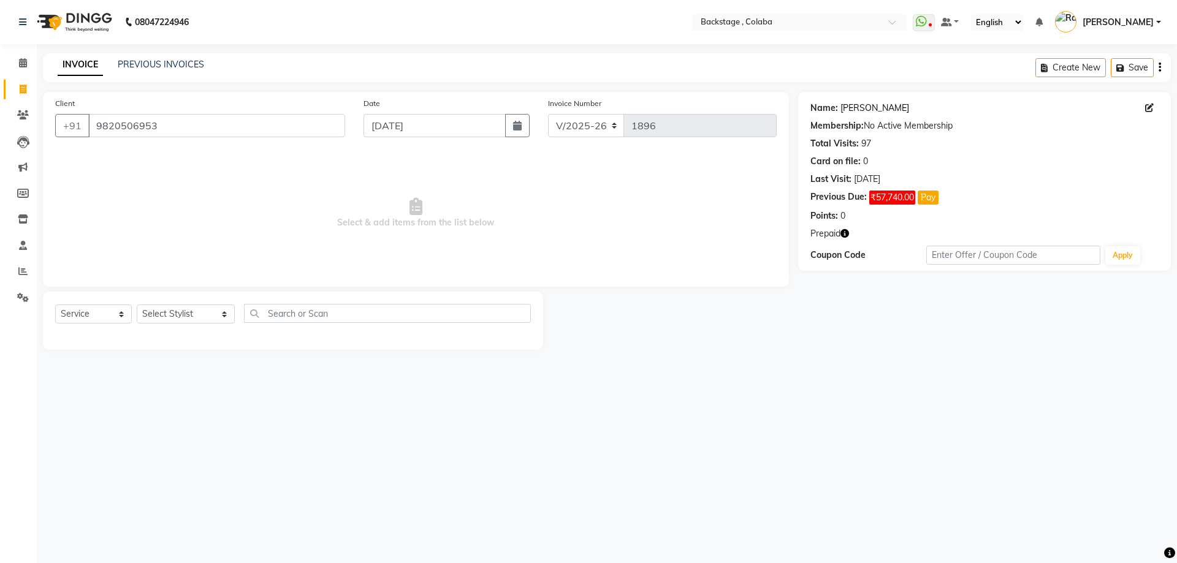
click at [856, 105] on link "[PERSON_NAME]" at bounding box center [875, 108] width 69 height 13
click at [931, 197] on button "Pay" at bounding box center [928, 198] width 21 height 14
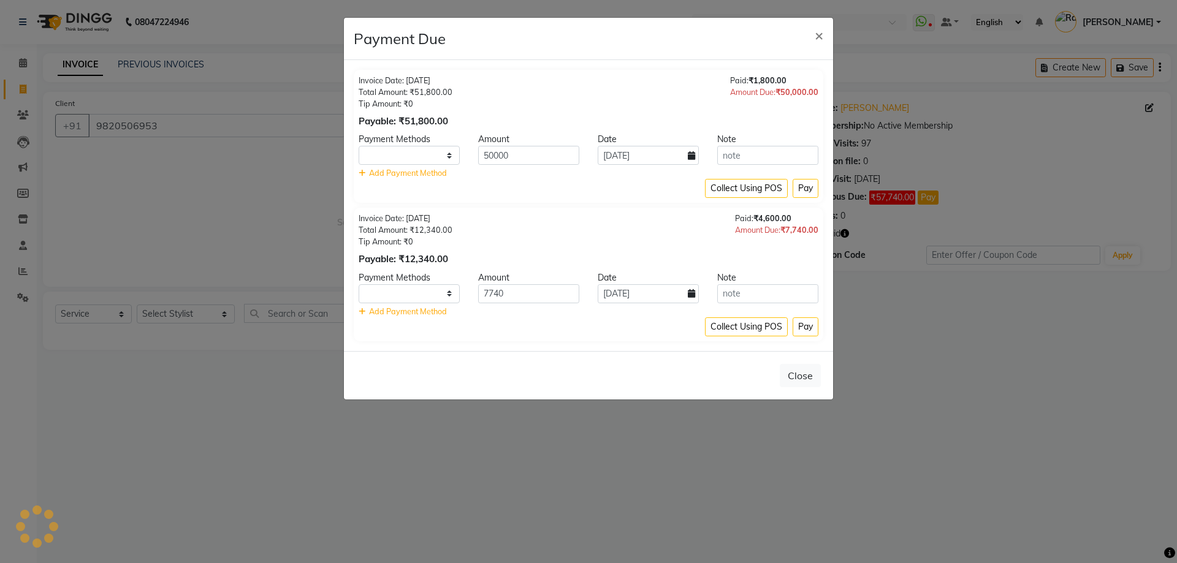
select select "1"
click at [404, 292] on select "UPI GPay CARD CUSTOM ONLINE CASH" at bounding box center [409, 294] width 101 height 19
click at [384, 297] on select "UPI GPay CARD CUSTOM ONLINE CASH" at bounding box center [409, 294] width 101 height 19
select select "5"
click at [359, 285] on select "UPI GPay CARD CUSTOM ONLINE CASH" at bounding box center [409, 294] width 101 height 19
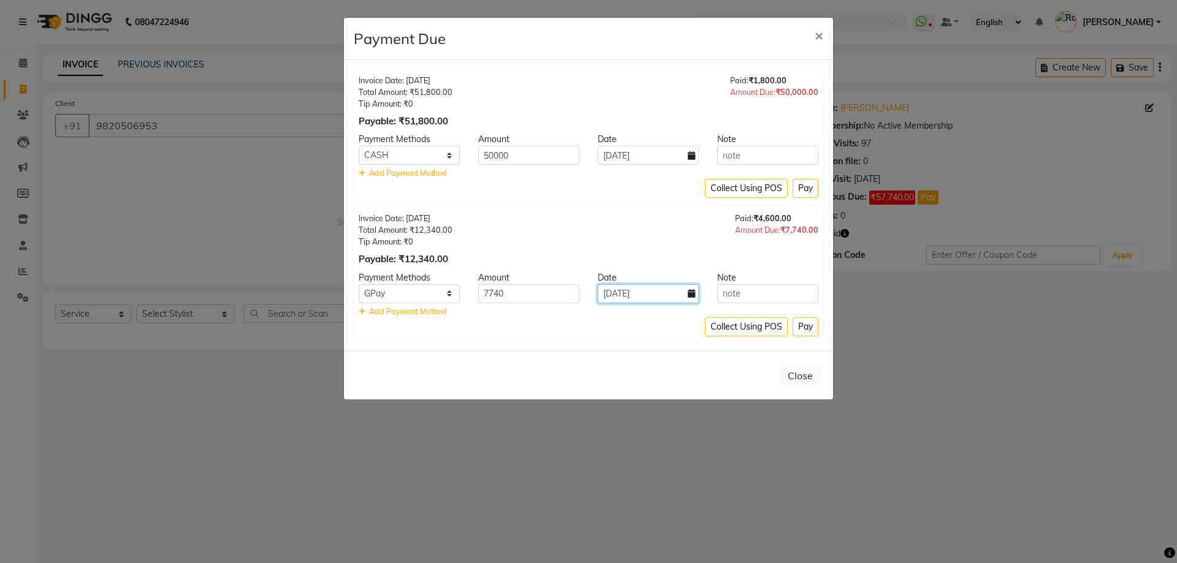
click at [615, 293] on input "04-09-2025" at bounding box center [648, 294] width 101 height 19
select select "9"
select select "2025"
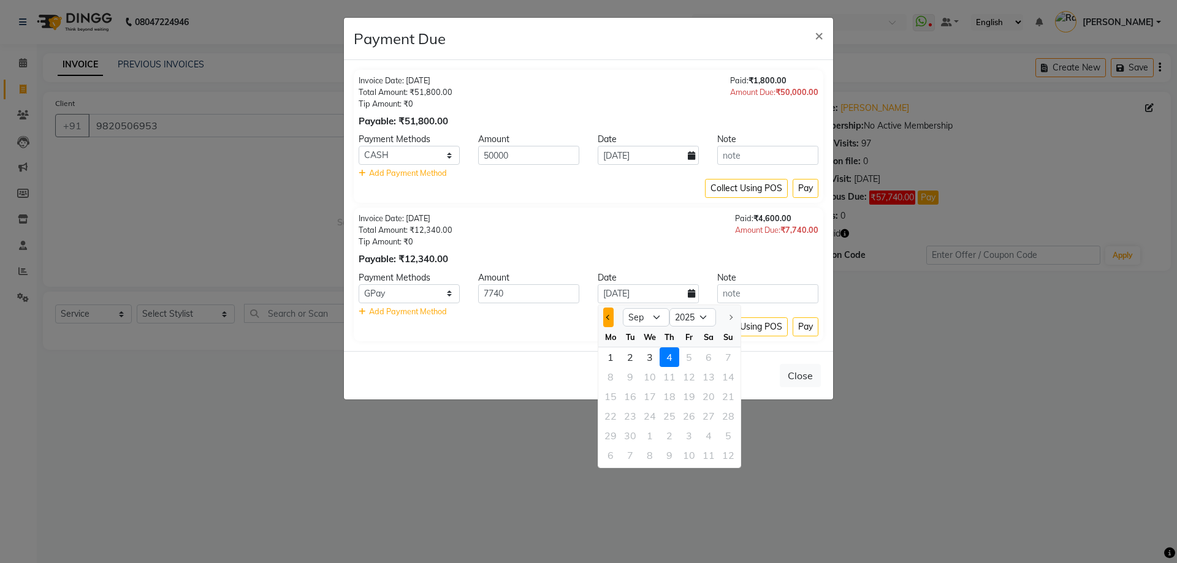
click at [605, 319] on button "Previous month" at bounding box center [608, 318] width 10 height 20
select select "6"
click at [628, 375] on div "3" at bounding box center [631, 377] width 20 height 20
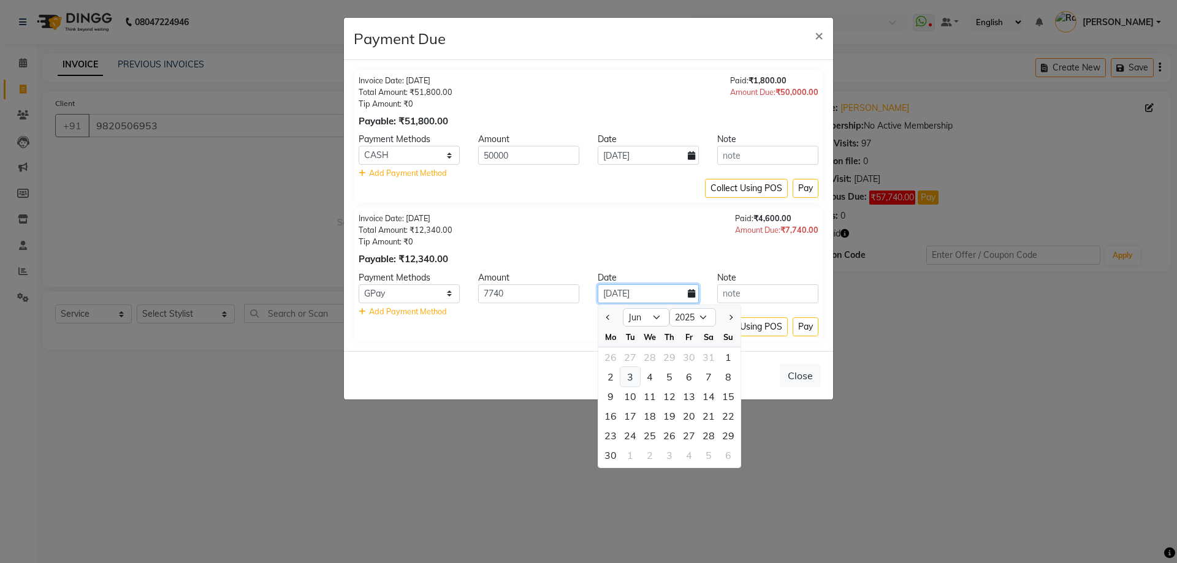
type input "03-06-2025"
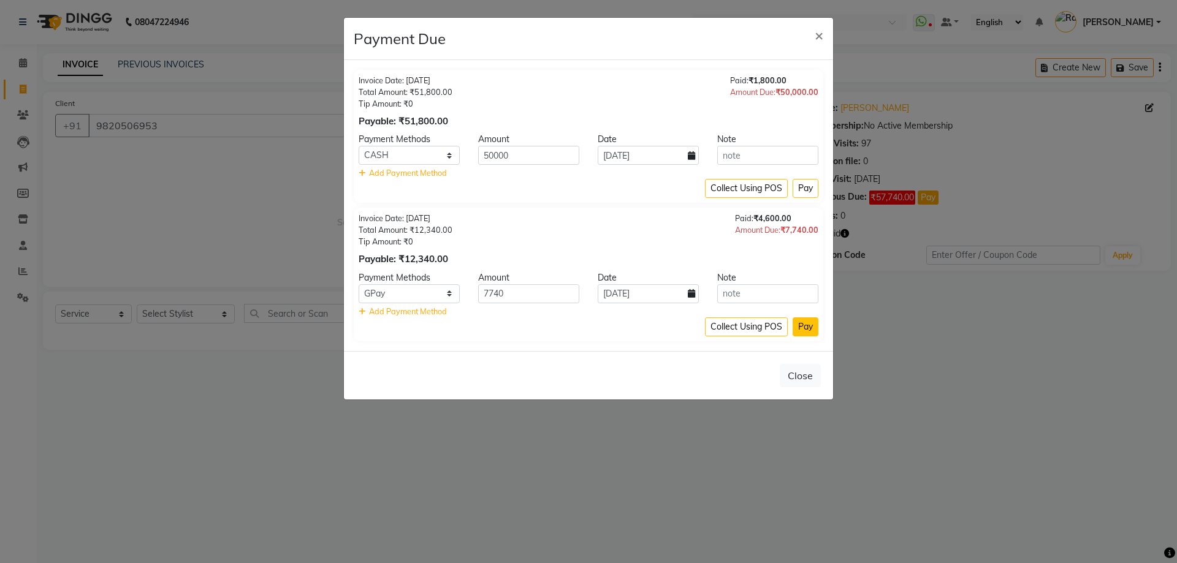
click at [804, 331] on button "Pay" at bounding box center [806, 327] width 26 height 19
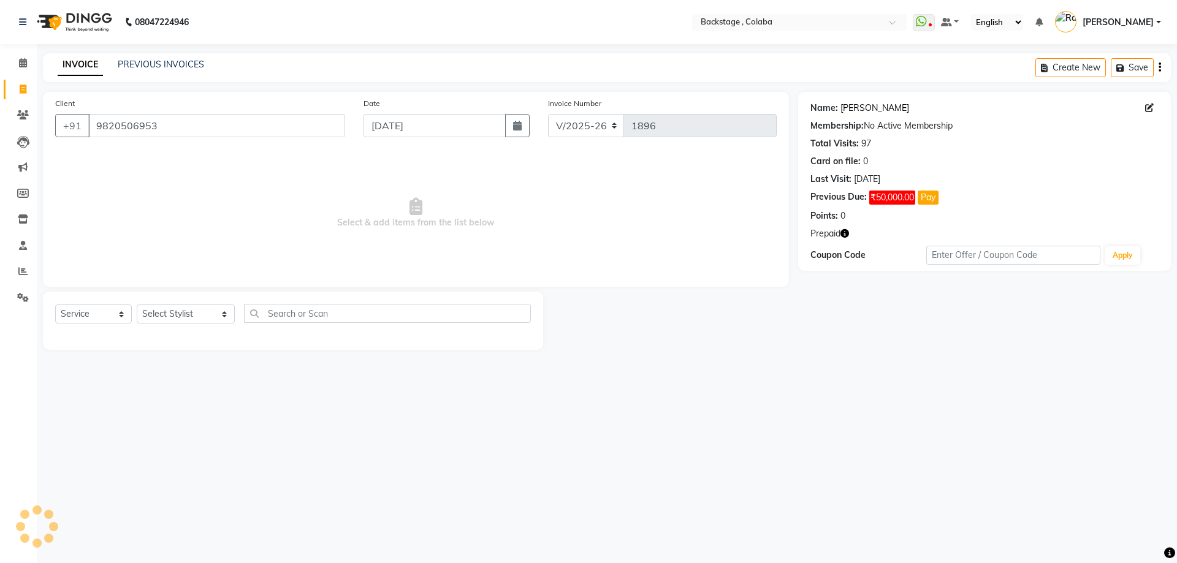
click at [874, 110] on link "[PERSON_NAME]" at bounding box center [875, 108] width 69 height 13
click at [234, 134] on input "9820506953" at bounding box center [216, 125] width 257 height 23
click at [28, 115] on icon at bounding box center [23, 114] width 12 height 9
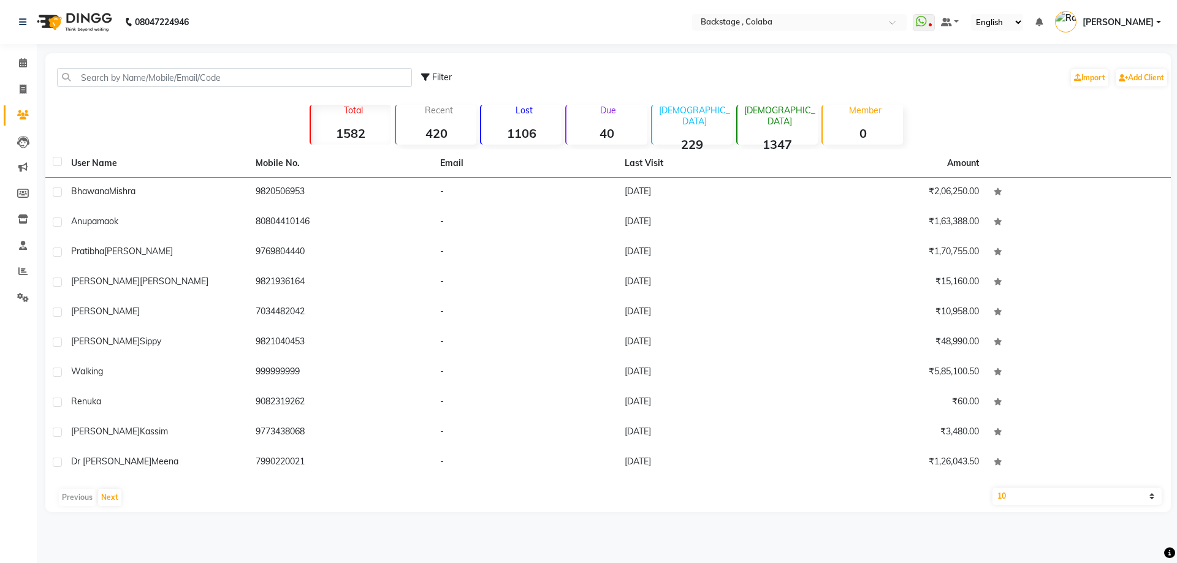
click at [591, 114] on p "Due" at bounding box center [608, 110] width 78 height 11
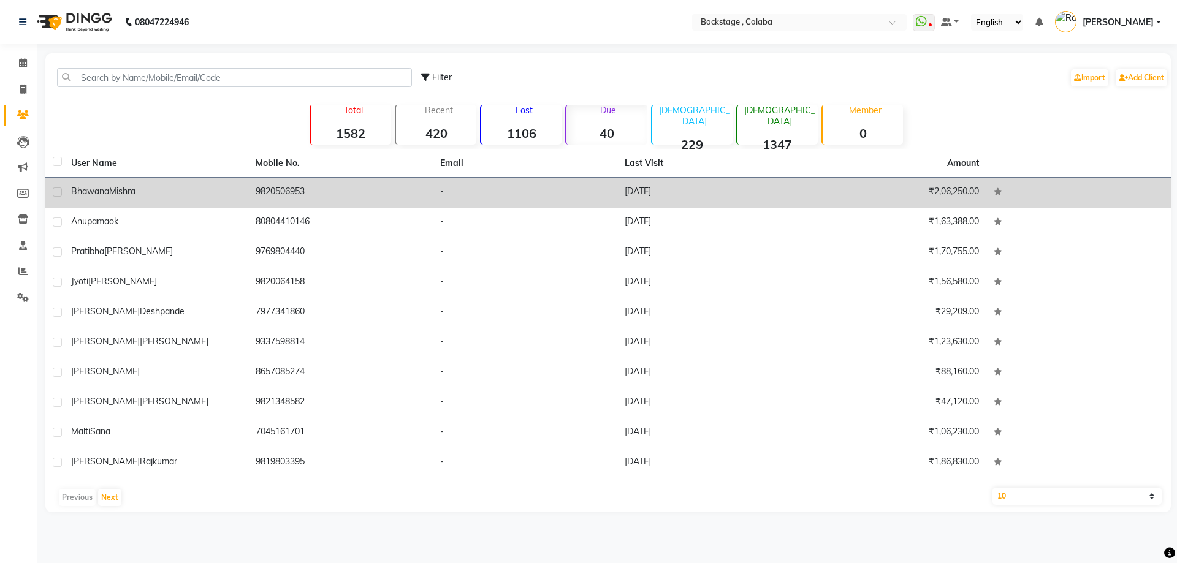
drag, startPoint x: 244, startPoint y: 204, endPoint x: 255, endPoint y: 194, distance: 14.4
click at [251, 198] on tr "Bhawana Mishra 9820506953 - 27-08-2025 ₹2,06,250.00" at bounding box center [608, 193] width 1126 height 30
click at [268, 192] on td "9820506953" at bounding box center [340, 193] width 185 height 30
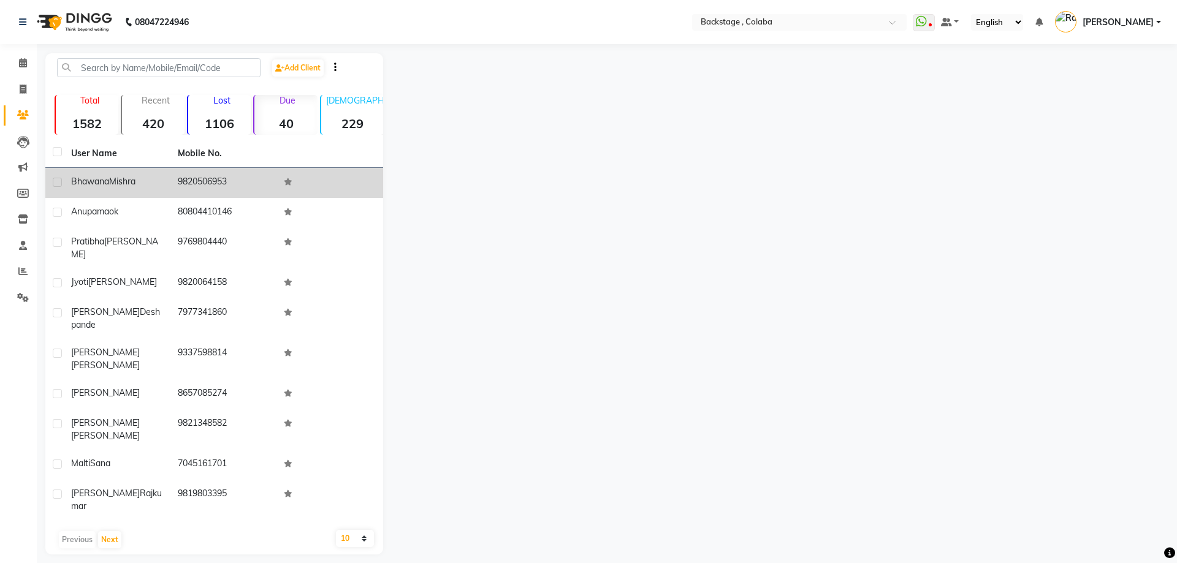
click at [105, 194] on td "Bhawana Mishra" at bounding box center [117, 183] width 107 height 30
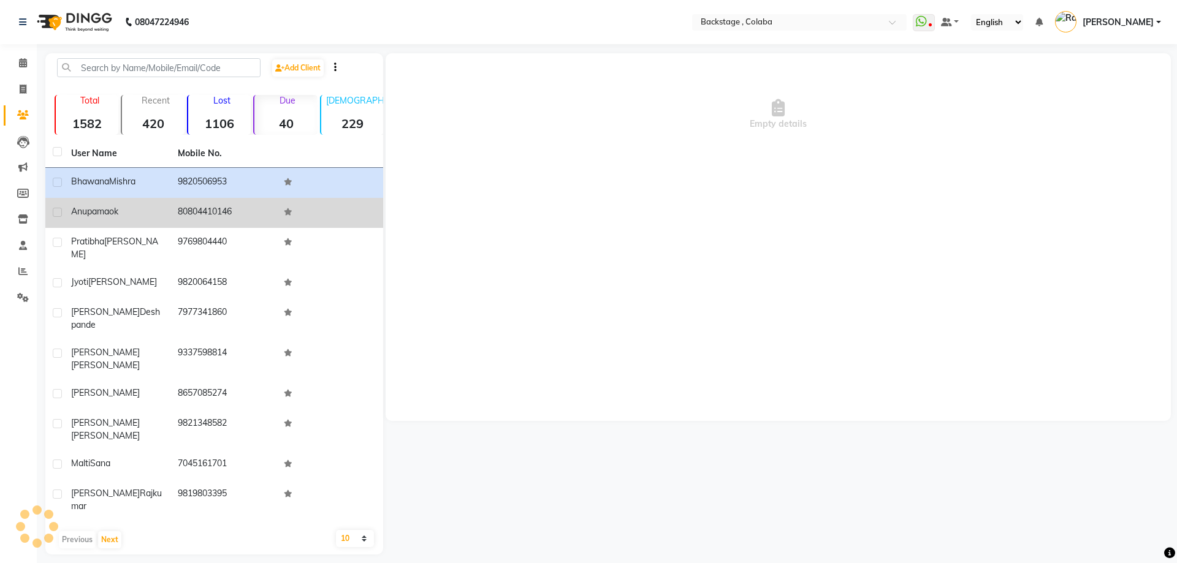
click at [102, 210] on span "Anupama" at bounding box center [90, 211] width 38 height 11
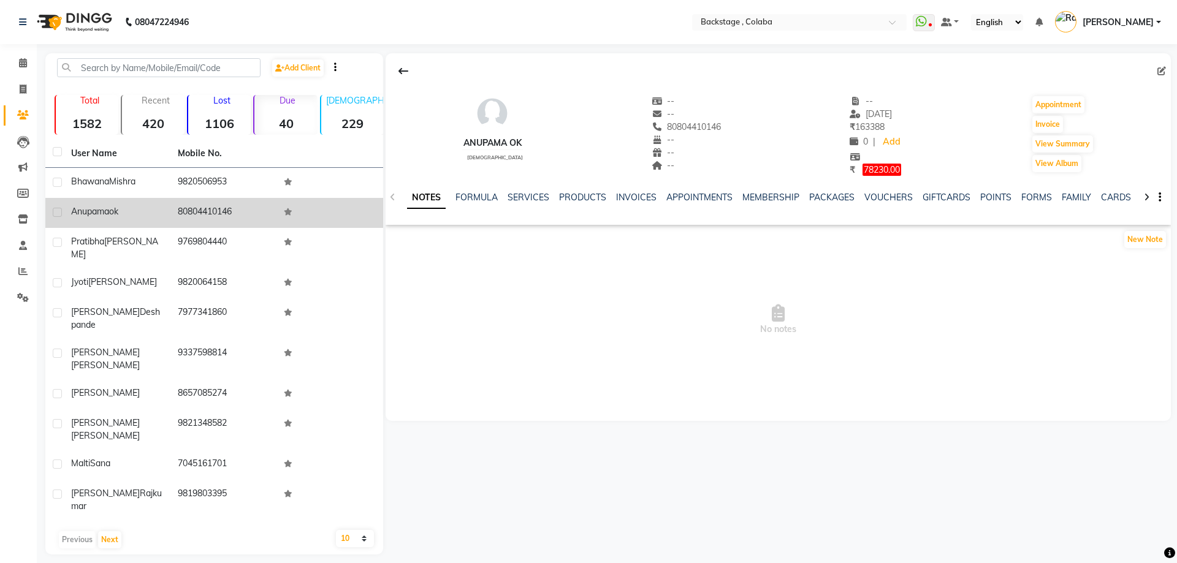
click at [101, 212] on span "Anupama" at bounding box center [90, 211] width 38 height 11
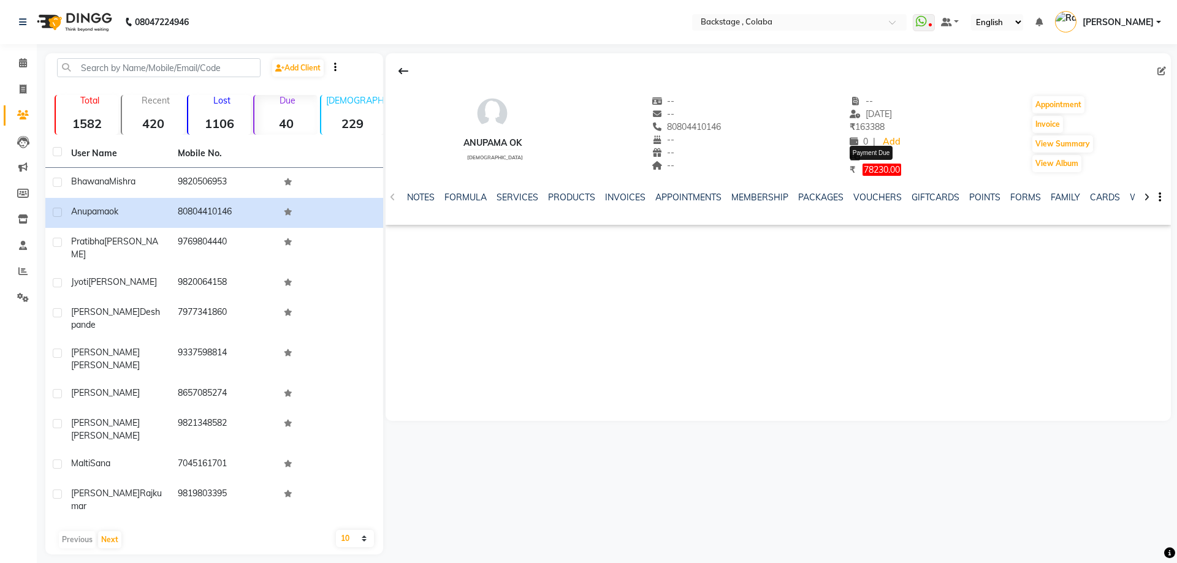
click at [877, 170] on span "78230.00" at bounding box center [882, 170] width 39 height 12
select select "1"
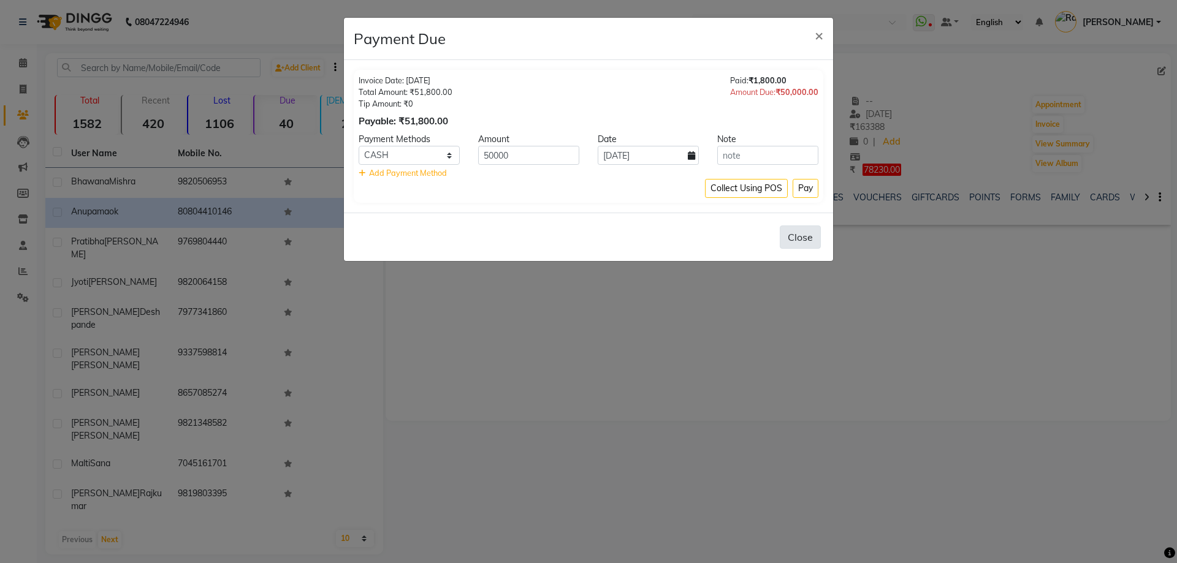
click at [806, 235] on button "Close" at bounding box center [800, 237] width 41 height 23
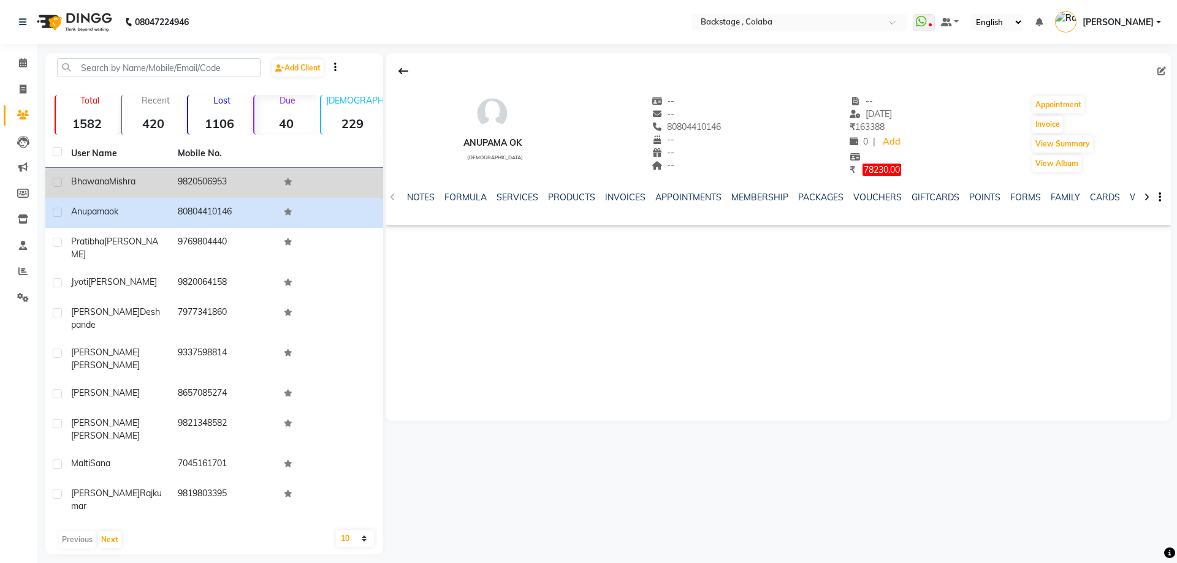
click at [226, 186] on td "9820506953" at bounding box center [223, 183] width 107 height 30
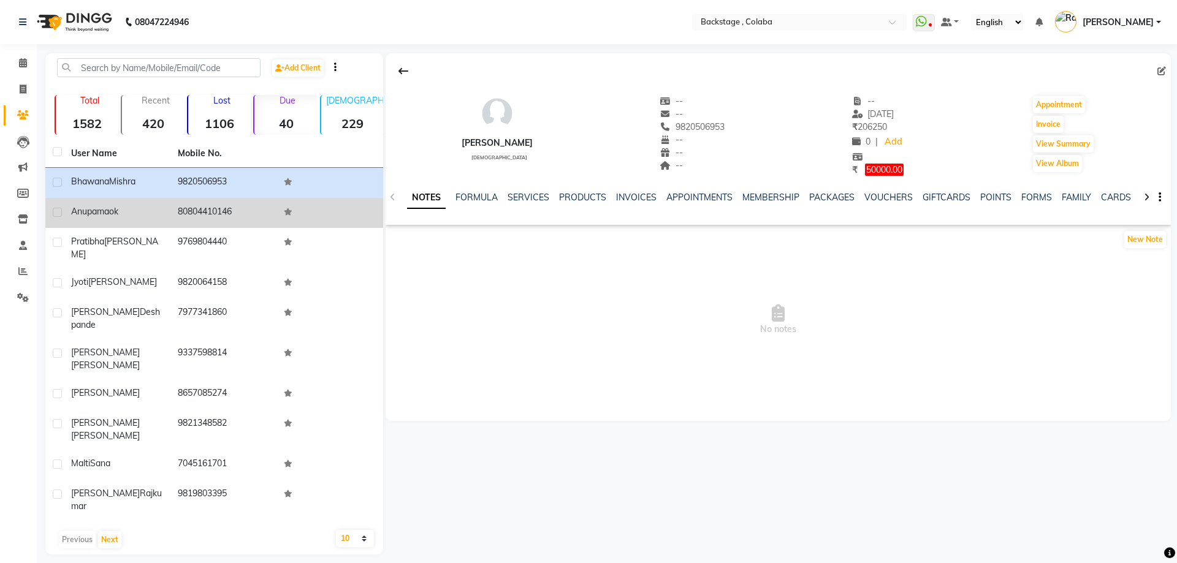
click at [210, 212] on td "80804410146" at bounding box center [223, 213] width 107 height 30
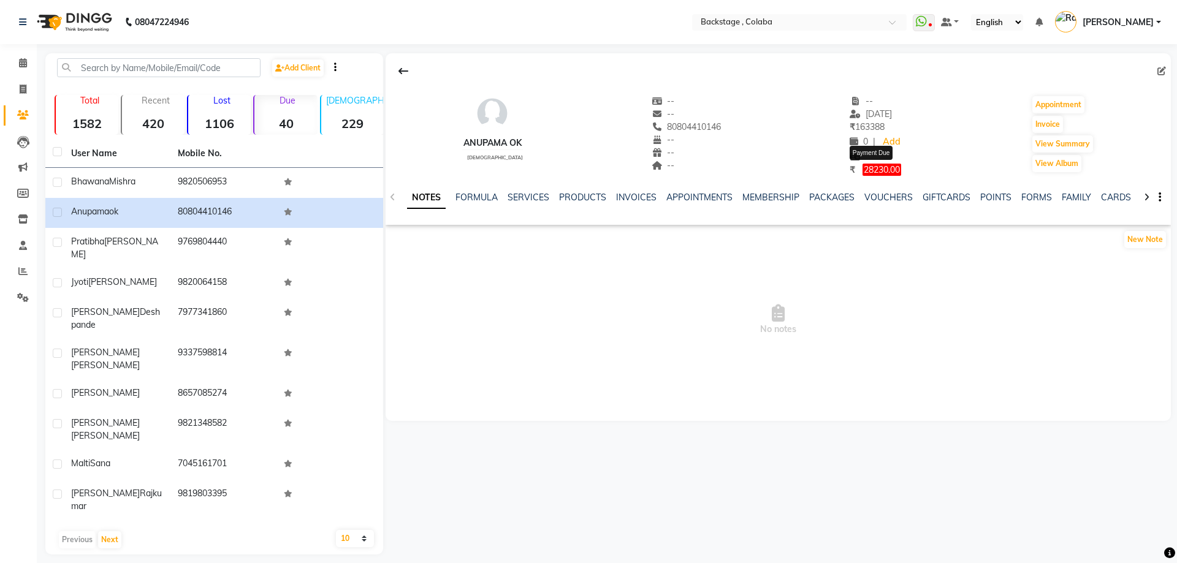
click at [879, 172] on span "28230.00" at bounding box center [882, 170] width 39 height 12
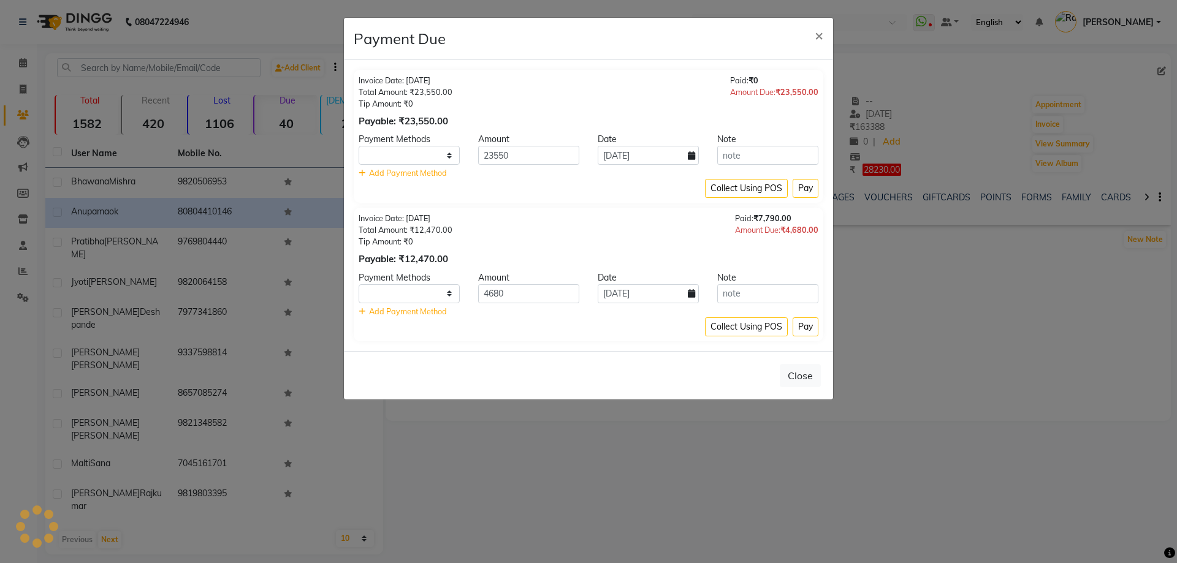
select select "1"
click at [809, 373] on button "Close" at bounding box center [800, 375] width 41 height 23
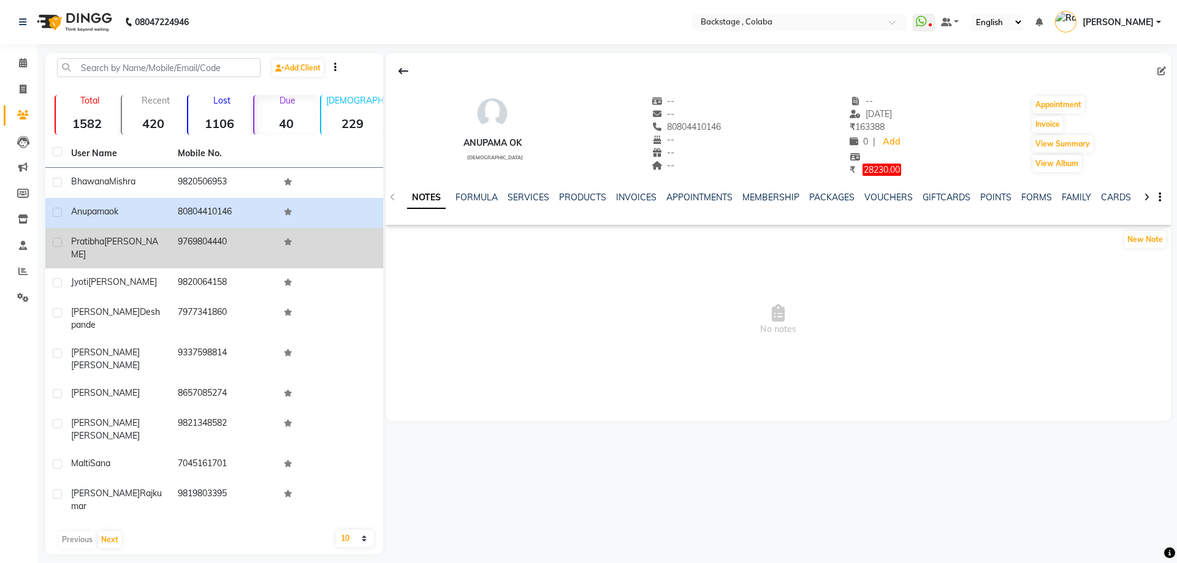
click at [217, 243] on td "9769804440" at bounding box center [223, 248] width 107 height 40
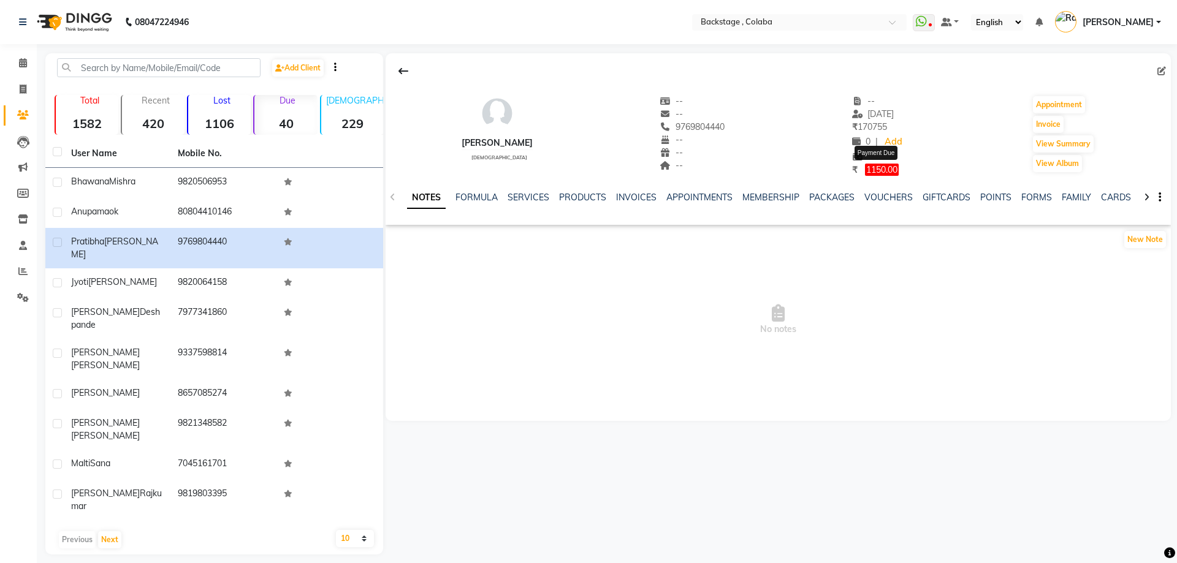
click at [888, 169] on span "1150.00" at bounding box center [882, 170] width 34 height 12
select select "1"
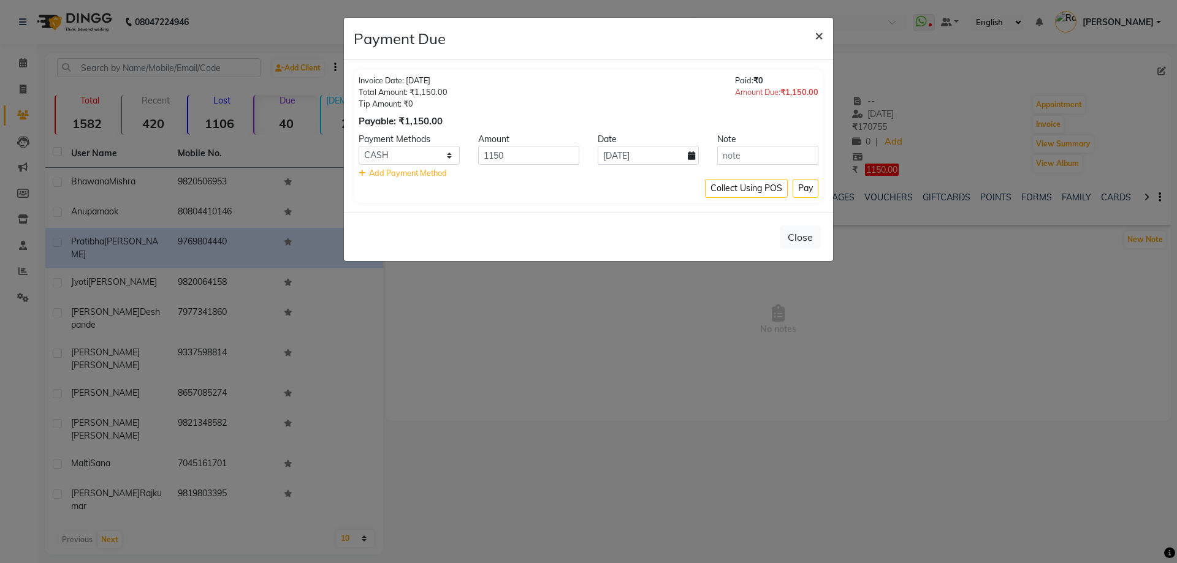
click at [820, 29] on span "×" at bounding box center [819, 35] width 9 height 18
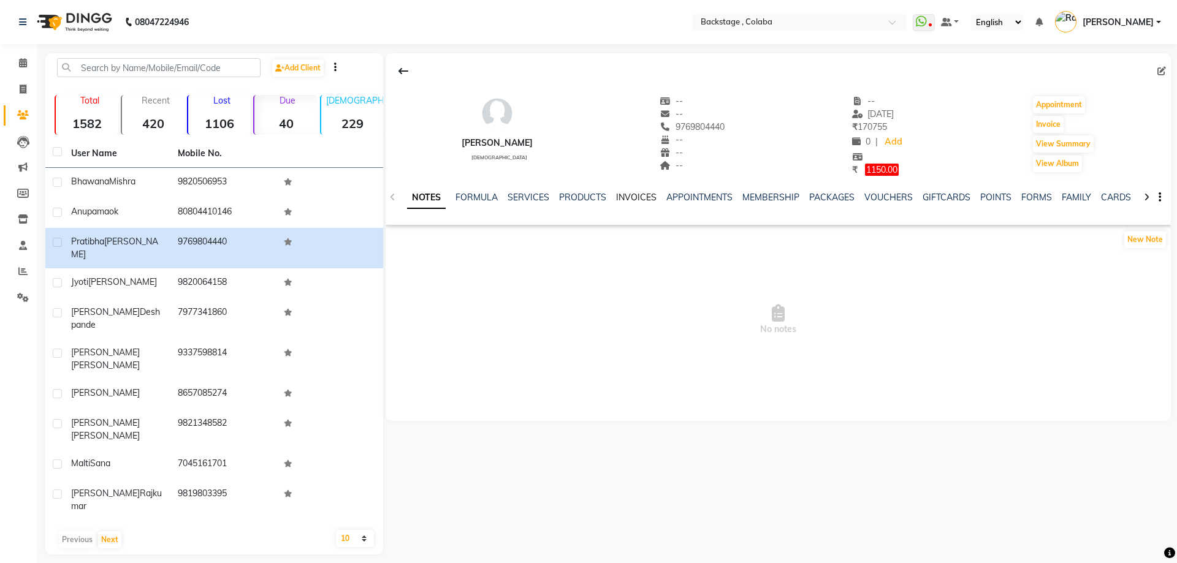
click at [627, 198] on link "INVOICES" at bounding box center [636, 197] width 40 height 11
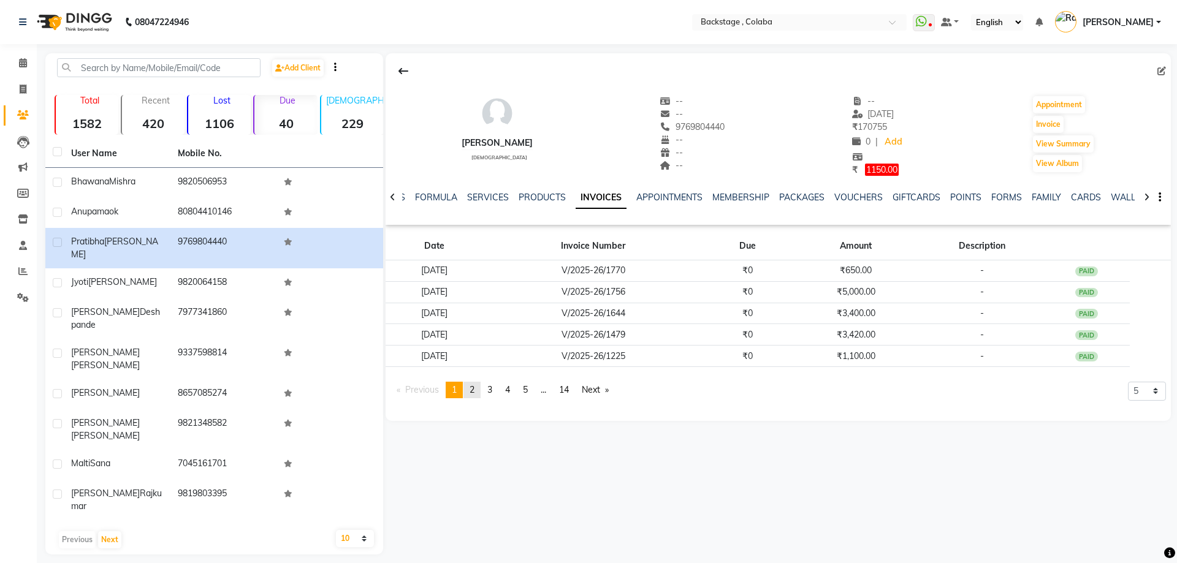
click at [481, 392] on link "page 2" at bounding box center [472, 390] width 17 height 17
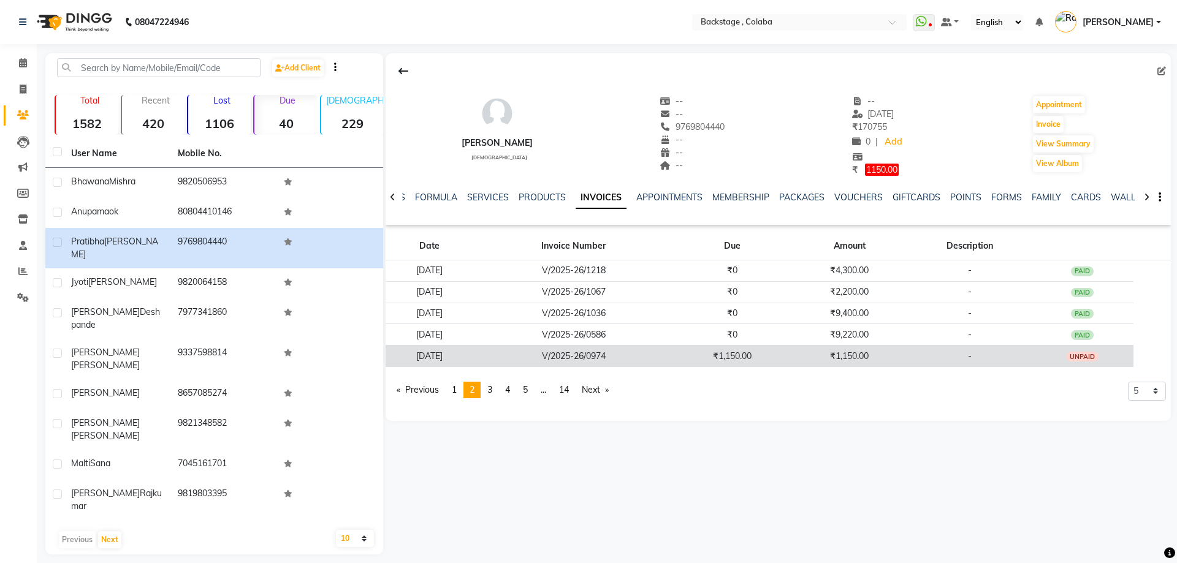
click at [874, 356] on td "₹1,150.00" at bounding box center [850, 356] width 118 height 21
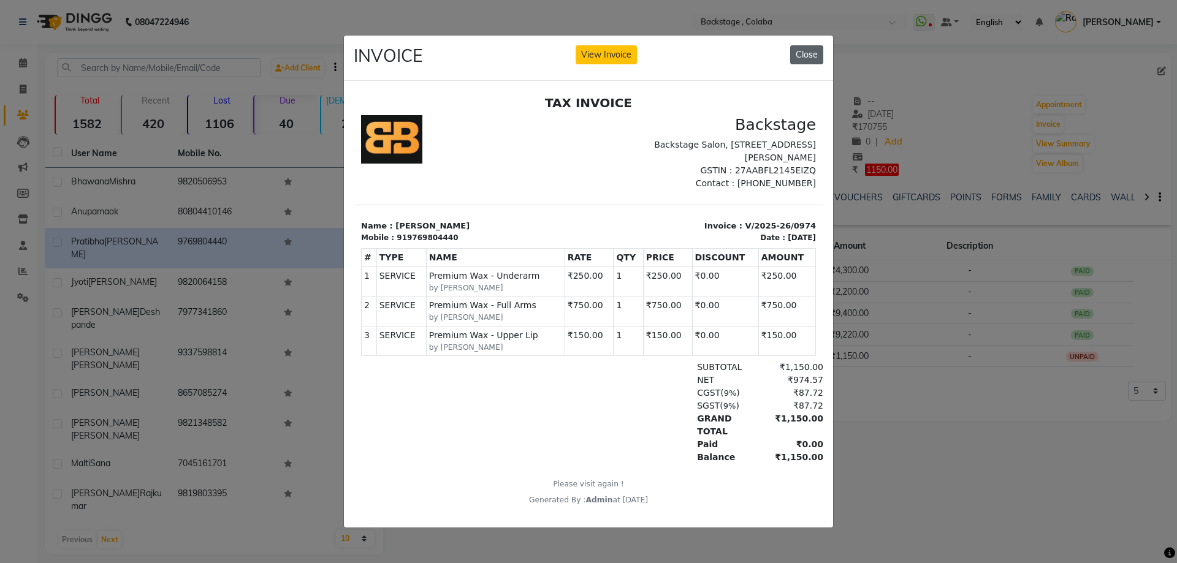
click at [815, 53] on button "Close" at bounding box center [806, 54] width 33 height 19
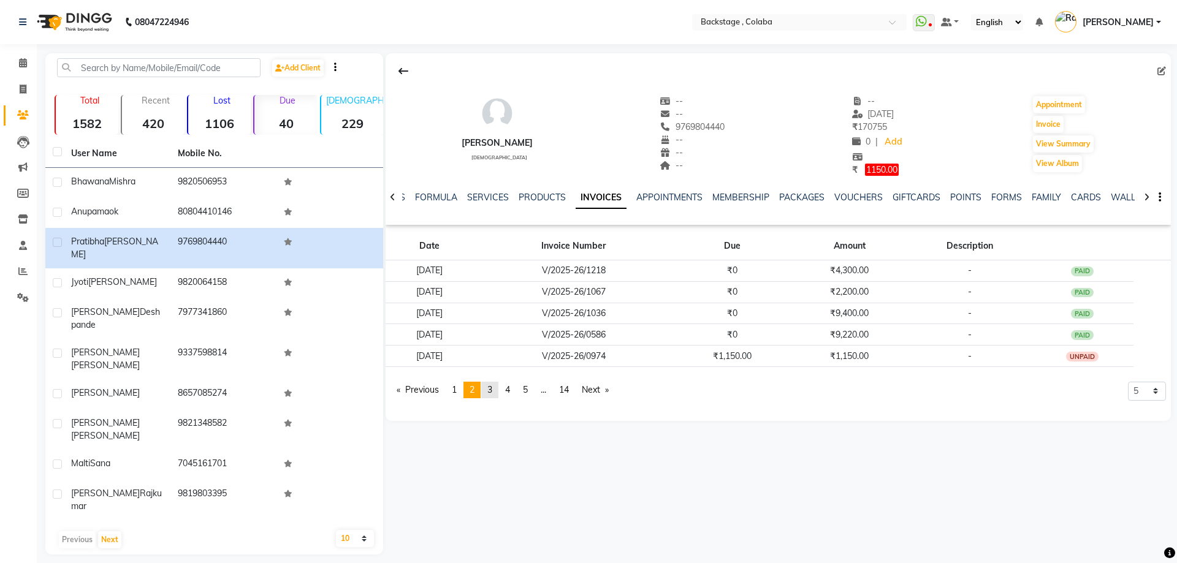
click at [492, 388] on span "3" at bounding box center [489, 389] width 5 height 11
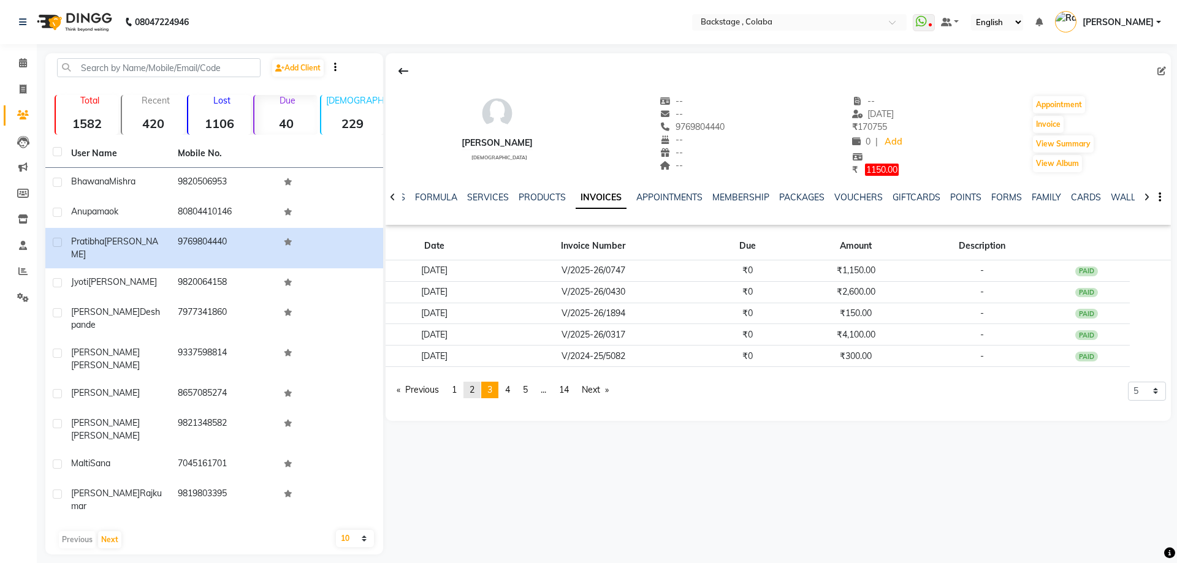
click at [473, 391] on span "2" at bounding box center [472, 389] width 5 height 11
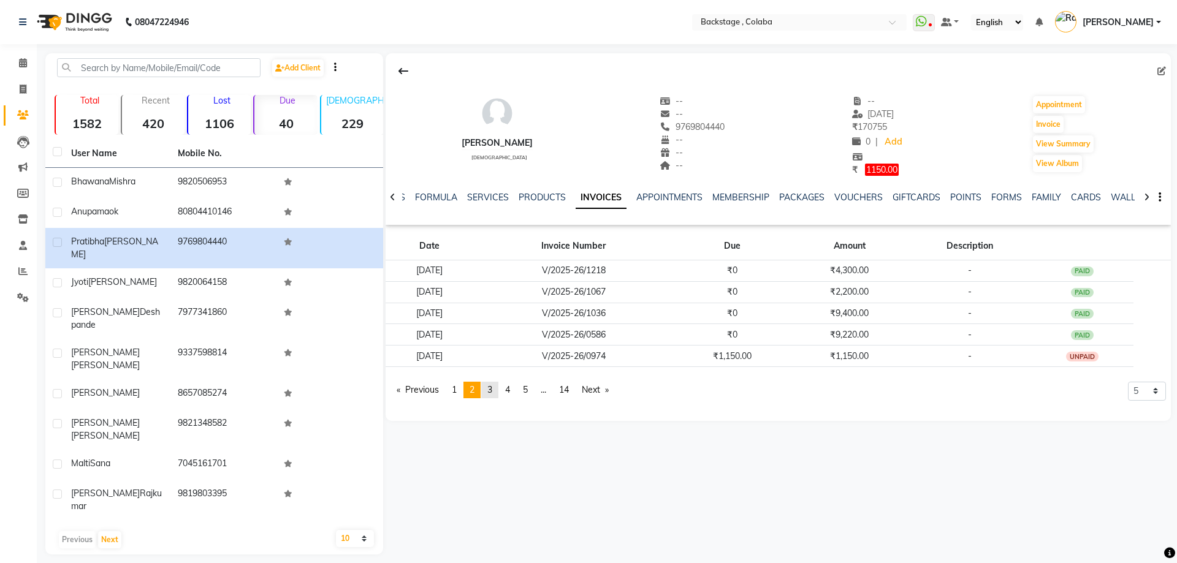
click at [489, 394] on link "page 3" at bounding box center [489, 390] width 17 height 17
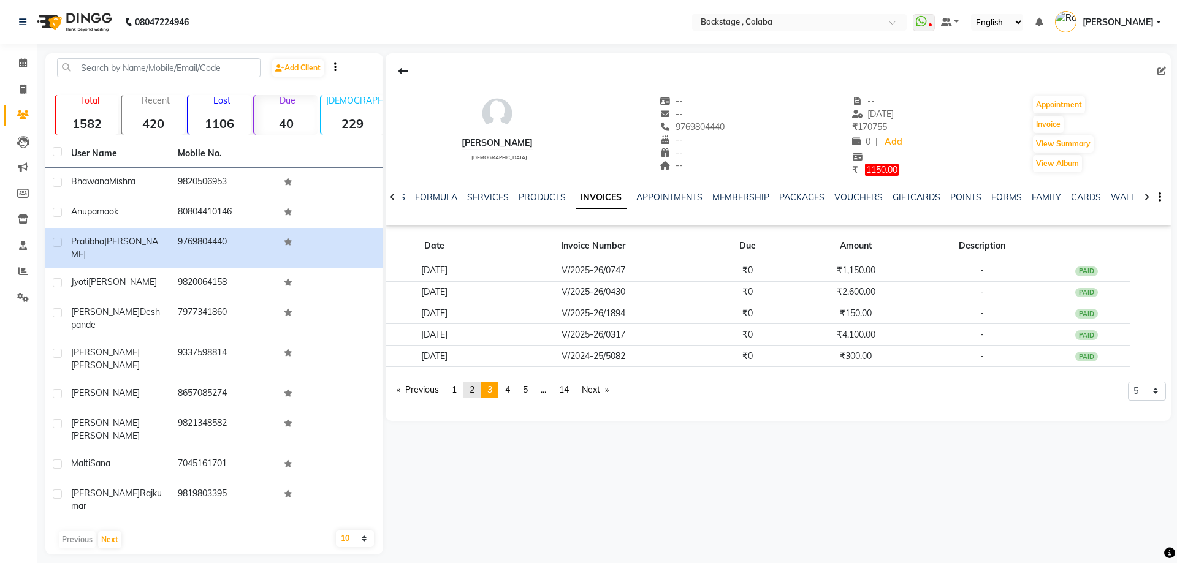
click at [478, 392] on link "page 2" at bounding box center [472, 390] width 17 height 17
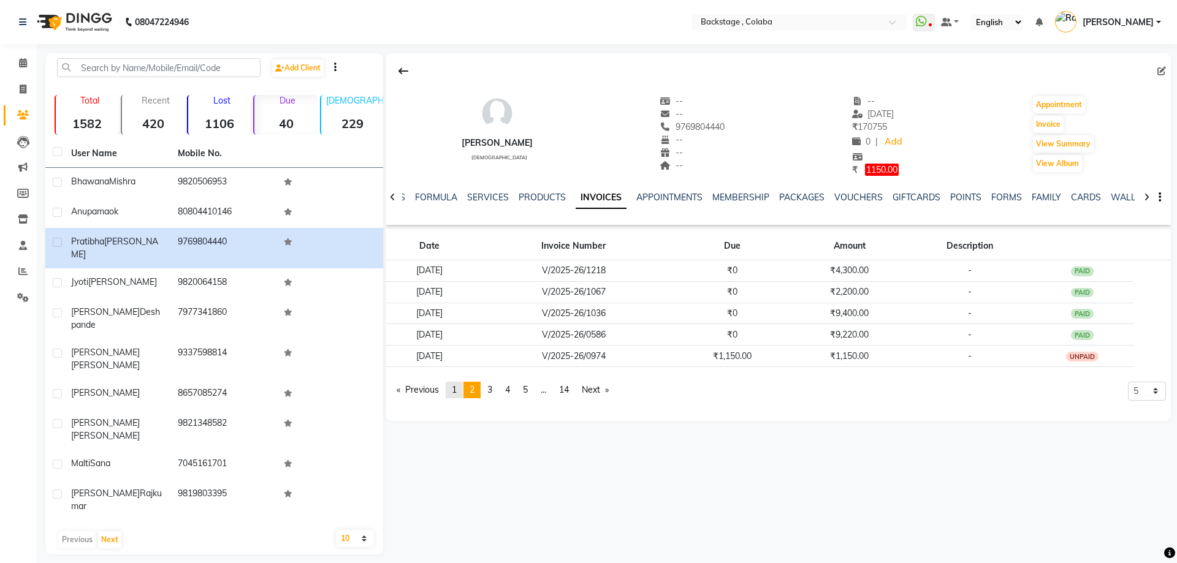
click at [461, 395] on link "page 1" at bounding box center [454, 390] width 17 height 17
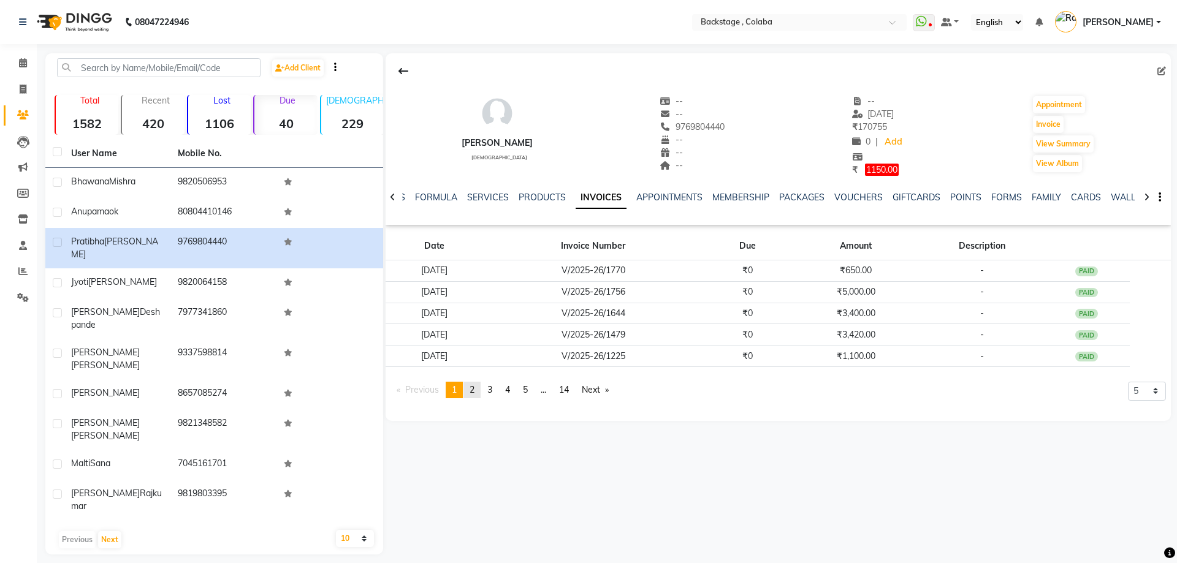
click at [469, 393] on link "page 2" at bounding box center [472, 390] width 17 height 17
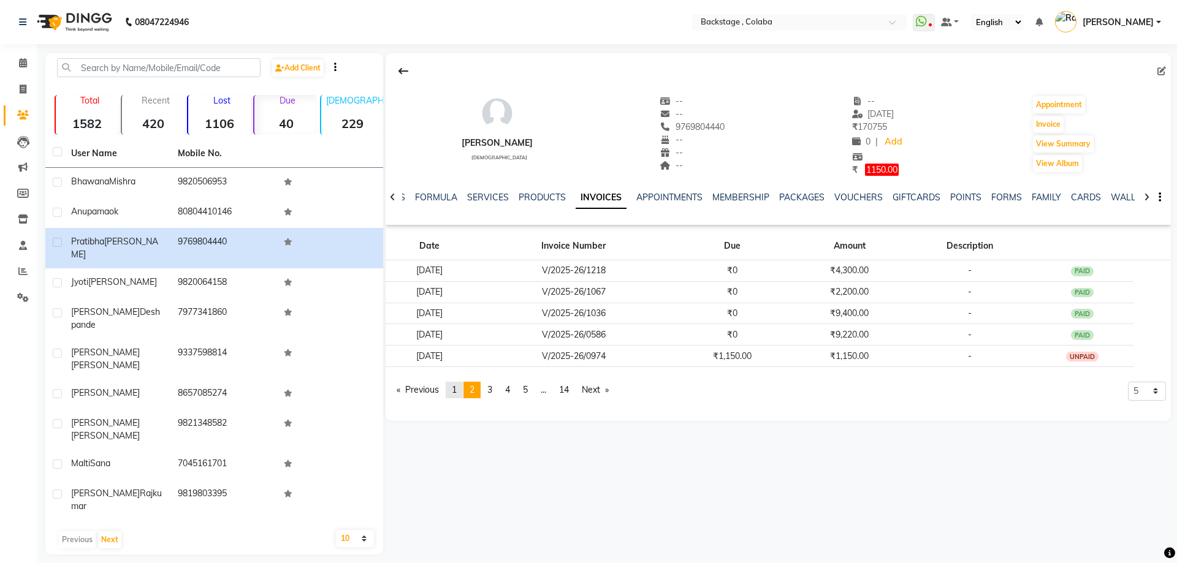
click at [457, 390] on span "1" at bounding box center [454, 389] width 5 height 11
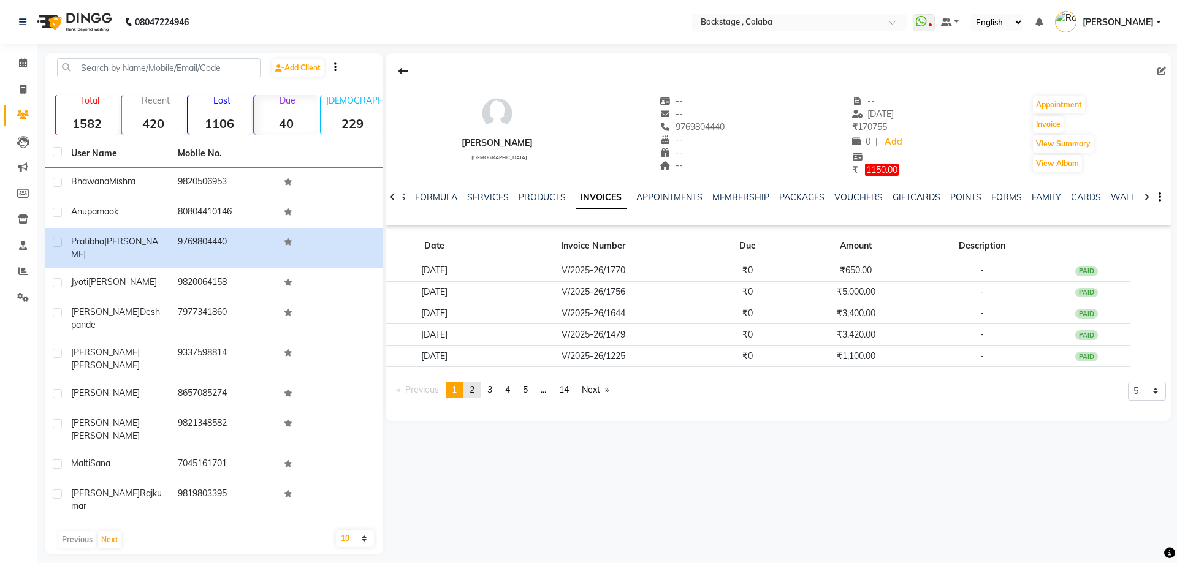
click at [481, 392] on link "page 2" at bounding box center [472, 390] width 17 height 17
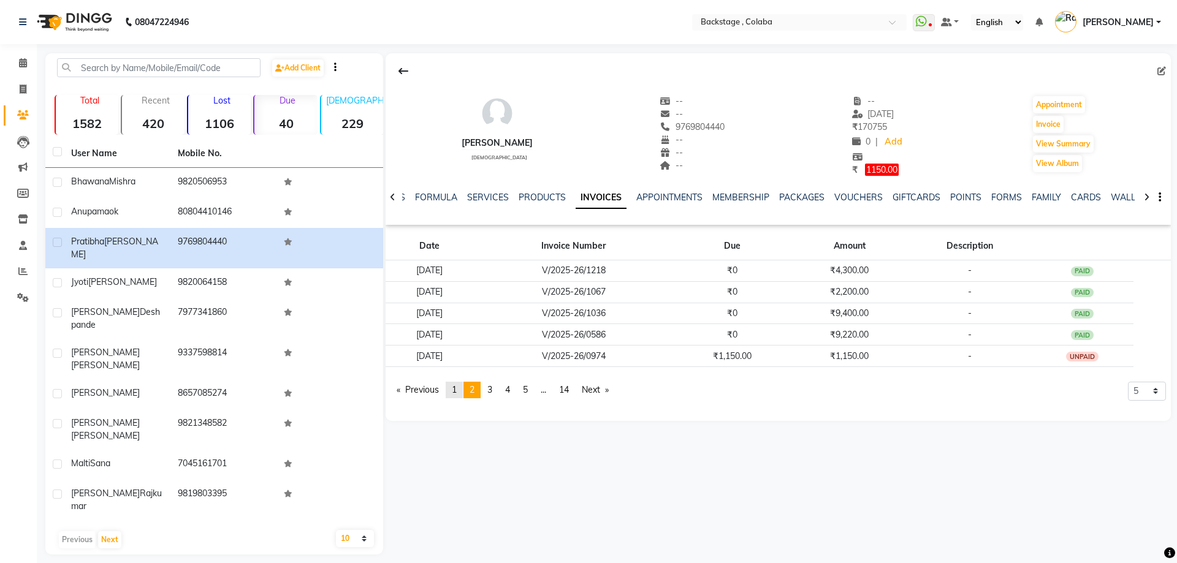
click at [457, 393] on span "1" at bounding box center [454, 389] width 5 height 11
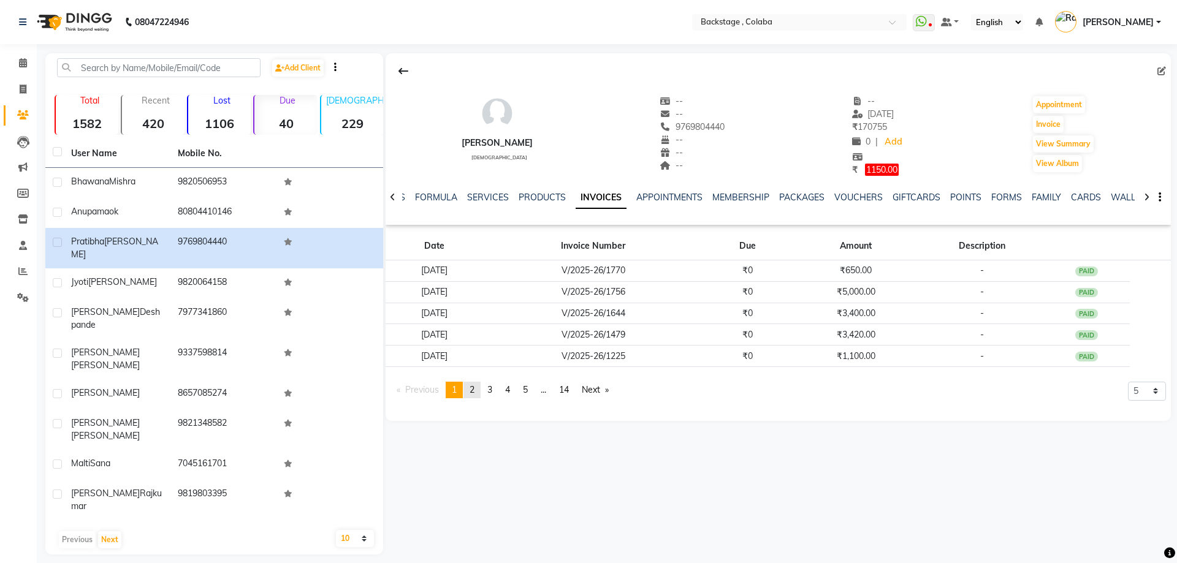
click at [481, 392] on link "page 2" at bounding box center [472, 390] width 17 height 17
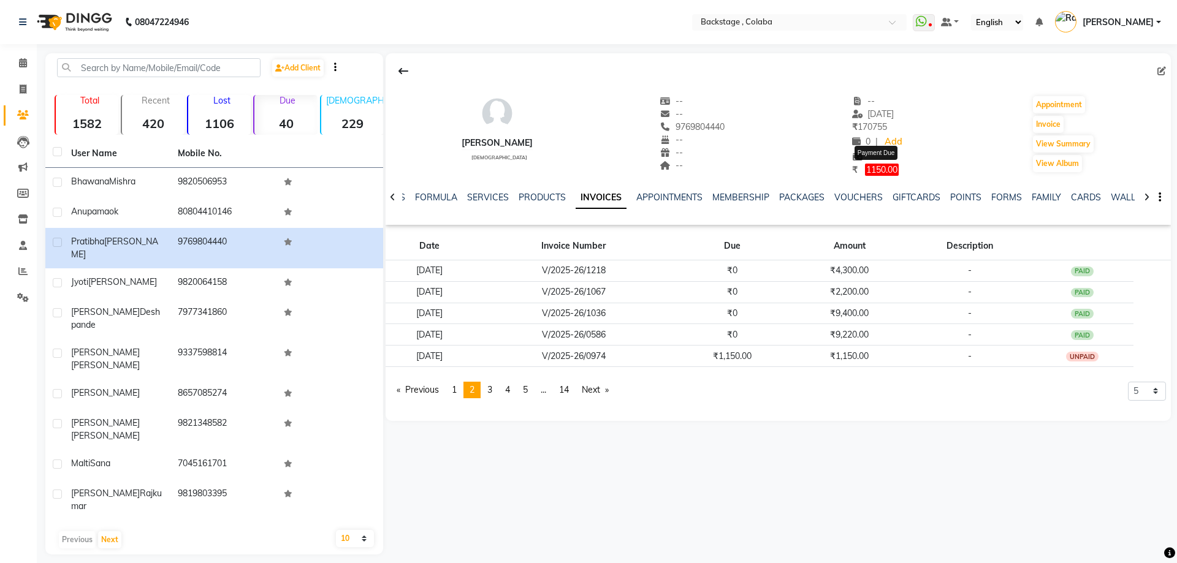
click at [868, 170] on span "1150.00" at bounding box center [882, 170] width 34 height 12
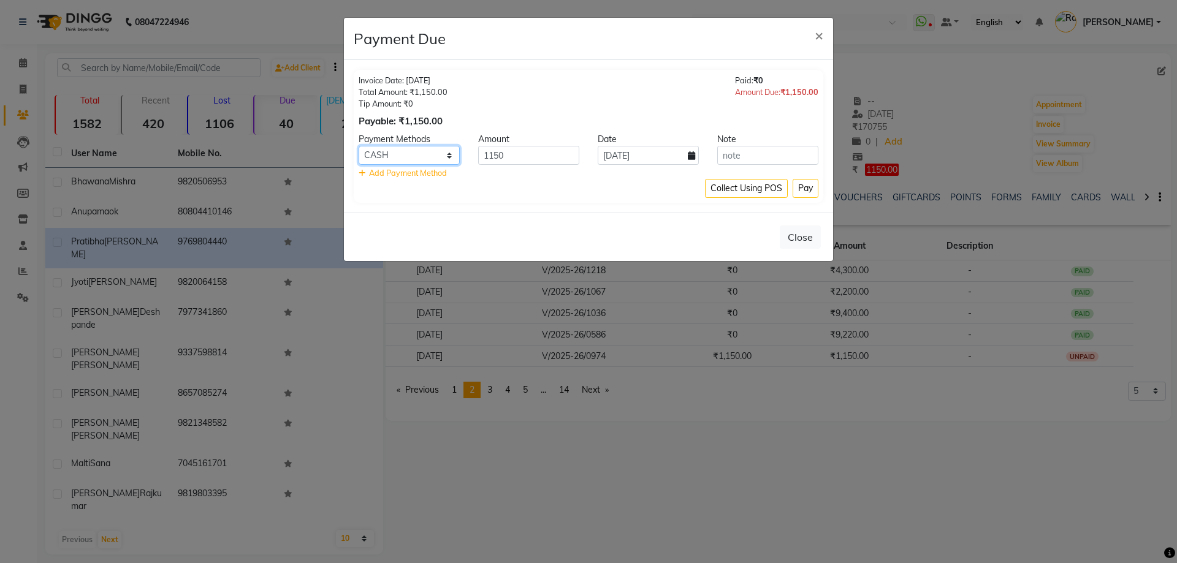
click at [419, 158] on select "UPI GPay CARD CUSTOM ONLINE CASH" at bounding box center [409, 155] width 101 height 19
click at [428, 153] on select "UPI GPay CARD CUSTOM ONLINE CASH" at bounding box center [409, 155] width 101 height 19
select select "2"
click at [359, 146] on select "UPI GPay CARD CUSTOM ONLINE CASH" at bounding box center [409, 155] width 101 height 19
click at [688, 151] on icon at bounding box center [691, 155] width 7 height 9
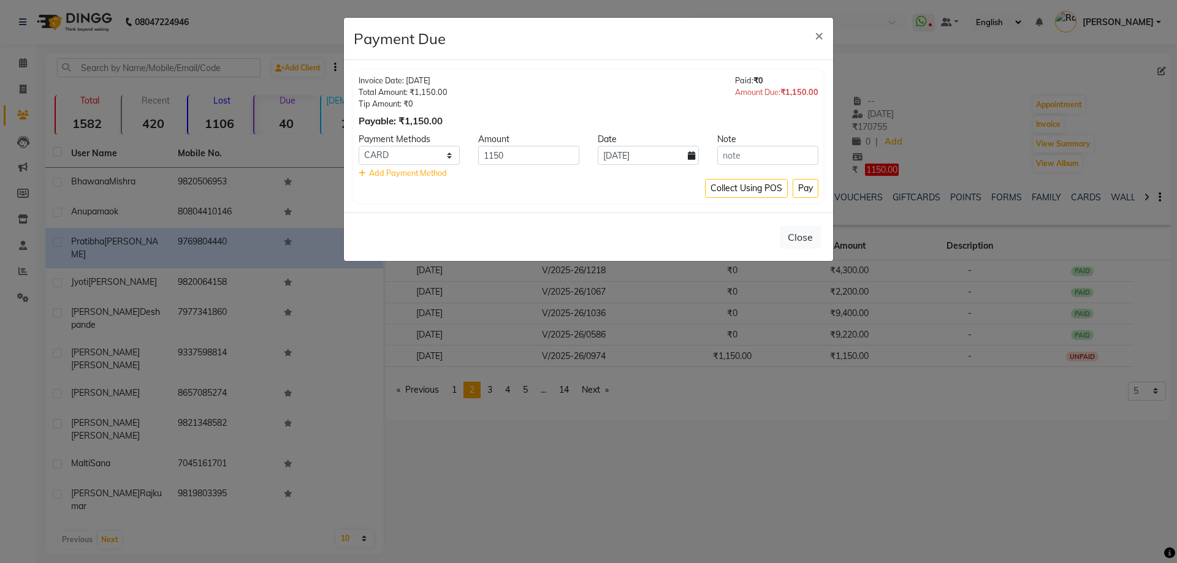
select select "9"
select select "2025"
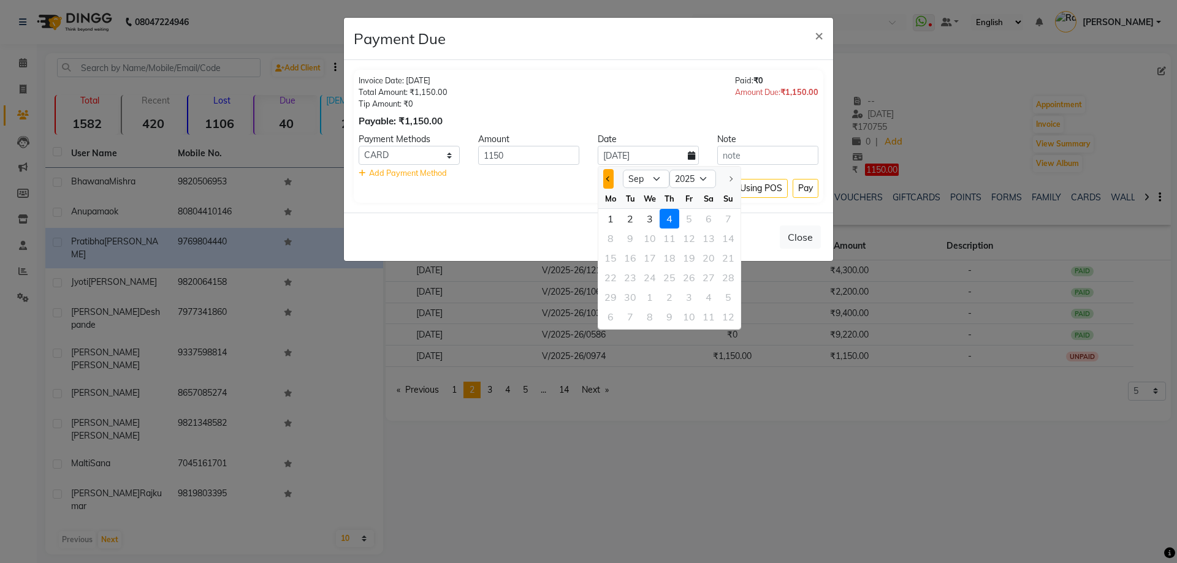
click at [608, 179] on span "Previous month" at bounding box center [608, 179] width 5 height 5
select select "8"
click at [733, 216] on div "3" at bounding box center [729, 219] width 20 height 20
type input "03-08-2025"
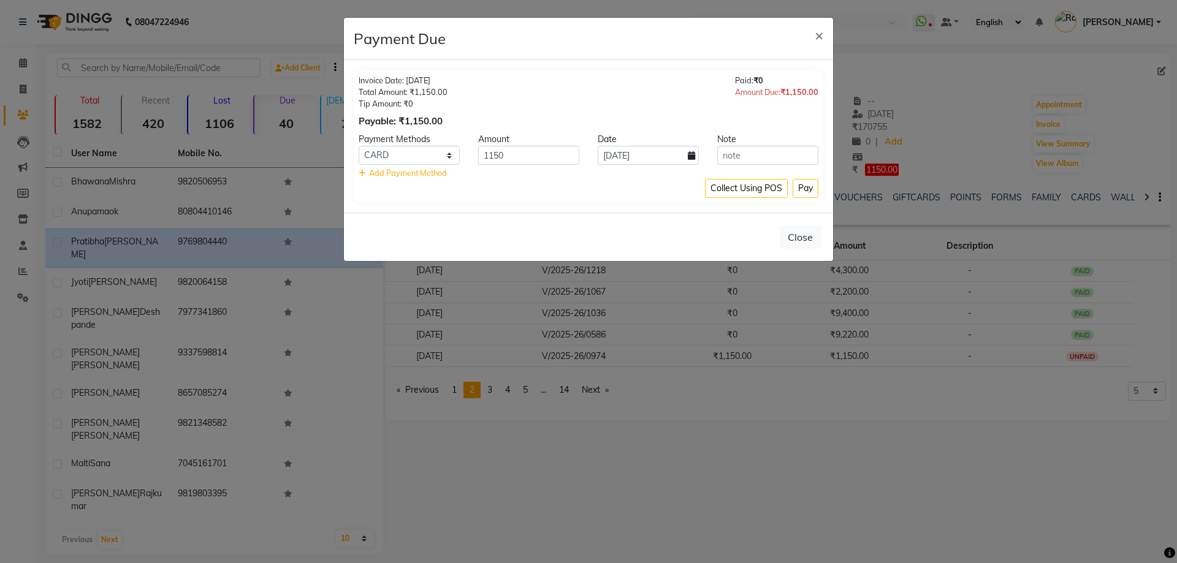
click at [692, 156] on icon at bounding box center [691, 155] width 7 height 9
select select "8"
select select "2025"
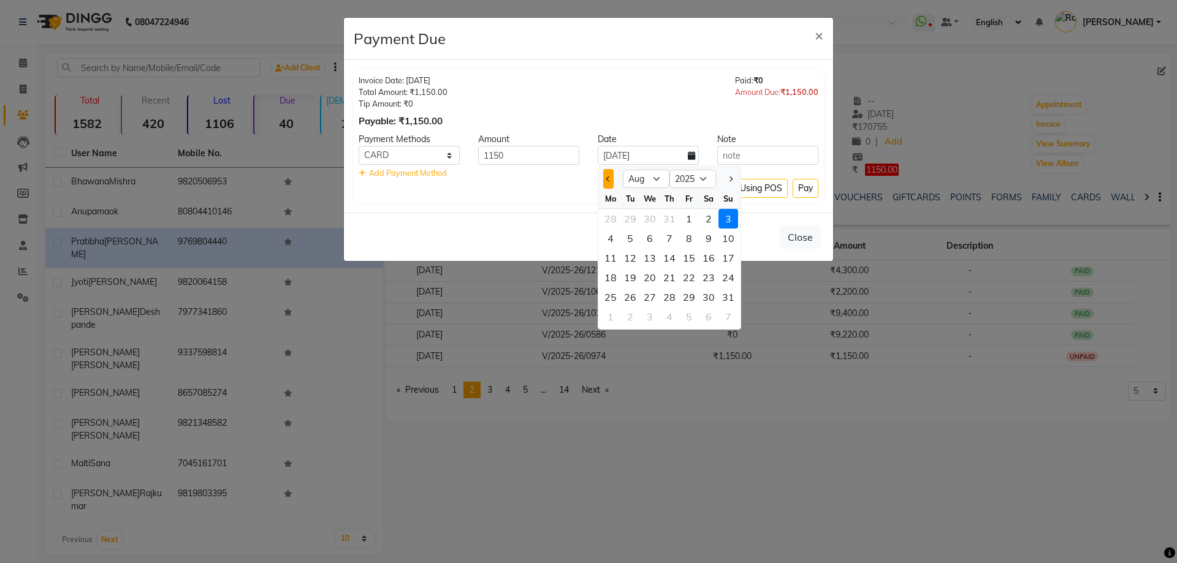
click at [609, 179] on span "Previous month" at bounding box center [608, 179] width 5 height 5
select select "7"
click at [710, 241] on div "12" at bounding box center [709, 239] width 20 height 20
type input "12-07-2025"
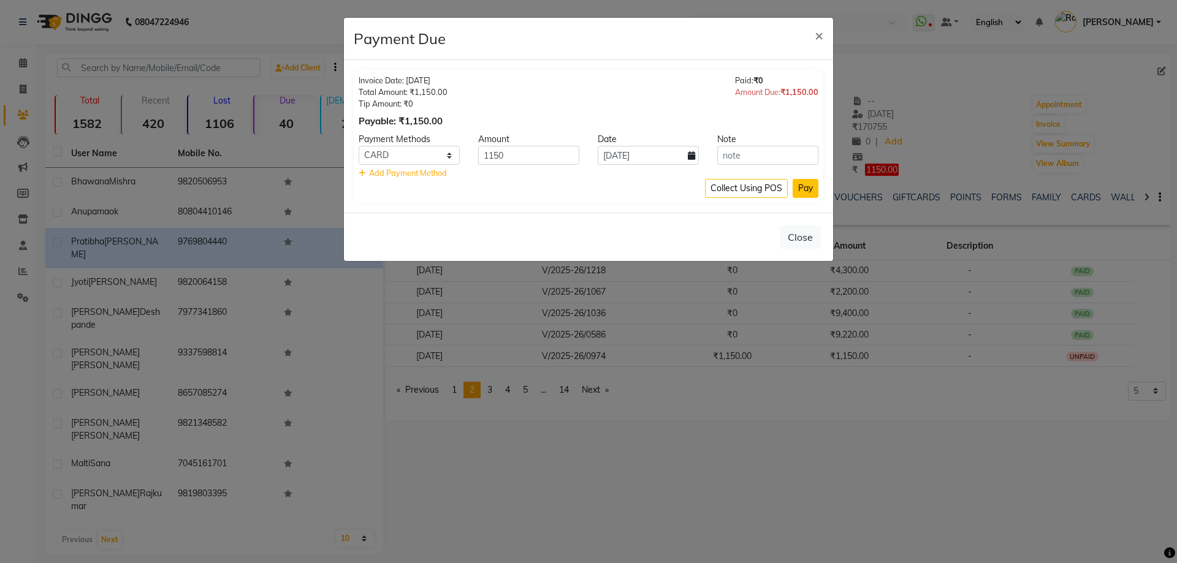
click at [806, 188] on button "Pay" at bounding box center [806, 188] width 26 height 19
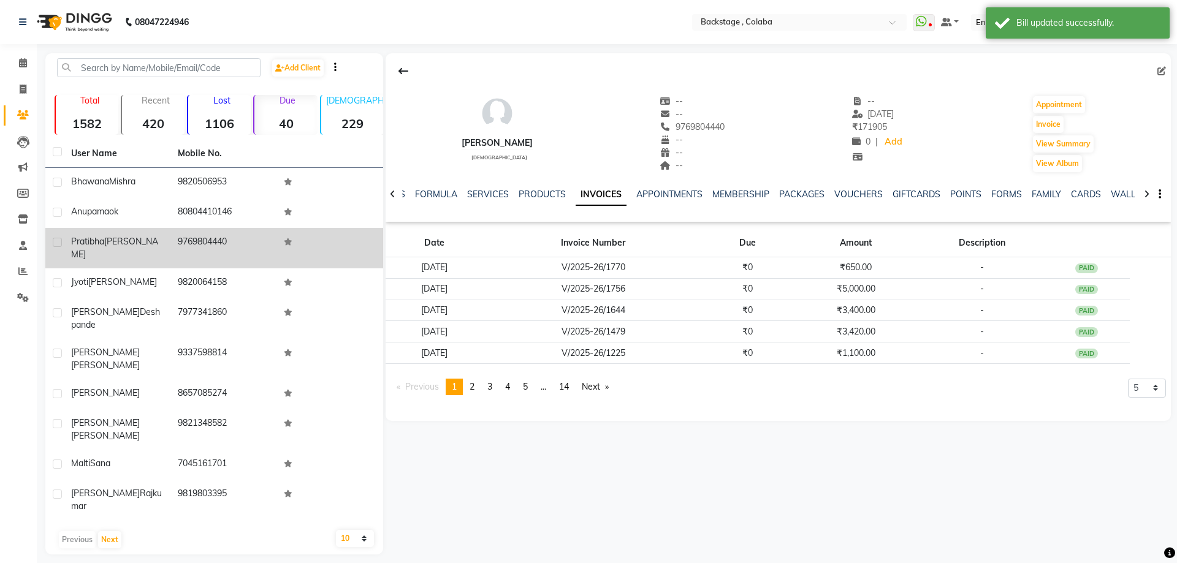
click at [210, 247] on td "9769804440" at bounding box center [223, 248] width 107 height 40
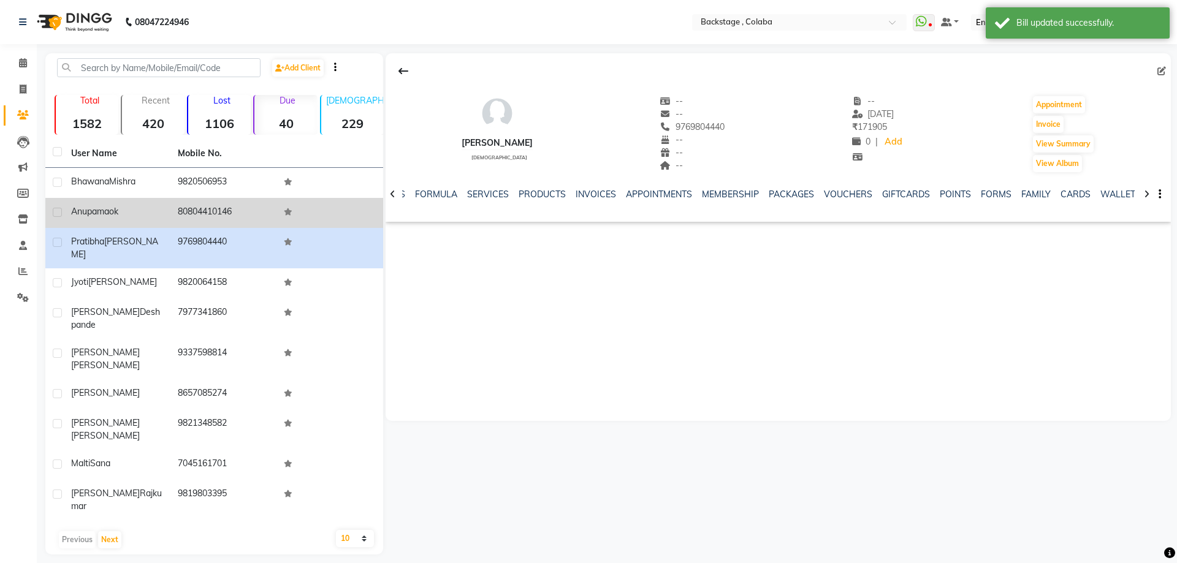
click at [209, 215] on td "80804410146" at bounding box center [223, 213] width 107 height 30
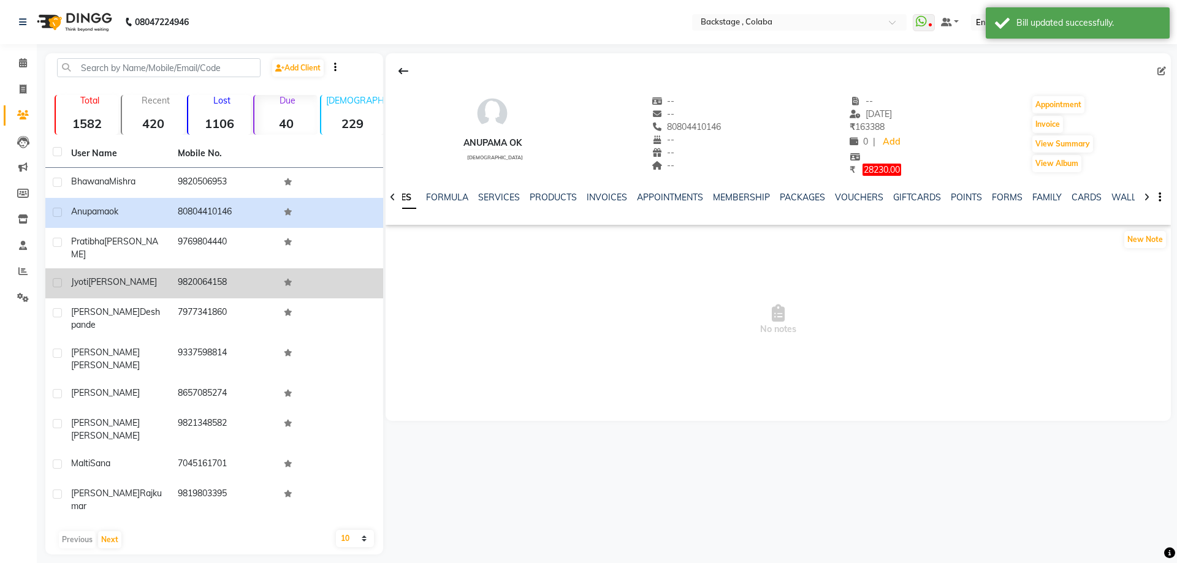
click at [196, 269] on td "9820064158" at bounding box center [223, 284] width 107 height 30
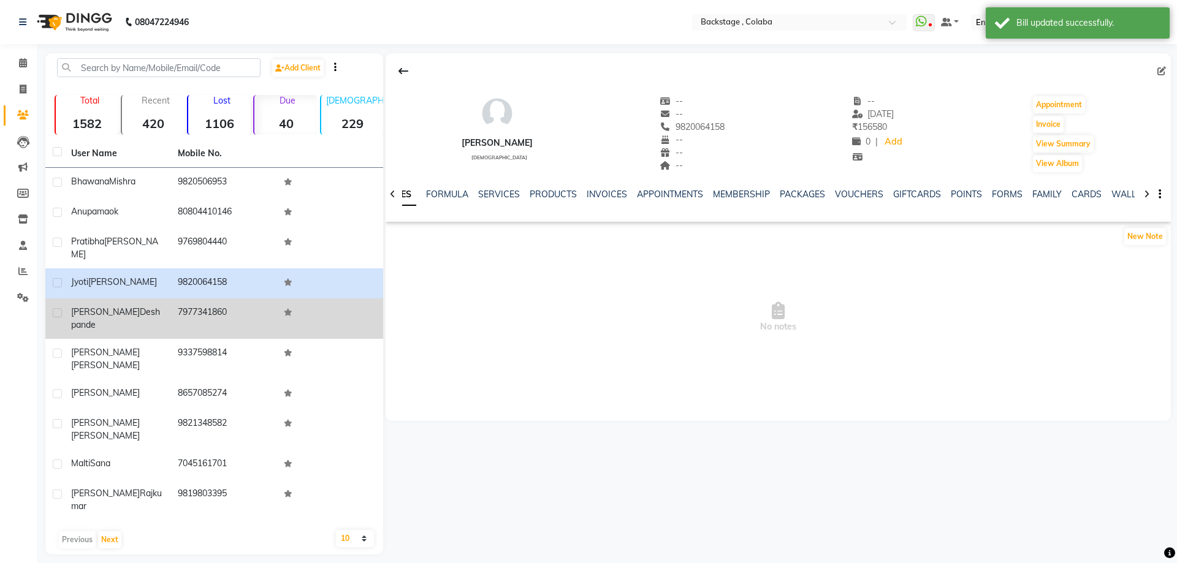
click at [197, 299] on td "7977341860" at bounding box center [223, 319] width 107 height 40
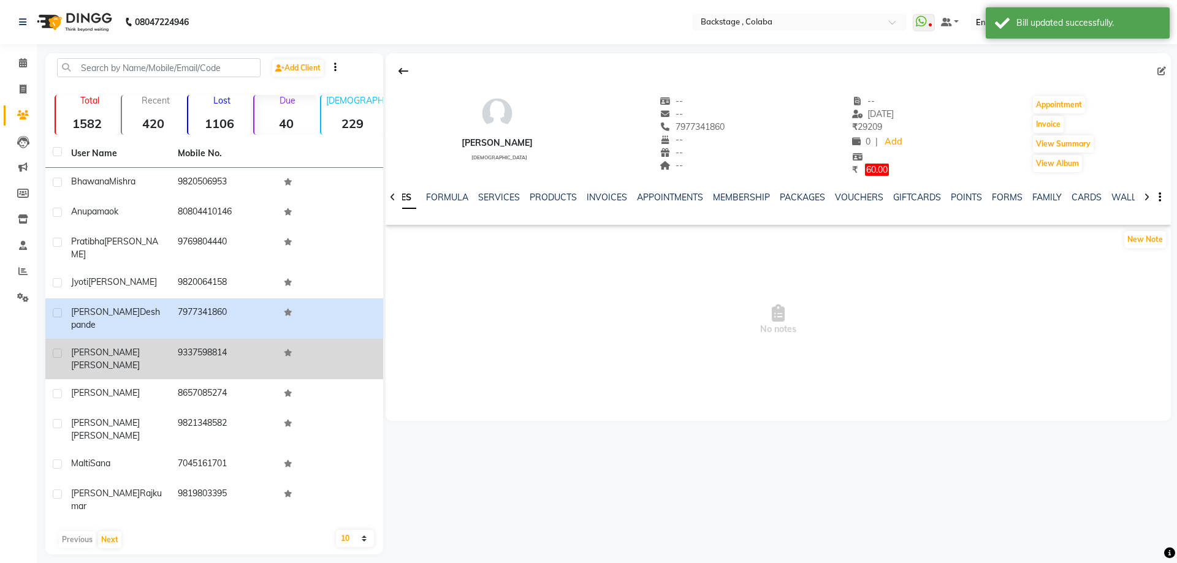
click at [204, 339] on td "9337598814" at bounding box center [223, 359] width 107 height 40
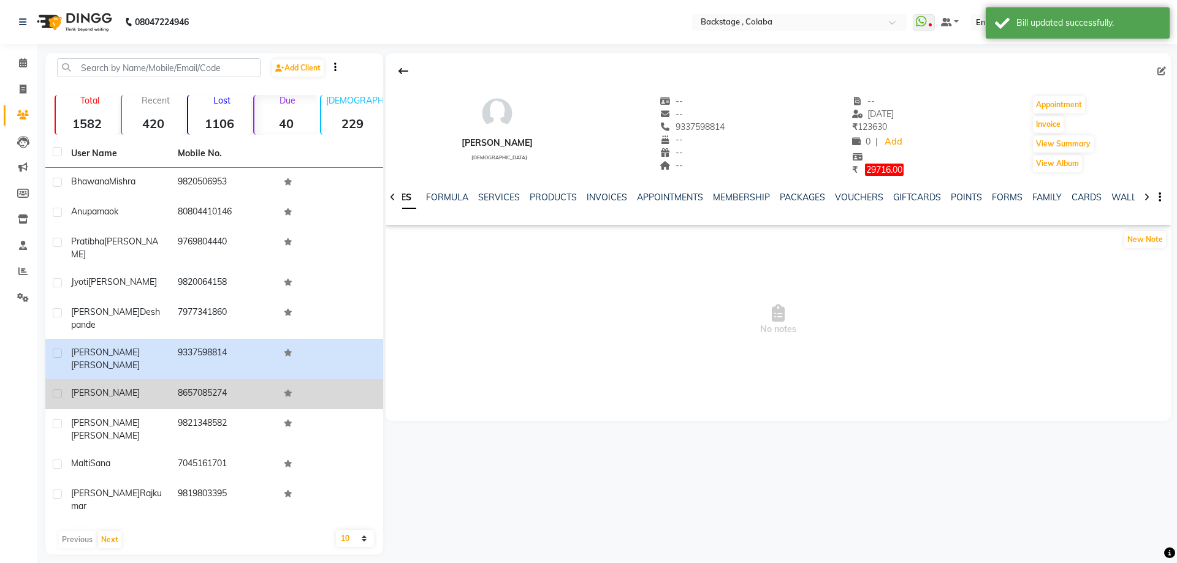
click at [196, 380] on td "8657085274" at bounding box center [223, 395] width 107 height 30
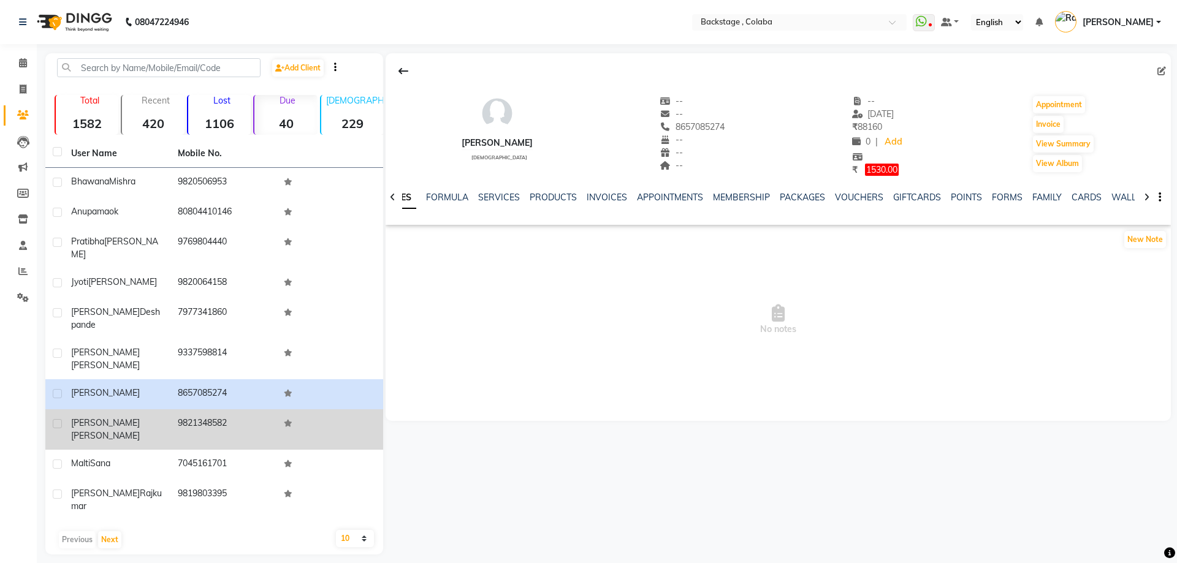
click at [201, 410] on td "9821348582" at bounding box center [223, 430] width 107 height 40
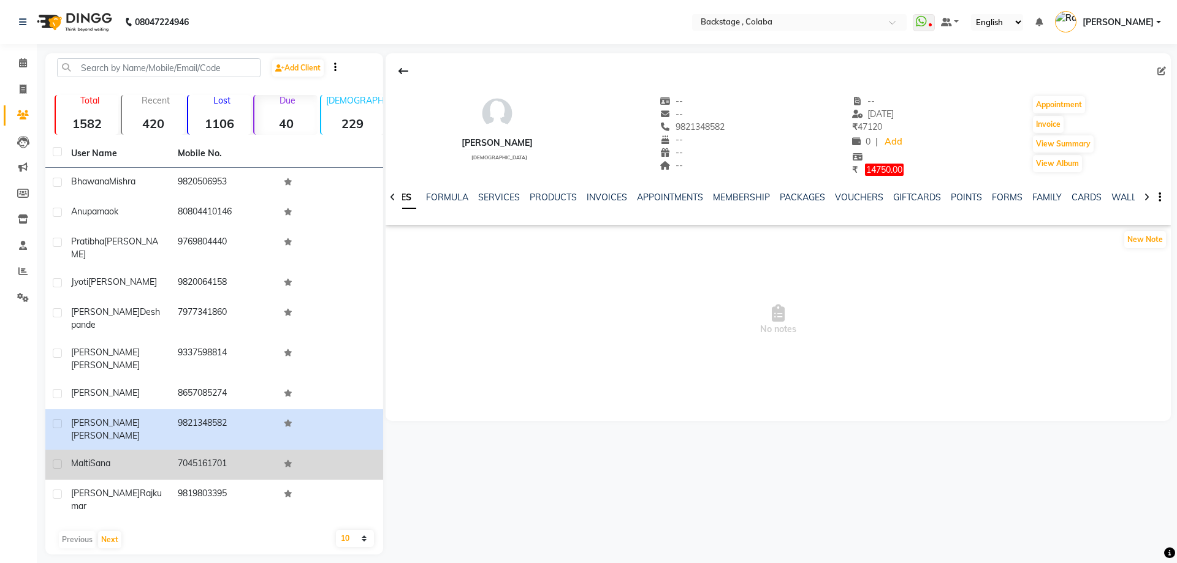
click at [202, 450] on td "7045161701" at bounding box center [223, 465] width 107 height 30
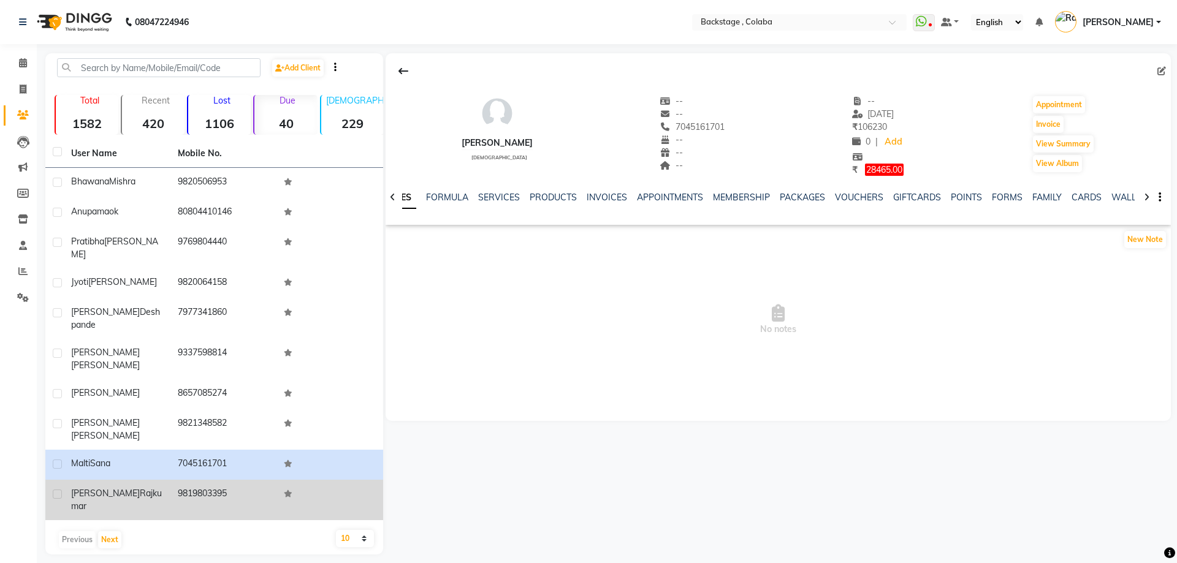
click at [199, 480] on td "9819803395" at bounding box center [223, 500] width 107 height 40
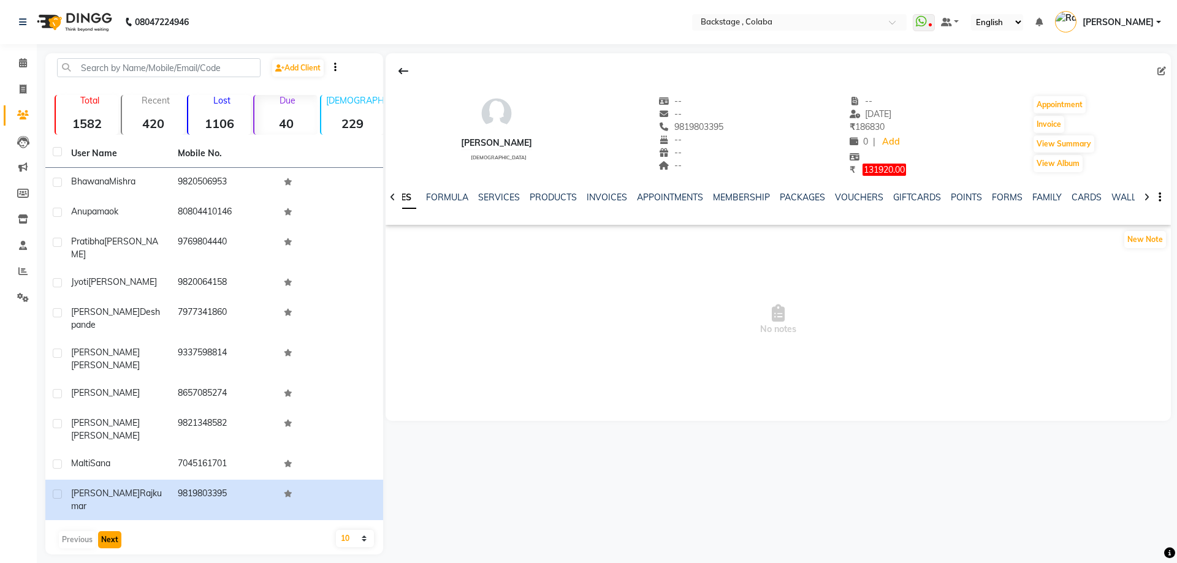
click at [104, 532] on button "Next" at bounding box center [109, 540] width 23 height 17
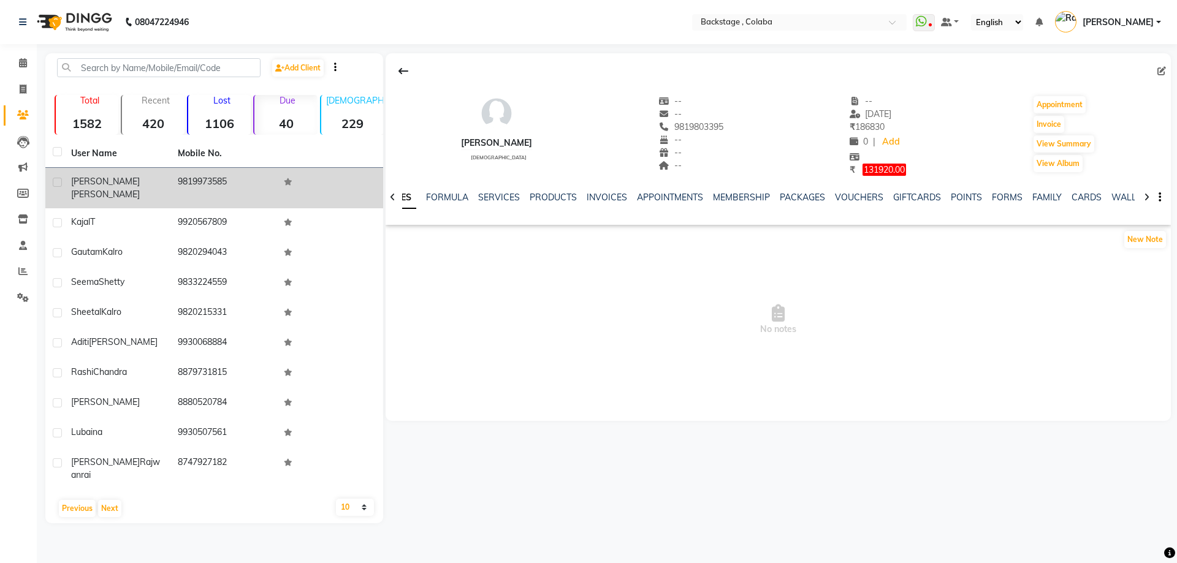
click at [211, 185] on td "9819973585" at bounding box center [223, 188] width 107 height 40
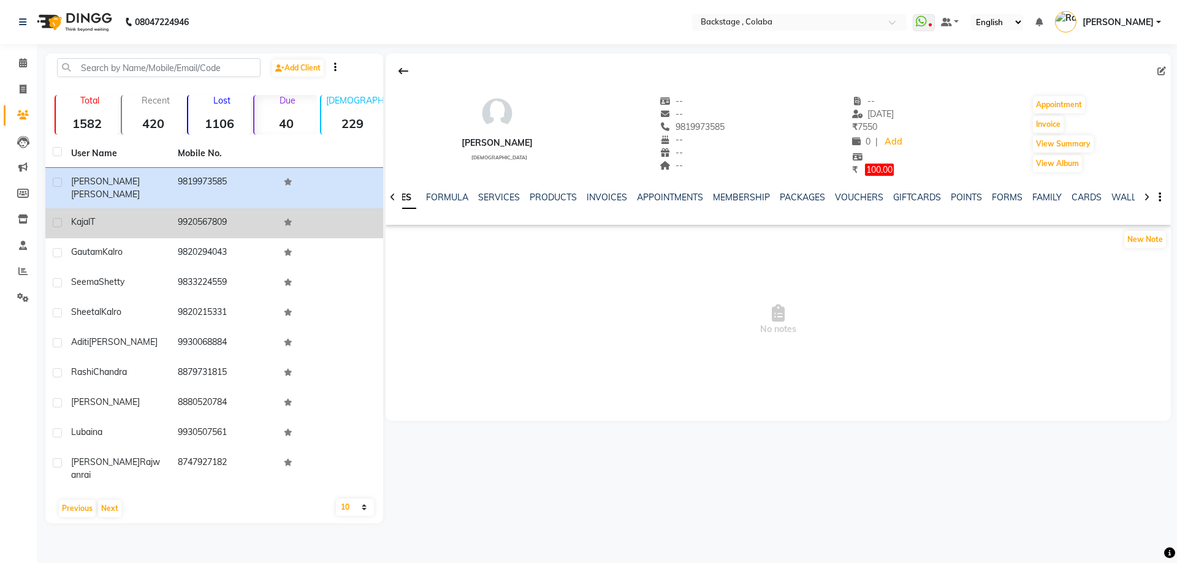
click at [218, 216] on td "9920567809" at bounding box center [223, 223] width 107 height 30
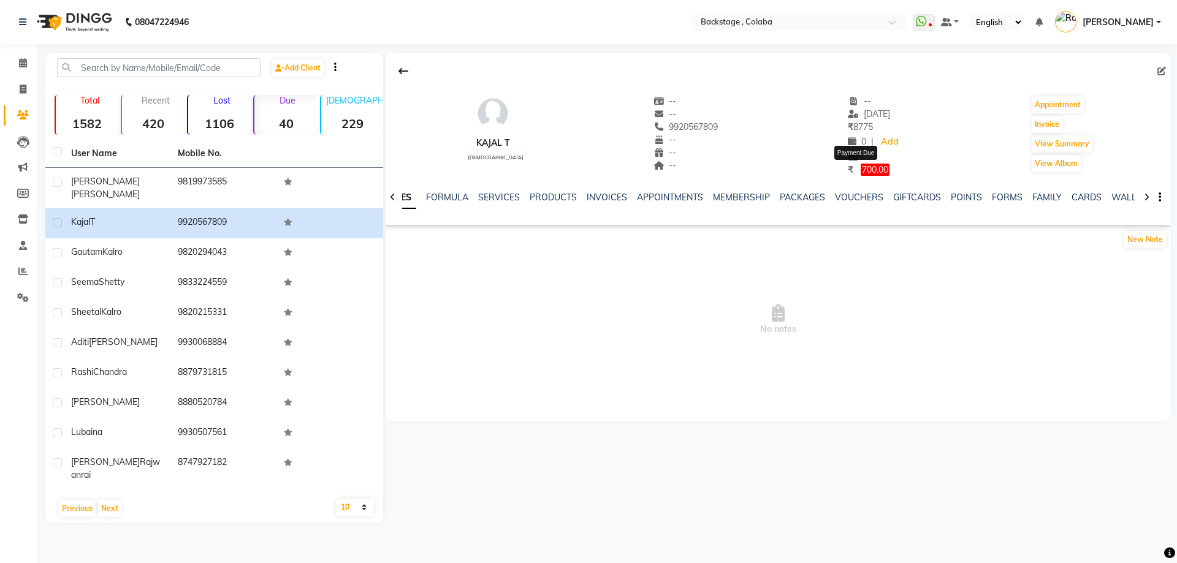
click at [866, 171] on span "700.00" at bounding box center [875, 170] width 29 height 12
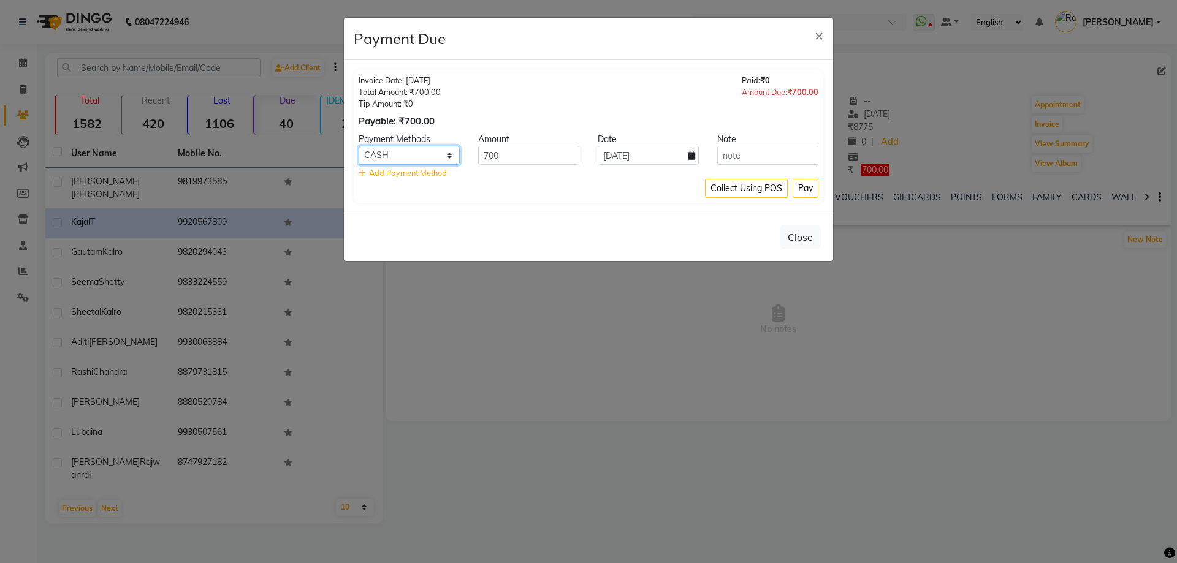
click at [430, 155] on select "UPI GPay CARD CUSTOM ONLINE CASH" at bounding box center [409, 155] width 101 height 19
select select "2"
click at [359, 146] on select "UPI GPay CARD CUSTOM ONLINE CASH" at bounding box center [409, 155] width 101 height 19
click at [388, 152] on select "UPI GPay CARD CUSTOM ONLINE CASH" at bounding box center [409, 155] width 101 height 19
click at [692, 157] on icon at bounding box center [691, 155] width 7 height 9
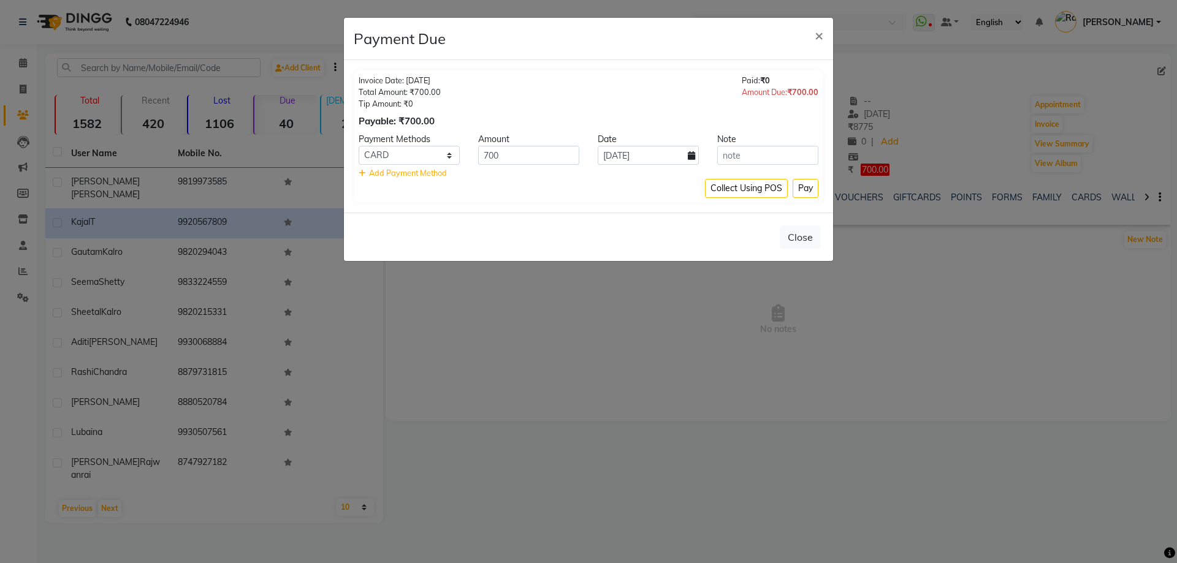
select select "9"
select select "2025"
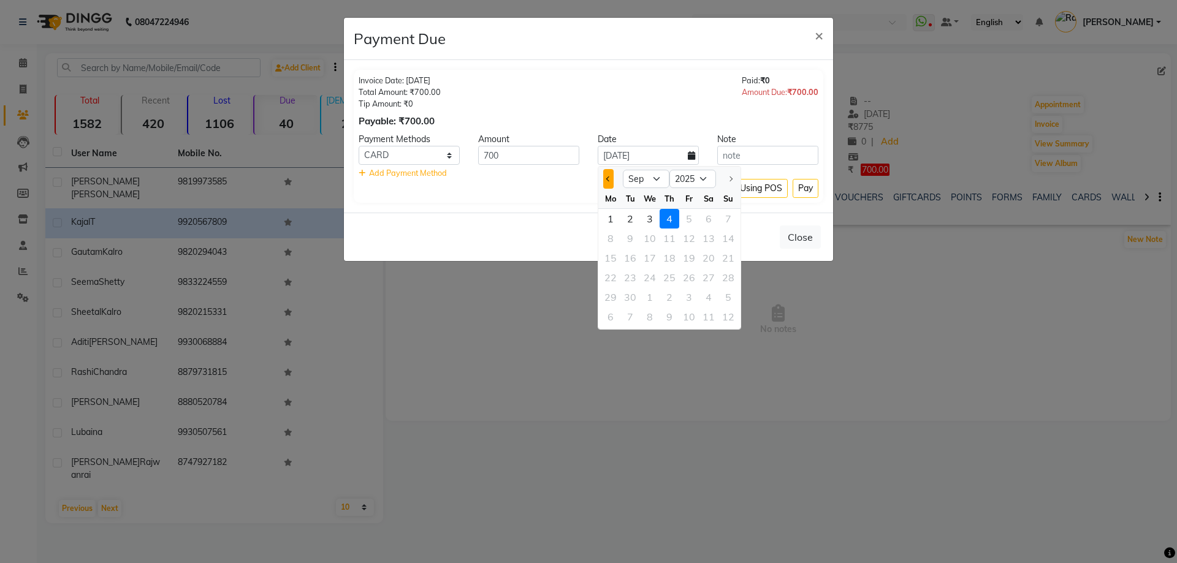
click at [606, 180] on button "Previous month" at bounding box center [608, 179] width 10 height 20
select select "8"
click at [605, 299] on div "25" at bounding box center [611, 298] width 20 height 20
type input "25-08-2025"
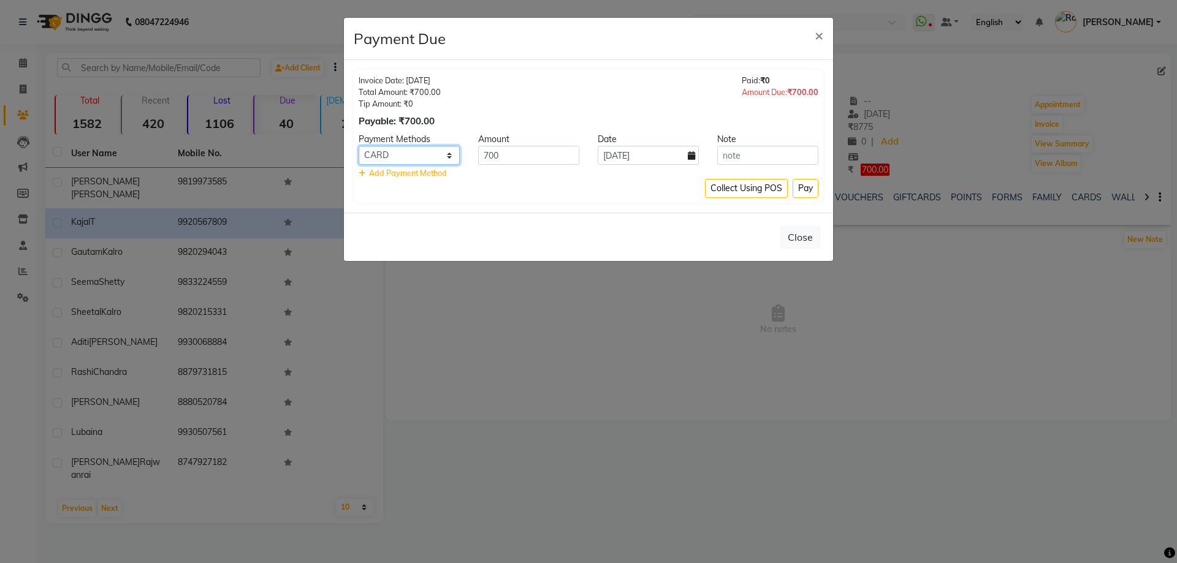
click at [424, 158] on select "UPI GPay CARD CUSTOM ONLINE CASH" at bounding box center [409, 155] width 101 height 19
select select "1"
click at [359, 146] on select "UPI GPay CARD CUSTOM ONLINE CASH" at bounding box center [409, 155] width 101 height 19
click at [800, 193] on button "Pay" at bounding box center [806, 188] width 26 height 19
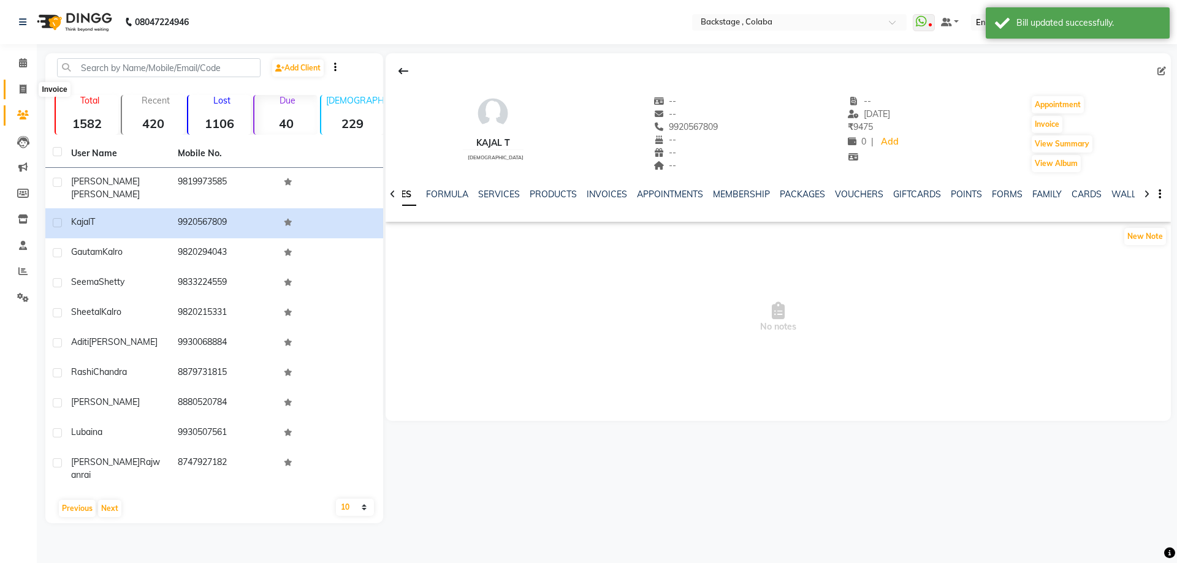
click at [23, 88] on icon at bounding box center [23, 89] width 7 height 9
select select "service"
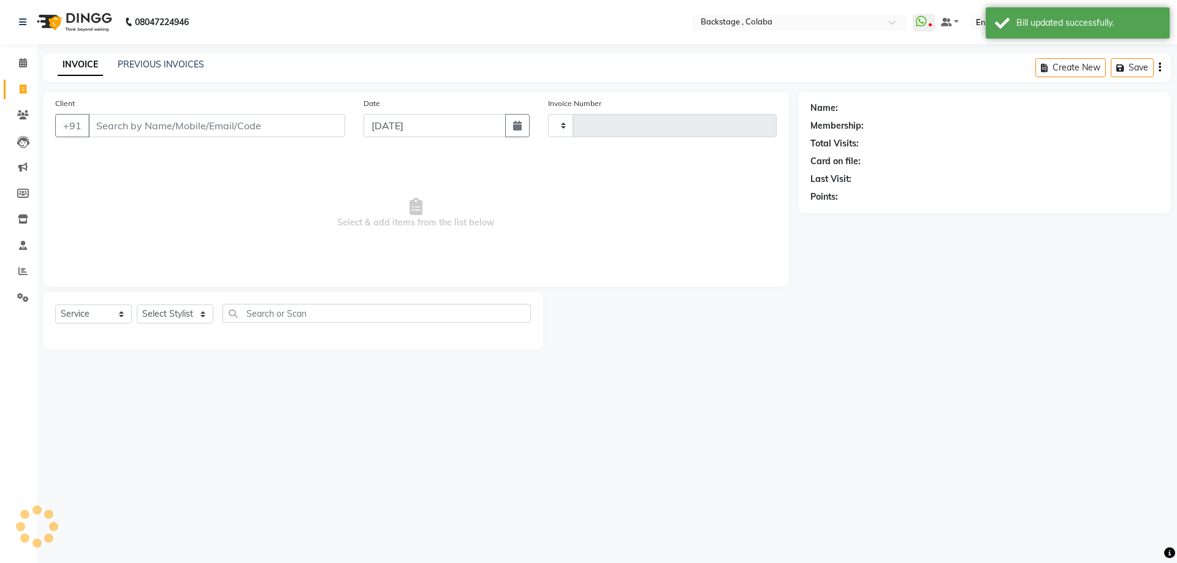
type input "1896"
select select "5451"
click at [199, 70] on div "PREVIOUS INVOICES" at bounding box center [161, 64] width 86 height 13
click at [176, 66] on link "PREVIOUS INVOICES" at bounding box center [161, 64] width 86 height 11
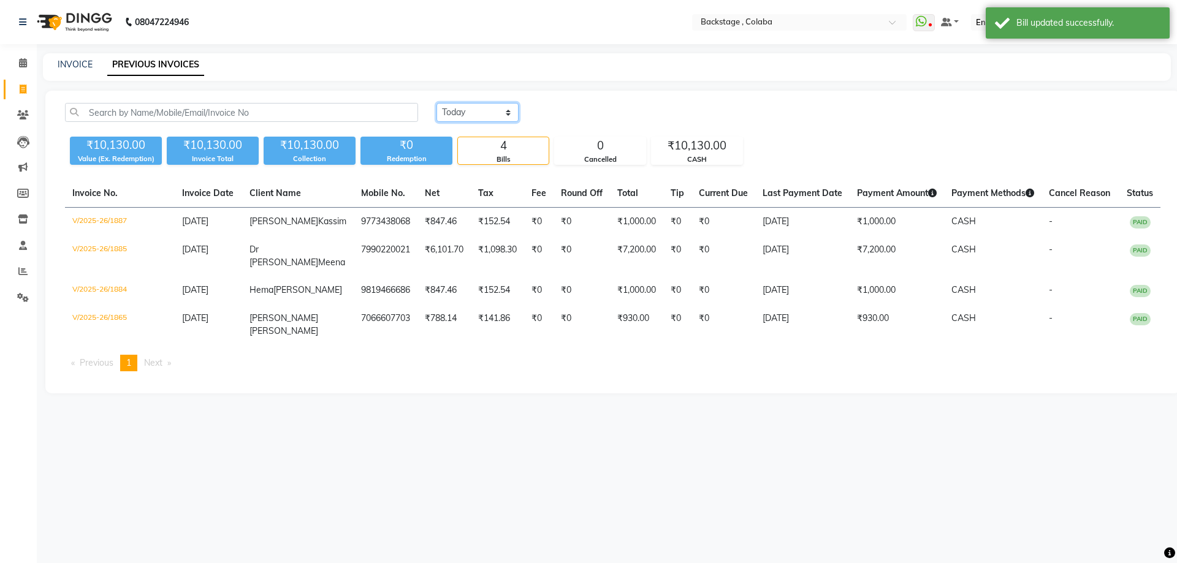
click at [456, 116] on select "Today Yesterday Custom Range" at bounding box center [478, 112] width 82 height 19
select select "range"
click at [437, 103] on select "Today Yesterday Custom Range" at bounding box center [478, 112] width 82 height 19
click at [546, 108] on input "04-09-2025" at bounding box center [578, 112] width 86 height 17
select select "9"
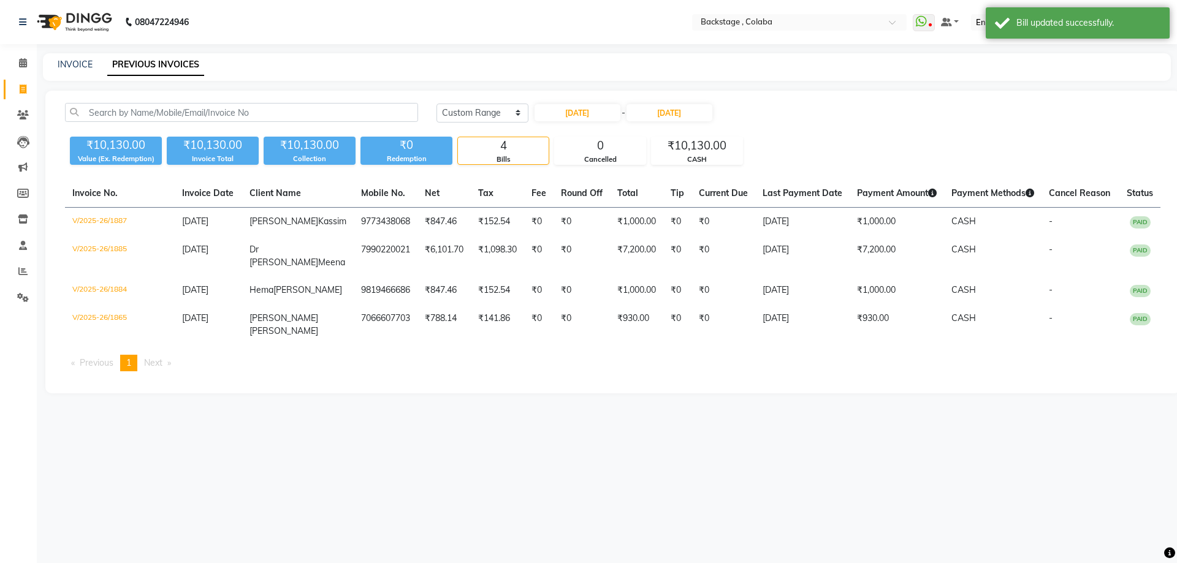
select select "2025"
click at [544, 139] on button "Previous month" at bounding box center [545, 136] width 10 height 20
select select "8"
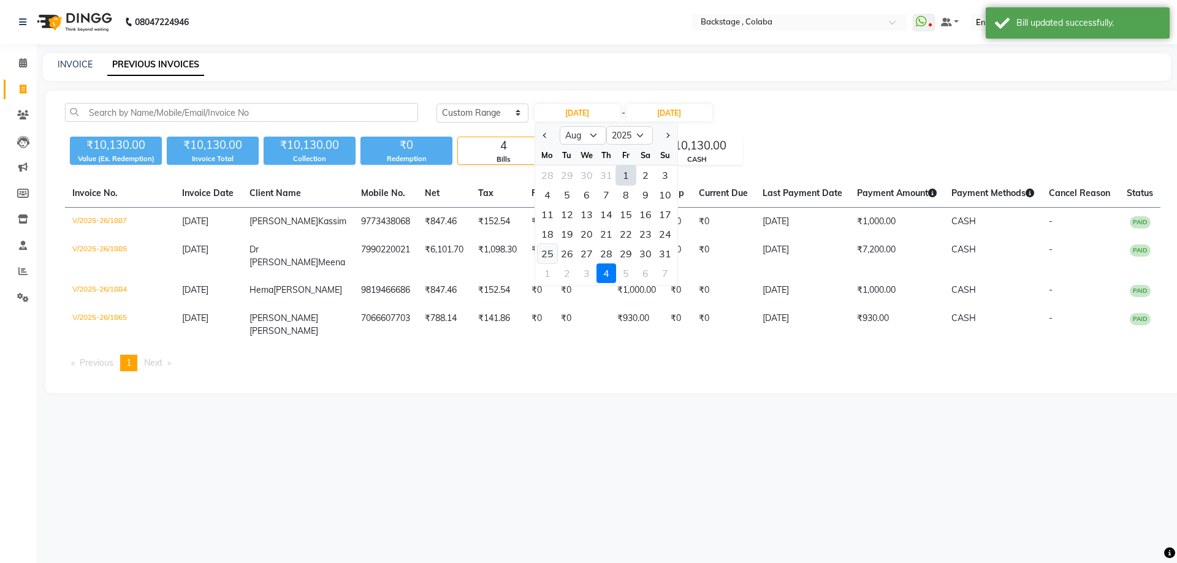
drag, startPoint x: 546, startPoint y: 253, endPoint x: 613, endPoint y: 191, distance: 91.1
click at [547, 253] on div "25" at bounding box center [548, 254] width 20 height 20
type input "25-08-2025"
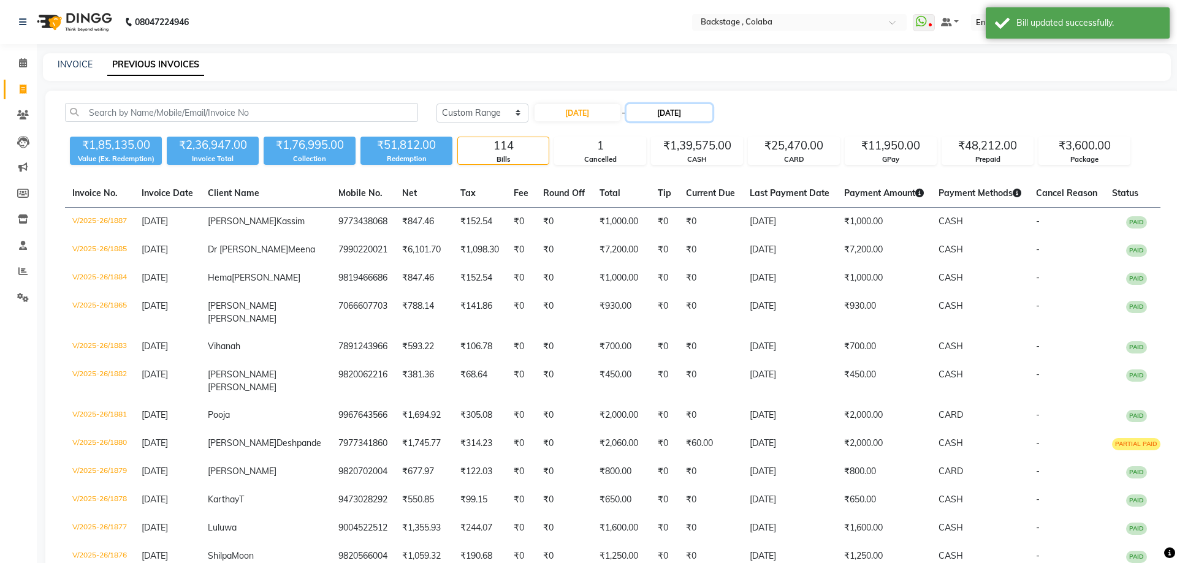
click at [691, 112] on input "04-09-2025" at bounding box center [670, 112] width 86 height 17
select select "9"
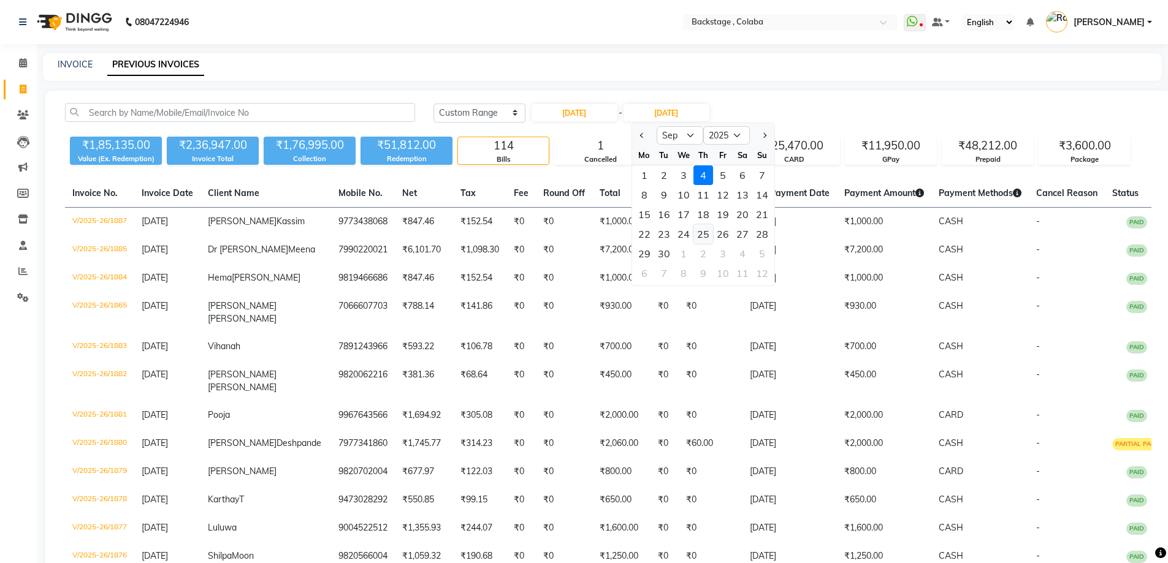
click at [699, 235] on div "25" at bounding box center [703, 234] width 20 height 20
type input "25-09-2025"
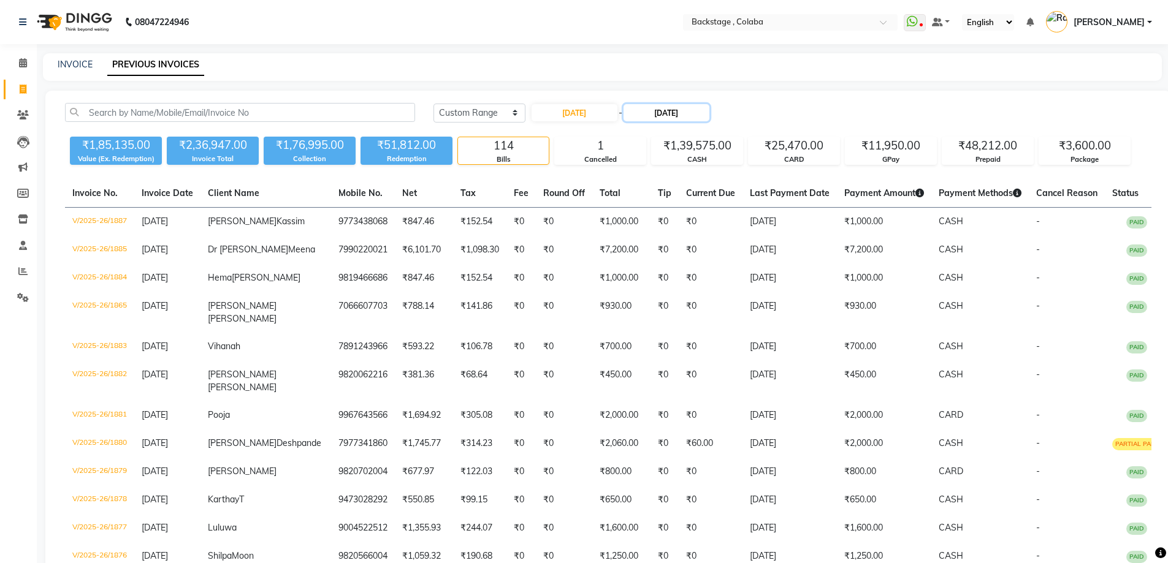
click at [663, 115] on input "25-09-2025" at bounding box center [667, 112] width 86 height 17
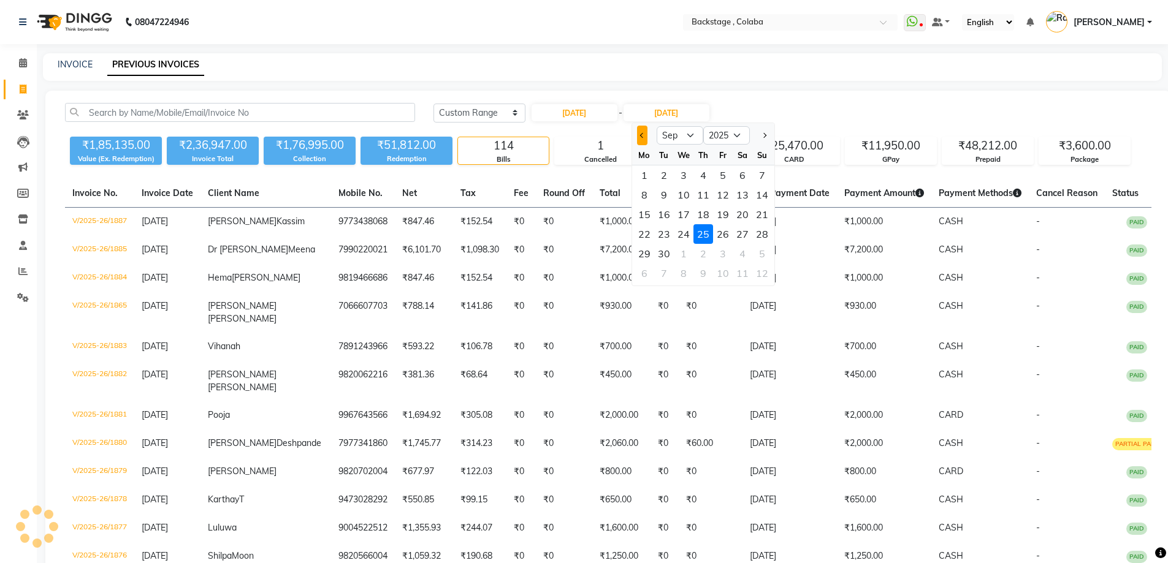
click at [644, 139] on button "Previous month" at bounding box center [642, 136] width 10 height 20
select select "8"
click at [651, 254] on div "25" at bounding box center [645, 254] width 20 height 20
type input "25-08-2025"
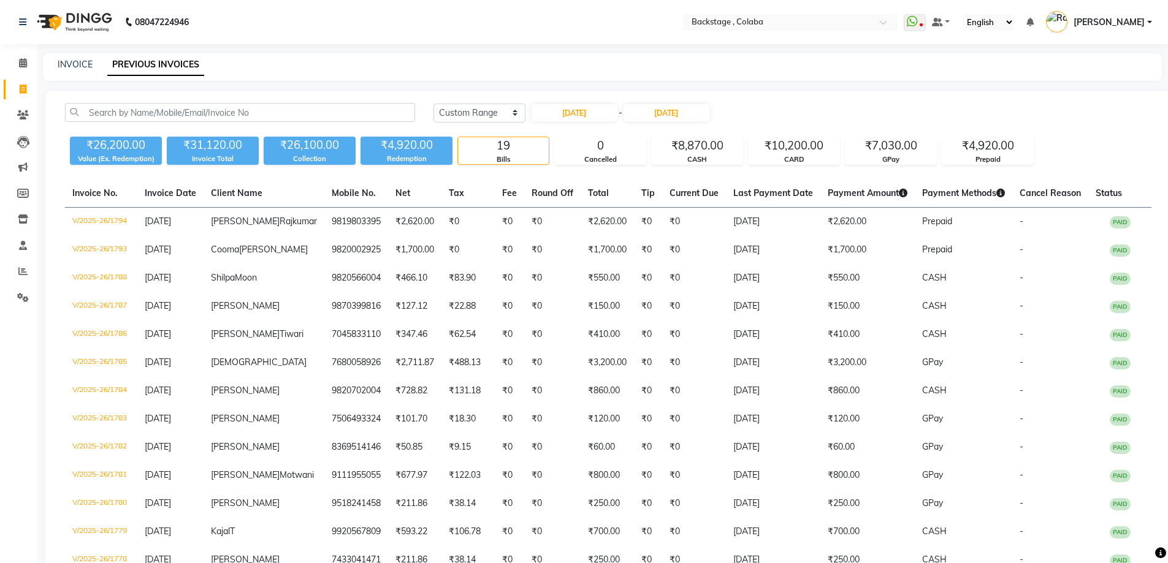
click at [728, 67] on div "INVOICE PREVIOUS INVOICES" at bounding box center [595, 64] width 1104 height 13
click at [580, 109] on input "25-08-2025" at bounding box center [575, 112] width 86 height 17
select select "8"
select select "2025"
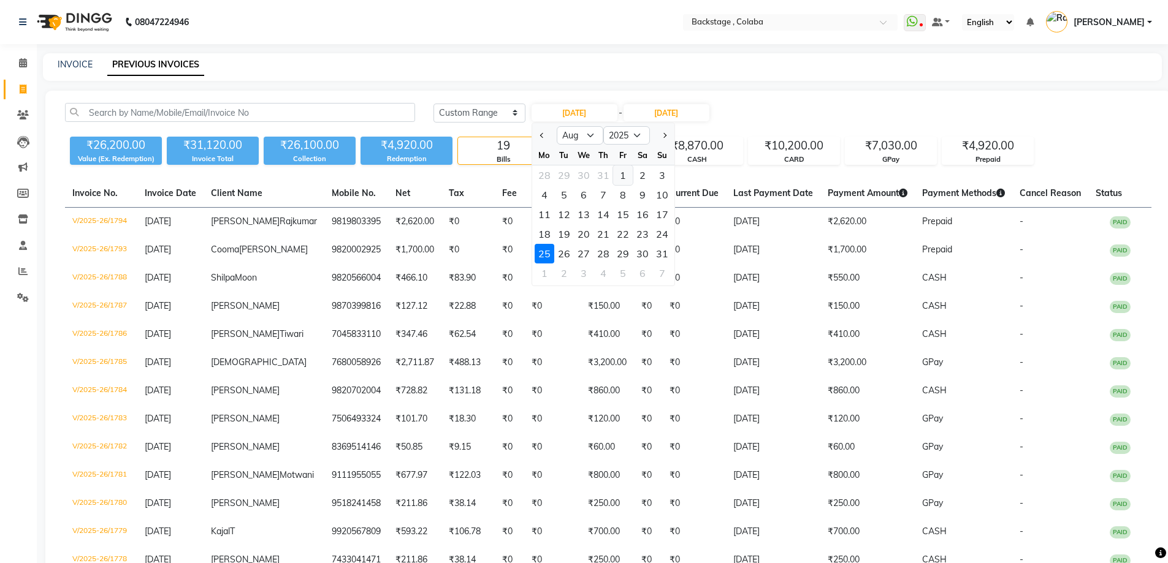
click at [619, 175] on div "1" at bounding box center [623, 176] width 20 height 20
type input "01-08-2025"
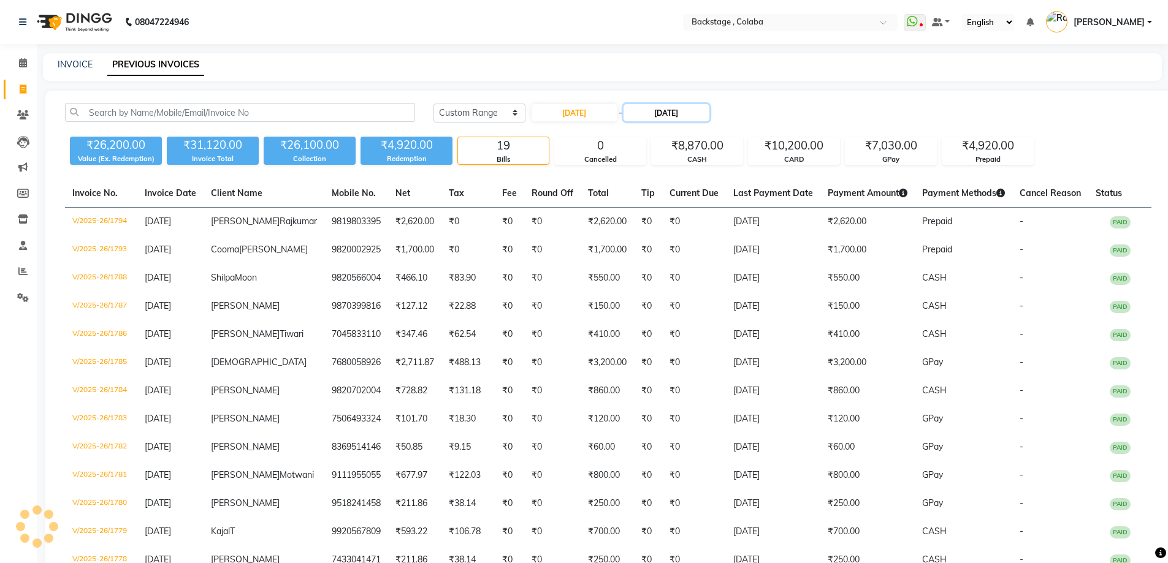
click at [670, 113] on input "25-08-2025" at bounding box center [667, 112] width 86 height 17
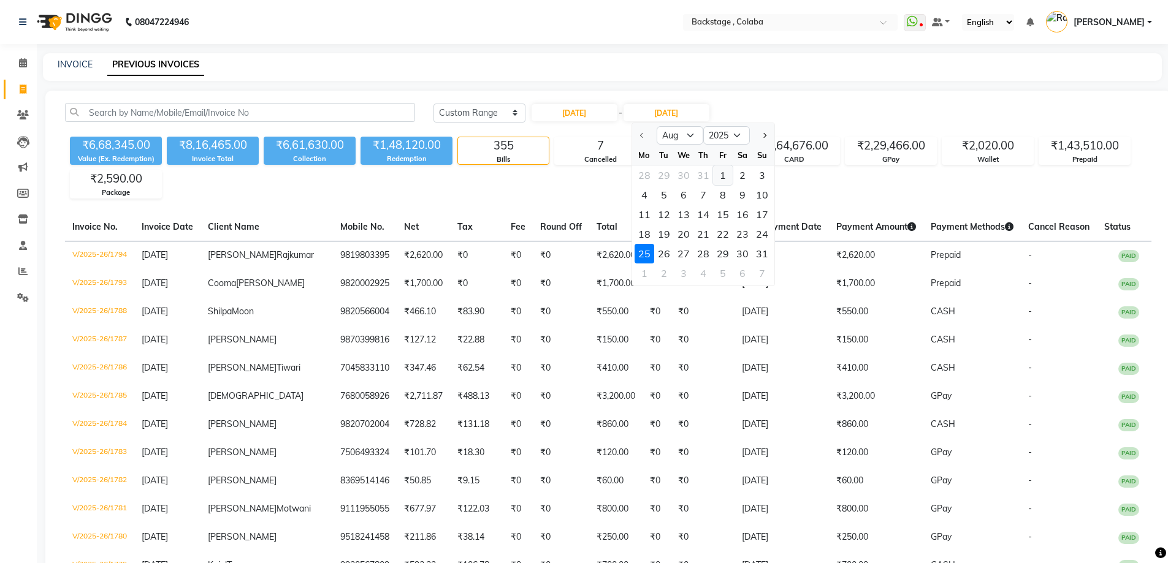
click at [721, 174] on div "1" at bounding box center [723, 176] width 20 height 20
type input "01-08-2025"
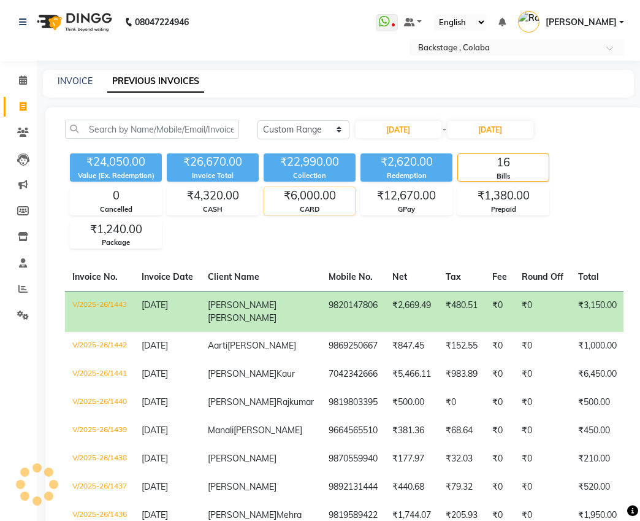
click at [318, 207] on div "CARD" at bounding box center [309, 209] width 91 height 10
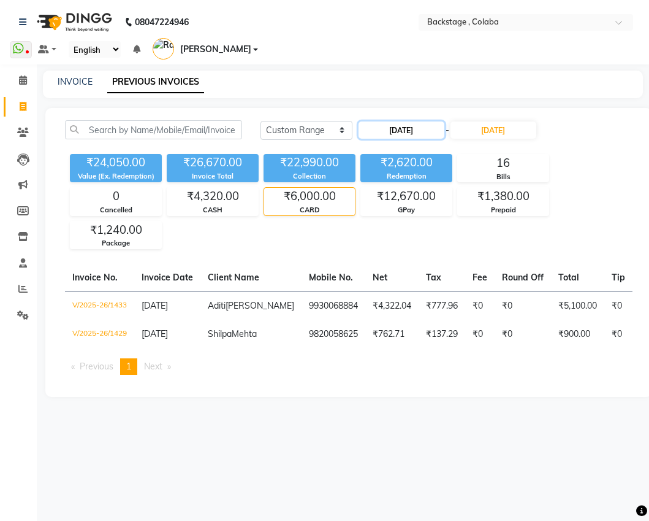
click at [421, 132] on input "01-08-2025" at bounding box center [402, 129] width 86 height 17
select select "8"
select select "2025"
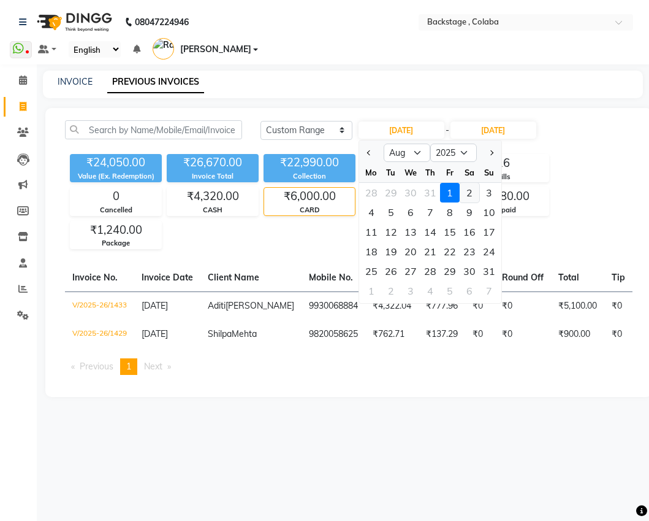
click at [470, 189] on div "2" at bounding box center [470, 193] width 20 height 20
type input "02-08-2025"
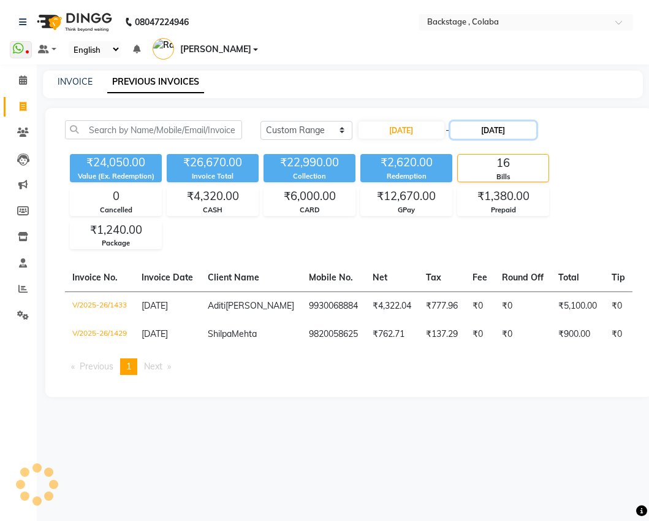
click at [481, 131] on input "01-08-2025" at bounding box center [494, 129] width 86 height 17
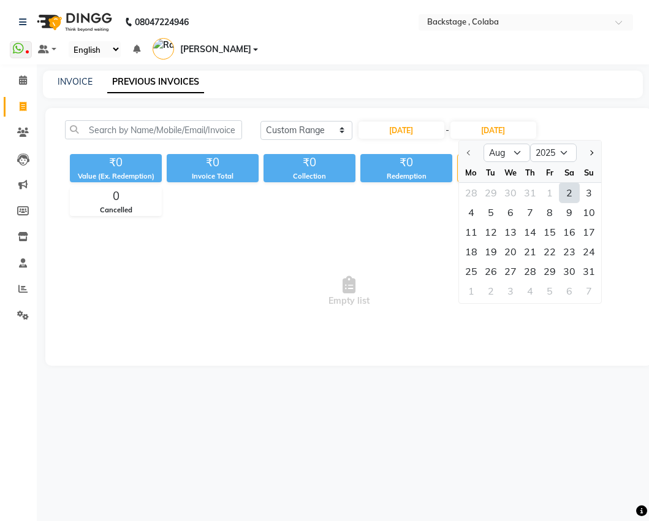
click at [567, 199] on div "2" at bounding box center [570, 193] width 20 height 20
type input "02-08-2025"
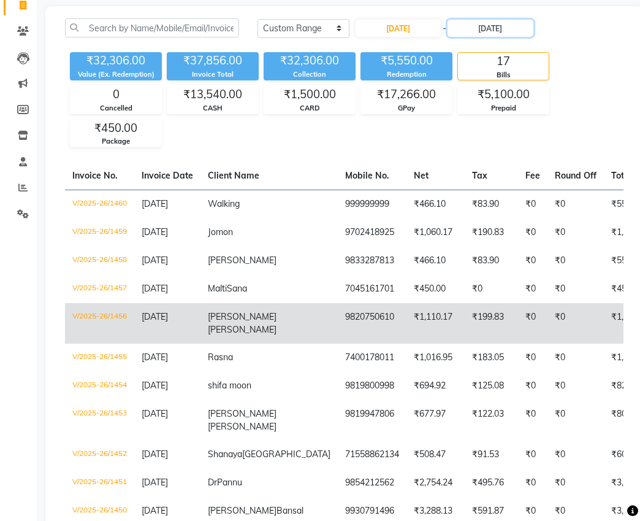
scroll to position [123, 0]
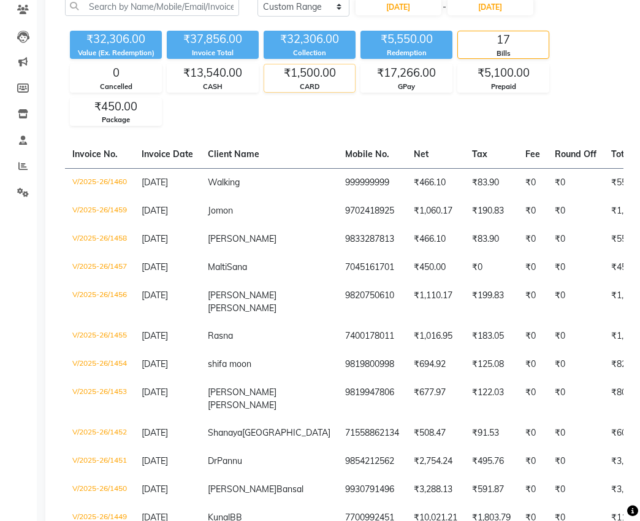
click at [273, 78] on div "₹1,500.00" at bounding box center [309, 72] width 91 height 17
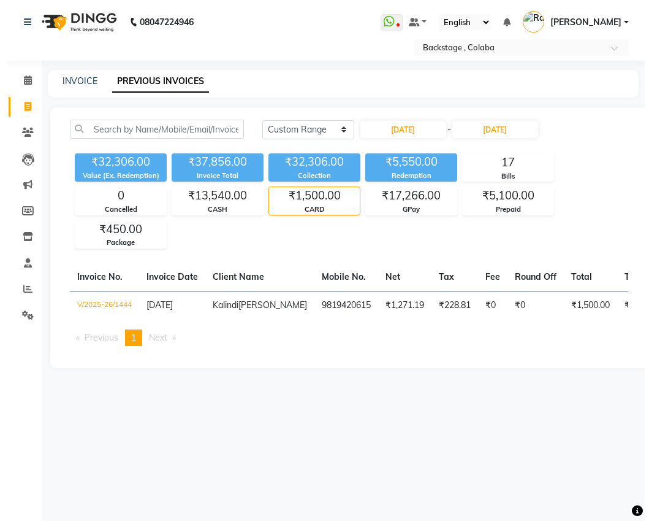
scroll to position [0, 0]
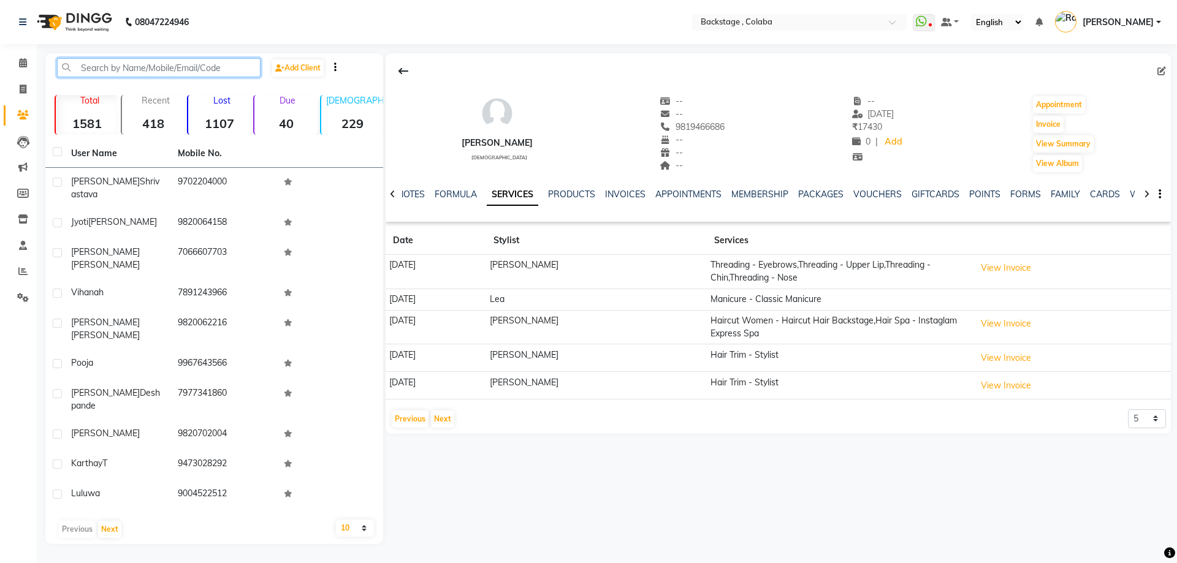
click at [87, 72] on input "text" at bounding box center [159, 67] width 204 height 19
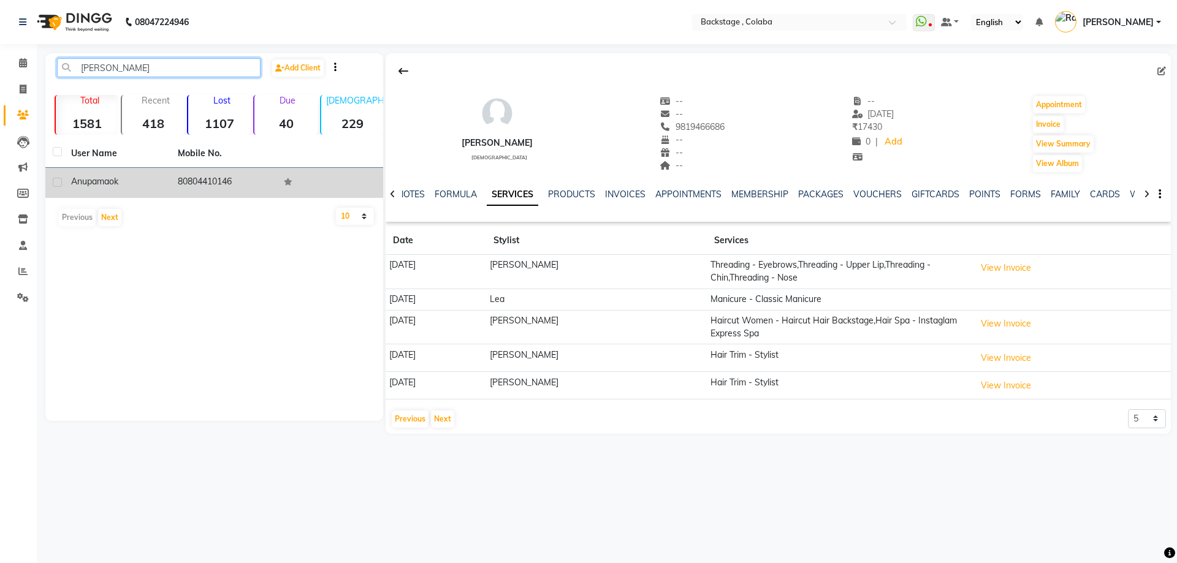
type input "[PERSON_NAME]"
click at [145, 172] on td "Anupama ok" at bounding box center [117, 183] width 107 height 30
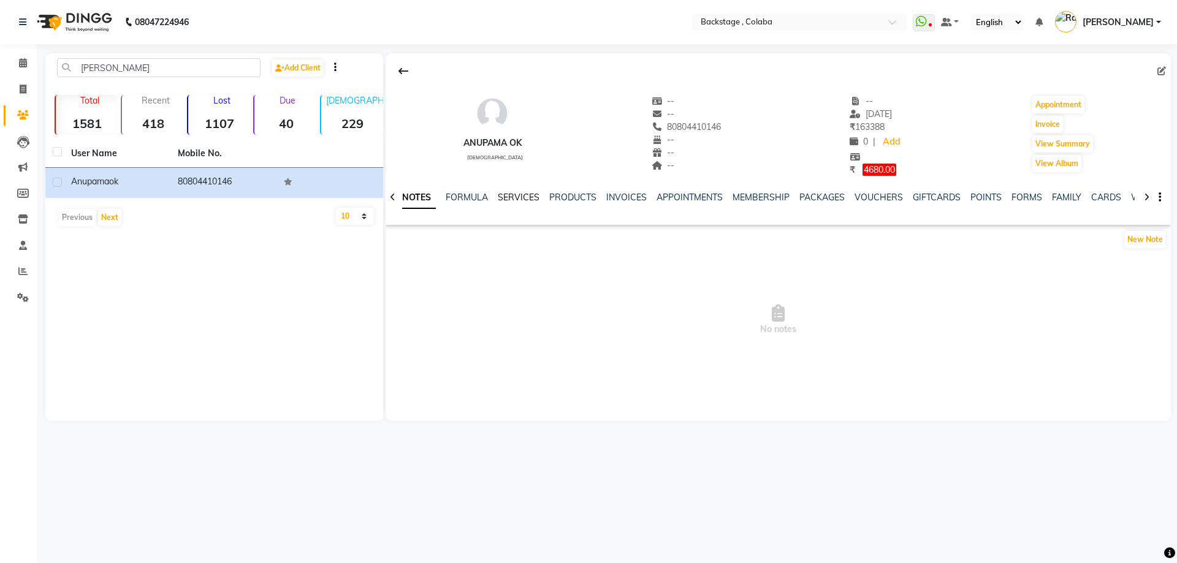
click at [508, 201] on link "SERVICES" at bounding box center [519, 197] width 42 height 11
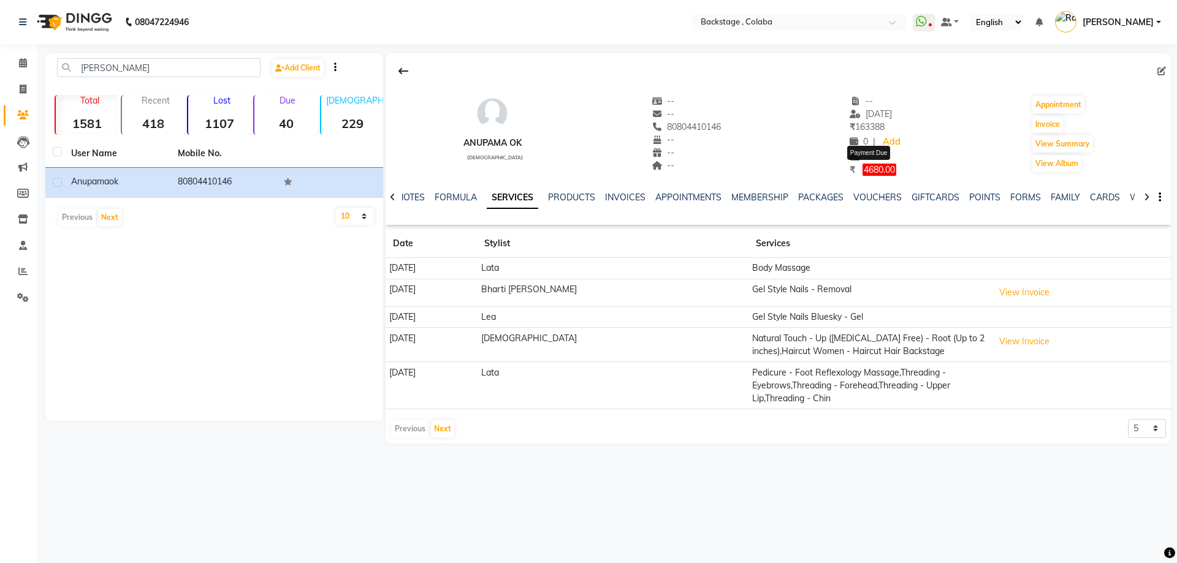
click at [865, 169] on span "4680.00" at bounding box center [880, 170] width 34 height 12
select select "1"
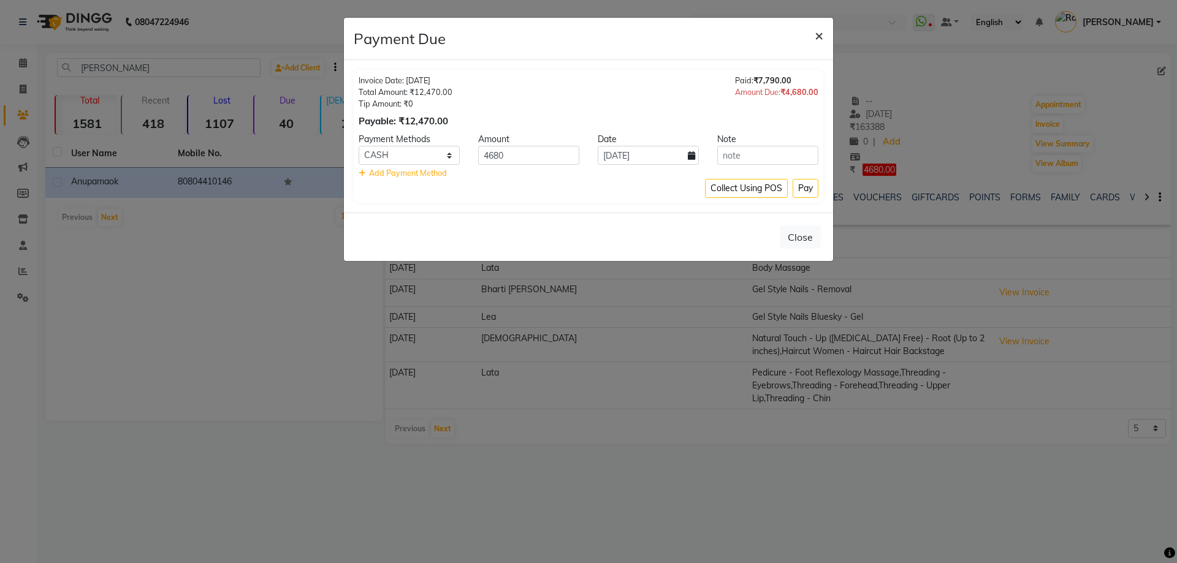
click at [819, 42] on span "×" at bounding box center [819, 35] width 9 height 18
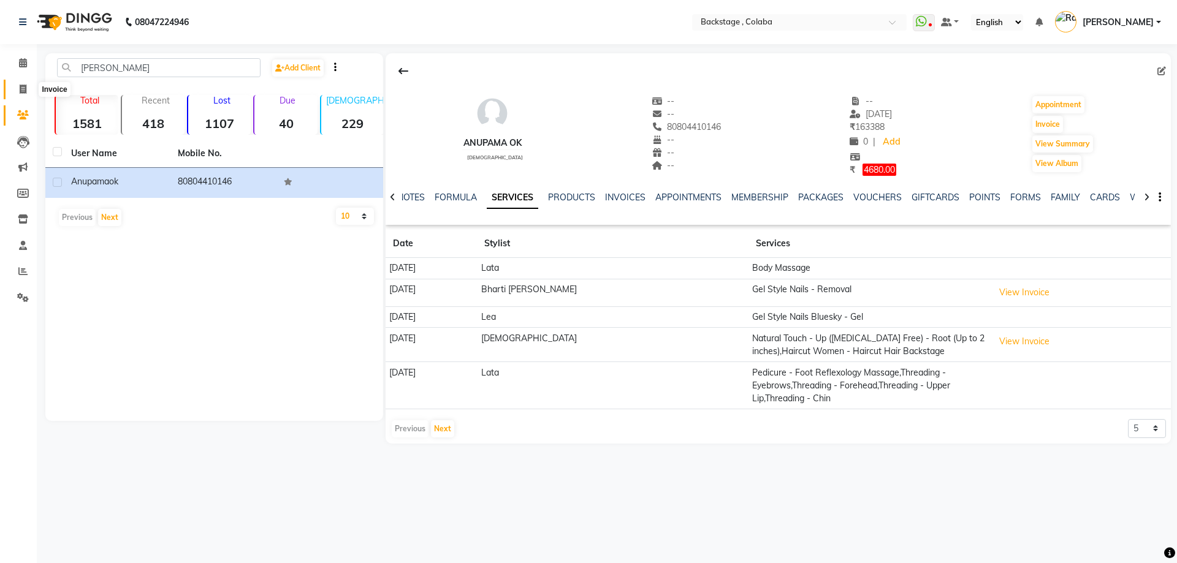
click at [21, 86] on icon at bounding box center [23, 89] width 7 height 9
select select "service"
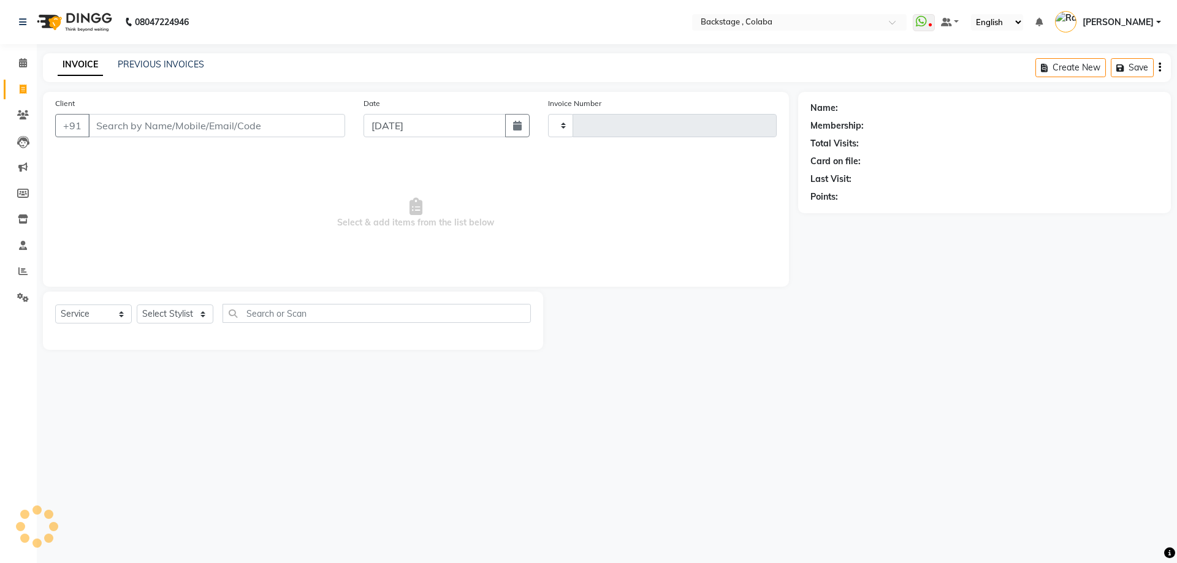
type input "1895"
select select "5451"
click at [164, 65] on link "PREVIOUS INVOICES" at bounding box center [161, 64] width 86 height 11
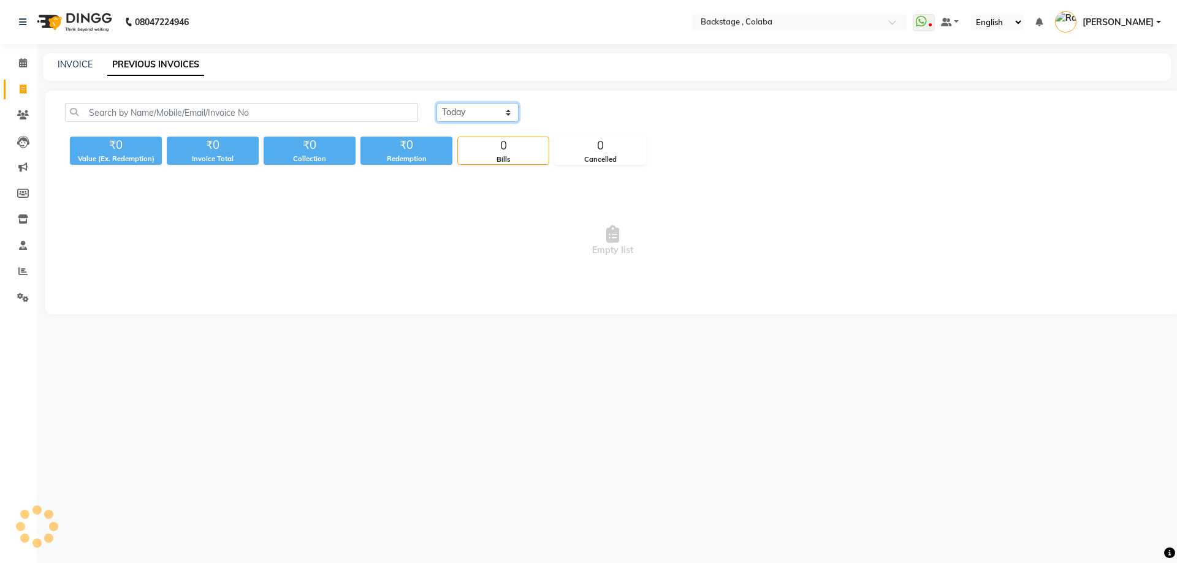
drag, startPoint x: 484, startPoint y: 116, endPoint x: 482, endPoint y: 123, distance: 7.2
click at [482, 123] on div "[DATE] [DATE] Custom Range" at bounding box center [798, 117] width 743 height 29
click at [453, 113] on select "[DATE] [DATE] Custom Range" at bounding box center [478, 112] width 82 height 19
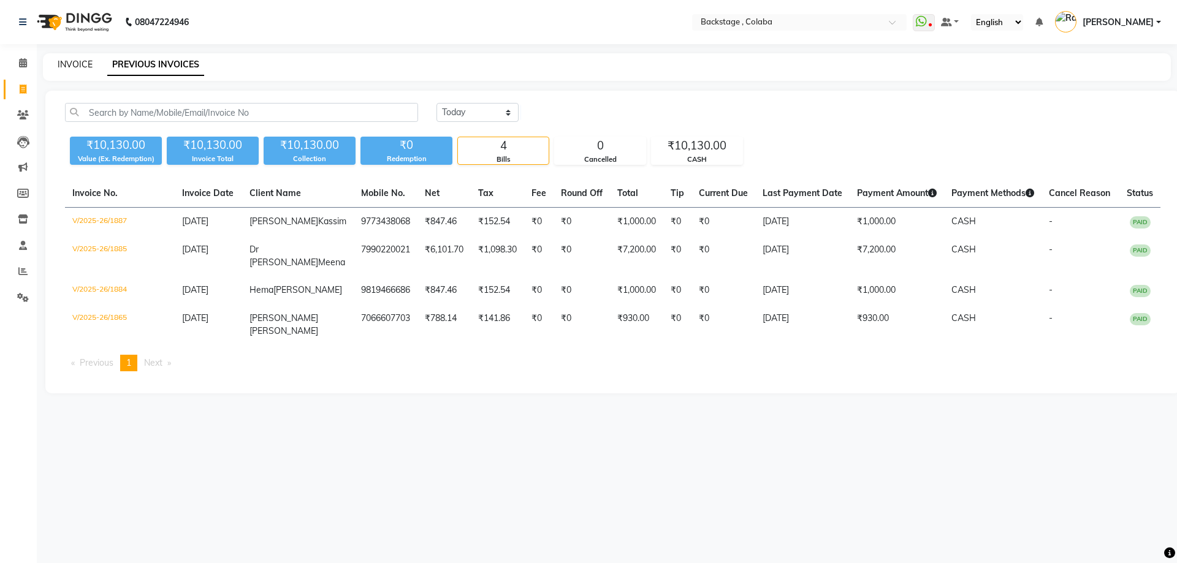
click at [83, 60] on link "INVOICE" at bounding box center [75, 64] width 35 height 11
select select "service"
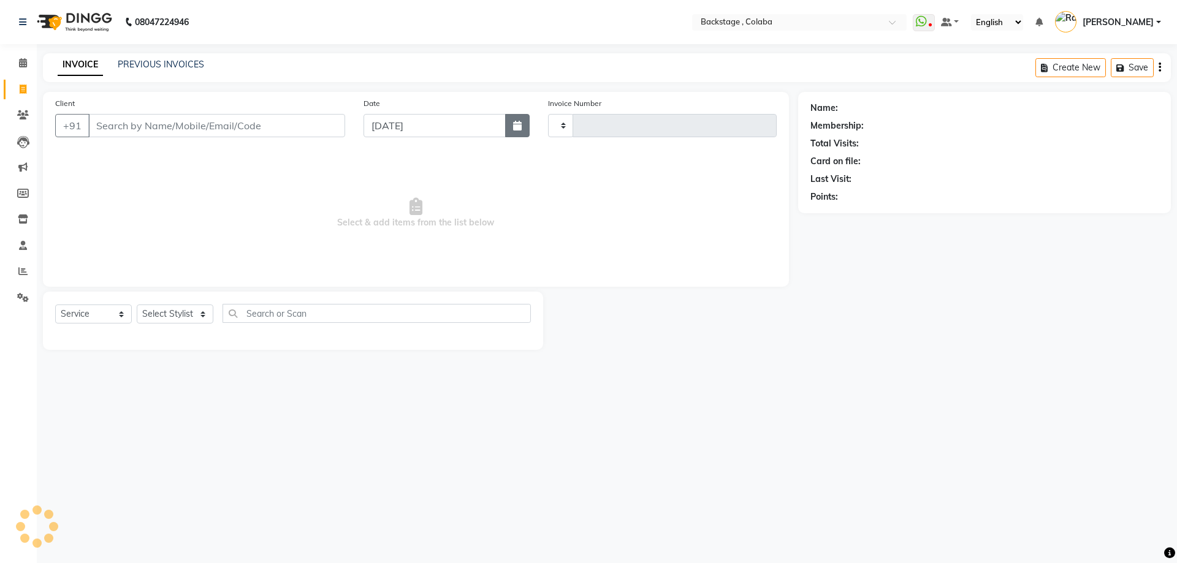
type input "1895"
select select "5451"
click at [514, 129] on icon "button" at bounding box center [517, 126] width 9 height 10
select select "9"
select select "2025"
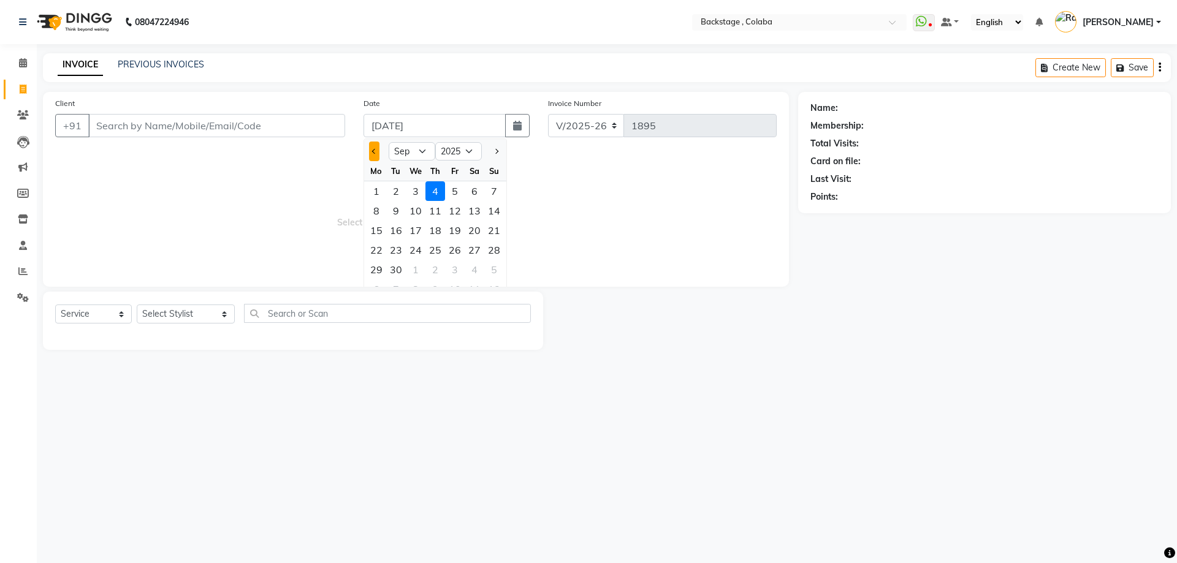
click at [370, 150] on button "Previous month" at bounding box center [374, 152] width 10 height 20
click at [373, 156] on button "Previous month" at bounding box center [374, 152] width 10 height 20
select select "5"
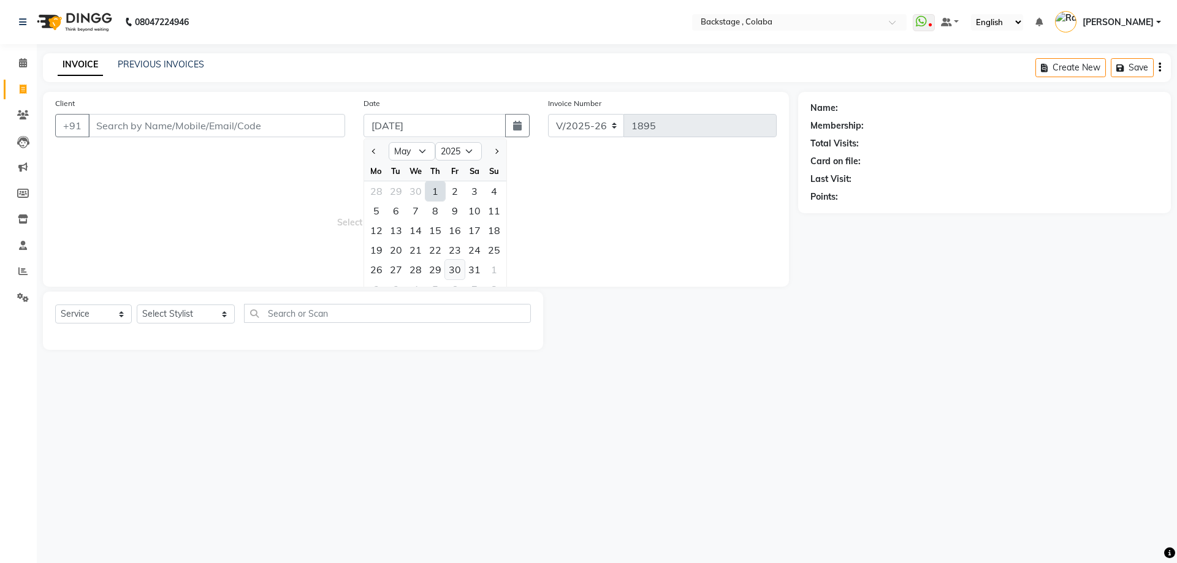
click at [464, 274] on div "30" at bounding box center [455, 270] width 20 height 20
type input "[DATE]"
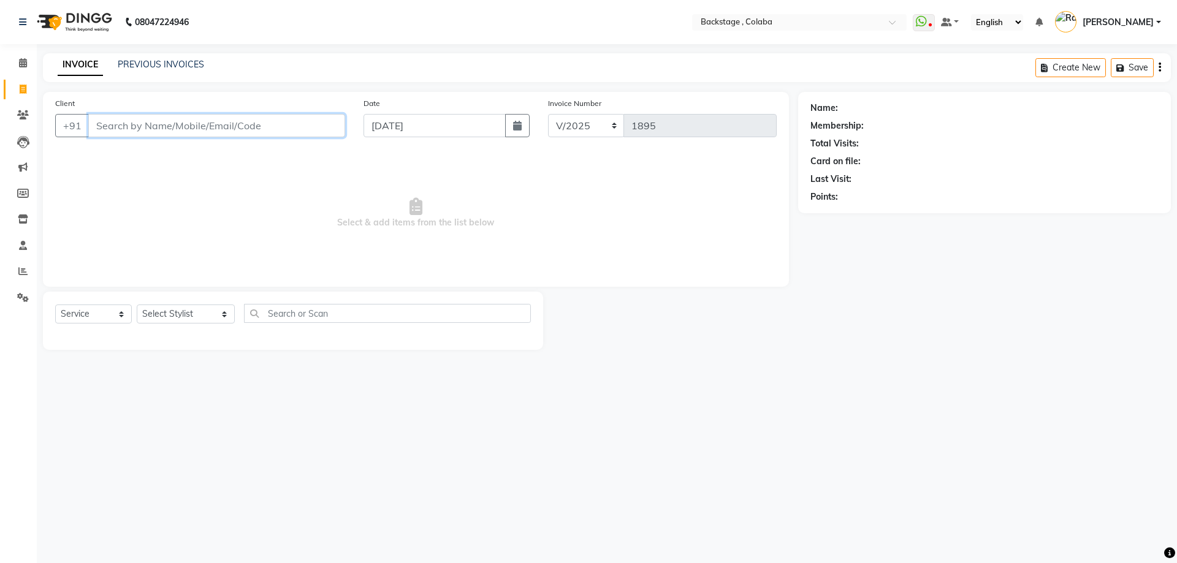
click at [237, 131] on input "Client" at bounding box center [216, 125] width 257 height 23
click at [172, 132] on input "ok" at bounding box center [185, 125] width 194 height 23
type input "o"
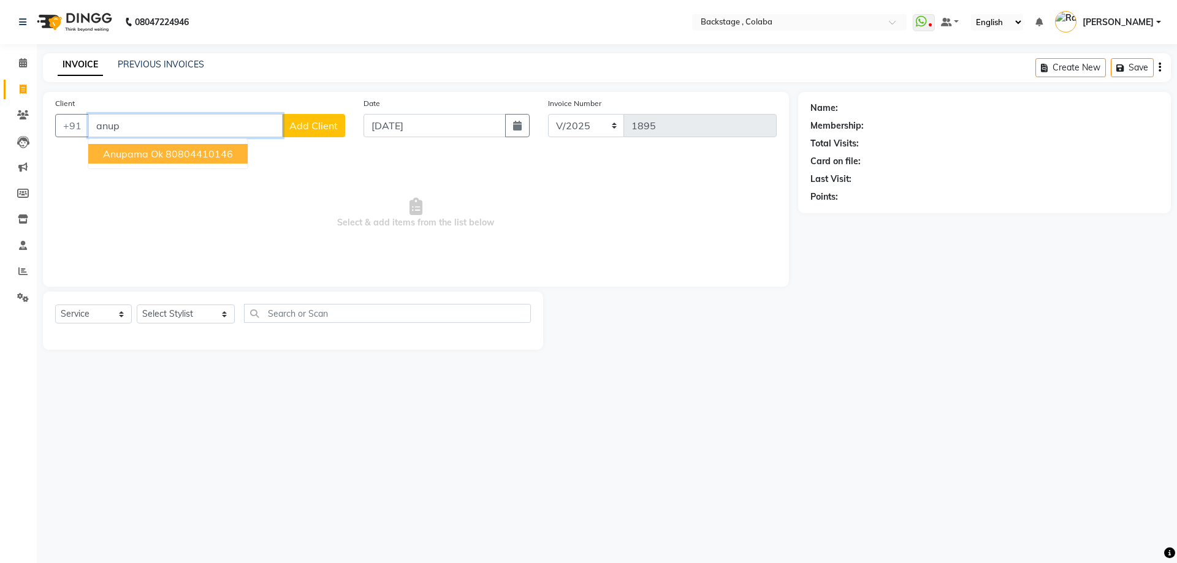
click at [159, 169] on ngb-typeahead-window "Anupama ok 80804410146" at bounding box center [168, 154] width 161 height 31
click at [161, 155] on span "Anupama ok" at bounding box center [133, 154] width 60 height 12
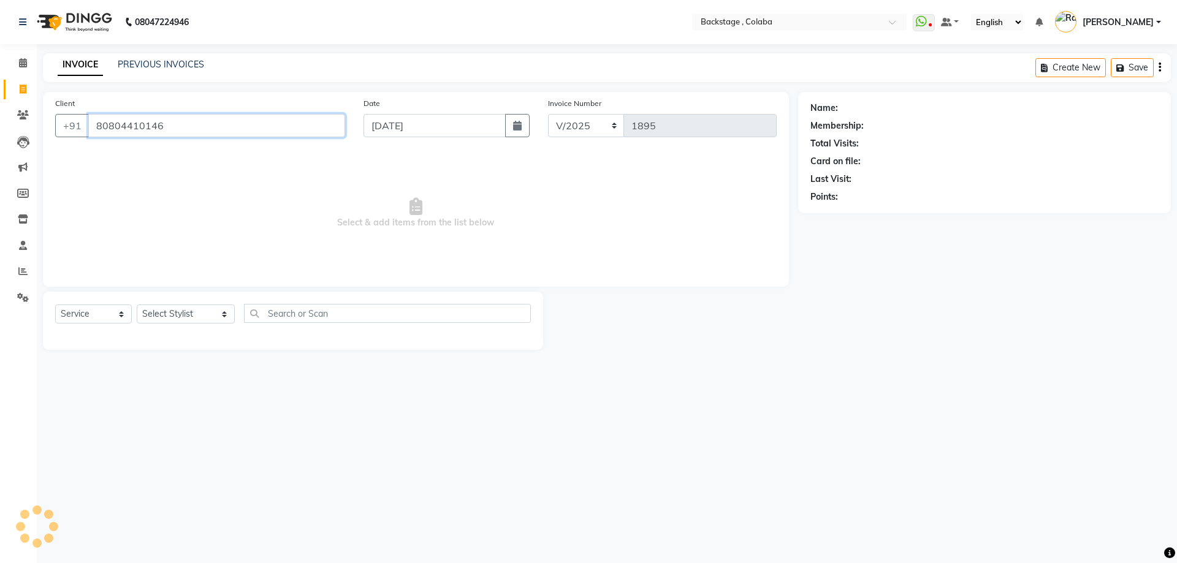
type input "80804410146"
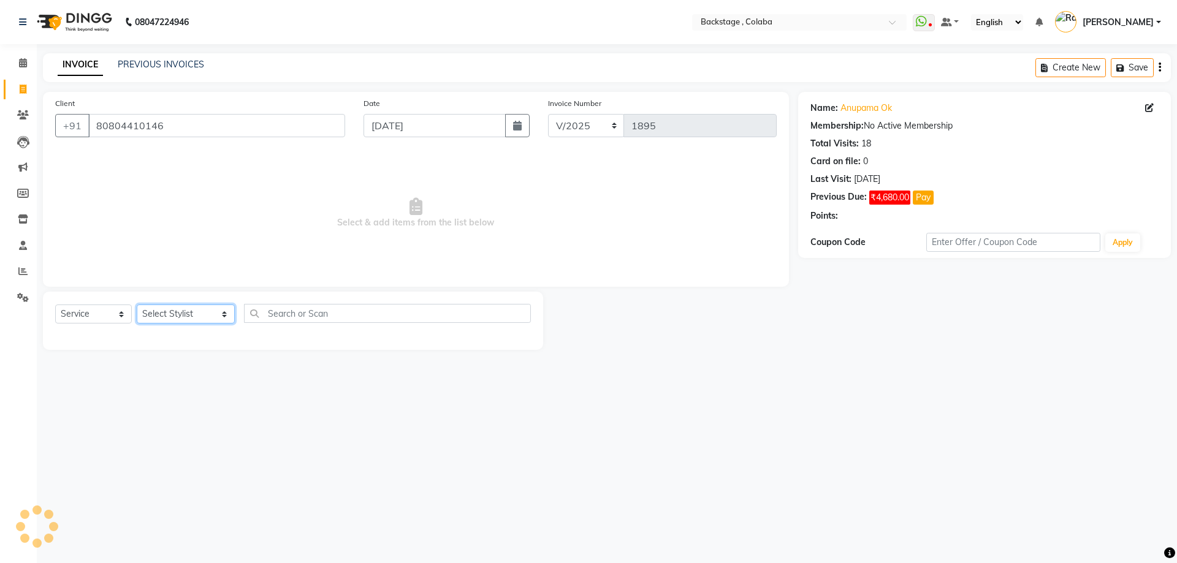
click at [153, 308] on select "Select Stylist Backstage Bharti [PERSON_NAME] [PERSON_NAME] [PERSON_NAME] [PERS…" at bounding box center [186, 314] width 98 height 19
select select "36479"
click at [137, 305] on select "Select Stylist Backstage Bharti [PERSON_NAME] [PERSON_NAME] [PERSON_NAME] [PERS…" at bounding box center [186, 314] width 98 height 19
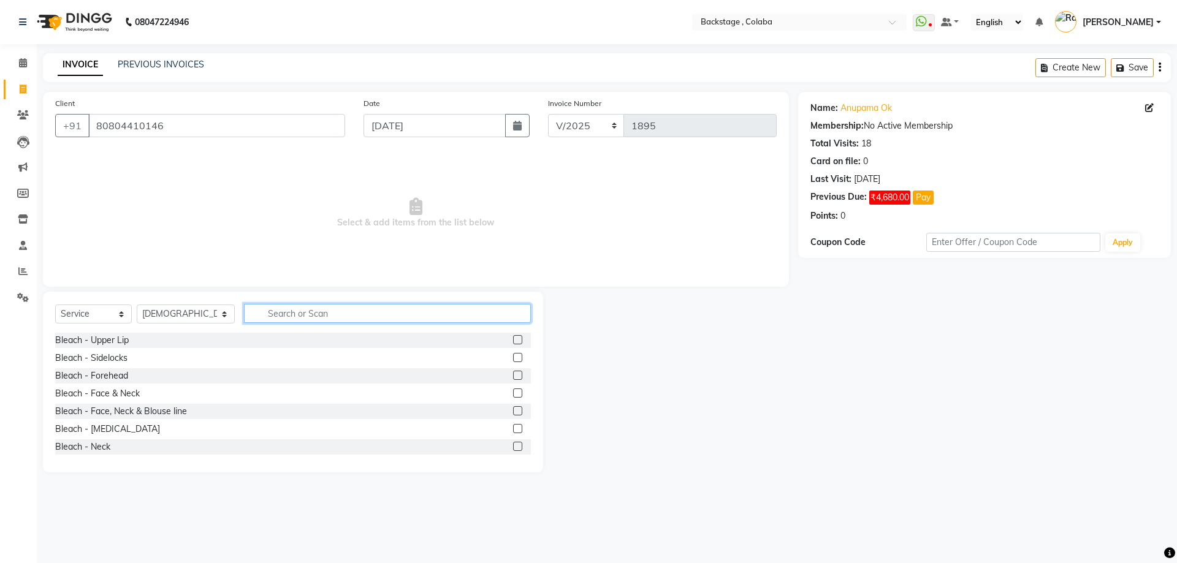
click at [291, 305] on input "text" at bounding box center [387, 313] width 287 height 19
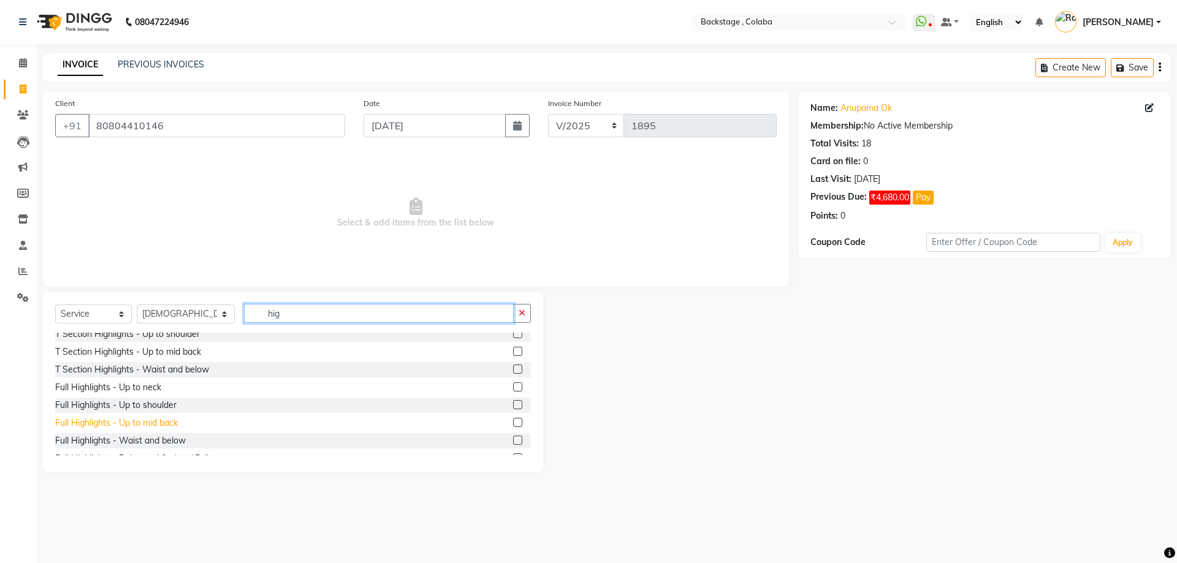
type input "hig"
click at [163, 423] on div "Full Highlights - Up to mid back" at bounding box center [116, 423] width 123 height 13
checkbox input "false"
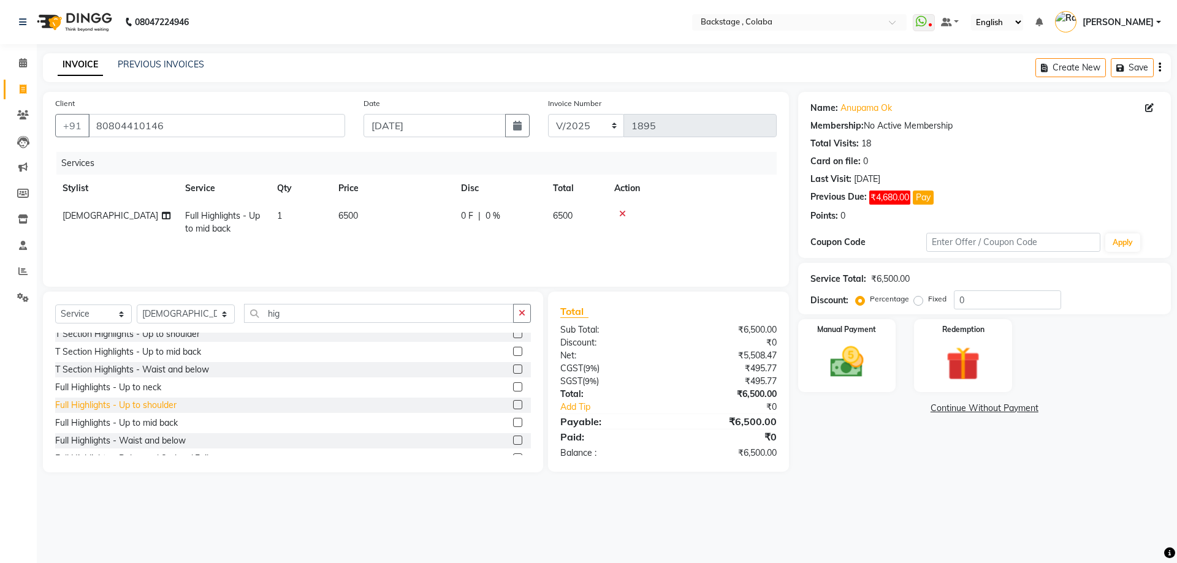
click at [162, 407] on div "Full Highlights - Up to shoulder" at bounding box center [115, 405] width 121 height 13
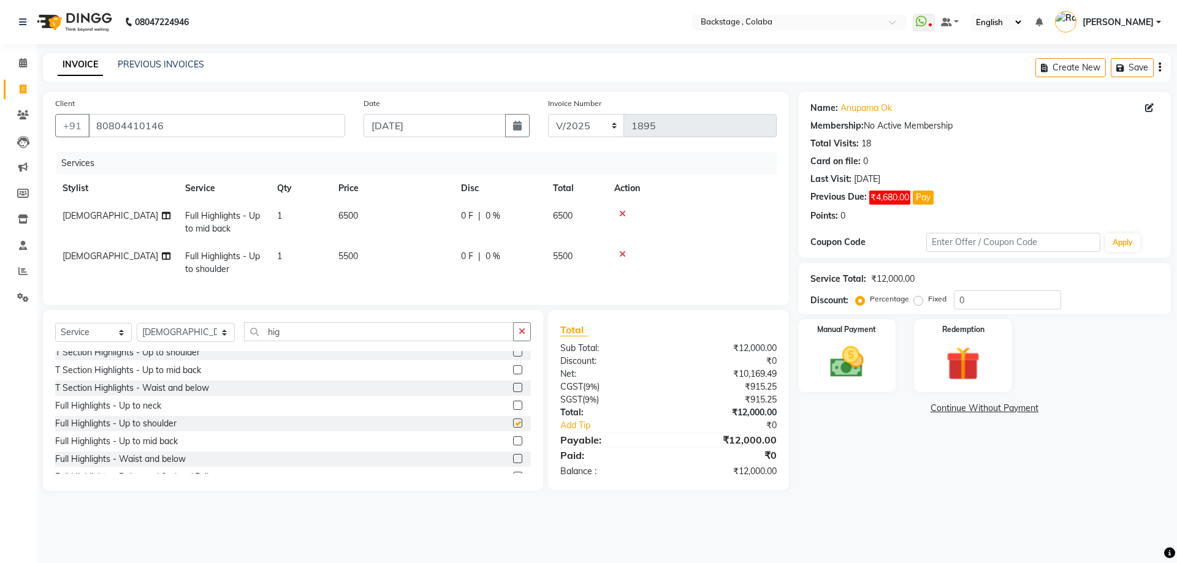
checkbox input "false"
click at [622, 215] on icon at bounding box center [622, 214] width 7 height 9
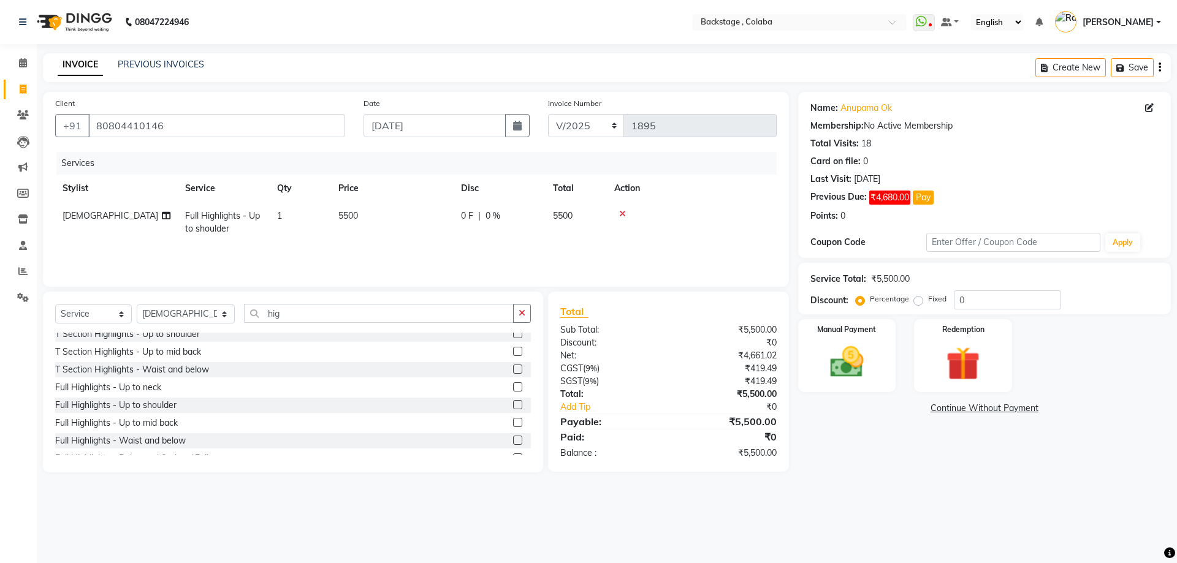
click at [343, 205] on td "5500" at bounding box center [392, 222] width 123 height 40
select select "36479"
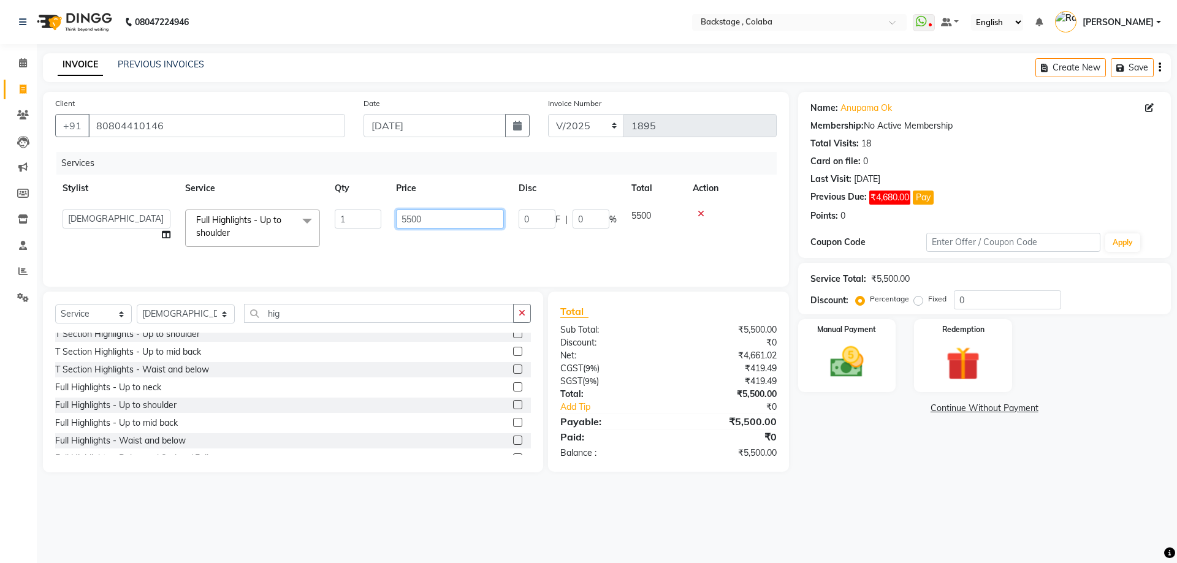
drag, startPoint x: 461, startPoint y: 212, endPoint x: 388, endPoint y: 212, distance: 73.0
click at [388, 212] on tr "Backstage Bharti [PERSON_NAME] [PERSON_NAME] [PERSON_NAME] [PERSON_NAME] [PERSO…" at bounding box center [416, 228] width 722 height 52
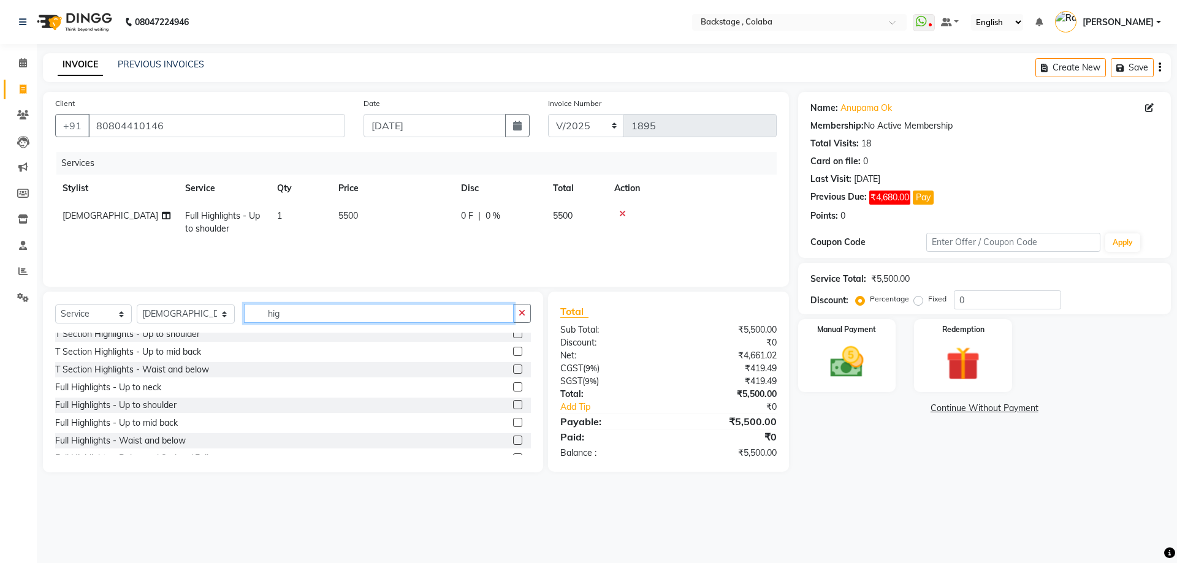
drag, startPoint x: 263, startPoint y: 314, endPoint x: 229, endPoint y: 308, distance: 34.8
click at [244, 308] on input "hig" at bounding box center [379, 313] width 270 height 19
type input "glob"
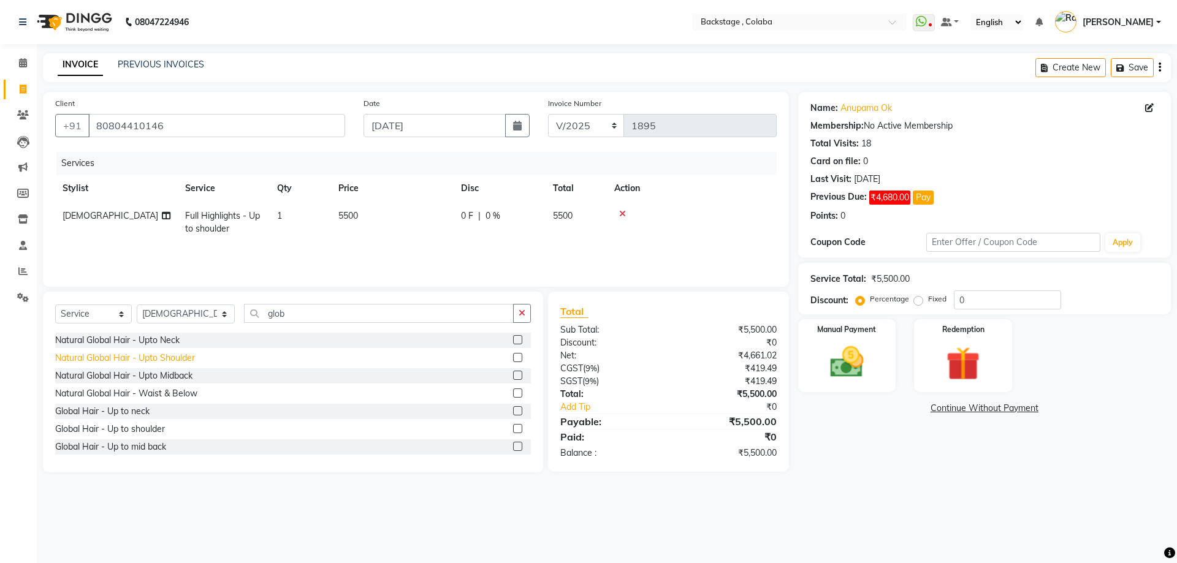
click at [180, 357] on div "Natural Global Hair - Upto Shoulder" at bounding box center [125, 358] width 140 height 13
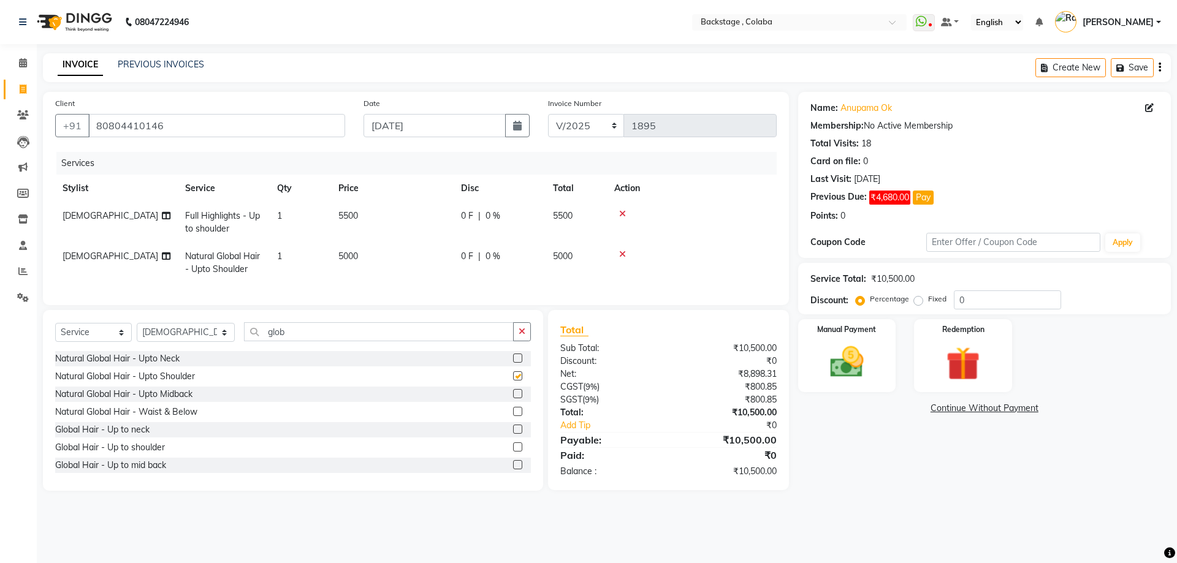
checkbox input "false"
click at [373, 277] on td "5000" at bounding box center [392, 263] width 123 height 40
select select "36479"
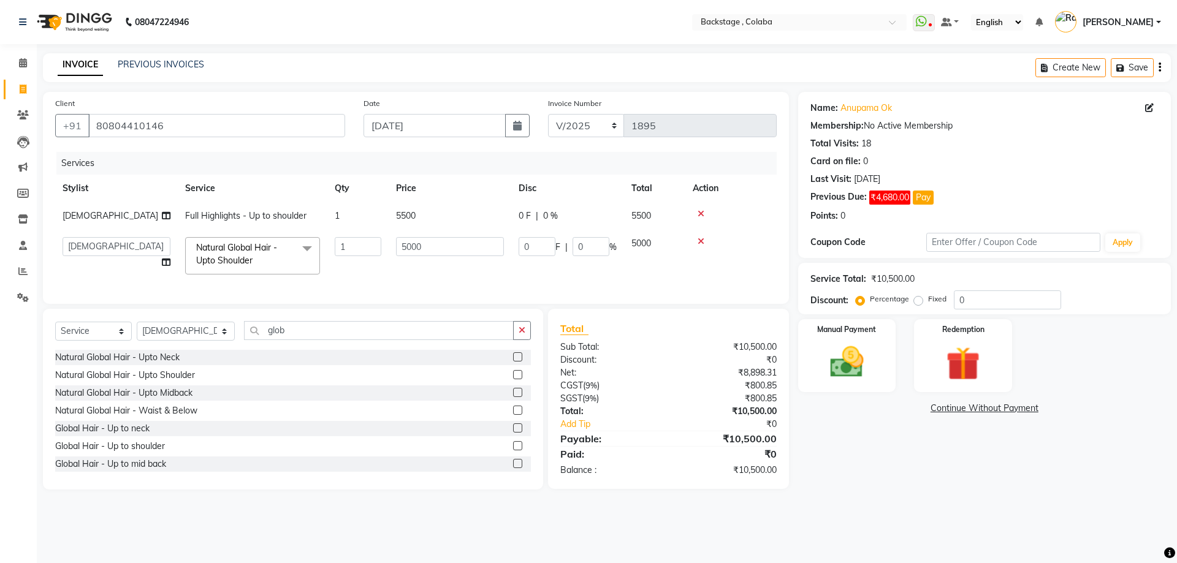
click at [423, 269] on td "5000" at bounding box center [450, 256] width 123 height 52
click at [513, 221] on td "0 F | 0 %" at bounding box center [567, 216] width 113 height 28
select select "36479"
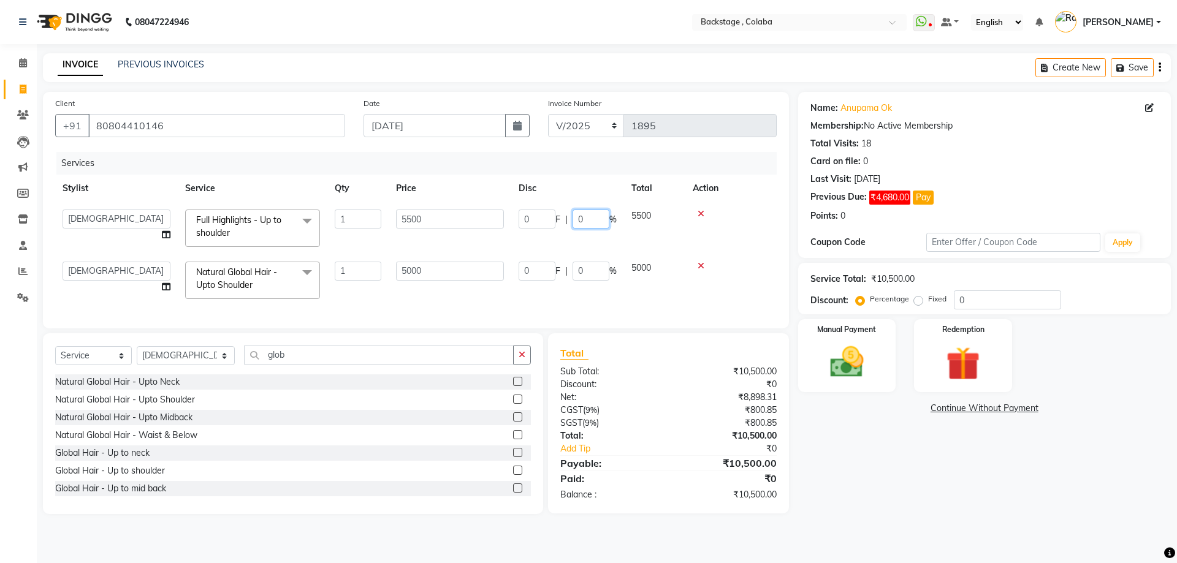
drag, startPoint x: 591, startPoint y: 218, endPoint x: 566, endPoint y: 214, distance: 25.4
click at [566, 214] on div "0 F | 0 %" at bounding box center [568, 219] width 98 height 19
type input "25"
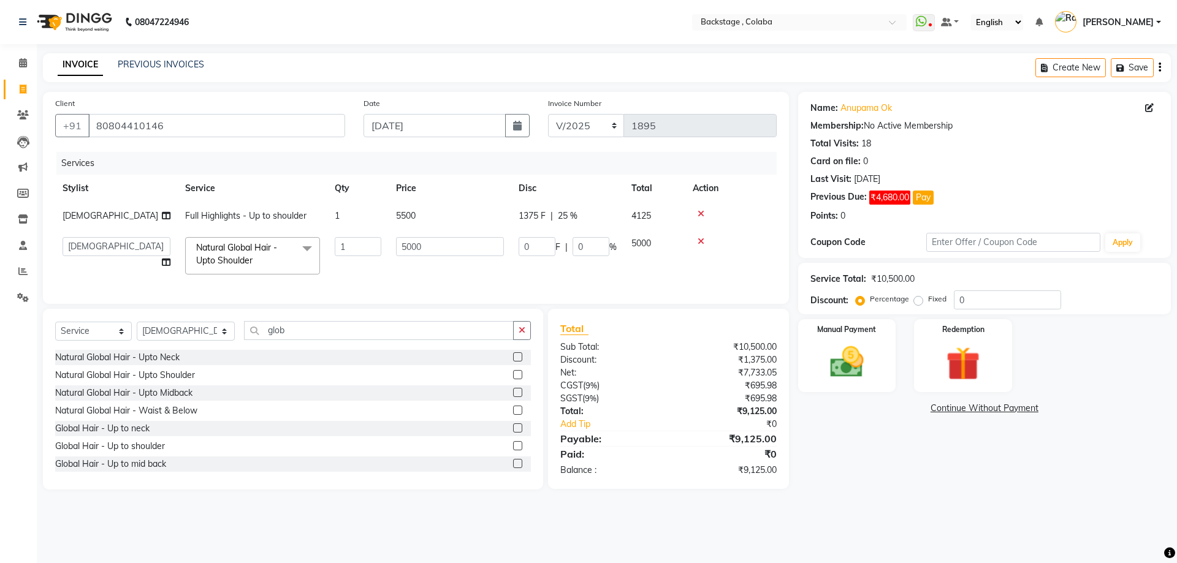
click at [571, 229] on td "1375 F | 25 %" at bounding box center [567, 216] width 113 height 28
select select "36479"
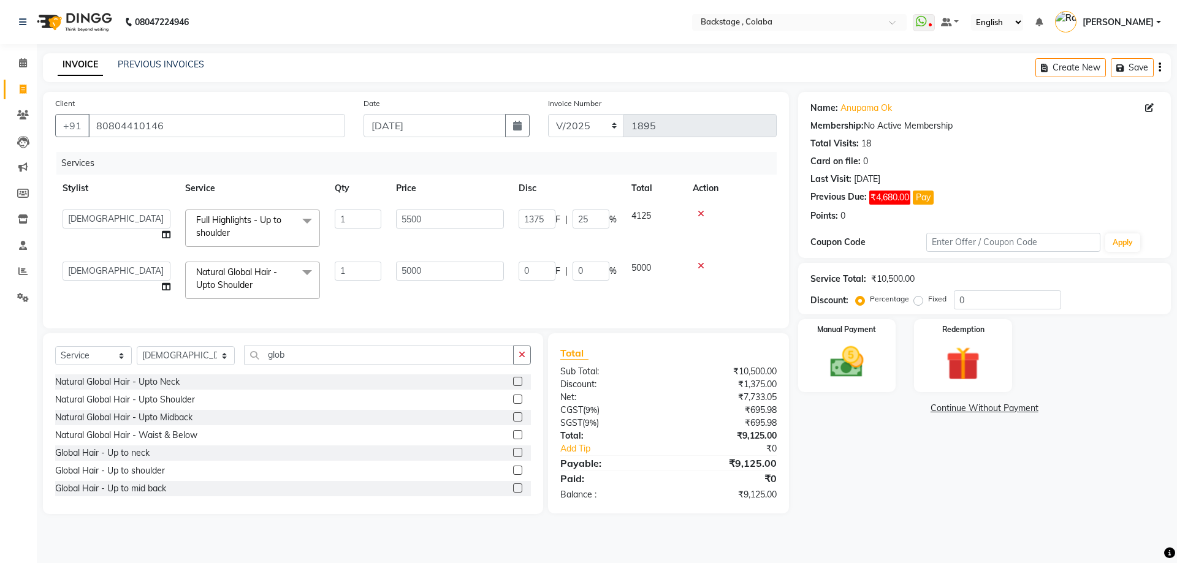
click at [666, 215] on td "4125" at bounding box center [654, 228] width 61 height 52
drag, startPoint x: 456, startPoint y: 216, endPoint x: 376, endPoint y: 211, distance: 79.9
click at [376, 211] on tr "Backstage Bharti [PERSON_NAME] [PERSON_NAME] [PERSON_NAME] [PERSON_NAME] [PERSO…" at bounding box center [416, 228] width 722 height 52
type input "10000"
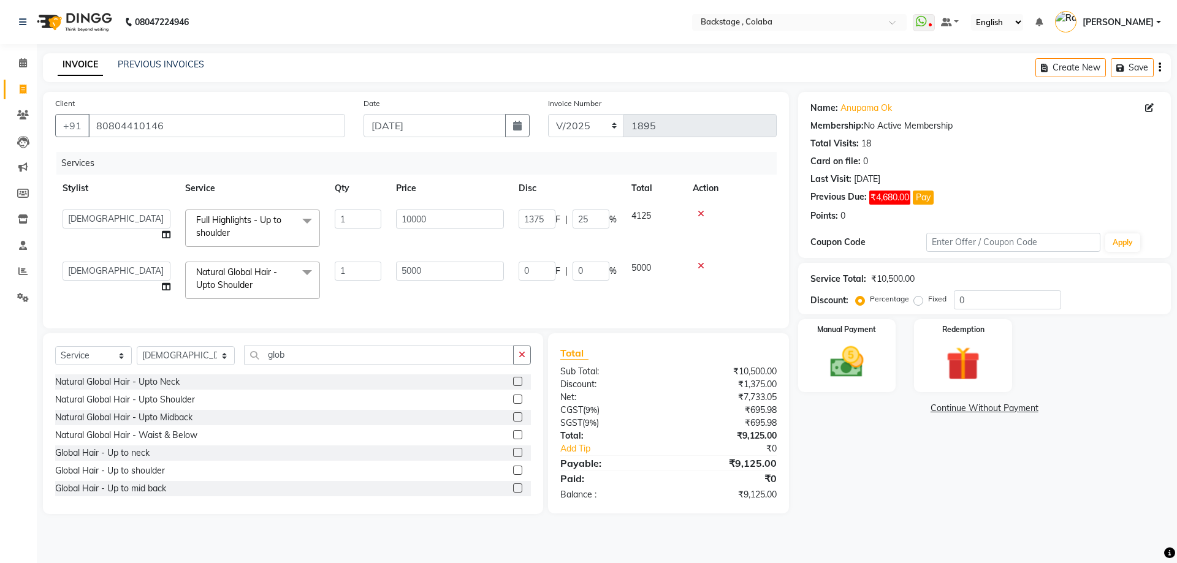
click at [435, 172] on div "Services" at bounding box center [421, 163] width 730 height 23
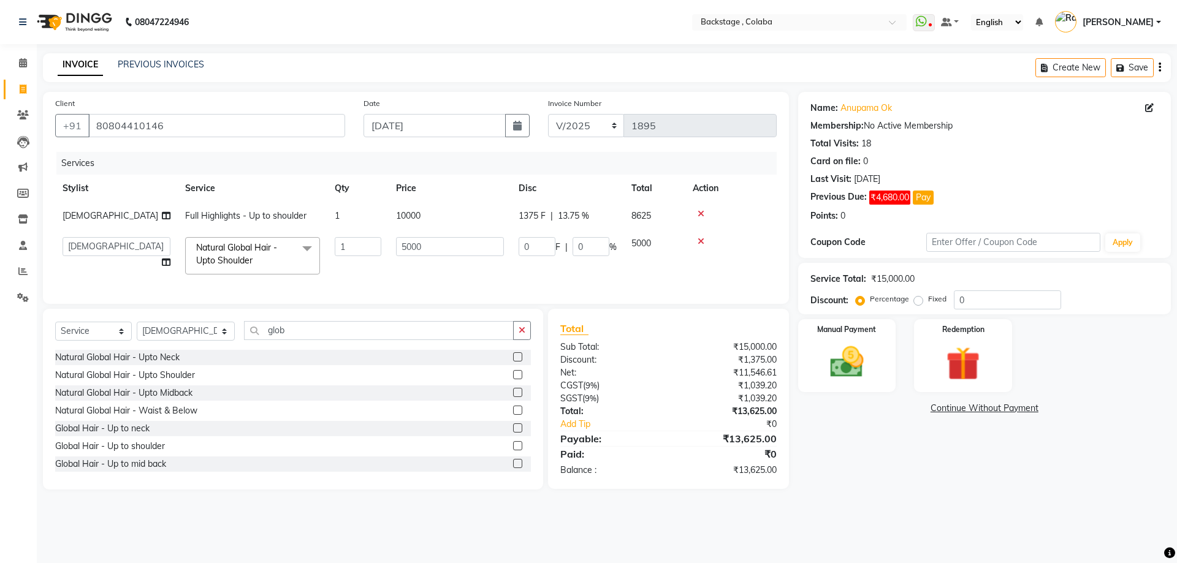
drag, startPoint x: 573, startPoint y: 200, endPoint x: 582, endPoint y: 213, distance: 15.5
click at [574, 200] on th "Disc" at bounding box center [567, 189] width 113 height 28
click at [582, 213] on span "13.75 %" at bounding box center [573, 216] width 31 height 13
select select "36479"
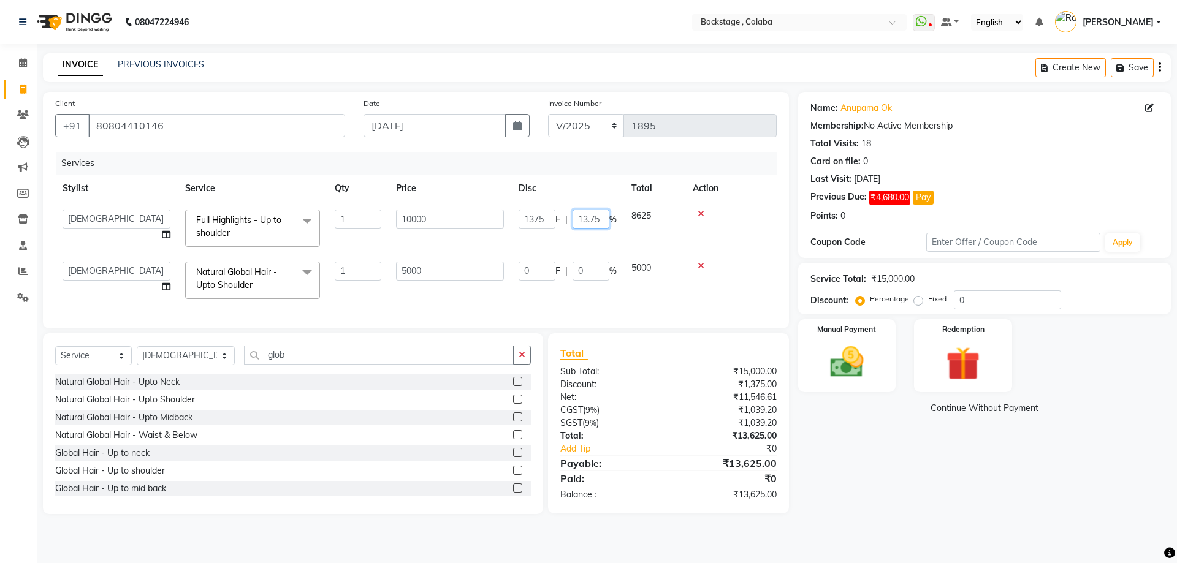
click at [584, 215] on input "13.75" at bounding box center [591, 219] width 37 height 19
type input "25"
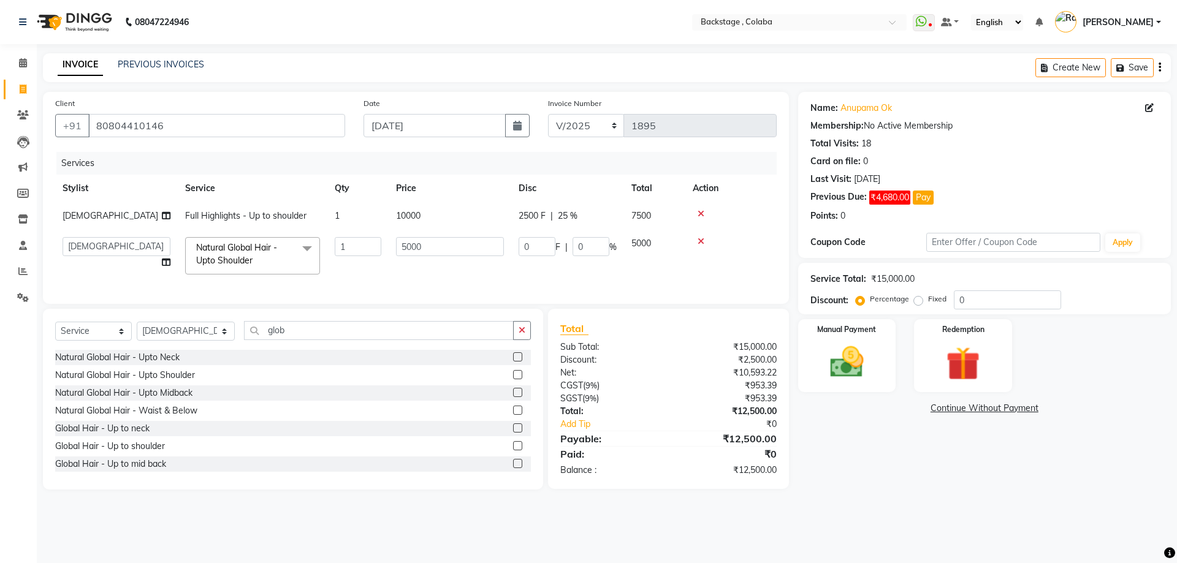
click at [582, 203] on td "2500 F | 25 %" at bounding box center [567, 216] width 113 height 28
select select "36479"
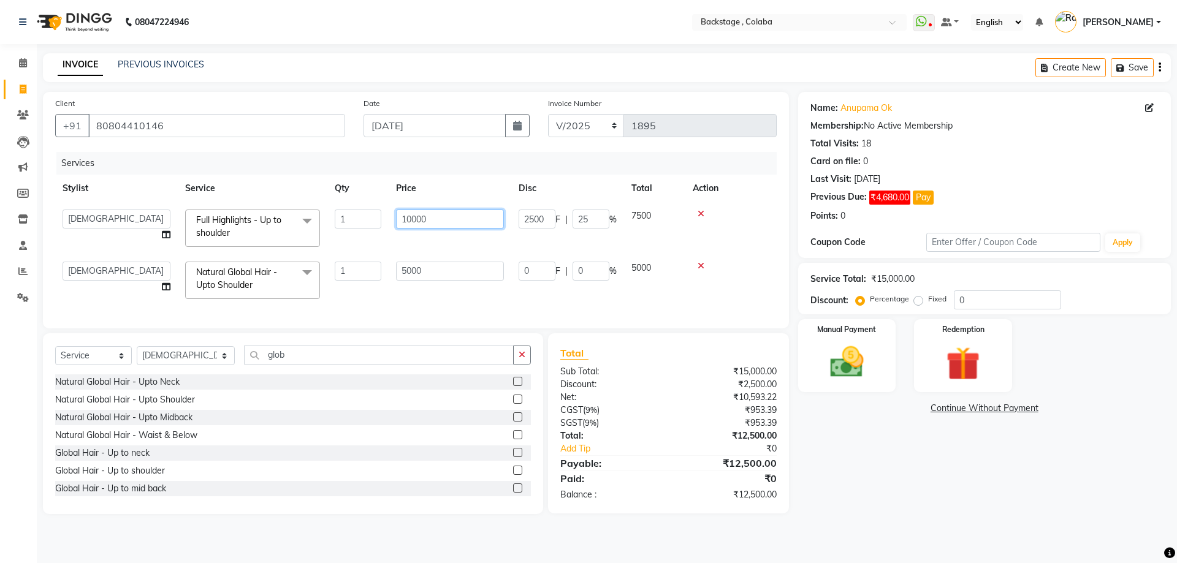
click at [456, 215] on input "10000" at bounding box center [450, 219] width 108 height 19
type input "11000"
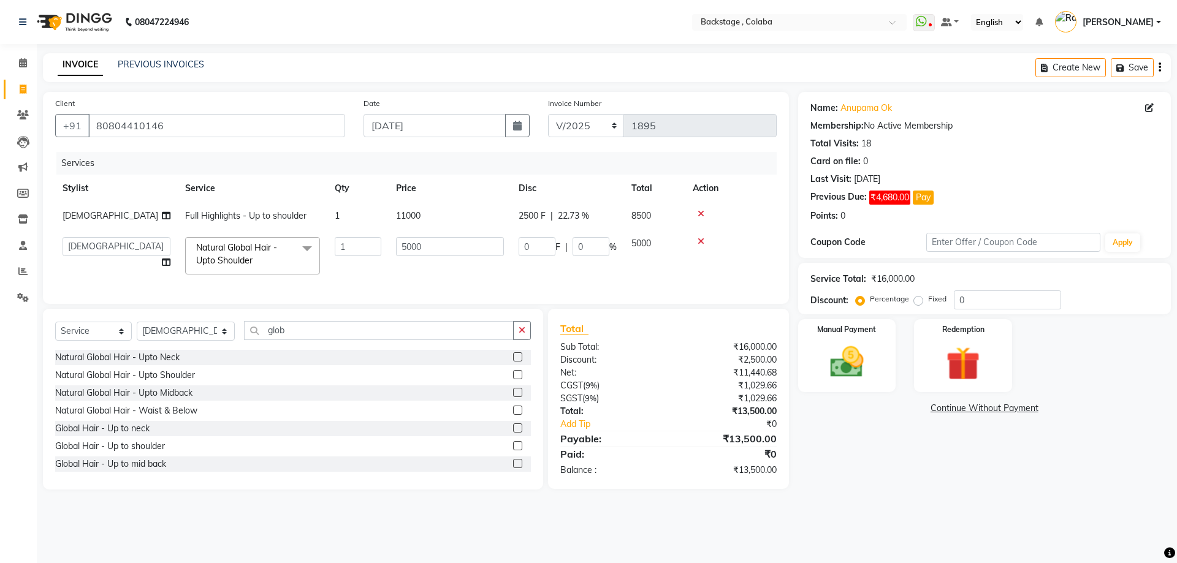
drag, startPoint x: 508, startPoint y: 183, endPoint x: 635, endPoint y: 215, distance: 131.3
click at [508, 183] on th "Price" at bounding box center [450, 189] width 123 height 28
click at [598, 214] on div "2500 F | 22.73 %" at bounding box center [568, 216] width 98 height 13
select select "36479"
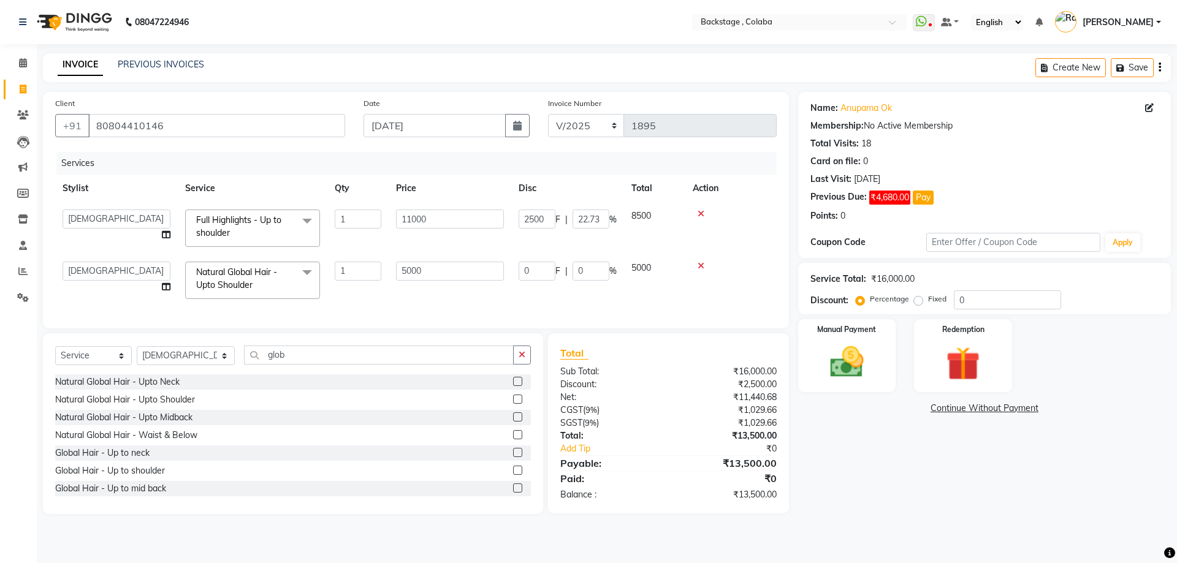
click at [598, 214] on input "22.73" at bounding box center [591, 219] width 37 height 19
type input "25"
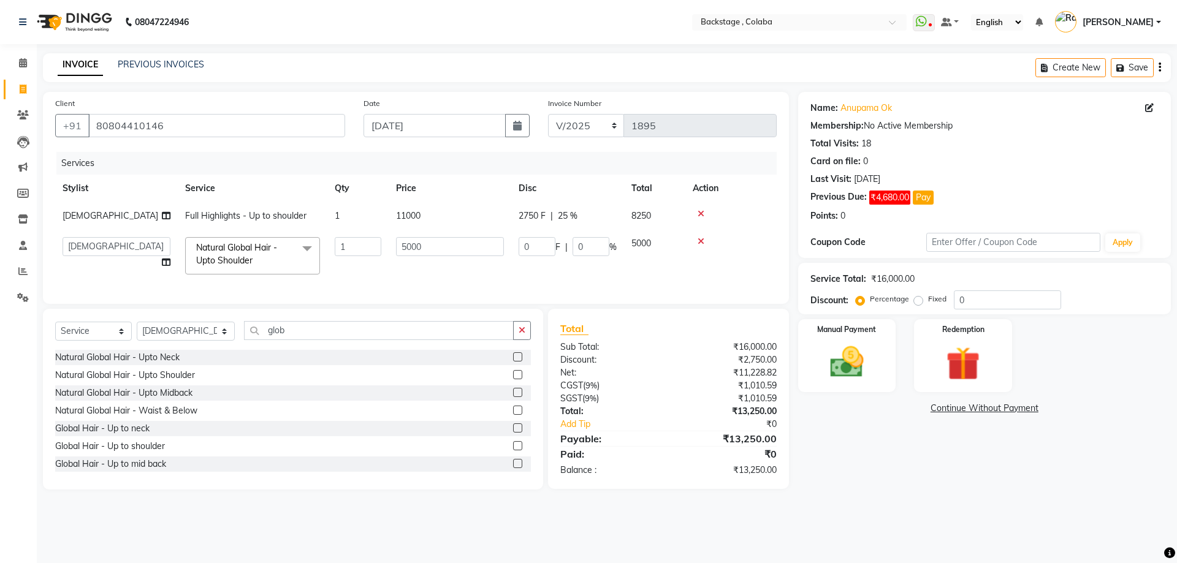
click at [578, 156] on div "Services" at bounding box center [421, 163] width 730 height 23
click at [448, 215] on td "11000" at bounding box center [450, 216] width 123 height 28
select select "36479"
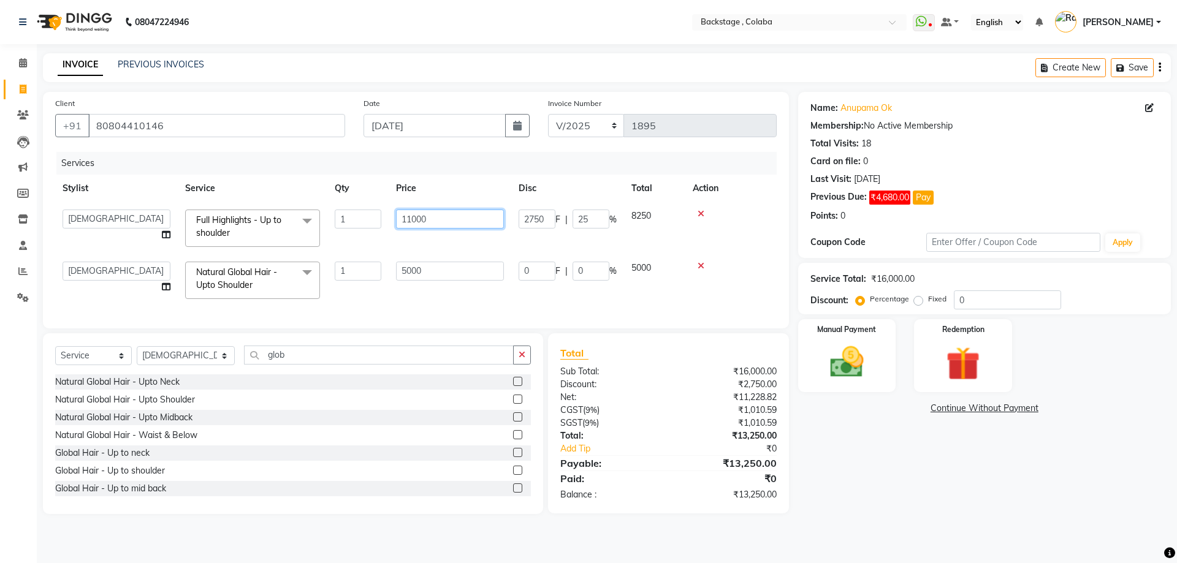
click at [448, 215] on input "11000" at bounding box center [450, 219] width 108 height 19
type input "11500"
click at [528, 186] on th "Disc" at bounding box center [567, 189] width 113 height 28
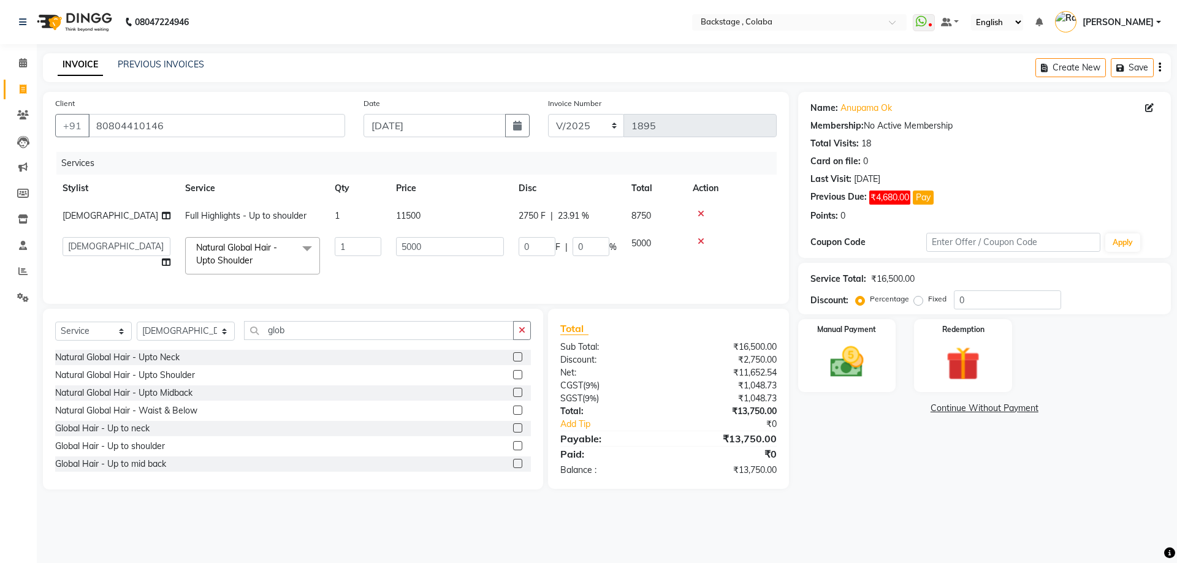
click at [581, 206] on td "2750 F | 23.91 %" at bounding box center [567, 216] width 113 height 28
select select "36479"
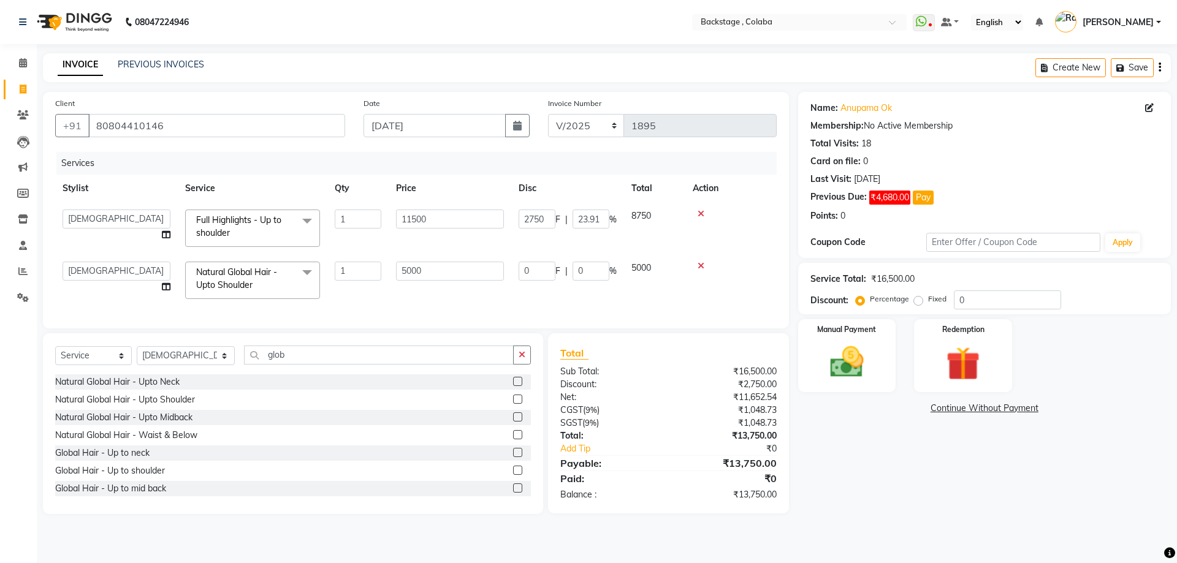
click at [587, 223] on input "23.91" at bounding box center [591, 219] width 37 height 19
type input "5"
type input "25"
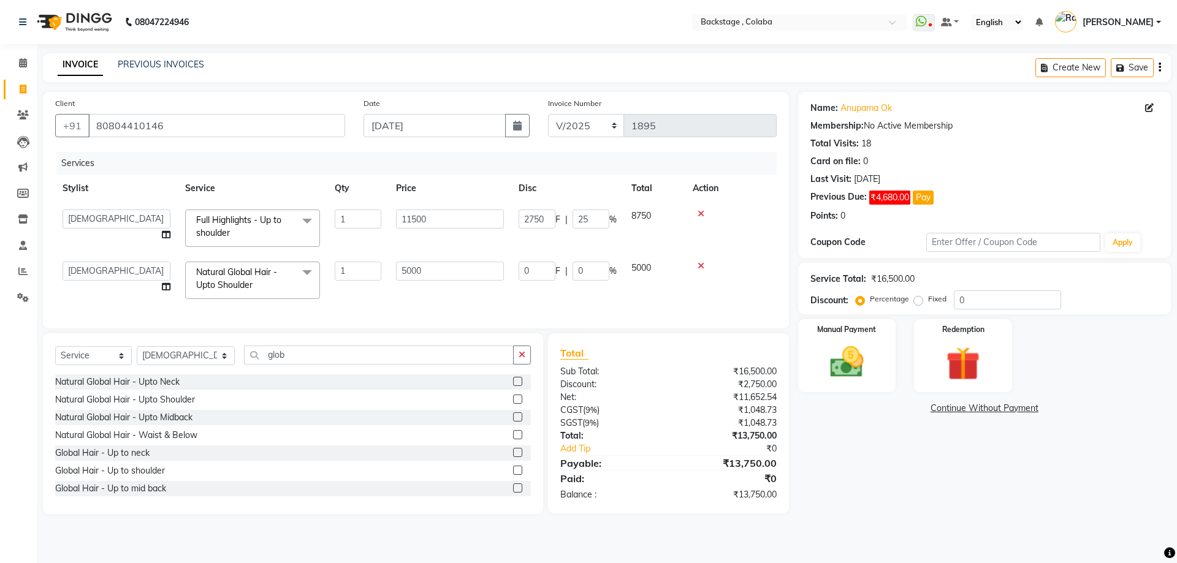
click at [586, 208] on td "2750 F | 25 %" at bounding box center [567, 228] width 113 height 52
select select "36479"
click at [453, 222] on input "11500" at bounding box center [450, 219] width 108 height 19
type input "11300"
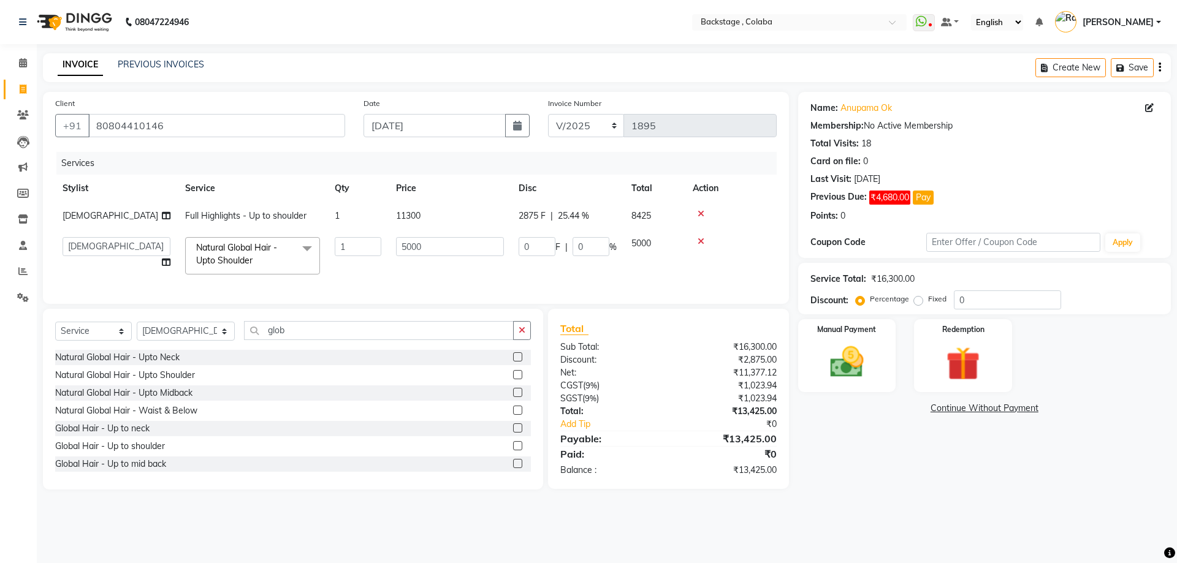
click at [597, 211] on div "2875 F | 25.44 %" at bounding box center [568, 216] width 98 height 13
select select "36479"
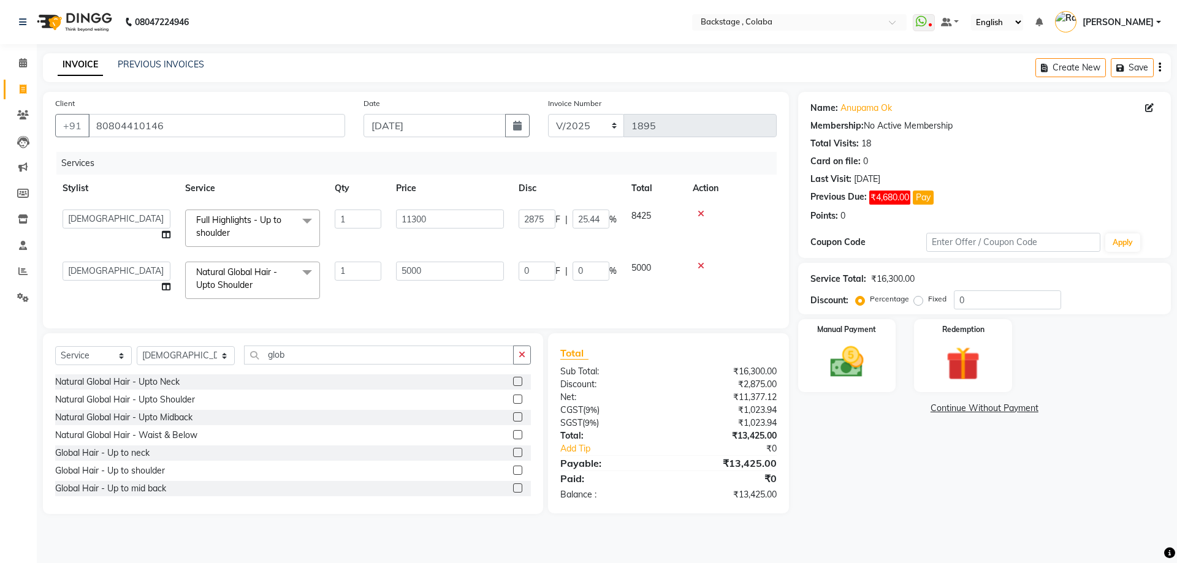
click at [597, 211] on input "25.44" at bounding box center [591, 219] width 37 height 19
type input "25"
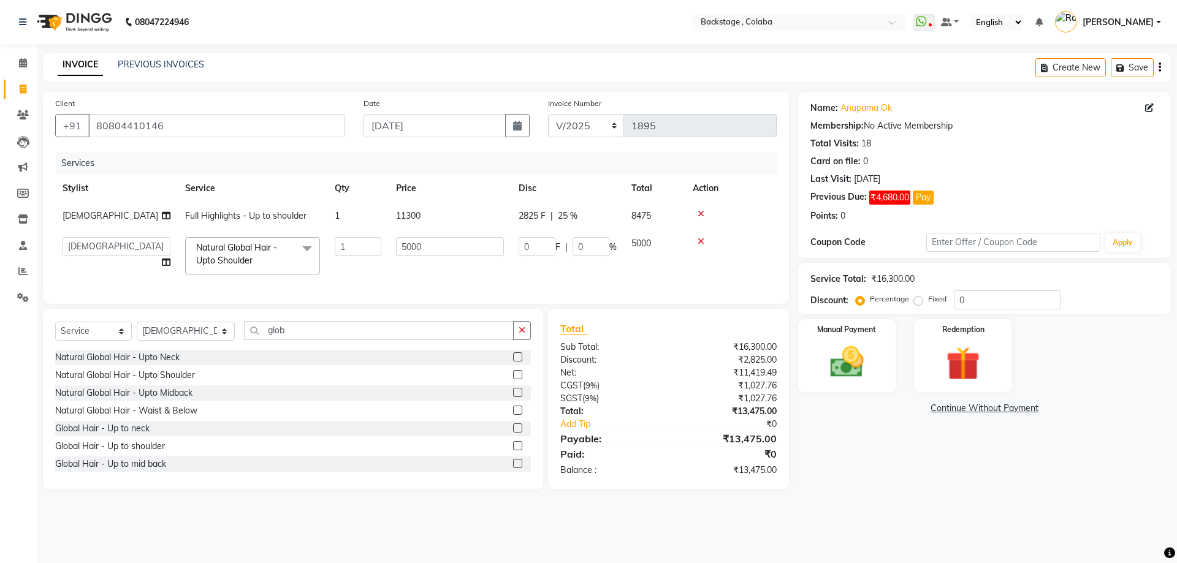
click at [550, 153] on div "Services" at bounding box center [421, 163] width 730 height 23
click at [446, 219] on td "11300" at bounding box center [450, 216] width 123 height 28
select select "36479"
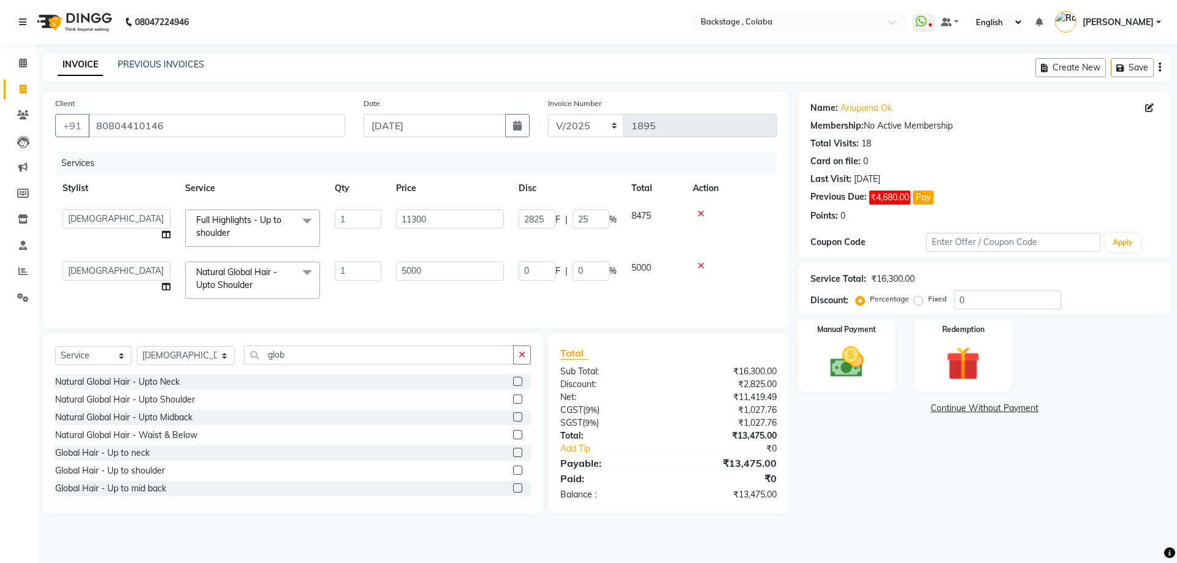
click at [446, 219] on input "11300" at bounding box center [450, 219] width 108 height 19
type input "11350"
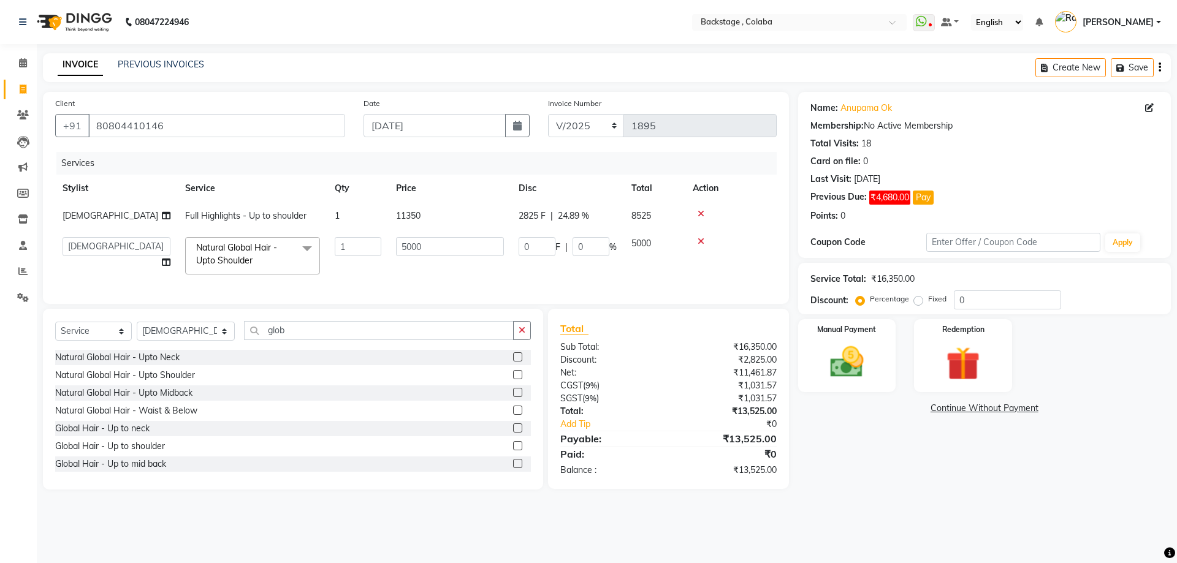
click at [582, 217] on span "24.89 %" at bounding box center [573, 216] width 31 height 13
select select "36479"
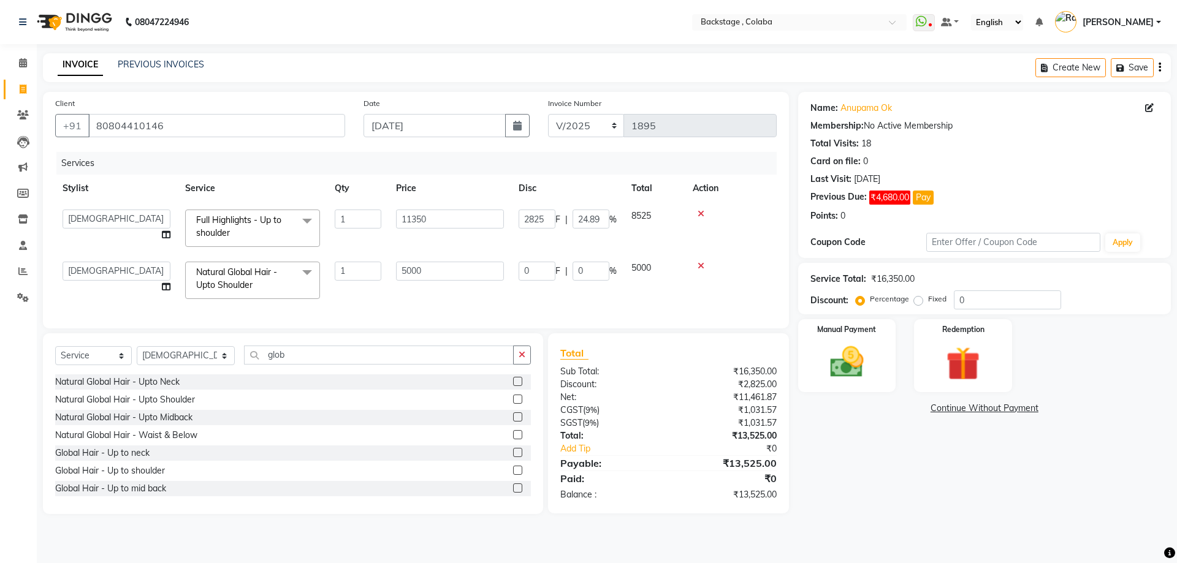
click at [582, 217] on input "24.89" at bounding box center [591, 219] width 37 height 19
type input "25"
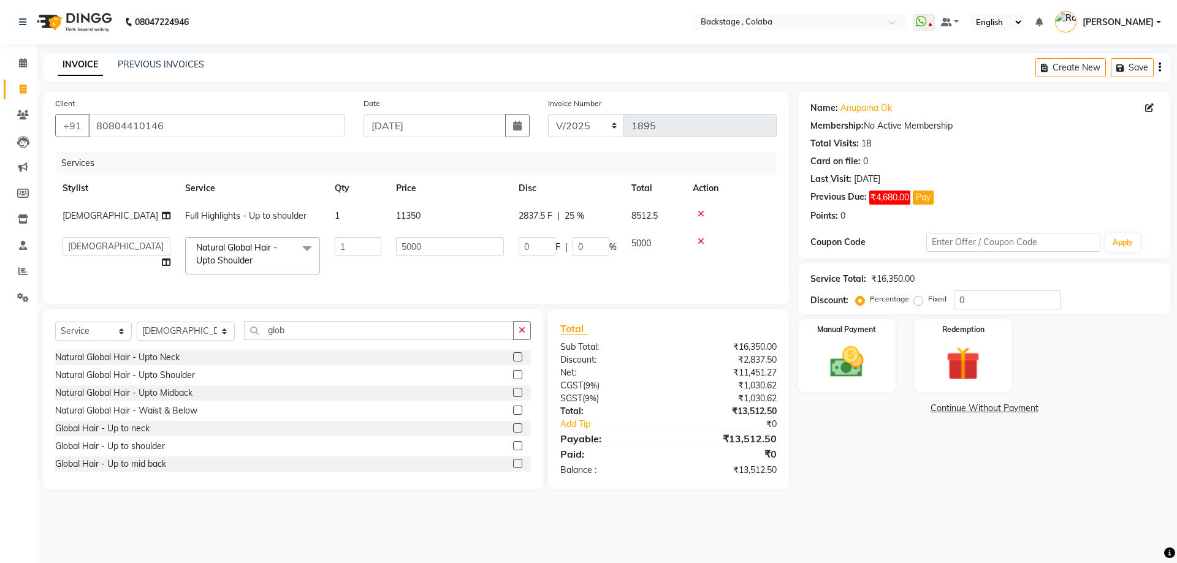
click at [591, 182] on th "Disc" at bounding box center [567, 189] width 113 height 28
click at [465, 220] on td "11350" at bounding box center [450, 216] width 123 height 28
select select "36479"
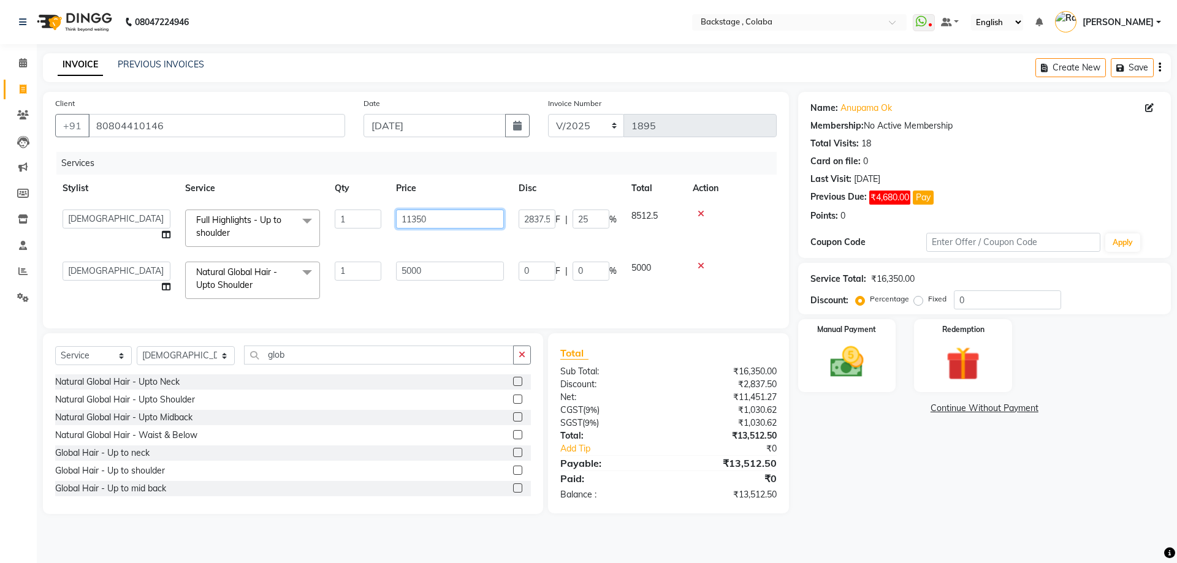
click at [465, 220] on input "11350" at bounding box center [450, 219] width 108 height 19
type input "11500"
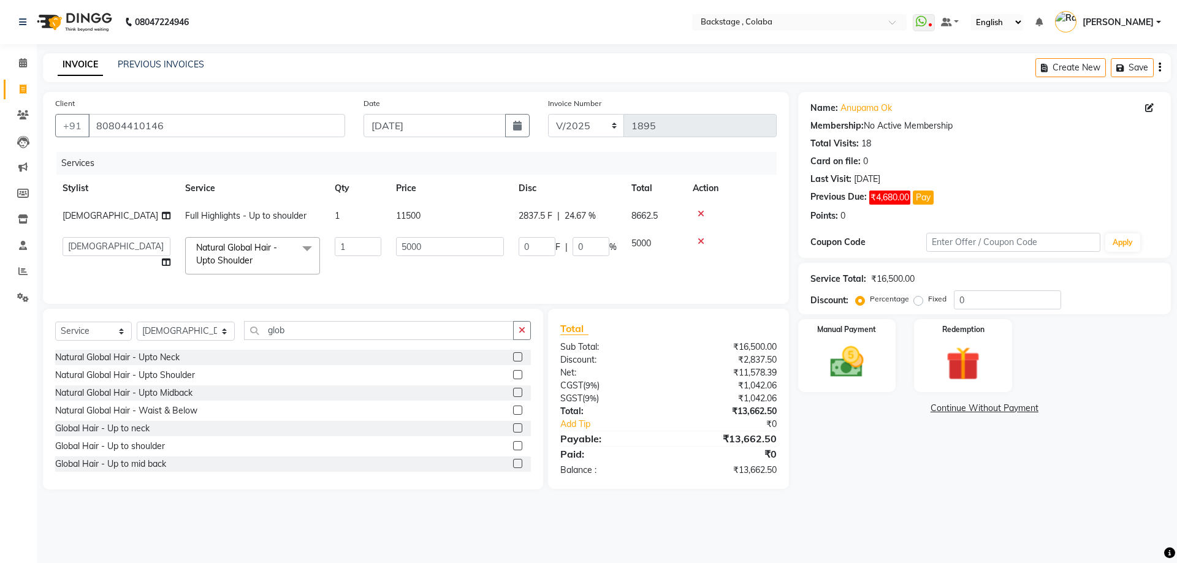
click at [602, 229] on td "2837.5 F | 24.67 %" at bounding box center [567, 216] width 113 height 28
select select "36479"
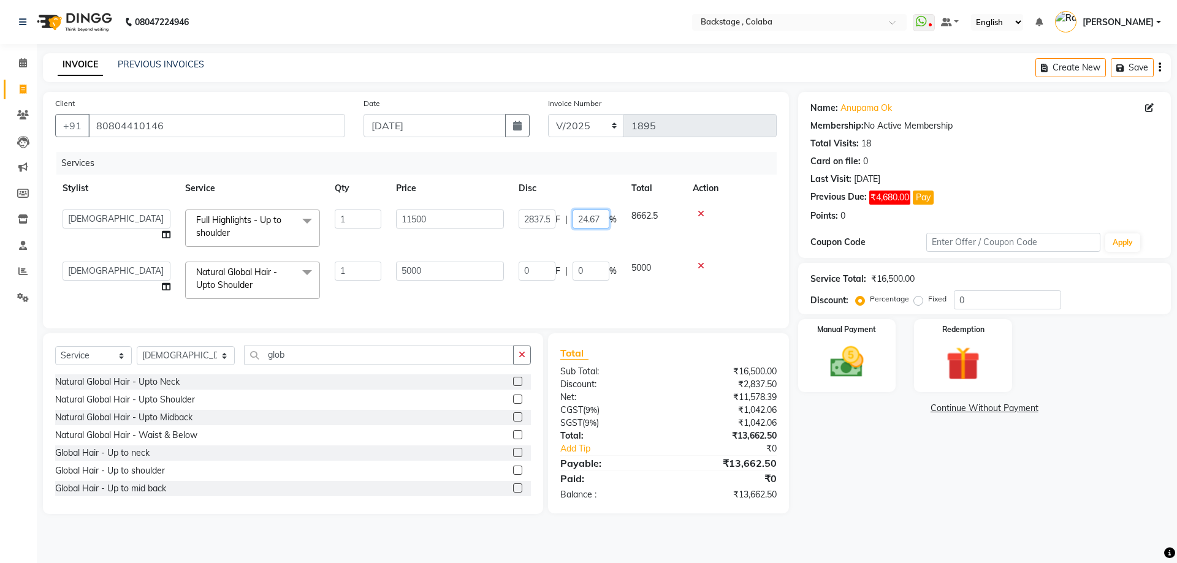
click at [600, 226] on input "24.67" at bounding box center [591, 219] width 37 height 19
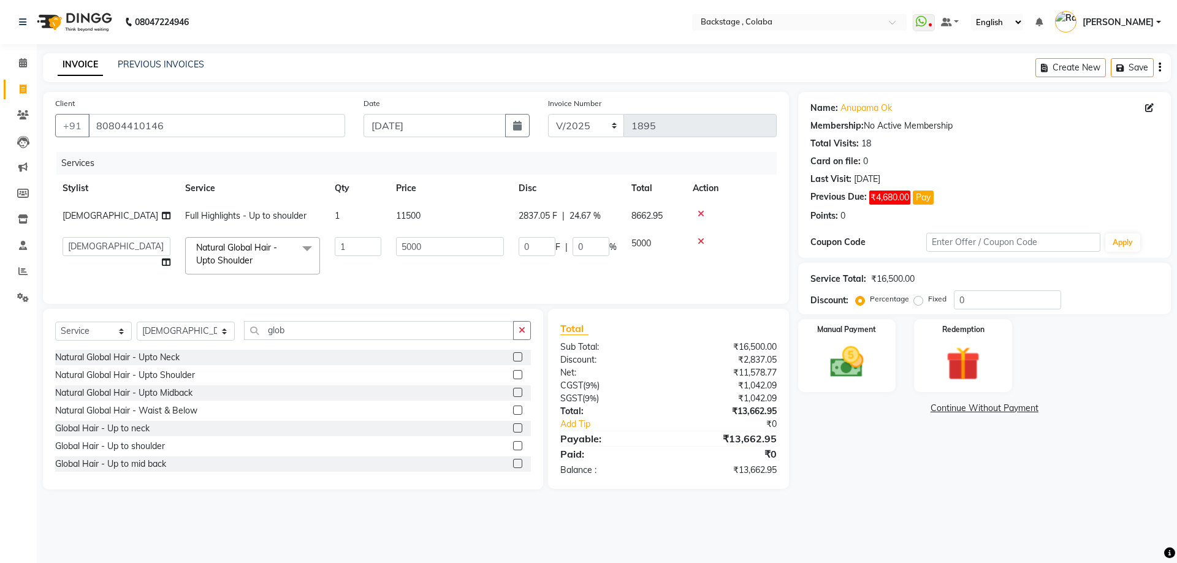
click at [541, 224] on td "2837.05 F | 24.67 %" at bounding box center [567, 216] width 113 height 28
select select "36479"
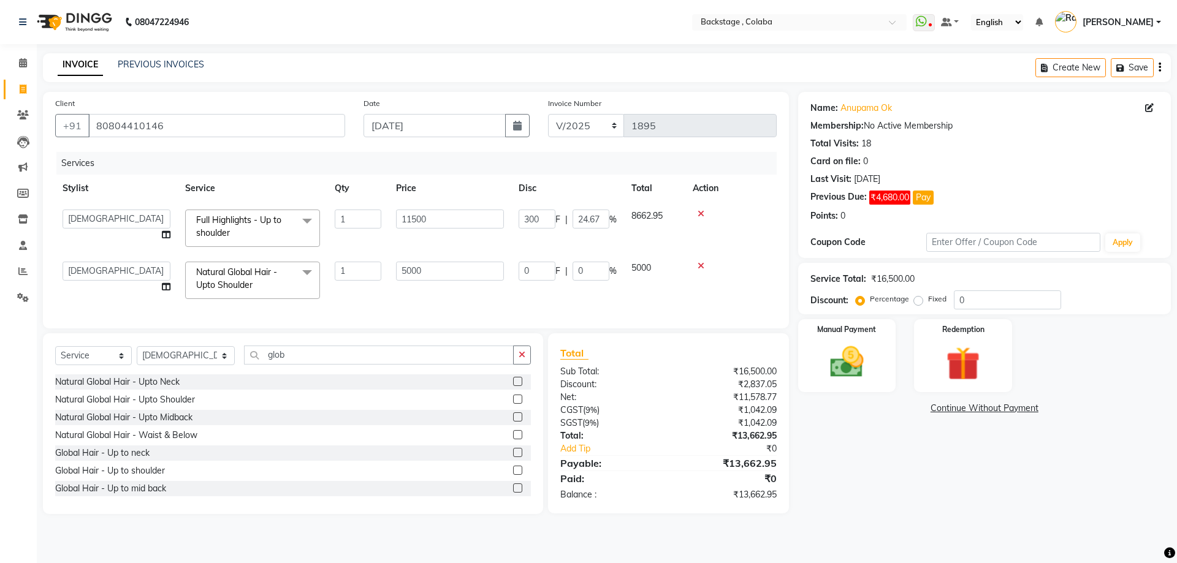
type input "3000"
click at [557, 180] on th "Disc" at bounding box center [567, 189] width 113 height 28
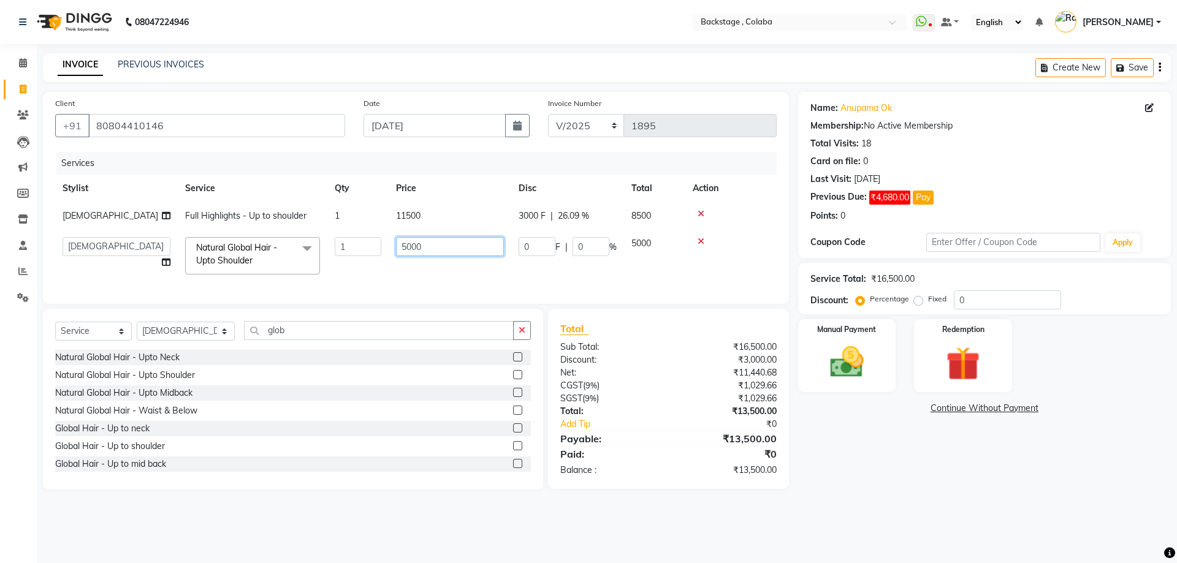
click at [452, 252] on input "5000" at bounding box center [450, 246] width 108 height 19
type input "10500"
click at [530, 263] on td "0 F | 0 %" at bounding box center [567, 256] width 113 height 52
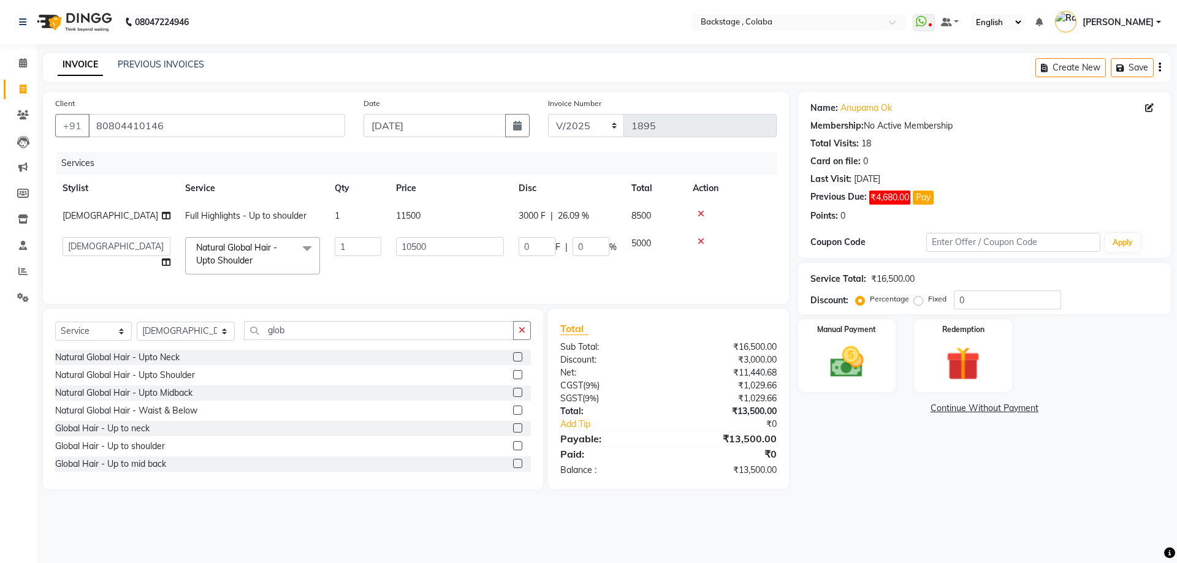
select select "36479"
click at [537, 243] on input "0" at bounding box center [537, 246] width 37 height 19
type input "3000"
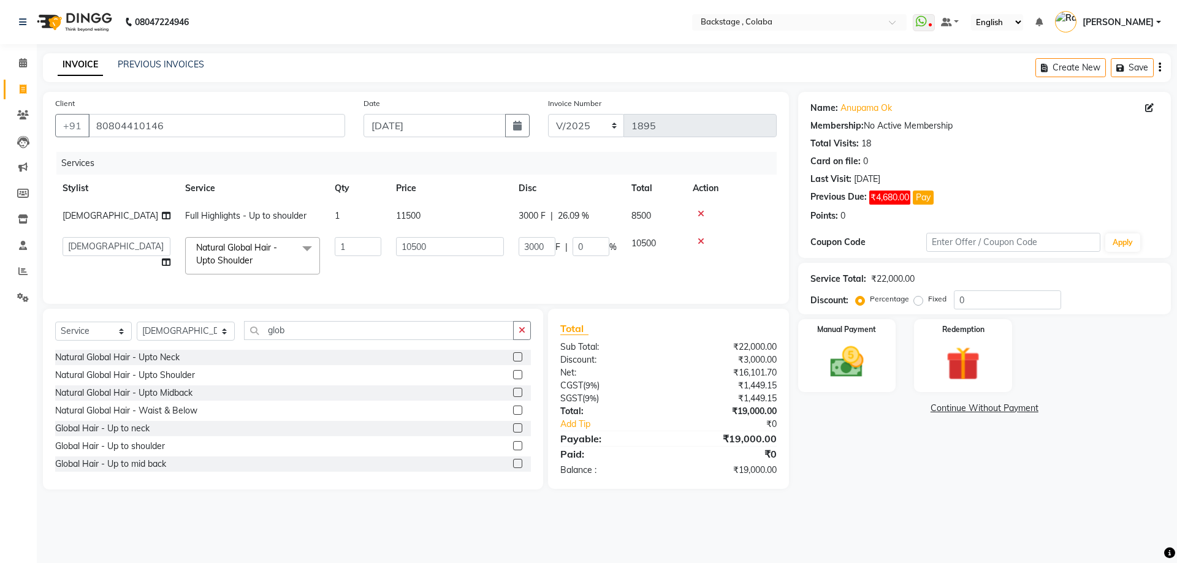
click at [595, 267] on tr "Backstage Bharti [PERSON_NAME] [PERSON_NAME] [PERSON_NAME] [PERSON_NAME] [PERSO…" at bounding box center [416, 256] width 722 height 52
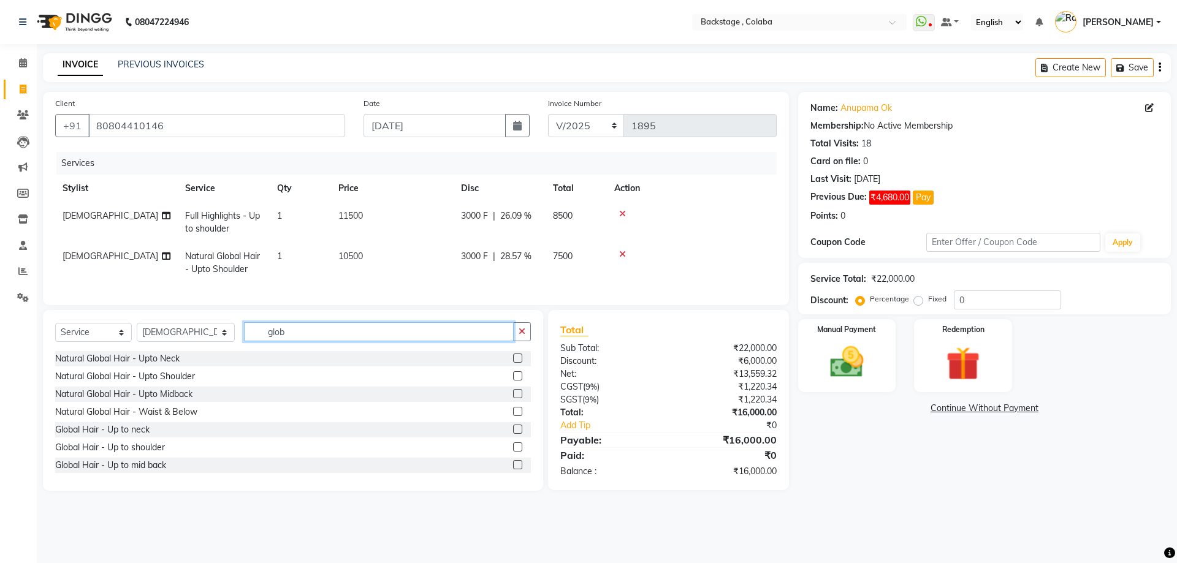
click at [285, 342] on input "glob" at bounding box center [379, 332] width 270 height 19
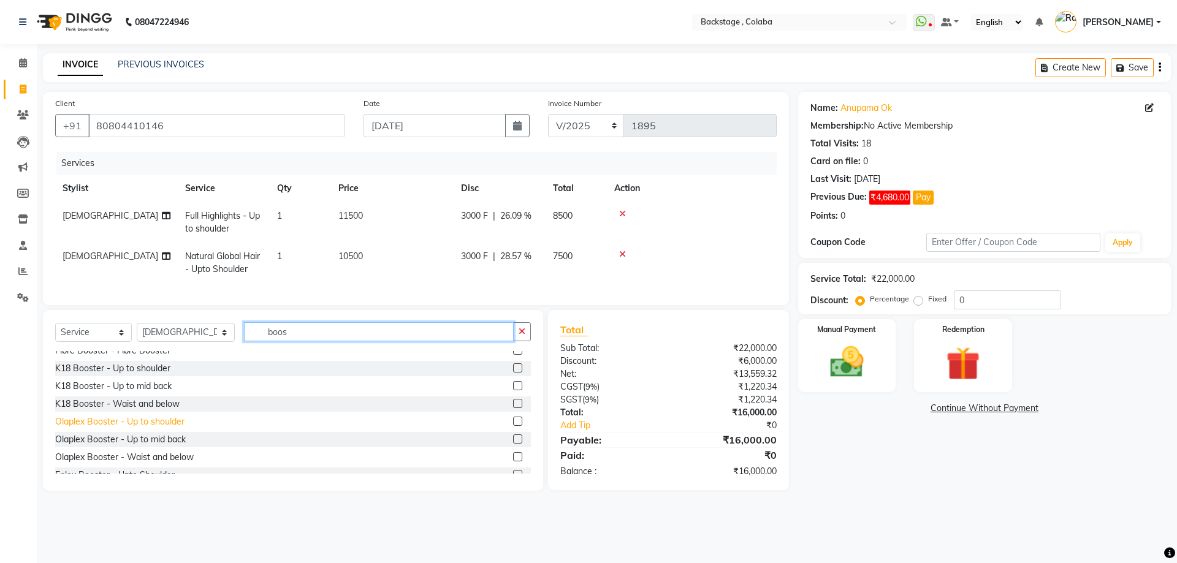
type input "boos"
click at [182, 429] on div "Olaplex Booster - Up to shoulder" at bounding box center [119, 422] width 129 height 13
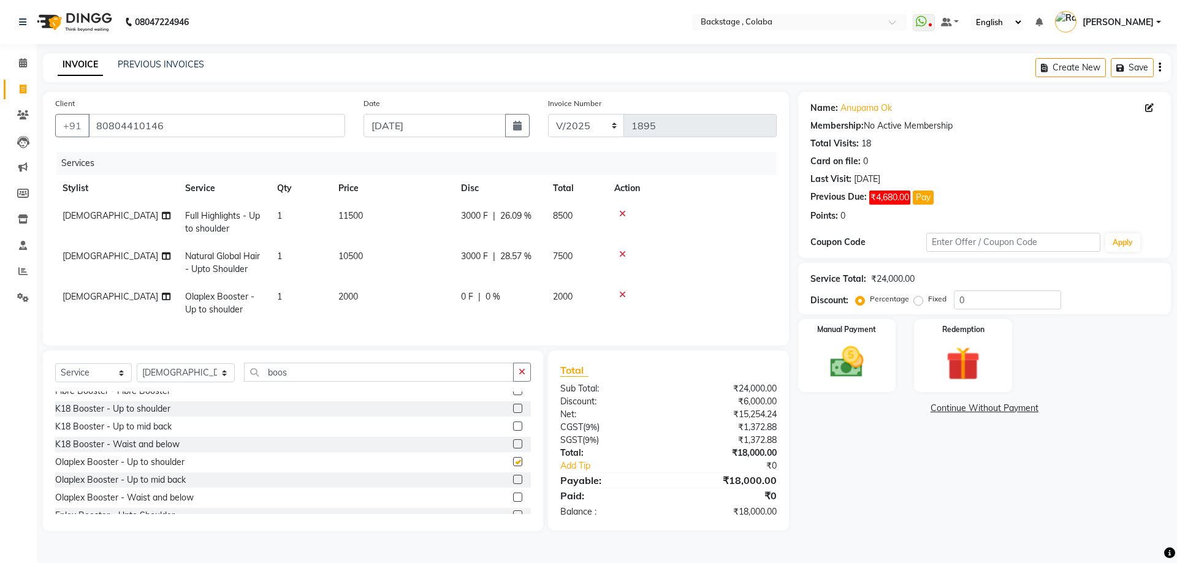
checkbox input "false"
click at [354, 319] on td "2000" at bounding box center [392, 303] width 123 height 40
select select "36479"
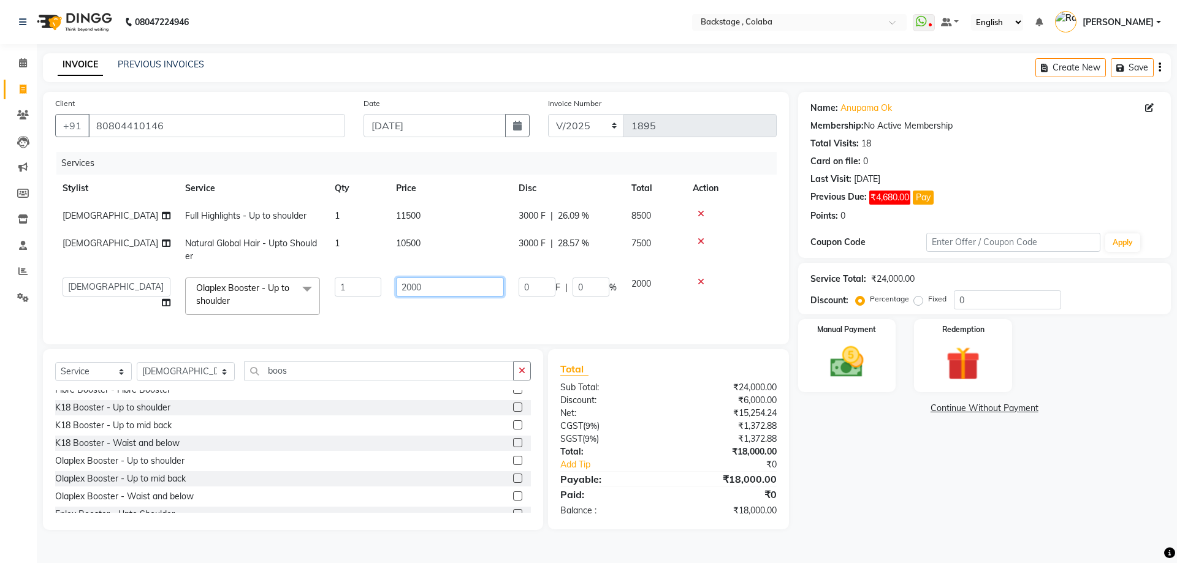
click at [411, 286] on input "2000" at bounding box center [450, 287] width 108 height 19
type input "2500"
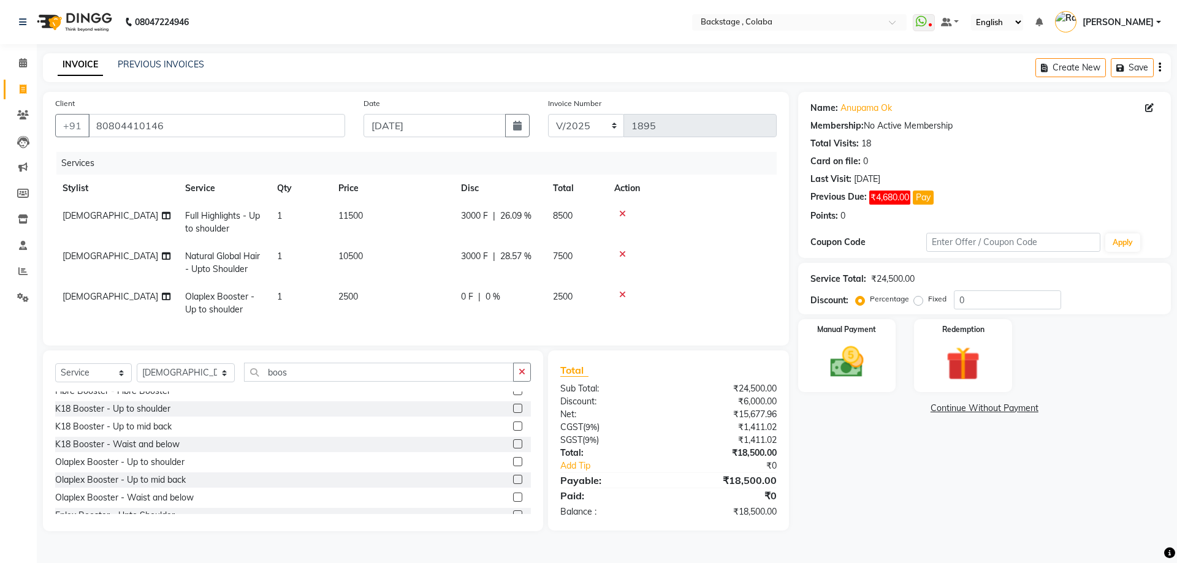
click at [464, 308] on tr "Umesh Olaplex Booster - Up to shoulder 1 2500 0 F | 0 % 2500" at bounding box center [416, 303] width 722 height 40
click at [518, 302] on div "0 F | 0 %" at bounding box center [499, 297] width 77 height 13
select select "36479"
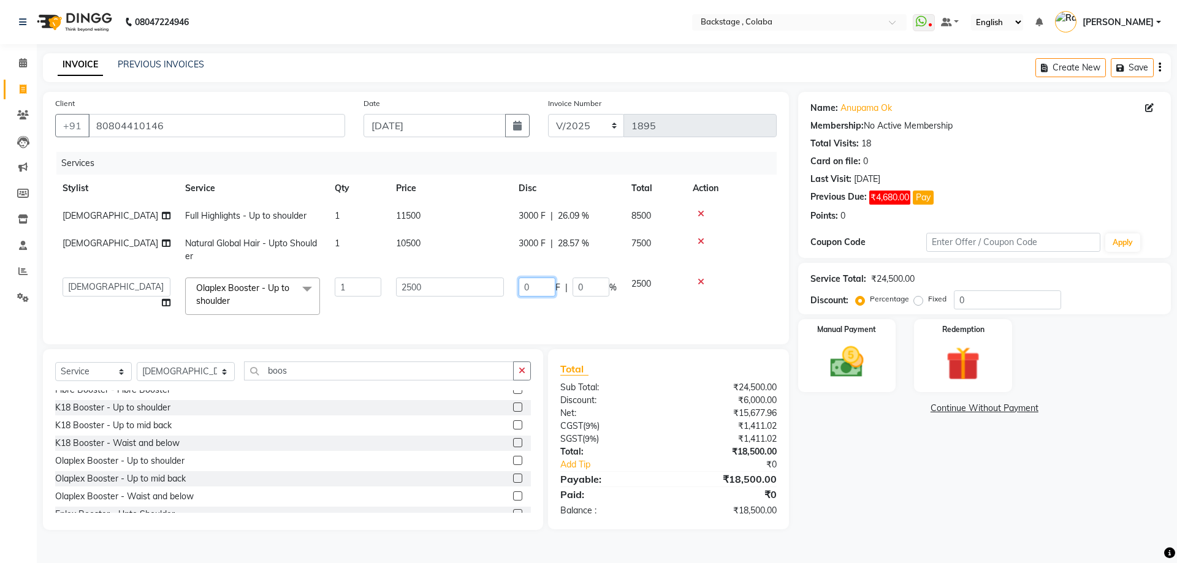
click at [523, 288] on input "0" at bounding box center [537, 287] width 37 height 19
type input "500"
click at [494, 311] on tr "Backstage Bharti [PERSON_NAME] [PERSON_NAME] [PERSON_NAME] [PERSON_NAME] [PERSO…" at bounding box center [416, 296] width 722 height 52
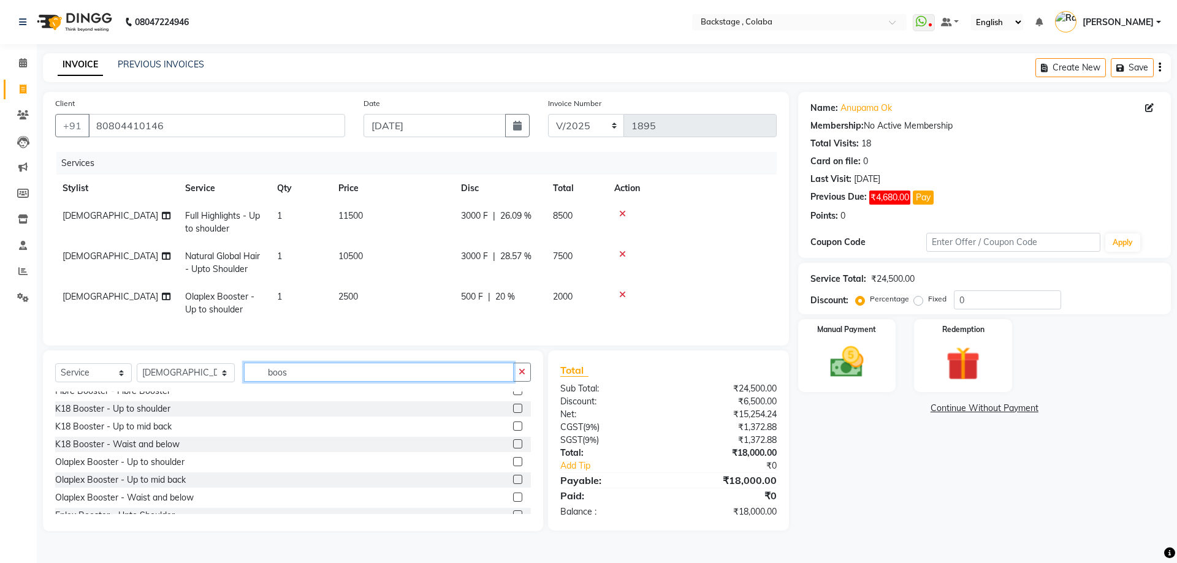
drag, startPoint x: 279, startPoint y: 382, endPoint x: 227, endPoint y: 381, distance: 51.5
click at [244, 381] on input "boos" at bounding box center [379, 372] width 270 height 19
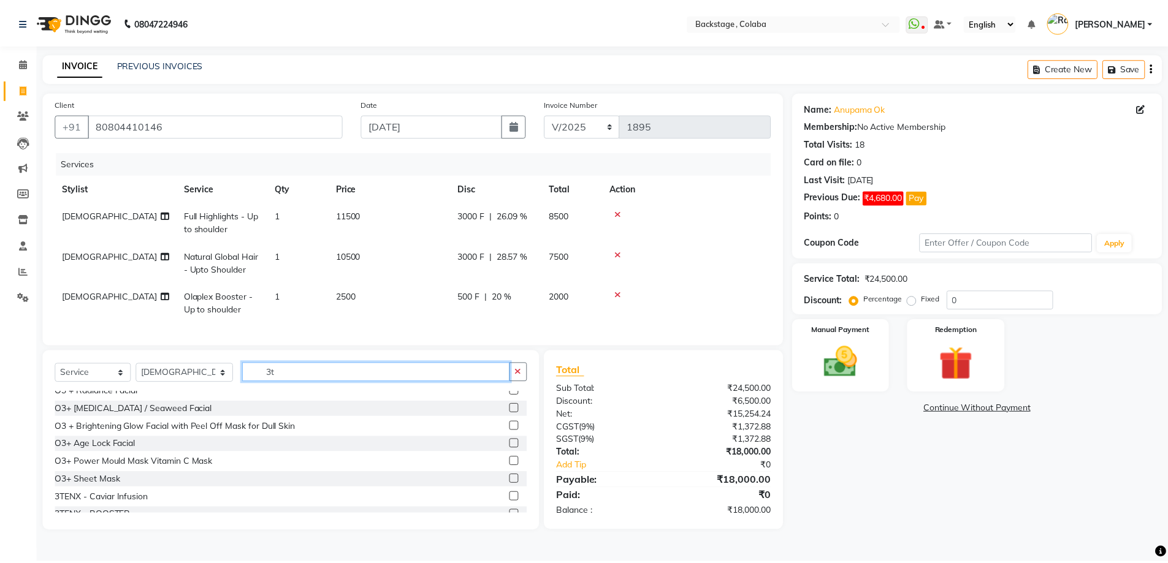
scroll to position [0, 0]
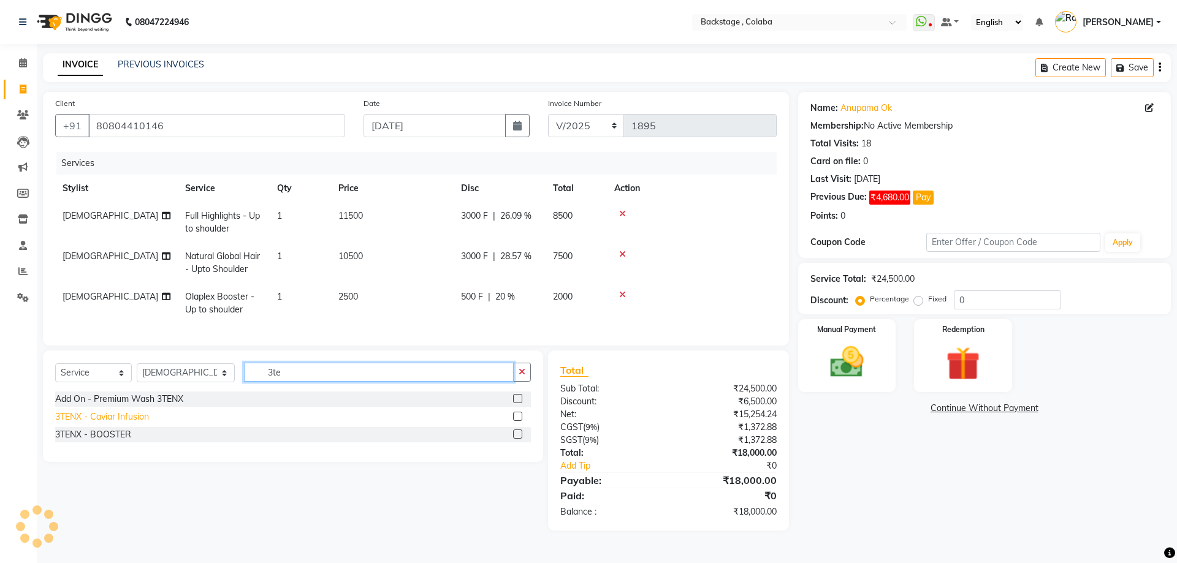
type input "3te"
click at [143, 424] on div "3TENX - Caviar Infusion" at bounding box center [102, 417] width 94 height 13
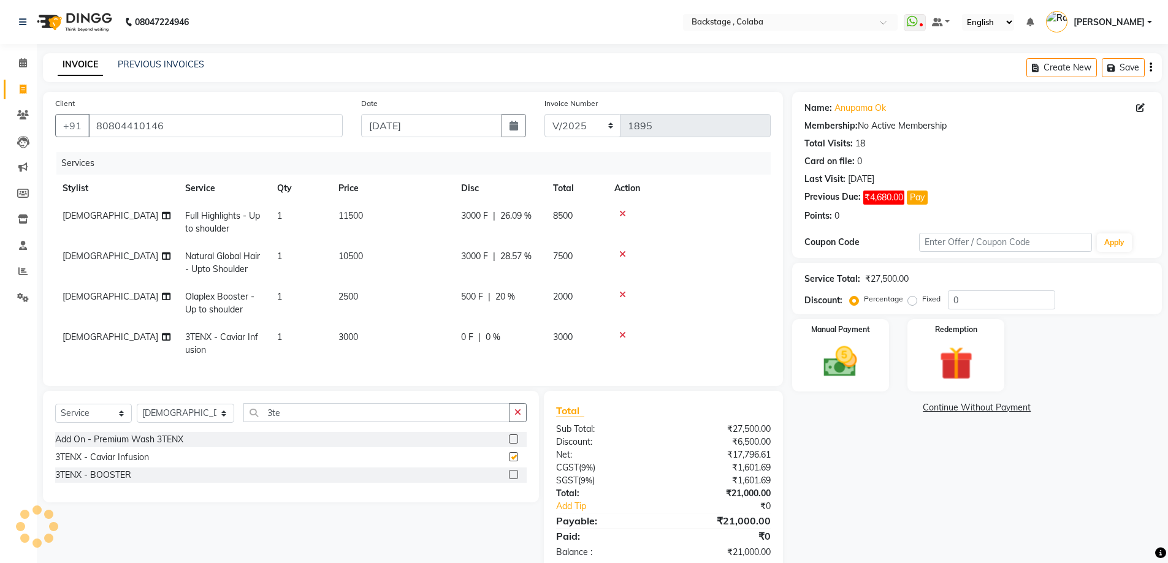
checkbox input "false"
click at [385, 351] on td "3000" at bounding box center [392, 344] width 123 height 40
select select "36479"
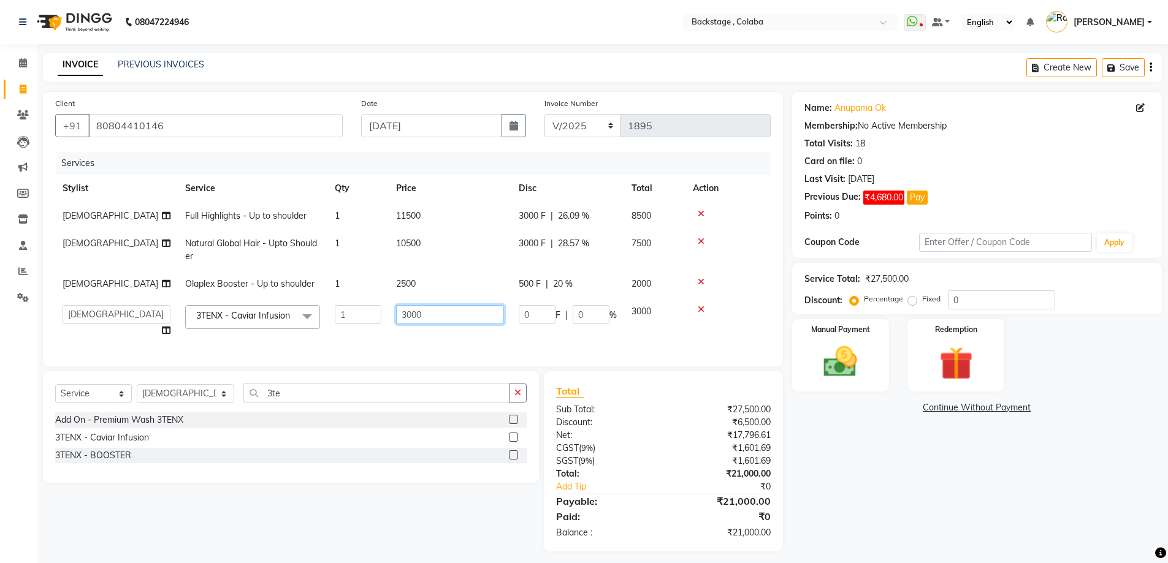
click at [408, 317] on input "3000" at bounding box center [450, 314] width 108 height 19
click at [410, 316] on input "3000" at bounding box center [450, 314] width 108 height 19
type input "3800"
click at [449, 352] on div "Services Stylist Service Qty Price Disc Total Action Umesh Full Highlights - Up…" at bounding box center [413, 253] width 716 height 202
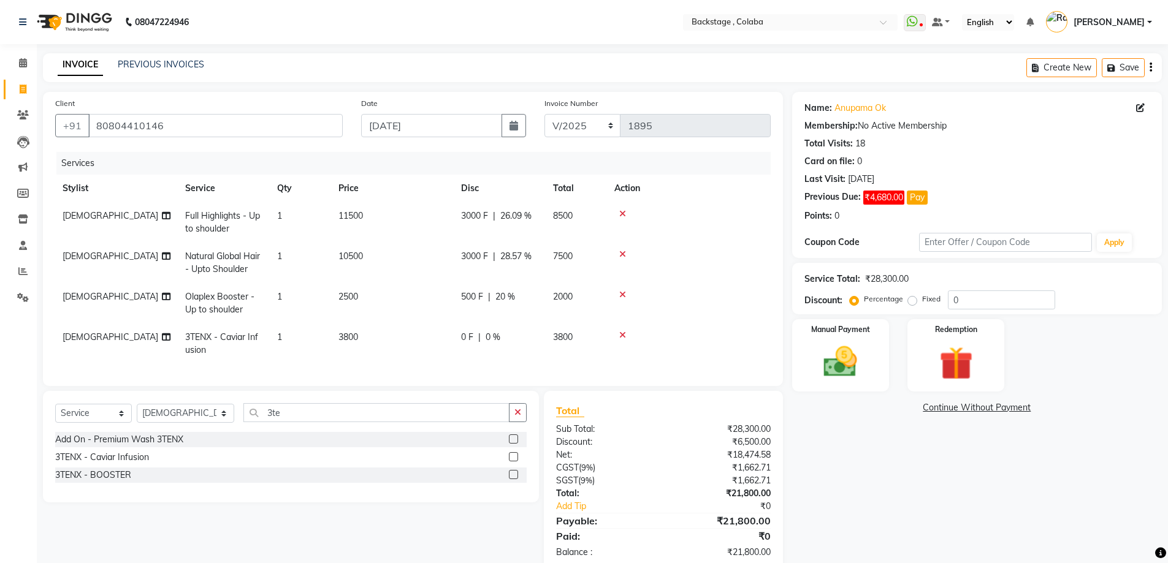
click at [483, 332] on div "0 F | 0 %" at bounding box center [499, 337] width 77 height 13
select select "36479"
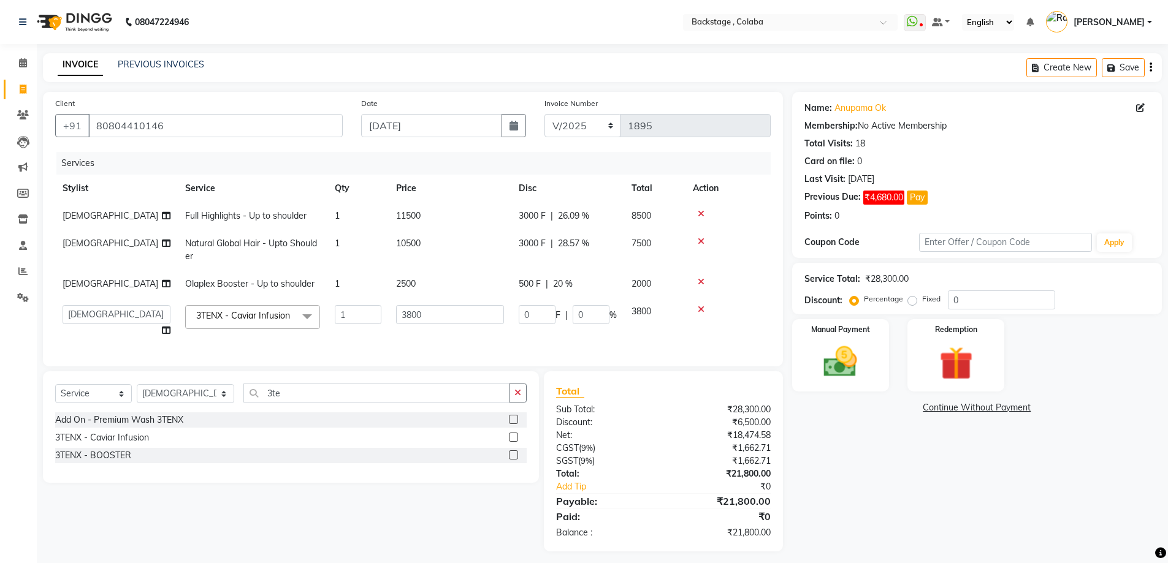
click at [483, 332] on td "3800" at bounding box center [450, 321] width 123 height 47
click at [543, 316] on input "0" at bounding box center [537, 314] width 37 height 19
type input "1000"
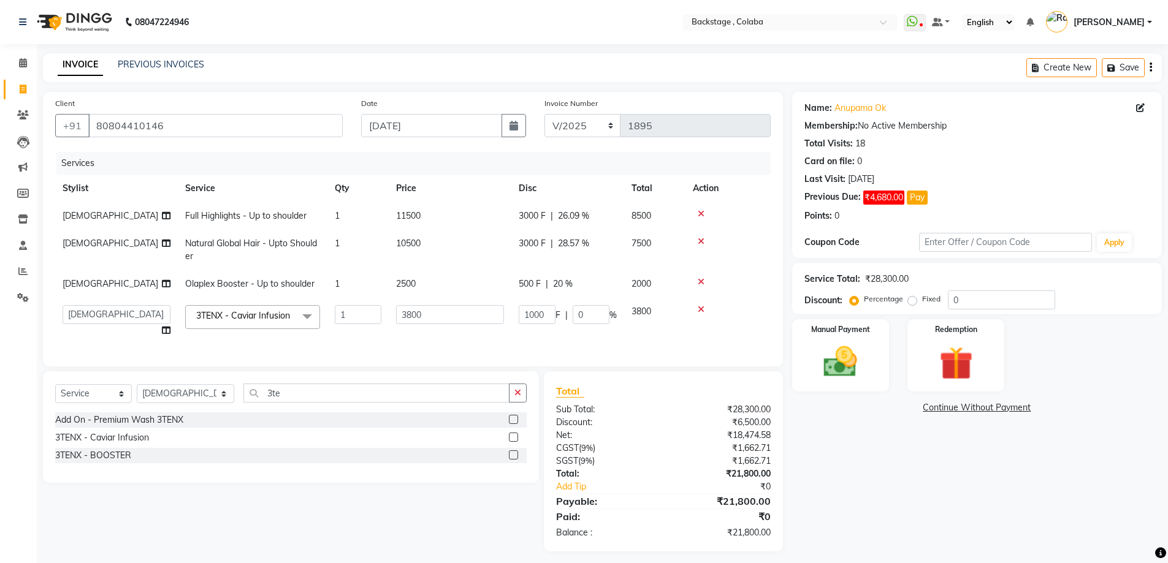
click at [539, 331] on td "1000 F | 0 %" at bounding box center [567, 321] width 113 height 47
select select "36479"
click at [171, 403] on select "Select Stylist Backstage Bharti [PERSON_NAME] [PERSON_NAME] [PERSON_NAME] [PERS…" at bounding box center [185, 393] width 97 height 19
select select "61513"
click at [137, 399] on select "Select Stylist Backstage Bharti [PERSON_NAME] [PERSON_NAME] [PERSON_NAME] [PERS…" at bounding box center [185, 393] width 97 height 19
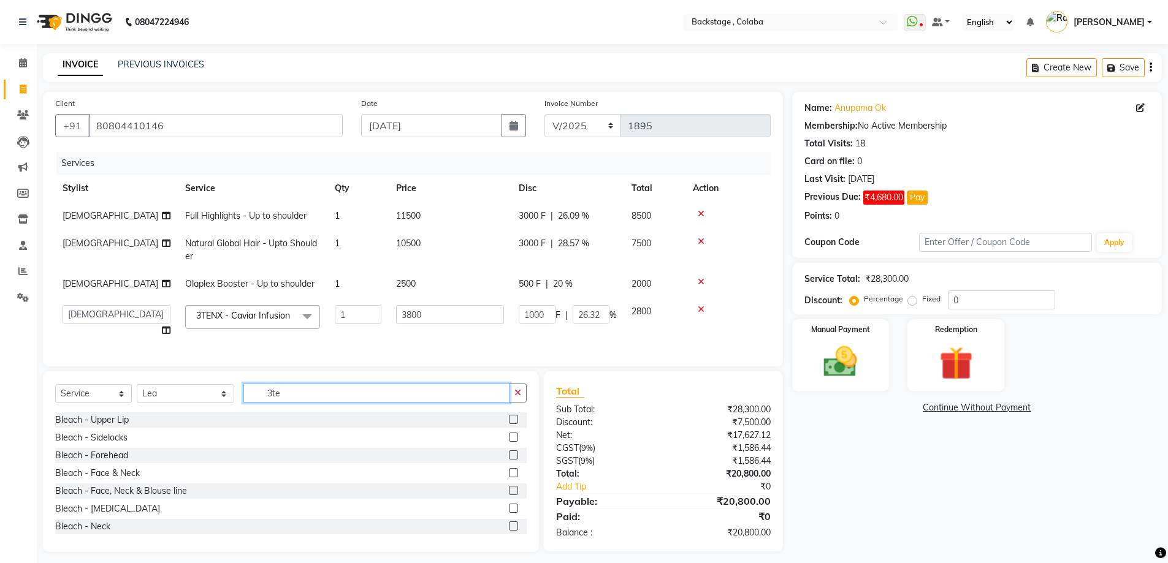
click at [289, 403] on input "3te" at bounding box center [376, 393] width 266 height 19
type input "remov"
click at [123, 480] on div "Gel Style Nails - Removal" at bounding box center [104, 473] width 99 height 13
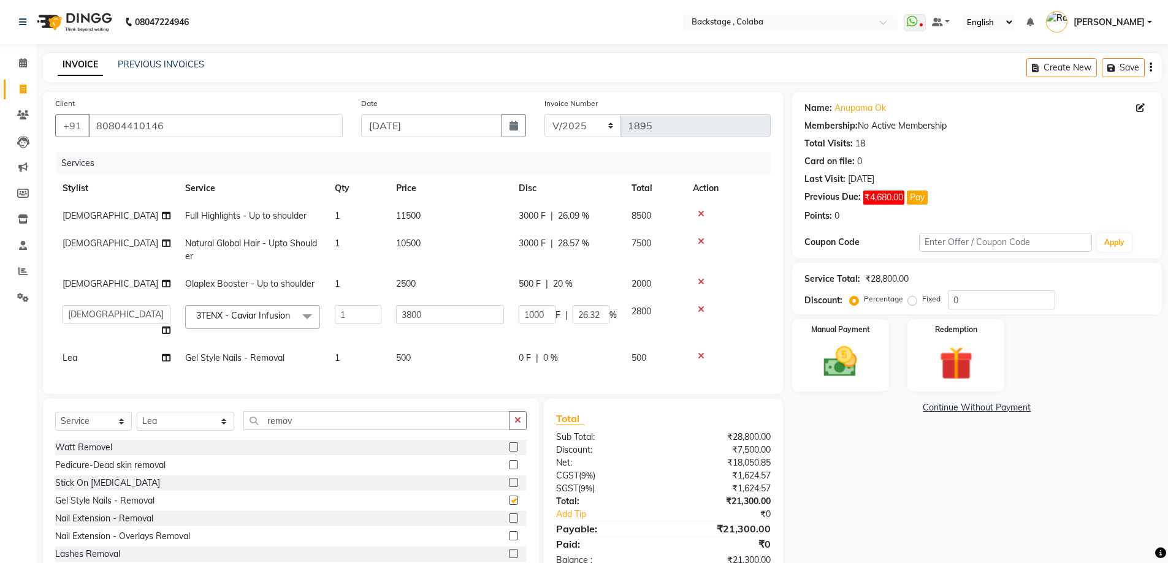
checkbox input "false"
click at [421, 366] on td "500" at bounding box center [450, 359] width 123 height 28
select select "61513"
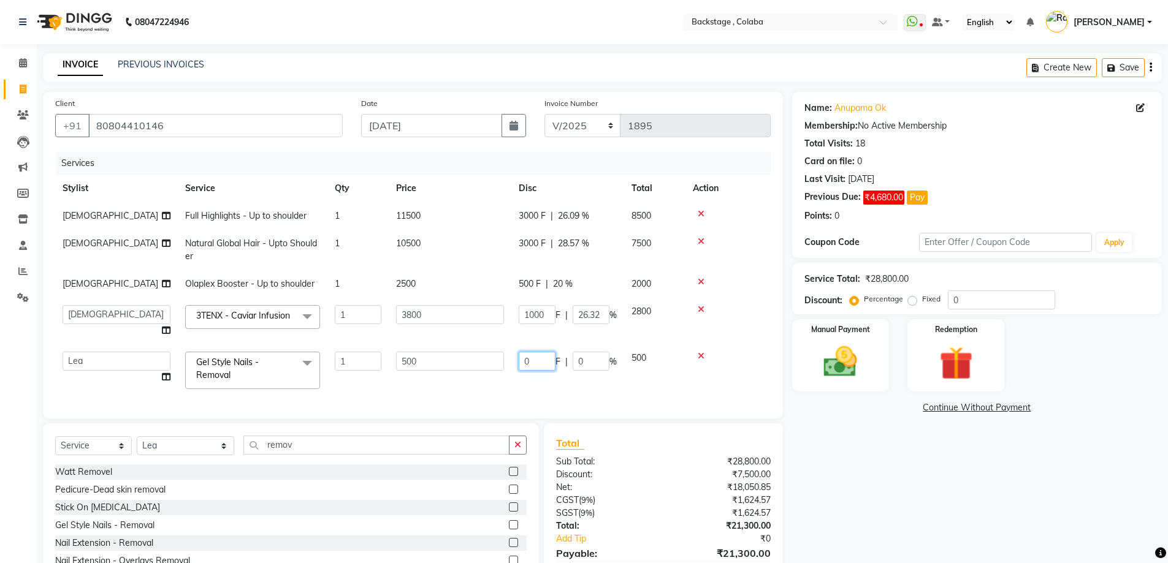
drag, startPoint x: 531, startPoint y: 365, endPoint x: 512, endPoint y: 366, distance: 19.0
click at [512, 366] on td "0 F | 0 %" at bounding box center [567, 371] width 113 height 52
type input "125"
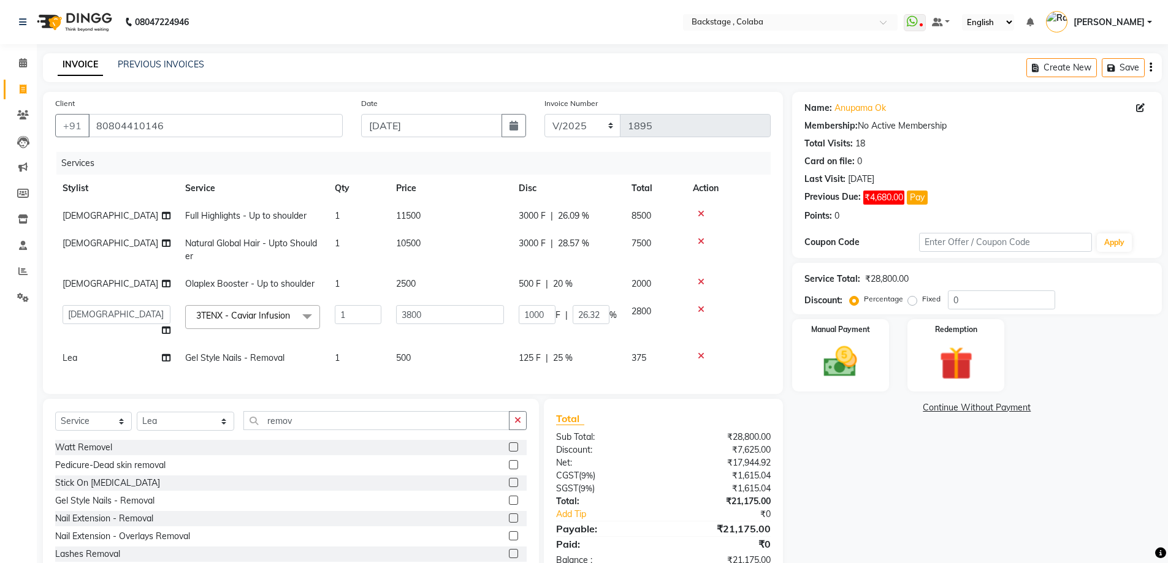
click at [363, 361] on td "1" at bounding box center [357, 359] width 61 height 28
select select "61513"
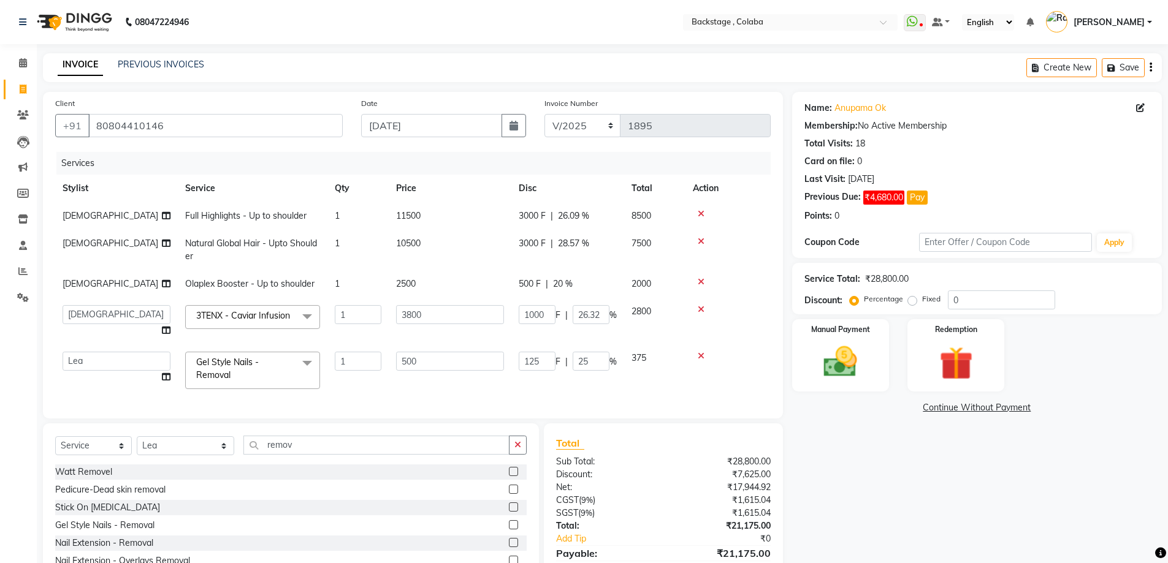
click at [363, 361] on input "1" at bounding box center [358, 361] width 47 height 19
type input "2"
click at [427, 386] on div "Services Stylist Service Qty Price Disc Total Action Umesh Full Highlights - Up…" at bounding box center [413, 279] width 716 height 254
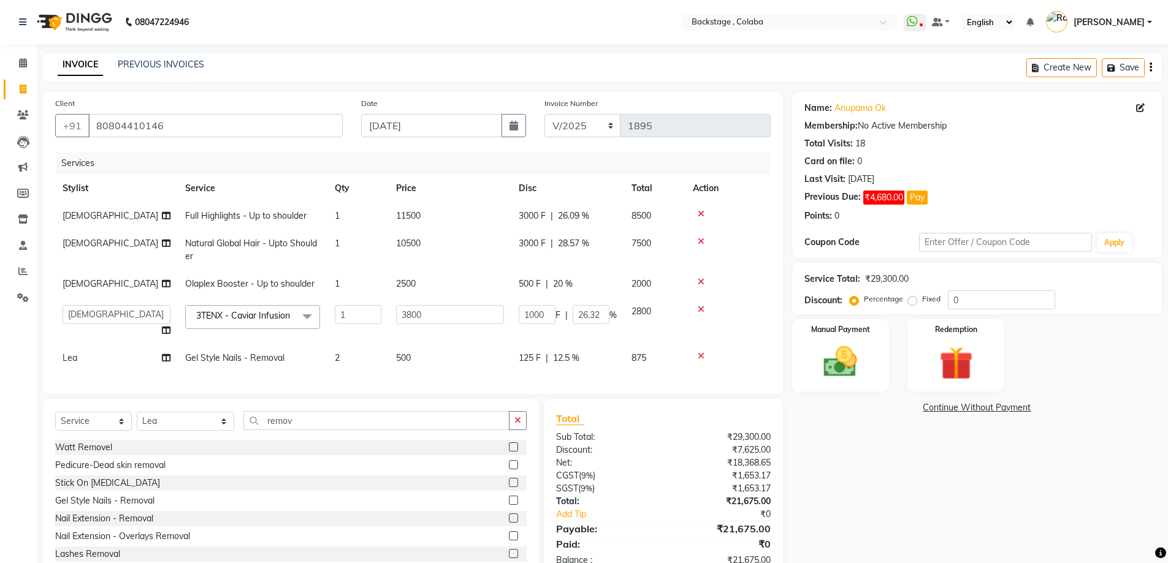
click at [517, 361] on td "125 F | 12.5 %" at bounding box center [567, 359] width 113 height 28
select select "61513"
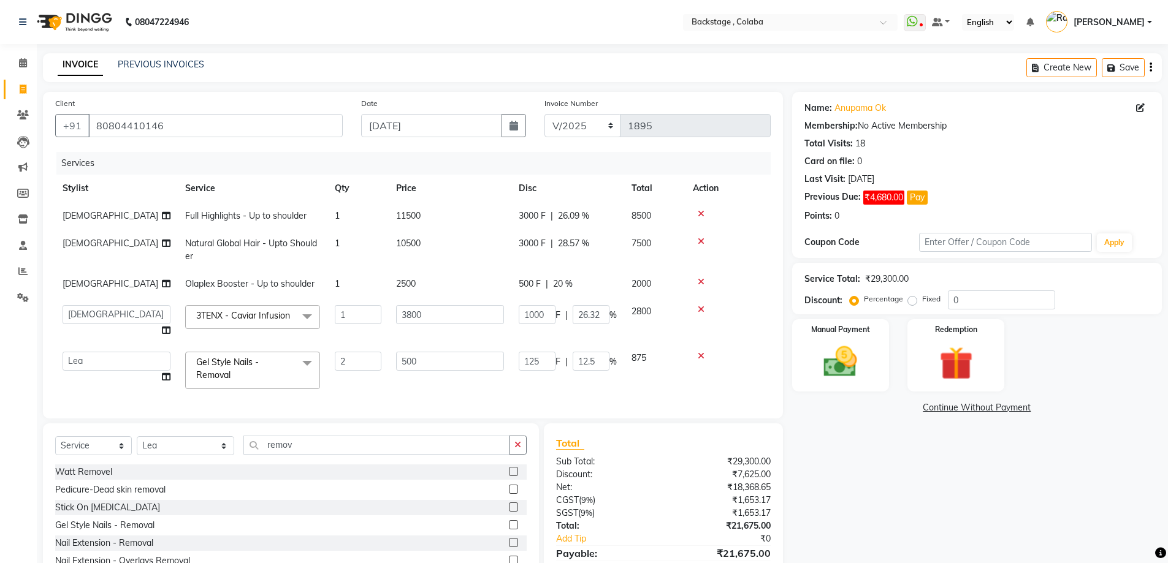
click at [517, 361] on td "125 F | 12.5 %" at bounding box center [567, 371] width 113 height 52
click at [518, 361] on td "125 F | 12.5 %" at bounding box center [567, 371] width 113 height 52
click at [524, 361] on input "125" at bounding box center [537, 361] width 37 height 19
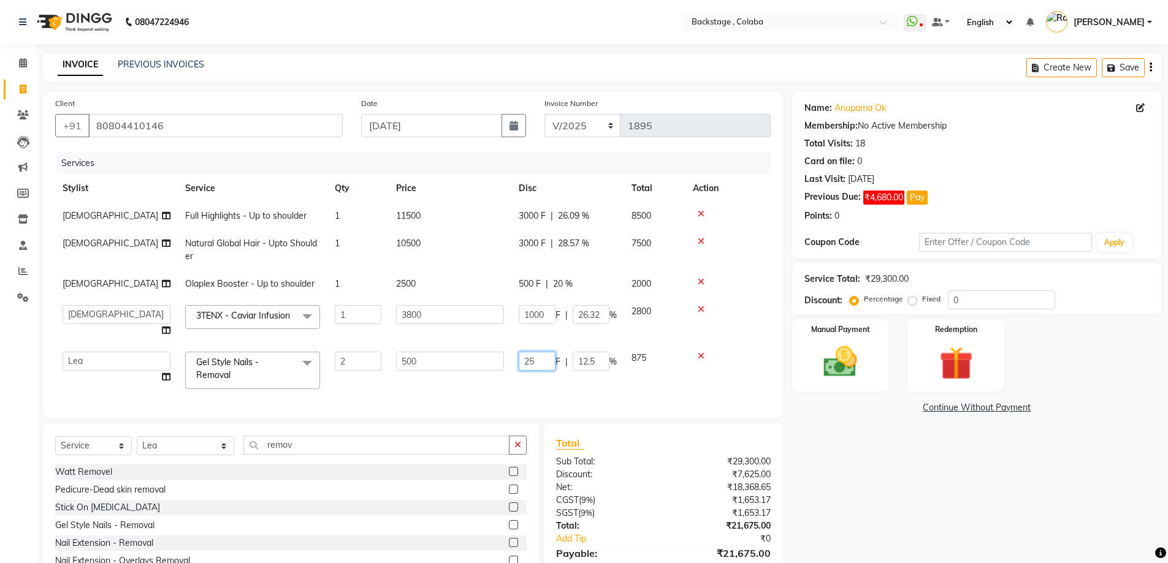
type input "250"
click at [505, 380] on div "Services Stylist Service Qty Price Disc Total Action Umesh Full Highlights - Up…" at bounding box center [413, 279] width 716 height 254
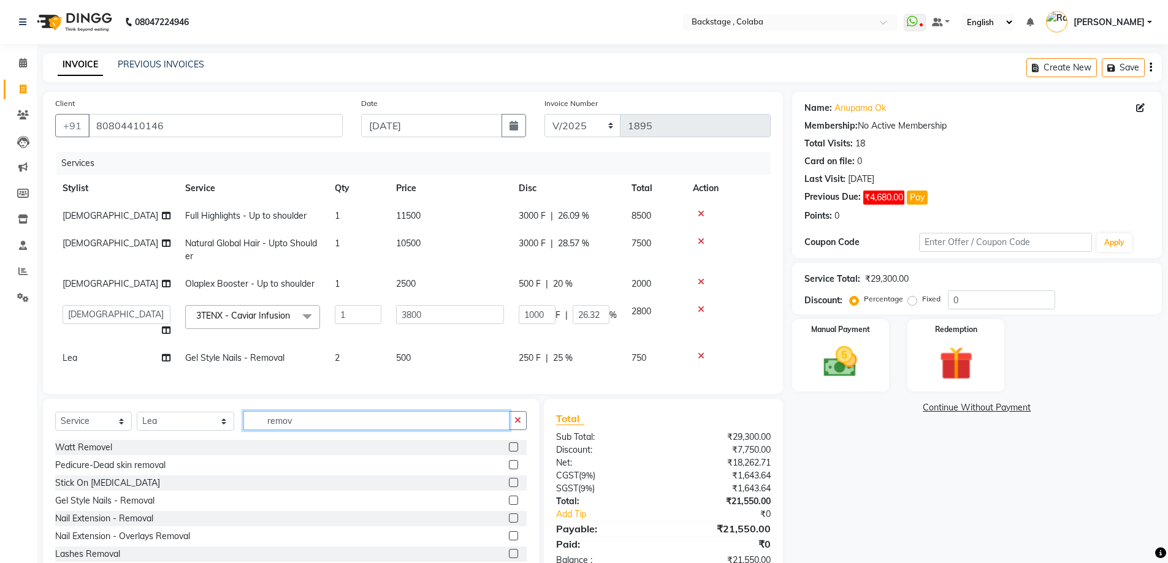
drag, startPoint x: 254, startPoint y: 435, endPoint x: 205, endPoint y: 441, distance: 49.5
click at [205, 440] on div "Select Service Product Membership Package Voucher Prepaid Gift Card Select Styl…" at bounding box center [291, 425] width 472 height 29
type input "v"
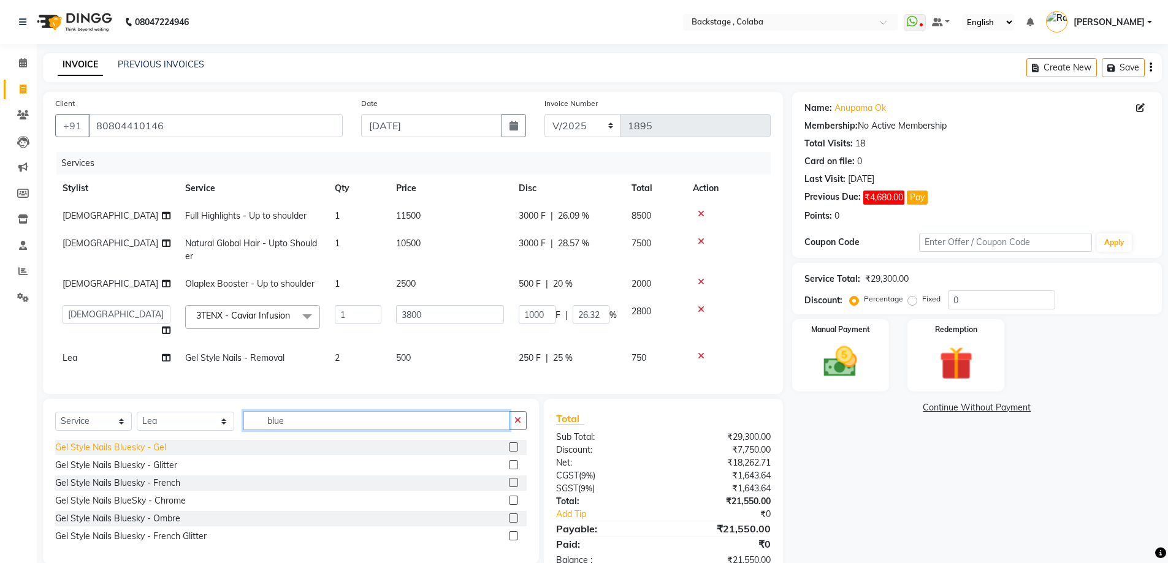
type input "blue"
click at [151, 454] on div "Gel Style Nails Bluesky - Gel" at bounding box center [110, 447] width 111 height 13
checkbox input "false"
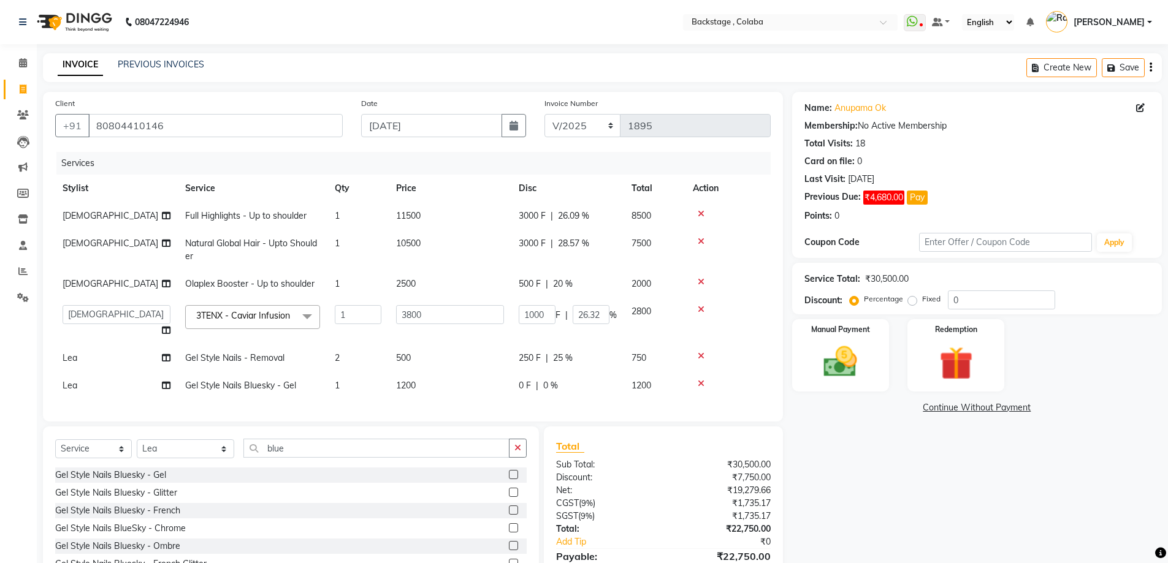
click at [353, 390] on td "1" at bounding box center [357, 386] width 61 height 28
select select "61513"
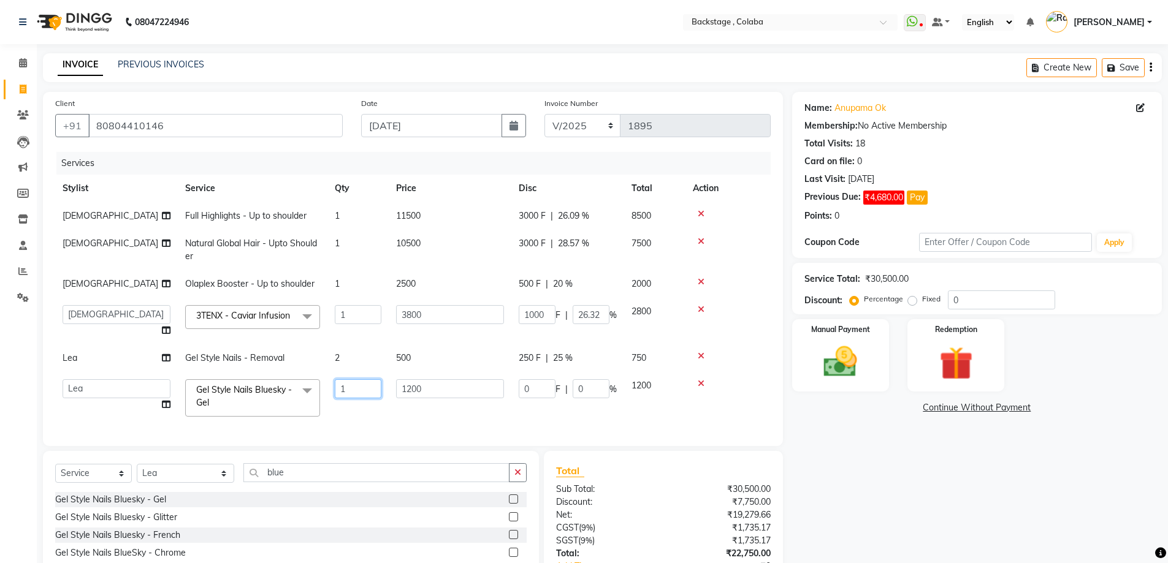
click at [365, 385] on input "1" at bounding box center [358, 389] width 47 height 19
type input "2"
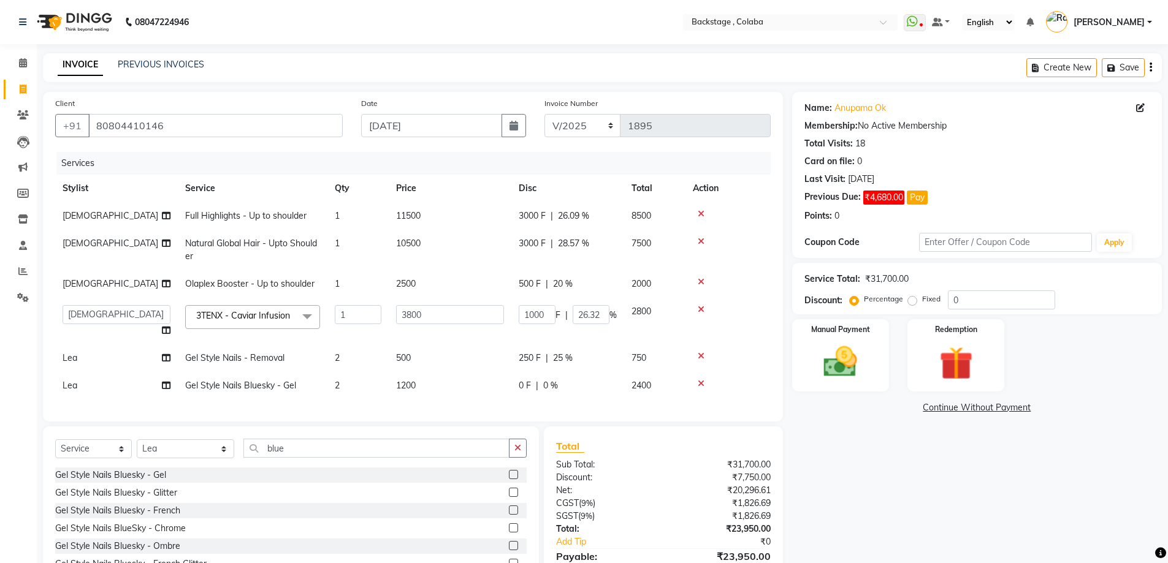
click at [432, 391] on td "1200" at bounding box center [450, 386] width 123 height 28
select select "61513"
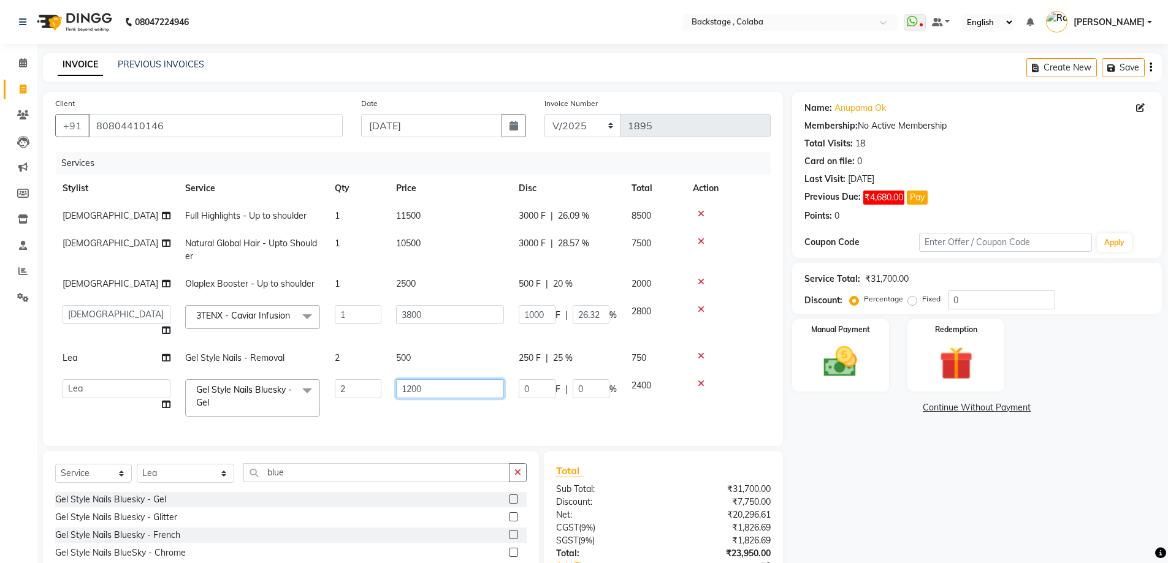
click at [432, 391] on input "1200" at bounding box center [450, 389] width 108 height 19
drag, startPoint x: 432, startPoint y: 391, endPoint x: 340, endPoint y: 380, distance: 92.0
click at [340, 380] on tr "Backstage Bharti Nitesh Gohar Jayesh Anil Karekar Kalavati Sharma Ketan Kamalak…" at bounding box center [413, 398] width 716 height 52
type input "1200"
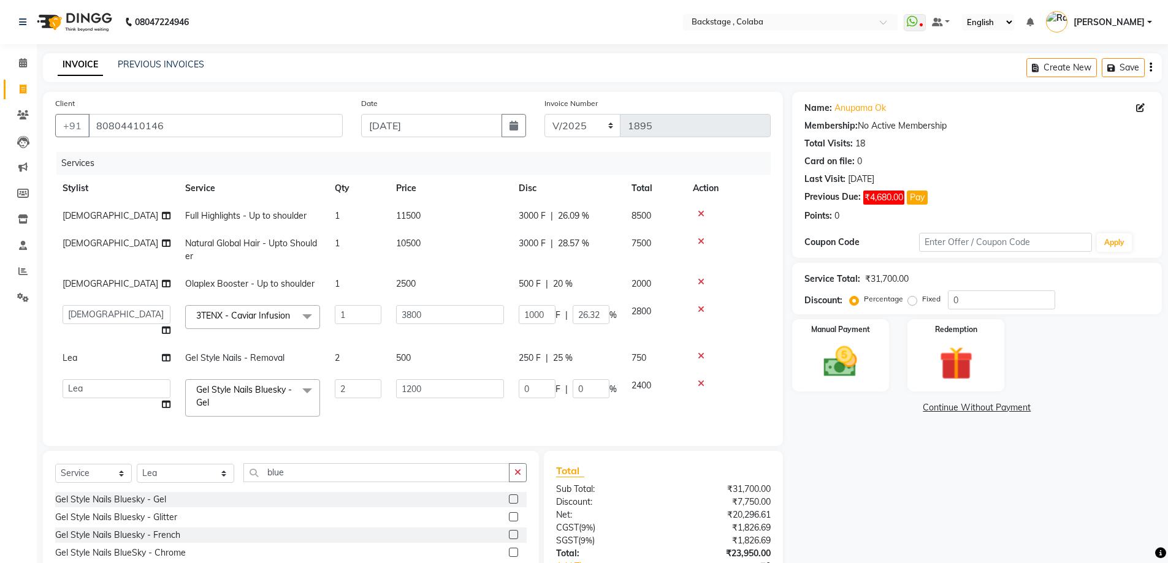
click at [496, 405] on div "Services Stylist Service Qty Price Disc Total Action Umesh Full Highlights - Up…" at bounding box center [413, 293] width 716 height 282
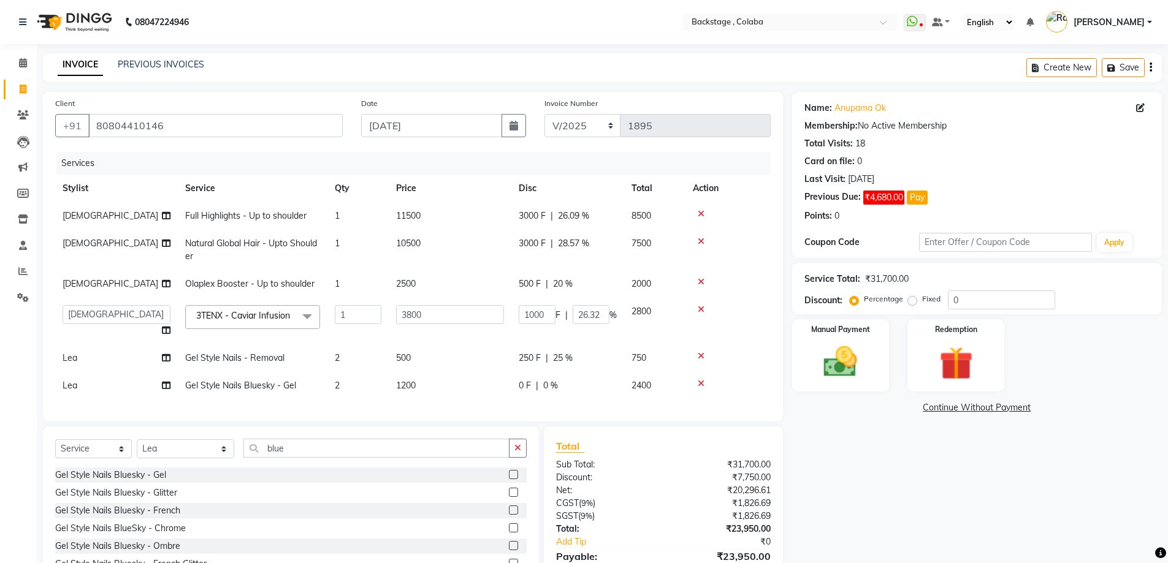
click at [529, 388] on span "0 F" at bounding box center [525, 386] width 12 height 13
select select "61513"
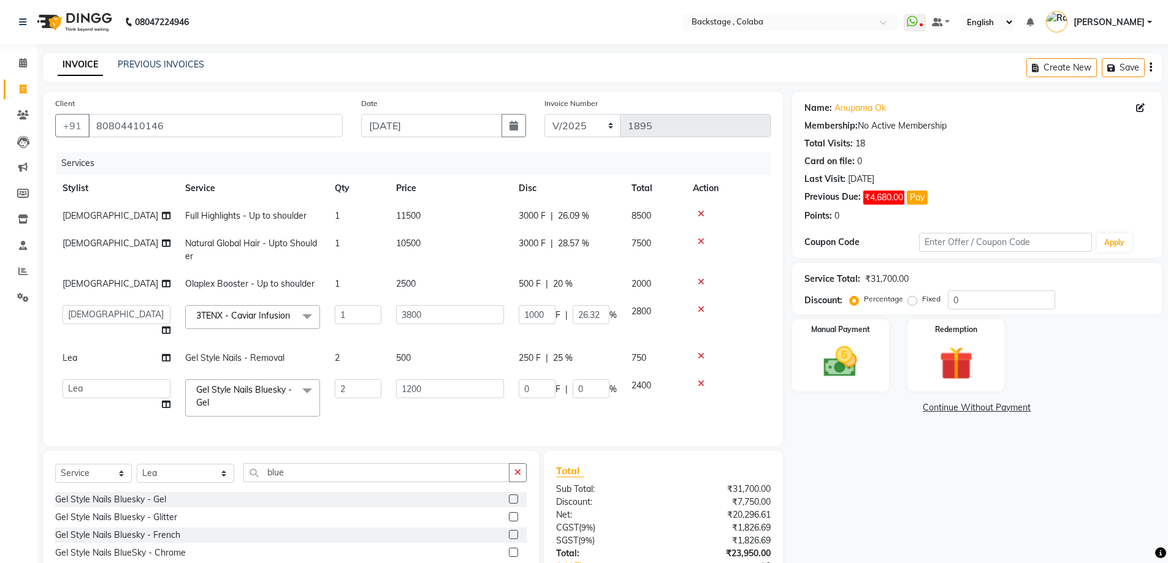
click at [529, 388] on input "0" at bounding box center [537, 389] width 37 height 19
type input "400"
click at [528, 399] on input "400" at bounding box center [537, 389] width 37 height 19
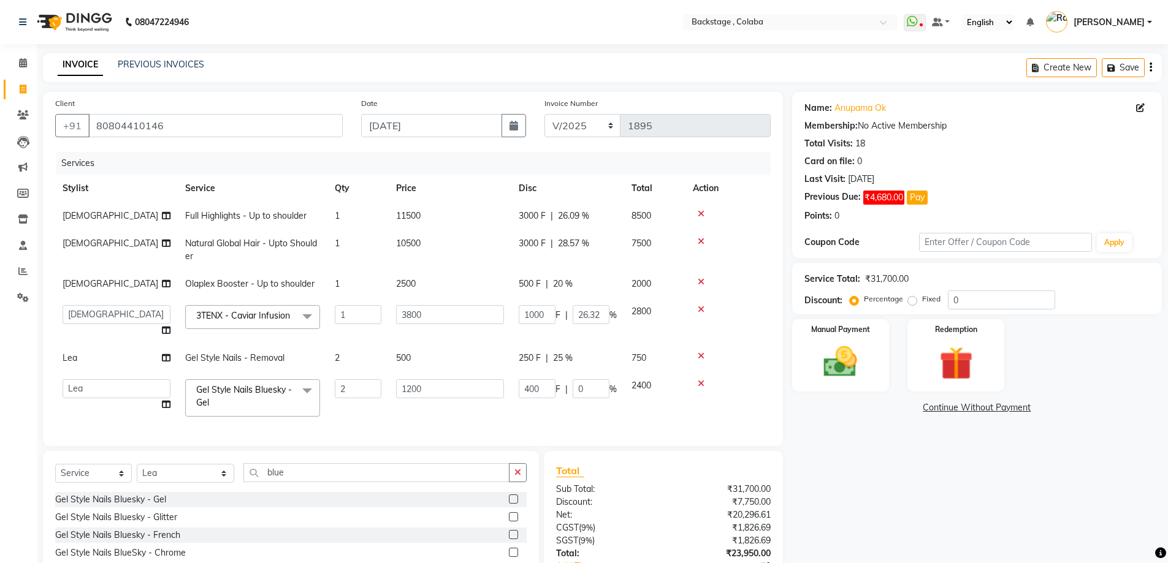
click at [529, 410] on div "Services Stylist Service Qty Price Disc Total Action Umesh Full Highlights - Up…" at bounding box center [413, 293] width 716 height 282
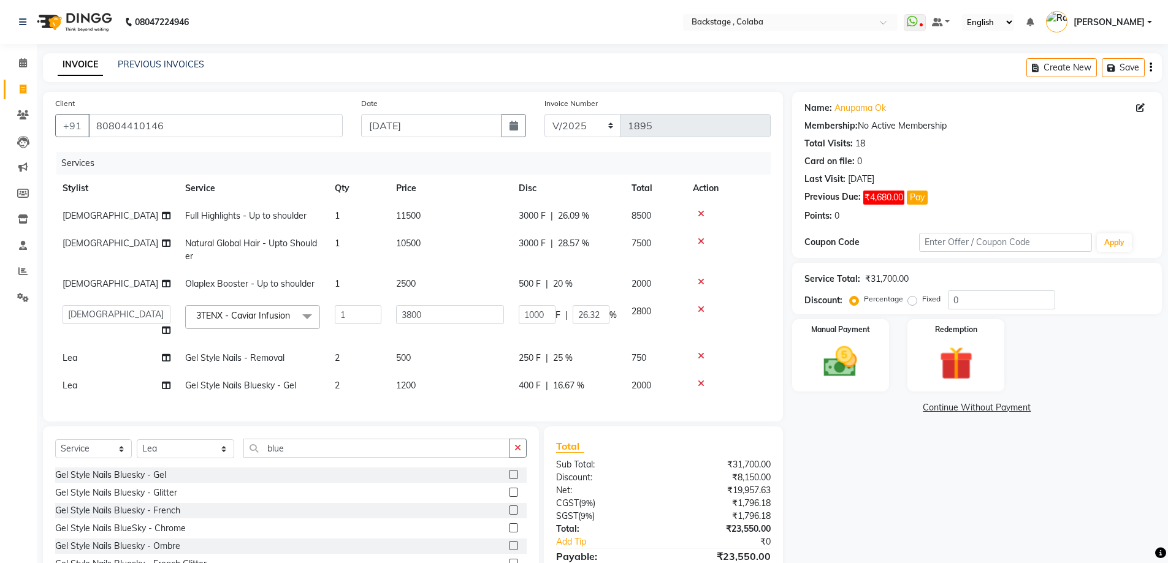
click at [953, 408] on link "Continue Without Payment" at bounding box center [977, 408] width 365 height 13
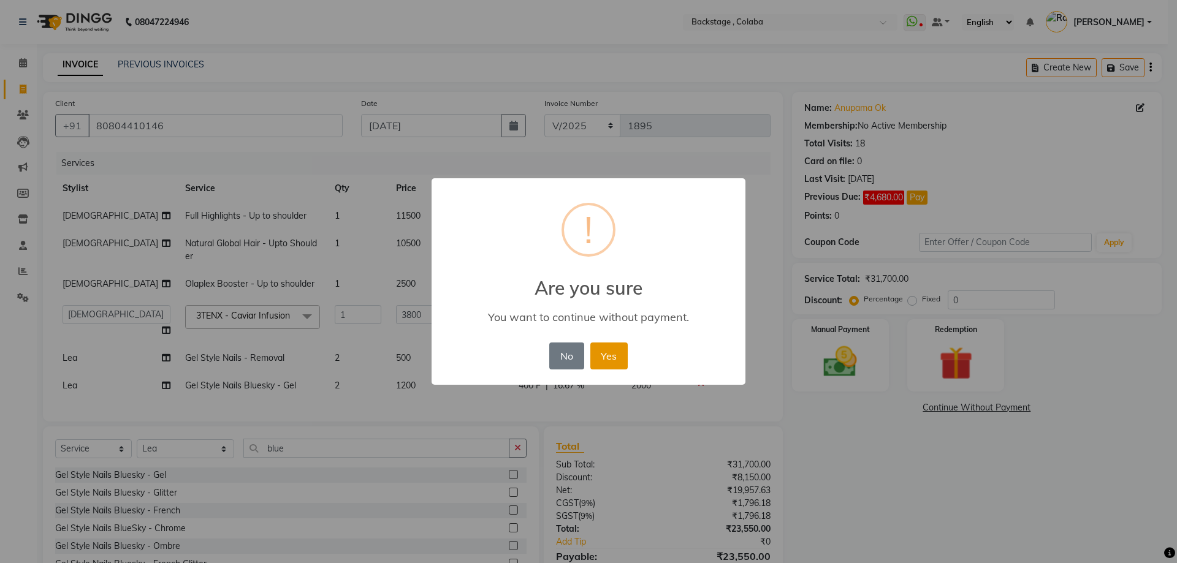
click at [616, 364] on button "Yes" at bounding box center [608, 356] width 37 height 27
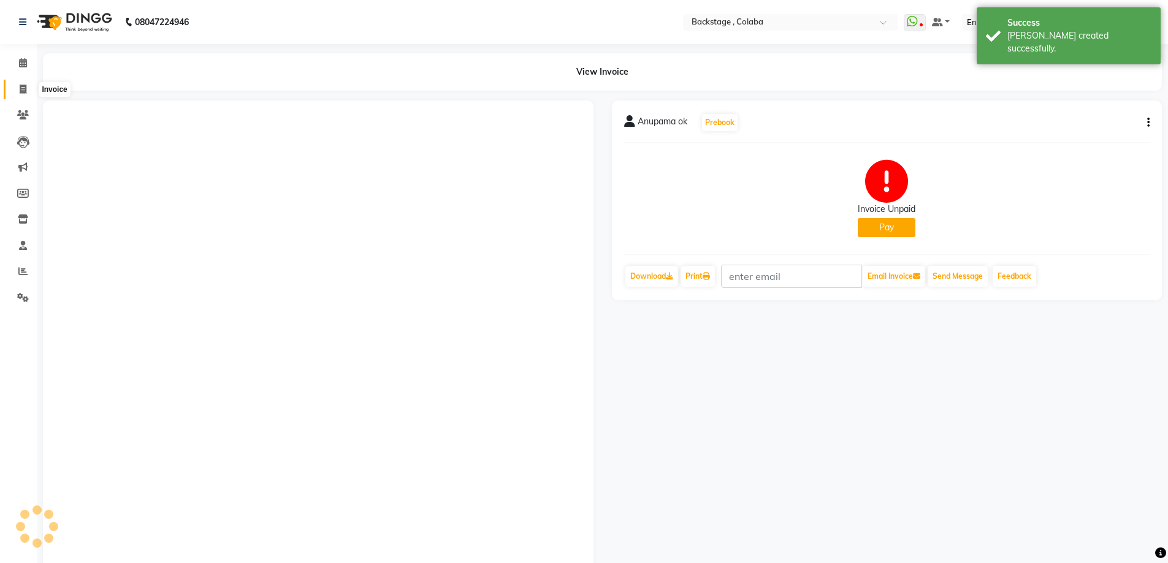
click at [25, 91] on icon at bounding box center [23, 89] width 7 height 9
select select "service"
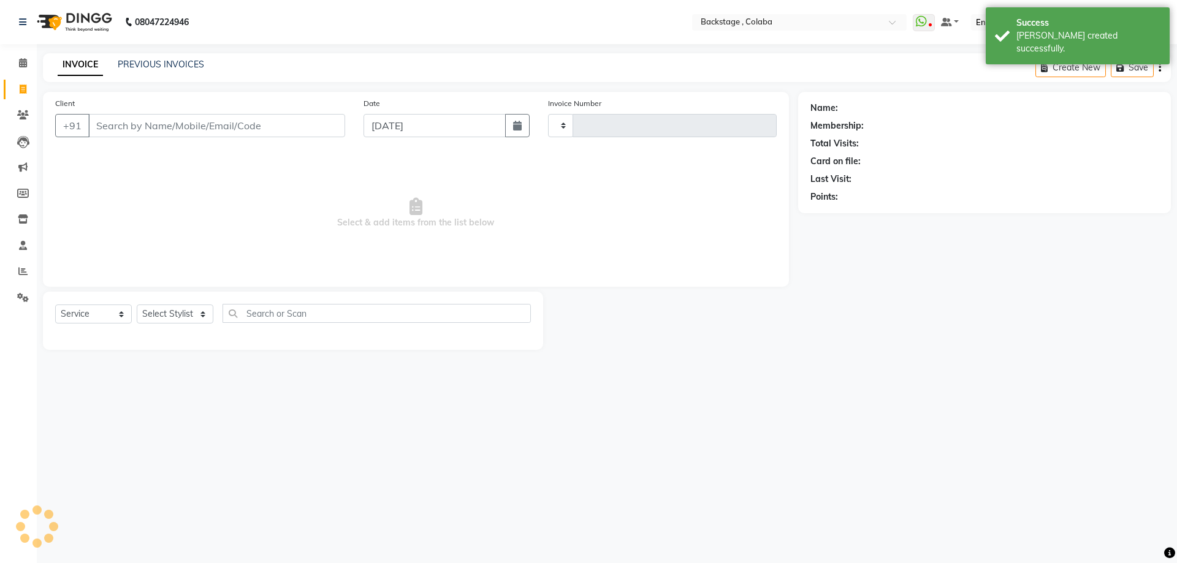
type input "1896"
select select "5451"
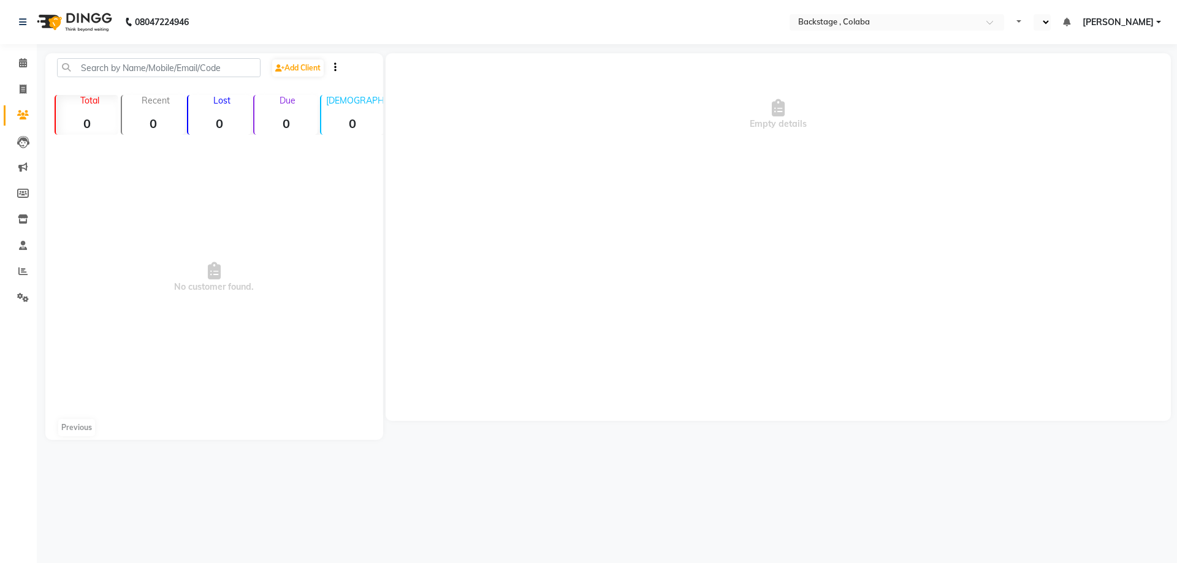
select select "en"
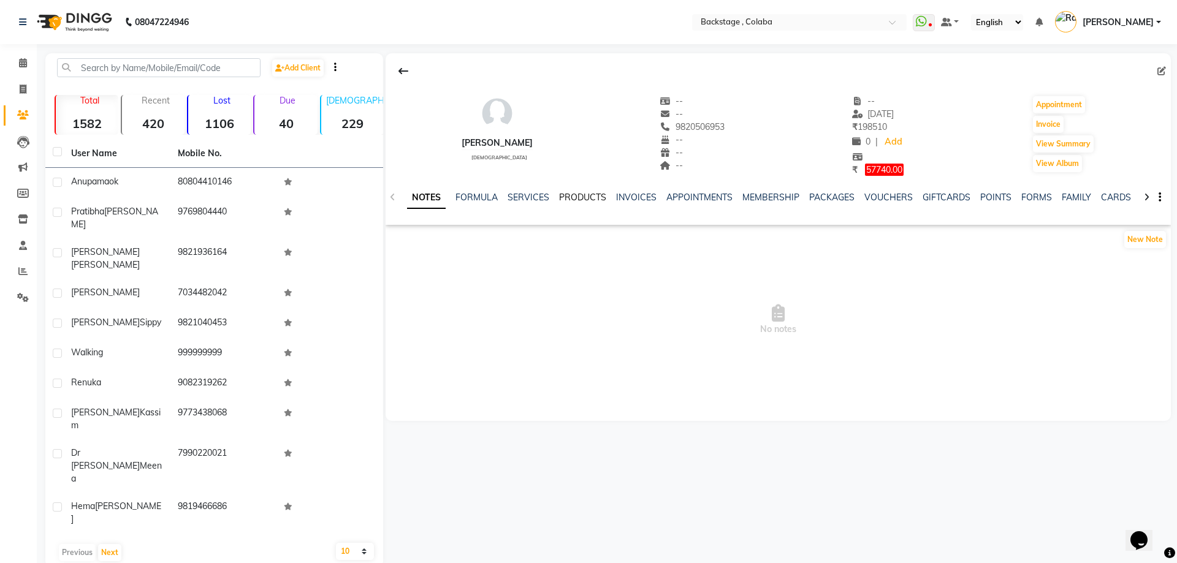
click at [570, 197] on link "PRODUCTS" at bounding box center [582, 197] width 47 height 11
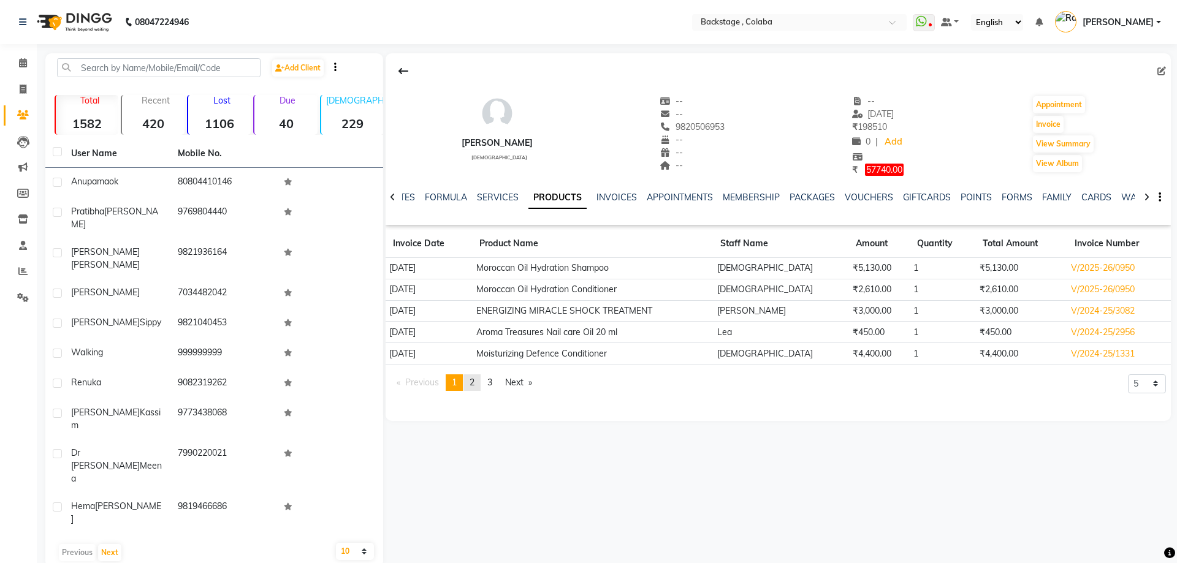
click at [475, 383] on span "2" at bounding box center [472, 382] width 5 height 11
click at [1091, 329] on td "V/2024-25/1331" at bounding box center [1119, 332] width 104 height 21
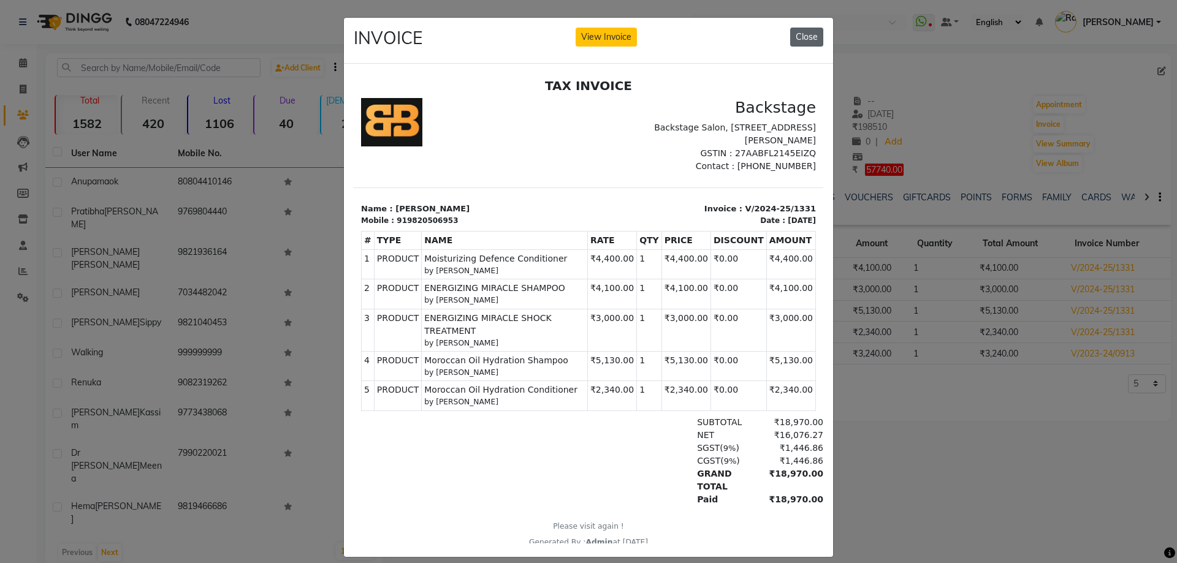
click at [812, 40] on button "Close" at bounding box center [806, 37] width 33 height 19
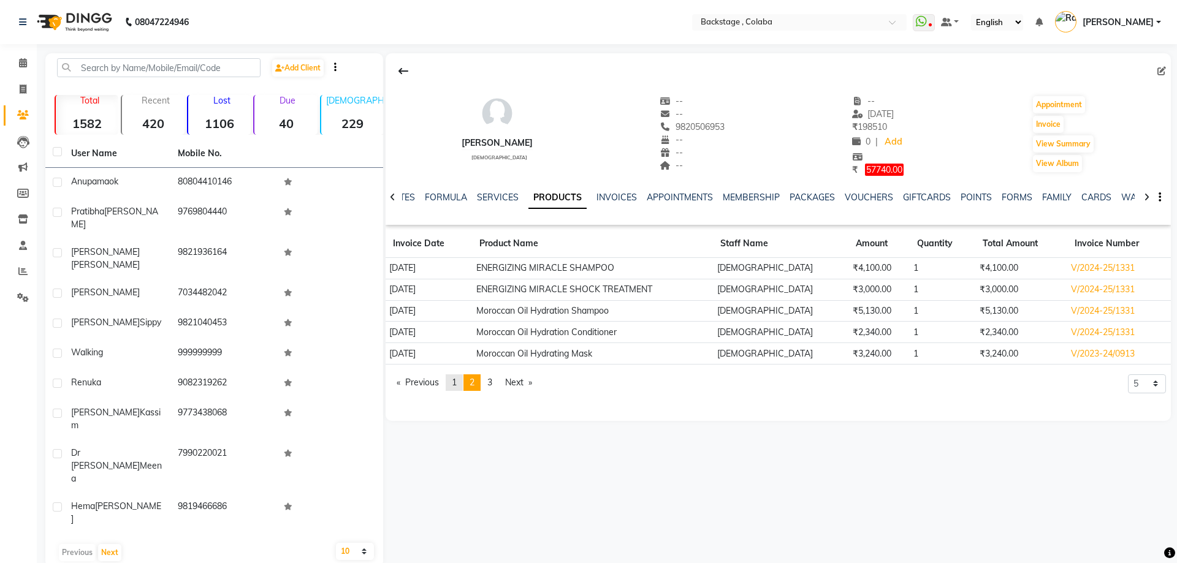
click at [460, 384] on link "page 1" at bounding box center [454, 383] width 17 height 17
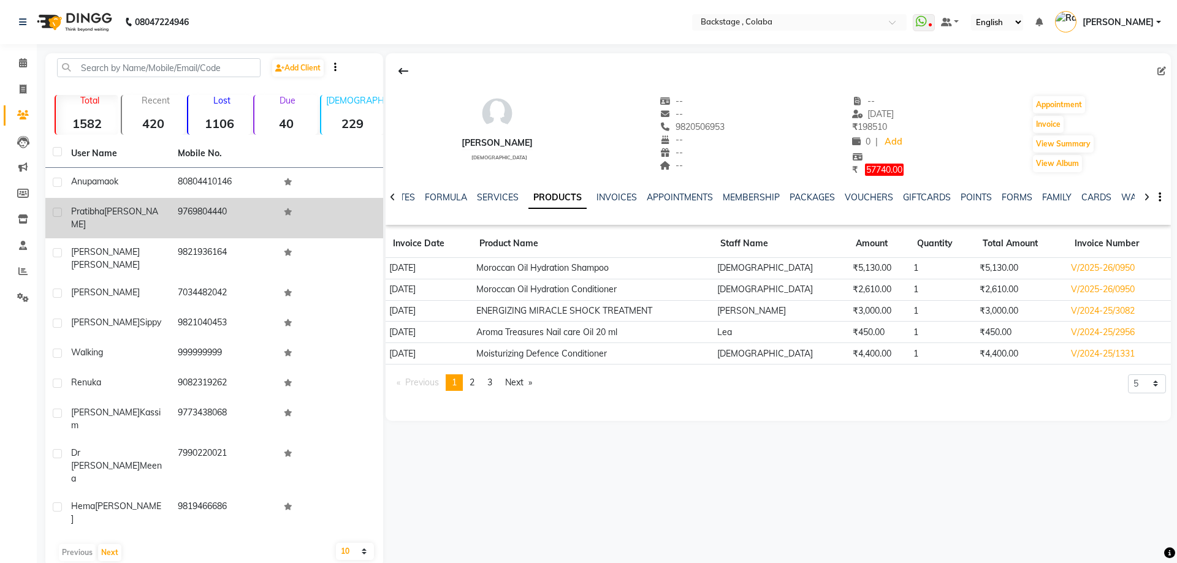
click at [190, 206] on td "9769804440" at bounding box center [223, 218] width 107 height 40
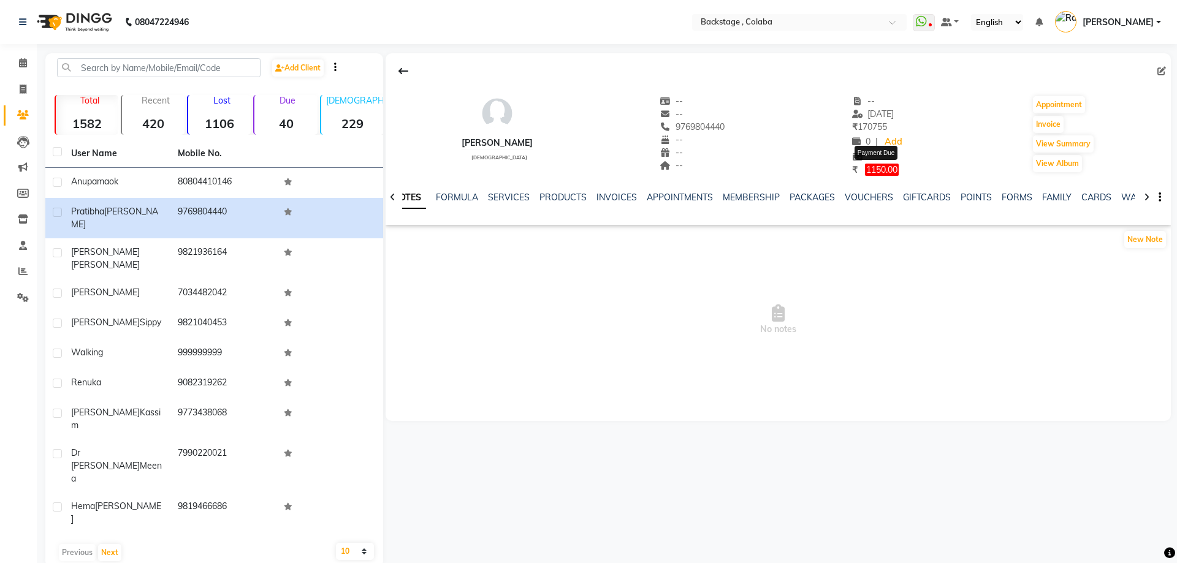
click at [877, 166] on span "1150.00" at bounding box center [882, 170] width 34 height 12
select select "1"
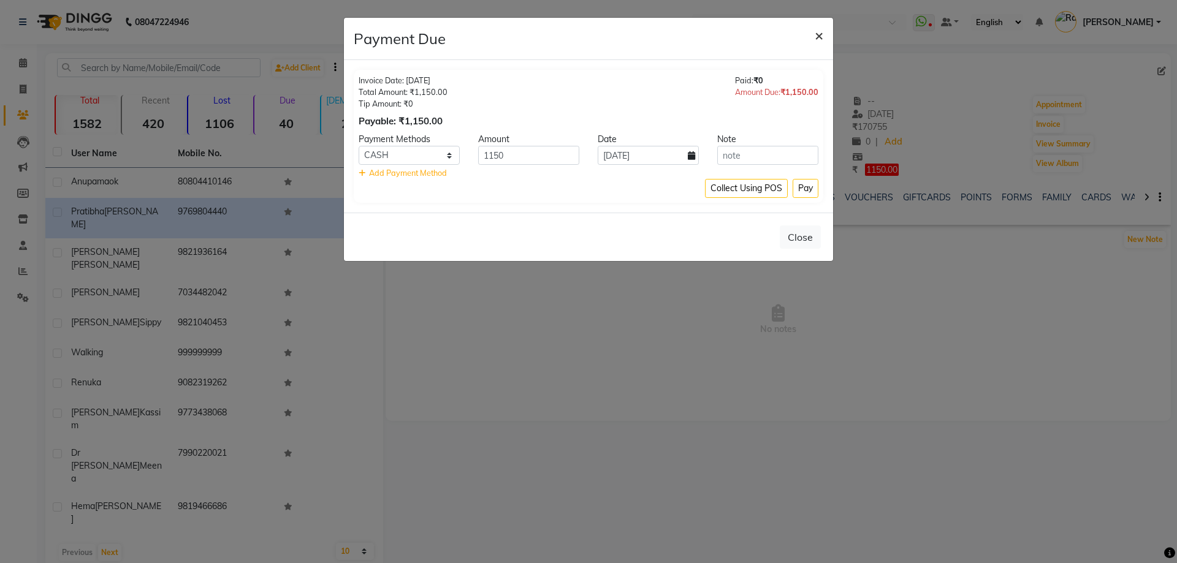
click at [822, 35] on span "×" at bounding box center [819, 35] width 9 height 18
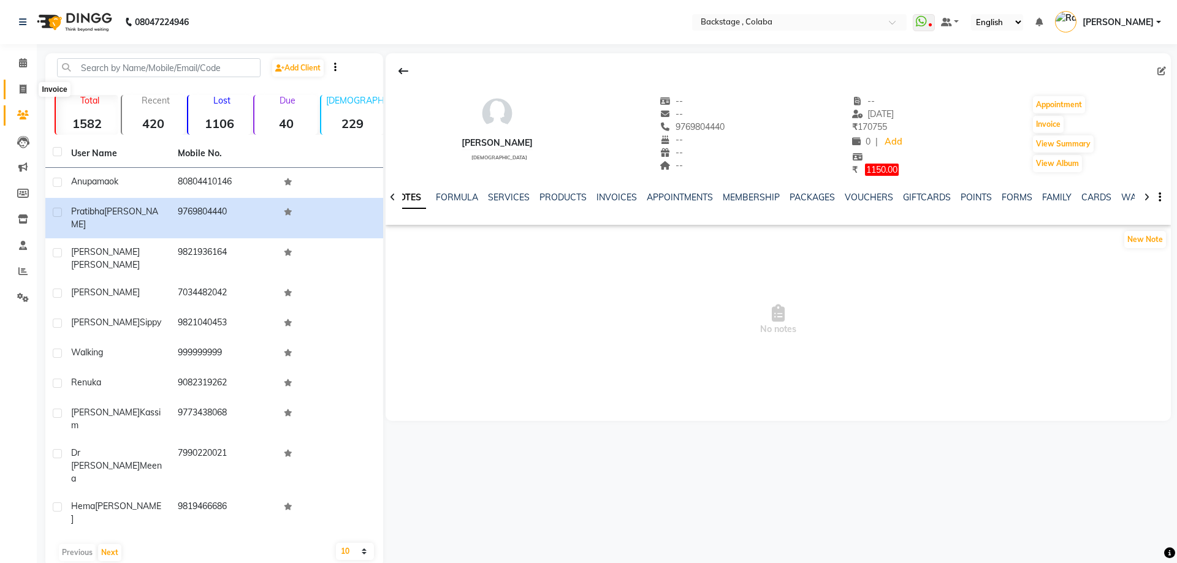
click at [20, 88] on icon at bounding box center [23, 89] width 7 height 9
select select "service"
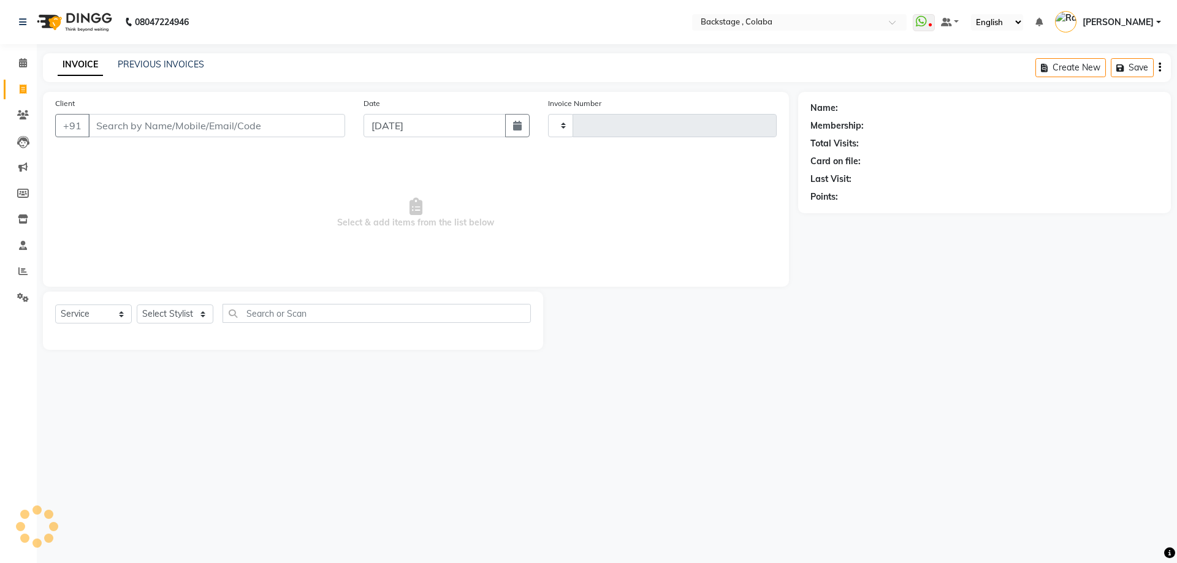
type input "1896"
select select "5451"
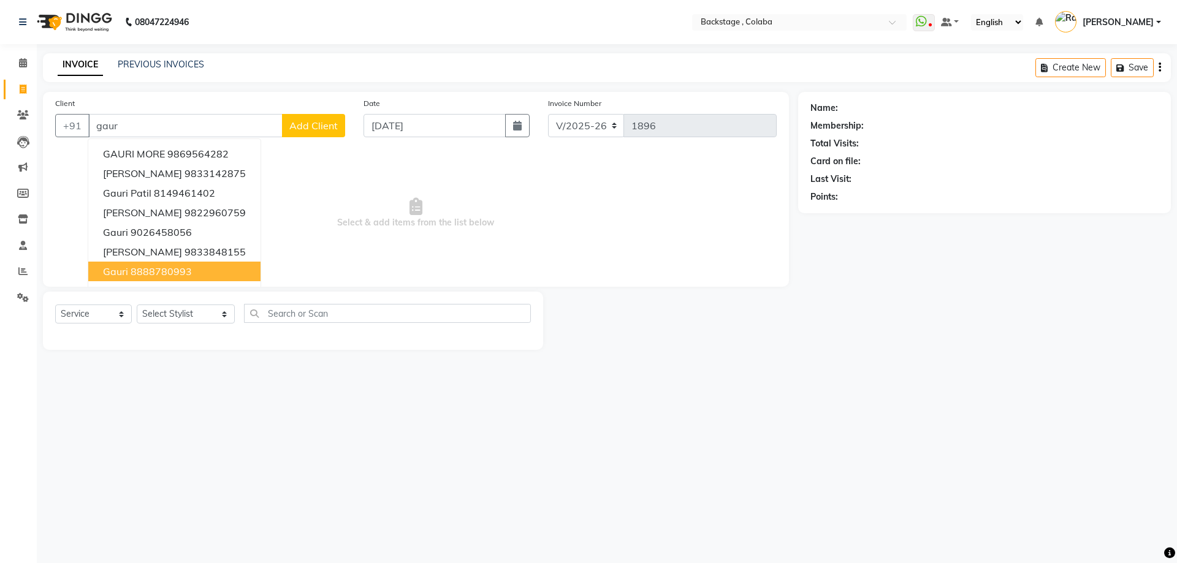
click at [134, 273] on ngb-highlight "8888780993" at bounding box center [161, 271] width 61 height 12
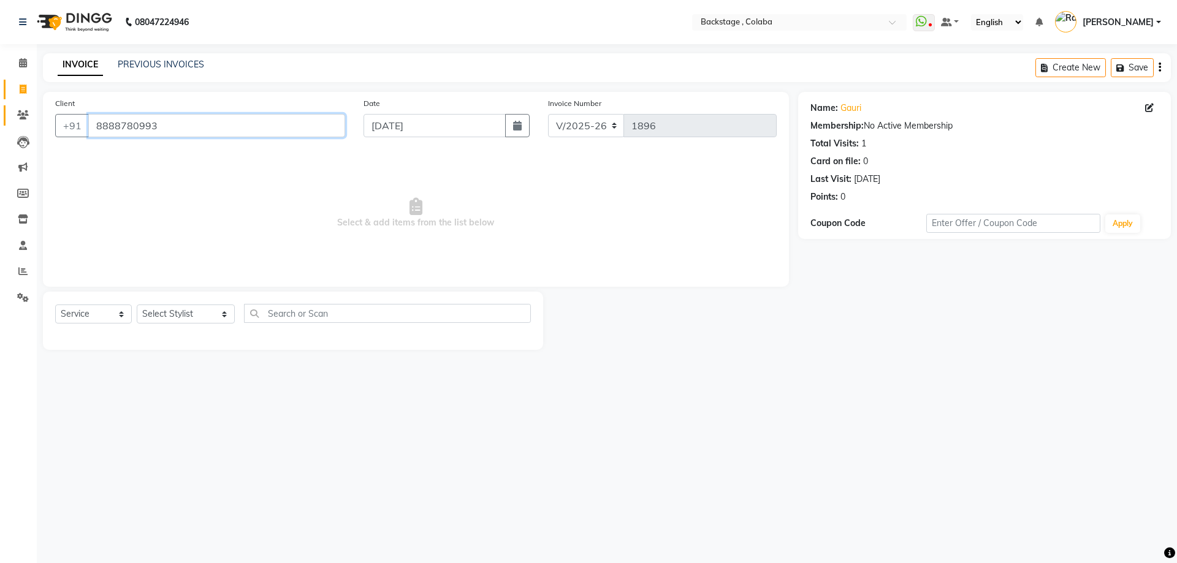
drag, startPoint x: 178, startPoint y: 126, endPoint x: 28, endPoint y: 123, distance: 150.9
click at [28, 123] on app-home "08047224946 Select Location × Backstage , Colaba WhatsApp Status ✕ Status: Disc…" at bounding box center [588, 184] width 1177 height 369
drag, startPoint x: 166, startPoint y: 128, endPoint x: 50, endPoint y: 107, distance: 117.3
click at [50, 107] on div "Client +91 gaui Add Client" at bounding box center [200, 122] width 308 height 50
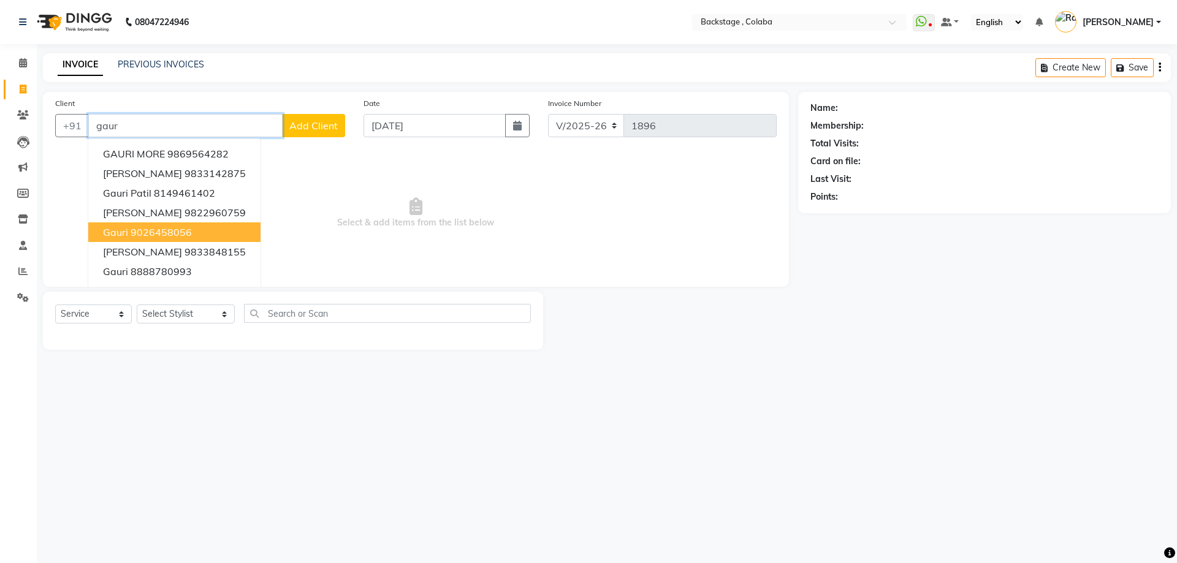
click at [147, 231] on ngb-highlight "9026458056" at bounding box center [161, 232] width 61 height 12
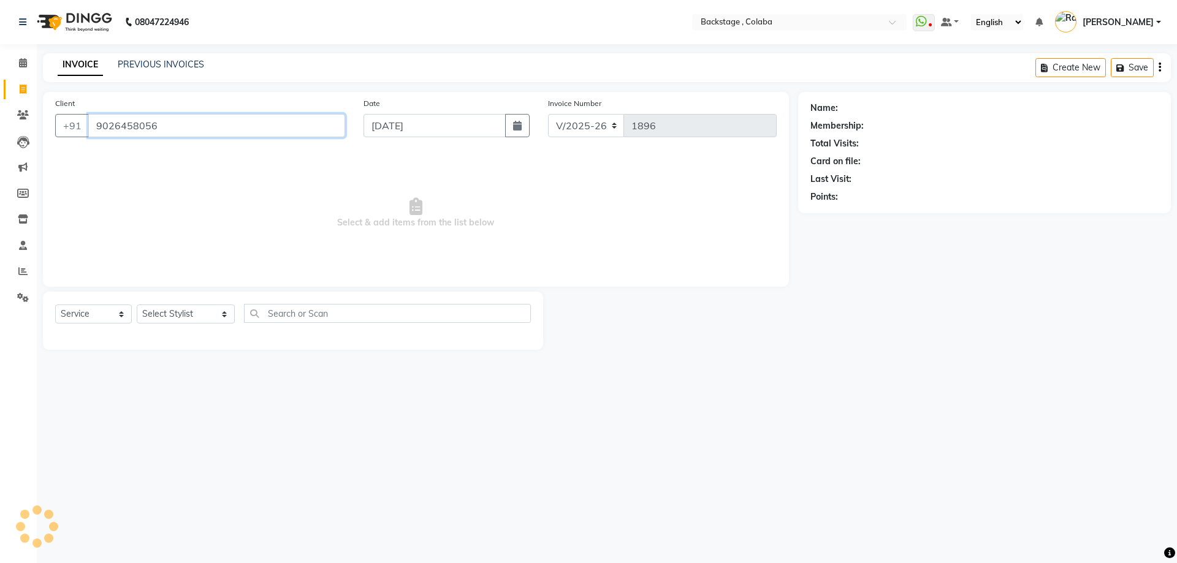
type input "9026458056"
click at [185, 129] on input "9026458056" at bounding box center [216, 125] width 257 height 23
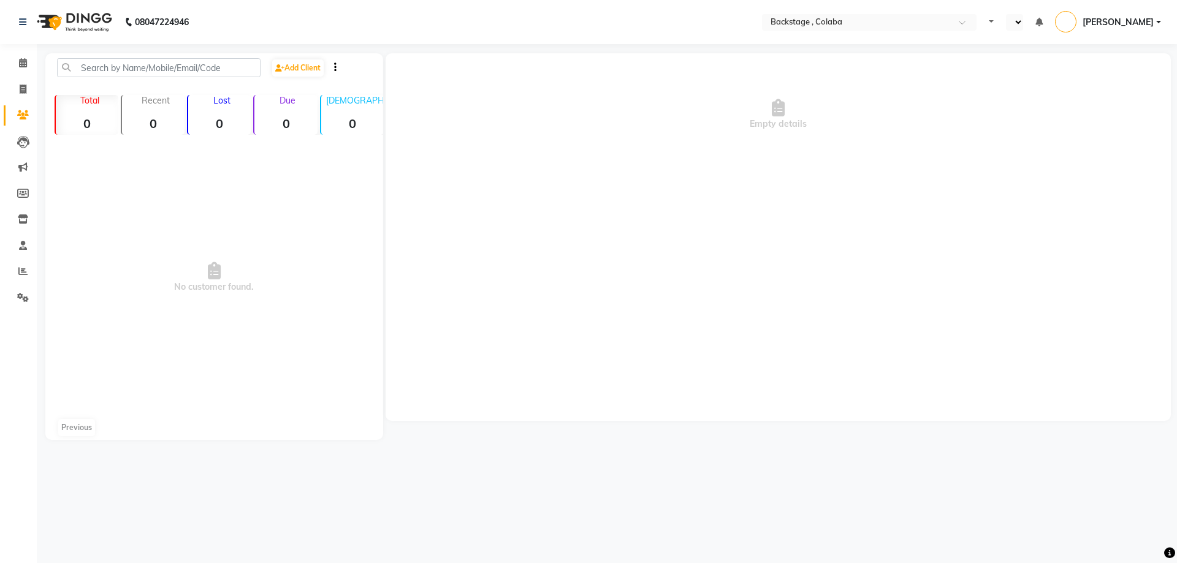
select select "en"
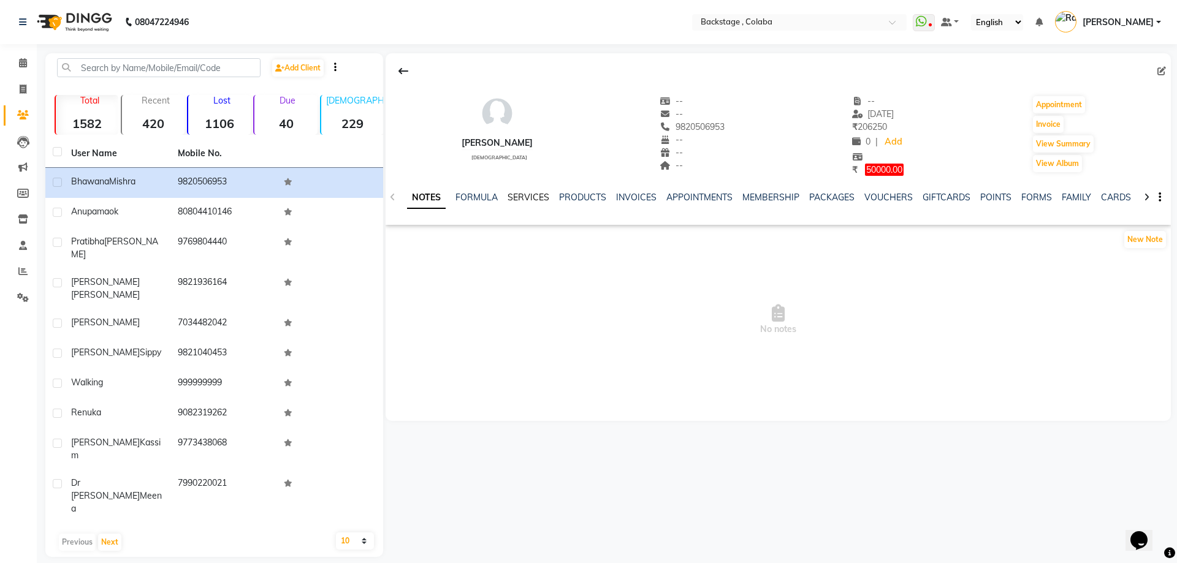
click at [533, 201] on link "SERVICES" at bounding box center [529, 197] width 42 height 11
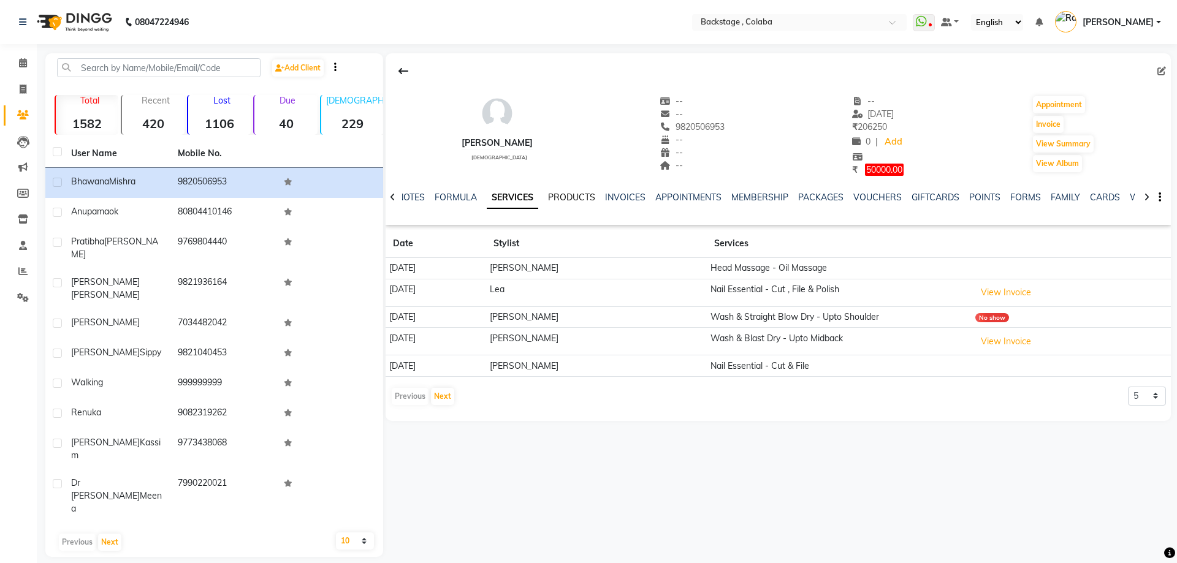
click at [577, 202] on link "PRODUCTS" at bounding box center [571, 197] width 47 height 11
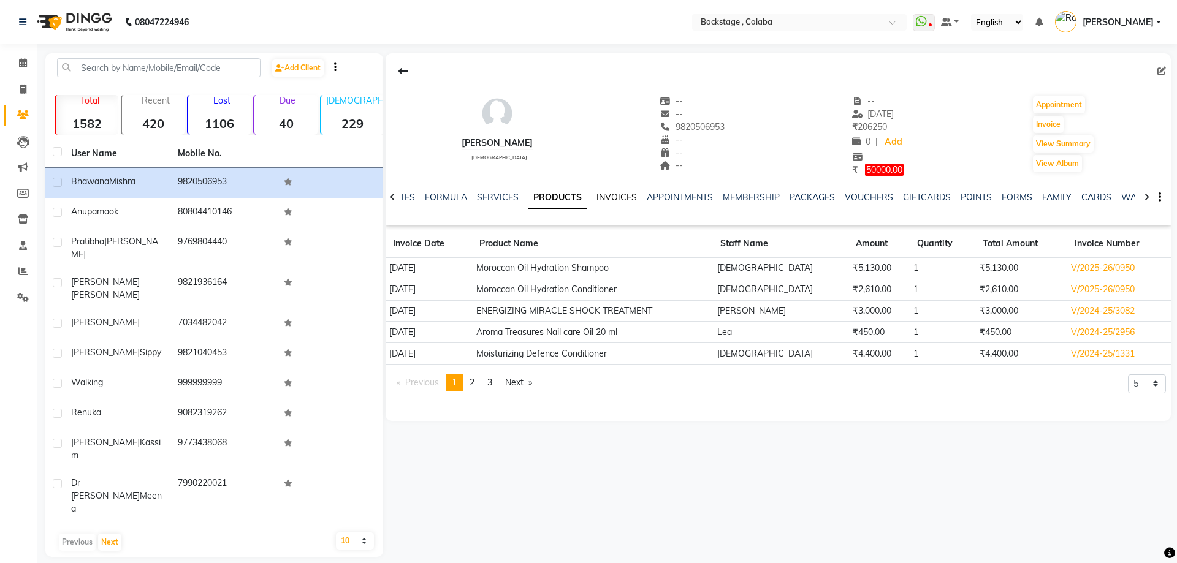
click at [626, 200] on link "INVOICES" at bounding box center [617, 197] width 40 height 11
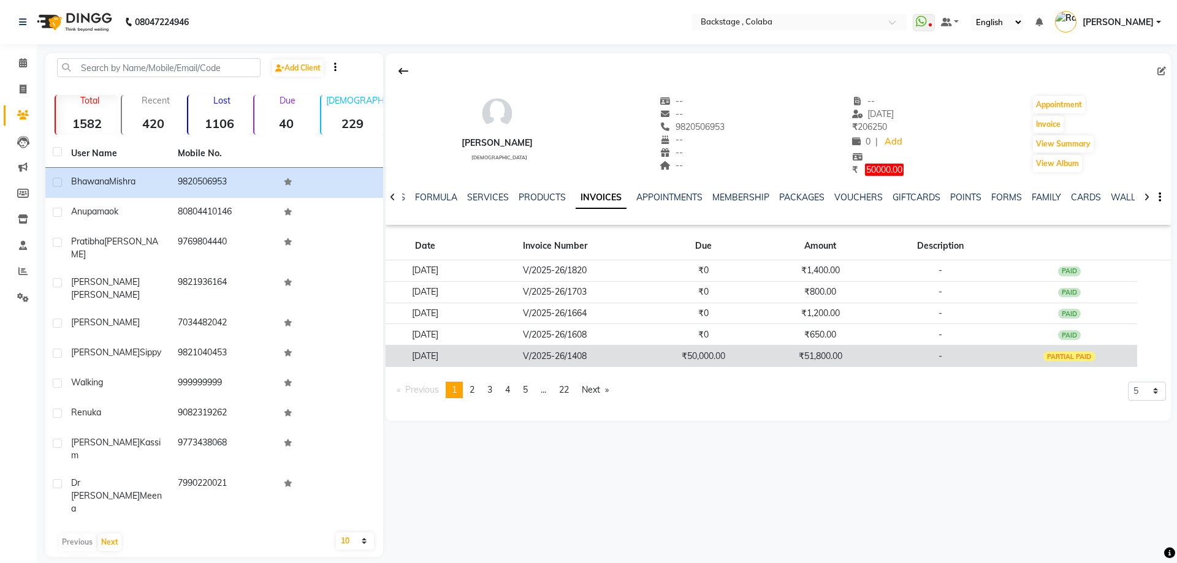
click at [643, 354] on td "V/2025-26/1408" at bounding box center [555, 356] width 180 height 21
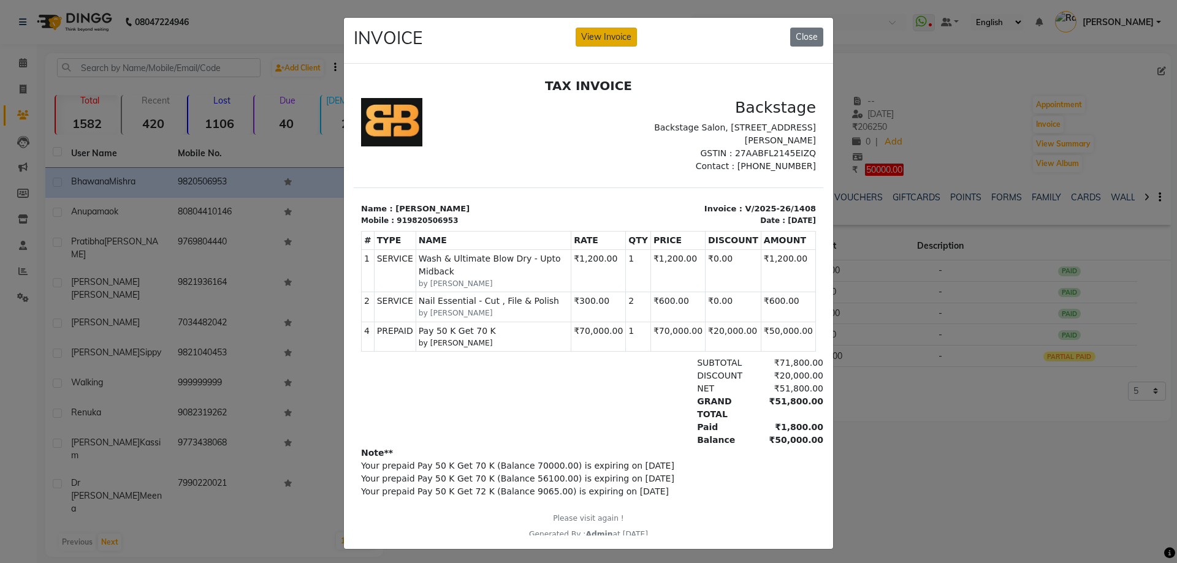
click at [601, 44] on button "View Invoice" at bounding box center [606, 37] width 61 height 19
